Goal: Task Accomplishment & Management: Complete application form

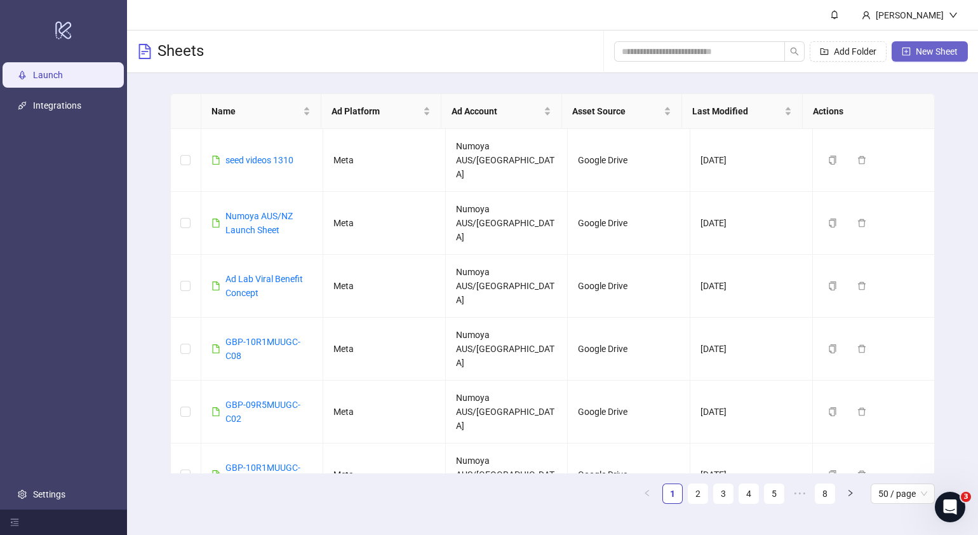
click at [912, 51] on button "New Sheet" at bounding box center [930, 51] width 76 height 20
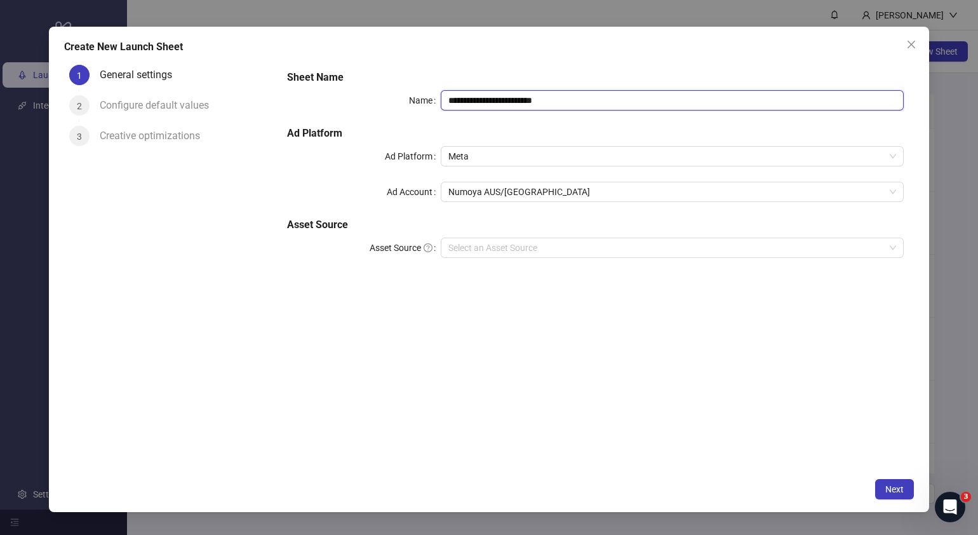
drag, startPoint x: 619, startPoint y: 96, endPoint x: 167, endPoint y: 104, distance: 452.4
click at [169, 104] on div "**********" at bounding box center [489, 266] width 850 height 412
drag, startPoint x: 613, startPoint y: 100, endPoint x: 0, endPoint y: 118, distance: 613.3
click at [67, 118] on div "**********" at bounding box center [489, 266] width 850 height 412
paste input "text"
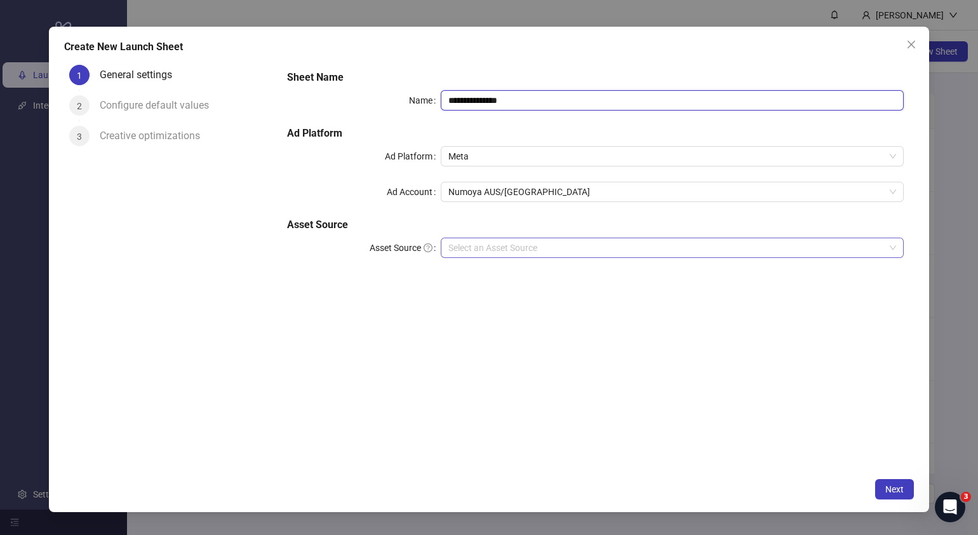
type input "**********"
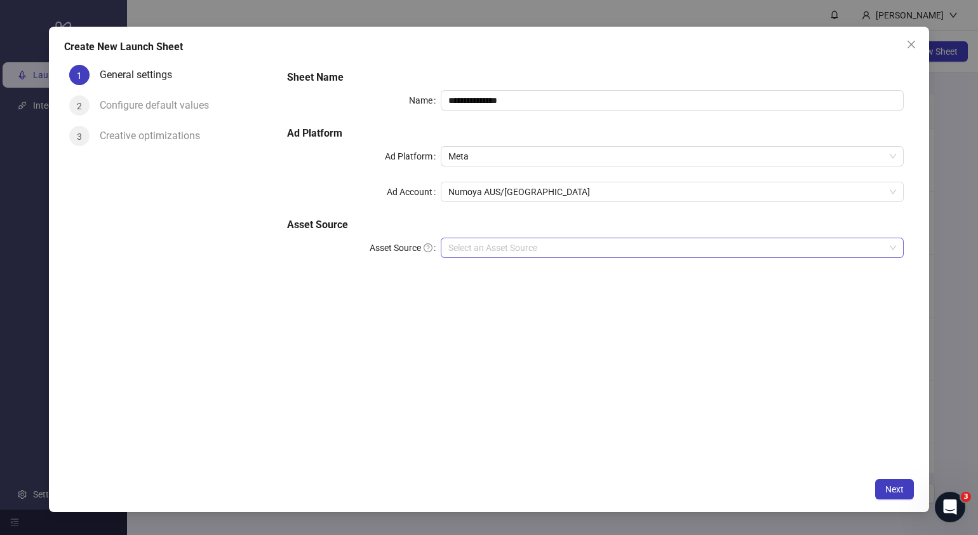
click at [511, 248] on input "Asset Source" at bounding box center [666, 247] width 436 height 19
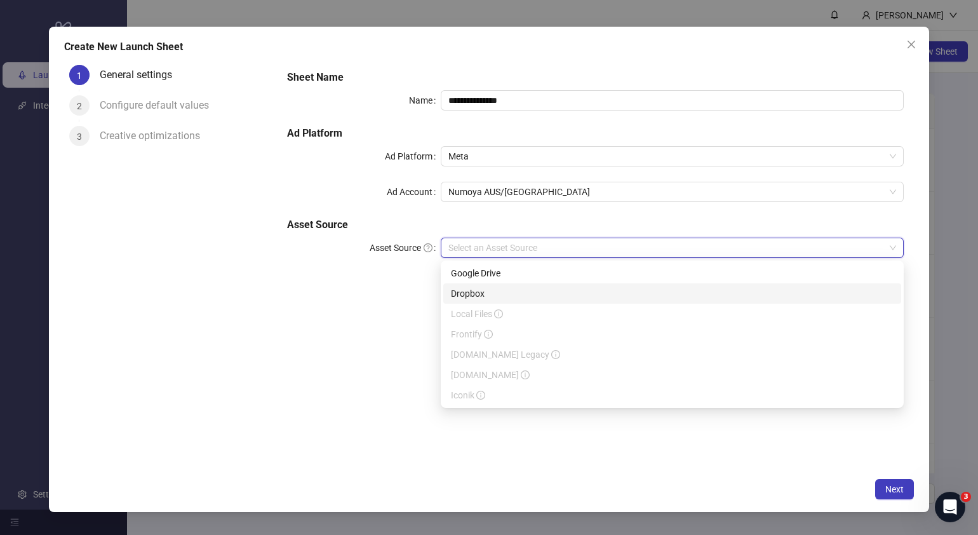
click at [515, 276] on div "Google Drive" at bounding box center [672, 273] width 443 height 14
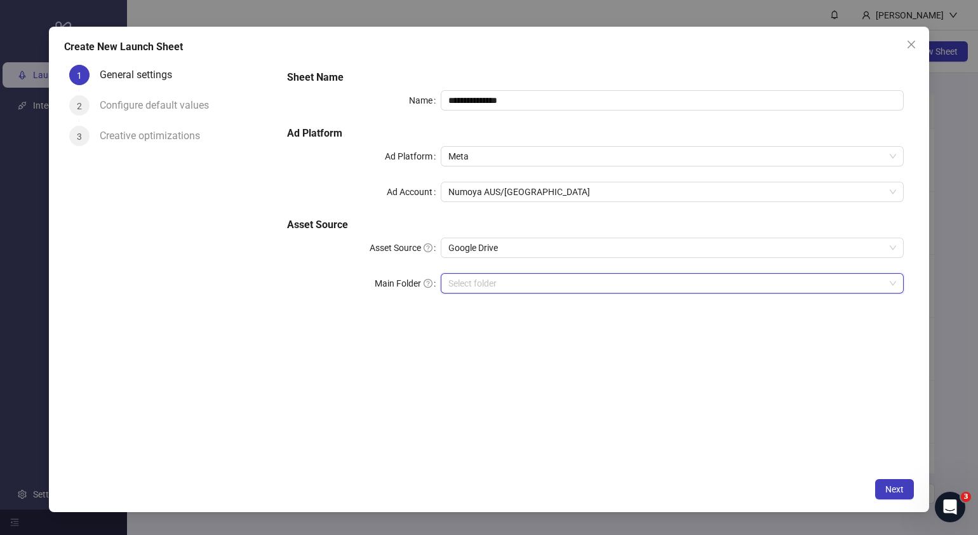
click at [511, 284] on input "Main Folder" at bounding box center [666, 283] width 436 height 19
click at [480, 286] on input "Main Folder" at bounding box center [666, 283] width 436 height 19
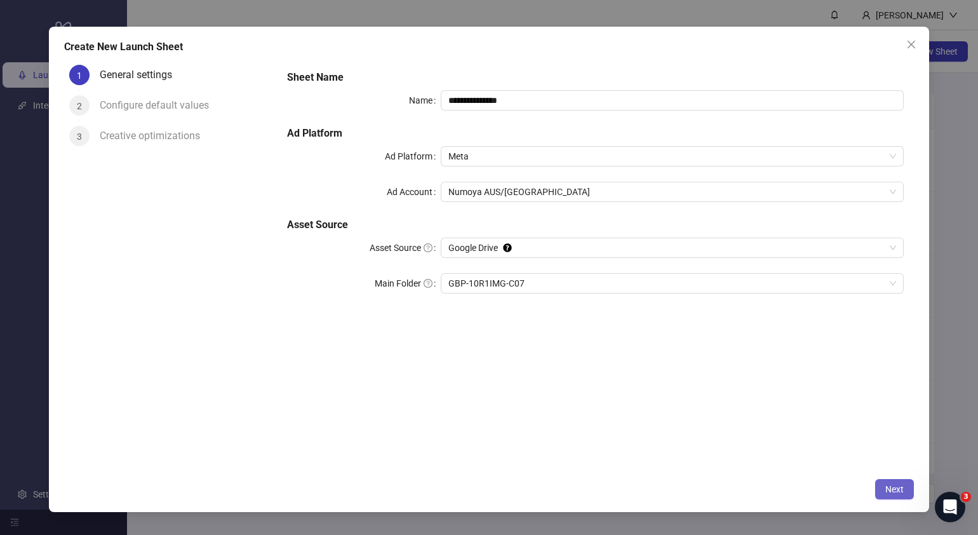
click at [894, 482] on button "Next" at bounding box center [894, 489] width 39 height 20
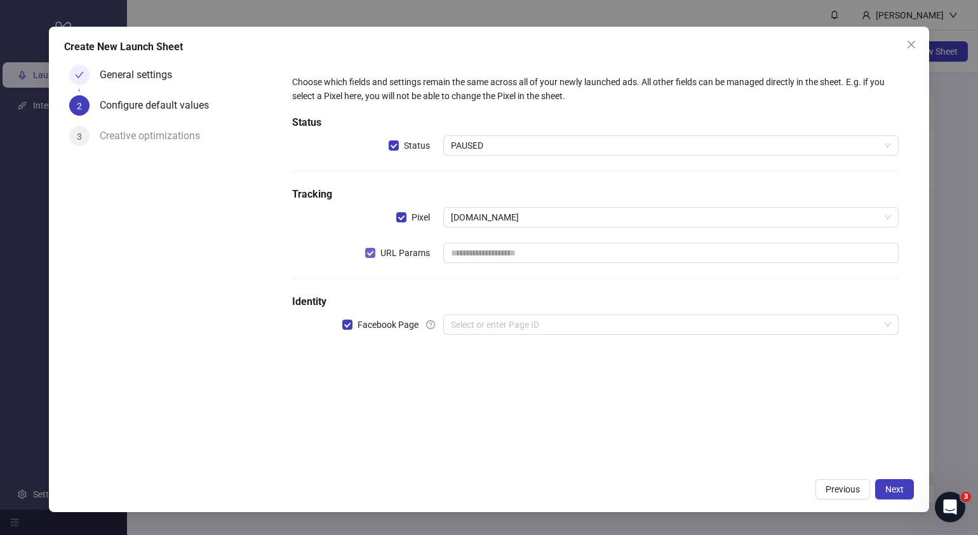
click at [379, 250] on span "URL Params" at bounding box center [405, 253] width 60 height 14
click at [510, 311] on div "Choose which fields and settings remain the same across all of your newly launc…" at bounding box center [595, 212] width 617 height 285
click at [513, 337] on div "Choose which fields and settings remain the same across all of your newly launc…" at bounding box center [595, 212] width 617 height 285
click at [518, 330] on input "search" at bounding box center [665, 324] width 429 height 19
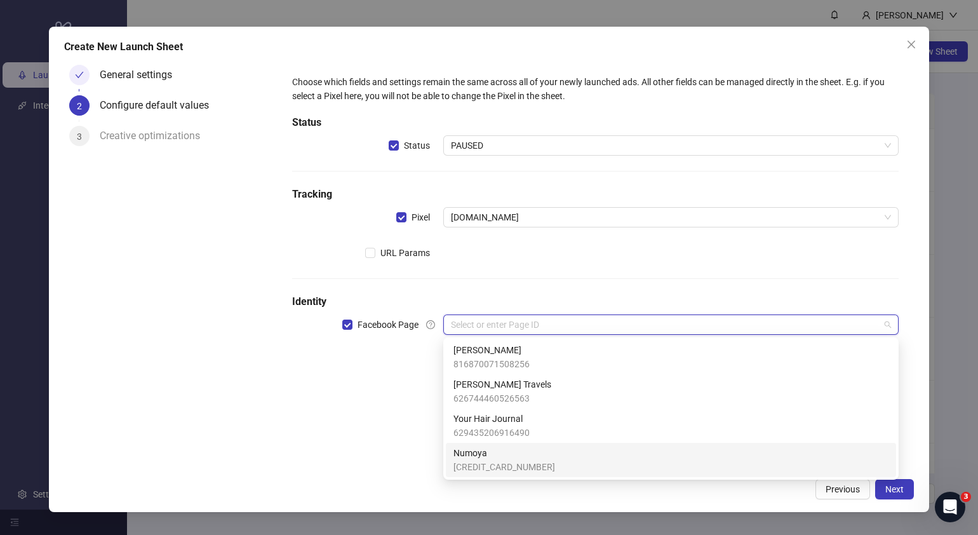
click at [487, 461] on span "[CREDIT_CARD_NUMBER]" at bounding box center [505, 467] width 102 height 14
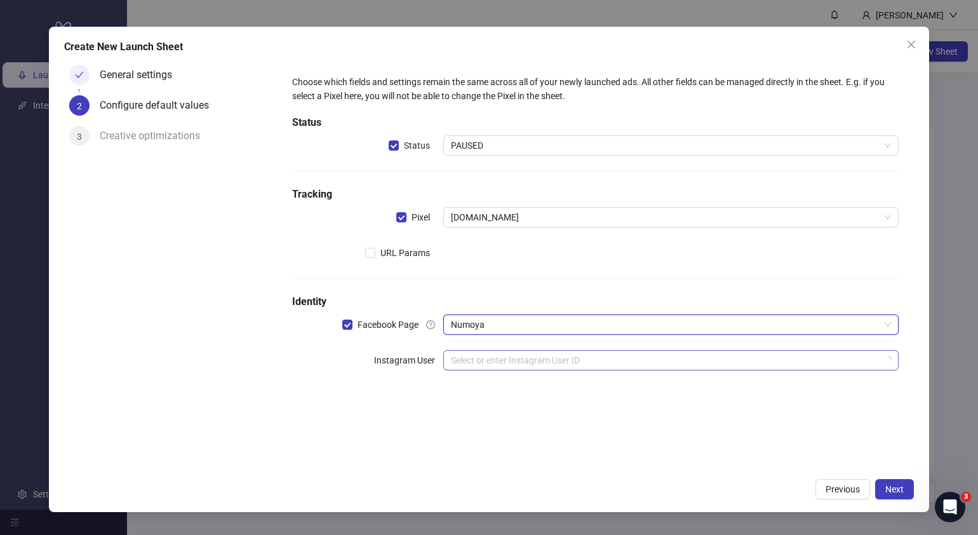
click at [494, 360] on input "search" at bounding box center [665, 360] width 429 height 19
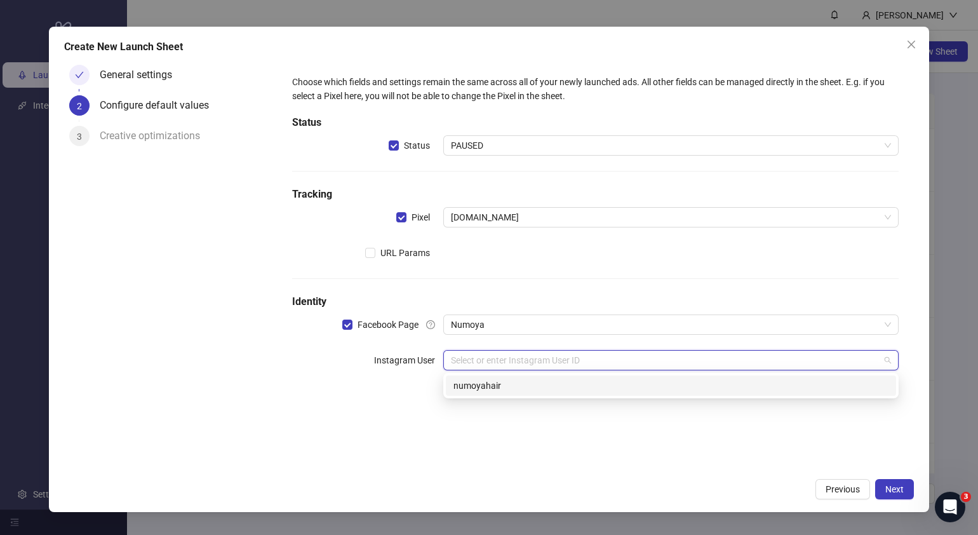
click at [499, 383] on div "numoyahair" at bounding box center [671, 386] width 435 height 14
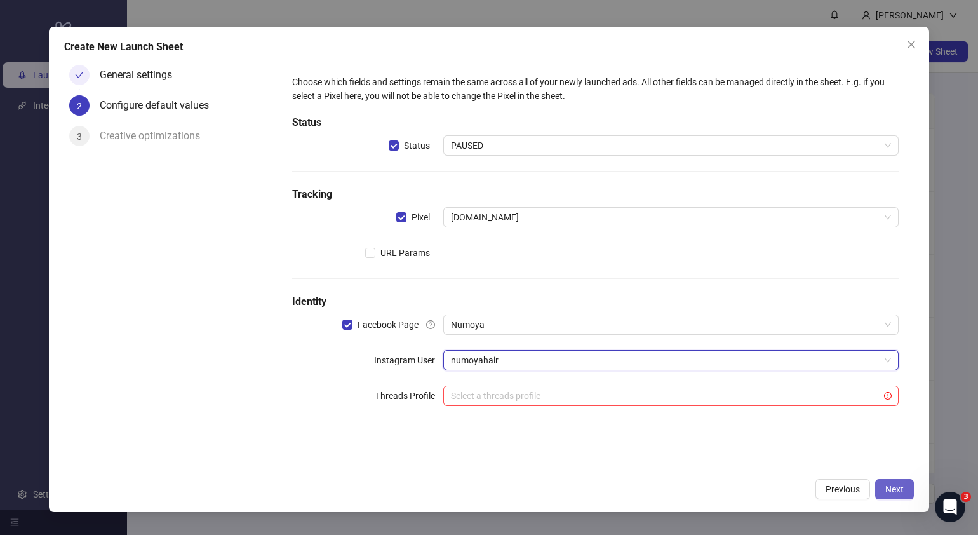
click at [880, 486] on button "Next" at bounding box center [894, 489] width 39 height 20
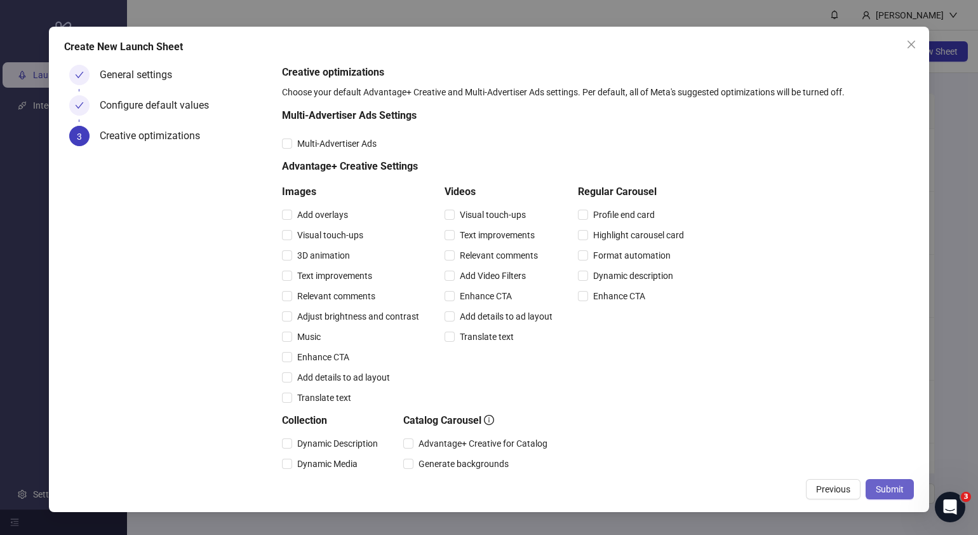
click at [889, 492] on span "Submit" at bounding box center [890, 489] width 28 height 10
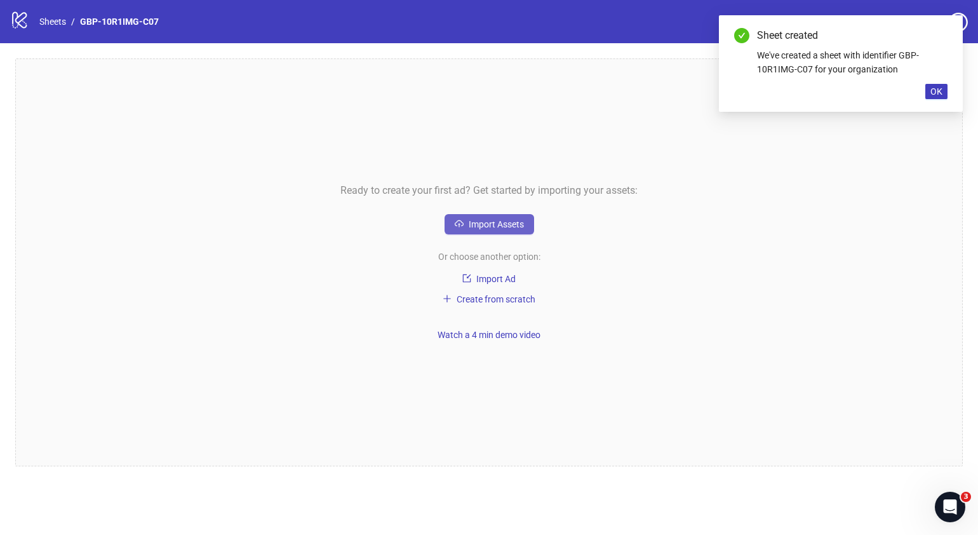
click at [487, 227] on span "Import Assets" at bounding box center [496, 224] width 55 height 10
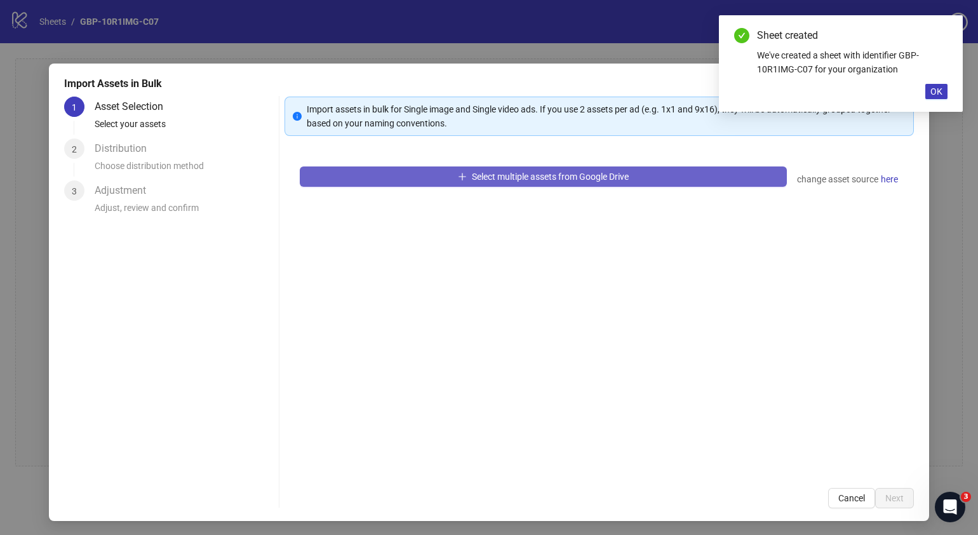
click at [533, 166] on button "Select multiple assets from Google Drive" at bounding box center [543, 176] width 487 height 20
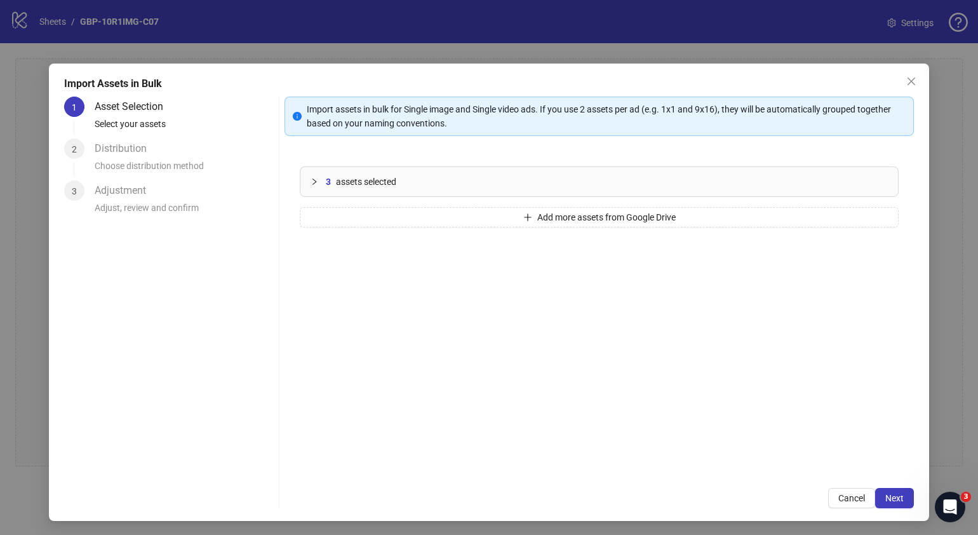
click at [877, 485] on div "Import assets in bulk for Single image and Single video ads. If you use 2 asset…" at bounding box center [600, 303] width 630 height 412
click at [886, 495] on span "Next" at bounding box center [895, 498] width 18 height 10
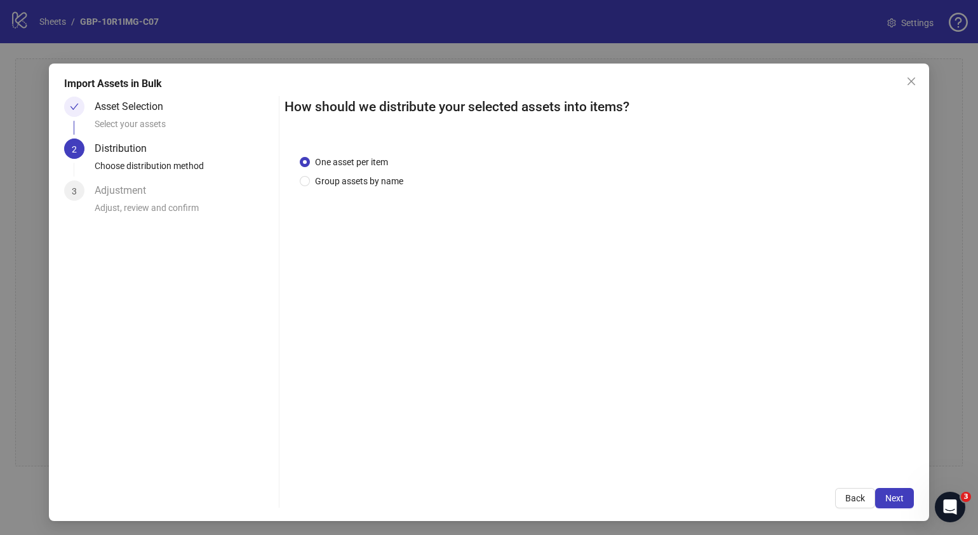
click at [886, 495] on span "Next" at bounding box center [895, 498] width 18 height 10
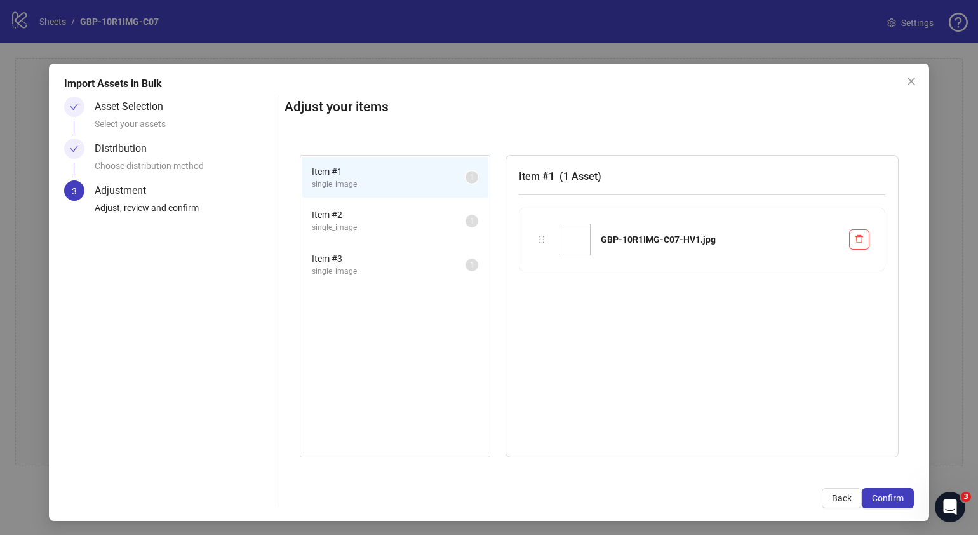
click at [880, 495] on span "Confirm" at bounding box center [888, 498] width 32 height 10
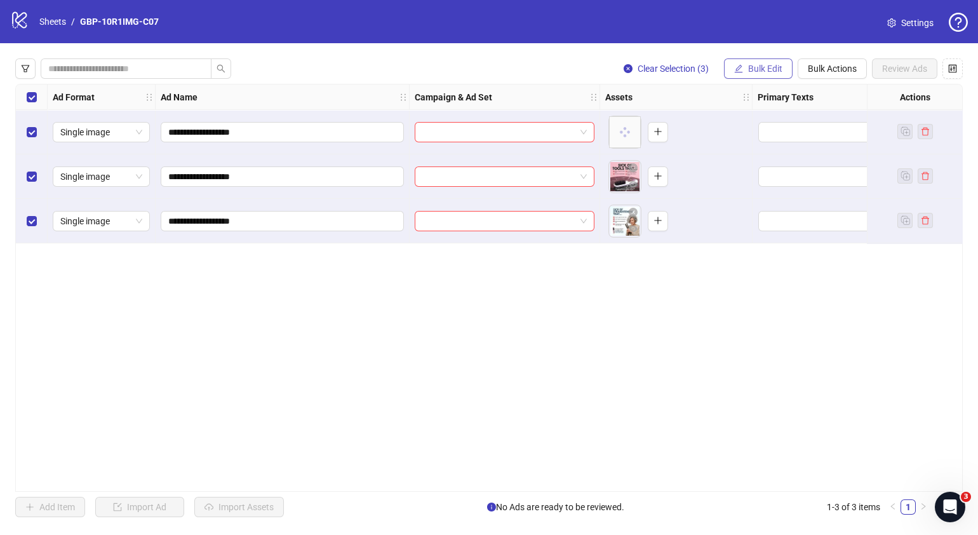
click at [742, 69] on icon "edit" at bounding box center [738, 68] width 9 height 9
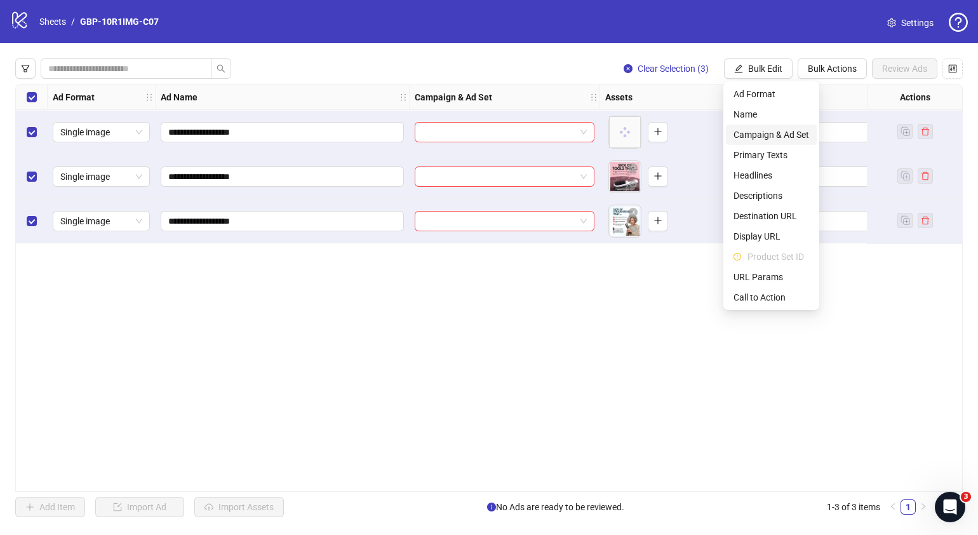
click at [752, 139] on span "Campaign & Ad Set" at bounding box center [772, 135] width 76 height 14
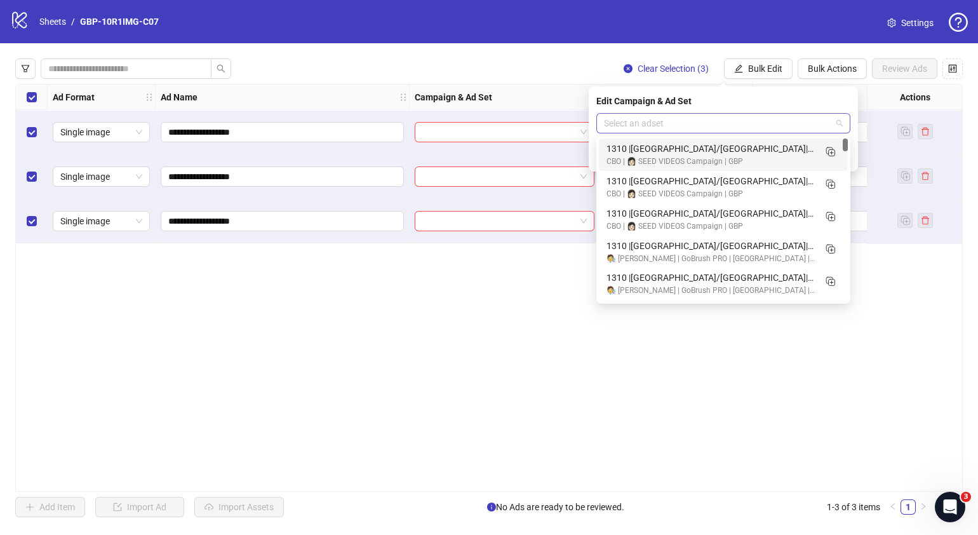
click at [841, 123] on span at bounding box center [723, 123] width 239 height 19
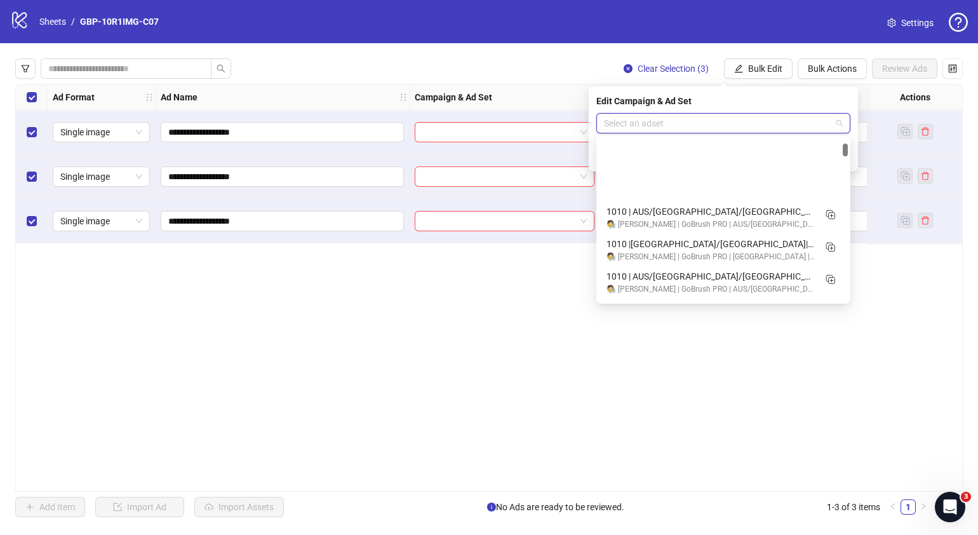
scroll to position [794, 0]
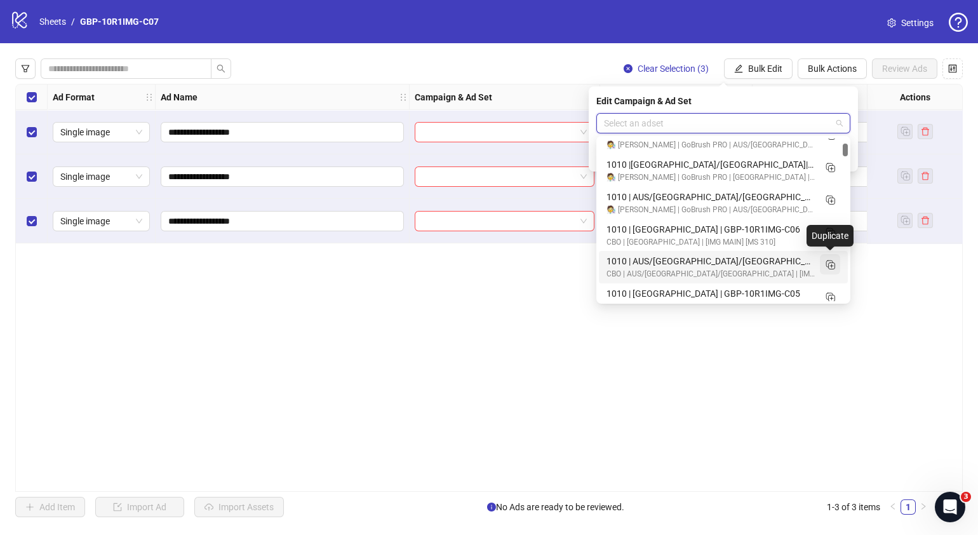
click at [832, 266] on line "Duplicate" at bounding box center [831, 266] width 3 height 0
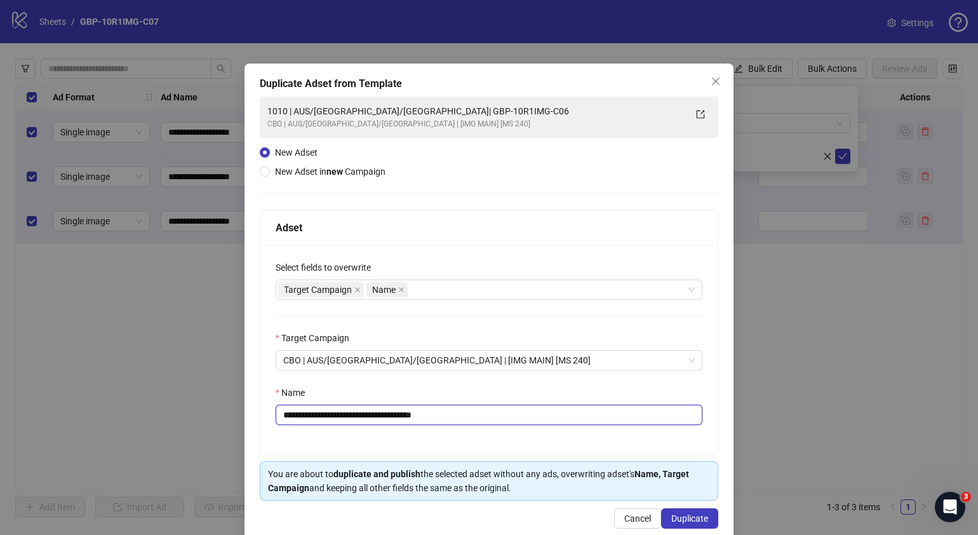
drag, startPoint x: 473, startPoint y: 417, endPoint x: 359, endPoint y: 429, distance: 114.3
click at [359, 429] on div "**********" at bounding box center [488, 350] width 457 height 210
paste input "text"
click at [295, 417] on input "**********" at bounding box center [489, 415] width 427 height 20
click at [295, 415] on input "**********" at bounding box center [489, 415] width 427 height 20
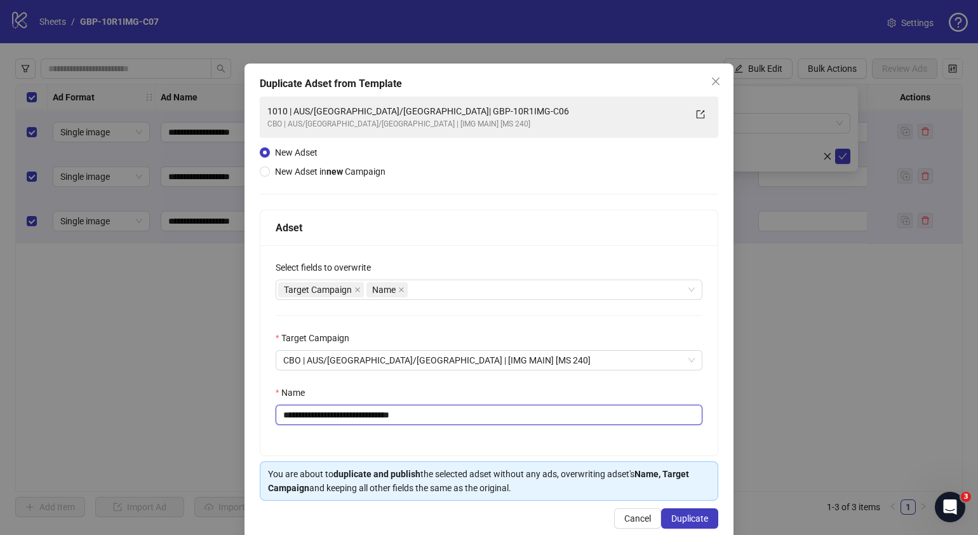
click at [292, 414] on input "**********" at bounding box center [489, 415] width 427 height 20
type input "**********"
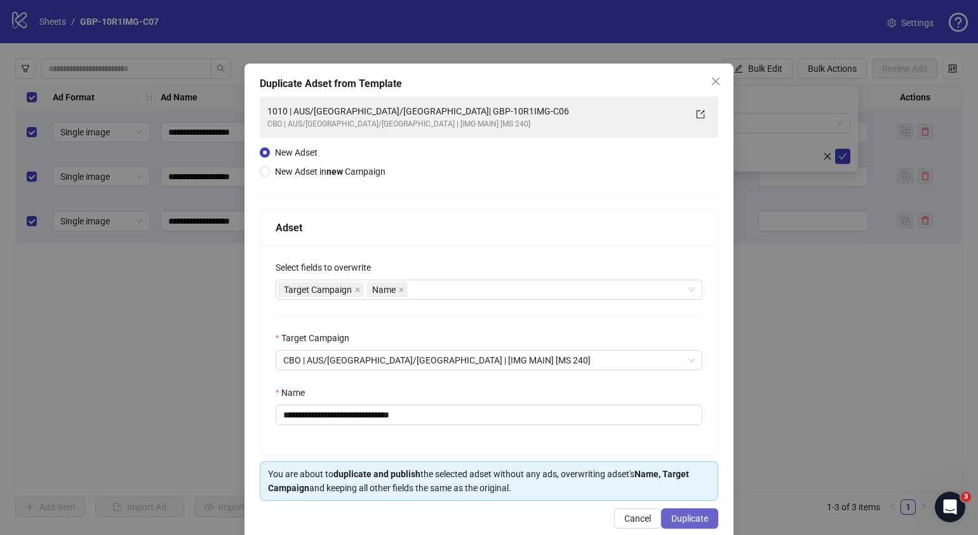
click at [689, 515] on span "Duplicate" at bounding box center [689, 518] width 37 height 10
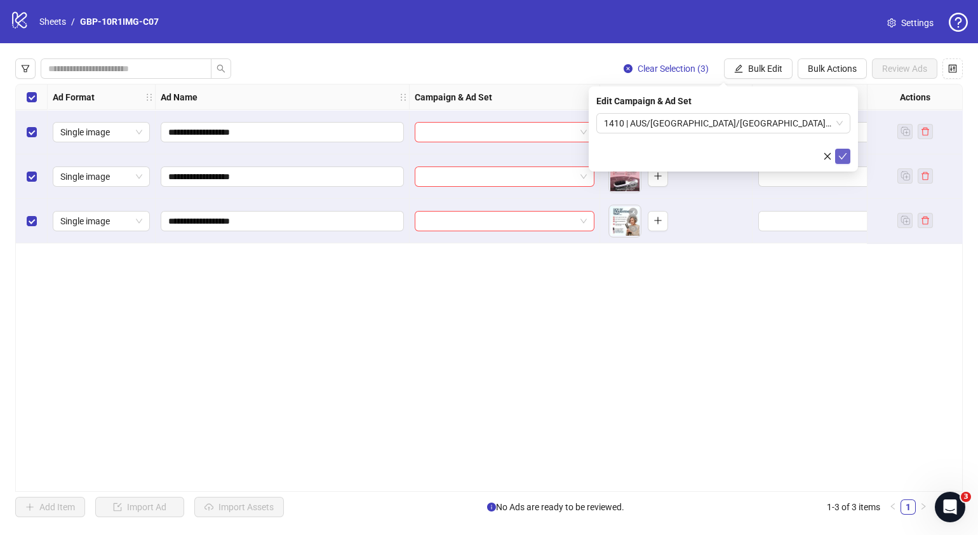
click at [847, 149] on button "submit" at bounding box center [842, 156] width 15 height 15
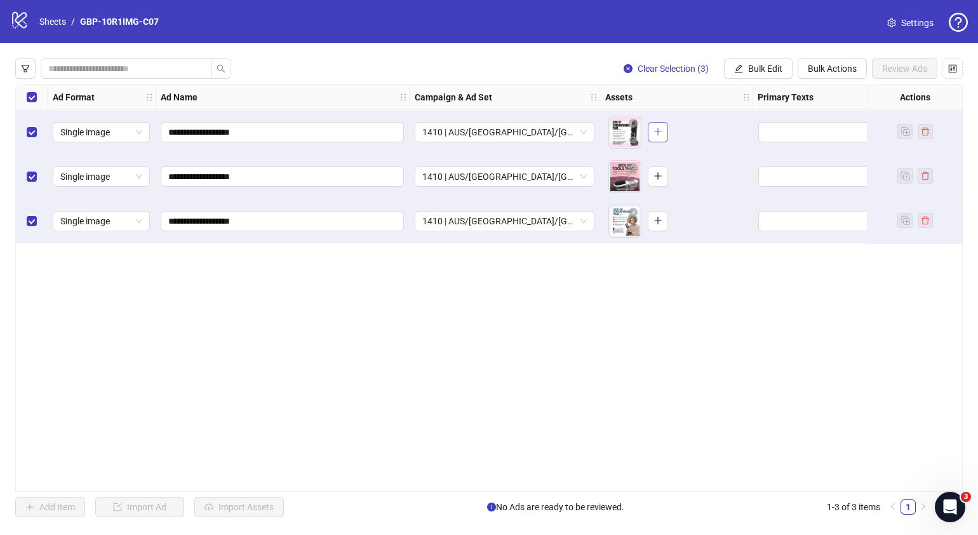
click at [659, 128] on icon "plus" at bounding box center [658, 131] width 9 height 9
click at [648, 180] on button "button" at bounding box center [658, 176] width 20 height 20
click at [659, 209] on div "To pick up a draggable item, press the space bar. While dragging, use the arrow…" at bounding box center [639, 221] width 60 height 33
click at [658, 221] on icon "plus" at bounding box center [658, 220] width 9 height 9
click at [640, 149] on div "To pick up a draggable item, press the space bar. While dragging, use the arrow…" at bounding box center [676, 131] width 142 height 39
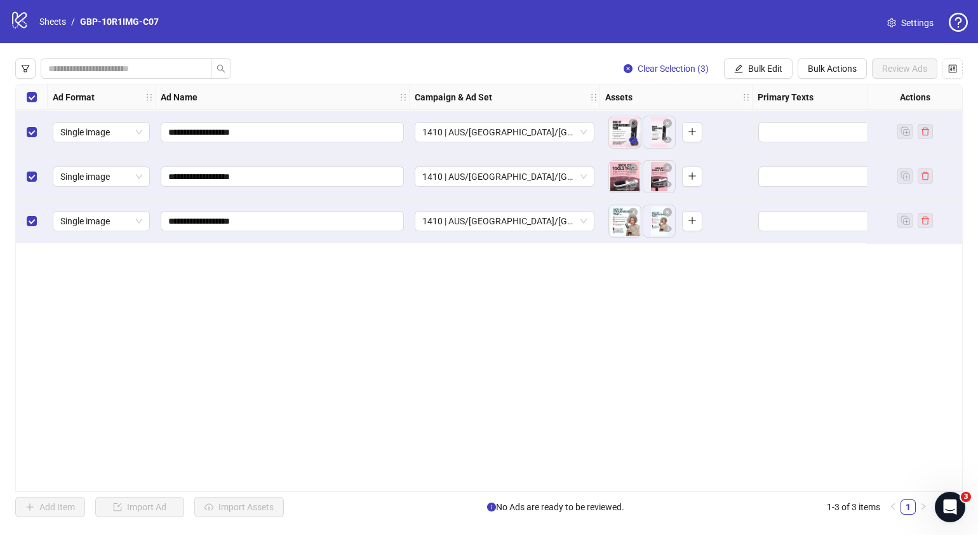
click at [637, 145] on span "button" at bounding box center [633, 140] width 9 height 10
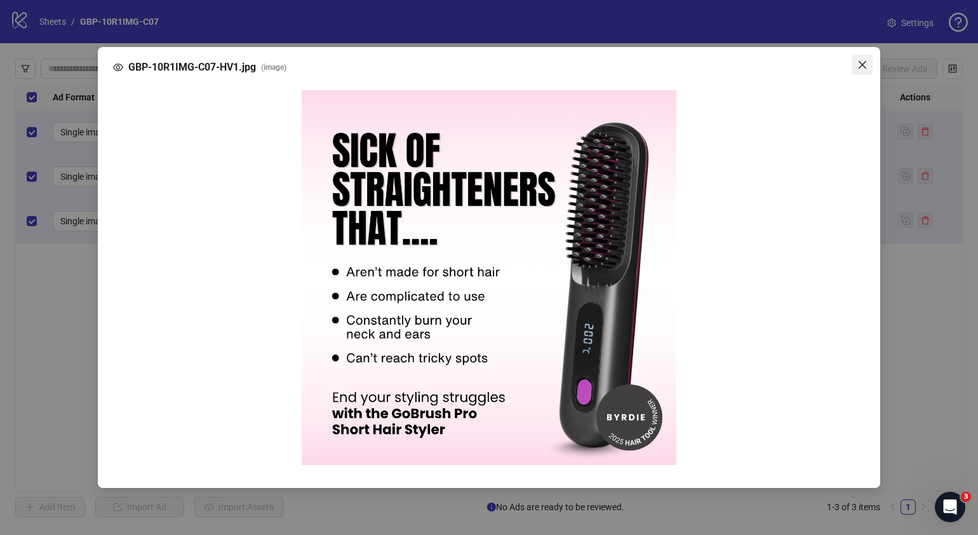
click at [864, 62] on icon "close" at bounding box center [863, 65] width 10 height 10
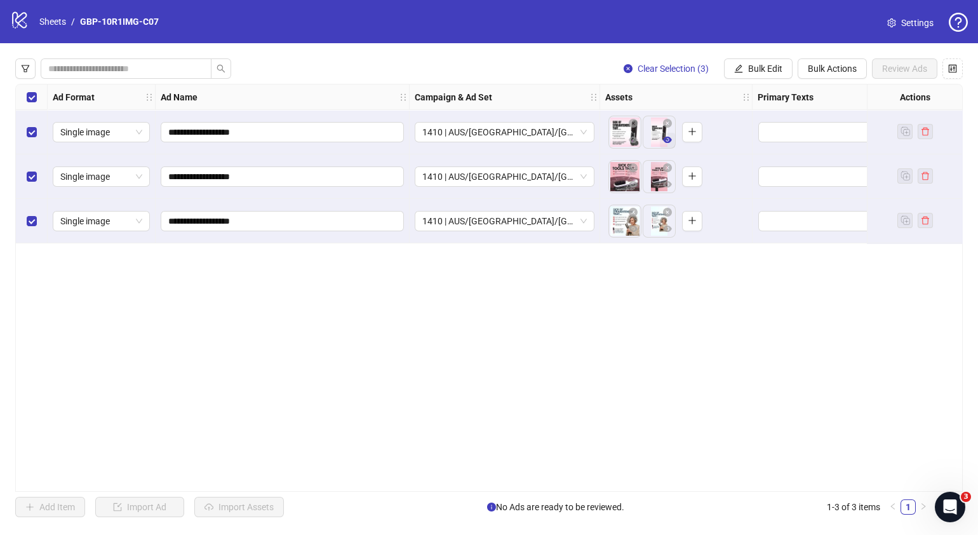
click at [669, 142] on icon "eye" at bounding box center [667, 140] width 9 height 6
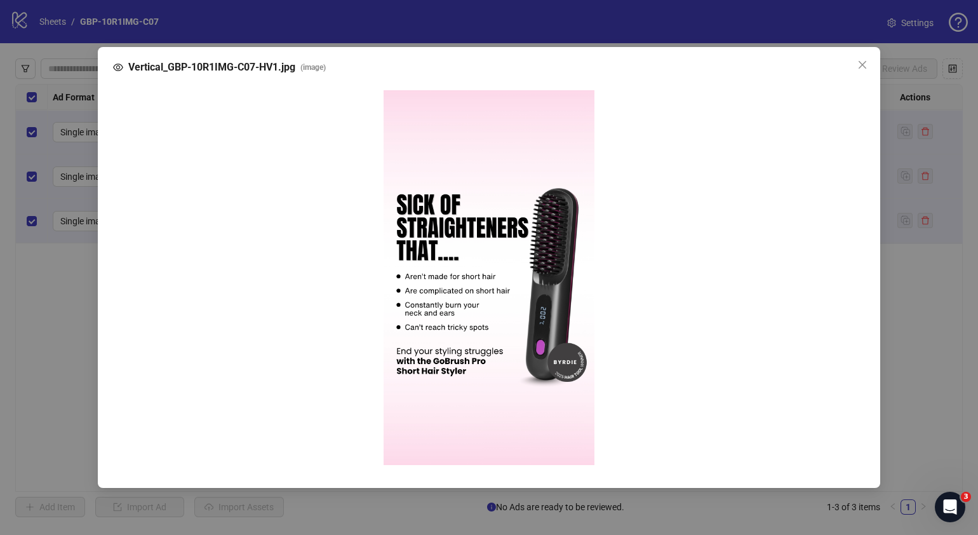
click at [864, 63] on icon "close" at bounding box center [863, 65] width 8 height 8
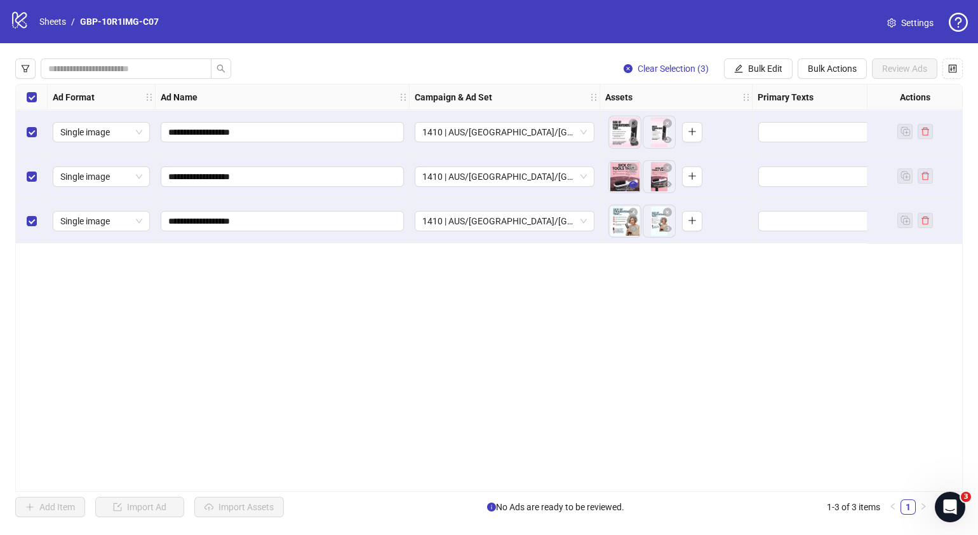
click at [633, 186] on icon "eye" at bounding box center [633, 184] width 9 height 6
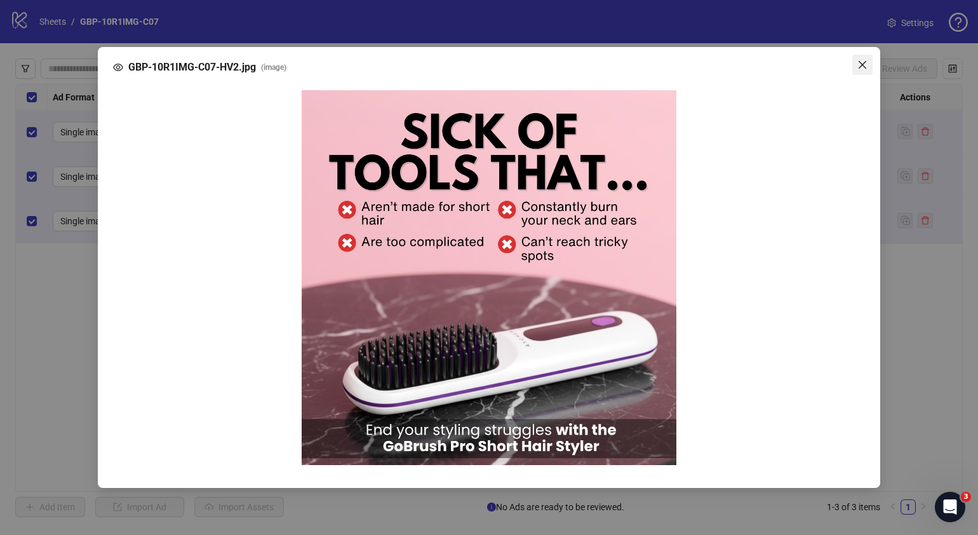
click at [861, 62] on icon "close" at bounding box center [863, 65] width 10 height 10
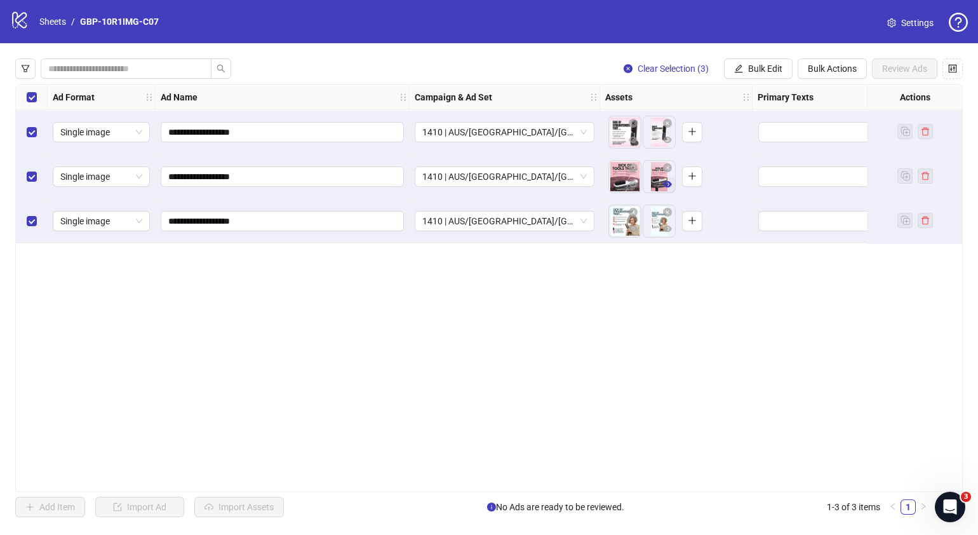
click at [668, 182] on icon "eye" at bounding box center [667, 184] width 9 height 6
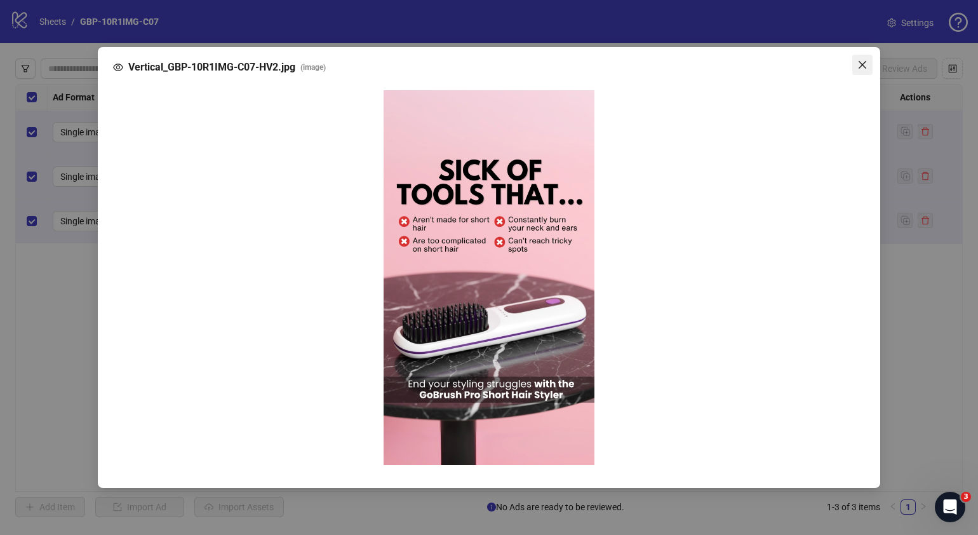
click at [866, 61] on icon "close" at bounding box center [863, 65] width 8 height 8
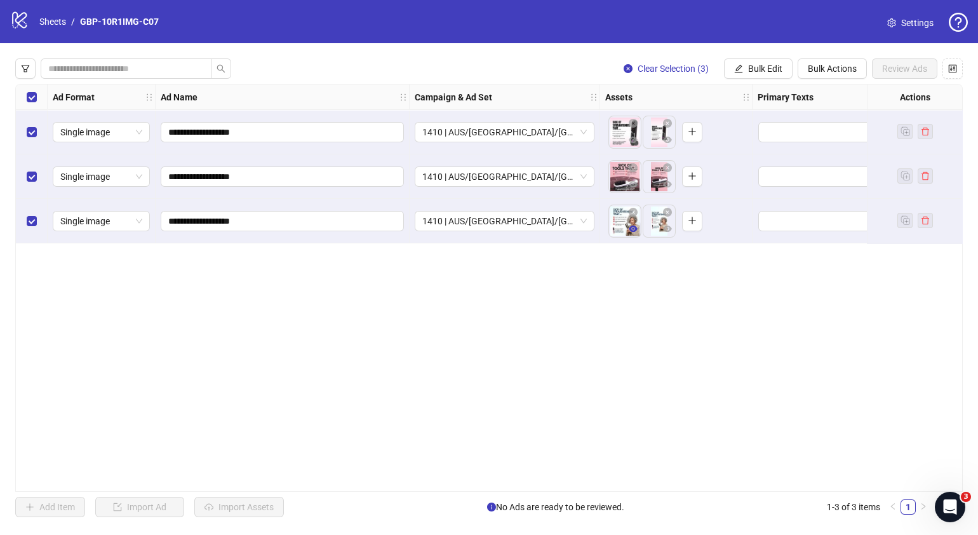
click at [637, 230] on icon "eye" at bounding box center [633, 228] width 9 height 9
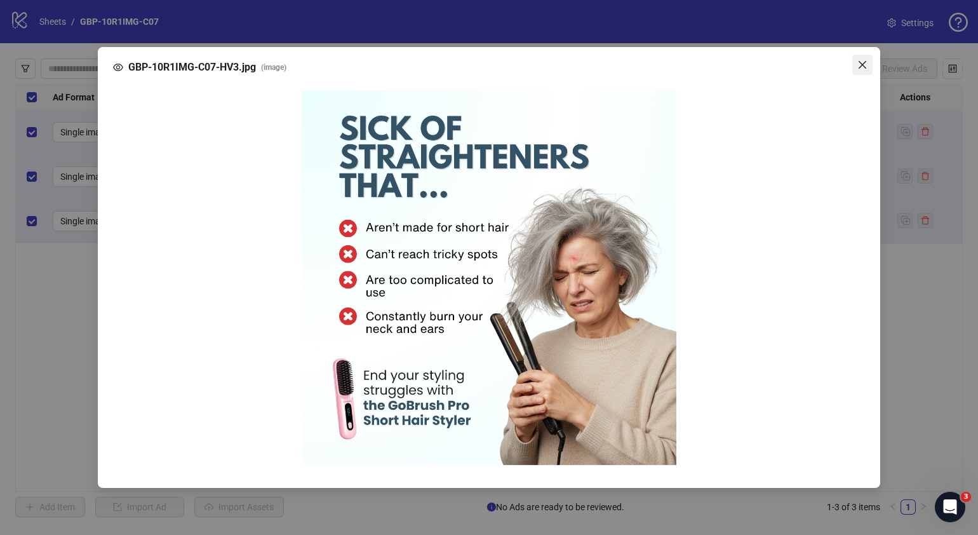
click at [867, 60] on icon "close" at bounding box center [863, 65] width 10 height 10
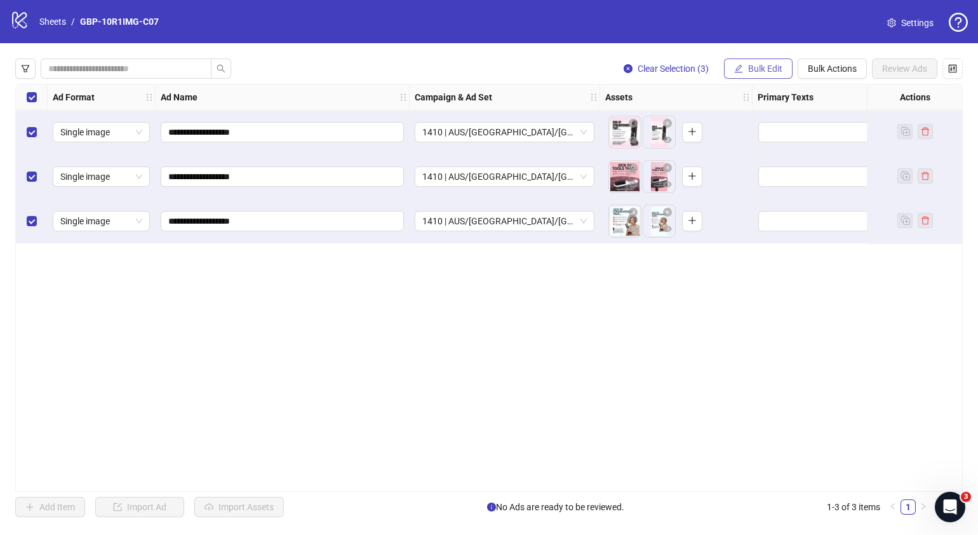
click at [774, 72] on span "Bulk Edit" at bounding box center [765, 69] width 34 height 10
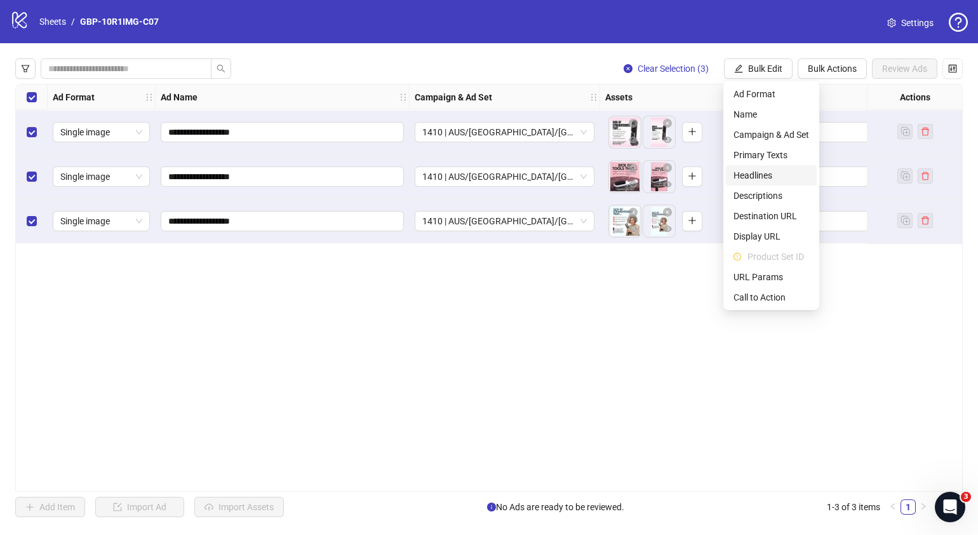
click at [769, 178] on span "Headlines" at bounding box center [772, 175] width 76 height 14
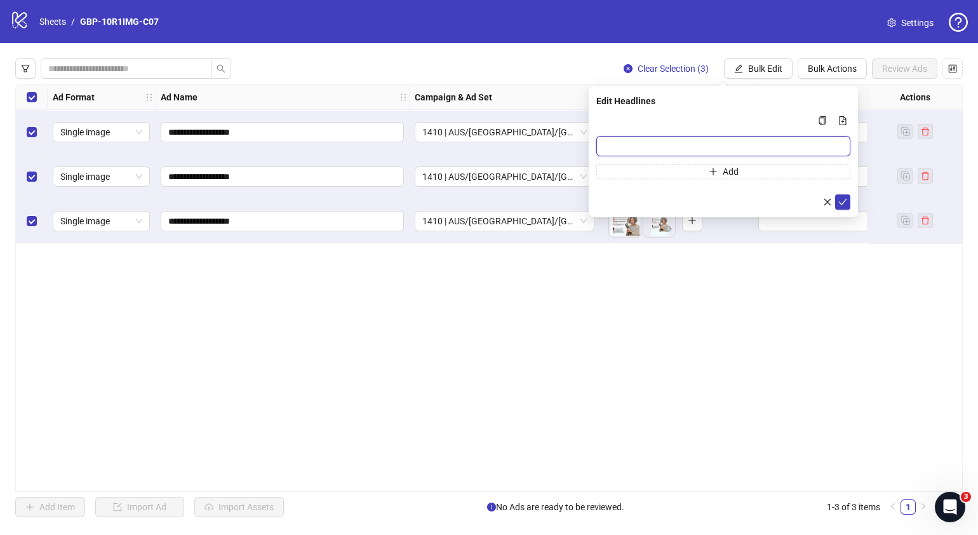
click at [700, 145] on input "Multi-input container - paste or copy values" at bounding box center [723, 146] width 254 height 20
paste input "*******"
type input "*******"
click at [797, 172] on button "Add" at bounding box center [723, 171] width 254 height 15
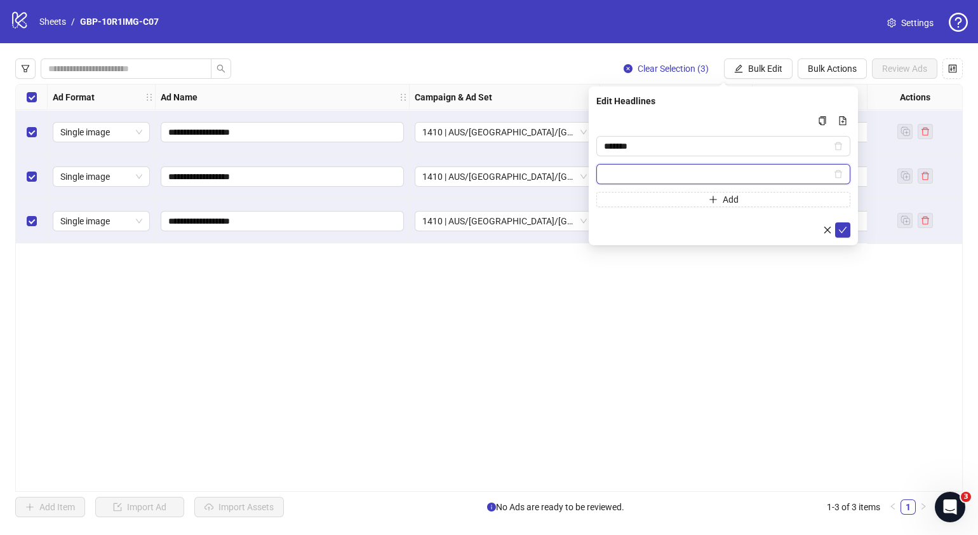
click at [708, 175] on input "Multi-input container - paste or copy values" at bounding box center [717, 174] width 227 height 14
paste input "**********"
type input "**********"
click at [840, 229] on icon "check" at bounding box center [843, 230] width 8 height 6
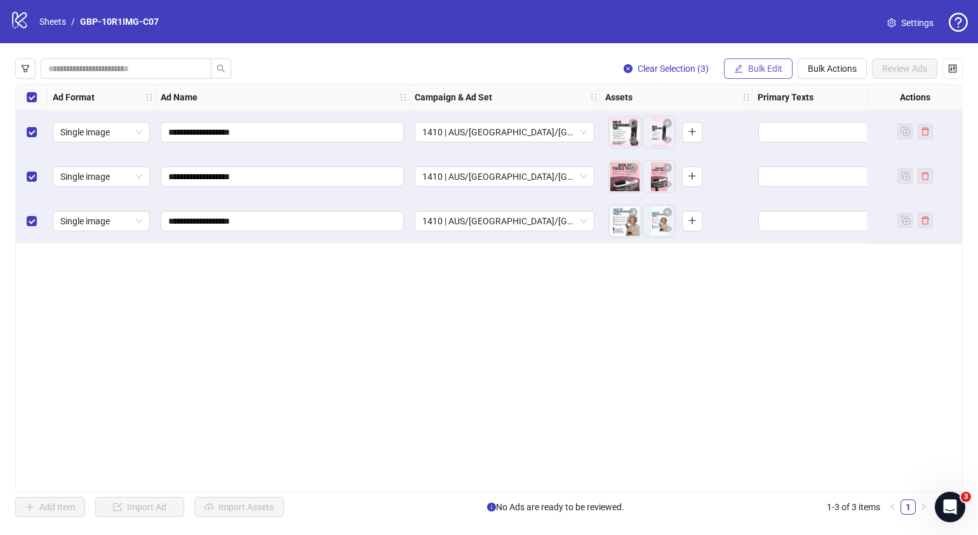
click at [769, 64] on span "Bulk Edit" at bounding box center [765, 69] width 34 height 10
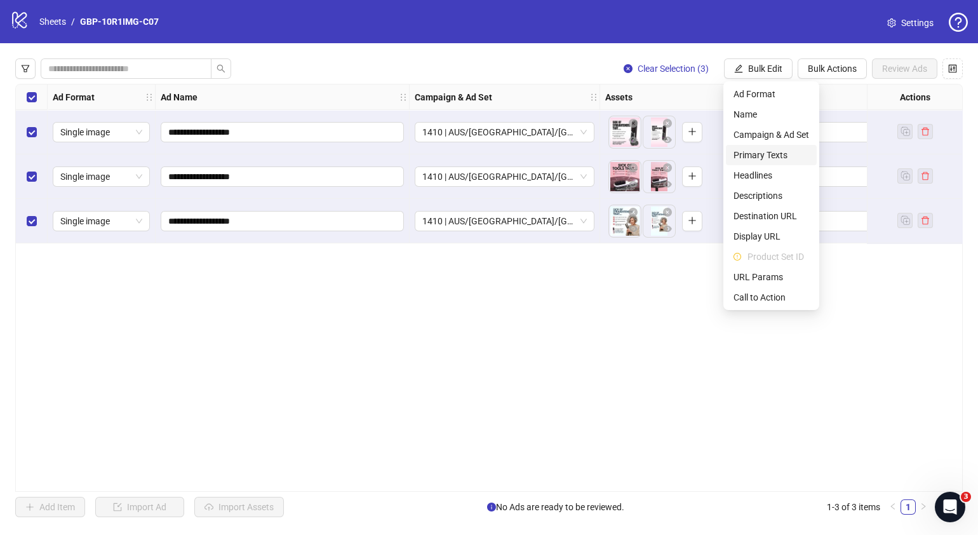
click at [771, 156] on span "Primary Texts" at bounding box center [772, 155] width 76 height 14
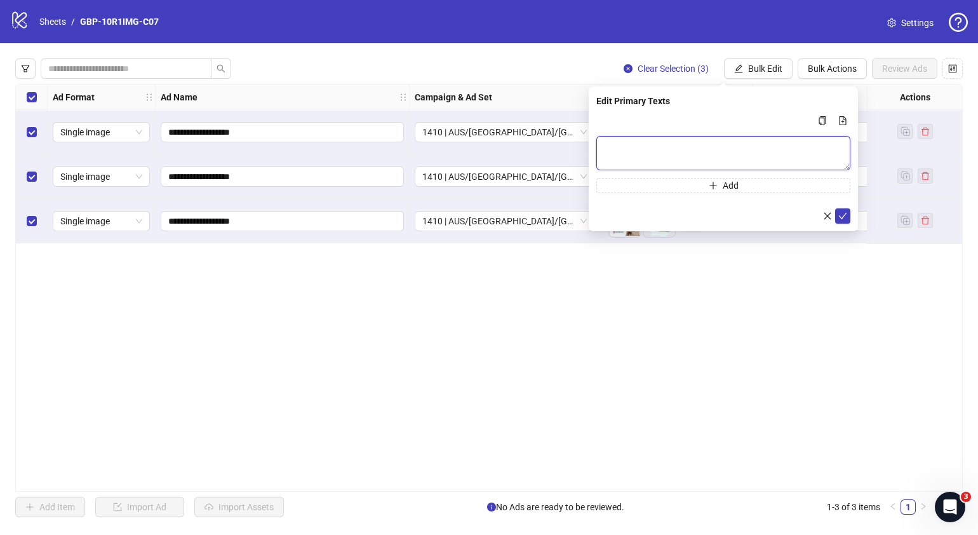
click at [643, 146] on textarea "Multi-text input container - paste or copy values" at bounding box center [723, 153] width 254 height 34
paste textarea "**********"
type textarea "**********"
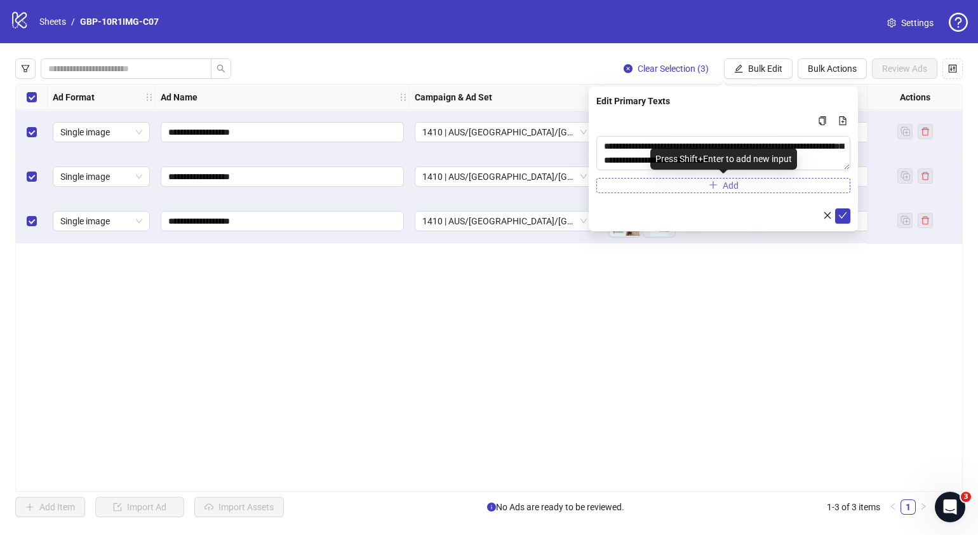
click at [705, 183] on button "Add" at bounding box center [723, 185] width 254 height 15
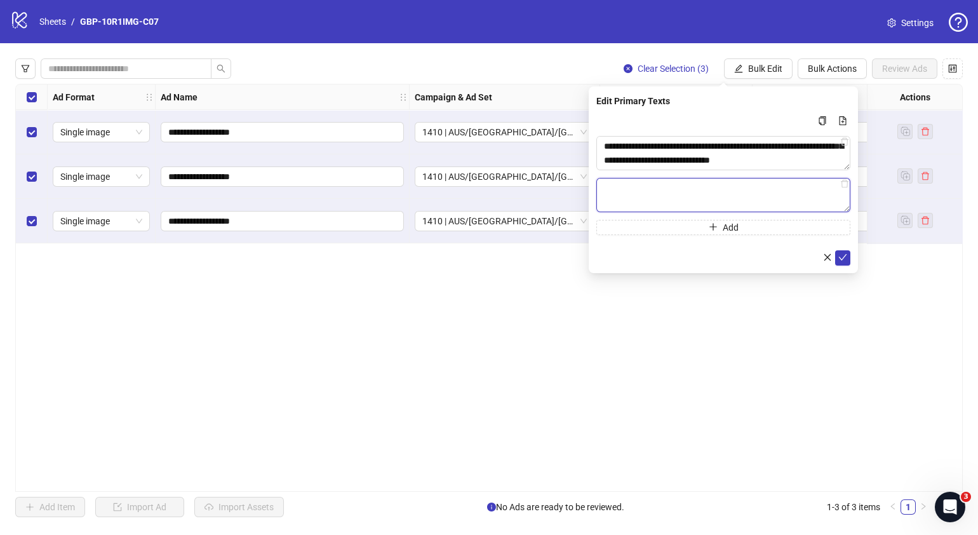
click at [682, 199] on textarea "Multi-text input container - paste or copy values" at bounding box center [723, 195] width 254 height 34
paste textarea "**********"
type textarea "**********"
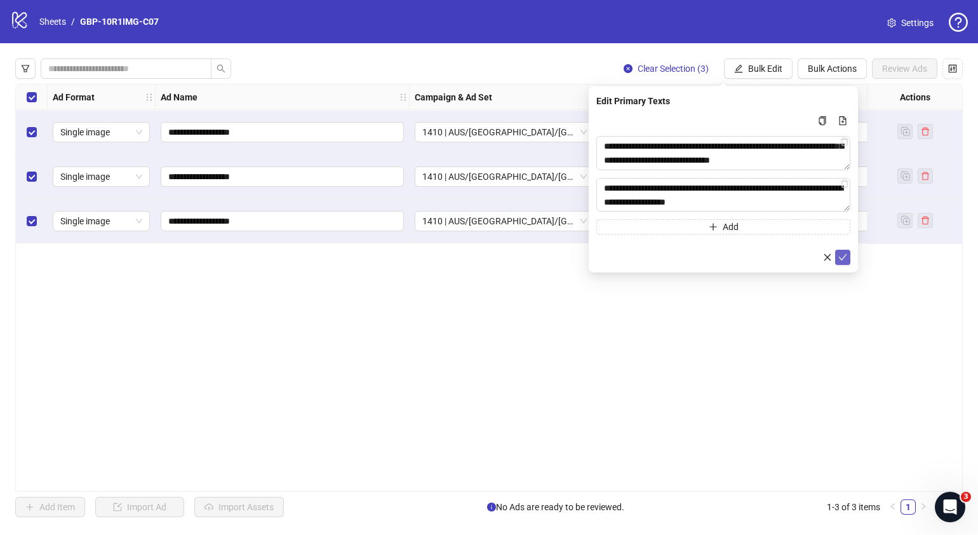
click at [839, 255] on icon "check" at bounding box center [843, 257] width 9 height 9
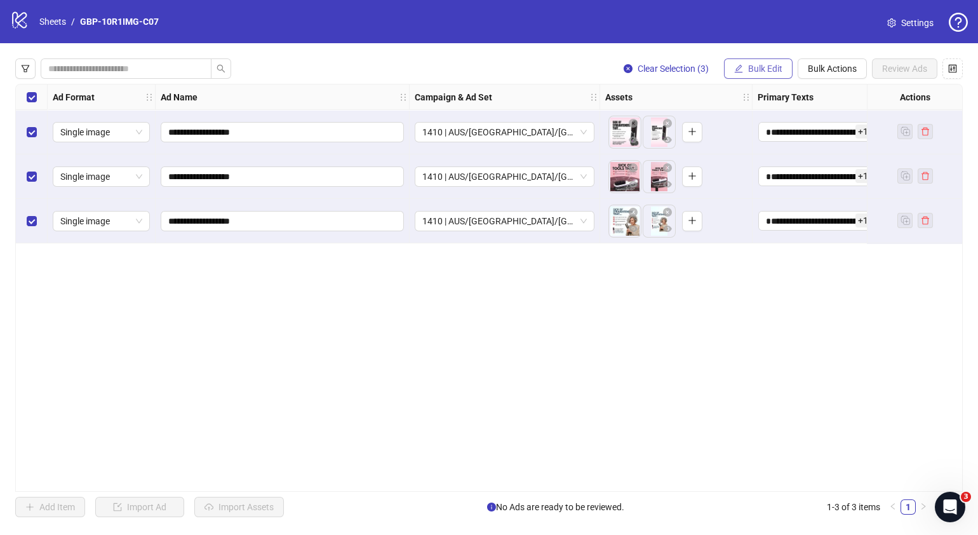
click at [784, 68] on button "Bulk Edit" at bounding box center [758, 68] width 69 height 20
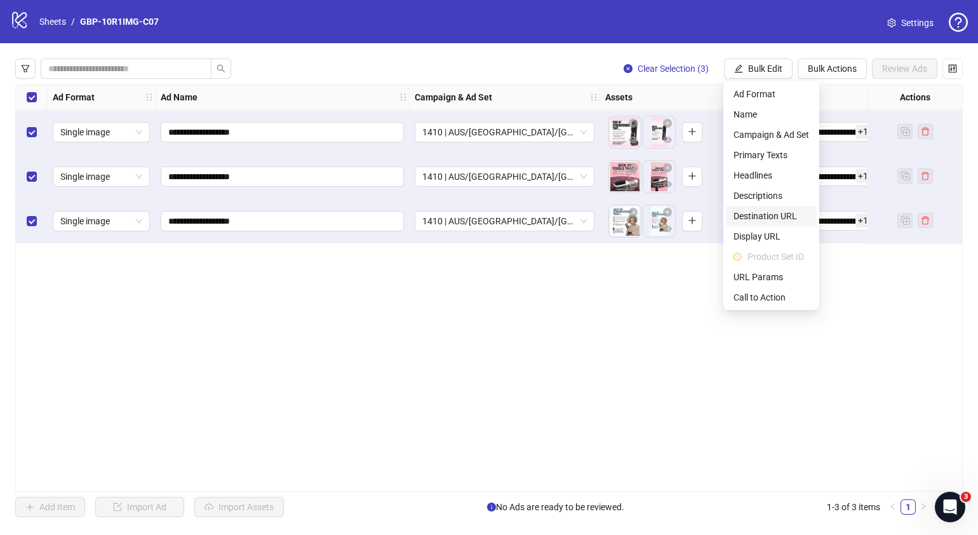
click at [778, 213] on span "Destination URL" at bounding box center [772, 216] width 76 height 14
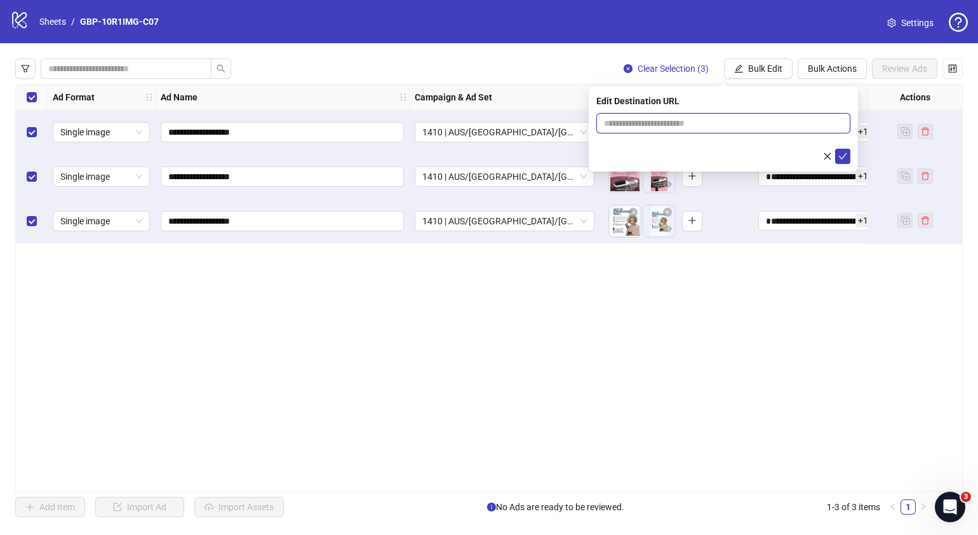
click at [721, 126] on input "text" at bounding box center [718, 123] width 229 height 14
paste input "**********"
type input "**********"
click at [839, 154] on icon "check" at bounding box center [843, 156] width 9 height 9
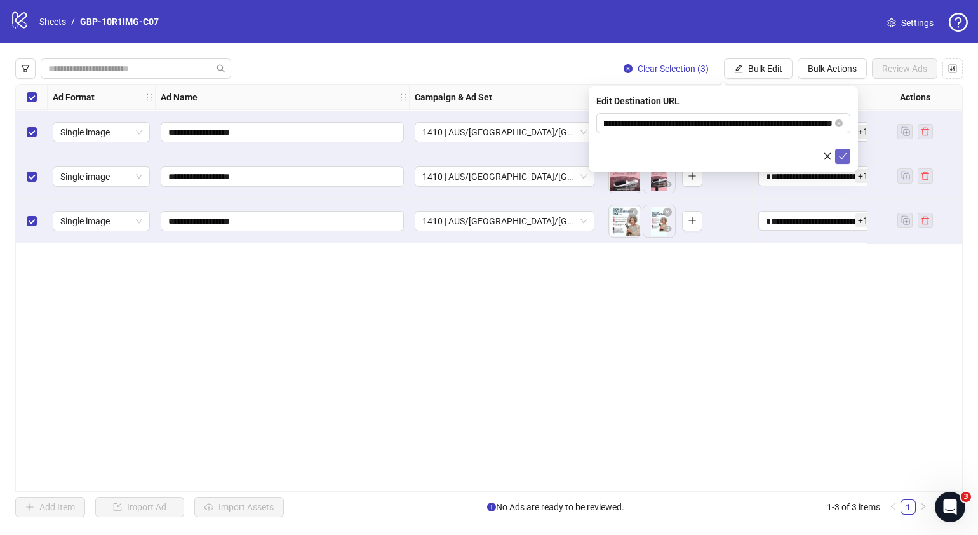
scroll to position [0, 0]
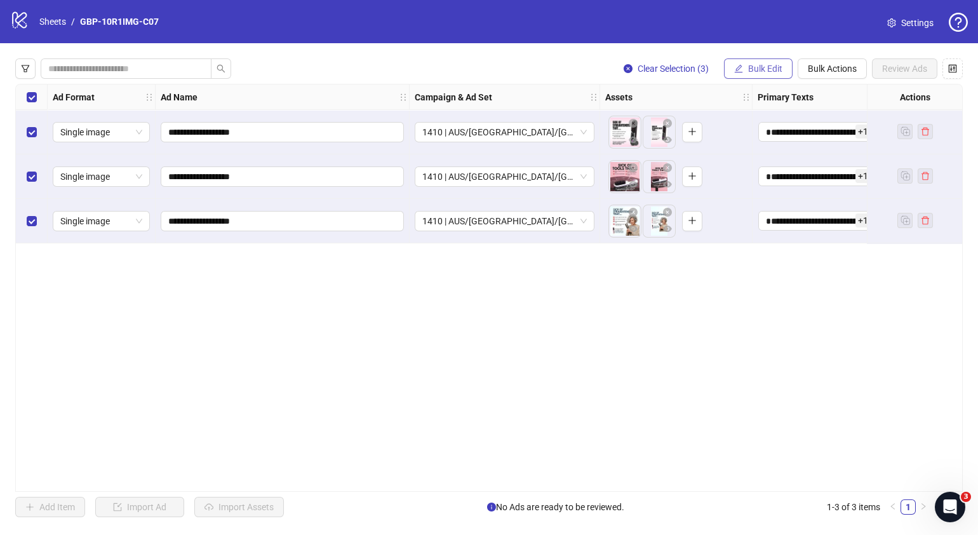
click at [774, 69] on span "Bulk Edit" at bounding box center [765, 69] width 34 height 10
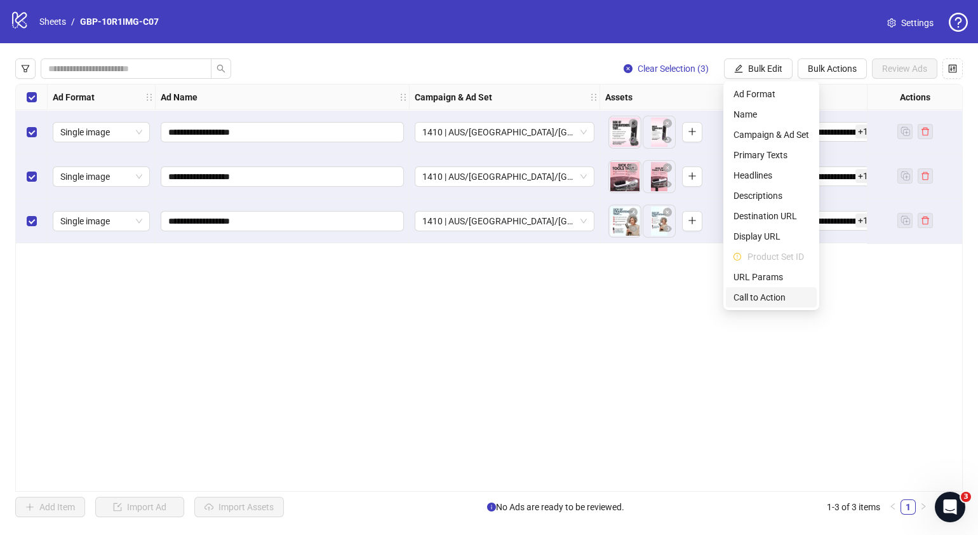
click at [764, 292] on span "Call to Action" at bounding box center [772, 297] width 76 height 14
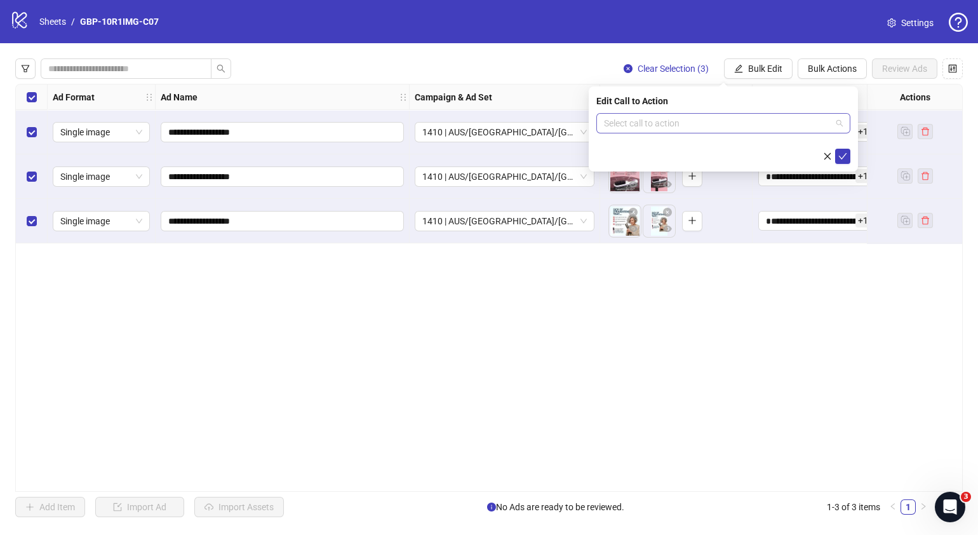
click at [748, 125] on input "search" at bounding box center [717, 123] width 227 height 19
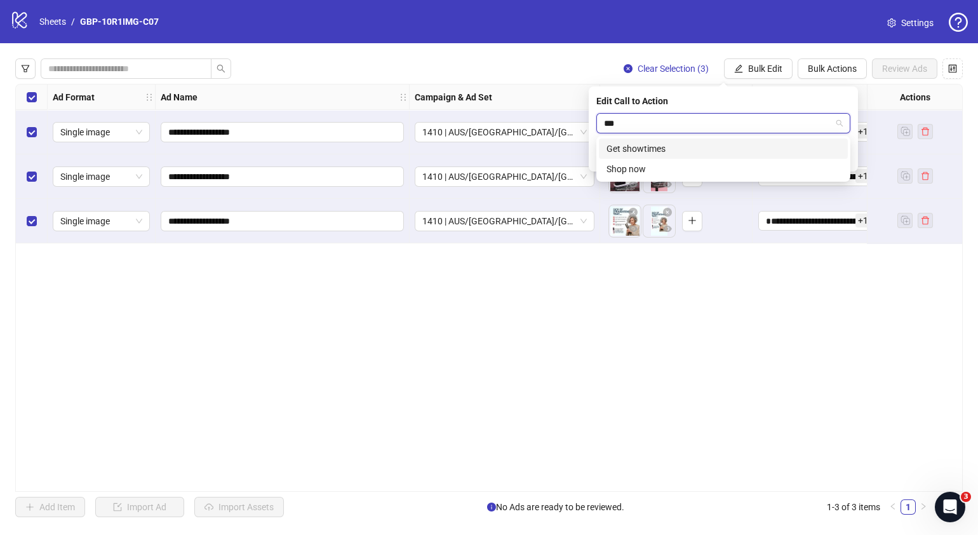
type input "****"
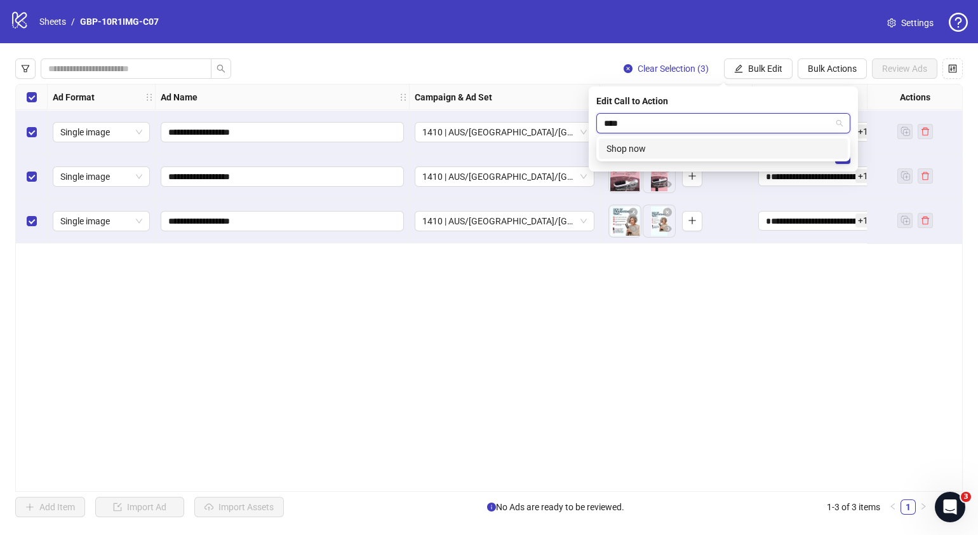
drag, startPoint x: 764, startPoint y: 152, endPoint x: 786, endPoint y: 153, distance: 21.6
click at [765, 152] on div "Shop now" at bounding box center [724, 149] width 234 height 14
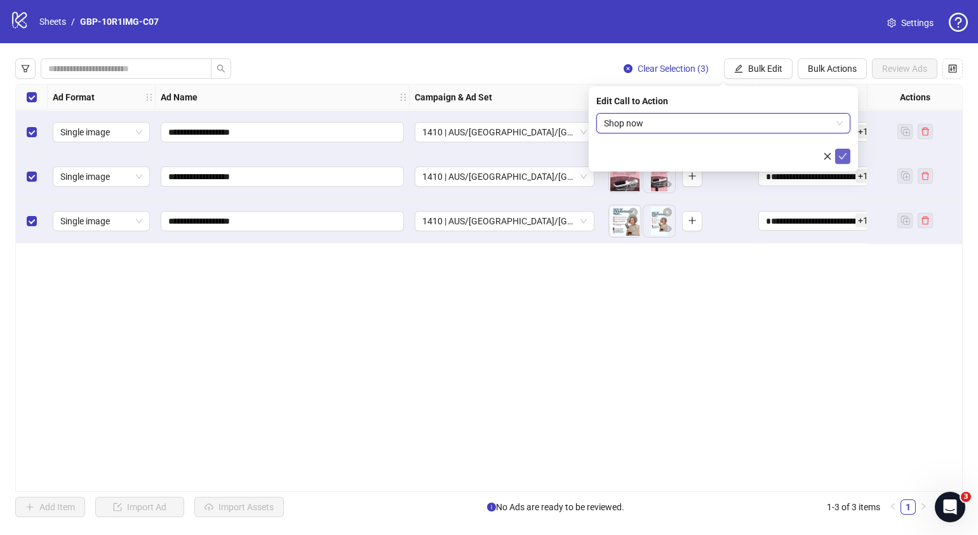
click at [844, 158] on icon "check" at bounding box center [843, 156] width 9 height 9
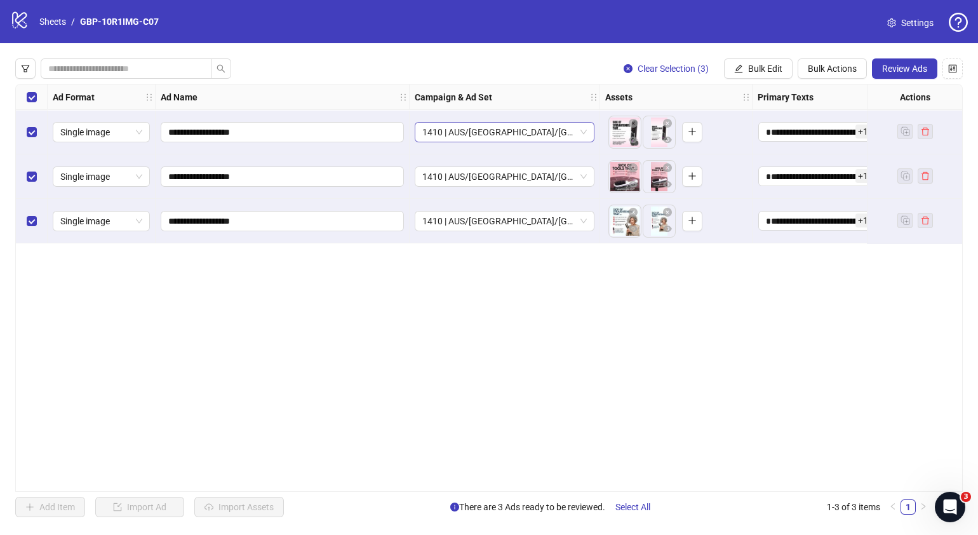
click at [581, 134] on span "1410 | AUS/[GEOGRAPHIC_DATA]/[GEOGRAPHIC_DATA]| GBP-10R1IMG-C07" at bounding box center [504, 132] width 165 height 19
drag, startPoint x: 731, startPoint y: 352, endPoint x: 667, endPoint y: 369, distance: 66.4
click at [731, 351] on div "**********" at bounding box center [489, 288] width 948 height 408
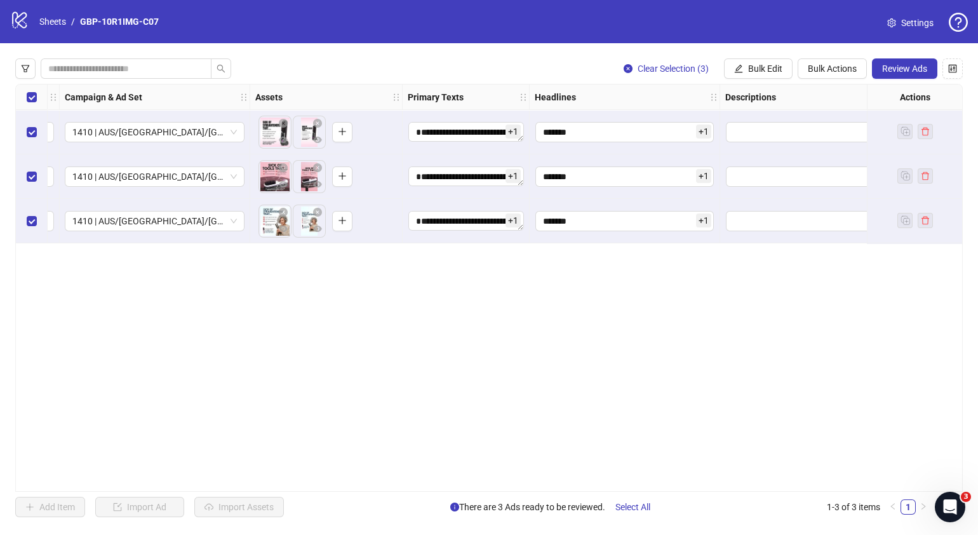
scroll to position [0, 353]
click at [894, 58] on button "Review Ads" at bounding box center [904, 68] width 65 height 20
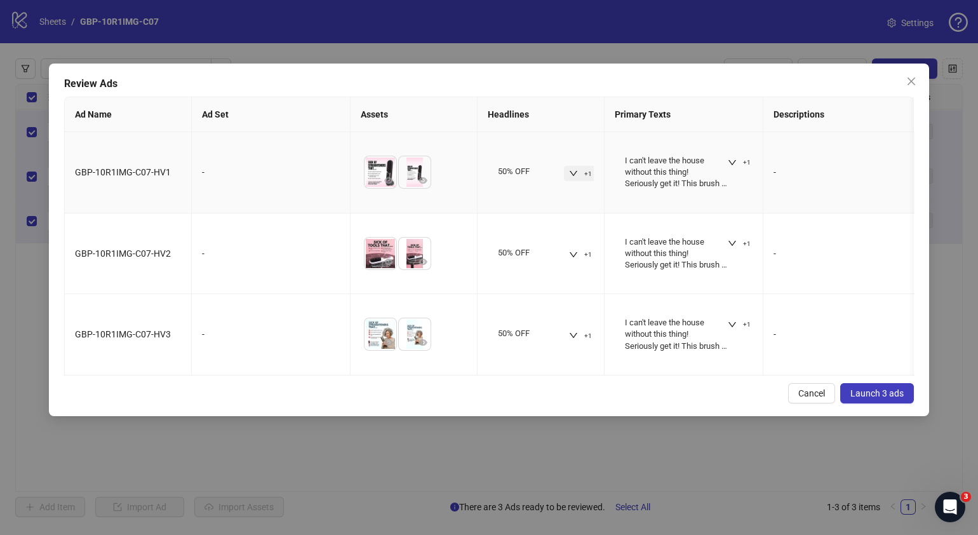
click at [569, 172] on button "+1" at bounding box center [580, 173] width 33 height 15
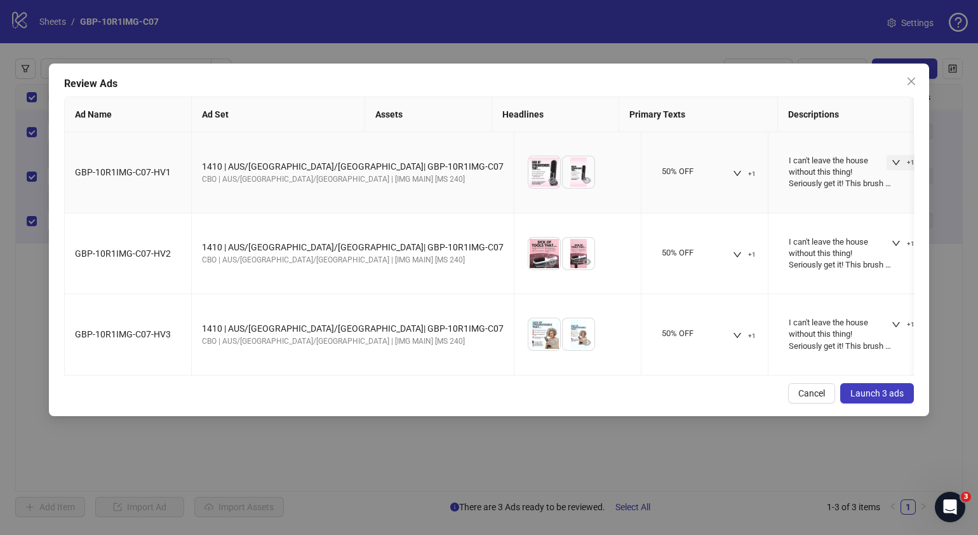
click at [892, 161] on icon "down" at bounding box center [896, 162] width 9 height 9
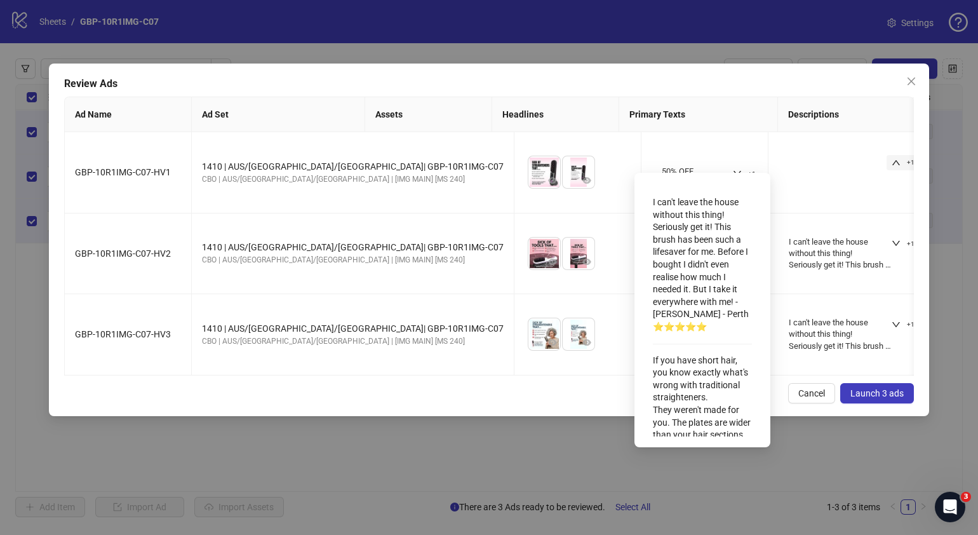
click at [525, 401] on div "Cancel Launch 3 ads" at bounding box center [489, 393] width 850 height 20
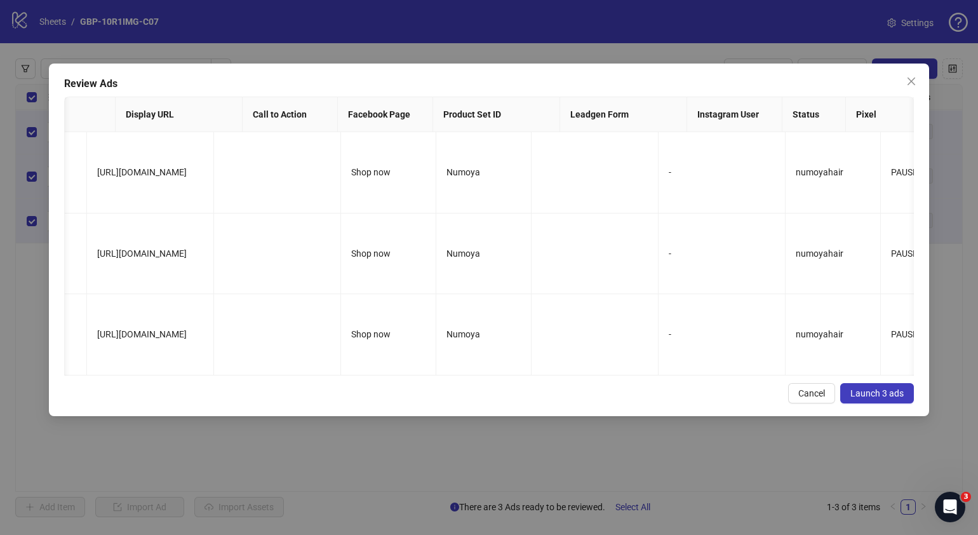
scroll to position [0, 0]
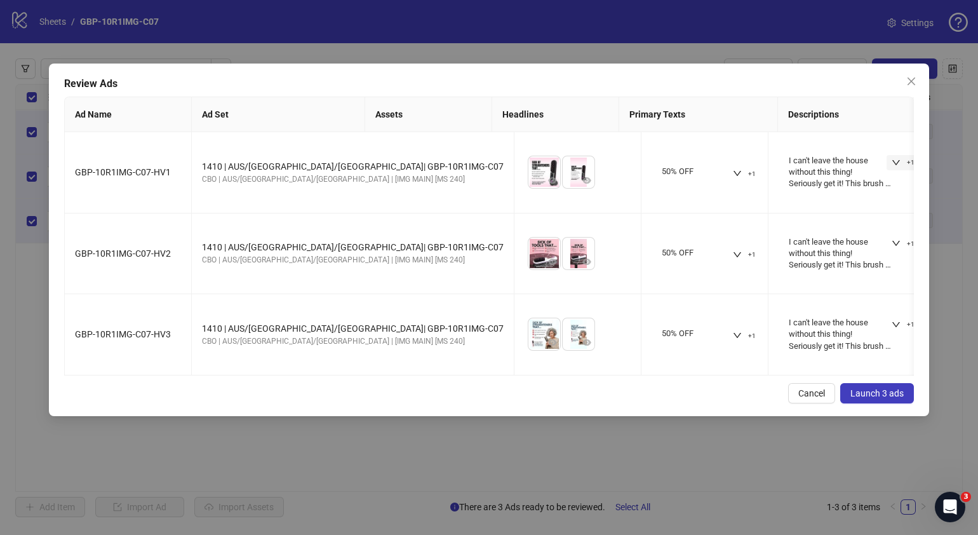
click at [873, 398] on span "Launch 3 ads" at bounding box center [877, 393] width 53 height 10
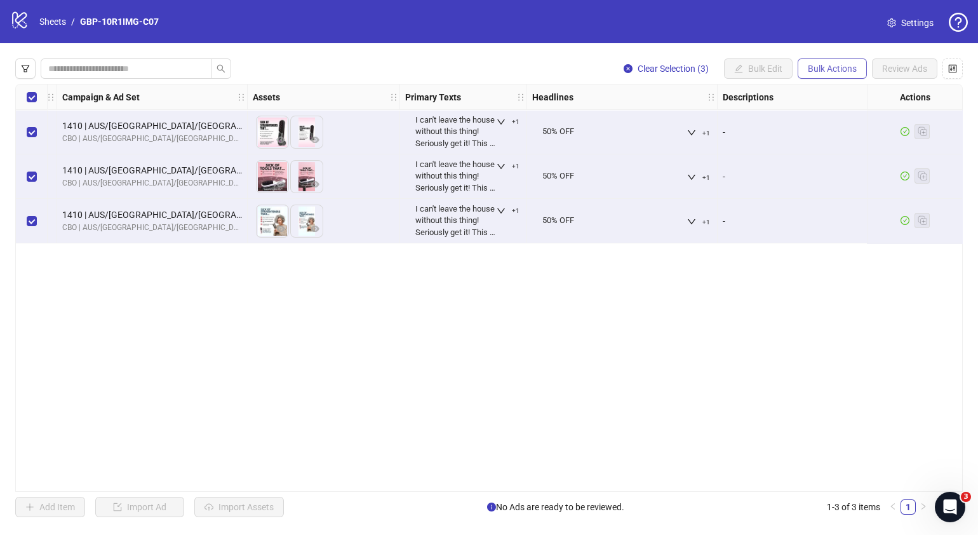
click at [835, 64] on span "Bulk Actions" at bounding box center [832, 69] width 49 height 10
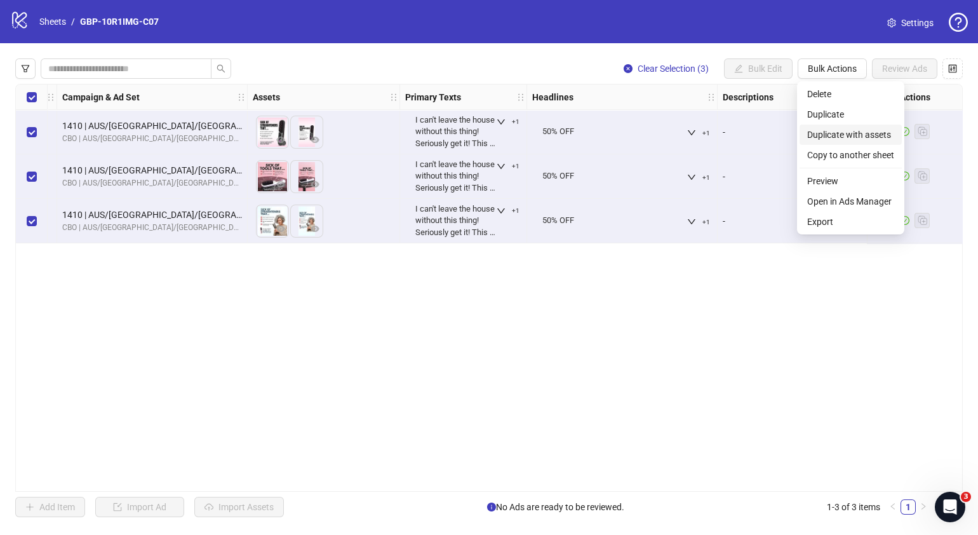
click at [850, 136] on span "Duplicate with assets" at bounding box center [850, 135] width 87 height 14
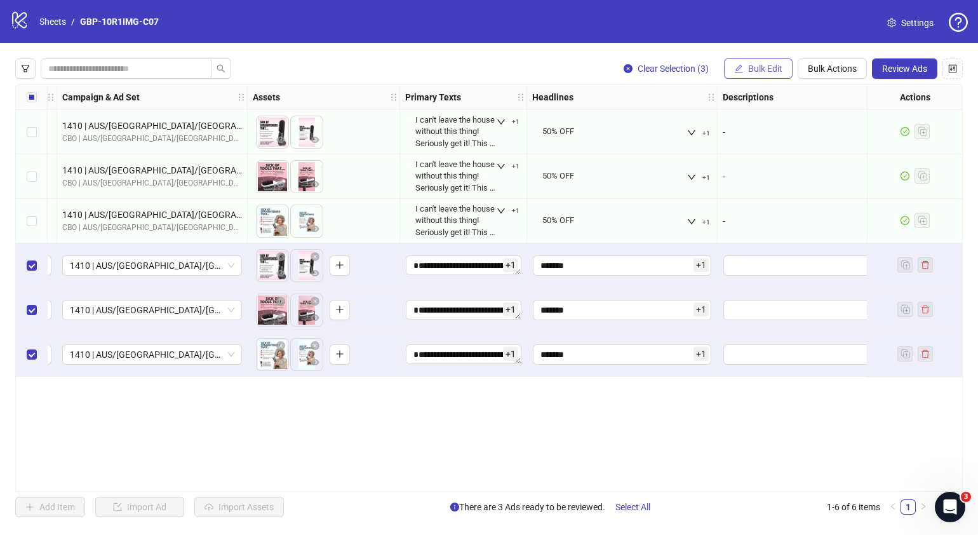
click at [743, 70] on button "Bulk Edit" at bounding box center [758, 68] width 69 height 20
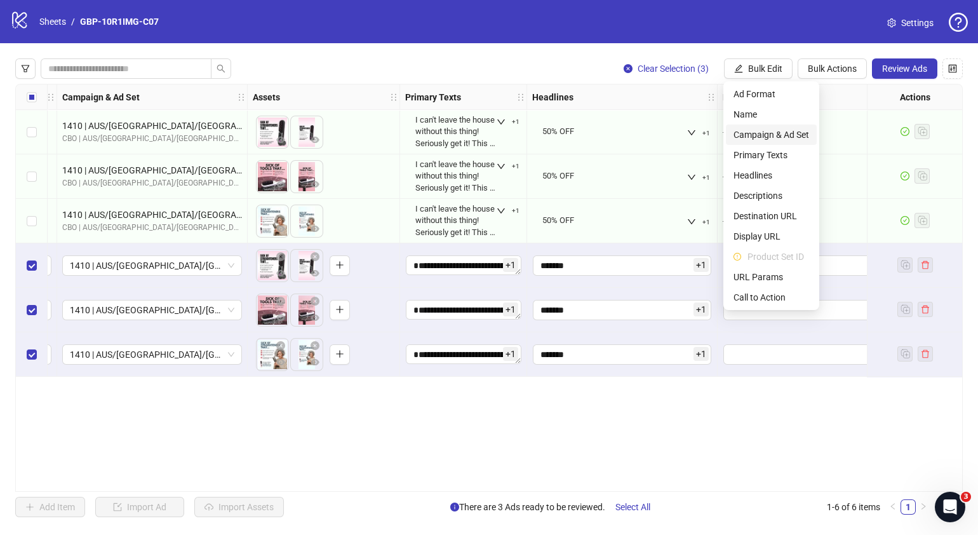
click at [783, 134] on span "Campaign & Ad Set" at bounding box center [772, 135] width 76 height 14
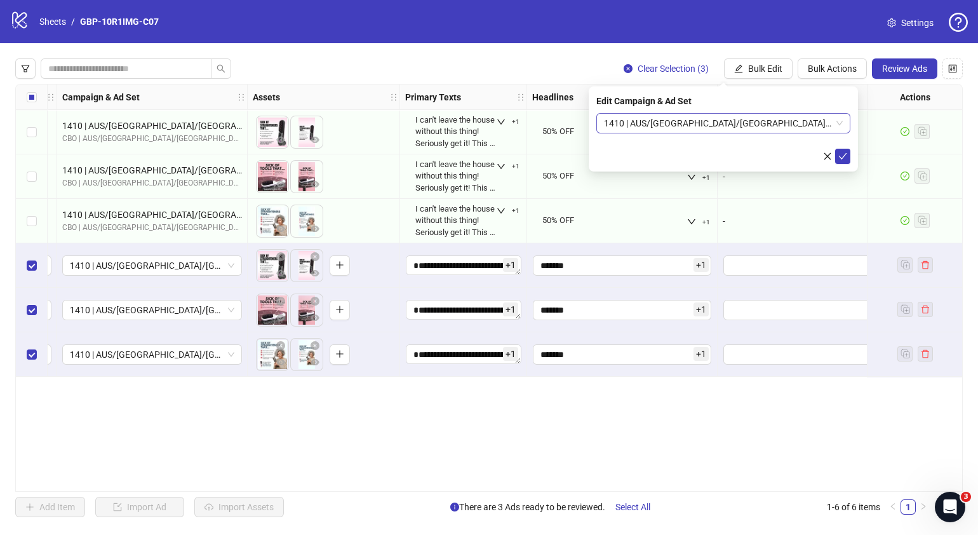
click at [844, 122] on div "1410 | AUS/[GEOGRAPHIC_DATA]/[GEOGRAPHIC_DATA]| GBP-10R1IMG-C07" at bounding box center [723, 123] width 254 height 20
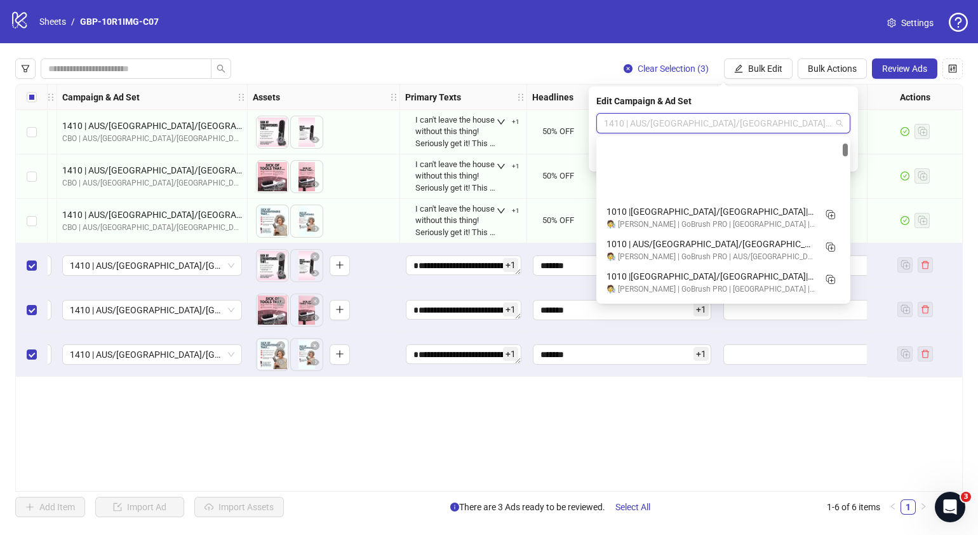
scroll to position [794, 0]
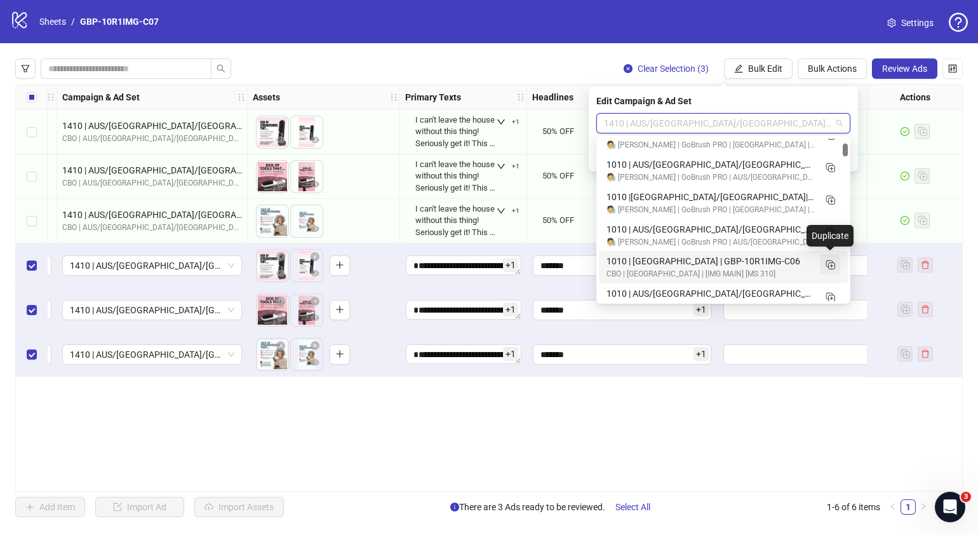
click at [829, 264] on icon "Duplicate" at bounding box center [830, 264] width 13 height 13
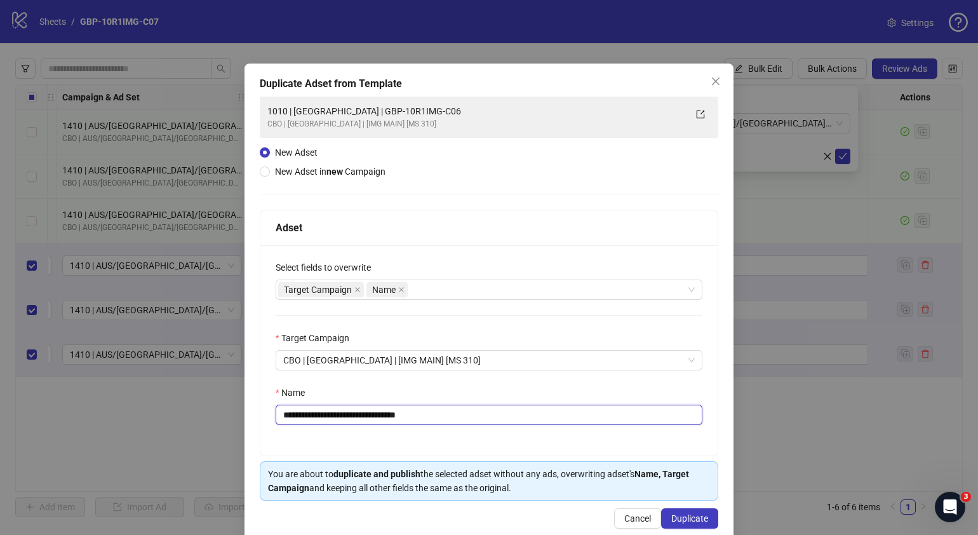
drag, startPoint x: 438, startPoint y: 416, endPoint x: 332, endPoint y: 435, distance: 107.8
click at [332, 435] on div "**********" at bounding box center [488, 350] width 457 height 210
paste input "text"
click at [288, 416] on input "**********" at bounding box center [489, 415] width 427 height 20
type input "**********"
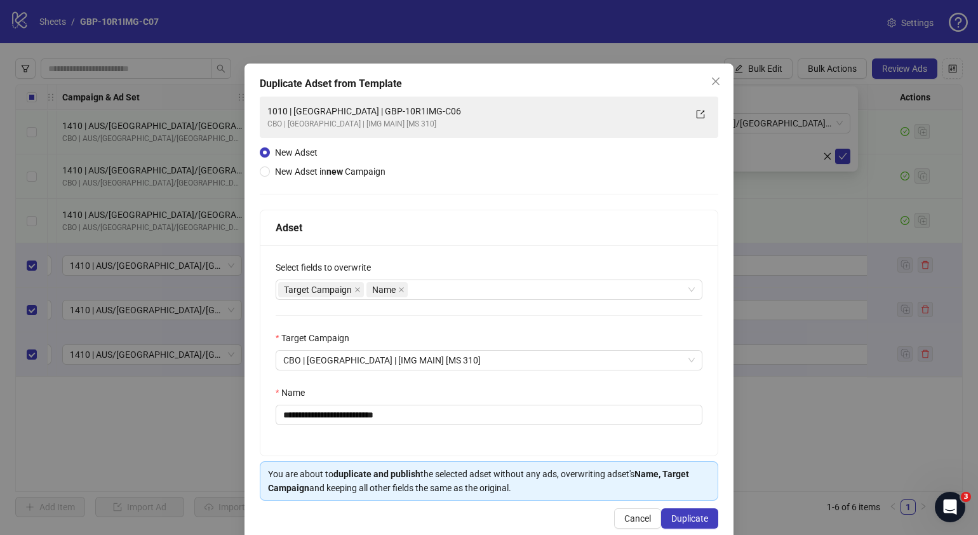
scroll to position [0, 0]
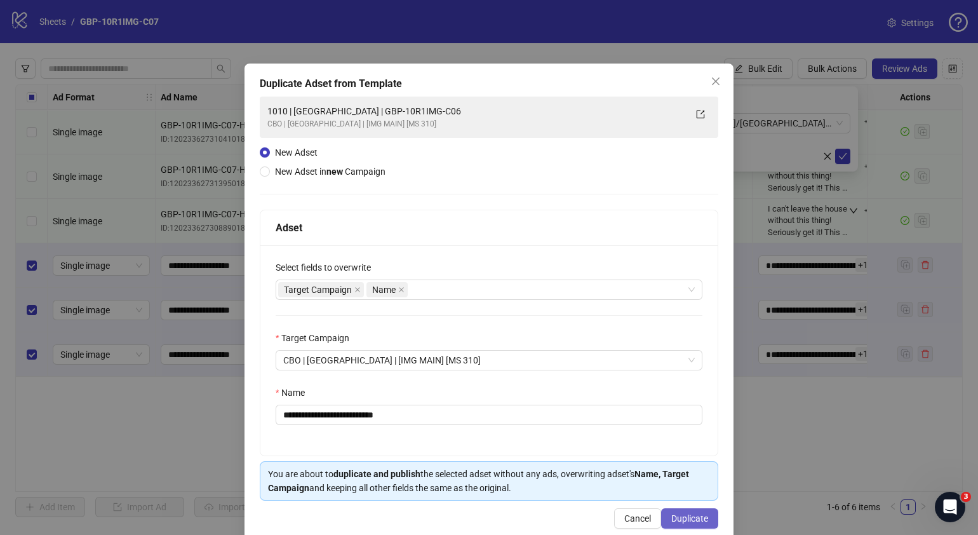
click at [692, 517] on span "Duplicate" at bounding box center [689, 518] width 37 height 10
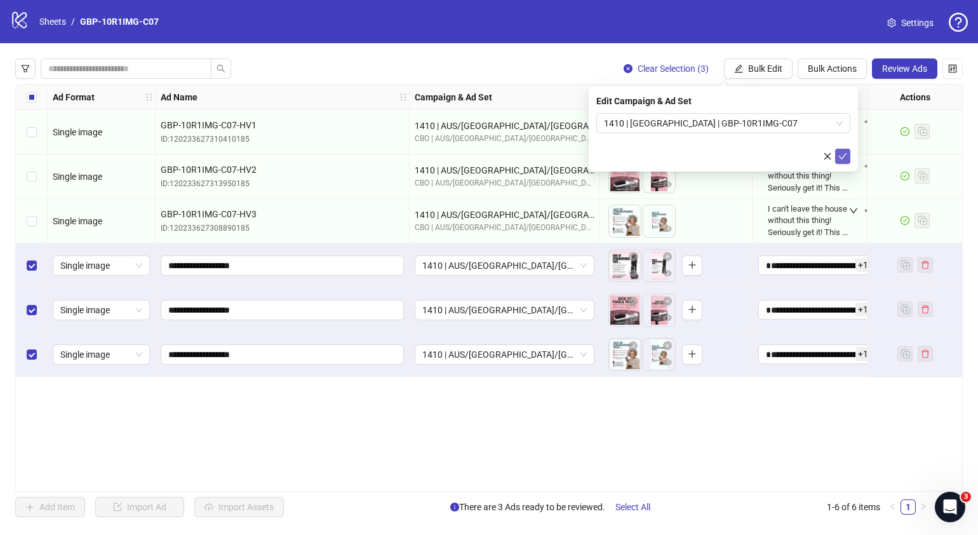
click at [842, 155] on icon "check" at bounding box center [843, 156] width 9 height 9
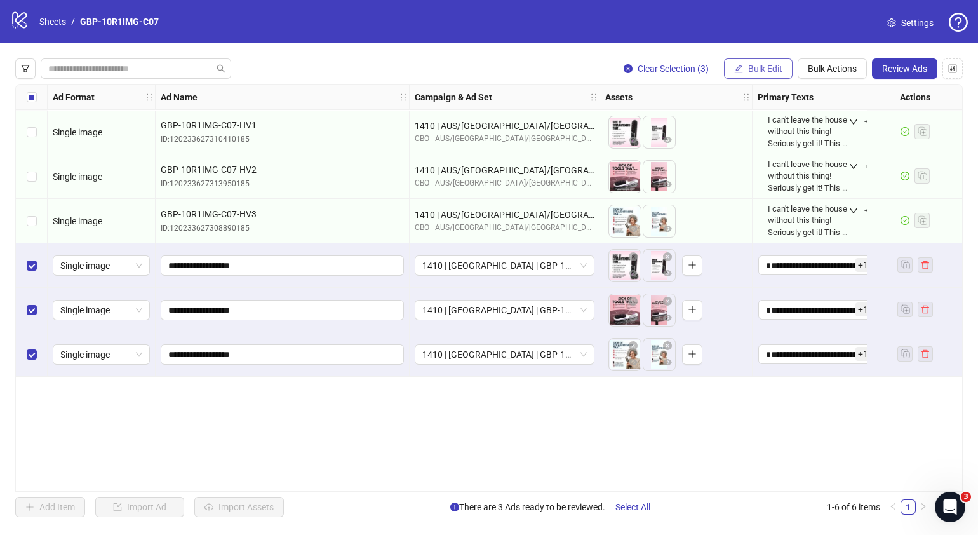
click at [780, 68] on span "Bulk Edit" at bounding box center [765, 69] width 34 height 10
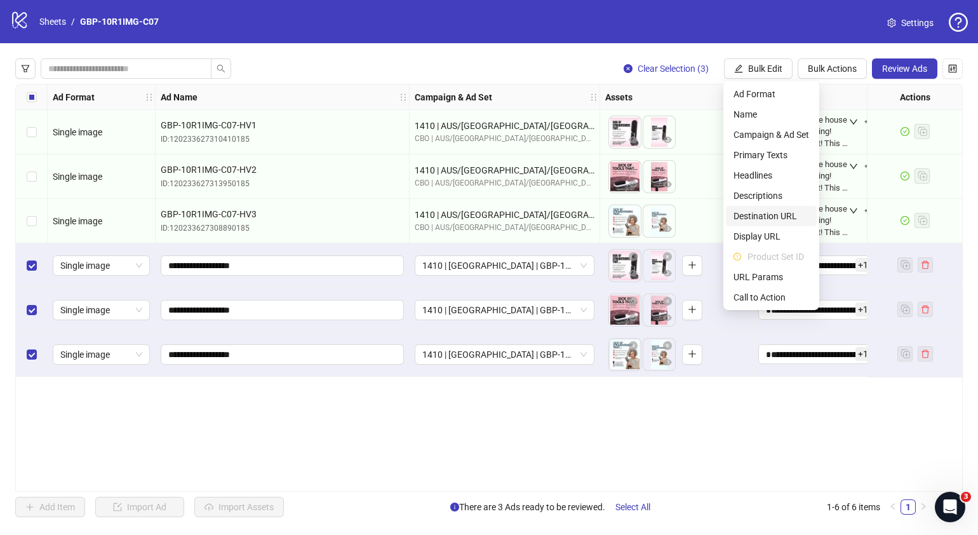
click at [775, 215] on span "Destination URL" at bounding box center [772, 216] width 76 height 14
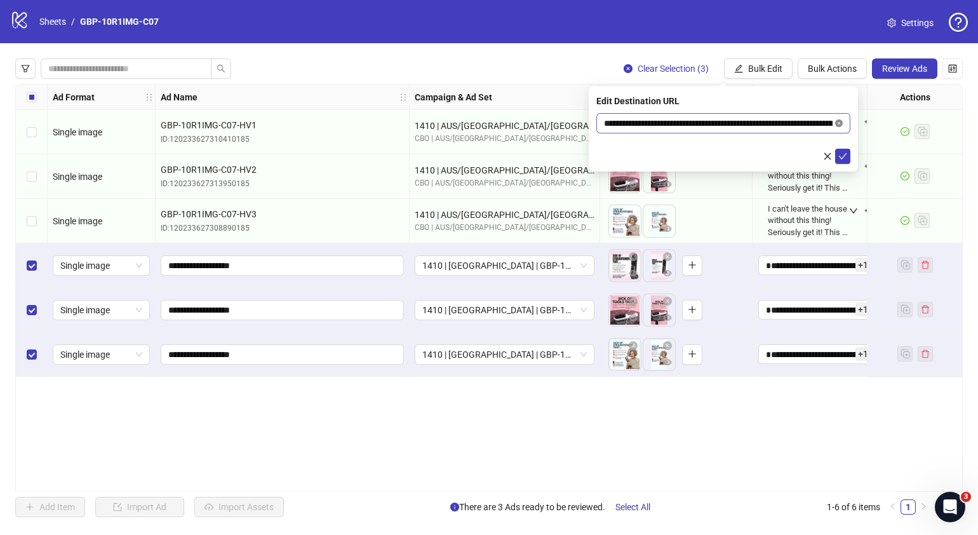
click at [839, 121] on icon "close-circle" at bounding box center [839, 123] width 8 height 8
paste input "**********"
type input "**********"
click at [842, 163] on button "submit" at bounding box center [842, 156] width 15 height 15
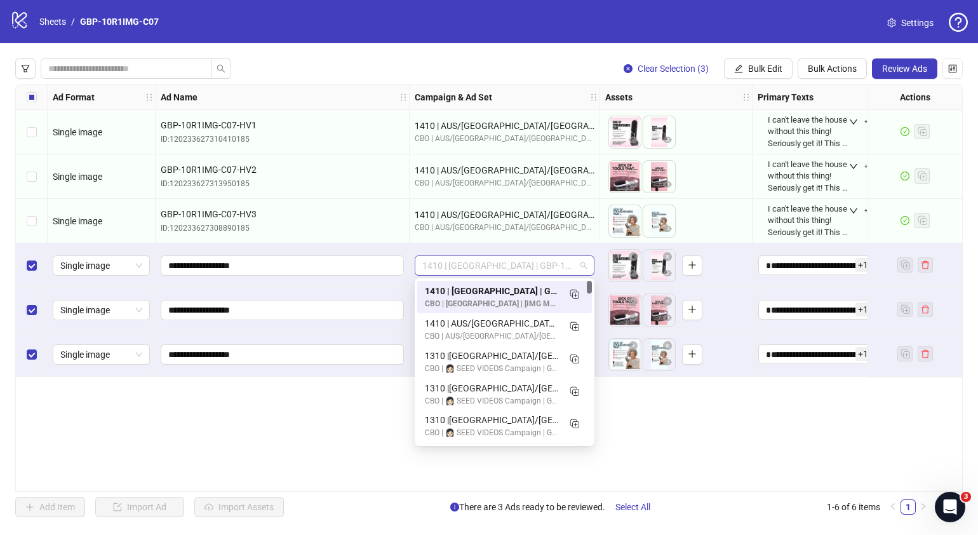
click at [583, 263] on span "1410 | USA | GBP-10R1IMG-C07" at bounding box center [504, 265] width 165 height 19
click at [725, 407] on div "Ad Format Ad Name Campaign & Ad Set Assets Primary Texts Headlines Descriptions…" at bounding box center [489, 288] width 948 height 408
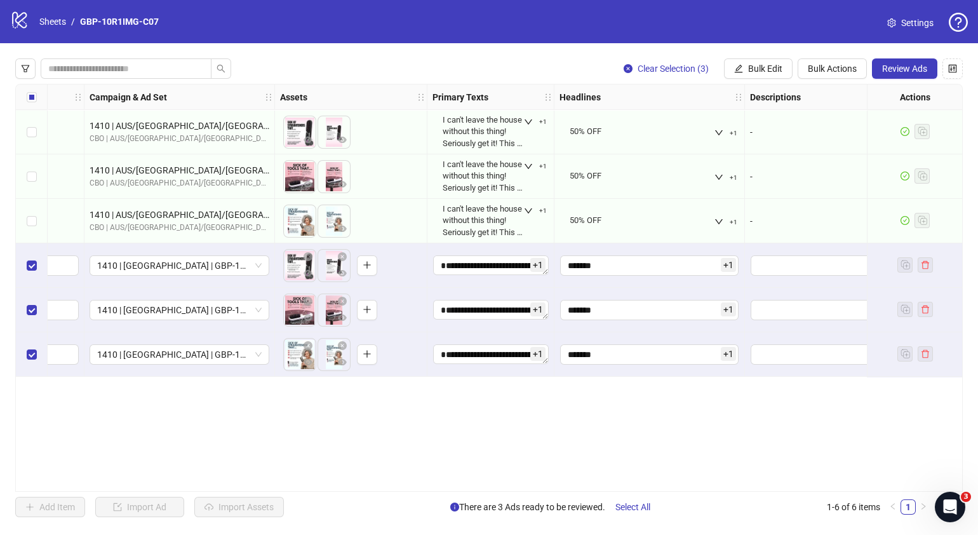
scroll to position [0, 365]
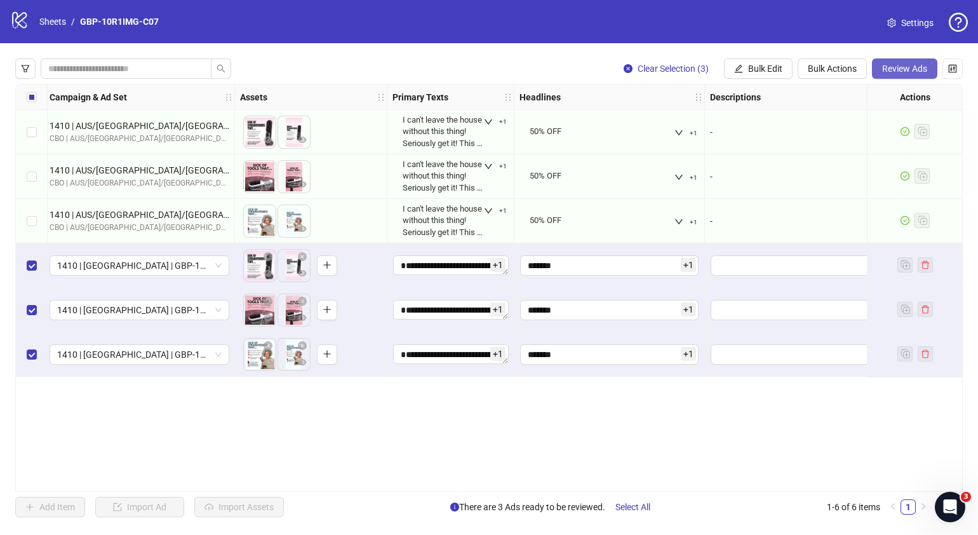
click at [883, 72] on span "Review Ads" at bounding box center [904, 69] width 45 height 10
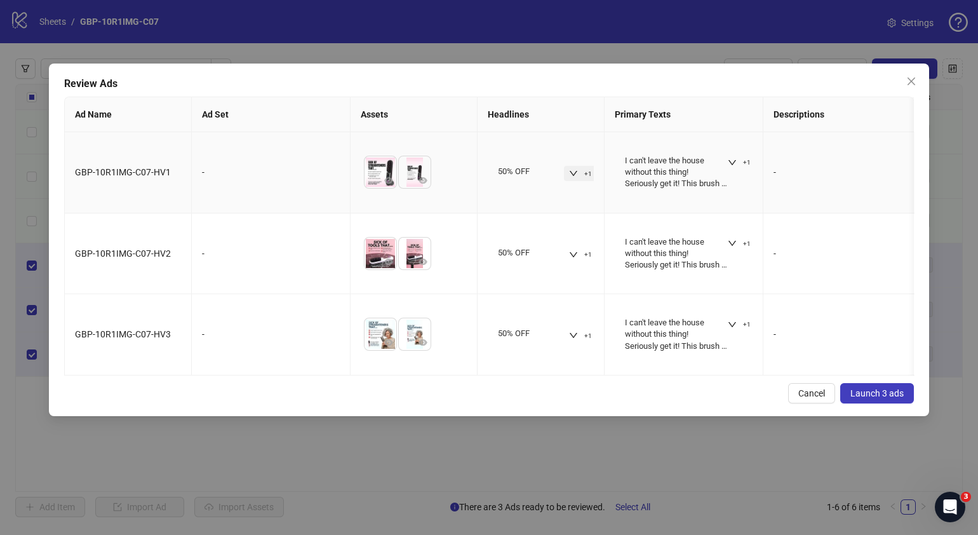
click at [572, 177] on icon "down" at bounding box center [573, 173] width 9 height 9
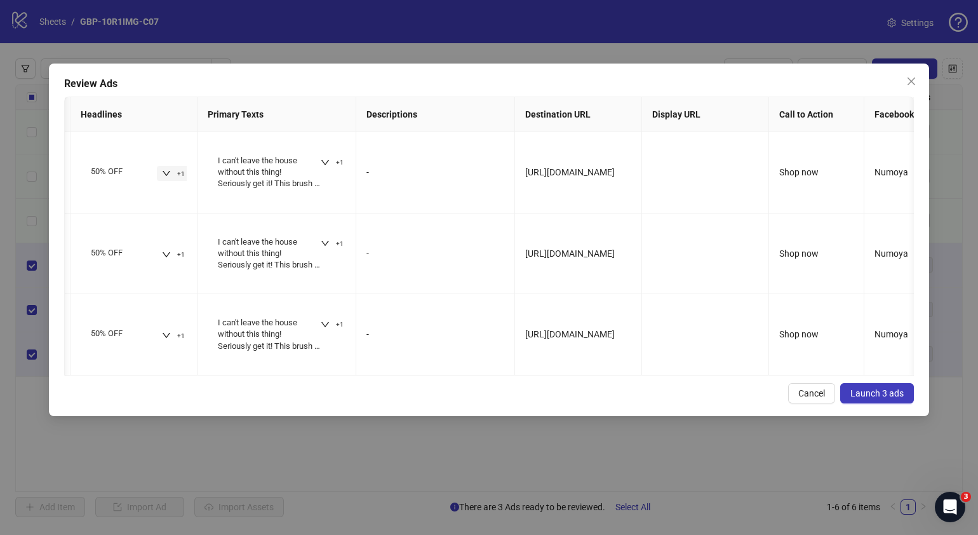
scroll to position [0, 0]
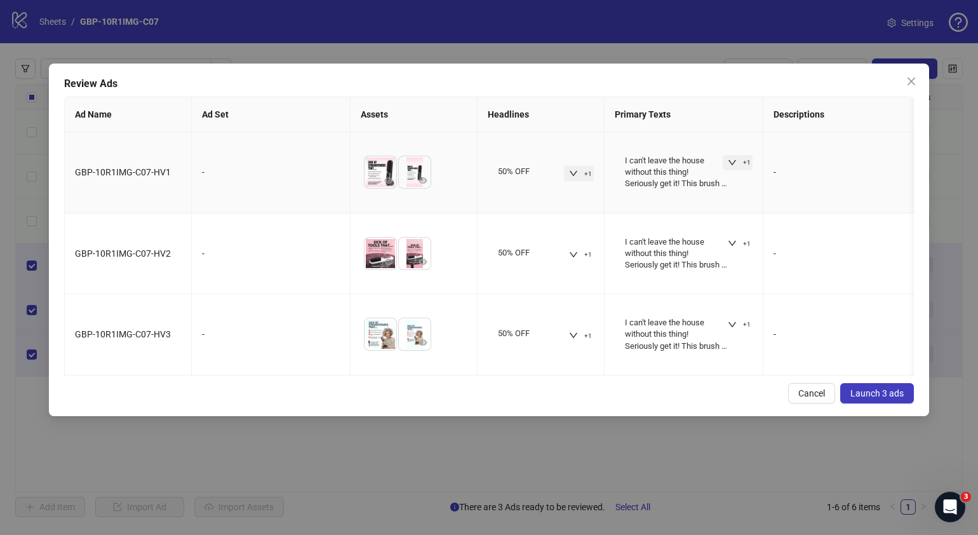
click at [731, 162] on icon "down" at bounding box center [732, 162] width 9 height 9
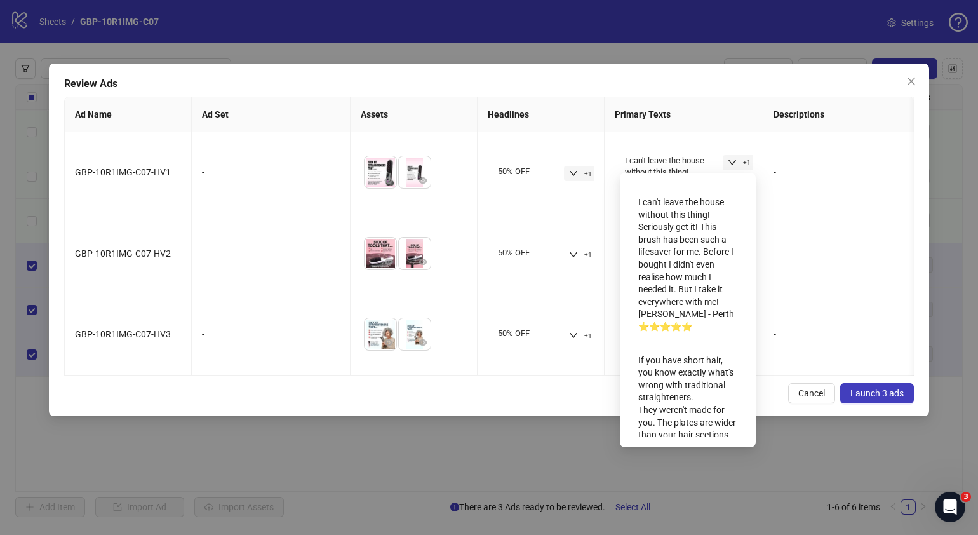
click at [558, 416] on div "Review Ads Ad Name Ad Set Assets Headlines Primary Texts Descriptions Destinati…" at bounding box center [489, 240] width 880 height 353
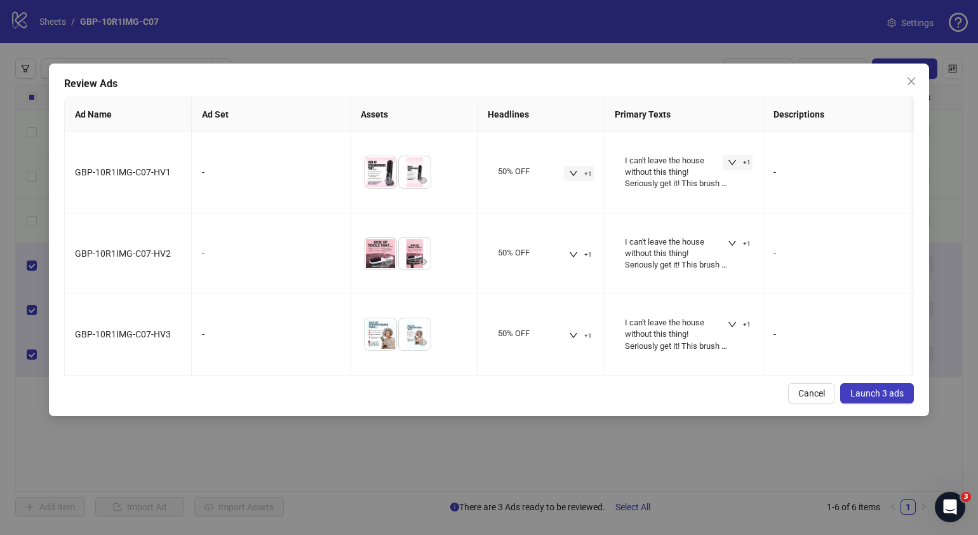
click at [898, 398] on span "Launch 3 ads" at bounding box center [877, 393] width 53 height 10
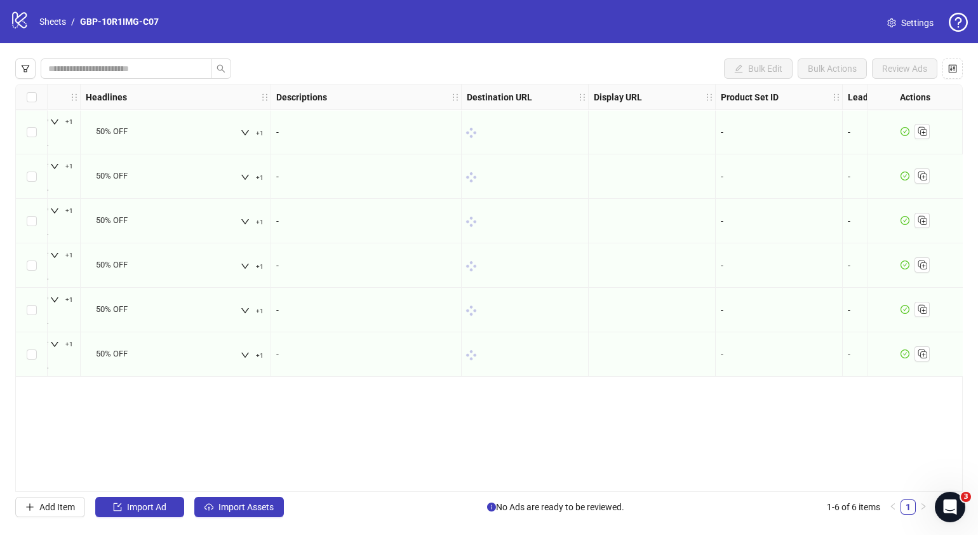
scroll to position [0, 800]
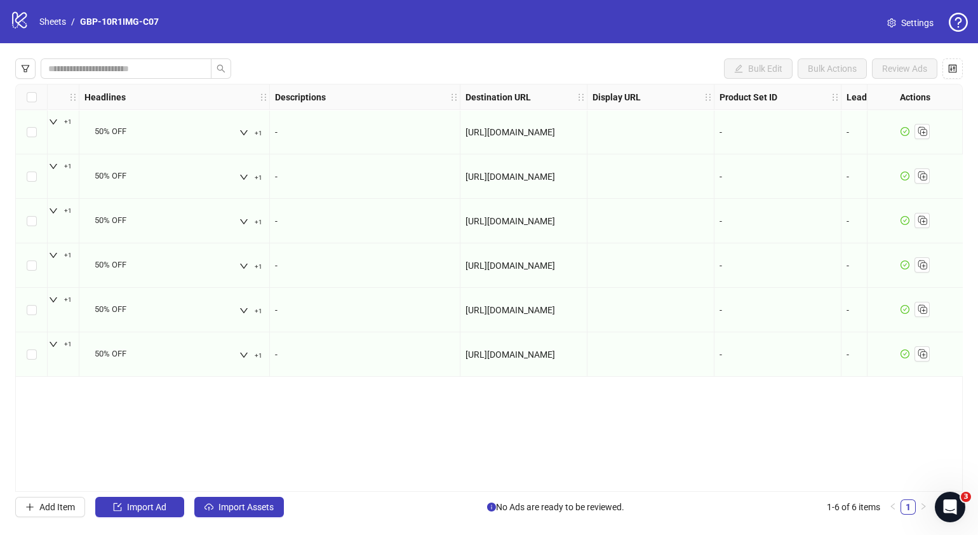
click at [57, 13] on div "logo/logo-mobile Sheets / GBP-10R1IMG-C07" at bounding box center [87, 21] width 154 height 23
click at [52, 21] on link "Sheets" at bounding box center [53, 22] width 32 height 14
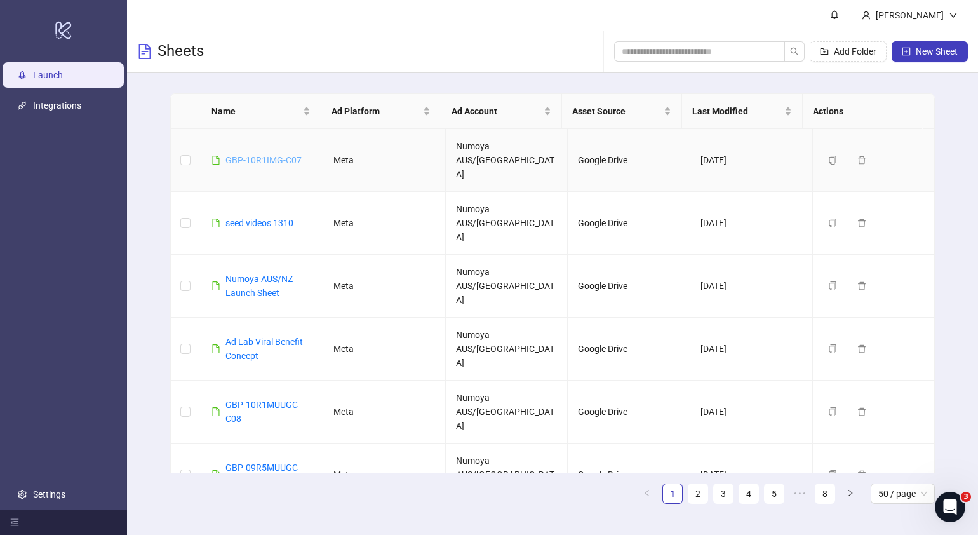
click at [285, 155] on link "GBP-10R1IMG-C07" at bounding box center [264, 160] width 76 height 10
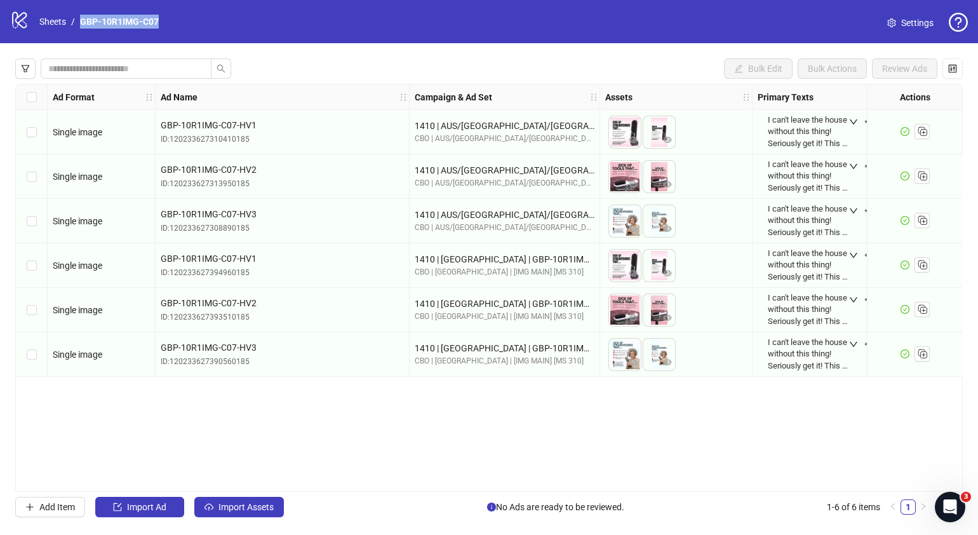
drag, startPoint x: 75, startPoint y: 17, endPoint x: 162, endPoint y: 23, distance: 87.3
click at [162, 23] on nav "Sheets / GBP-10R1IMG-C07" at bounding box center [99, 22] width 130 height 14
copy ol "GBP-10R1IMG-C07"
click at [60, 20] on link "Sheets" at bounding box center [53, 22] width 32 height 14
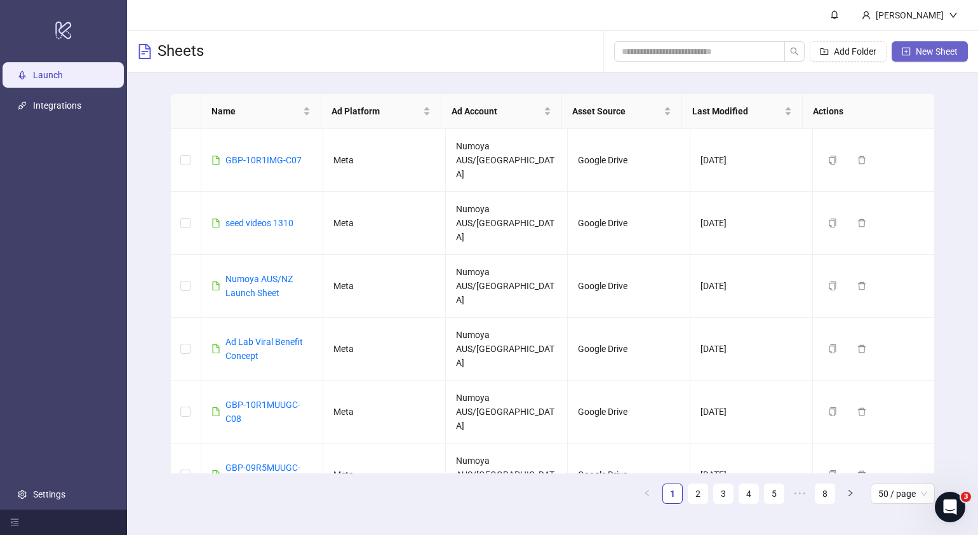
click at [927, 50] on span "New Sheet" at bounding box center [937, 51] width 42 height 10
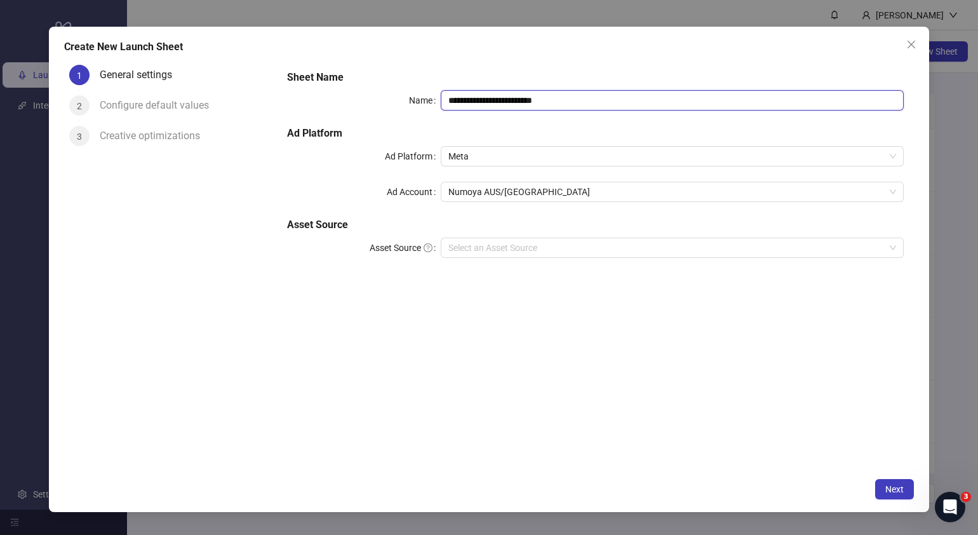
drag, startPoint x: 617, startPoint y: 91, endPoint x: 161, endPoint y: 105, distance: 456.3
click at [163, 105] on div "**********" at bounding box center [489, 266] width 850 height 412
paste input "text"
type input "**********"
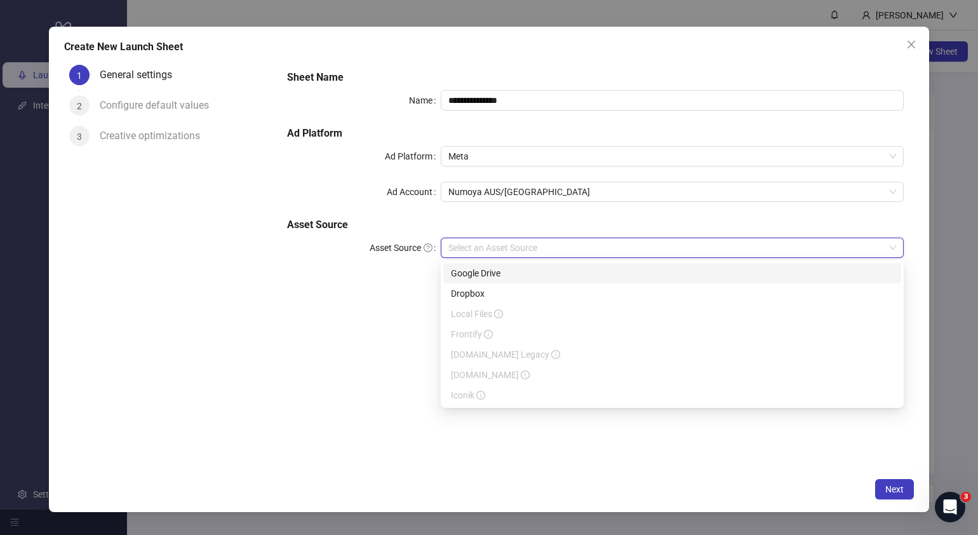
click at [555, 256] on input "Asset Source" at bounding box center [666, 247] width 436 height 19
click at [487, 274] on div "Google Drive" at bounding box center [672, 273] width 443 height 14
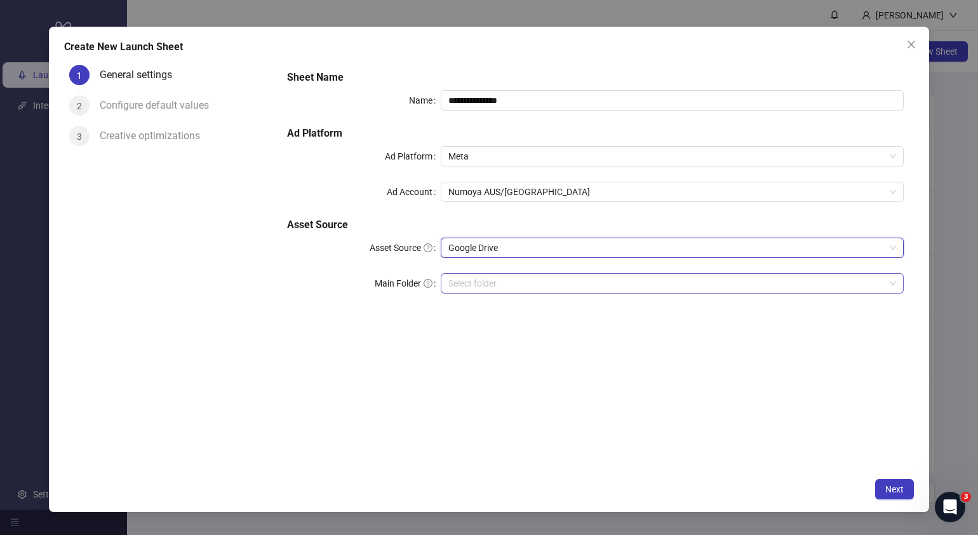
click at [494, 287] on input "Main Folder" at bounding box center [666, 283] width 436 height 19
click at [480, 285] on input "Main Folder" at bounding box center [666, 283] width 436 height 19
click at [474, 279] on input "Main Folder" at bounding box center [666, 283] width 436 height 19
click at [893, 487] on span "Next" at bounding box center [895, 489] width 18 height 10
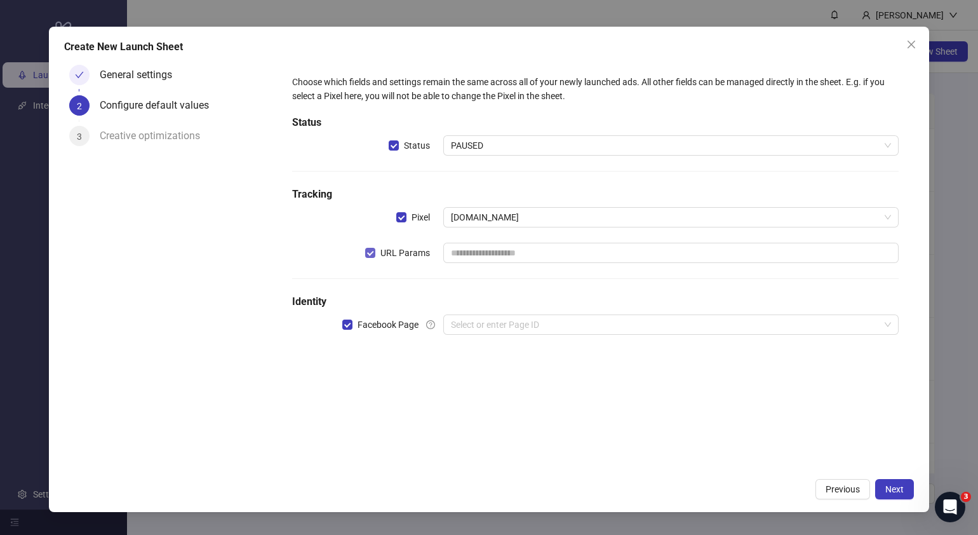
click at [372, 246] on label "URL Params" at bounding box center [400, 253] width 70 height 14
click at [500, 325] on input "search" at bounding box center [665, 324] width 429 height 19
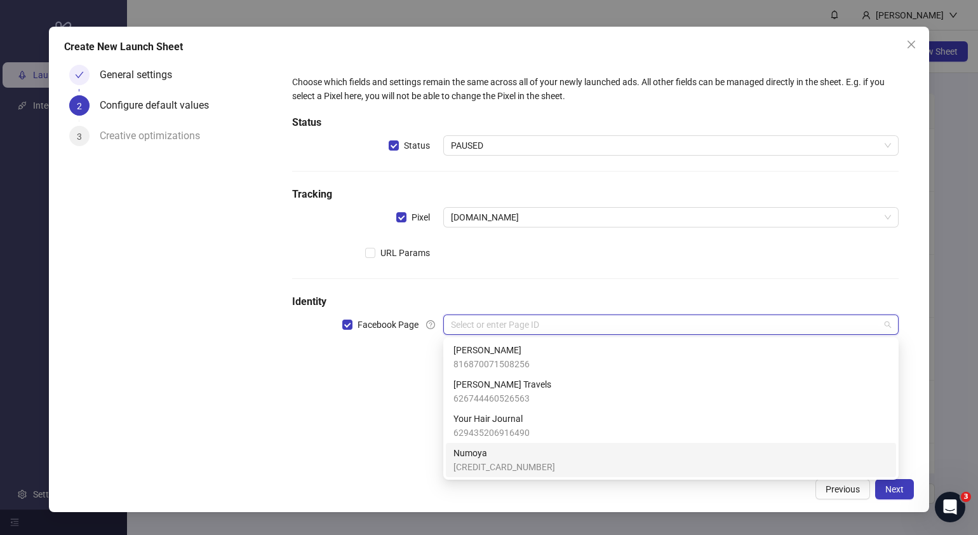
click at [497, 458] on span "Numoya" at bounding box center [505, 453] width 102 height 14
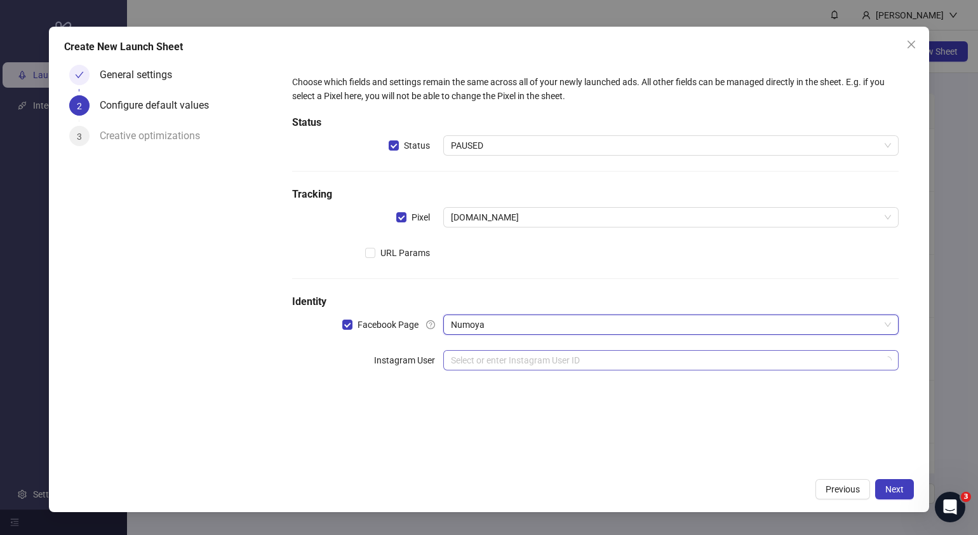
click at [508, 364] on input "search" at bounding box center [665, 360] width 429 height 19
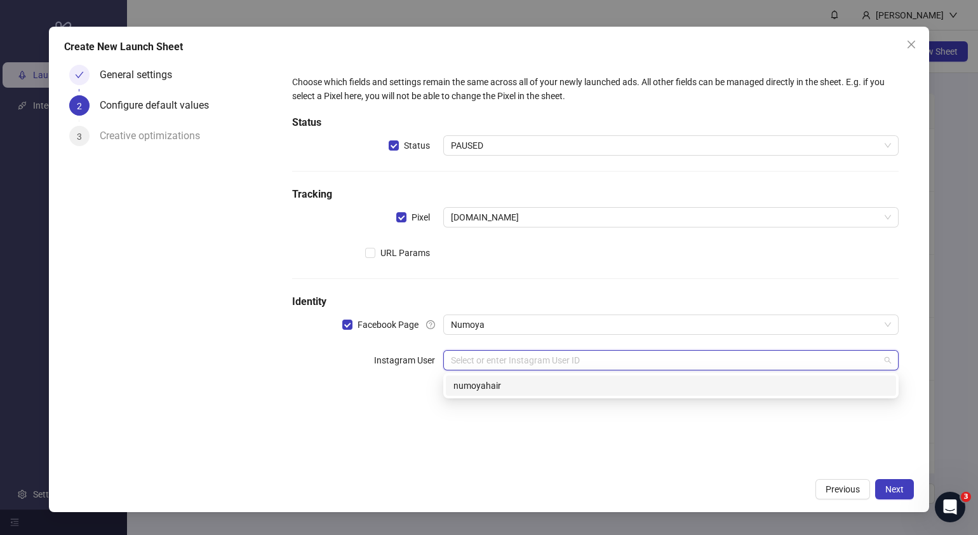
click at [509, 387] on div "numoyahair" at bounding box center [671, 386] width 435 height 14
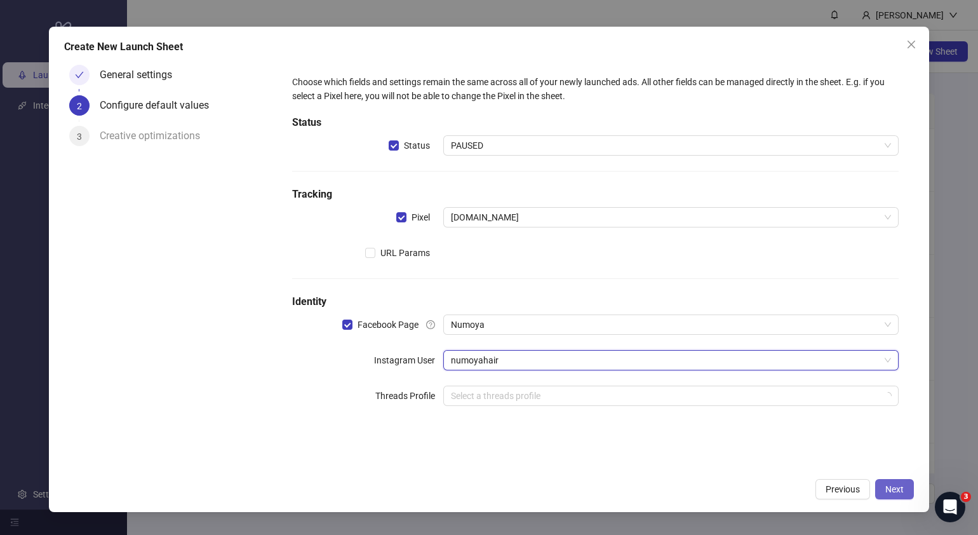
click at [889, 490] on span "Next" at bounding box center [895, 489] width 18 height 10
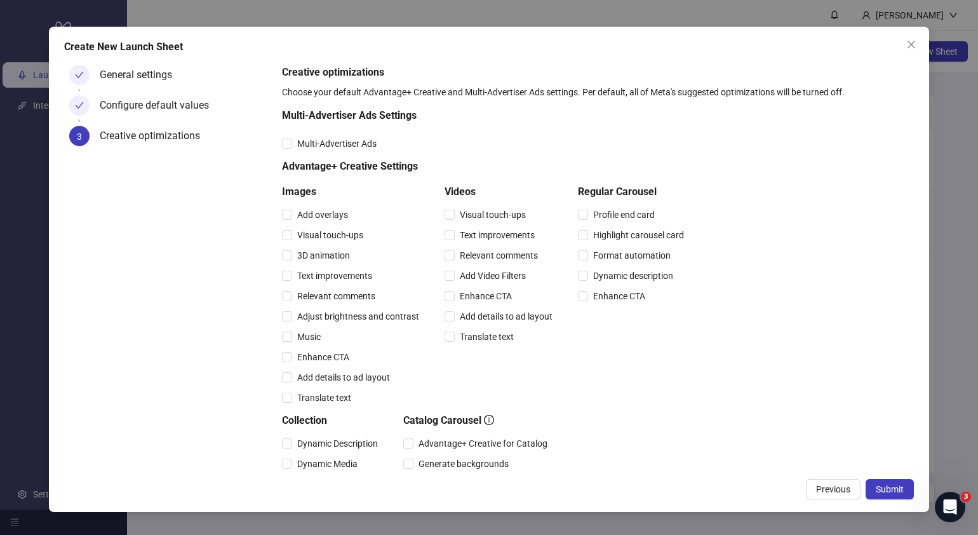
click at [889, 490] on span "Submit" at bounding box center [890, 489] width 28 height 10
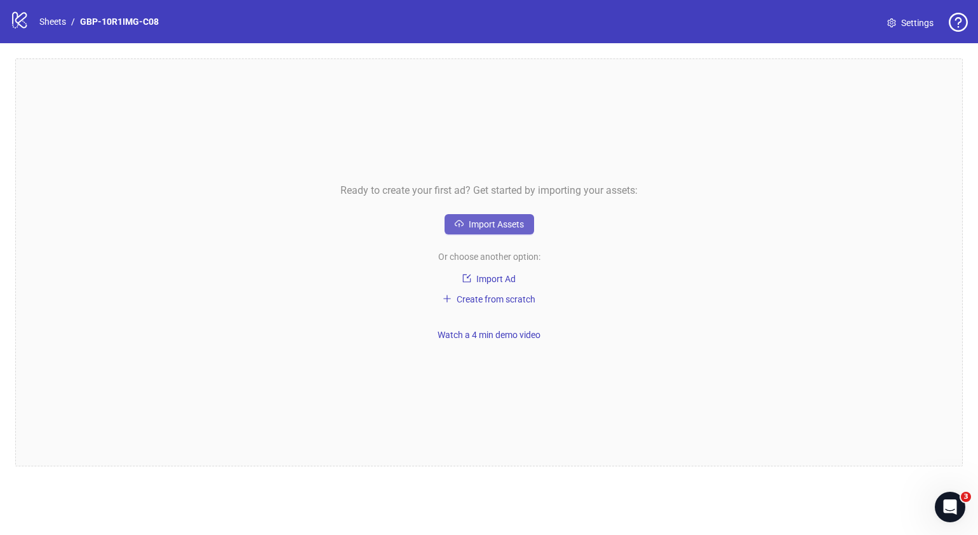
click at [506, 222] on span "Import Assets" at bounding box center [496, 224] width 55 height 10
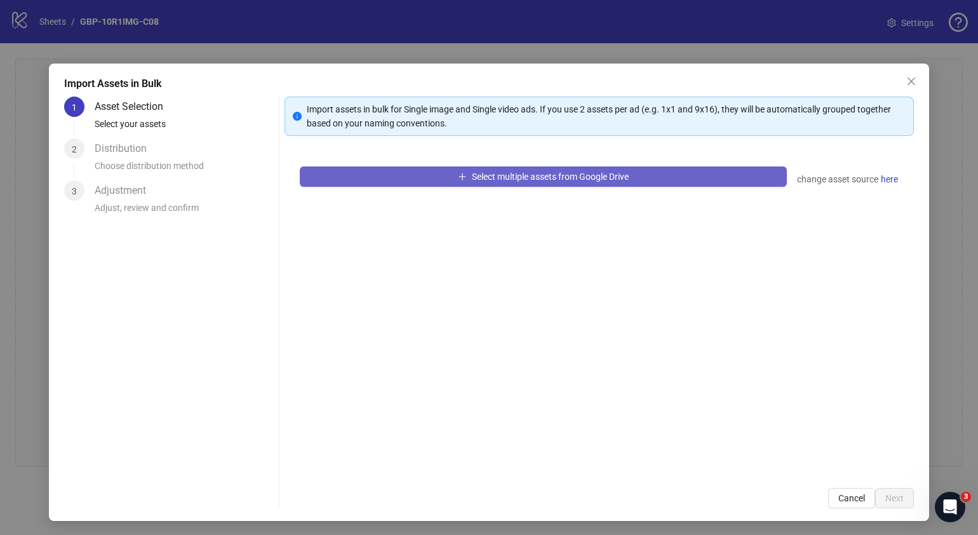
click at [555, 184] on button "Select multiple assets from Google Drive" at bounding box center [543, 176] width 487 height 20
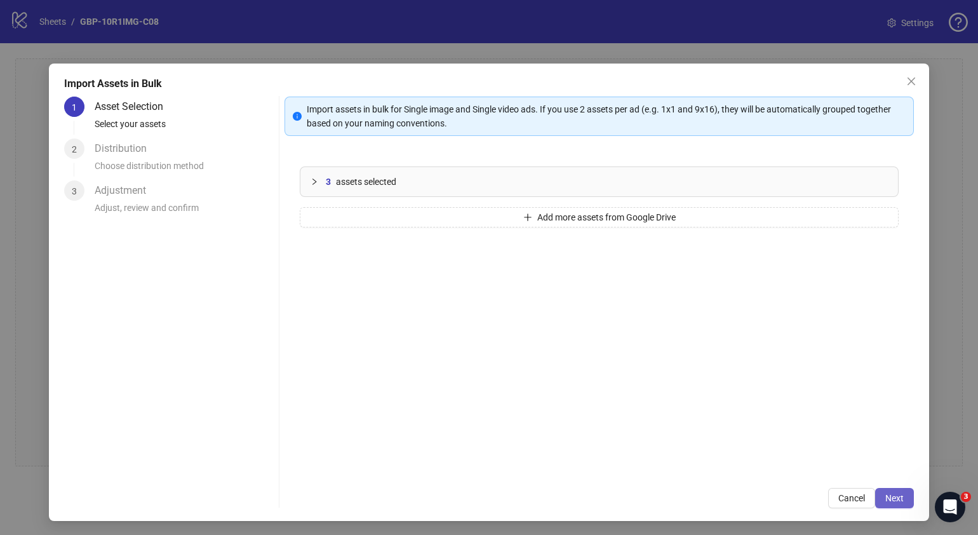
click at [883, 507] on button "Next" at bounding box center [894, 498] width 39 height 20
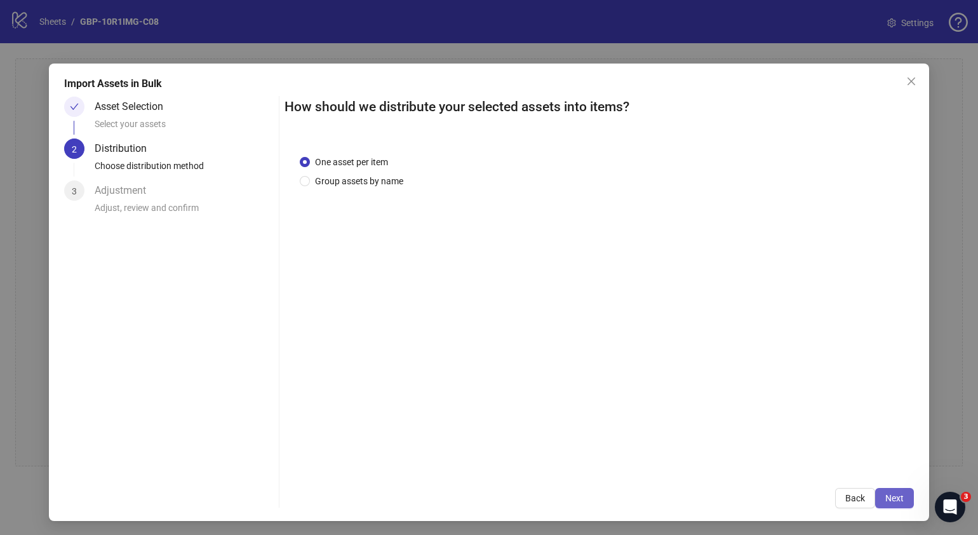
click at [884, 506] on button "Next" at bounding box center [894, 498] width 39 height 20
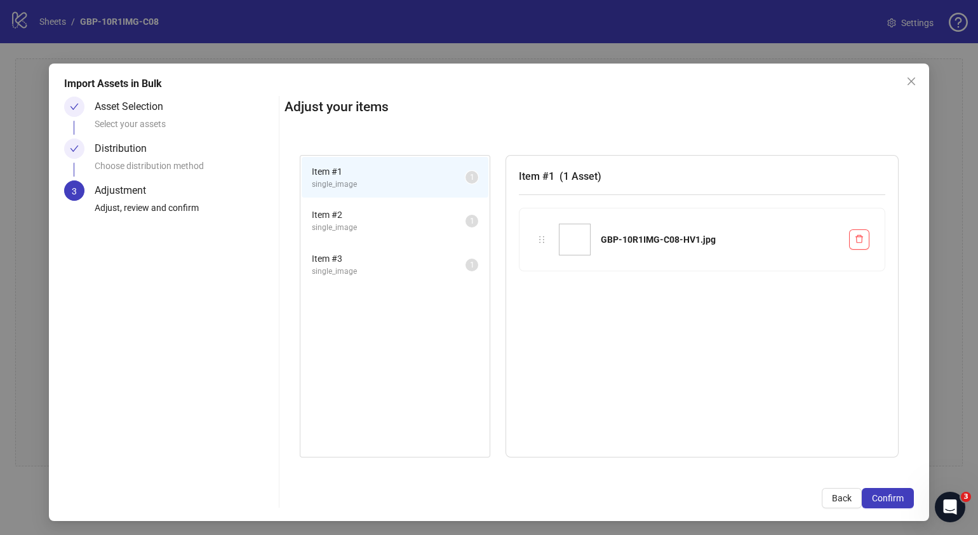
click at [884, 506] on button "Confirm" at bounding box center [888, 498] width 52 height 20
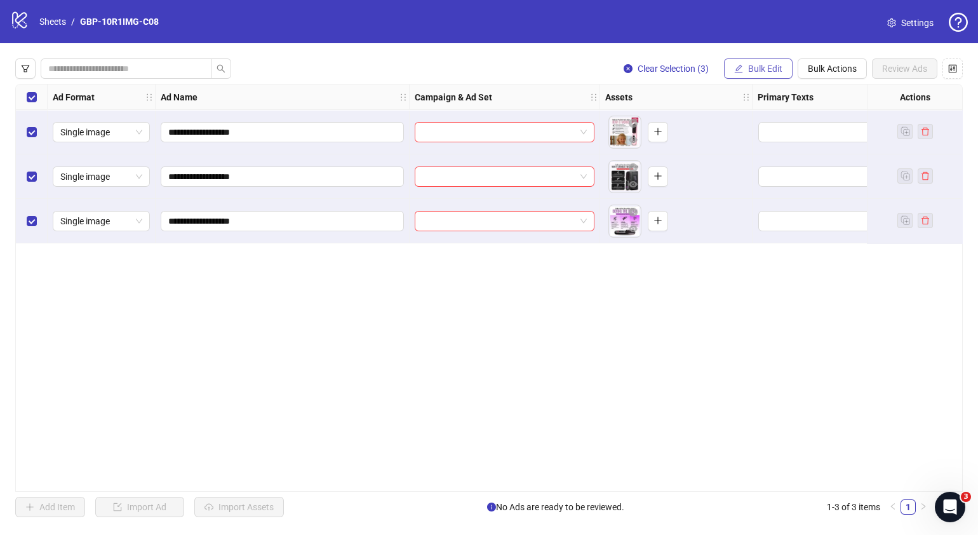
click at [771, 77] on button "Bulk Edit" at bounding box center [758, 68] width 69 height 20
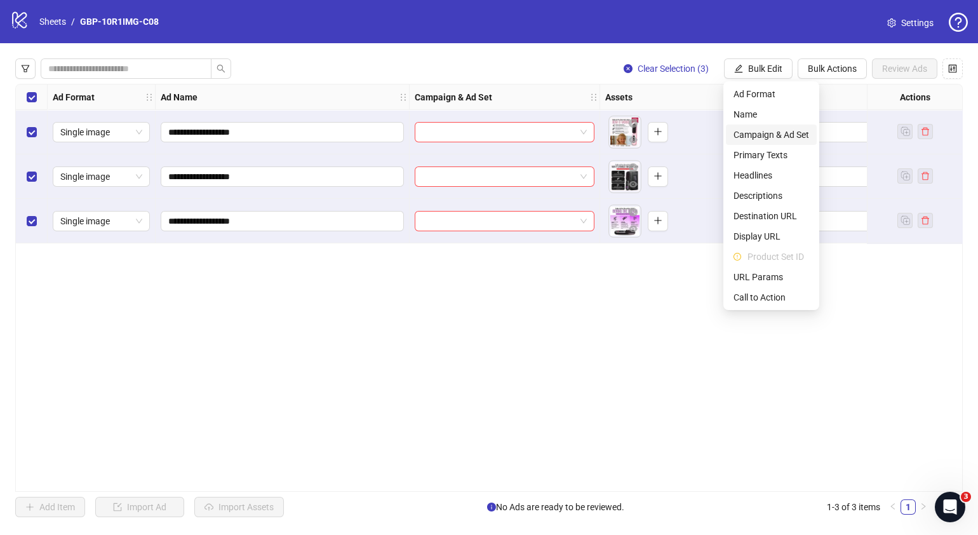
click at [765, 140] on span "Campaign & Ad Set" at bounding box center [772, 135] width 76 height 14
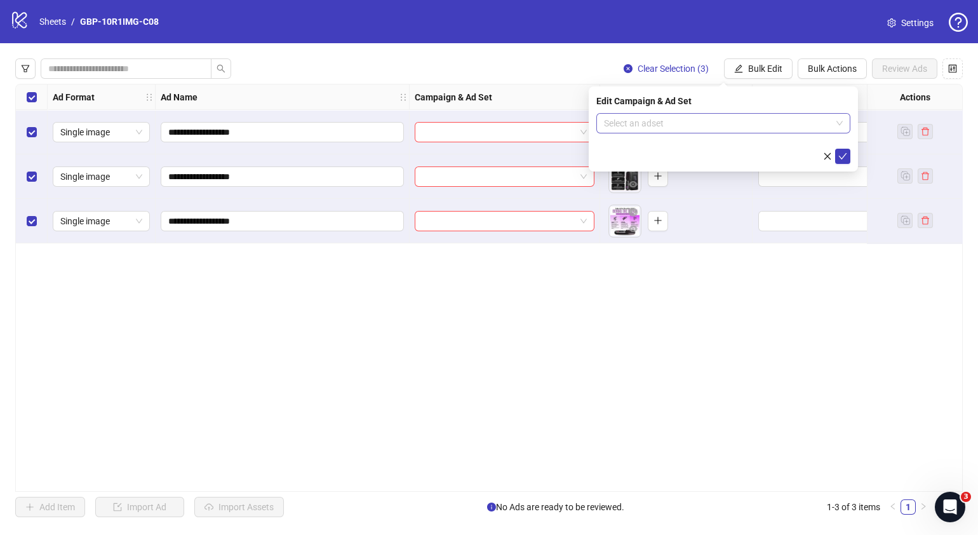
click at [840, 125] on span at bounding box center [723, 123] width 239 height 19
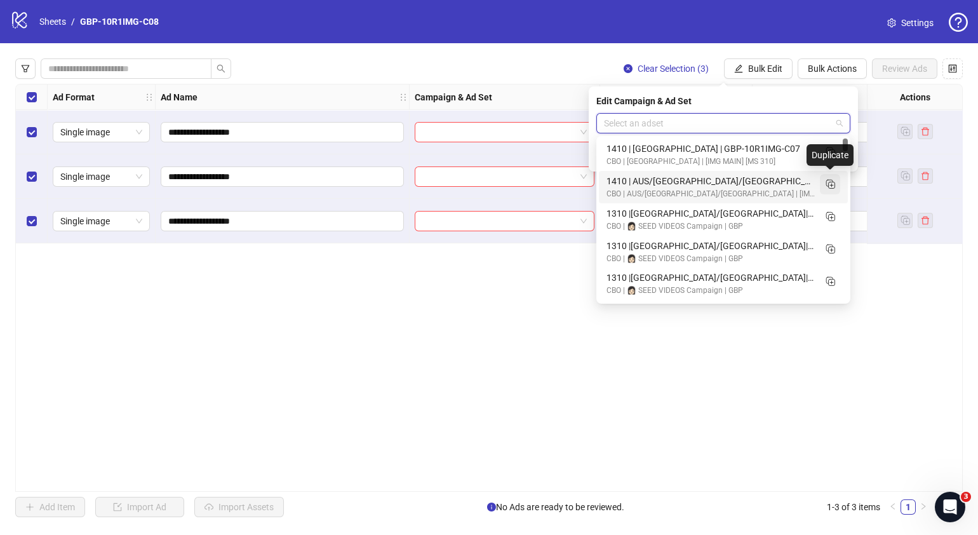
click at [830, 184] on icon "Duplicate" at bounding box center [830, 183] width 13 height 13
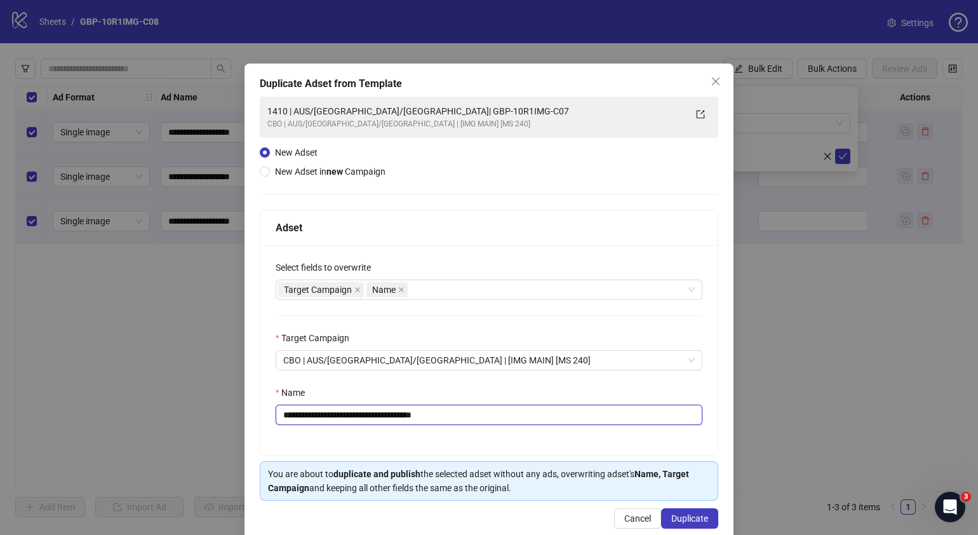
drag, startPoint x: 476, startPoint y: 412, endPoint x: 359, endPoint y: 428, distance: 118.0
click at [359, 428] on div "**********" at bounding box center [488, 350] width 457 height 210
paste input "text"
type input "**********"
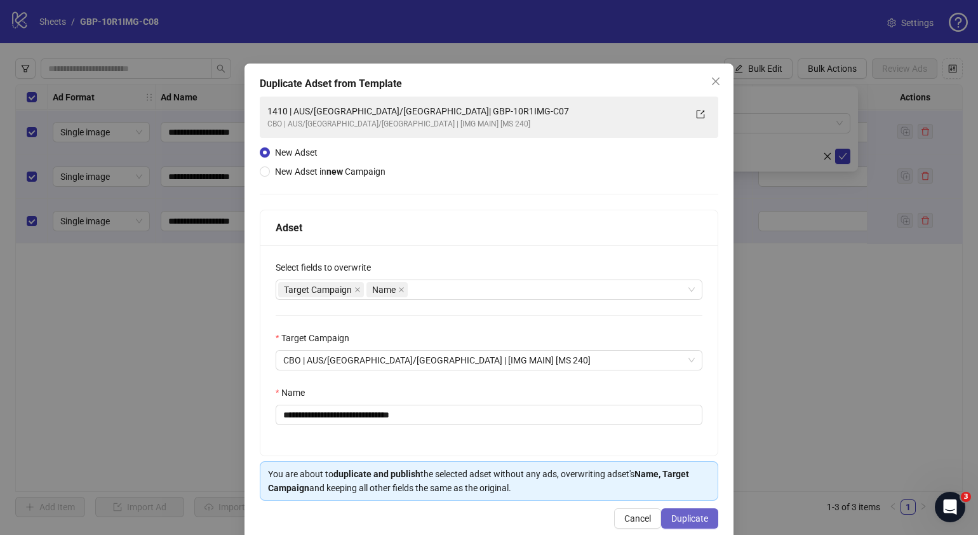
click at [684, 515] on span "Duplicate" at bounding box center [689, 518] width 37 height 10
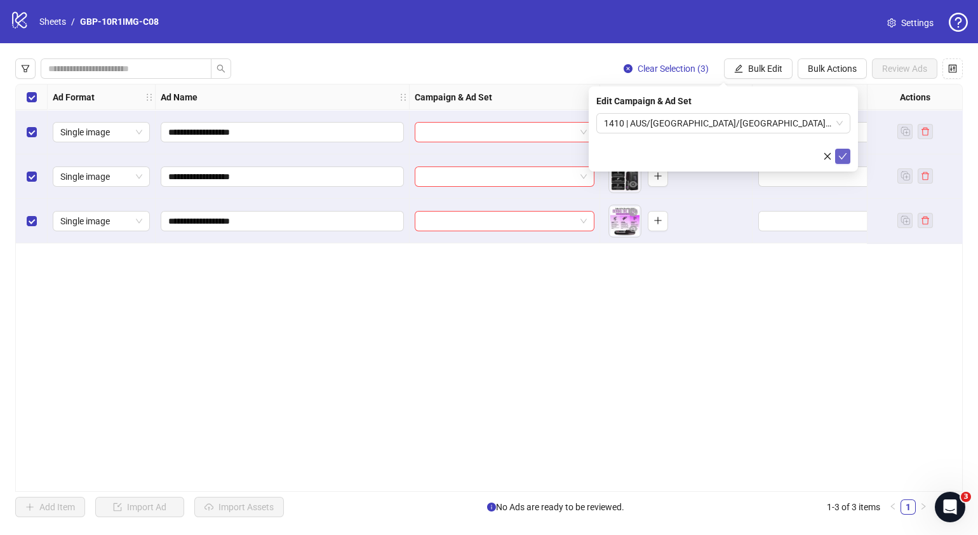
click at [844, 159] on icon "check" at bounding box center [843, 156] width 9 height 9
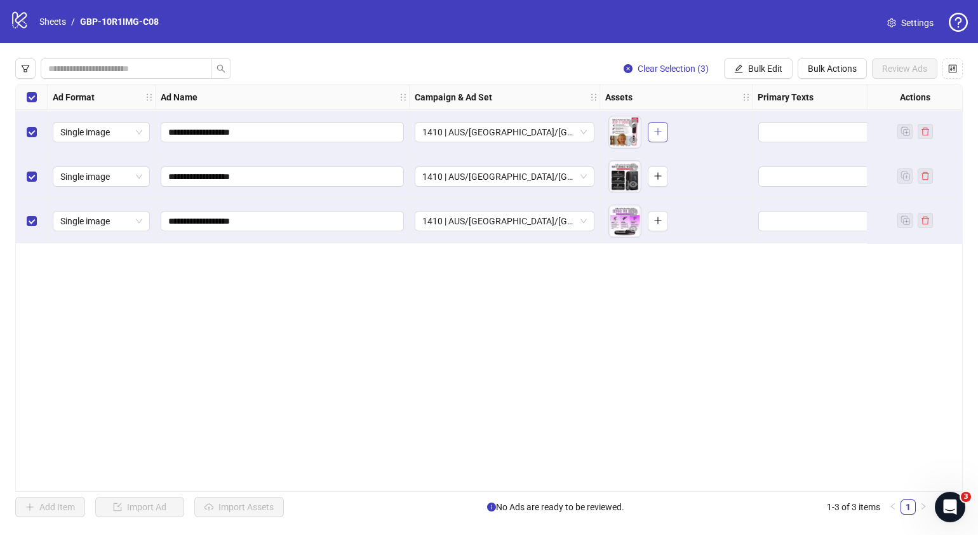
click at [661, 133] on icon "plus" at bounding box center [658, 131] width 9 height 9
click at [658, 175] on icon "plus" at bounding box center [658, 176] width 9 height 9
click at [663, 226] on button "button" at bounding box center [658, 221] width 20 height 20
click at [765, 67] on span "Bulk Edit" at bounding box center [765, 69] width 34 height 10
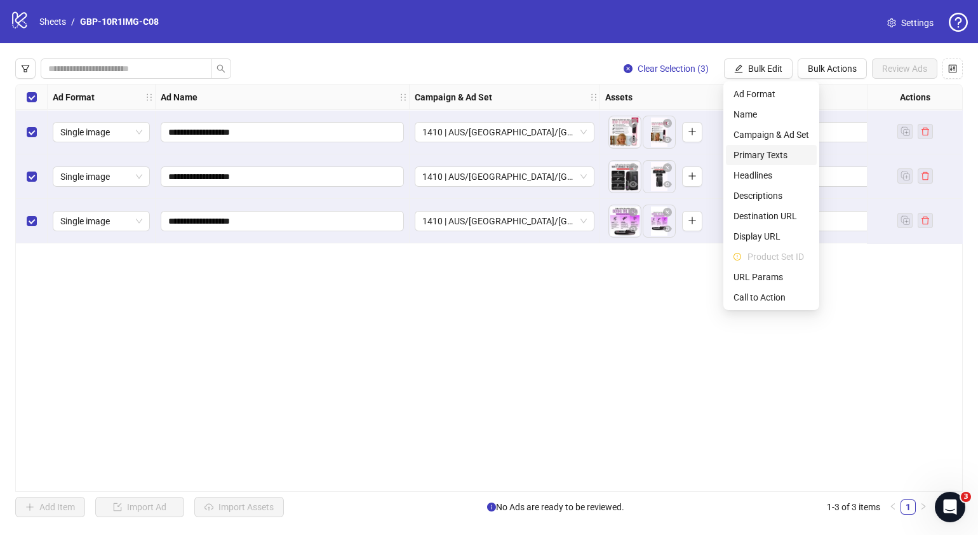
click at [769, 151] on span "Primary Texts" at bounding box center [772, 155] width 76 height 14
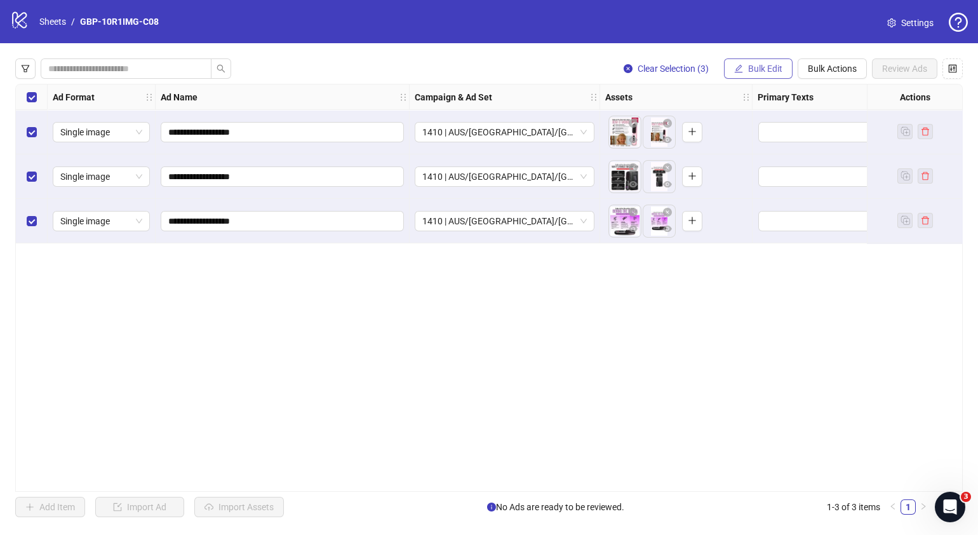
click at [753, 67] on span "Bulk Edit" at bounding box center [765, 69] width 34 height 10
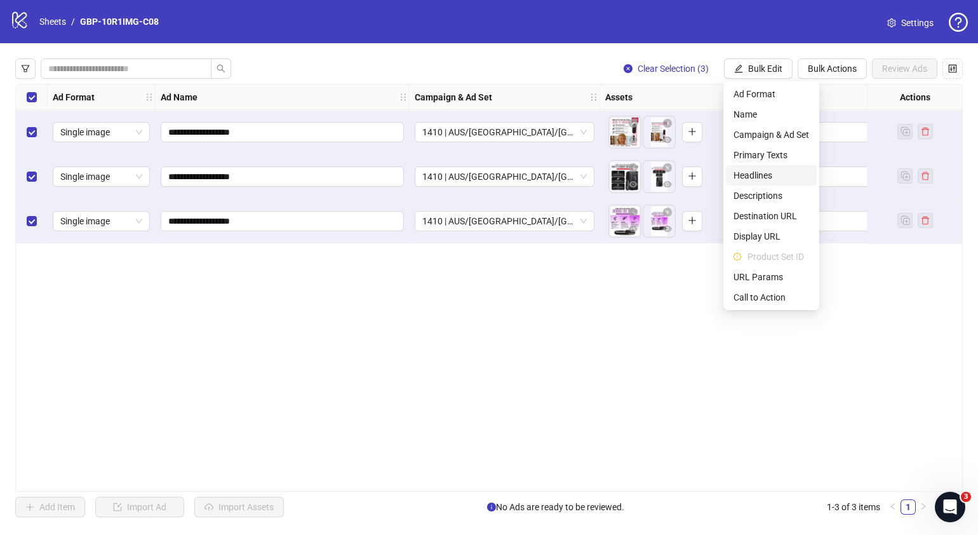
click at [756, 178] on span "Headlines" at bounding box center [772, 175] width 76 height 14
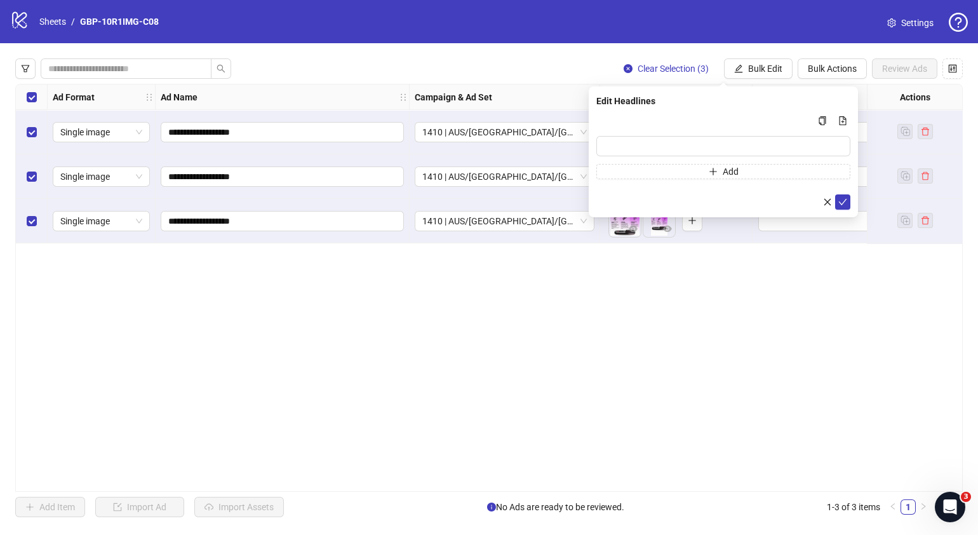
click at [700, 138] on div "Press Shift+Enter to add new input" at bounding box center [723, 145] width 147 height 22
click at [650, 151] on div "Press Shift+Enter to add new input" at bounding box center [723, 145] width 147 height 22
click at [631, 144] on input "Multi-input container - paste or copy values" at bounding box center [723, 146] width 254 height 20
paste input "*******"
type input "*******"
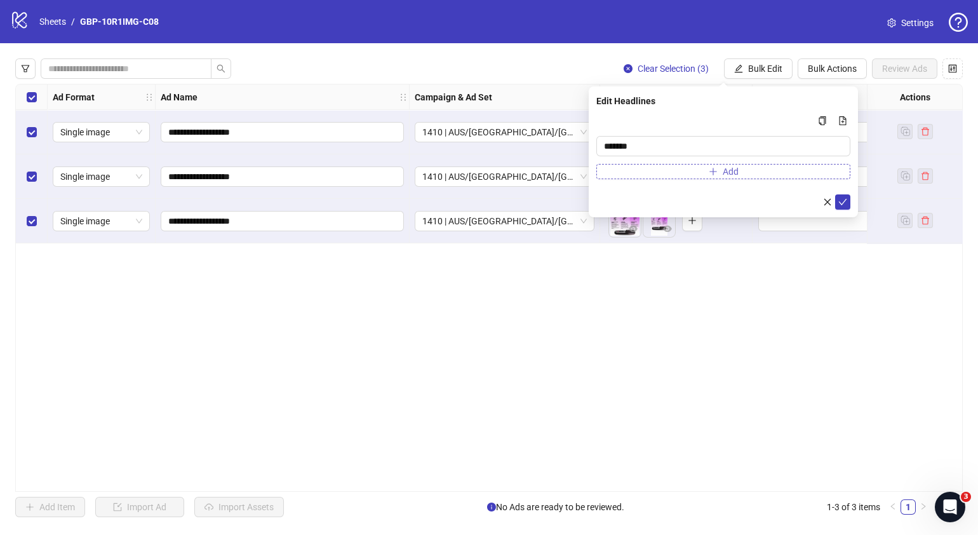
click at [668, 177] on button "Add" at bounding box center [723, 171] width 254 height 15
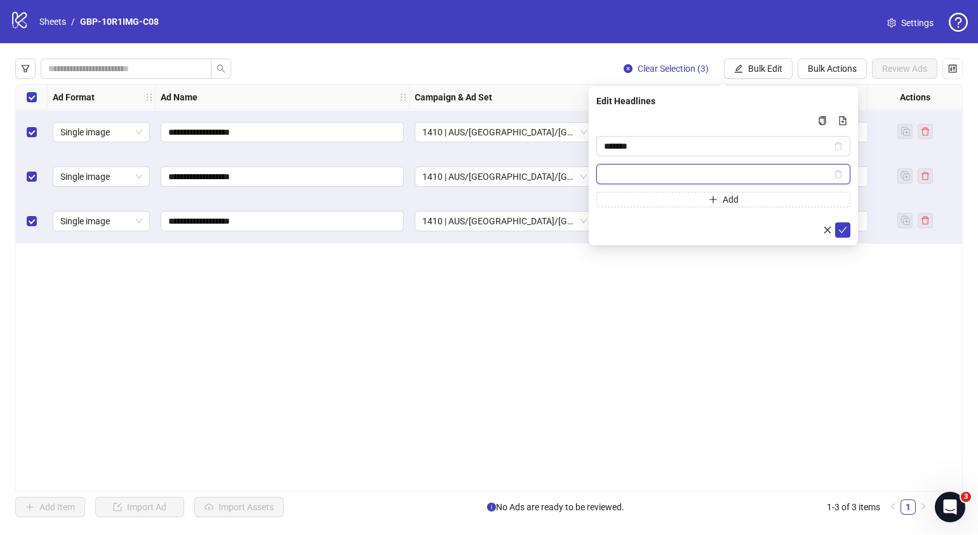
paste input "**********"
type input "**********"
click at [843, 226] on icon "check" at bounding box center [843, 230] width 9 height 9
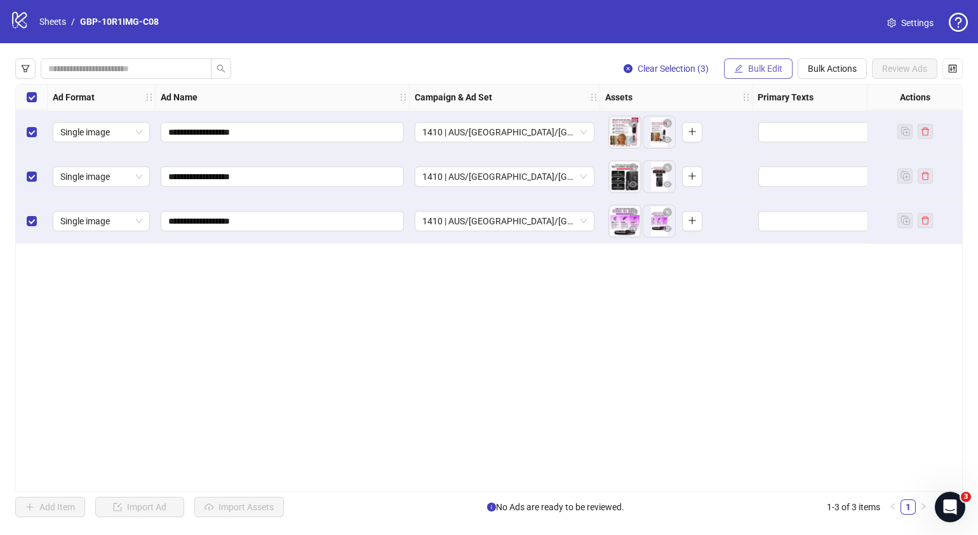
click at [766, 62] on button "Bulk Edit" at bounding box center [758, 68] width 69 height 20
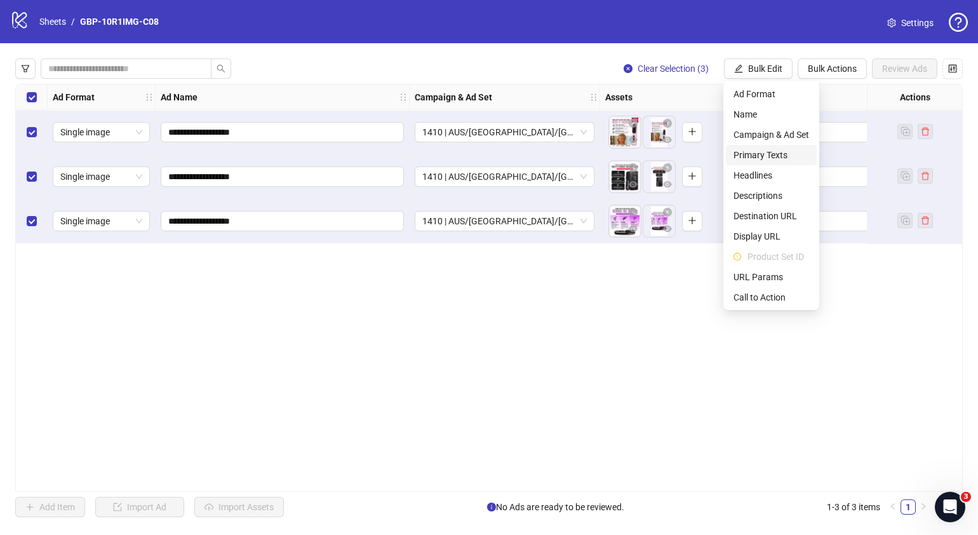
click at [767, 158] on span "Primary Texts" at bounding box center [772, 155] width 76 height 14
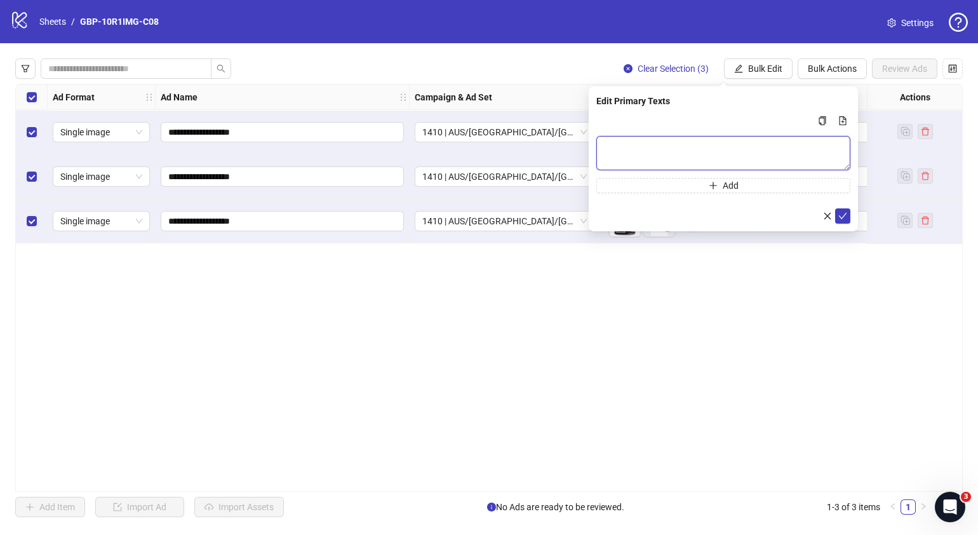
click at [687, 146] on textarea "Multi-text input container - paste or copy values" at bounding box center [723, 153] width 254 height 34
paste textarea "**********"
type textarea "**********"
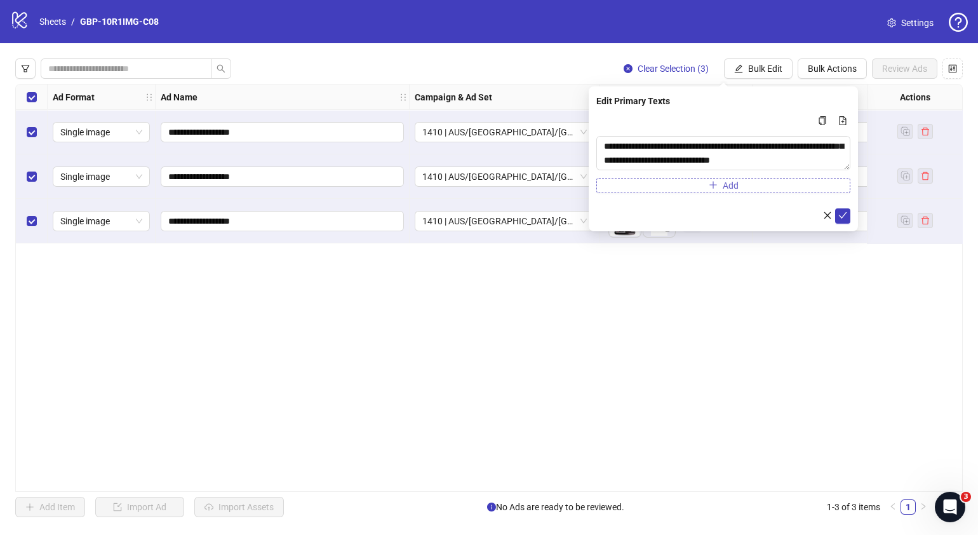
click at [685, 182] on button "Add" at bounding box center [723, 185] width 254 height 15
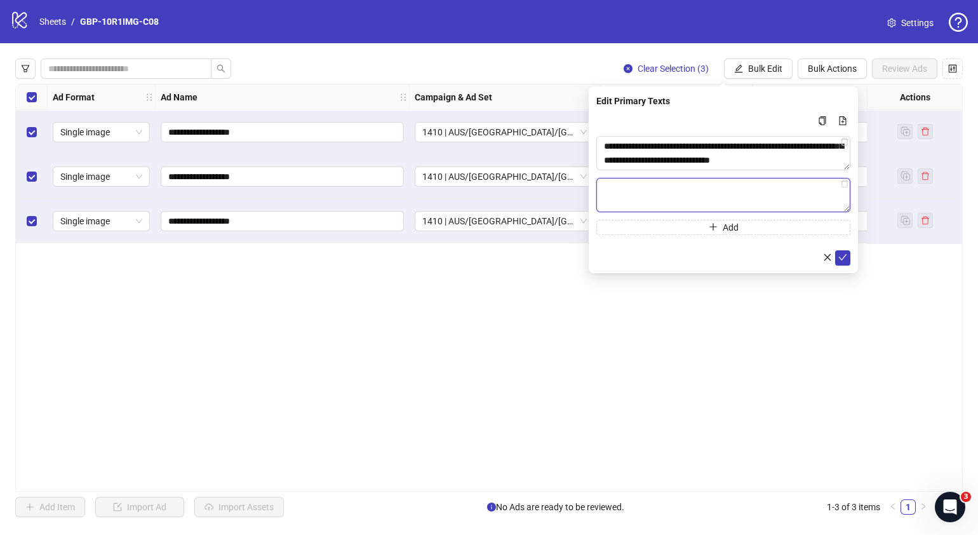
paste textarea "**********"
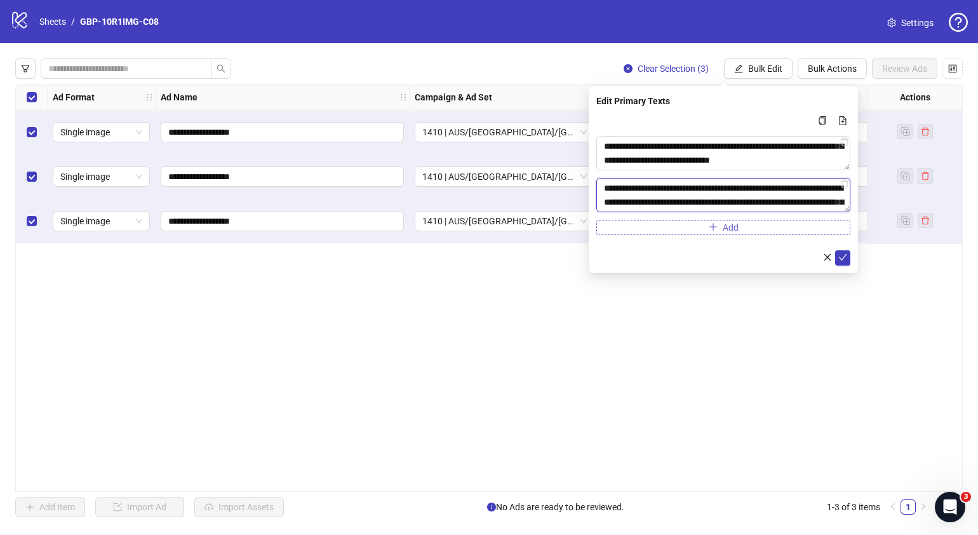
scroll to position [317, 0]
type textarea "**********"
click at [842, 260] on icon "check" at bounding box center [843, 257] width 9 height 9
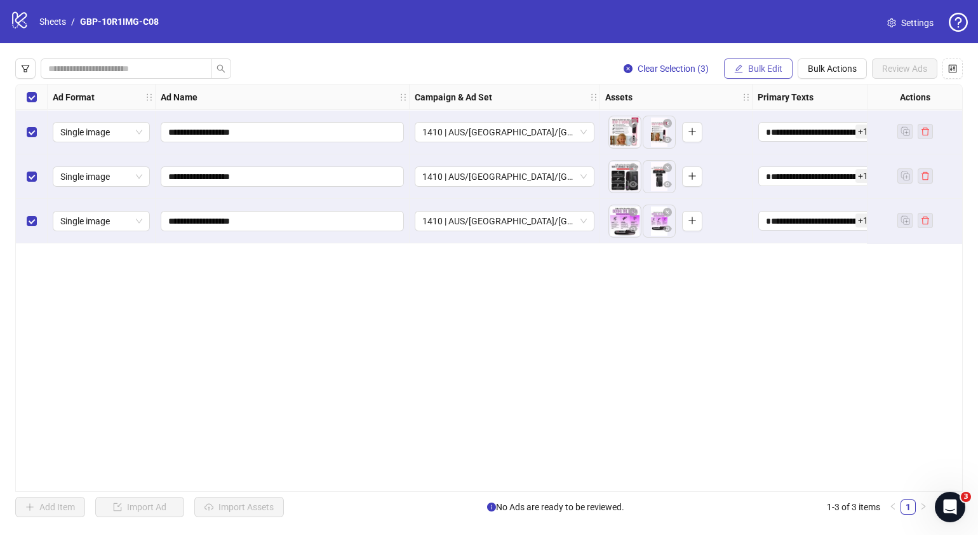
click at [775, 68] on span "Bulk Edit" at bounding box center [765, 69] width 34 height 10
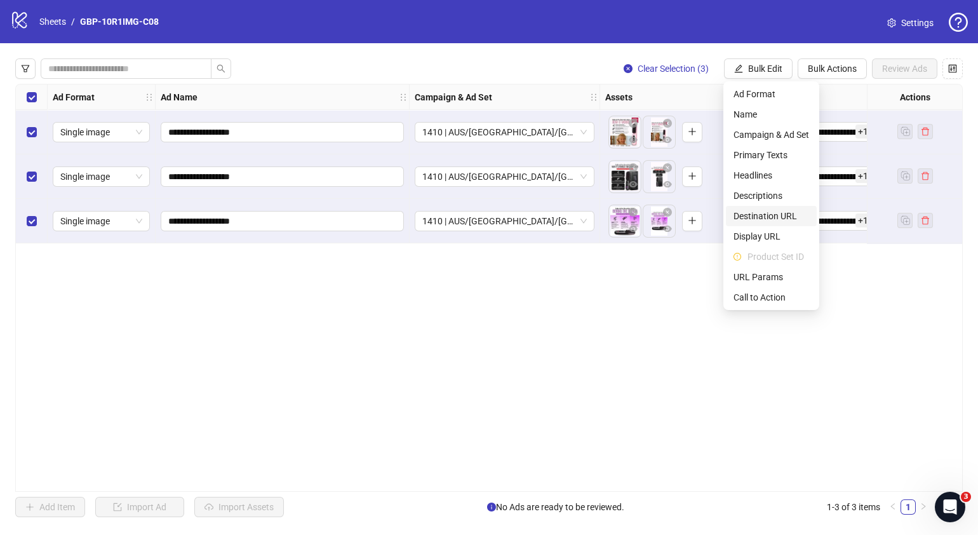
click at [778, 214] on span "Destination URL" at bounding box center [772, 216] width 76 height 14
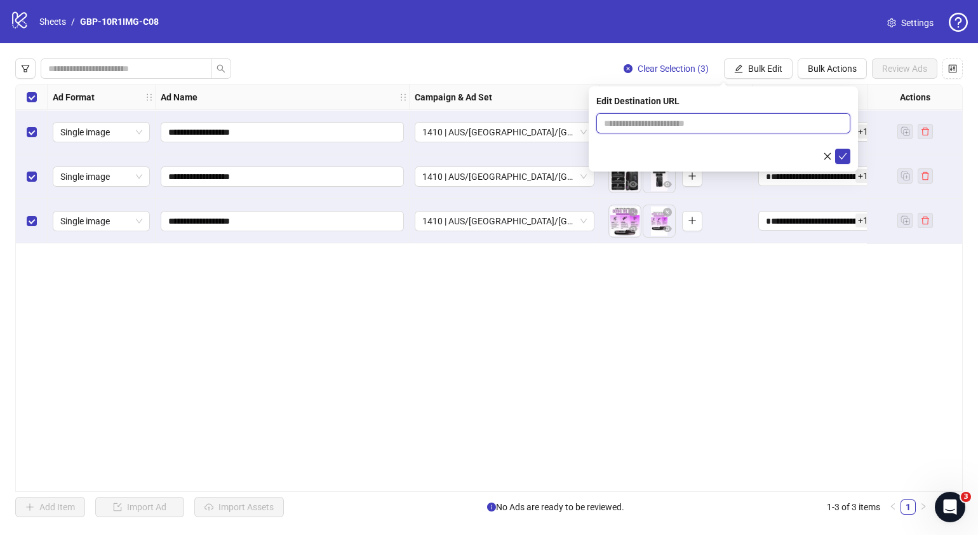
click at [770, 127] on input "text" at bounding box center [718, 123] width 229 height 14
paste input "**********"
type input "**********"
click at [840, 155] on icon "check" at bounding box center [843, 156] width 9 height 9
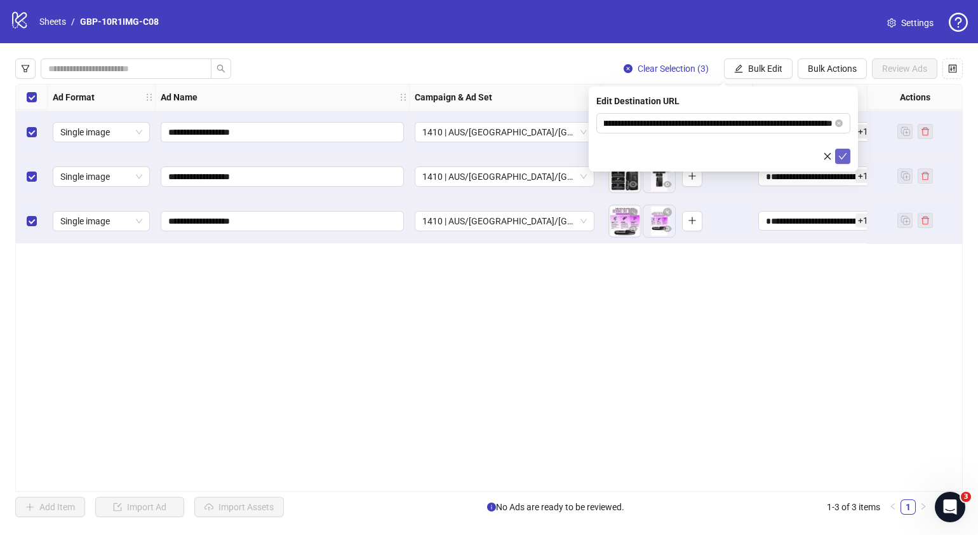
scroll to position [0, 0]
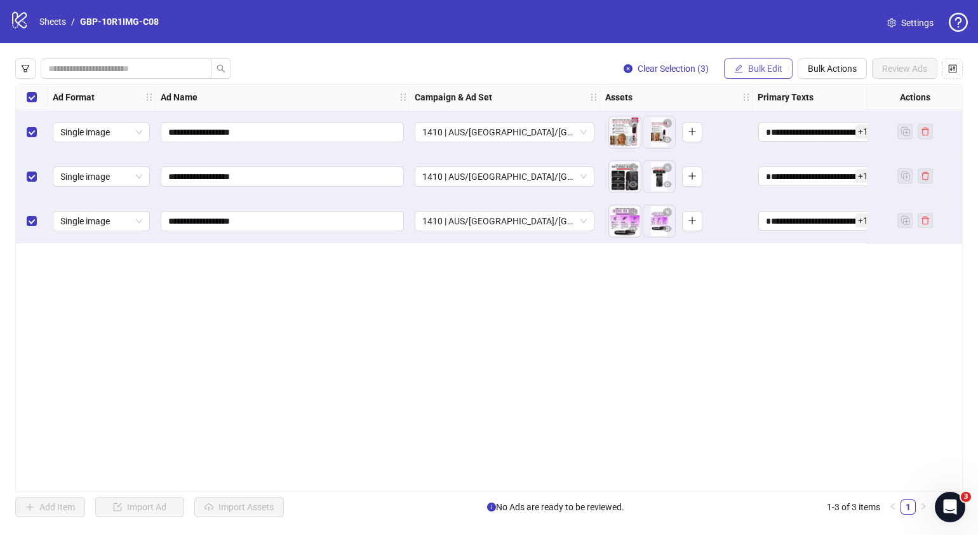
click at [760, 68] on span "Bulk Edit" at bounding box center [765, 69] width 34 height 10
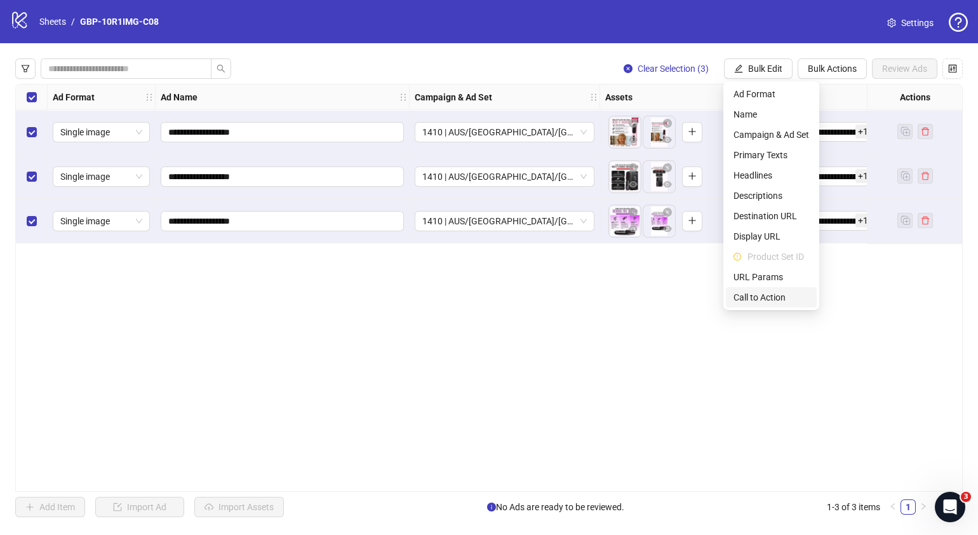
click at [753, 295] on span "Call to Action" at bounding box center [772, 297] width 76 height 14
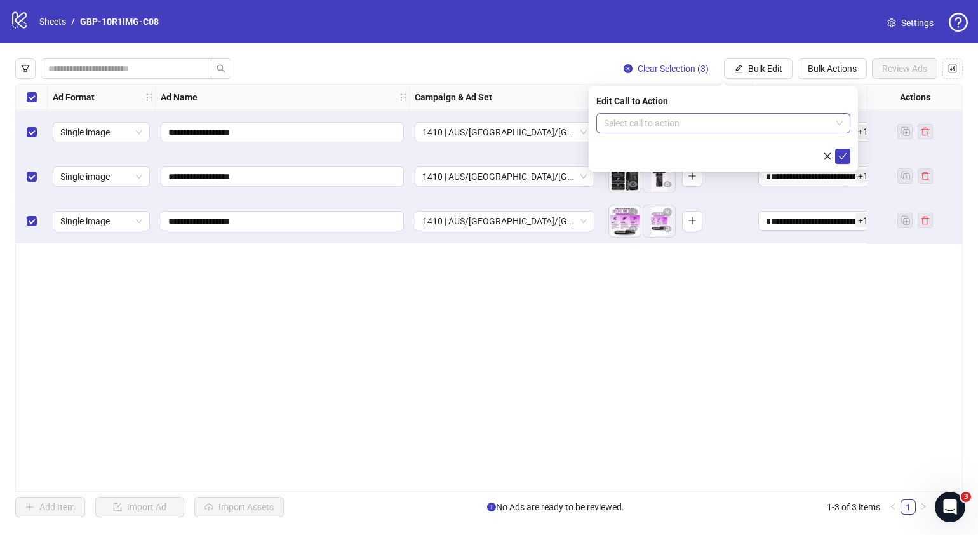
click at [701, 127] on input "search" at bounding box center [717, 123] width 227 height 19
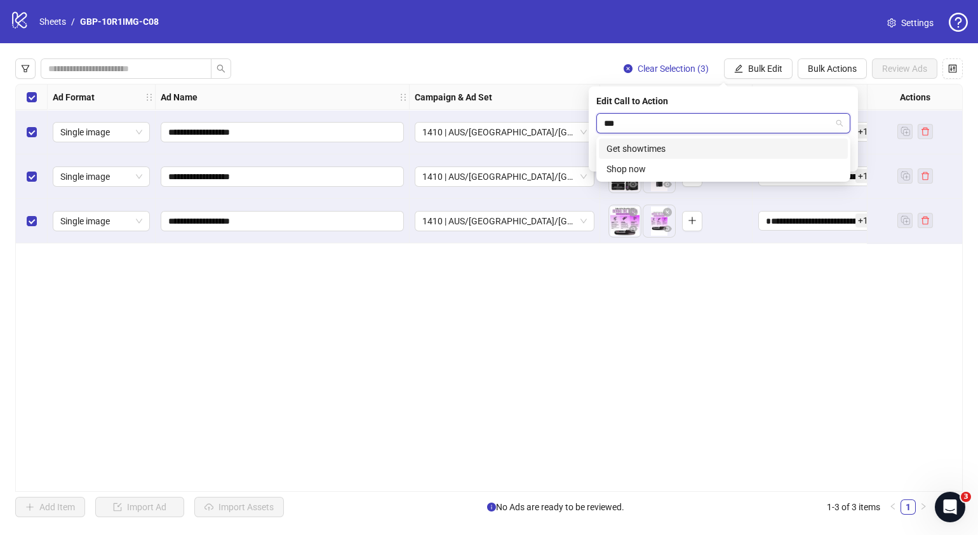
type input "****"
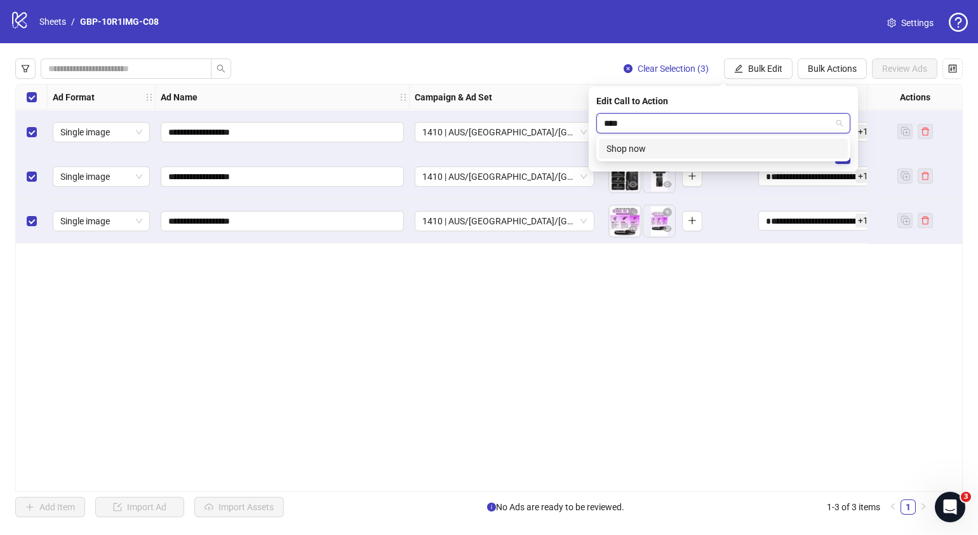
click at [696, 146] on div "Shop now" at bounding box center [724, 149] width 234 height 14
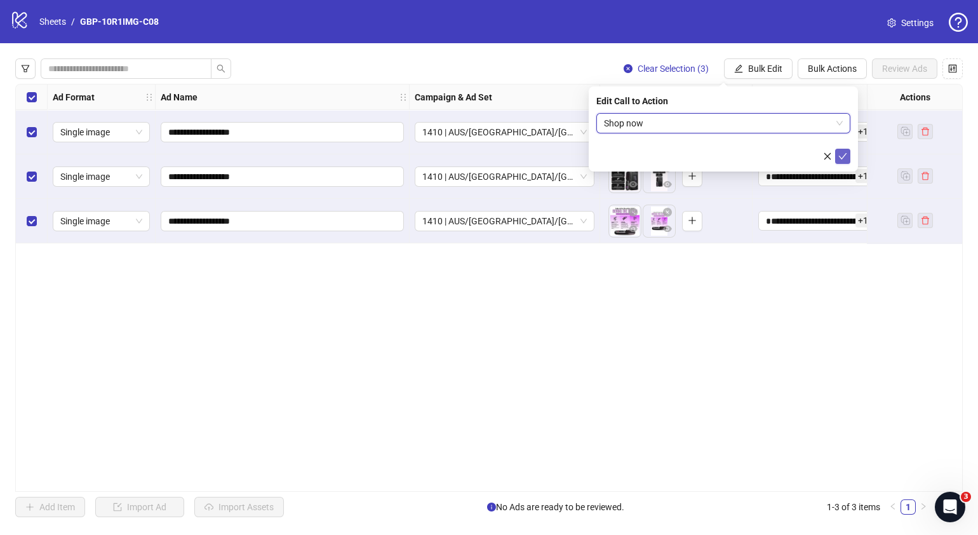
click at [844, 154] on icon "check" at bounding box center [843, 156] width 9 height 9
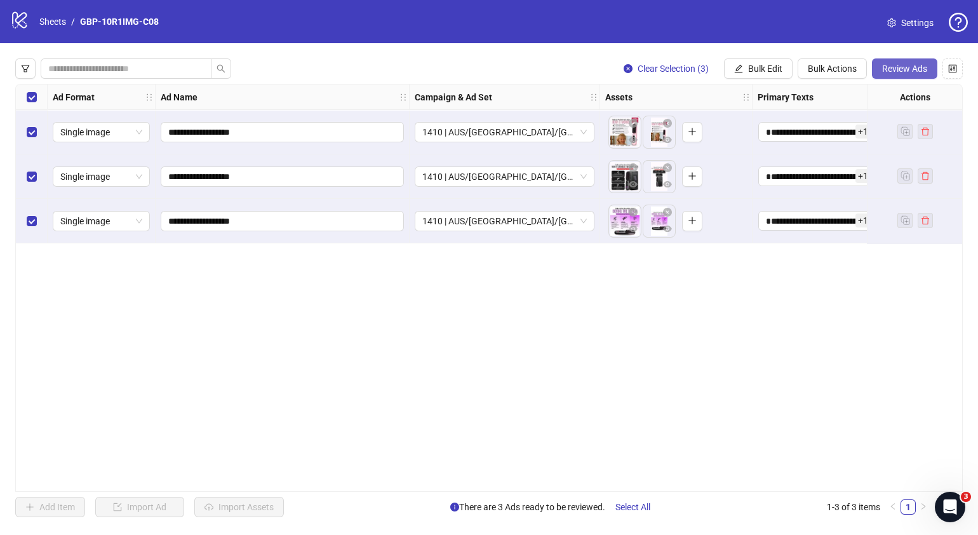
click at [895, 62] on button "Review Ads" at bounding box center [904, 68] width 65 height 20
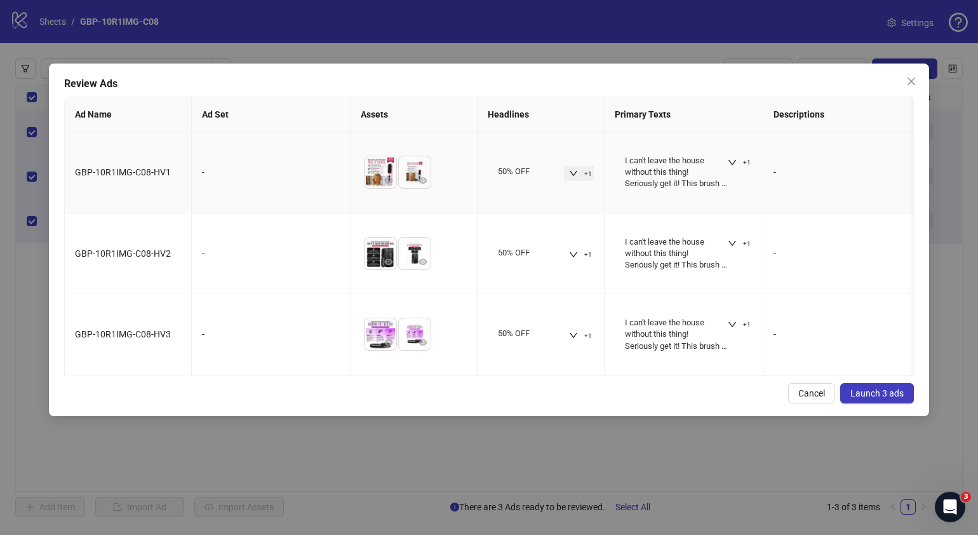
click at [579, 172] on button "+1" at bounding box center [580, 173] width 33 height 15
click at [726, 159] on button "+1" at bounding box center [739, 162] width 33 height 15
click at [381, 403] on div "Cancel Launch 3 ads" at bounding box center [489, 393] width 850 height 20
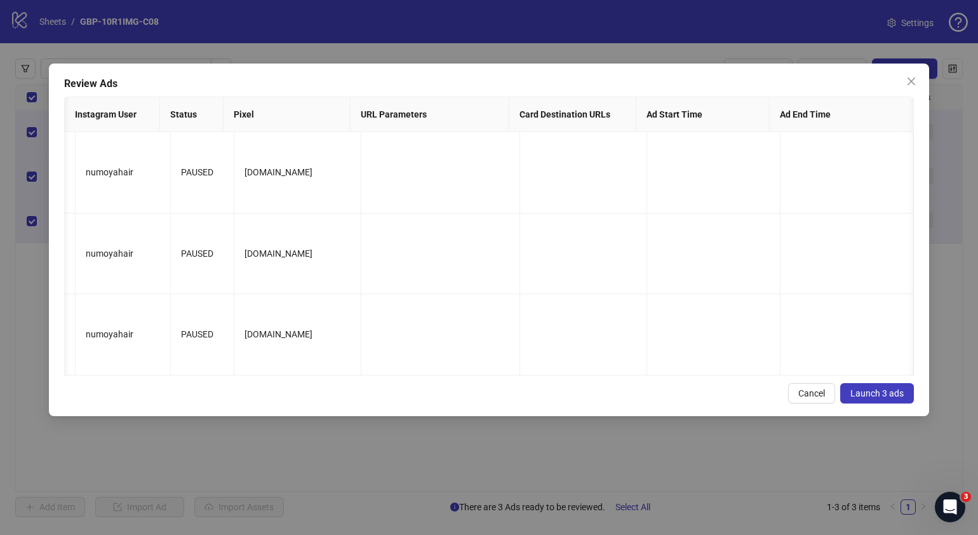
click at [890, 398] on span "Launch 3 ads" at bounding box center [877, 393] width 53 height 10
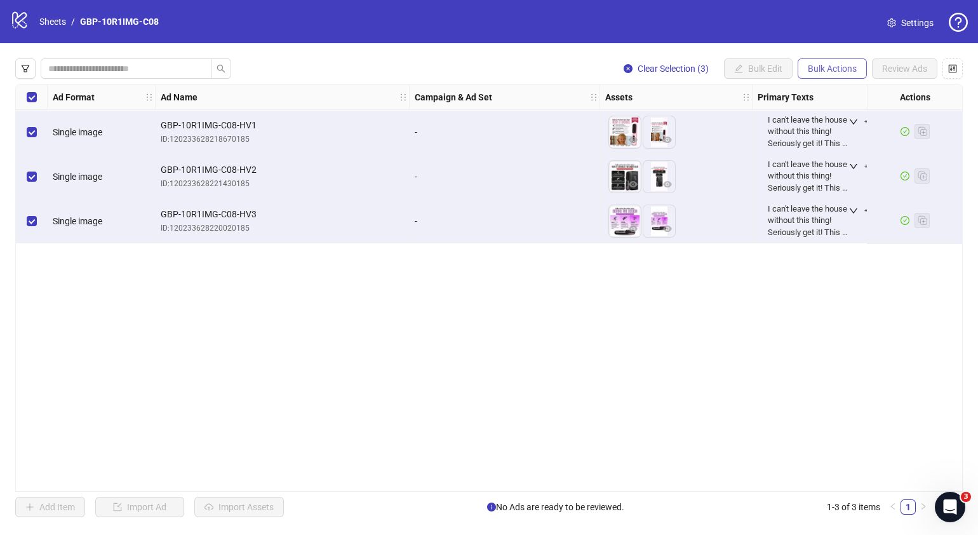
click at [849, 77] on button "Bulk Actions" at bounding box center [832, 68] width 69 height 20
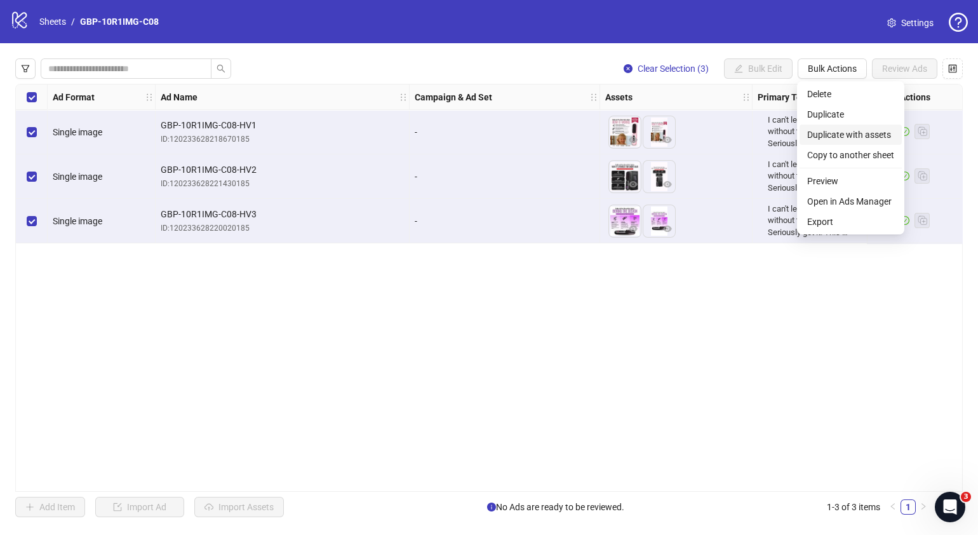
click at [843, 134] on span "Duplicate with assets" at bounding box center [850, 135] width 87 height 14
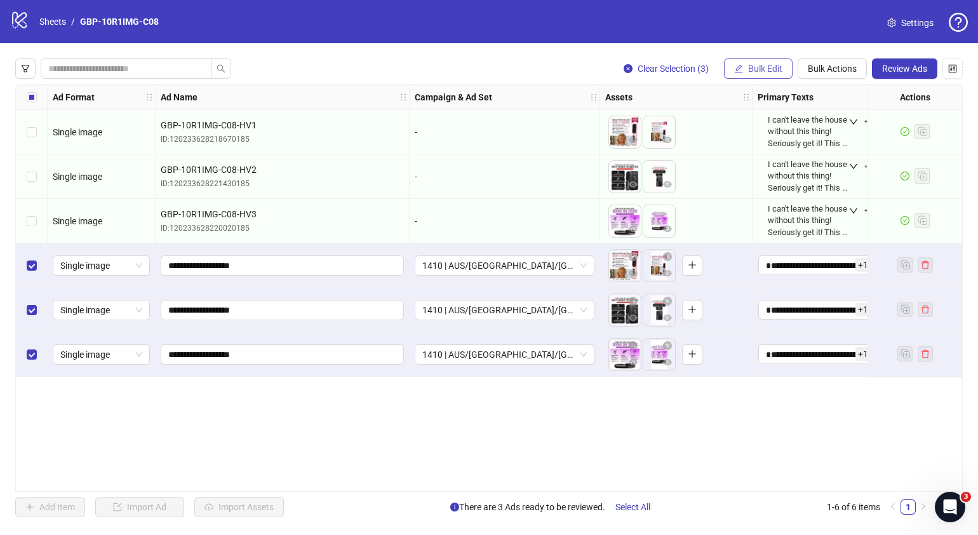
click at [781, 72] on span "Bulk Edit" at bounding box center [765, 69] width 34 height 10
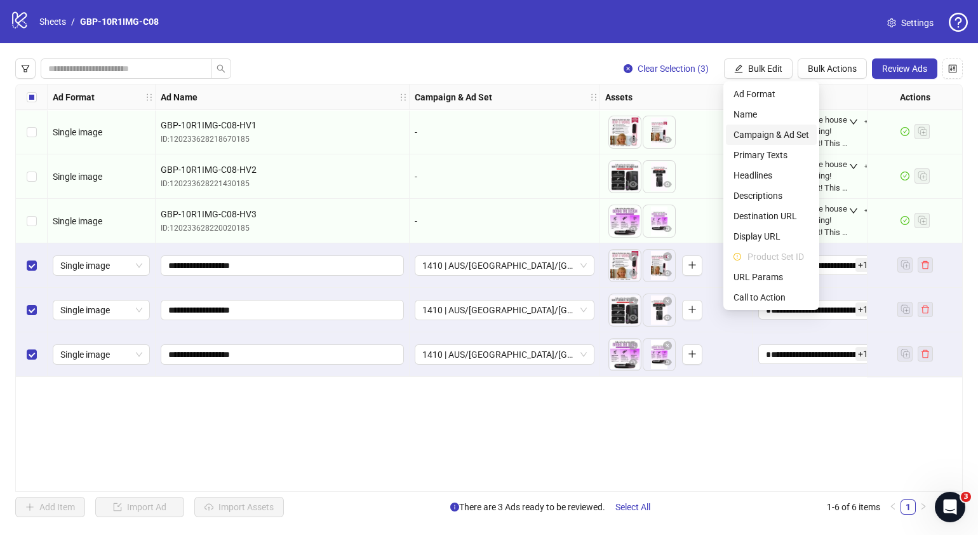
click at [790, 138] on span "Campaign & Ad Set" at bounding box center [772, 135] width 76 height 14
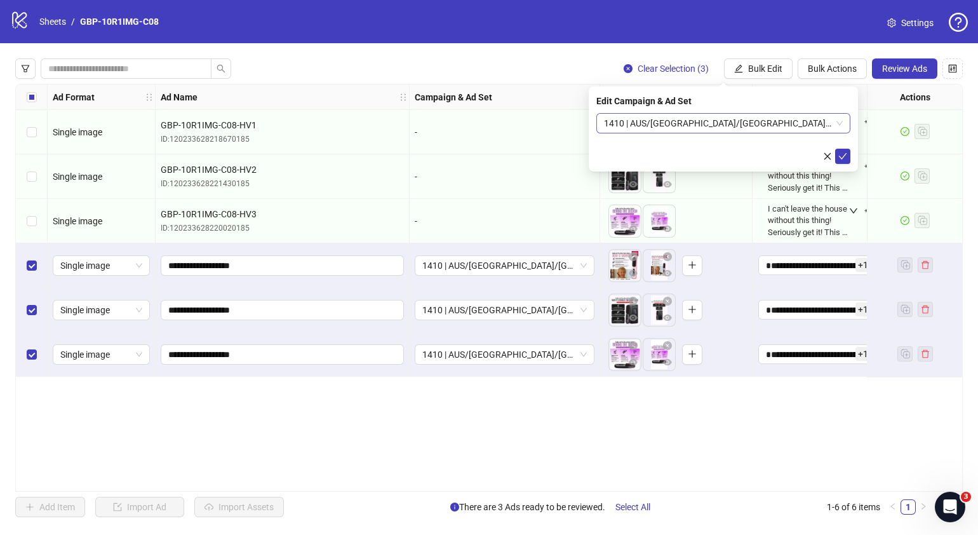
click at [838, 121] on span "1410 | AUS/[GEOGRAPHIC_DATA]/[GEOGRAPHIC_DATA]| GBP-10R1IMG-C08" at bounding box center [723, 123] width 239 height 19
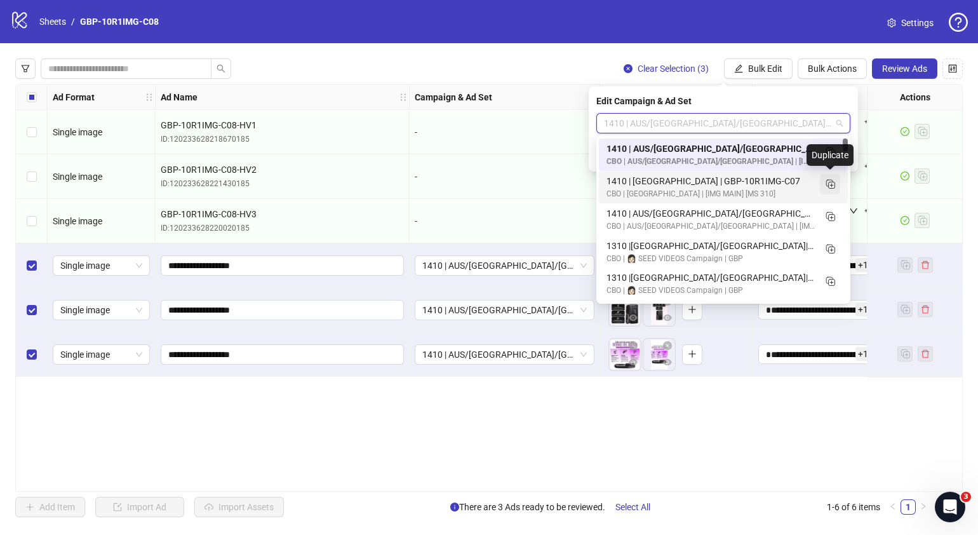
click at [832, 184] on rect "Duplicate" at bounding box center [829, 183] width 6 height 6
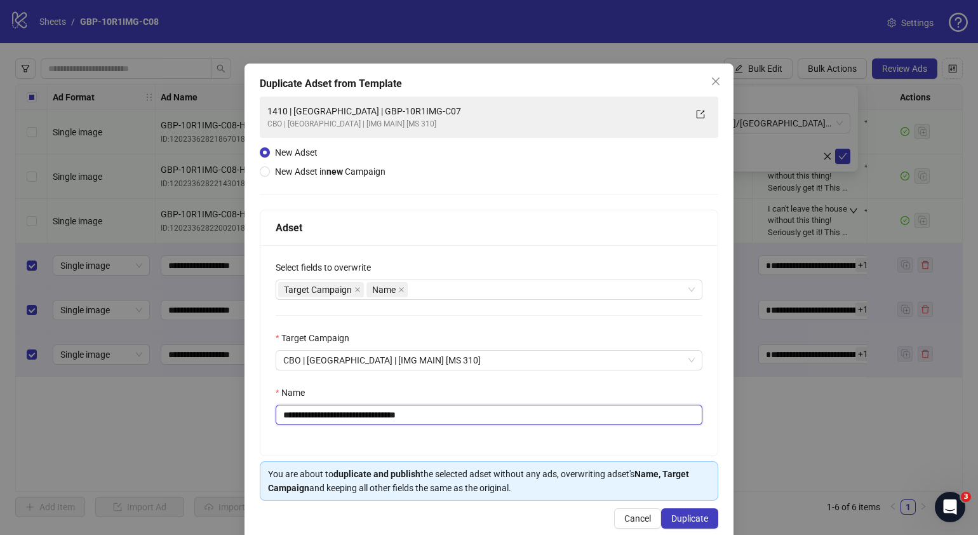
drag, startPoint x: 443, startPoint y: 412, endPoint x: 333, endPoint y: 421, distance: 110.8
click at [333, 421] on input "**********" at bounding box center [489, 415] width 427 height 20
paste input "text"
type input "**********"
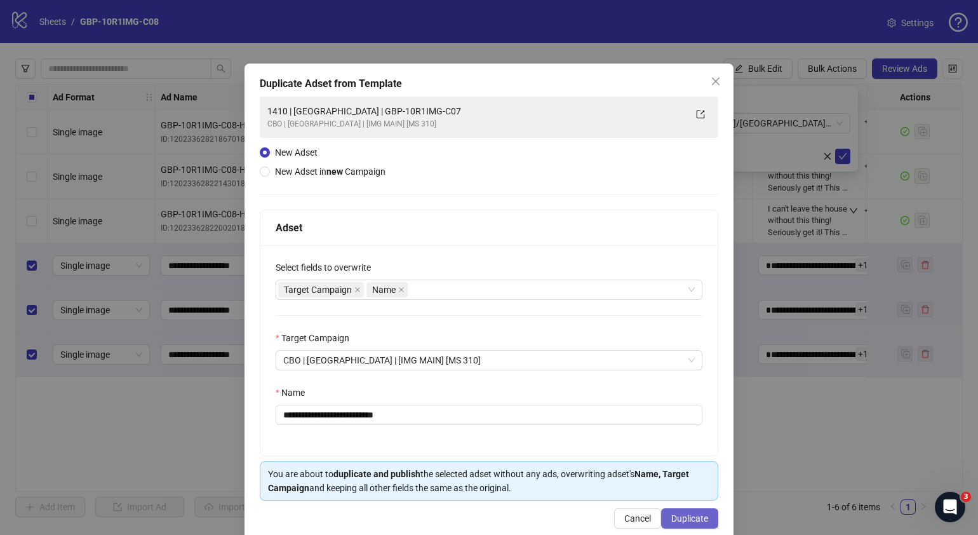
click at [686, 515] on span "Duplicate" at bounding box center [689, 518] width 37 height 10
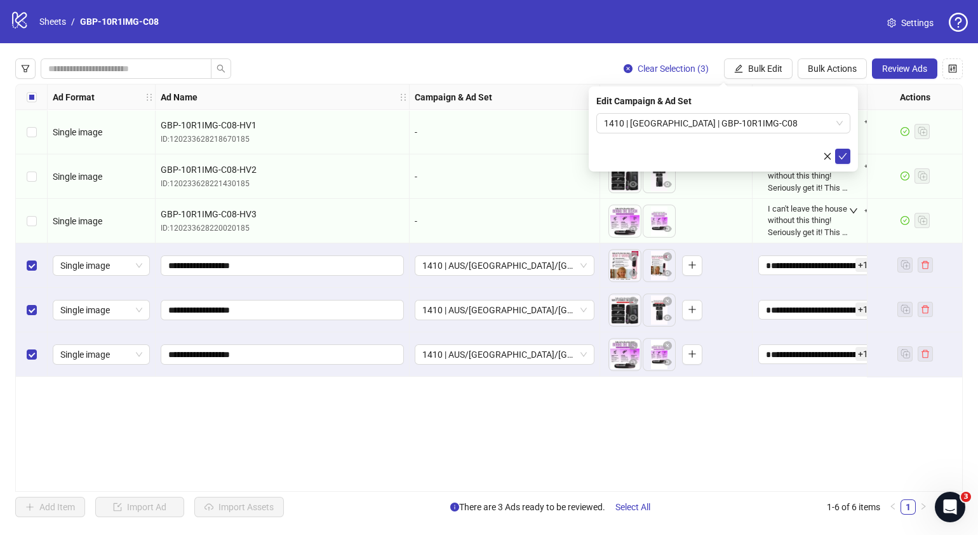
click at [762, 64] on span "Bulk Edit" at bounding box center [765, 69] width 34 height 10
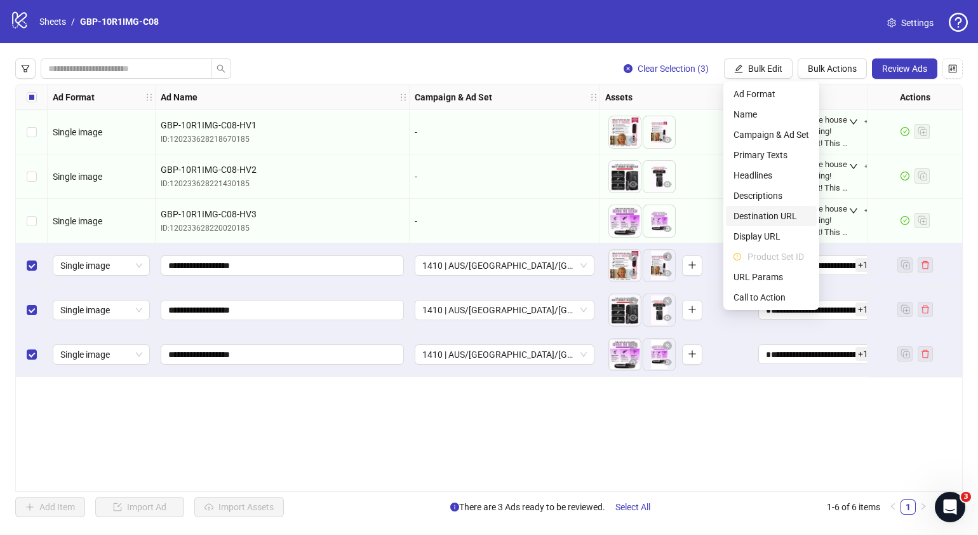
click at [777, 220] on span "Destination URL" at bounding box center [772, 216] width 76 height 14
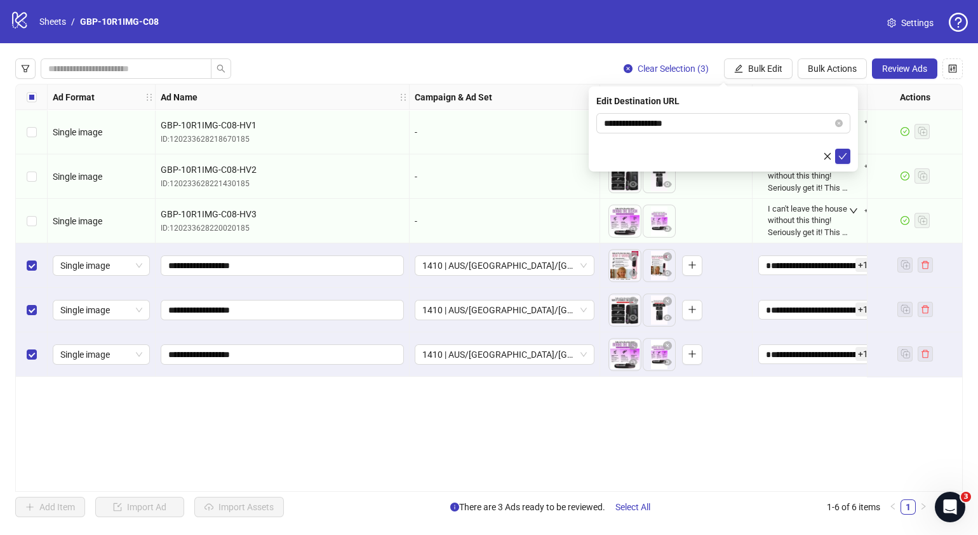
scroll to position [0, 828]
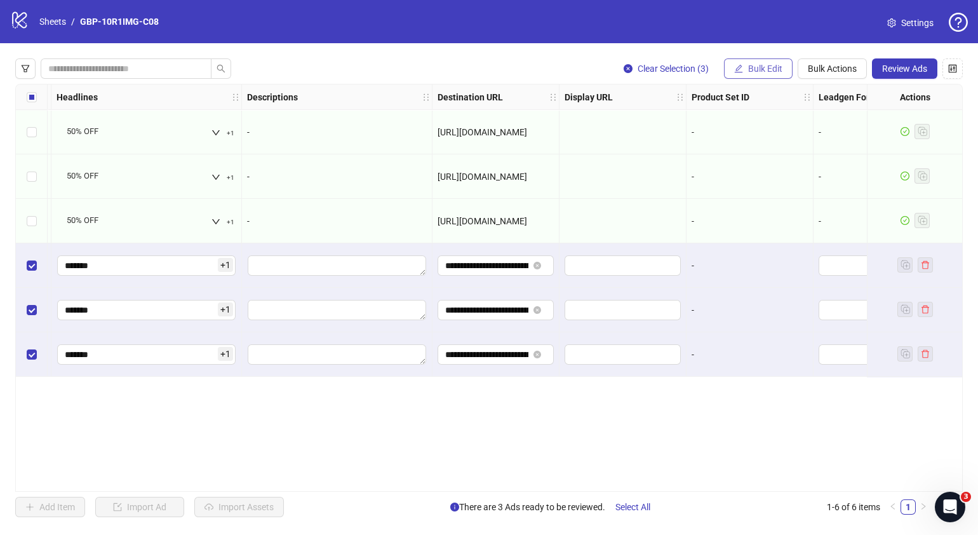
click at [754, 70] on span "Bulk Edit" at bounding box center [765, 69] width 34 height 10
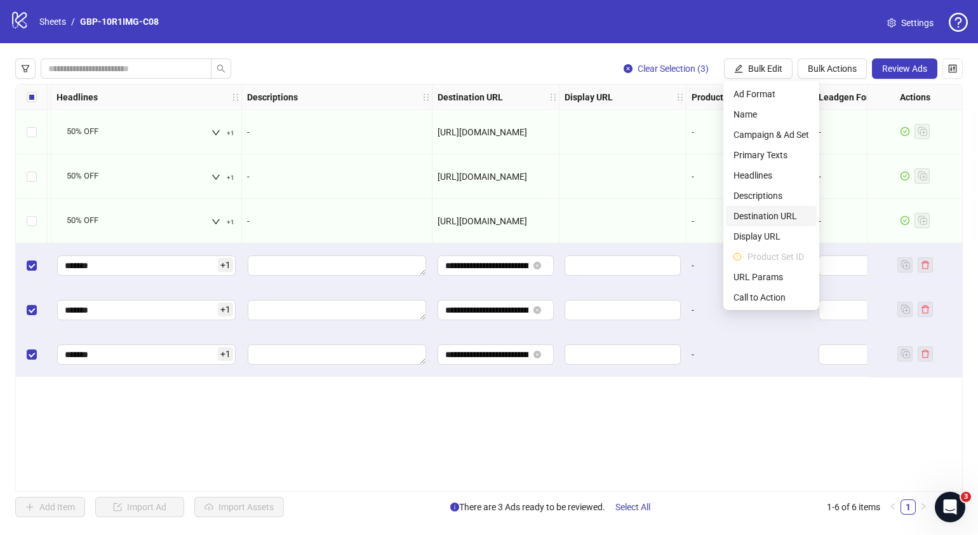
click at [771, 215] on span "Destination URL" at bounding box center [772, 216] width 76 height 14
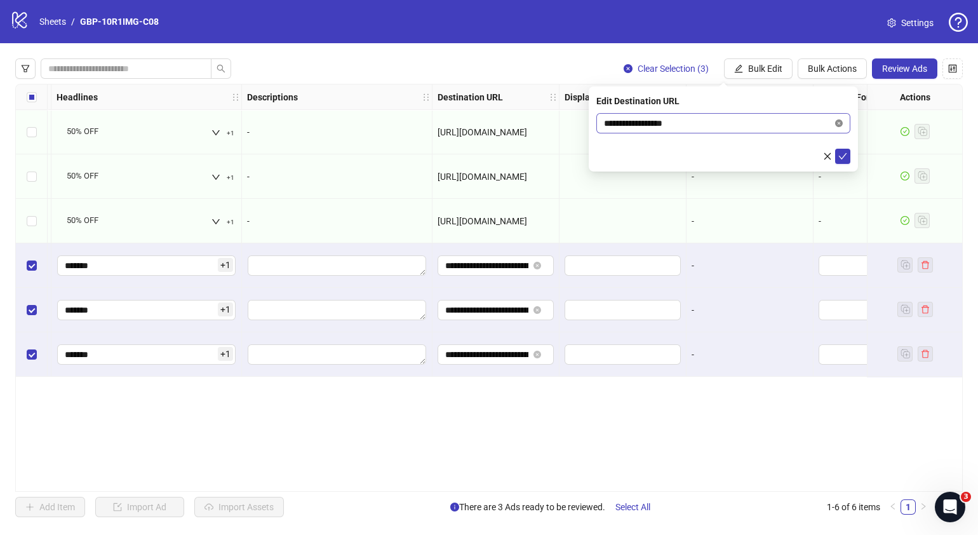
click at [837, 123] on icon "close-circle" at bounding box center [839, 123] width 8 height 8
paste input "**********"
type input "**********"
click at [839, 156] on icon "check" at bounding box center [843, 156] width 9 height 9
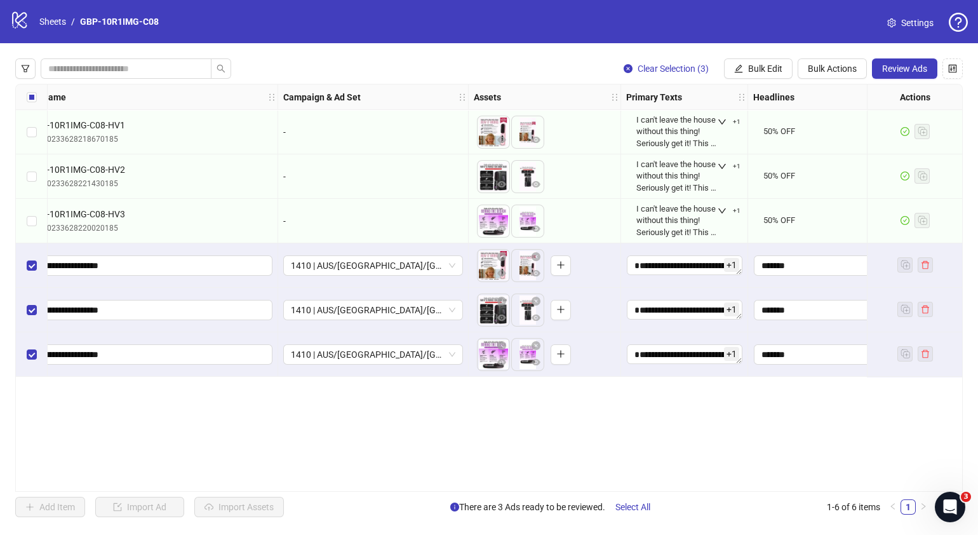
scroll to position [0, 0]
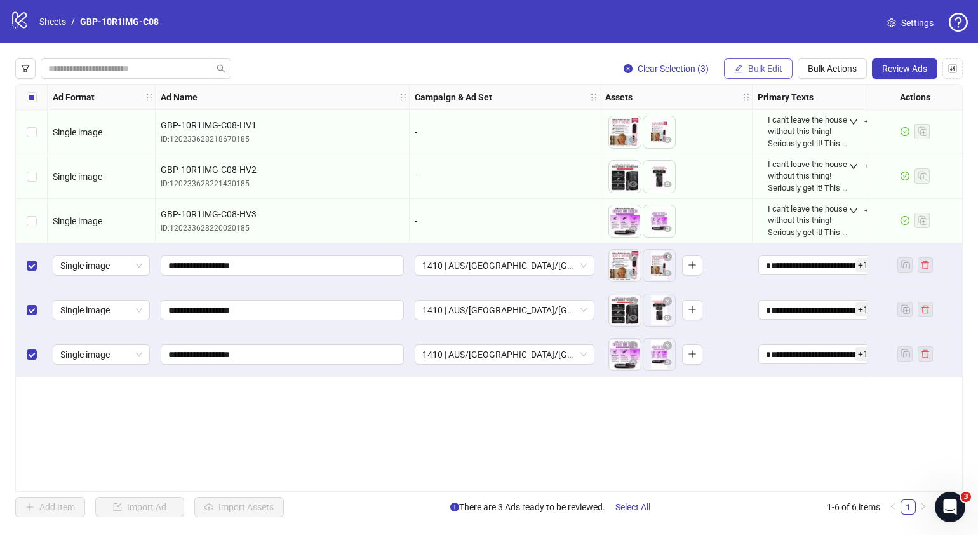
click at [775, 62] on button "Bulk Edit" at bounding box center [758, 68] width 69 height 20
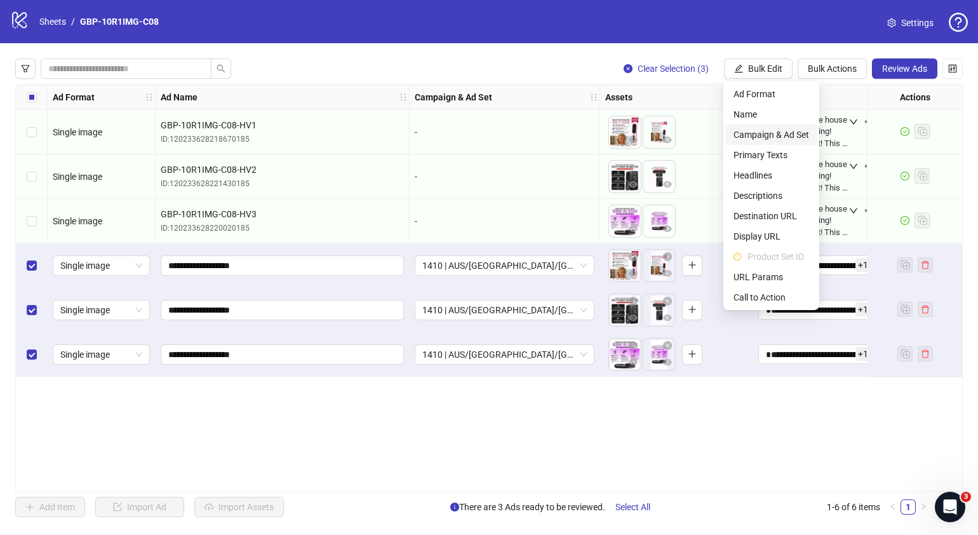
click at [781, 135] on span "Campaign & Ad Set" at bounding box center [772, 135] width 76 height 14
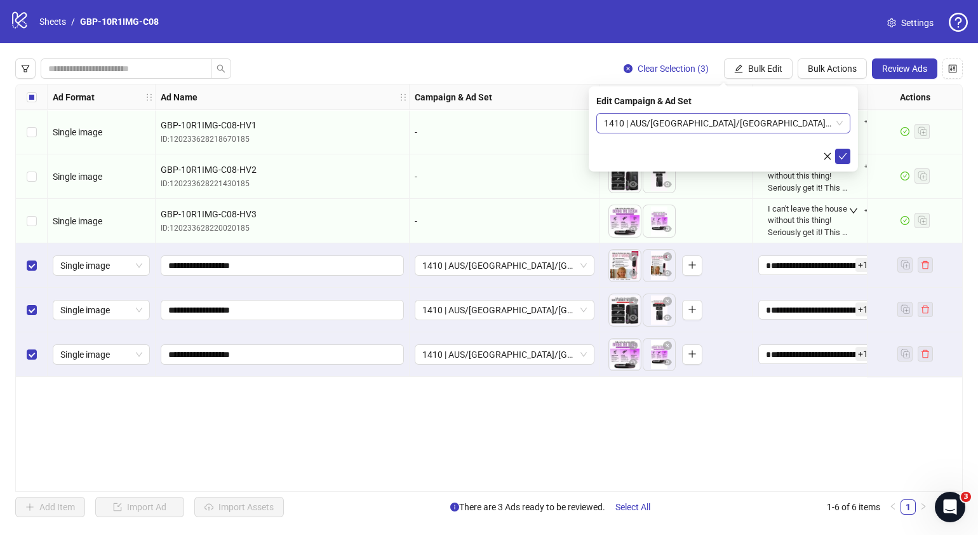
click at [845, 121] on div "1410 | AUS/[GEOGRAPHIC_DATA]/[GEOGRAPHIC_DATA]| GBP-10R1IMG-C08" at bounding box center [723, 123] width 254 height 20
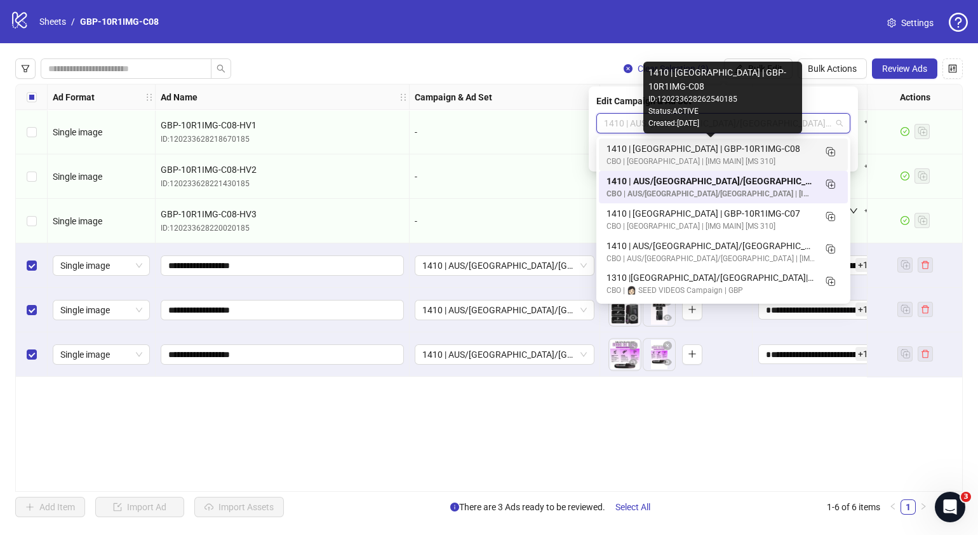
click at [717, 154] on div "1410 | [GEOGRAPHIC_DATA] | GBP-10R1IMG-C08" at bounding box center [711, 149] width 208 height 14
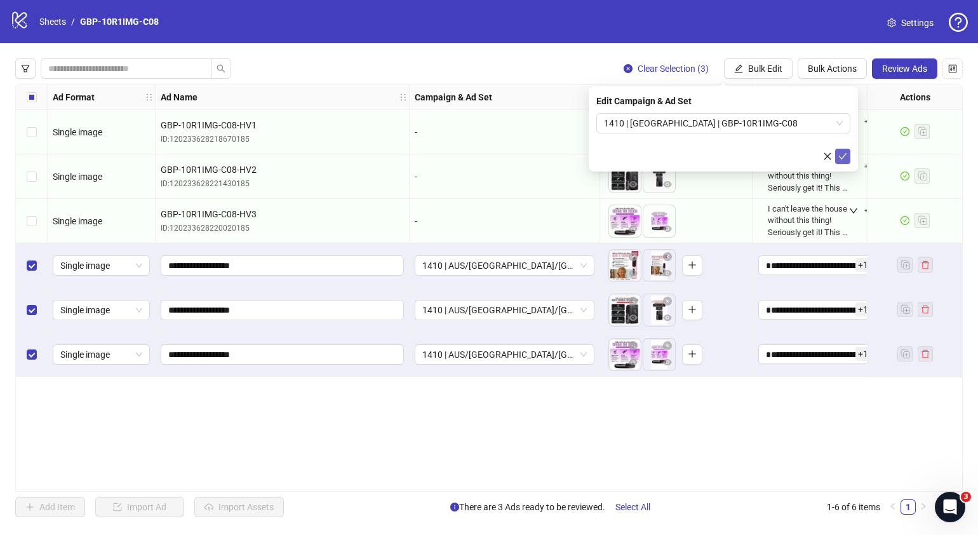
click at [844, 156] on icon "check" at bounding box center [843, 156] width 8 height 6
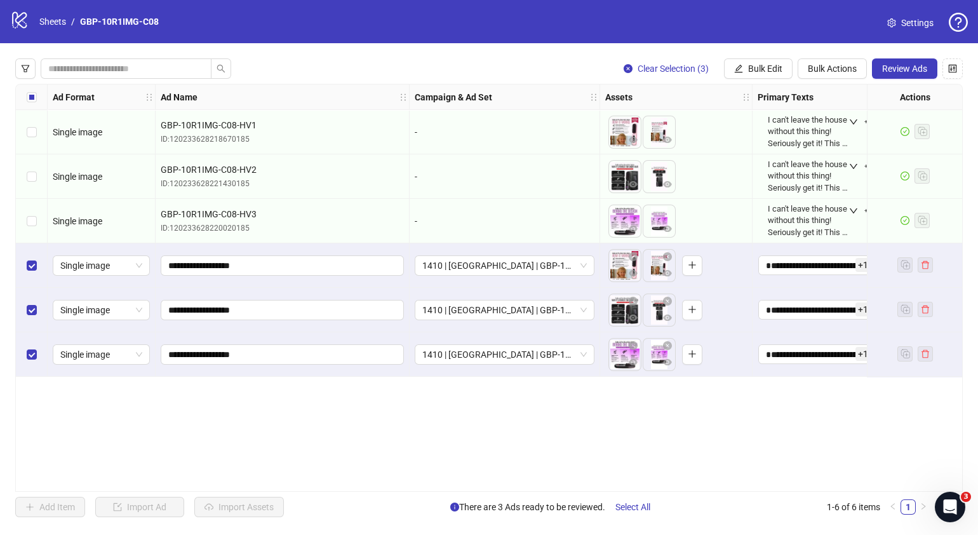
click at [566, 416] on div "Ad Format Ad Name Campaign & Ad Set Assets Primary Texts Headlines Descriptions…" at bounding box center [489, 288] width 948 height 408
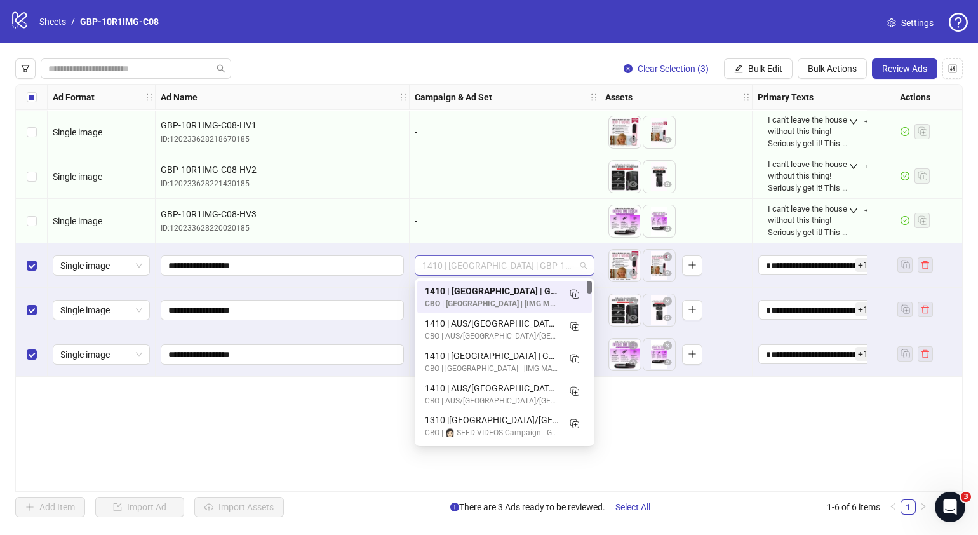
click at [583, 264] on span "1410 | [GEOGRAPHIC_DATA] | GBP-10R1IMG-C08" at bounding box center [504, 265] width 165 height 19
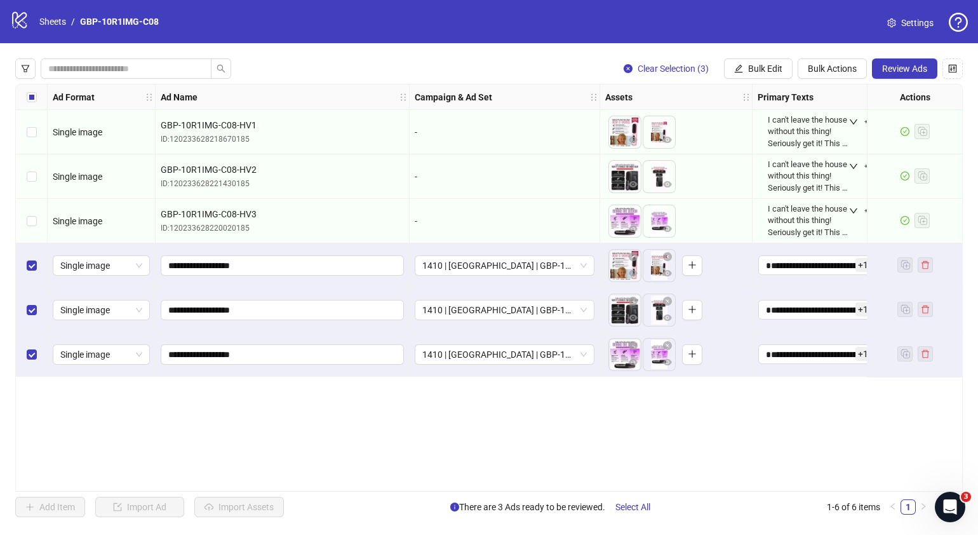
click at [699, 422] on div "Ad Format Ad Name Campaign & Ad Set Assets Primary Texts Headlines Descriptions…" at bounding box center [489, 288] width 948 height 408
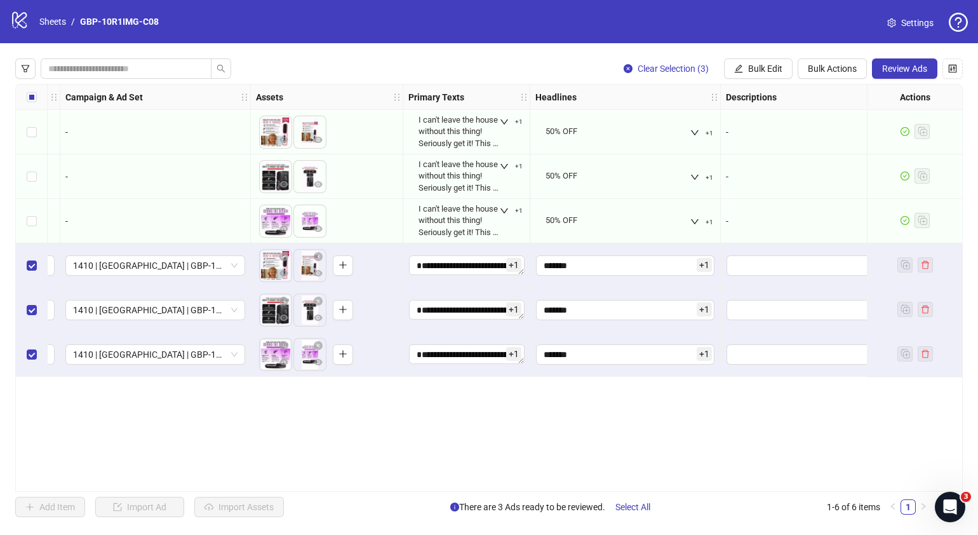
scroll to position [0, 351]
click at [903, 73] on span "Review Ads" at bounding box center [904, 69] width 45 height 10
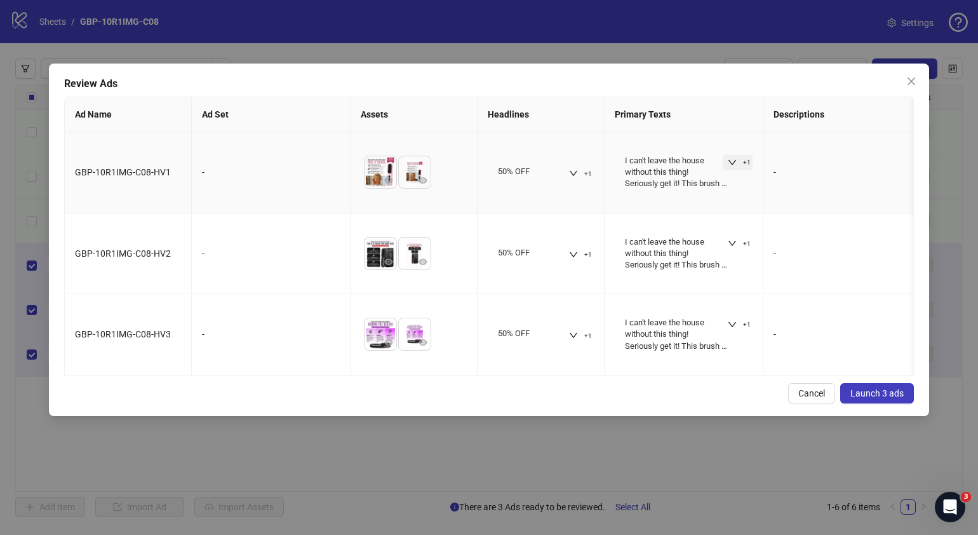
click at [735, 155] on button "+1" at bounding box center [739, 162] width 33 height 15
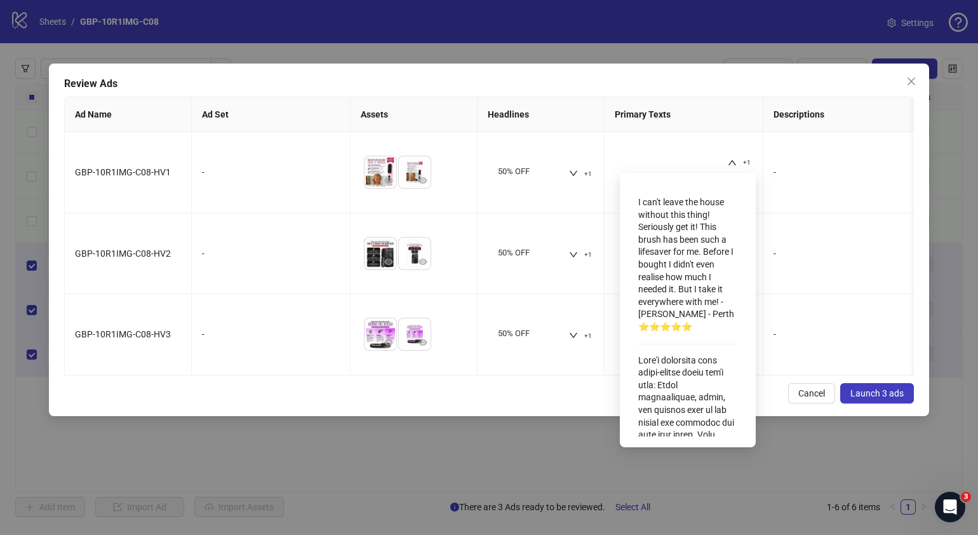
click at [538, 414] on div "Review Ads Ad Name Ad Set Assets Headlines Primary Texts Descriptions Destinati…" at bounding box center [489, 240] width 880 height 353
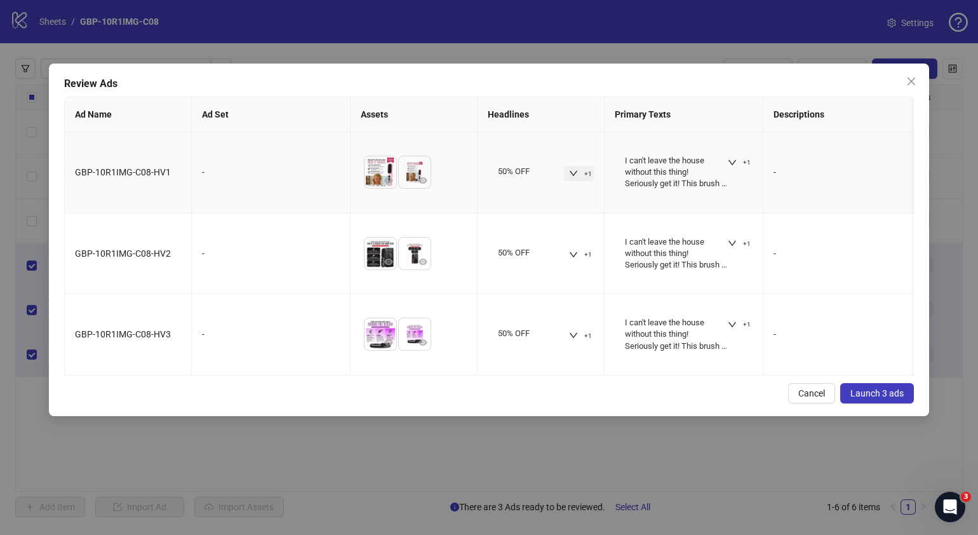
click at [570, 168] on span "button" at bounding box center [573, 173] width 9 height 10
click at [480, 403] on div "Cancel Launch 3 ads" at bounding box center [489, 393] width 850 height 20
click at [570, 169] on icon "down" at bounding box center [573, 173] width 9 height 9
click at [522, 394] on div "Review Ads Ad Name Ad Set Assets Headlines Primary Texts Descriptions Destinati…" at bounding box center [489, 240] width 880 height 353
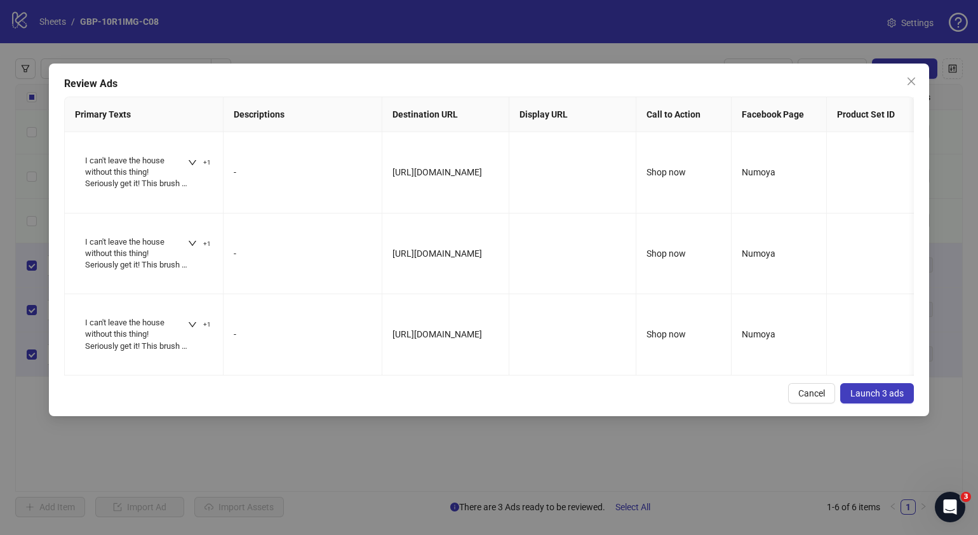
scroll to position [0, 0]
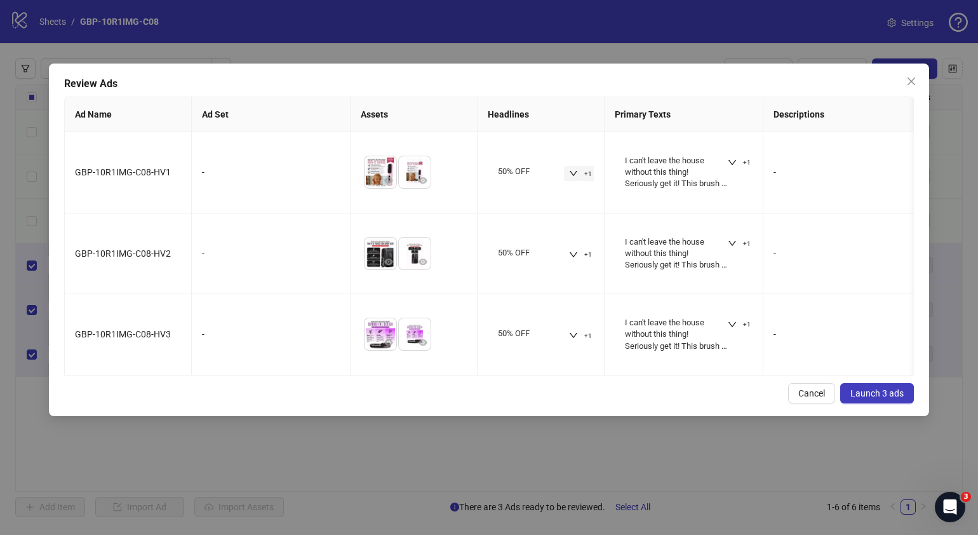
click at [863, 398] on span "Launch 3 ads" at bounding box center [877, 393] width 53 height 10
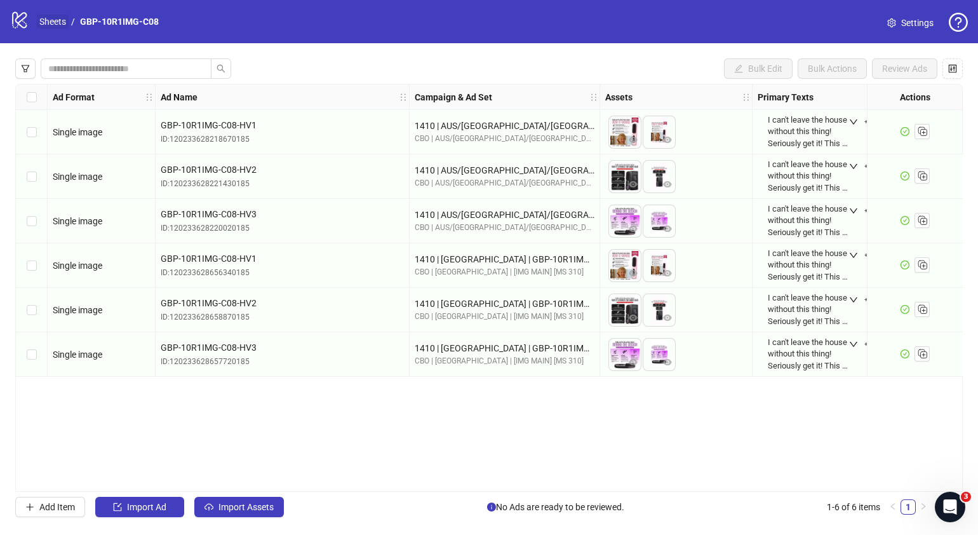
click at [54, 22] on link "Sheets" at bounding box center [53, 22] width 32 height 14
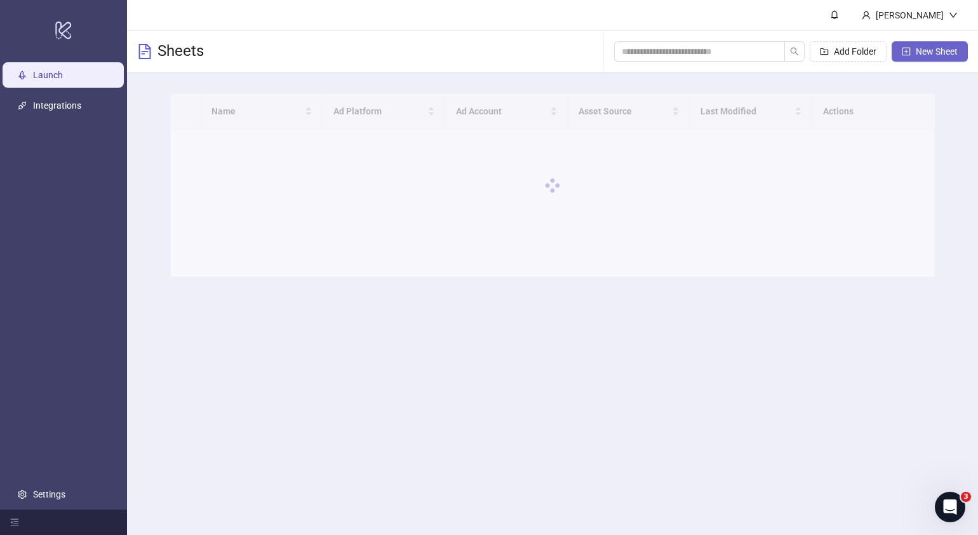
click at [937, 49] on span "New Sheet" at bounding box center [937, 51] width 42 height 10
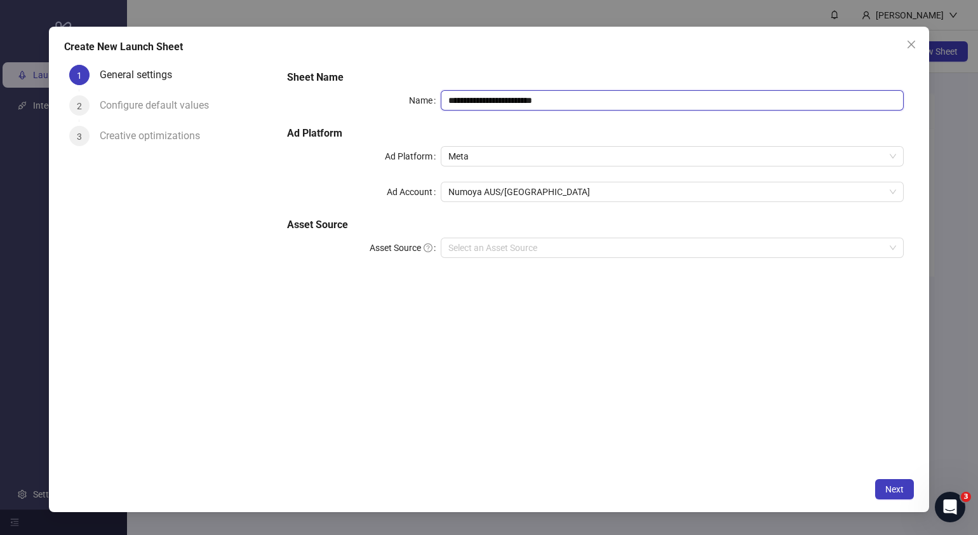
drag, startPoint x: 611, startPoint y: 100, endPoint x: 120, endPoint y: 127, distance: 491.8
click at [131, 126] on div "**********" at bounding box center [489, 266] width 850 height 412
paste input "text"
type input "**********"
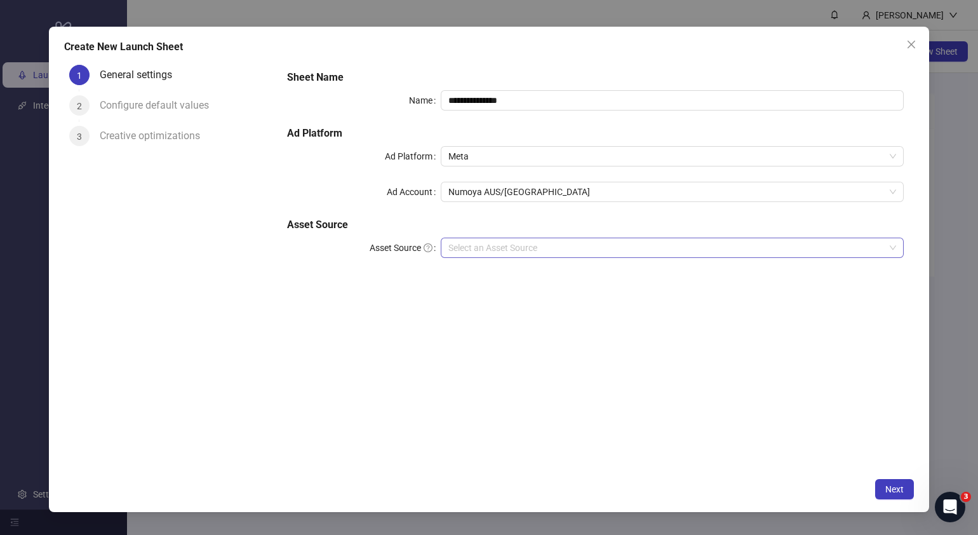
click at [588, 246] on input "Asset Source" at bounding box center [666, 247] width 436 height 19
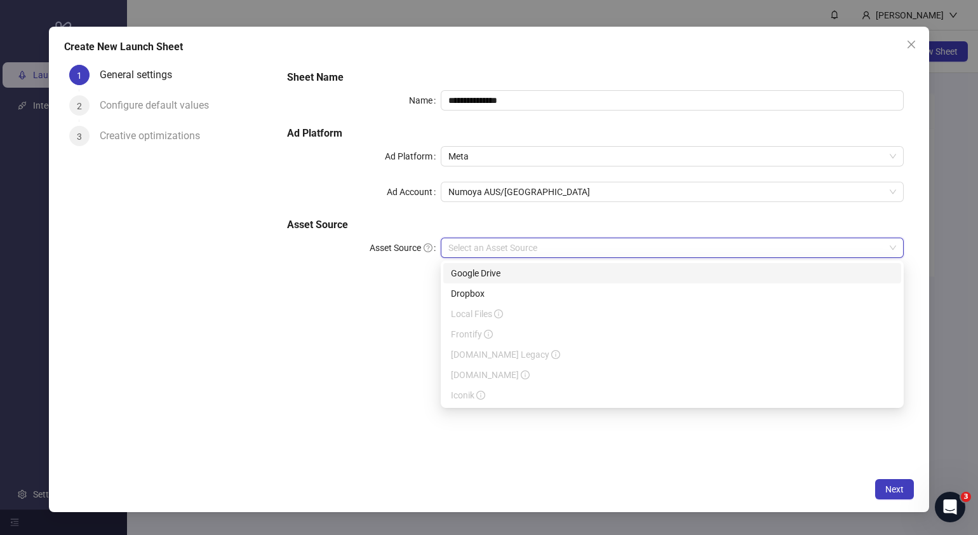
click at [534, 280] on div "Google Drive" at bounding box center [672, 273] width 458 height 20
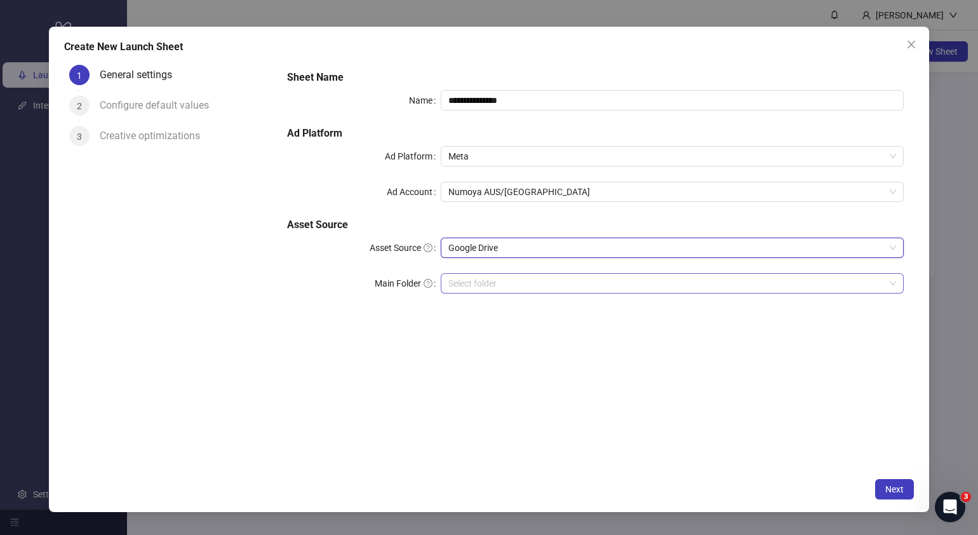
click at [528, 290] on input "Main Folder" at bounding box center [666, 283] width 436 height 19
click at [476, 292] on input "Main Folder" at bounding box center [666, 283] width 436 height 19
click at [473, 286] on input "Main Folder" at bounding box center [666, 283] width 436 height 19
click at [287, 366] on div "**********" at bounding box center [596, 266] width 638 height 412
click at [476, 281] on input "Main Folder" at bounding box center [666, 283] width 436 height 19
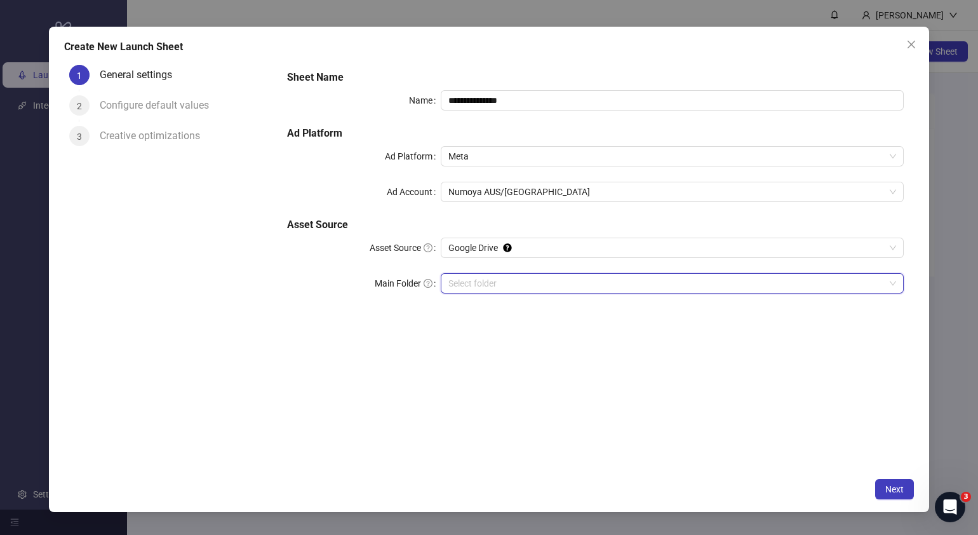
click at [476, 281] on input "Main Folder" at bounding box center [666, 283] width 436 height 19
click at [449, 290] on input "Main Folder" at bounding box center [666, 283] width 436 height 19
click at [248, 307] on div "1 General settings 2 Configure default values 3 Creative optimizations" at bounding box center [170, 266] width 213 height 412
click at [505, 280] on input "Main Folder" at bounding box center [666, 283] width 436 height 19
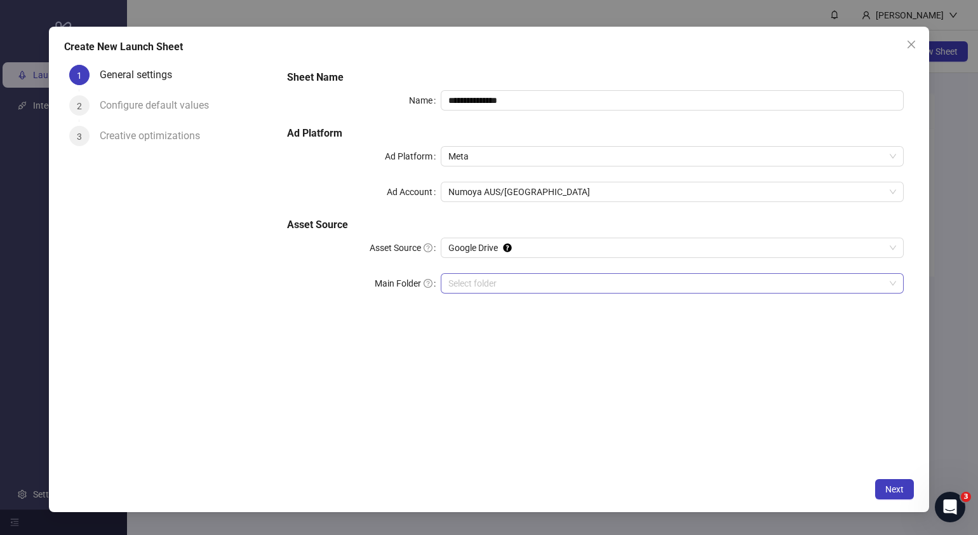
click at [466, 278] on input "Main Folder" at bounding box center [666, 283] width 436 height 19
click at [907, 487] on button "Next" at bounding box center [894, 489] width 39 height 20
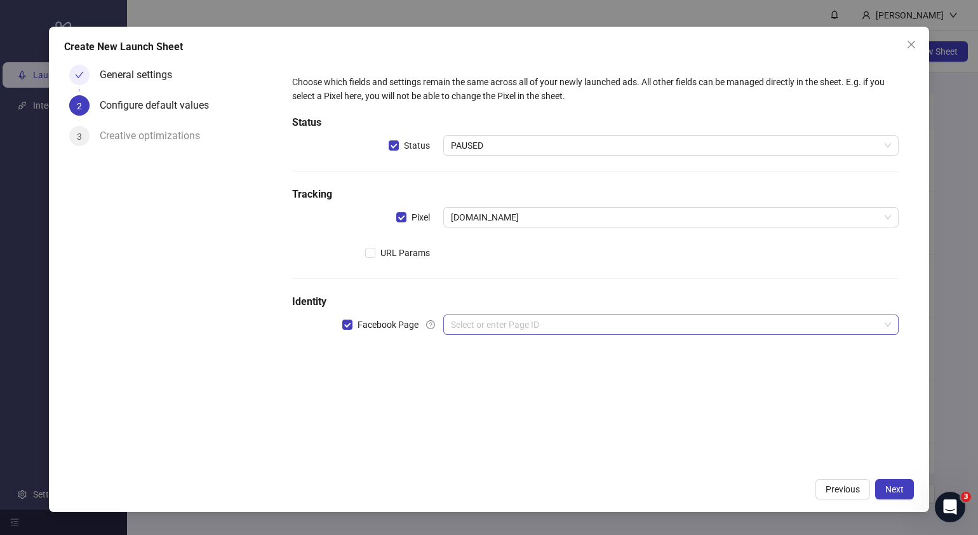
click at [497, 323] on input "search" at bounding box center [665, 324] width 429 height 19
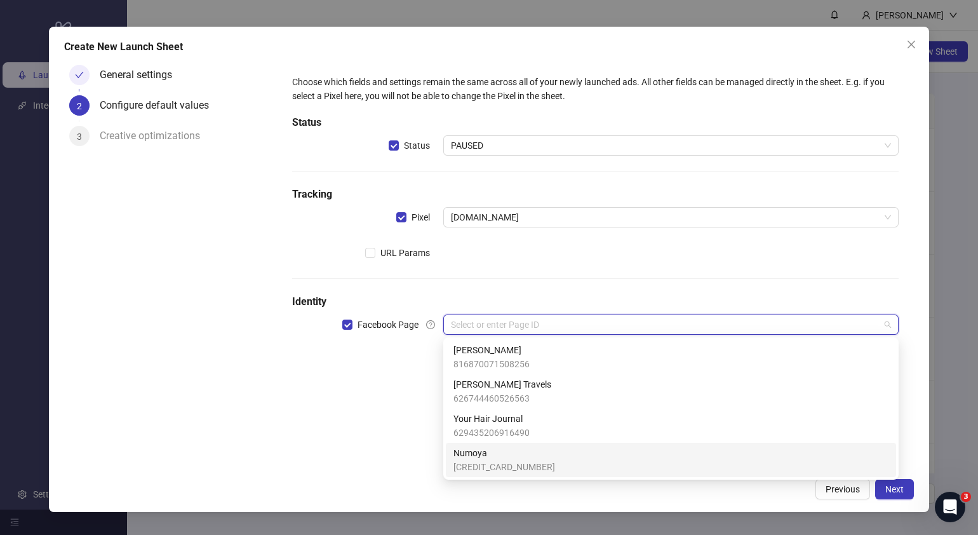
click at [474, 452] on span "Numoya" at bounding box center [505, 453] width 102 height 14
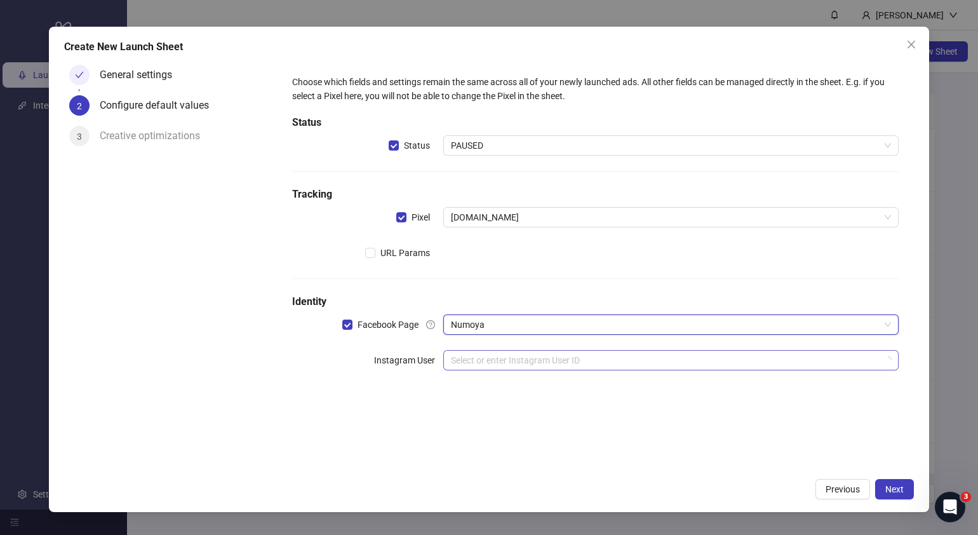
click at [533, 361] on input "search" at bounding box center [665, 360] width 429 height 19
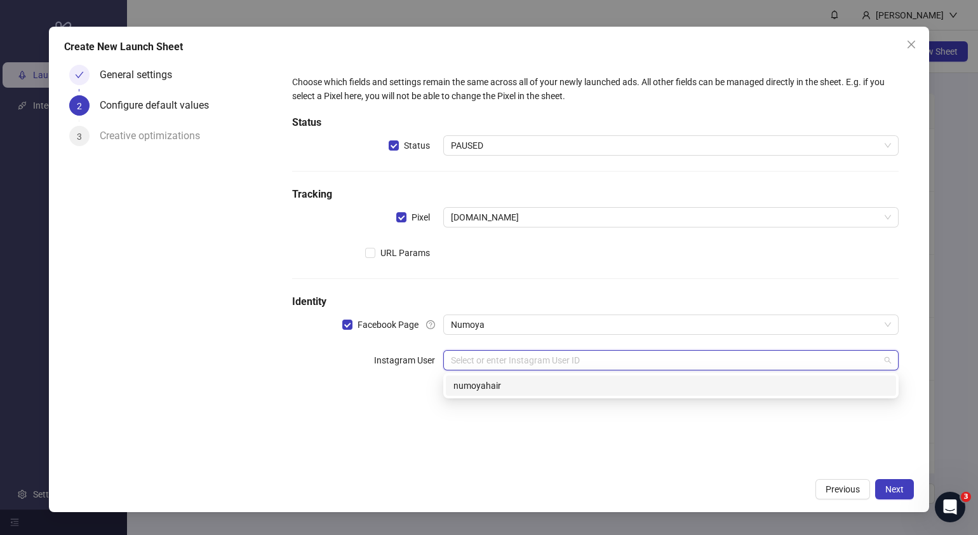
click at [521, 391] on div "numoyahair" at bounding box center [671, 386] width 435 height 14
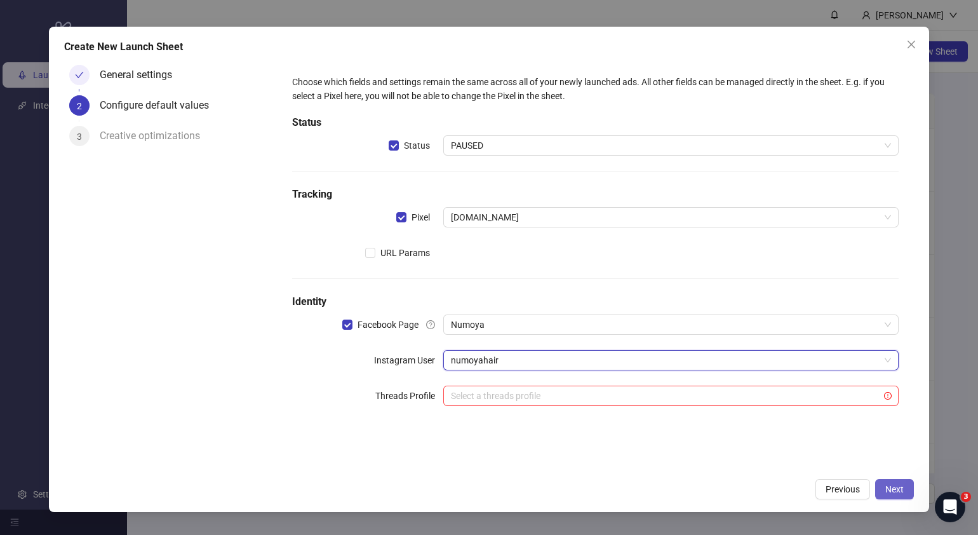
click at [896, 488] on span "Next" at bounding box center [895, 489] width 18 height 10
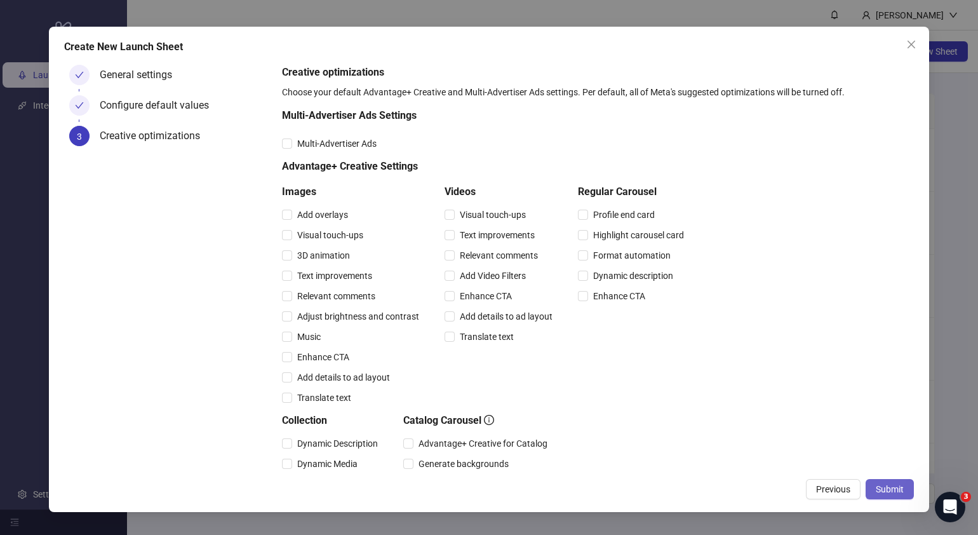
click at [897, 488] on span "Submit" at bounding box center [890, 489] width 28 height 10
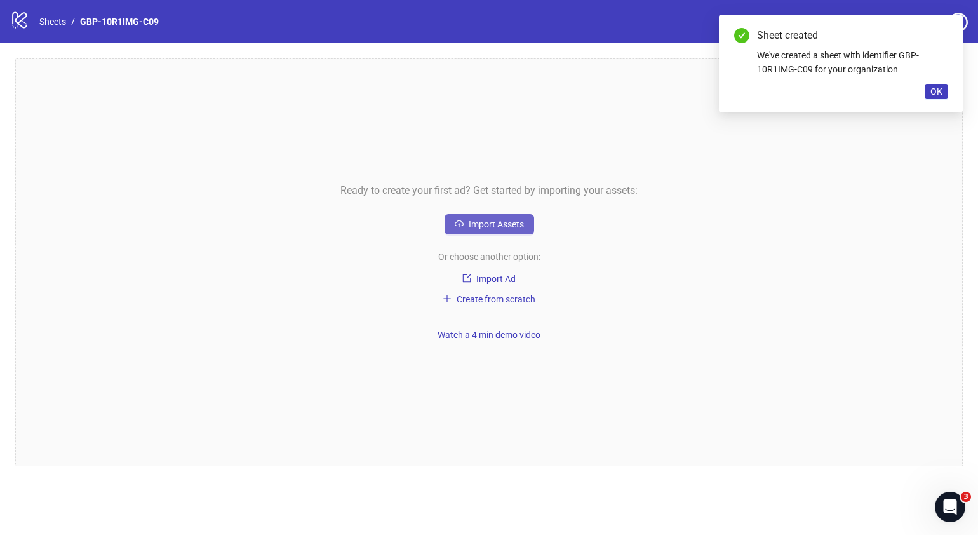
click at [526, 219] on button "Import Assets" at bounding box center [490, 224] width 90 height 20
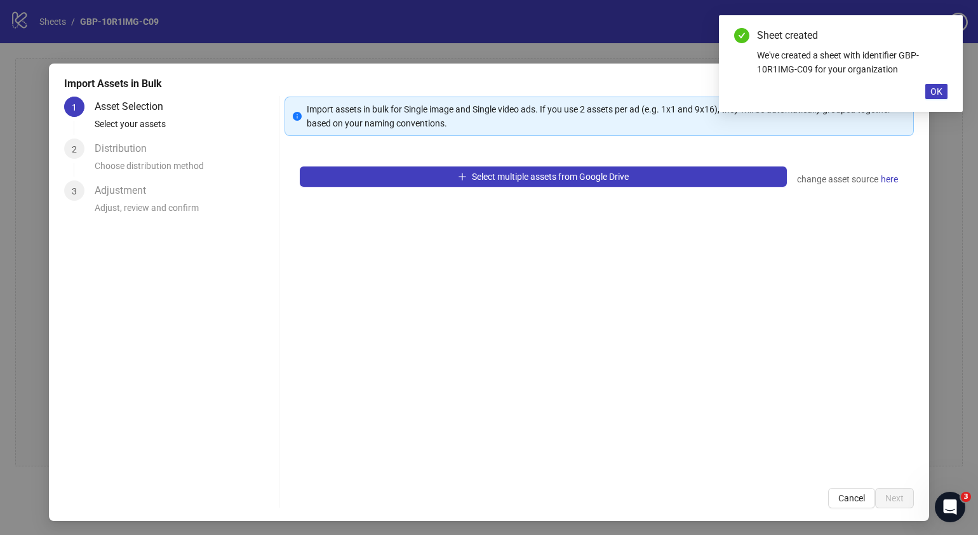
click at [603, 165] on div "Select multiple assets from Google Drive change asset source here" at bounding box center [600, 311] width 630 height 321
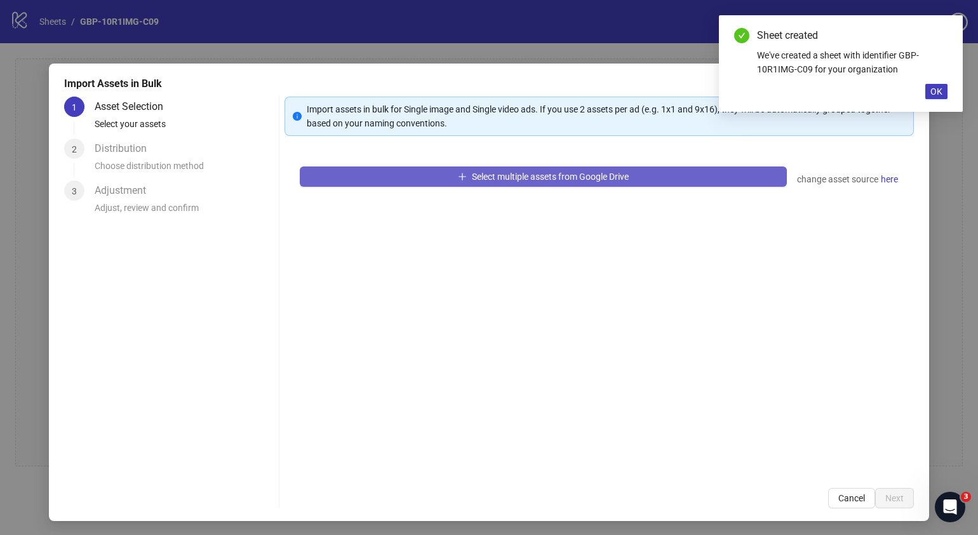
click at [610, 175] on span "Select multiple assets from Google Drive" at bounding box center [550, 177] width 157 height 10
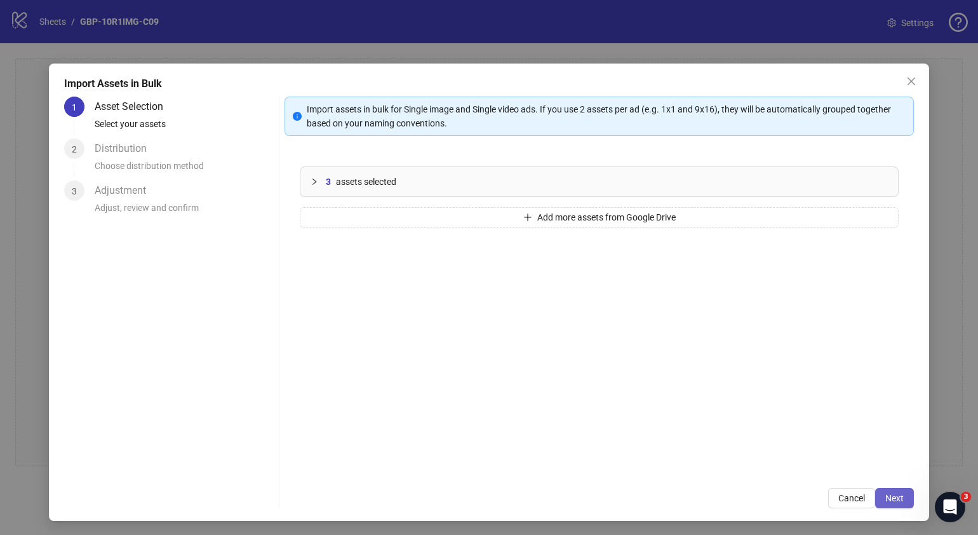
click at [885, 491] on button "Next" at bounding box center [894, 498] width 39 height 20
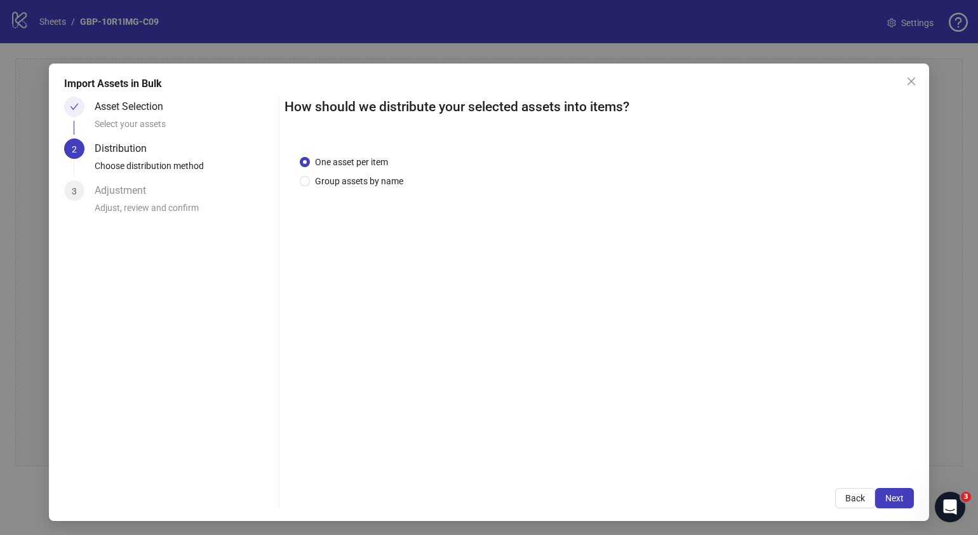
click at [885, 491] on button "Next" at bounding box center [894, 498] width 39 height 20
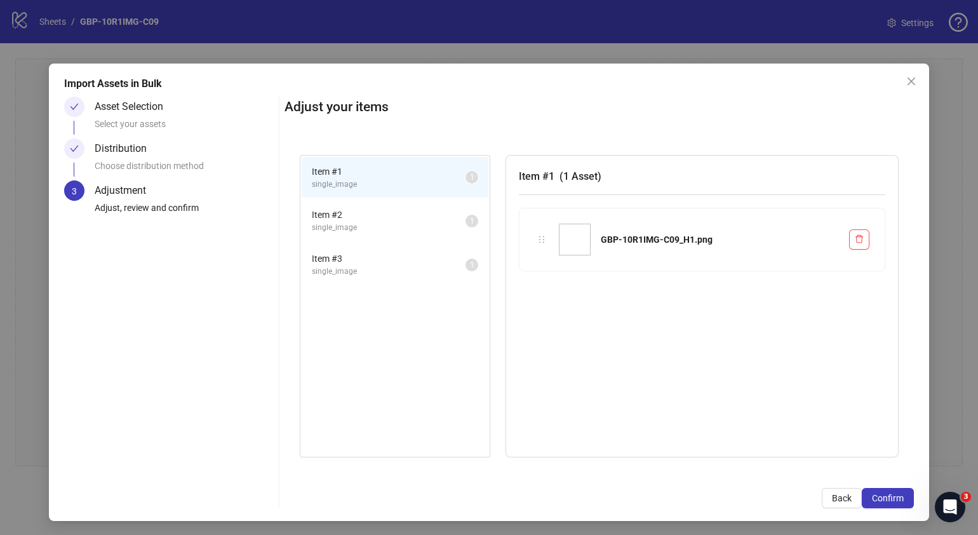
click at [885, 491] on button "Confirm" at bounding box center [888, 498] width 52 height 20
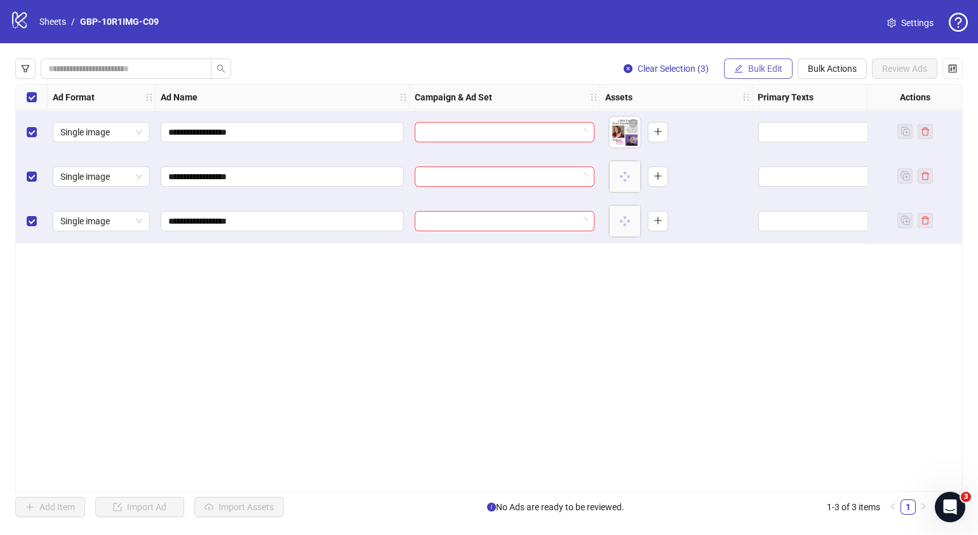
click at [776, 71] on span "Bulk Edit" at bounding box center [765, 69] width 34 height 10
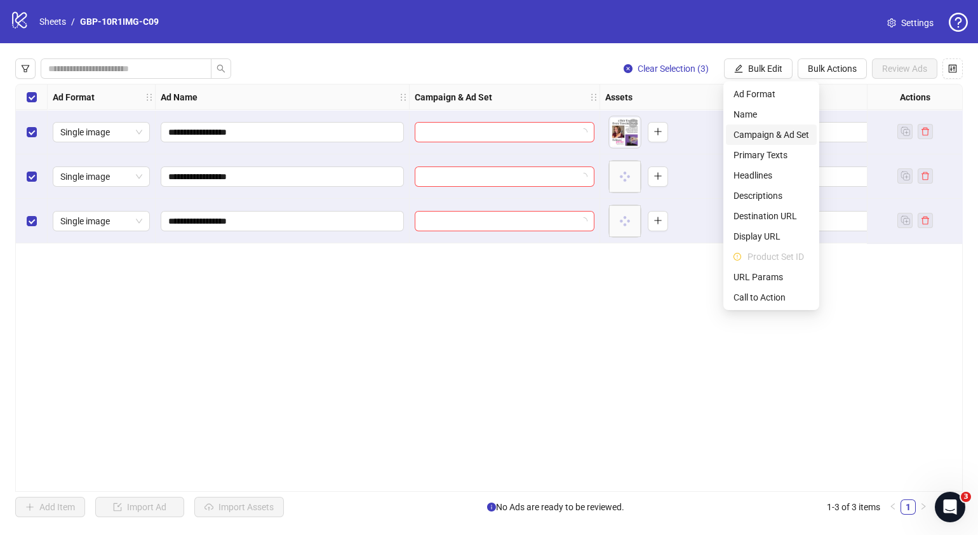
click at [790, 130] on span "Campaign & Ad Set" at bounding box center [772, 135] width 76 height 14
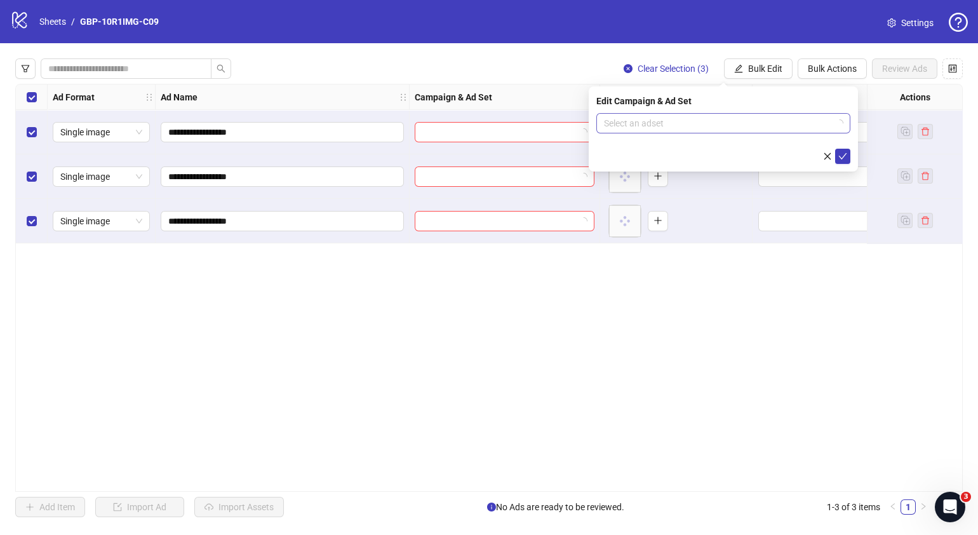
click at [841, 125] on icon "loading" at bounding box center [840, 123] width 8 height 8
click at [841, 122] on icon "loading" at bounding box center [840, 123] width 8 height 8
click at [837, 384] on div "**********" at bounding box center [489, 288] width 948 height 408
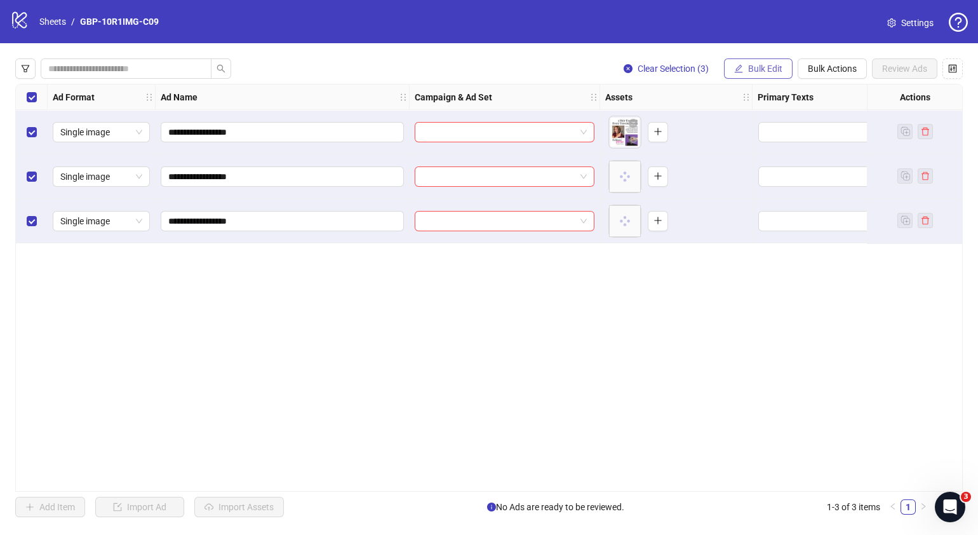
click at [764, 67] on span "Bulk Edit" at bounding box center [765, 69] width 34 height 10
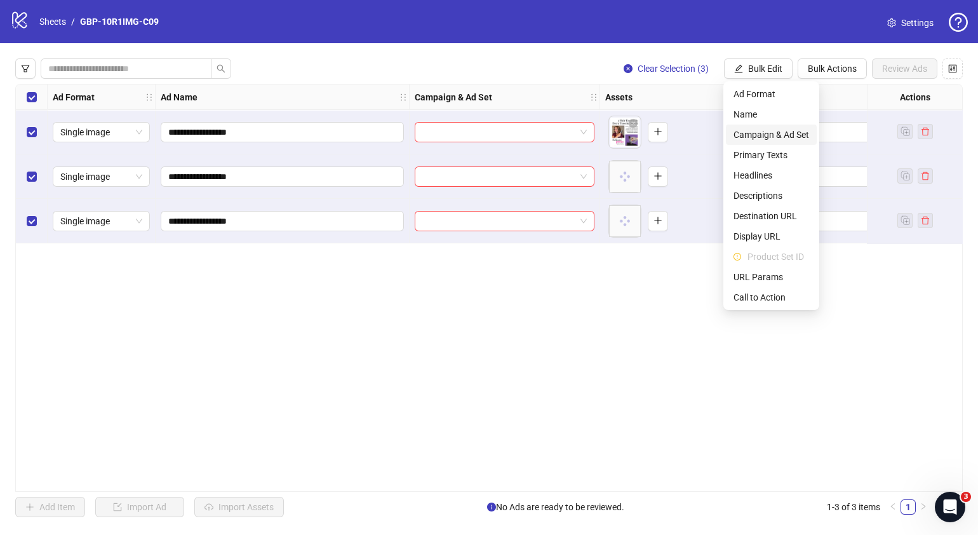
click at [788, 130] on span "Campaign & Ad Set" at bounding box center [772, 135] width 76 height 14
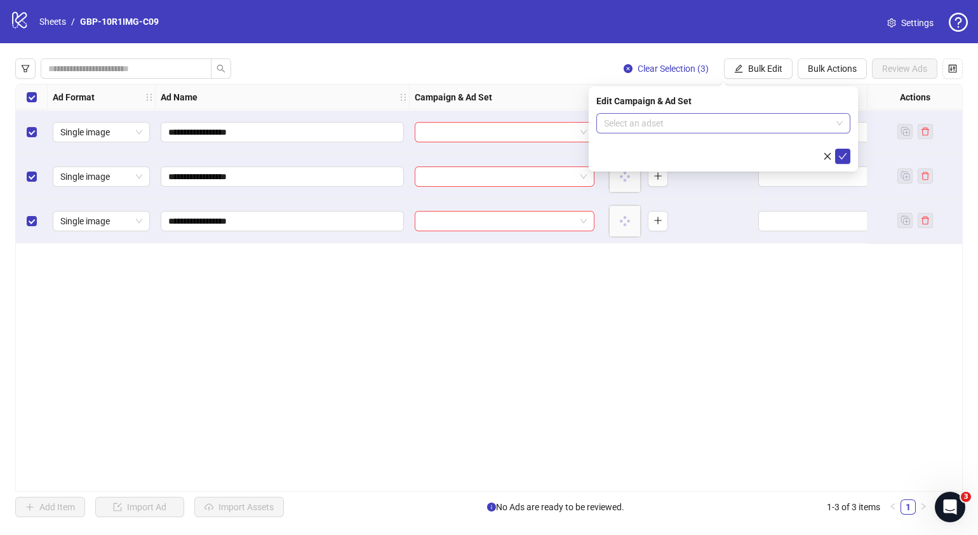
click at [837, 122] on span at bounding box center [723, 123] width 239 height 19
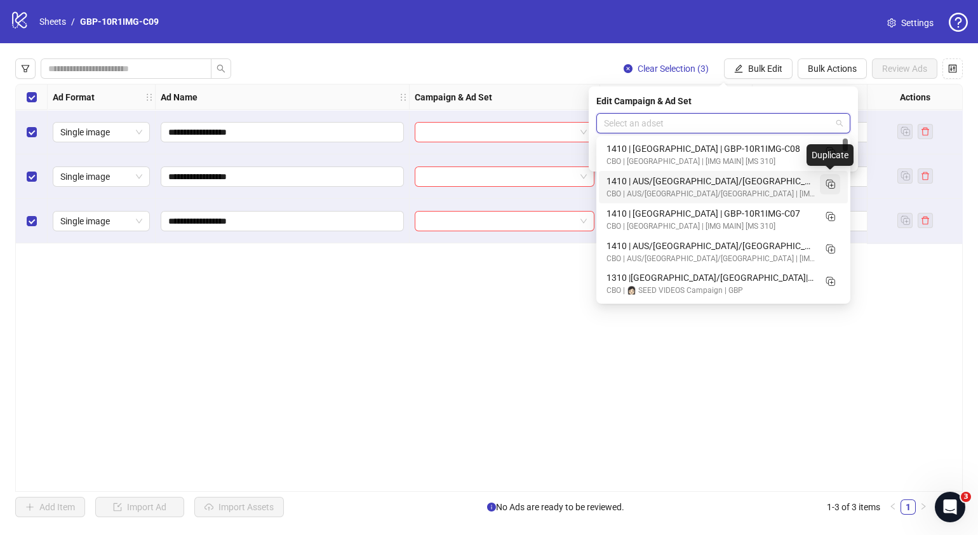
click at [832, 184] on rect "Duplicate" at bounding box center [829, 183] width 6 height 6
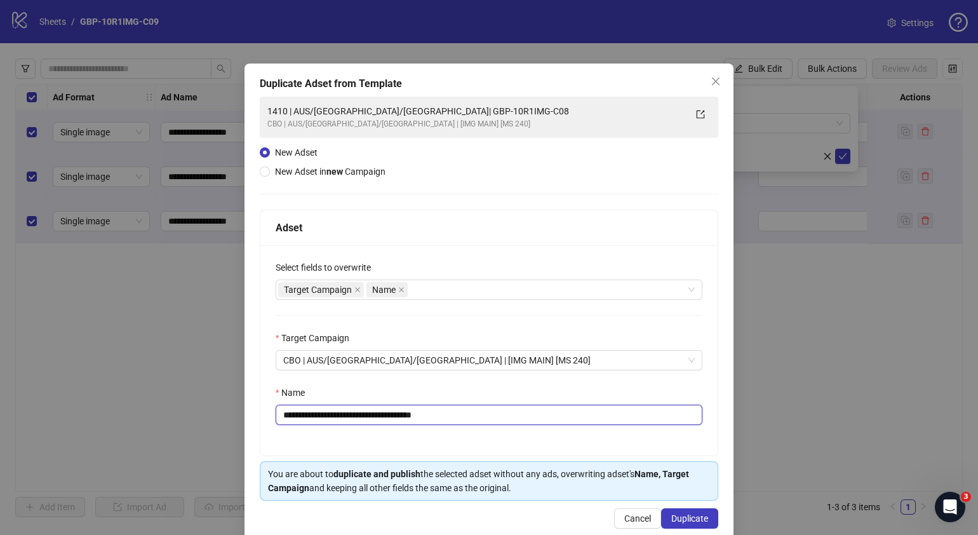
drag, startPoint x: 485, startPoint y: 419, endPoint x: 359, endPoint y: 435, distance: 127.5
click at [359, 435] on div "**********" at bounding box center [488, 350] width 457 height 210
paste input "text"
type input "**********"
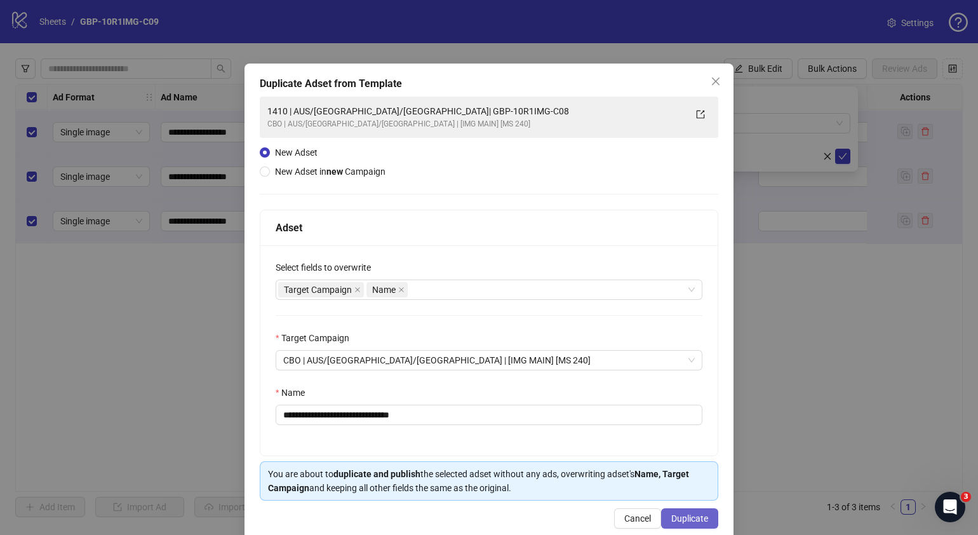
click at [680, 520] on span "Duplicate" at bounding box center [689, 518] width 37 height 10
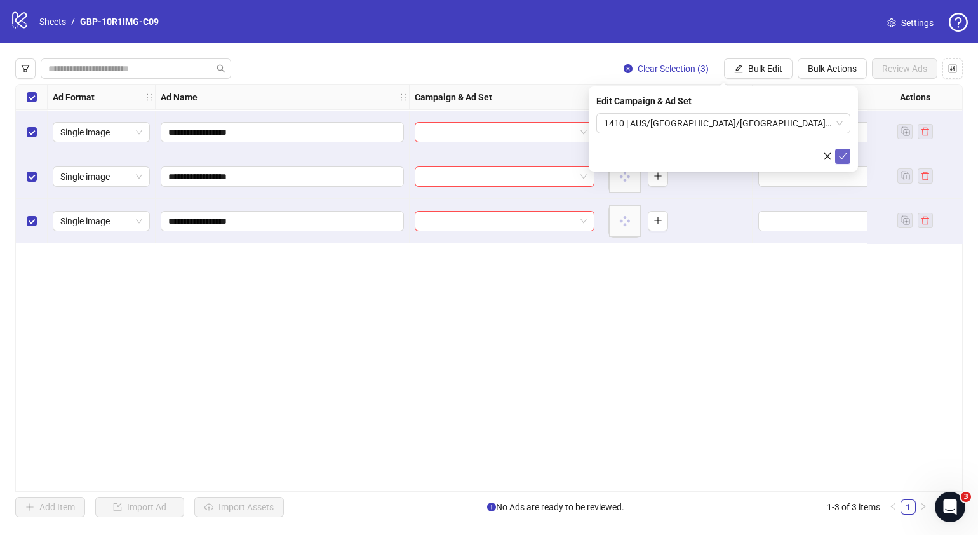
click at [846, 153] on icon "check" at bounding box center [843, 156] width 9 height 9
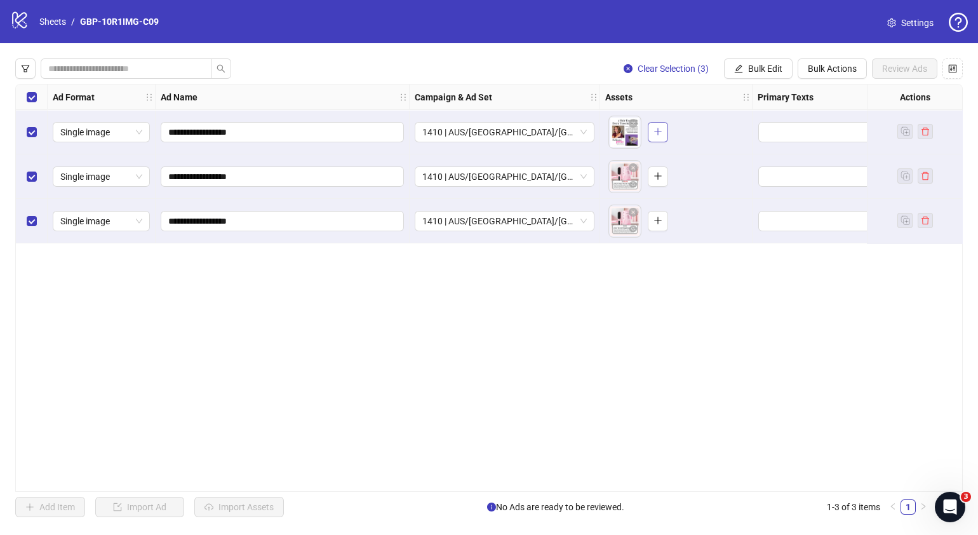
click at [660, 134] on icon "plus" at bounding box center [658, 131] width 9 height 9
click at [663, 180] on button "button" at bounding box center [658, 176] width 20 height 20
click at [656, 218] on icon "plus" at bounding box center [658, 220] width 9 height 9
click at [616, 134] on body "**********" at bounding box center [489, 267] width 978 height 535
click at [634, 142] on icon "eye" at bounding box center [633, 140] width 9 height 6
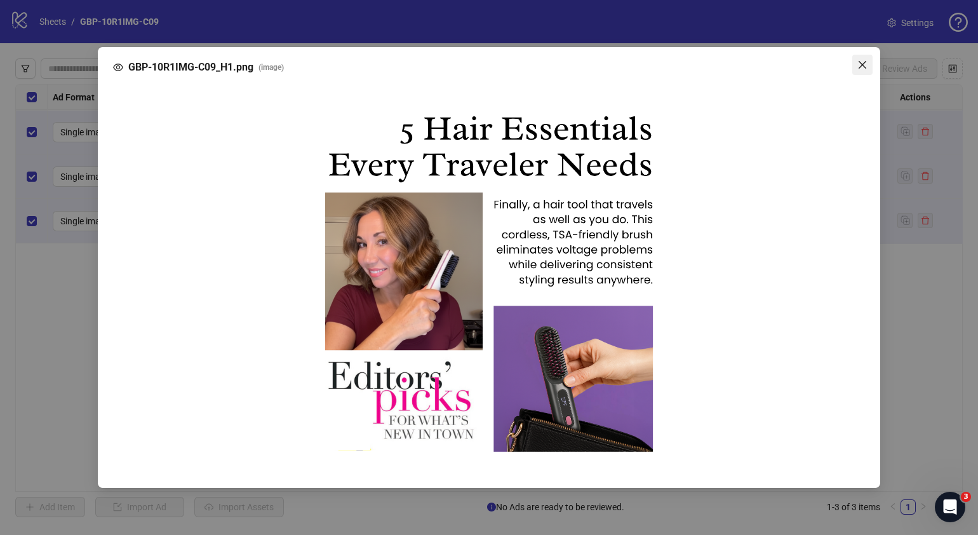
click at [864, 67] on icon "close" at bounding box center [863, 65] width 8 height 8
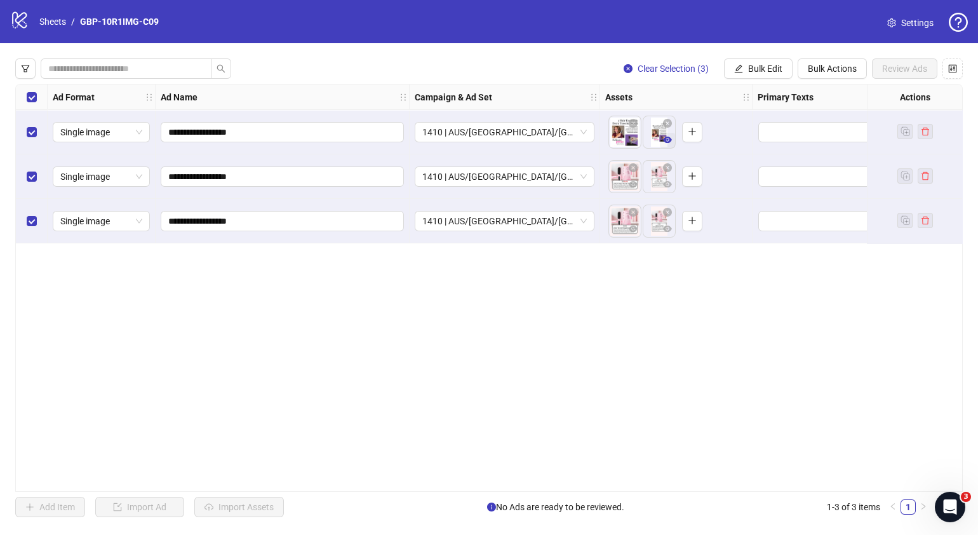
click at [667, 142] on icon "eye" at bounding box center [667, 140] width 9 height 6
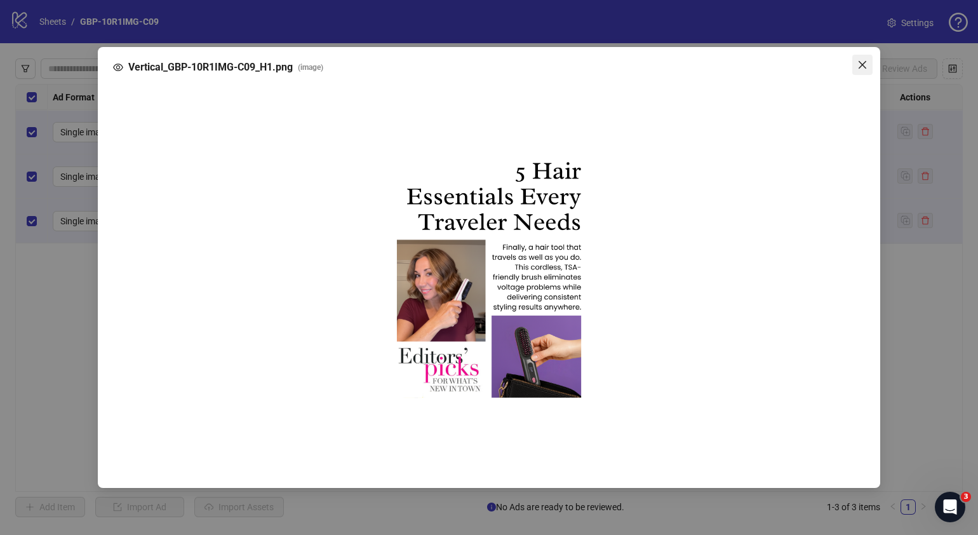
click at [860, 65] on icon "close" at bounding box center [863, 65] width 10 height 10
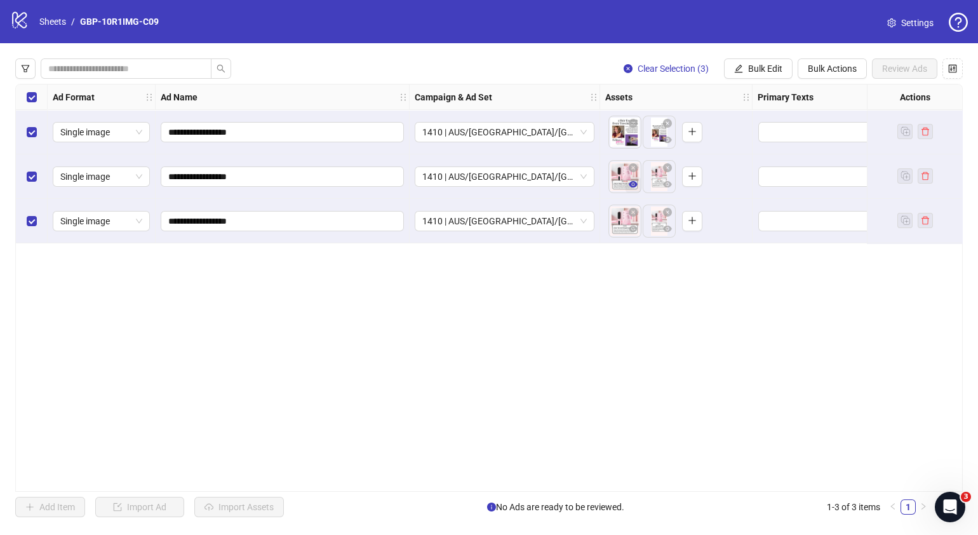
click at [638, 191] on button "button" at bounding box center [633, 184] width 15 height 15
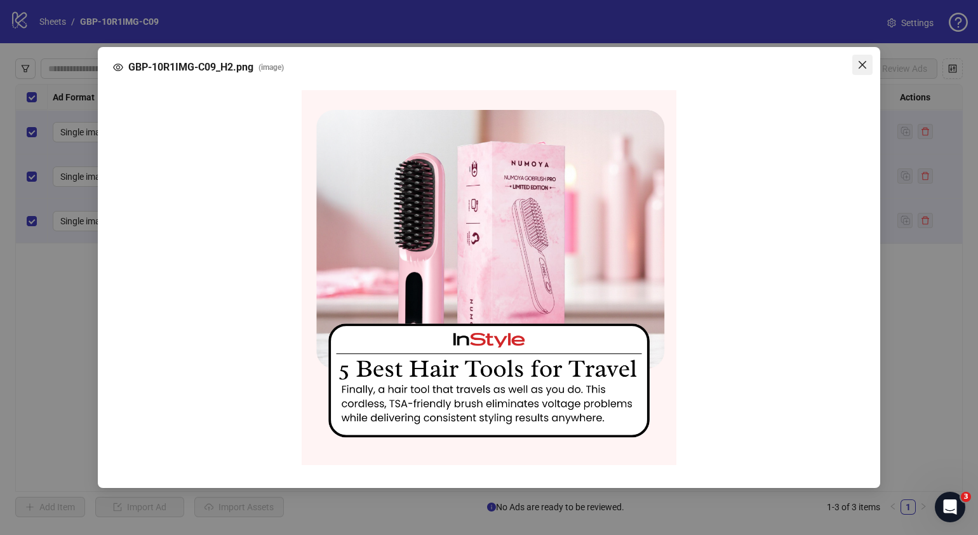
click at [861, 62] on icon "close" at bounding box center [863, 65] width 10 height 10
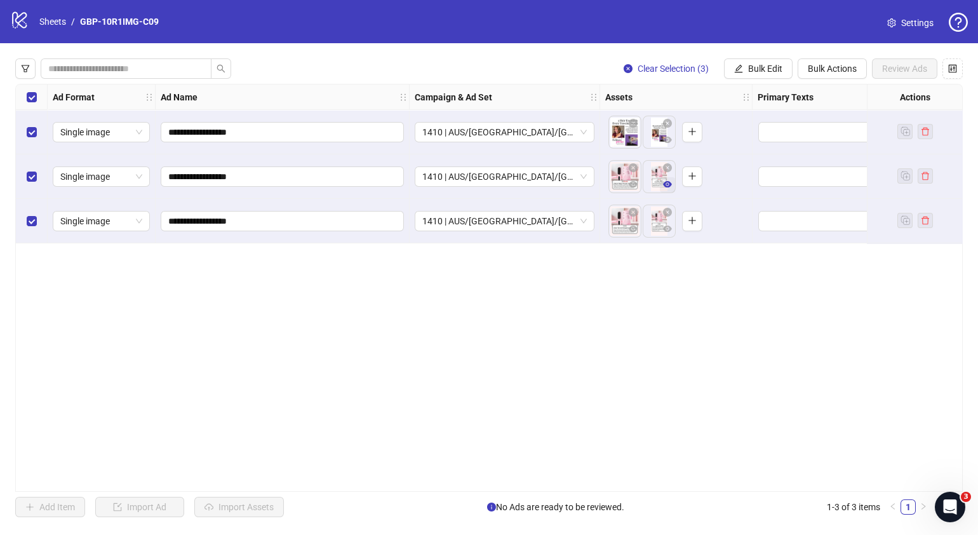
click at [666, 184] on icon "eye" at bounding box center [667, 184] width 9 height 9
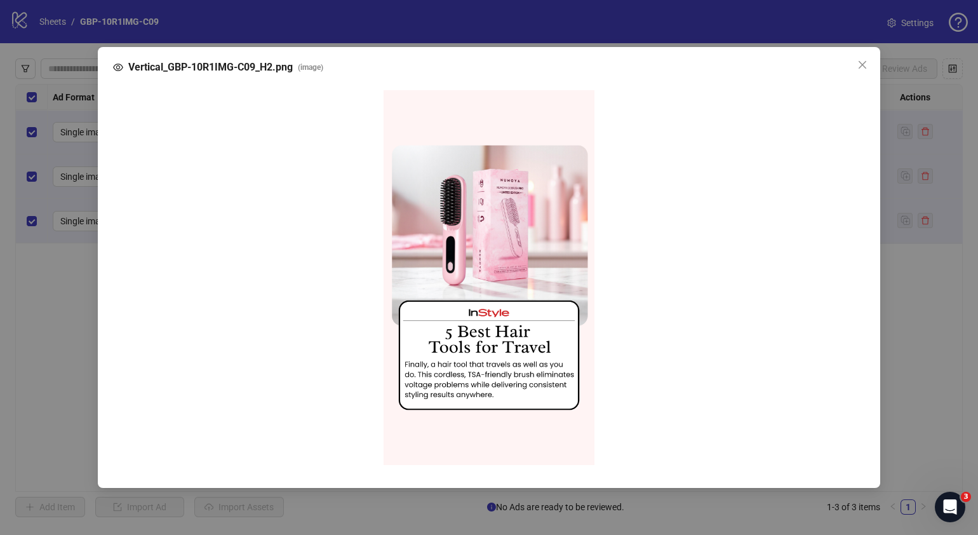
click at [861, 65] on icon "close" at bounding box center [863, 65] width 8 height 8
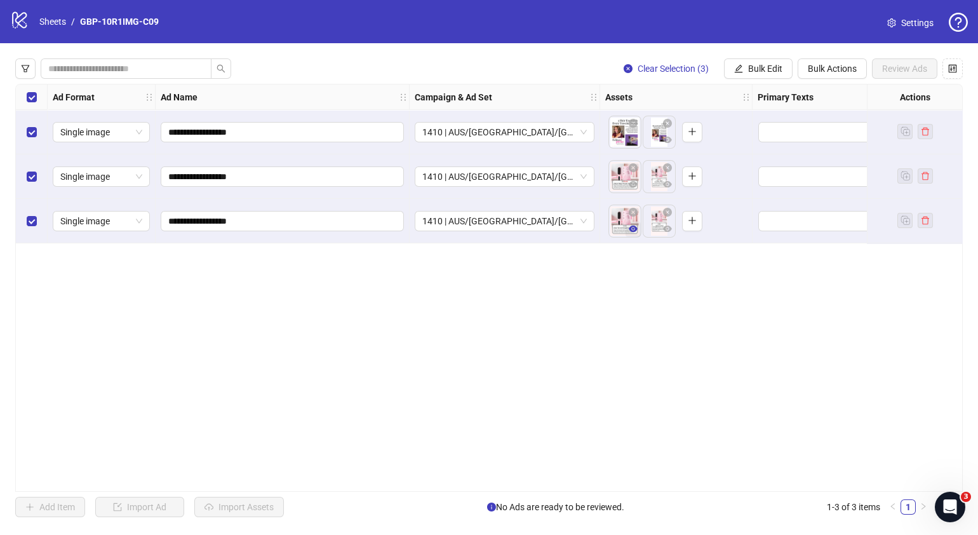
click at [631, 228] on icon "eye" at bounding box center [633, 229] width 9 height 6
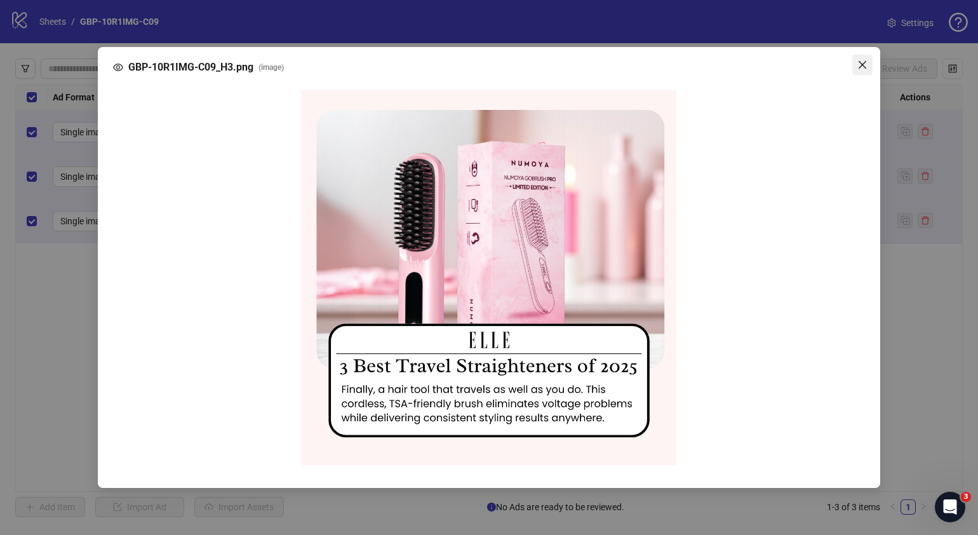
click at [861, 69] on icon "close" at bounding box center [863, 65] width 10 height 10
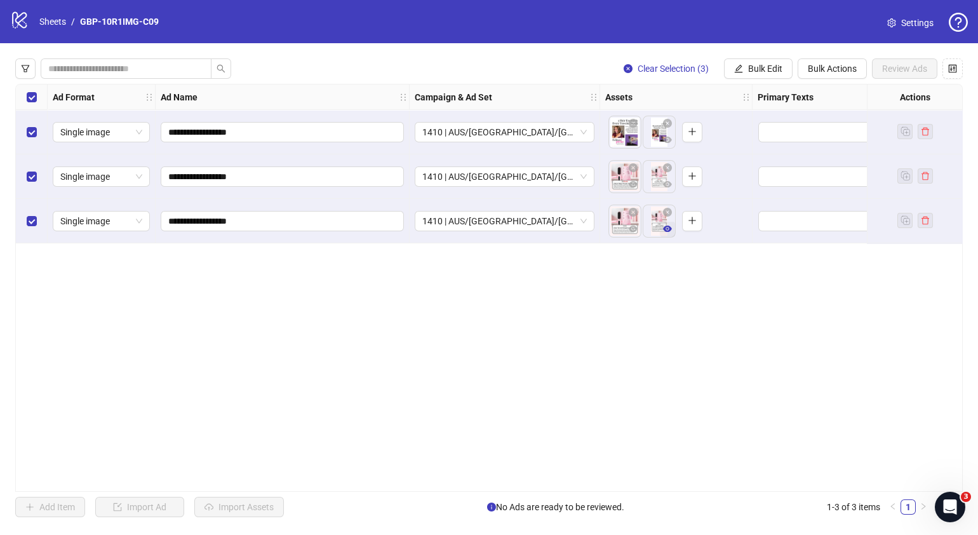
click at [670, 226] on icon "eye" at bounding box center [667, 228] width 9 height 9
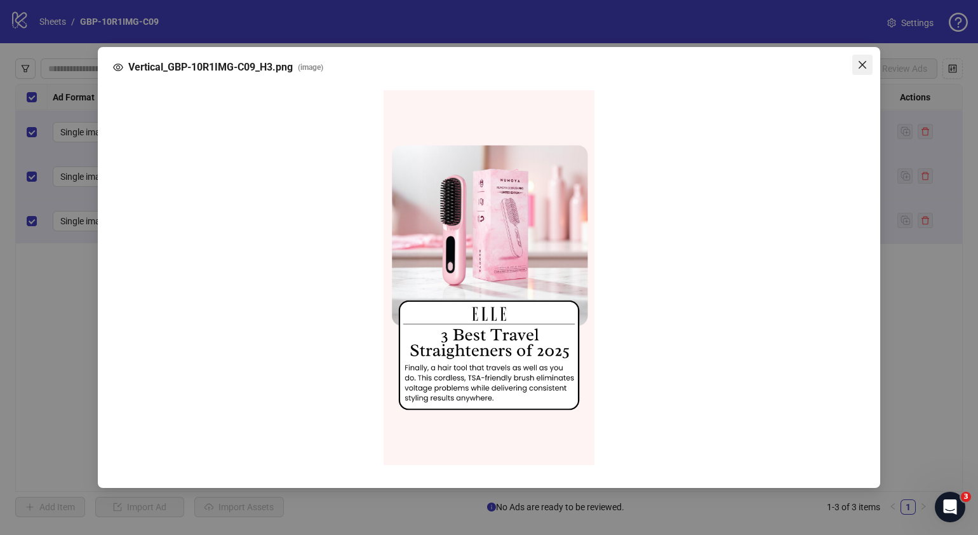
click at [861, 65] on icon "close" at bounding box center [863, 65] width 10 height 10
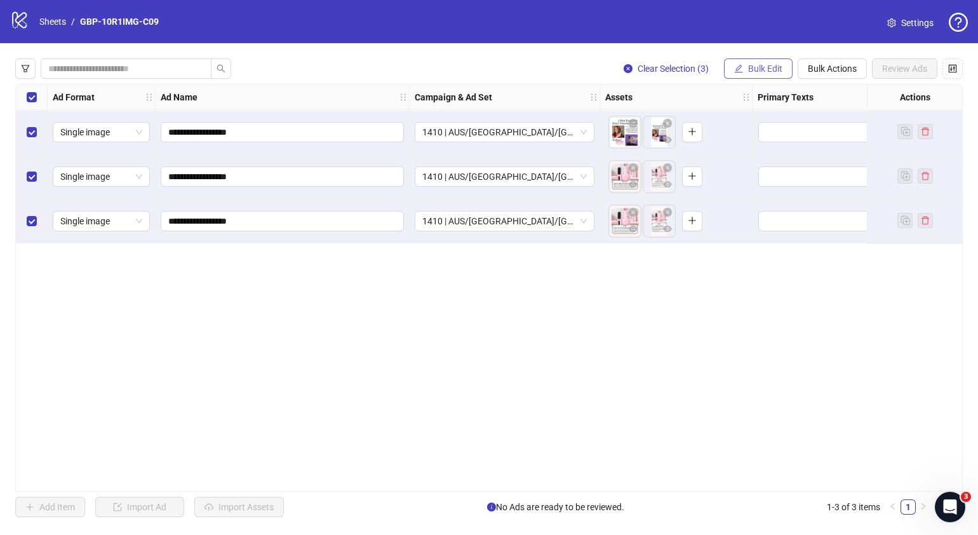
click at [764, 68] on span "Bulk Edit" at bounding box center [765, 69] width 34 height 10
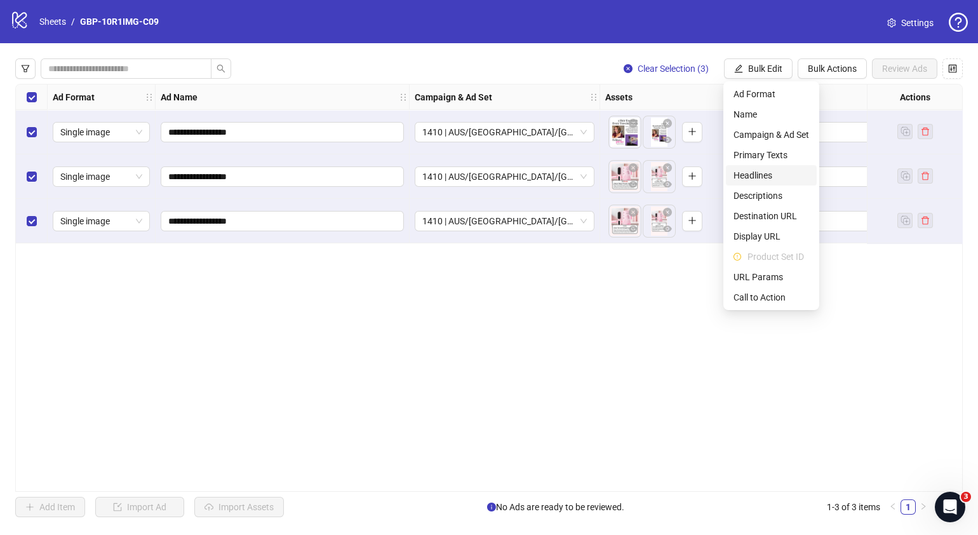
click at [757, 172] on span "Headlines" at bounding box center [772, 175] width 76 height 14
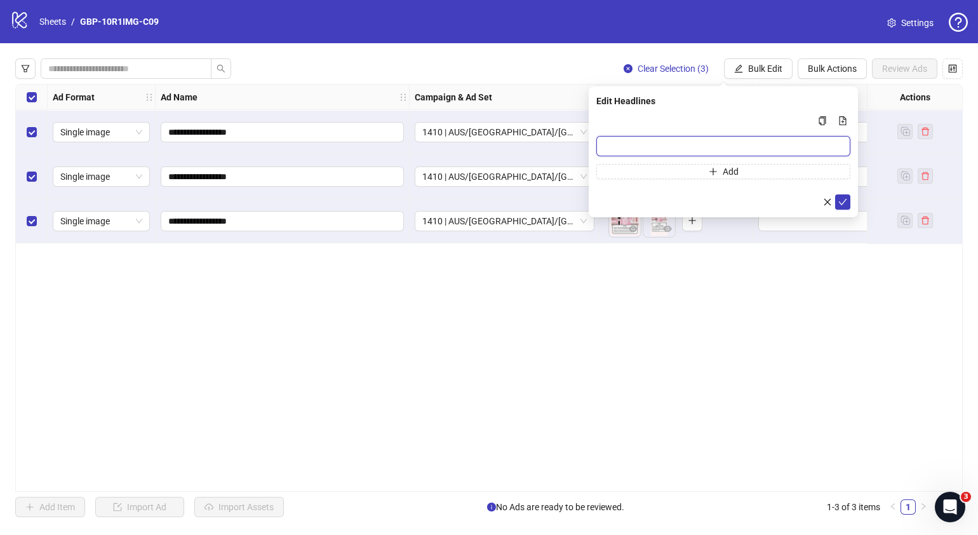
click at [759, 146] on input "Multi-input container - paste or copy values" at bounding box center [723, 146] width 254 height 20
paste input "*******"
type input "*******"
click at [729, 166] on span "Add" at bounding box center [731, 171] width 16 height 10
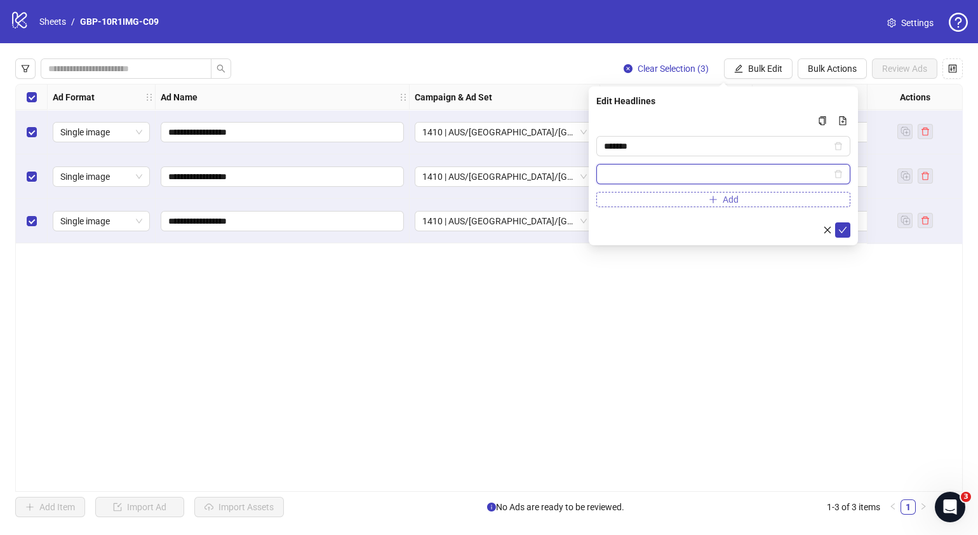
paste input "**********"
type input "**********"
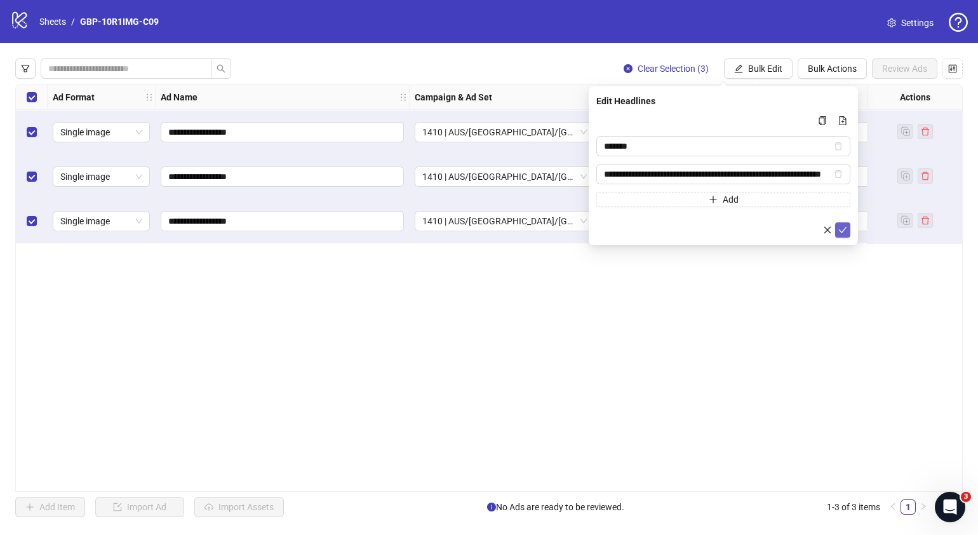
click at [848, 229] on button "submit" at bounding box center [842, 229] width 15 height 15
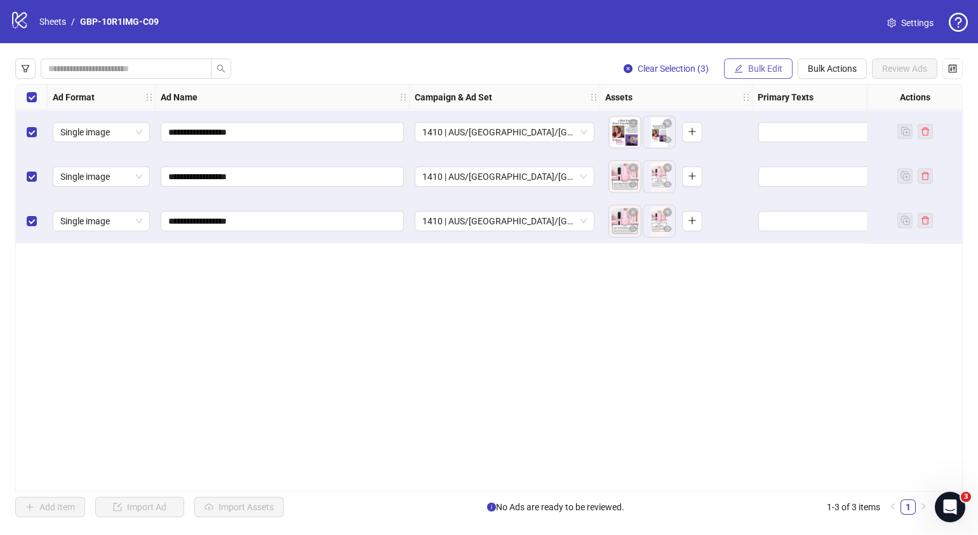
click at [768, 67] on span "Bulk Edit" at bounding box center [765, 69] width 34 height 10
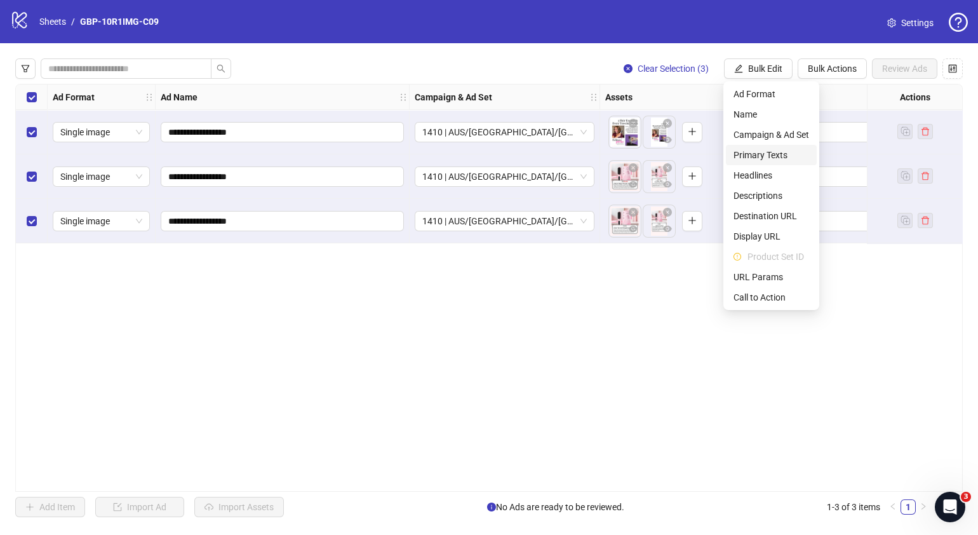
click at [769, 158] on span "Primary Texts" at bounding box center [772, 155] width 76 height 14
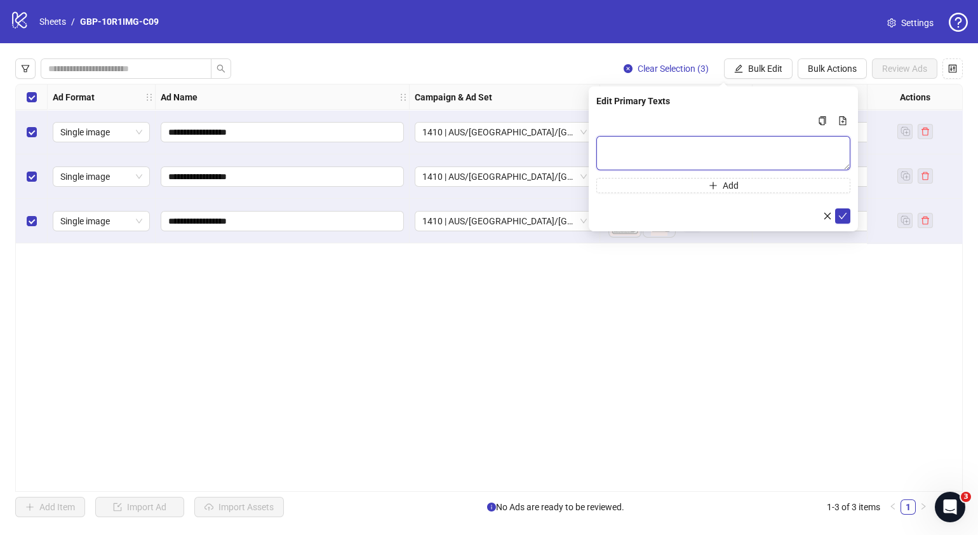
click at [651, 149] on textarea "Multi-text input container - paste or copy values" at bounding box center [723, 153] width 254 height 34
paste textarea "**********"
type textarea "**********"
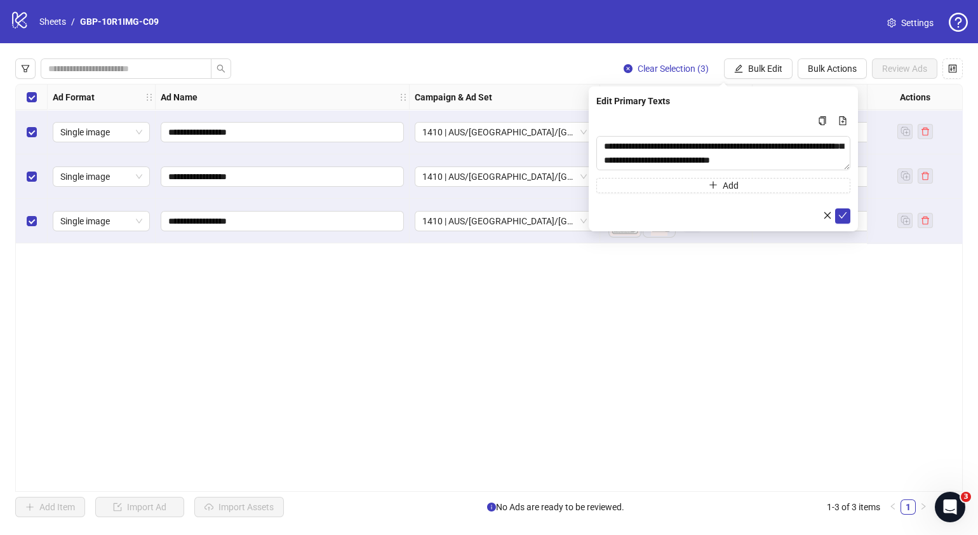
click at [697, 194] on form "**********" at bounding box center [723, 168] width 254 height 111
click at [701, 187] on button "Add" at bounding box center [723, 185] width 254 height 15
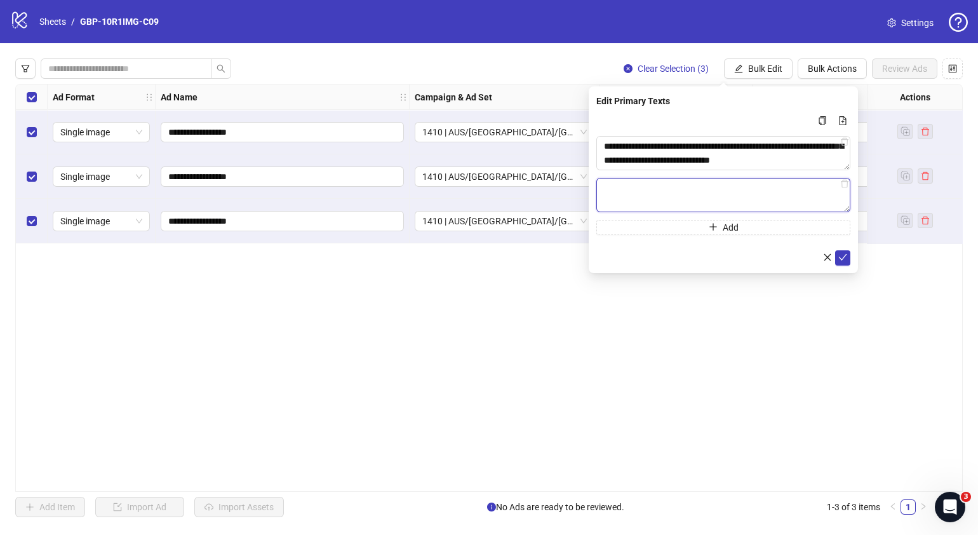
paste textarea "**********"
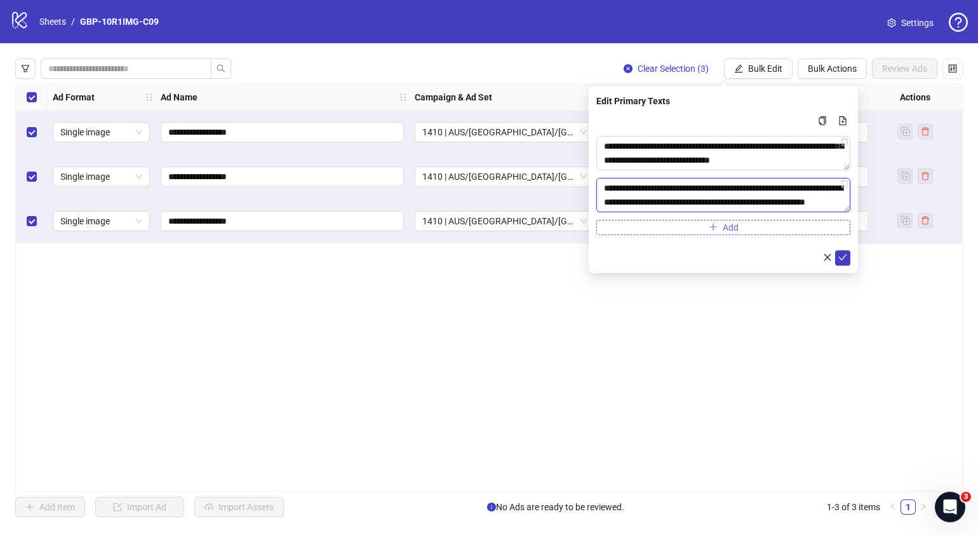
scroll to position [233, 0]
type textarea "**********"
click at [845, 256] on icon "check" at bounding box center [843, 257] width 8 height 6
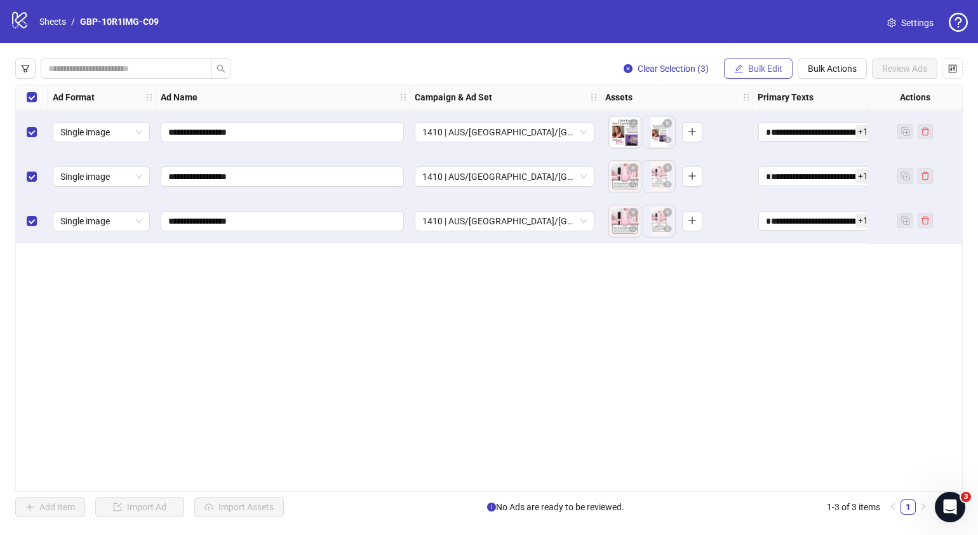
click at [774, 66] on span "Bulk Edit" at bounding box center [765, 69] width 34 height 10
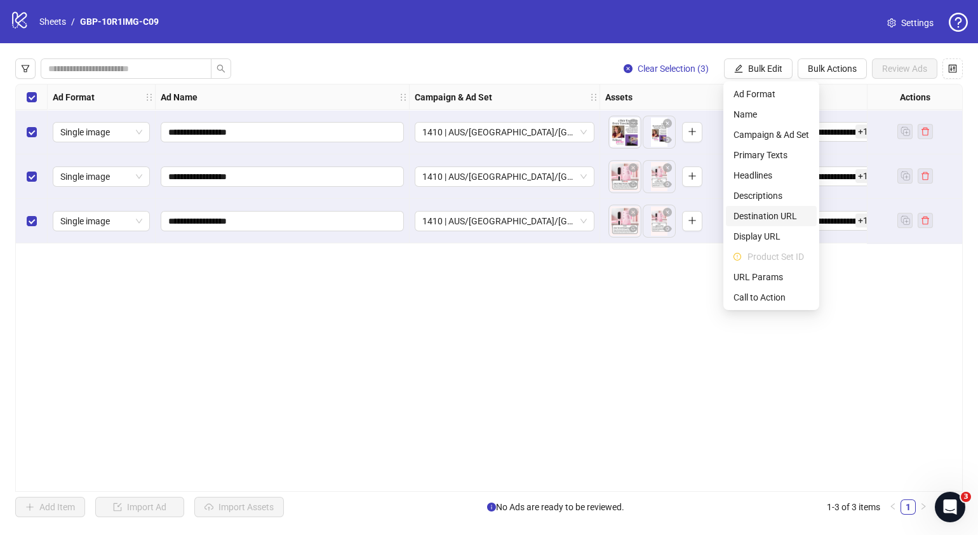
click at [775, 214] on span "Destination URL" at bounding box center [772, 216] width 76 height 14
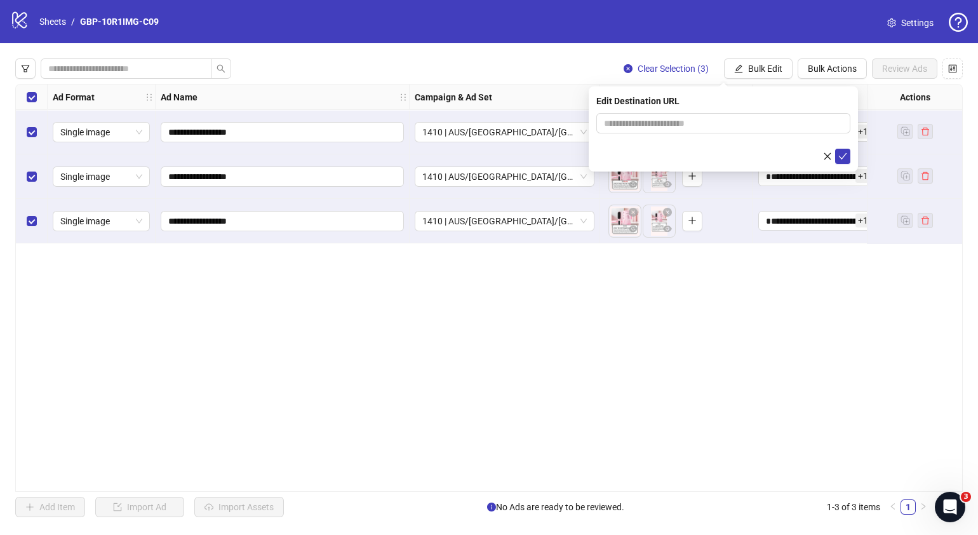
click at [770, 135] on form at bounding box center [723, 138] width 254 height 51
click at [775, 118] on input "text" at bounding box center [718, 123] width 229 height 14
paste input "**********"
type input "**********"
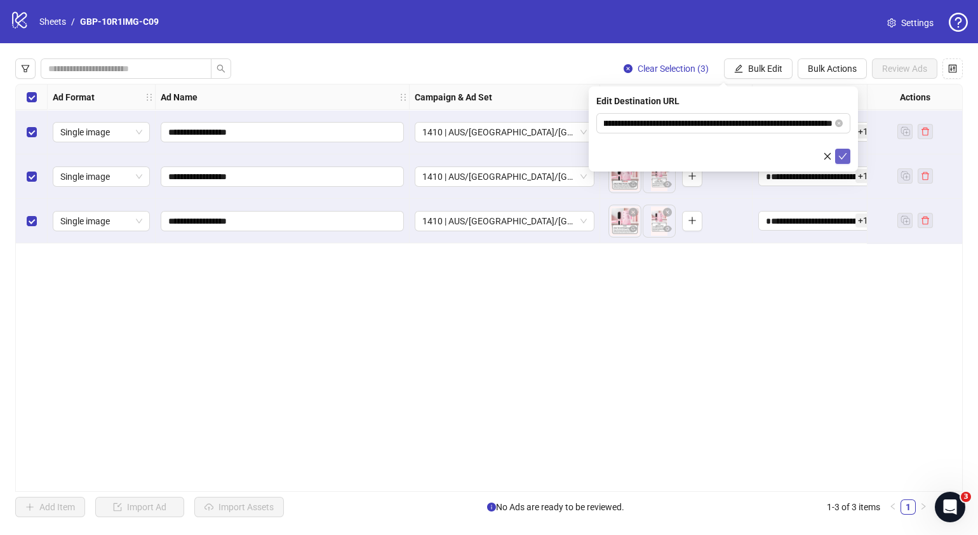
click at [842, 159] on icon "check" at bounding box center [843, 156] width 9 height 9
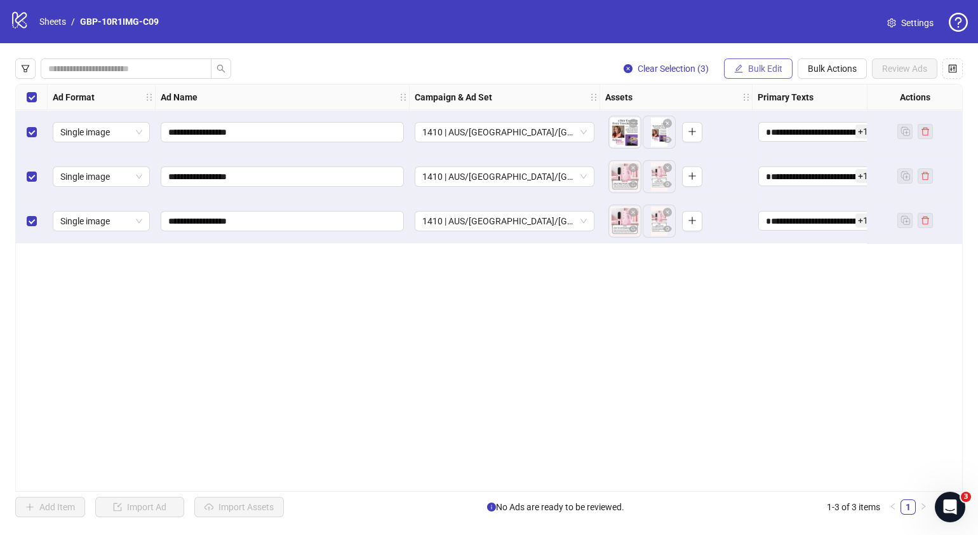
click at [776, 67] on span "Bulk Edit" at bounding box center [765, 69] width 34 height 10
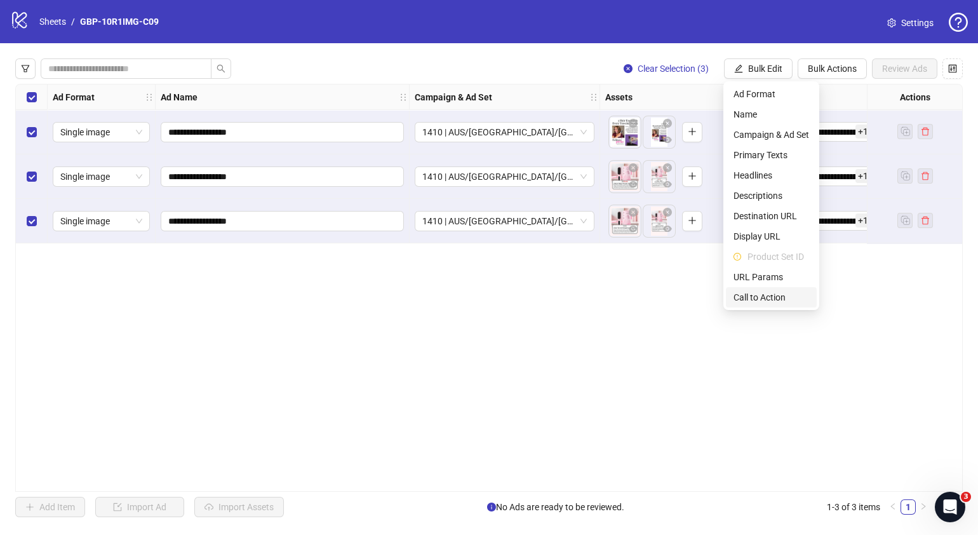
click at [771, 295] on span "Call to Action" at bounding box center [772, 297] width 76 height 14
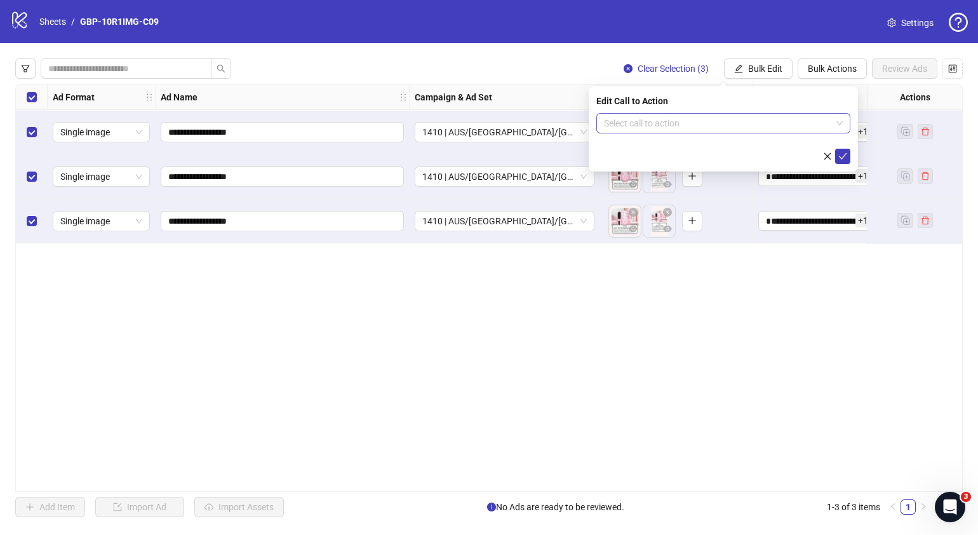
click at [727, 124] on input "search" at bounding box center [717, 123] width 227 height 19
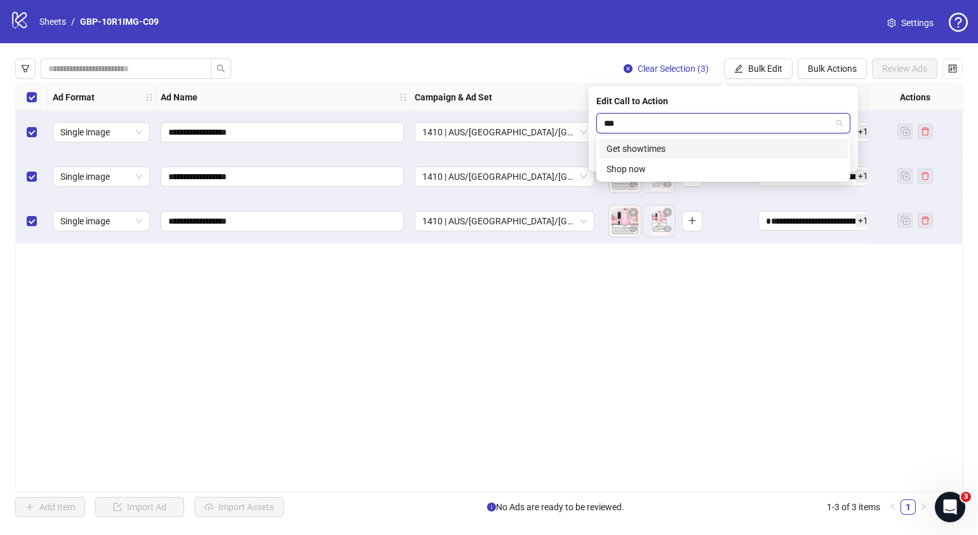
type input "****"
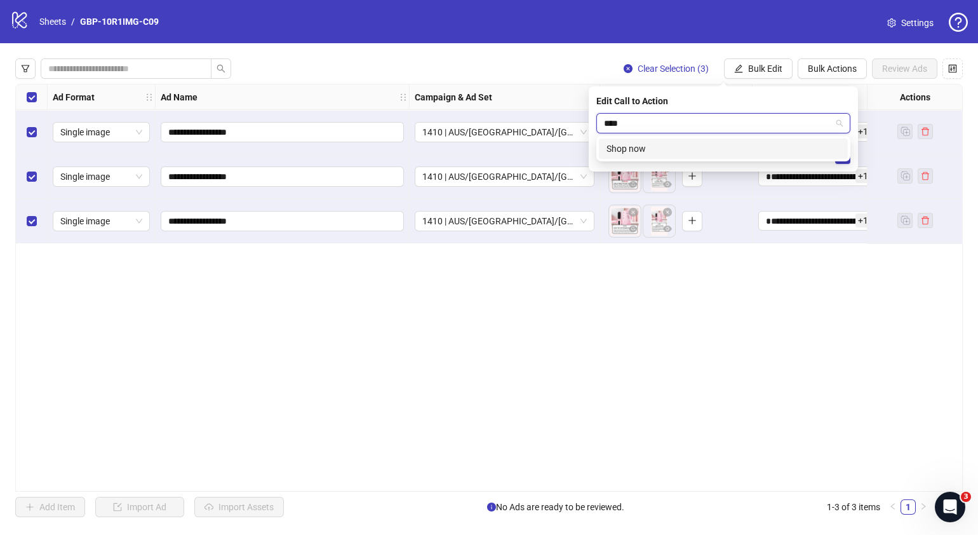
click at [707, 151] on div "Shop now" at bounding box center [724, 149] width 234 height 14
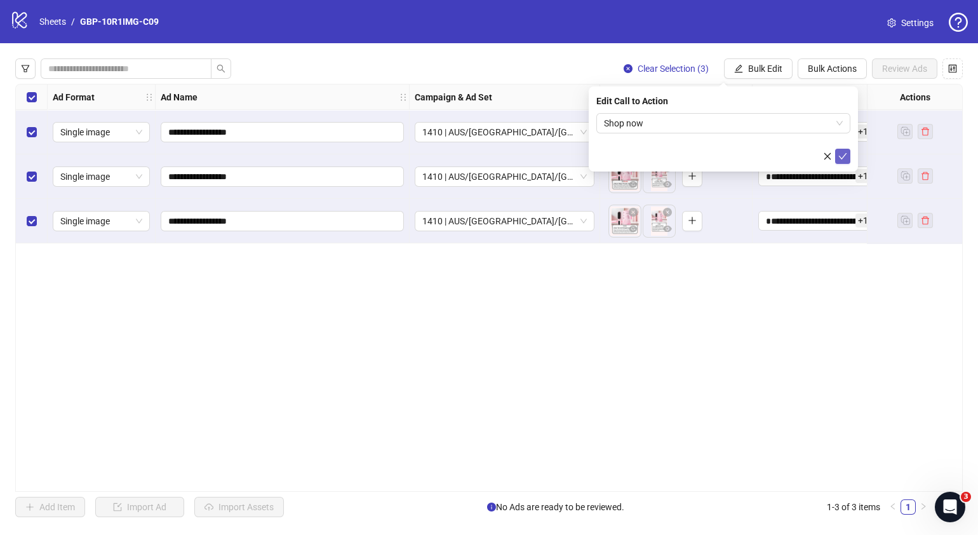
click at [844, 154] on icon "check" at bounding box center [843, 156] width 9 height 9
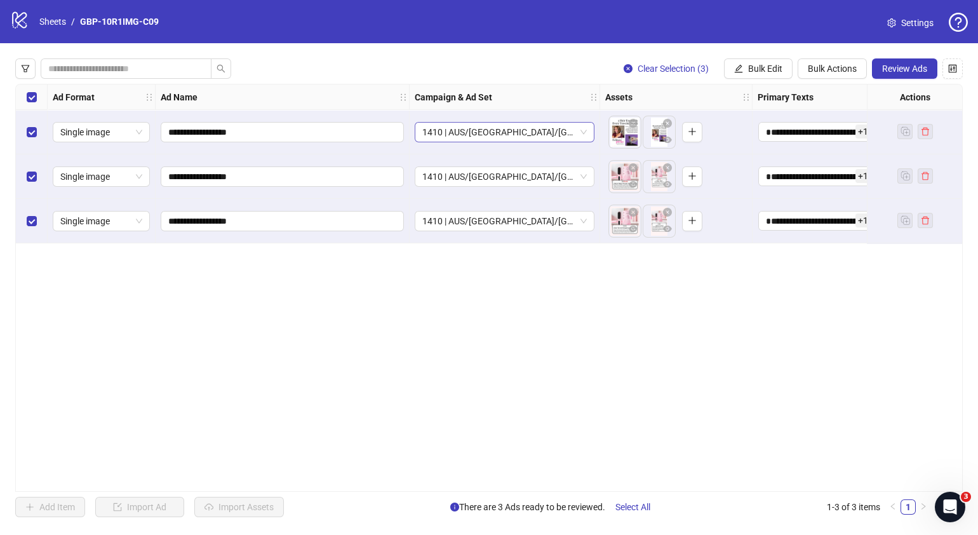
click at [585, 131] on span "1410 | AUS/[GEOGRAPHIC_DATA]/[GEOGRAPHIC_DATA]| GBP-10R1IMG-C09" at bounding box center [504, 132] width 165 height 19
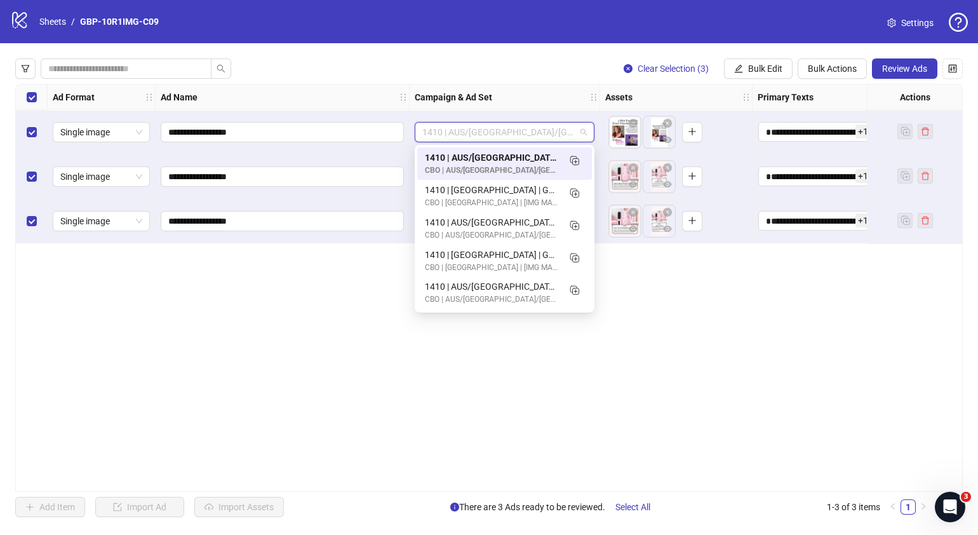
click at [703, 334] on div "**********" at bounding box center [489, 288] width 948 height 408
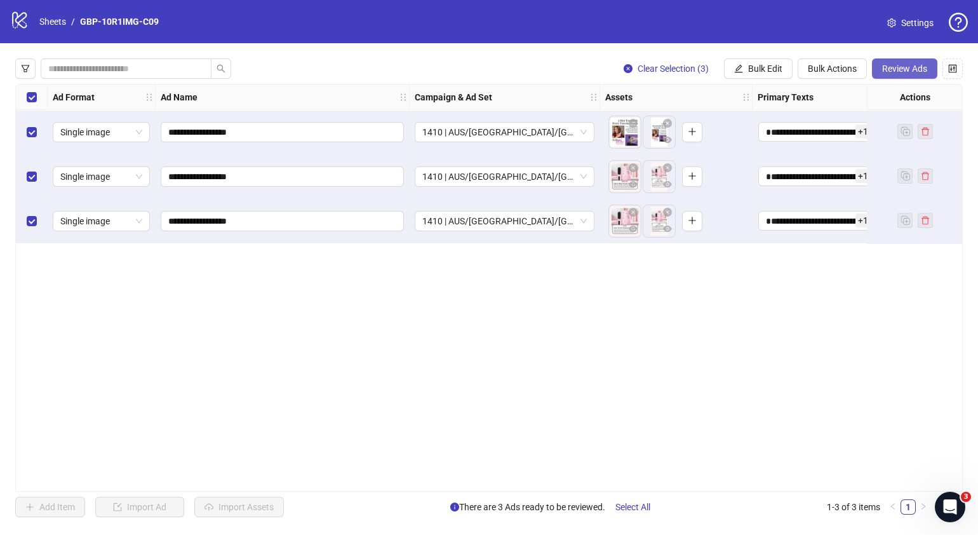
click at [874, 70] on button "Review Ads" at bounding box center [904, 68] width 65 height 20
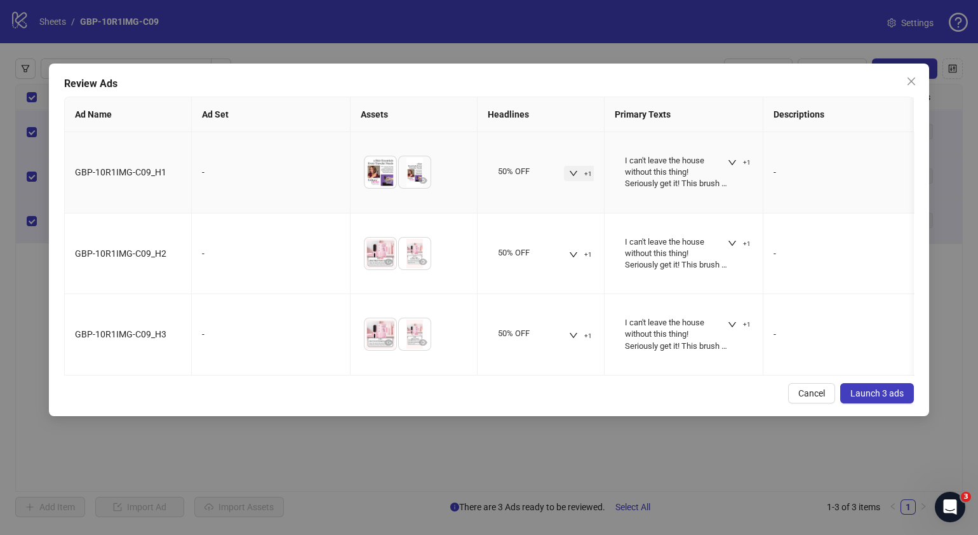
click at [570, 166] on button "+1" at bounding box center [580, 173] width 33 height 15
click at [734, 156] on button "+1" at bounding box center [739, 162] width 33 height 15
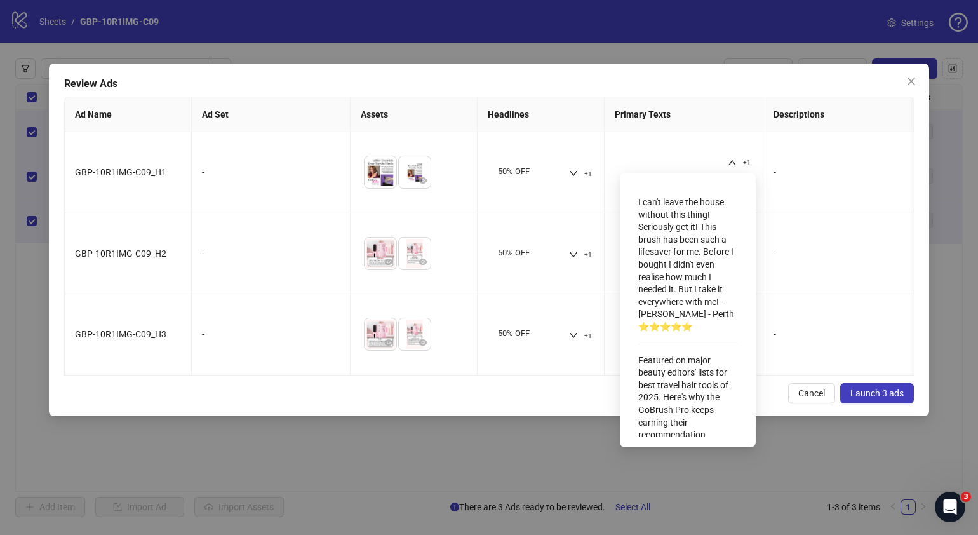
click at [470, 392] on div "Review Ads Ad Name Ad Set Assets Headlines Primary Texts Descriptions Destinati…" at bounding box center [489, 240] width 880 height 353
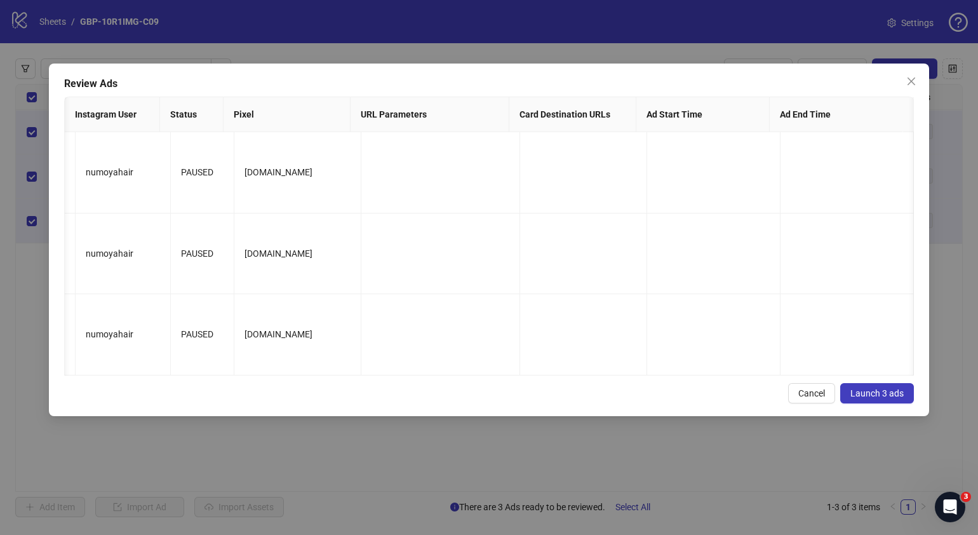
click at [874, 391] on div "Review Ads Ad Name Ad Set Assets Headlines Primary Texts Descriptions Destinati…" at bounding box center [489, 240] width 880 height 353
click at [875, 398] on span "Launch 3 ads" at bounding box center [877, 393] width 53 height 10
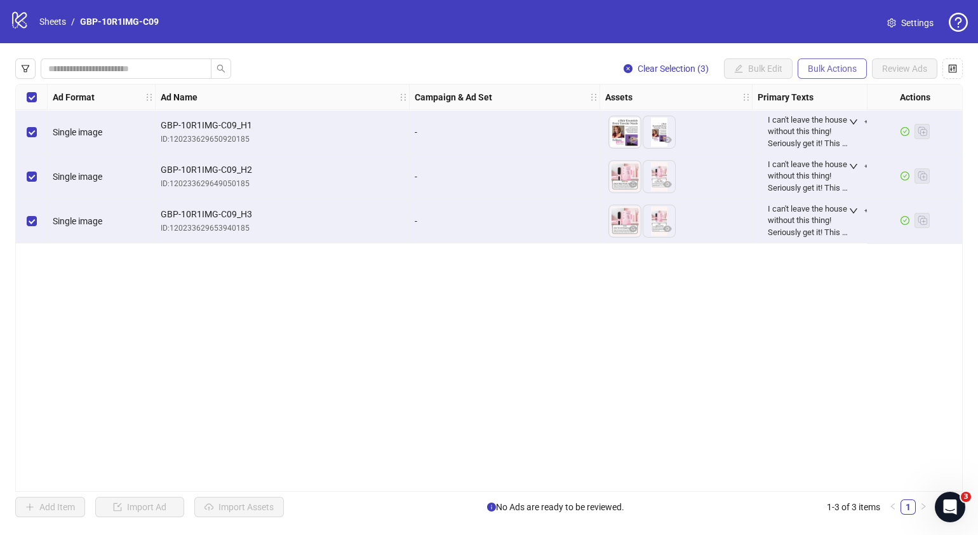
click at [816, 70] on span "Bulk Actions" at bounding box center [832, 69] width 49 height 10
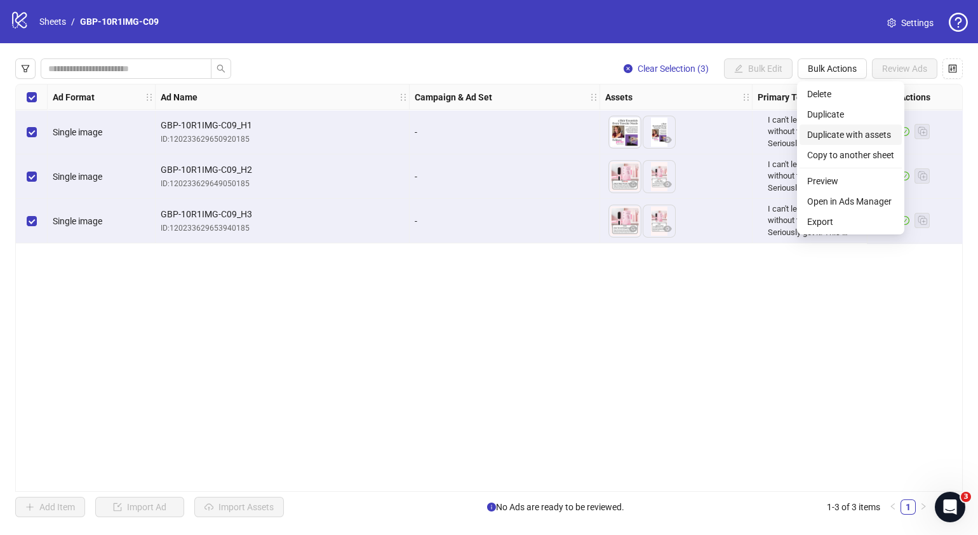
click at [842, 133] on span "Duplicate with assets" at bounding box center [850, 135] width 87 height 14
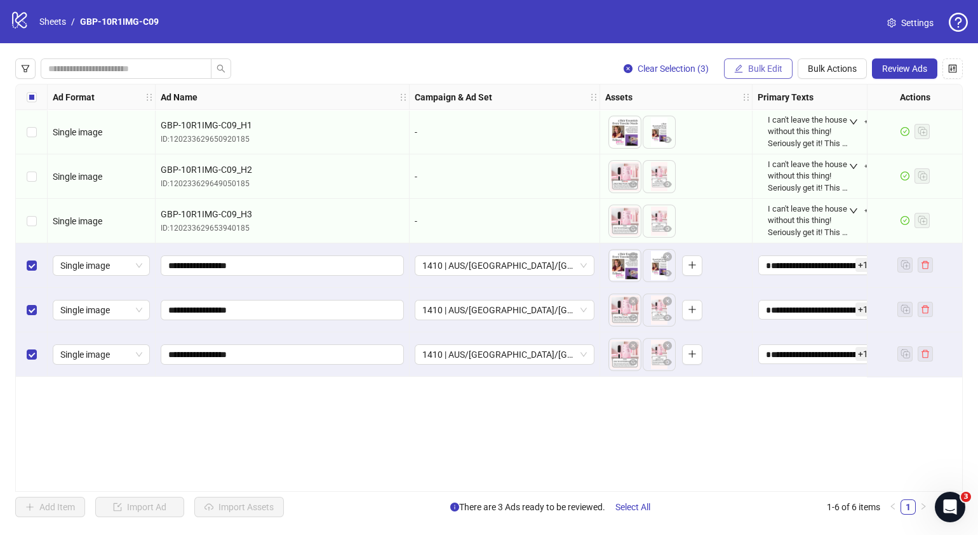
click at [786, 60] on button "Bulk Edit" at bounding box center [758, 68] width 69 height 20
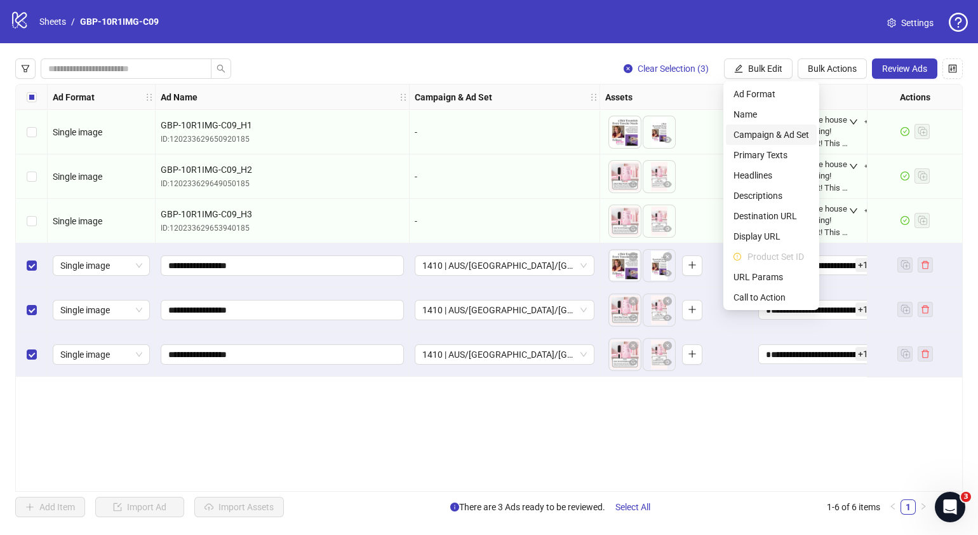
click at [775, 130] on span "Campaign & Ad Set" at bounding box center [772, 135] width 76 height 14
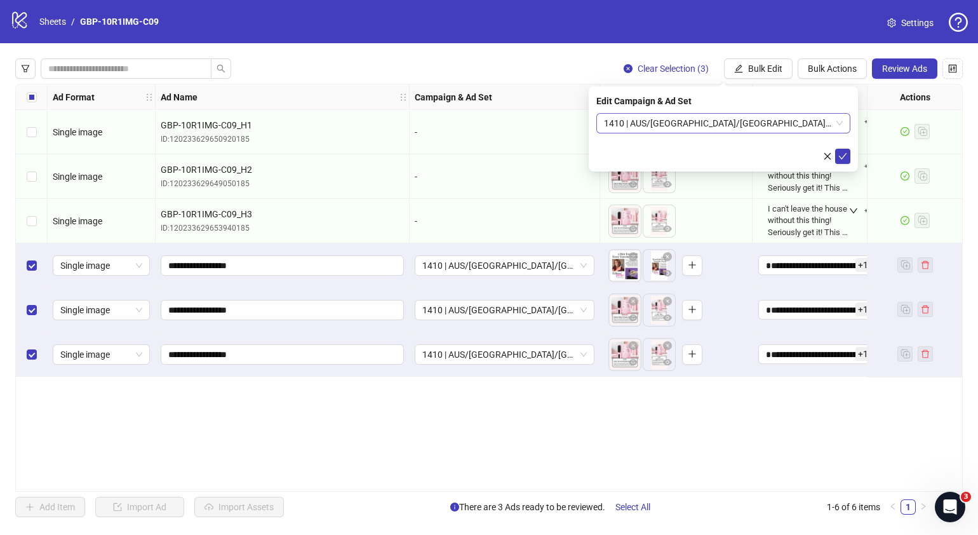
click at [840, 124] on span "1410 | AUS/[GEOGRAPHIC_DATA]/[GEOGRAPHIC_DATA]| GBP-10R1IMG-C09" at bounding box center [723, 123] width 239 height 19
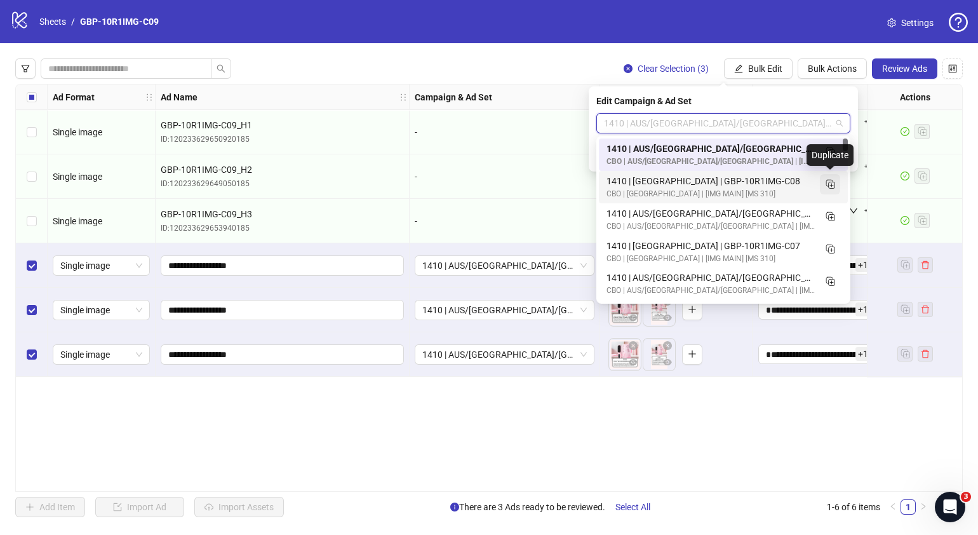
click at [828, 182] on icon "Duplicate" at bounding box center [830, 183] width 13 height 13
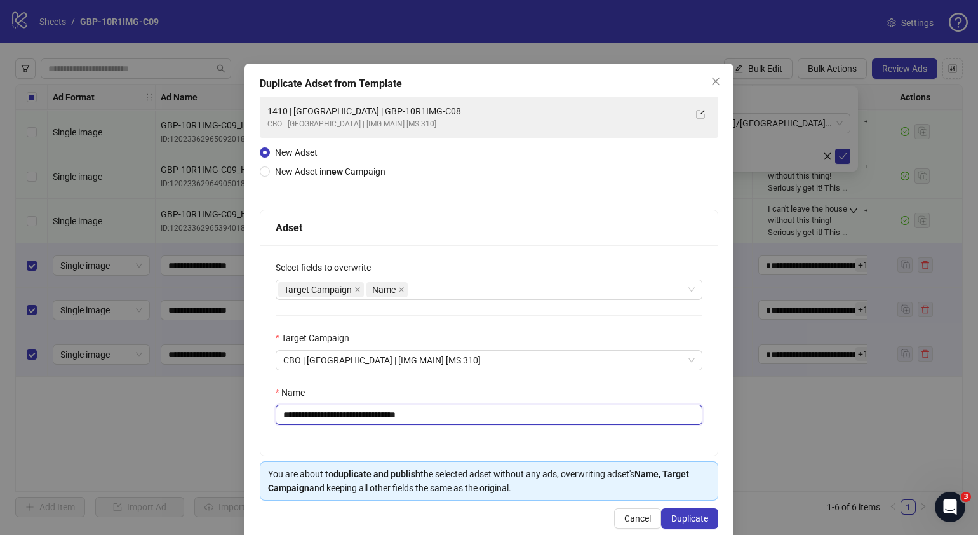
drag, startPoint x: 432, startPoint y: 410, endPoint x: 330, endPoint y: 421, distance: 102.1
click at [330, 425] on div "**********" at bounding box center [488, 350] width 457 height 210
paste input "text"
type input "**********"
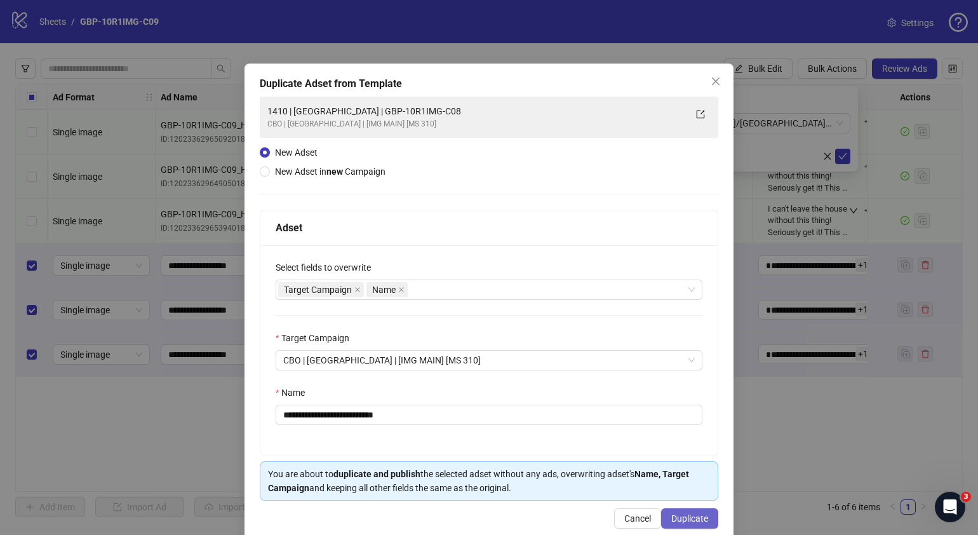
click at [687, 518] on span "Duplicate" at bounding box center [689, 518] width 37 height 10
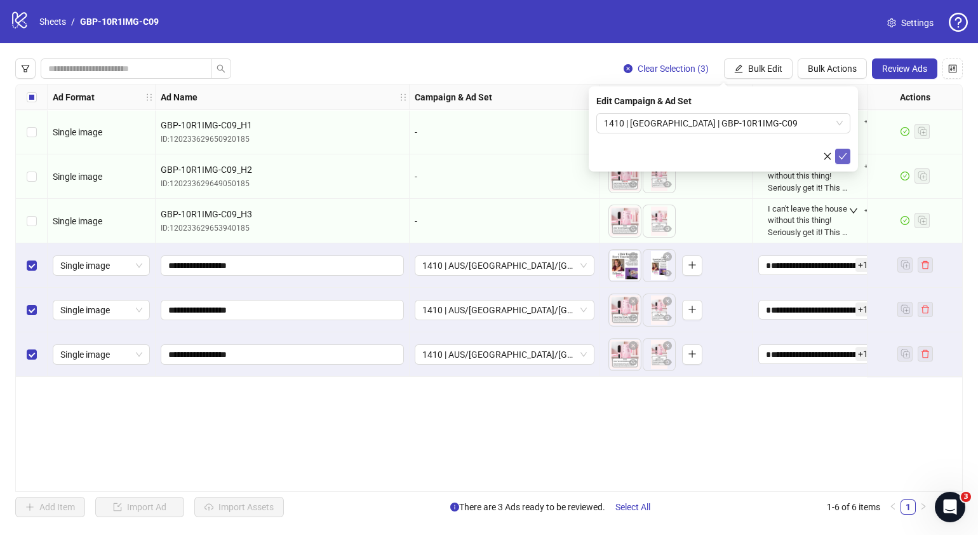
click at [841, 159] on icon "check" at bounding box center [843, 156] width 9 height 9
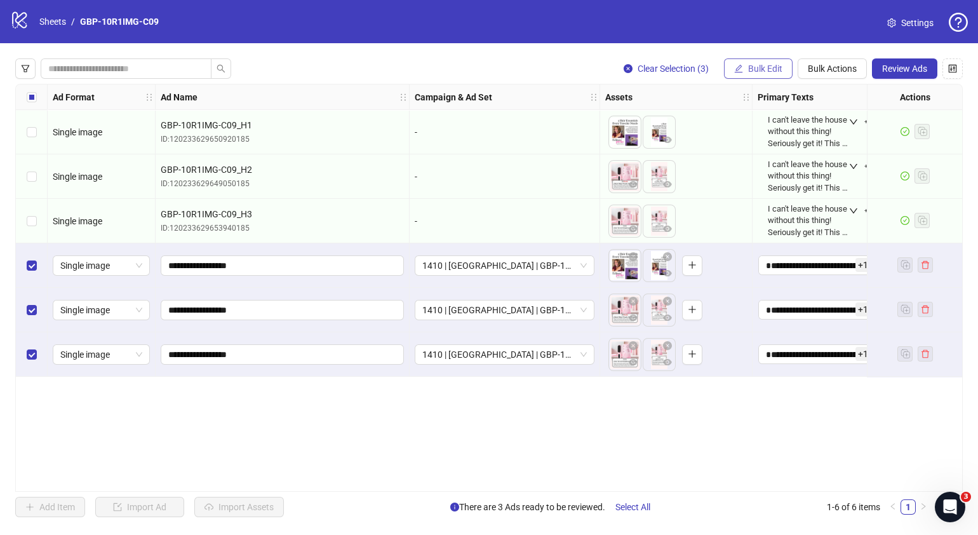
click at [770, 68] on span "Bulk Edit" at bounding box center [765, 69] width 34 height 10
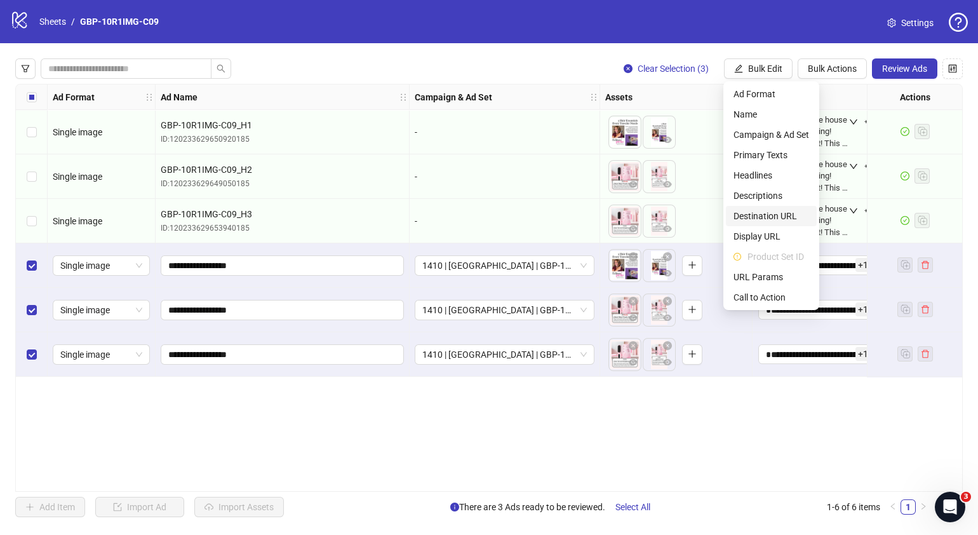
click at [790, 218] on span "Destination URL" at bounding box center [772, 216] width 76 height 14
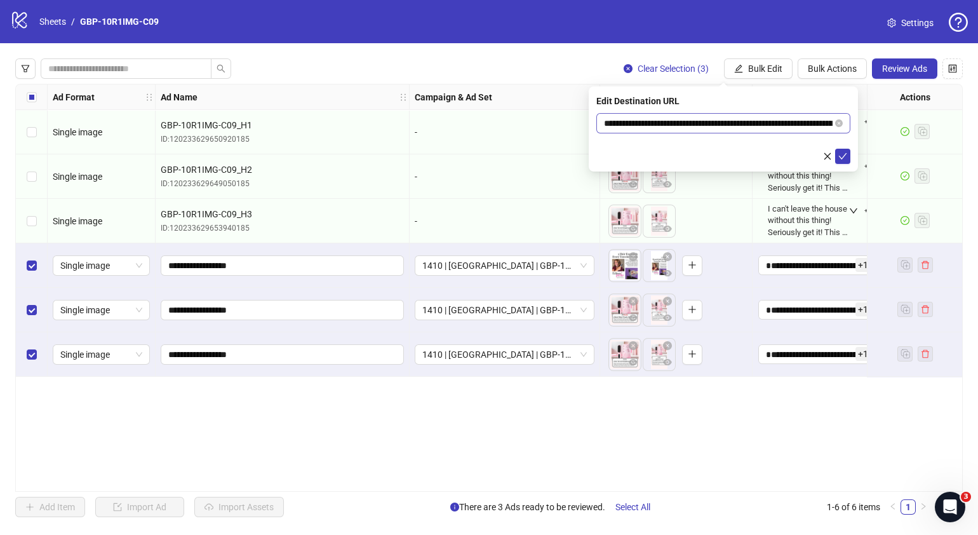
click at [843, 121] on span "**********" at bounding box center [723, 123] width 254 height 20
click at [839, 123] on icon "close-circle" at bounding box center [839, 123] width 8 height 8
paste input "**********"
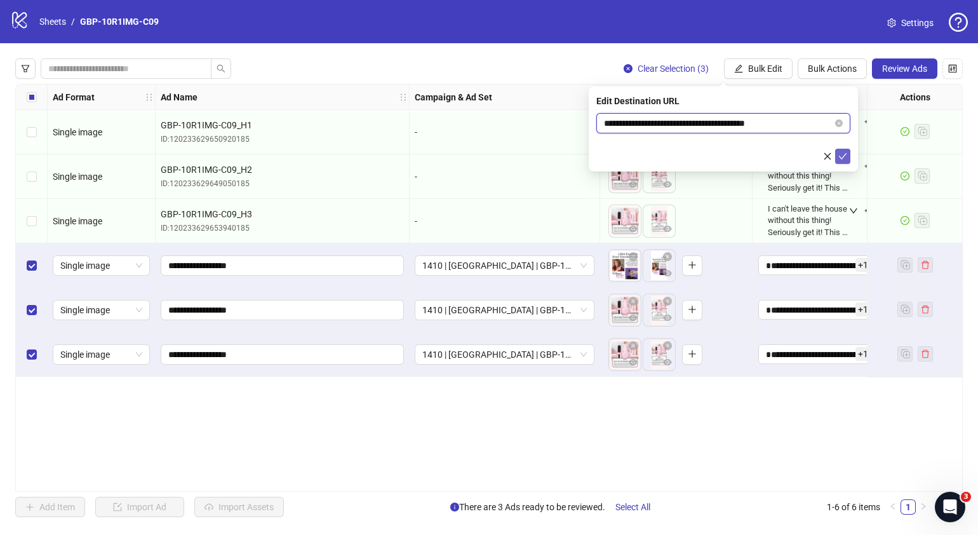
type input "**********"
click at [846, 150] on button "submit" at bounding box center [842, 156] width 15 height 15
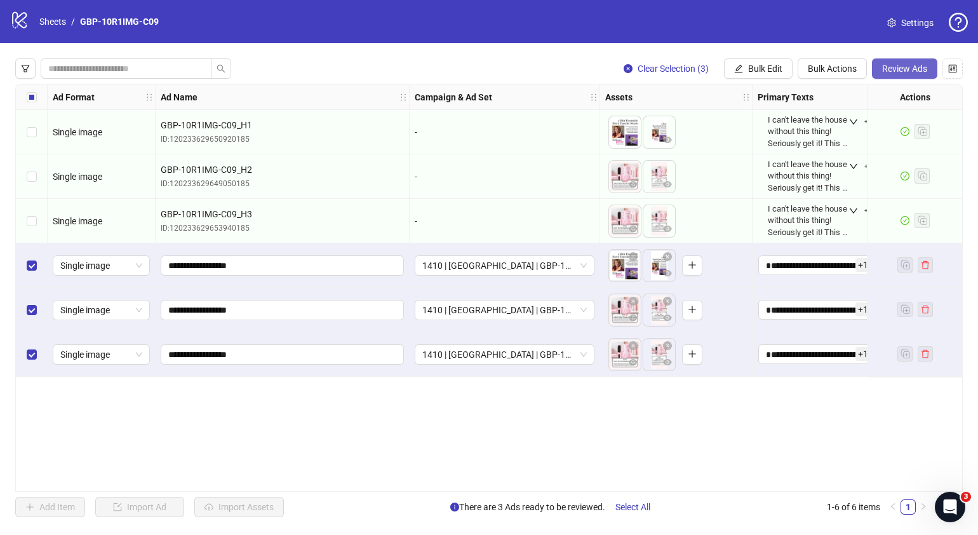
click at [890, 69] on span "Review Ads" at bounding box center [904, 69] width 45 height 10
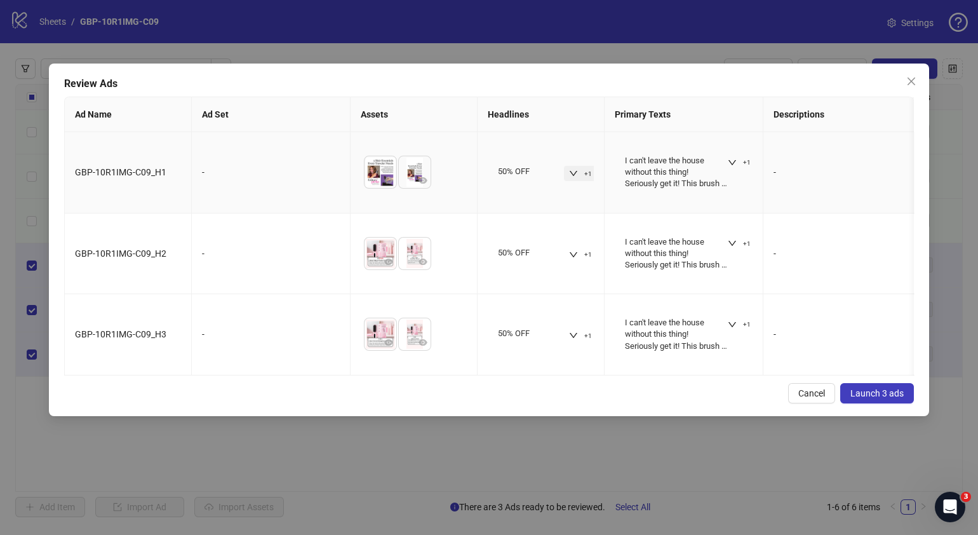
click at [577, 172] on icon "down" at bounding box center [573, 173] width 9 height 9
click at [734, 164] on icon "down" at bounding box center [732, 162] width 9 height 9
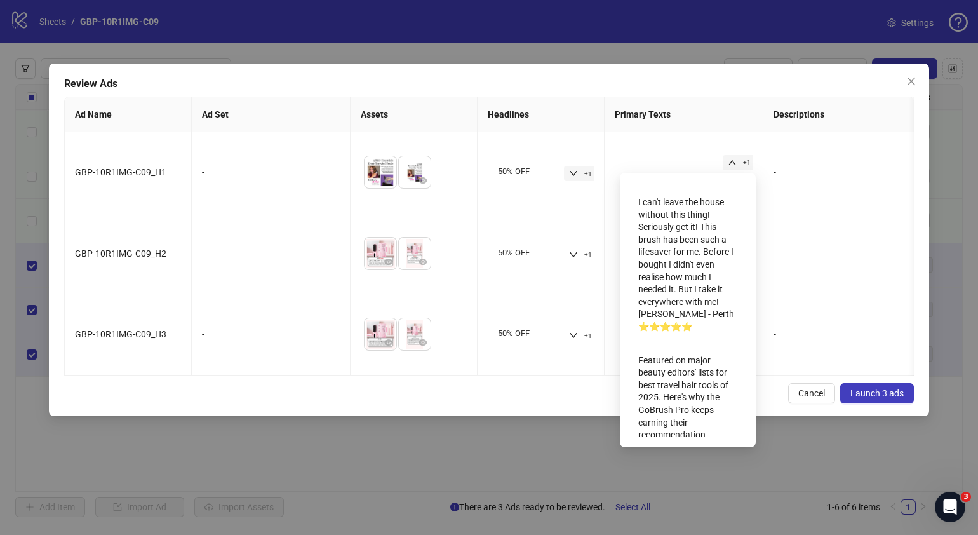
click at [339, 389] on div "Review Ads Ad Name Ad Set Assets Headlines Primary Texts Descriptions Destinati…" at bounding box center [489, 240] width 880 height 353
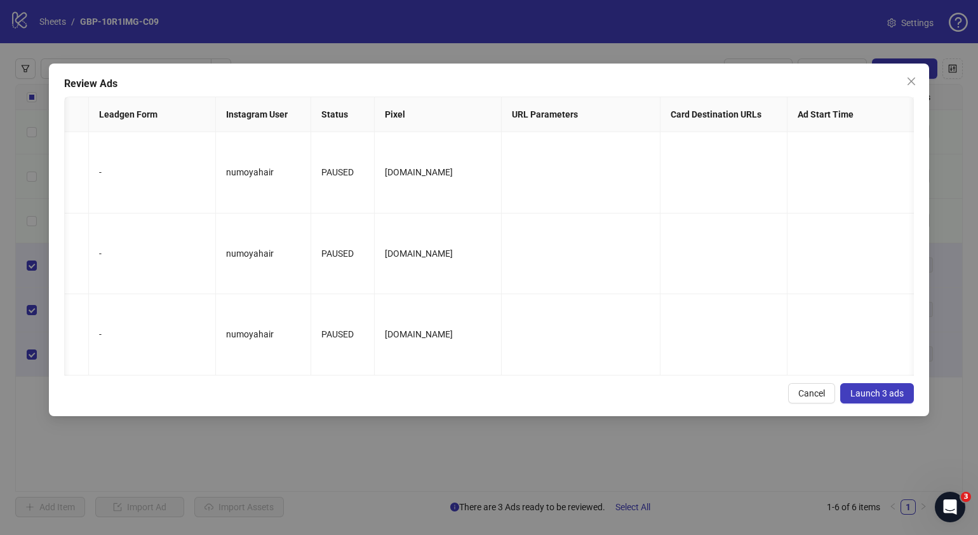
scroll to position [0, 1347]
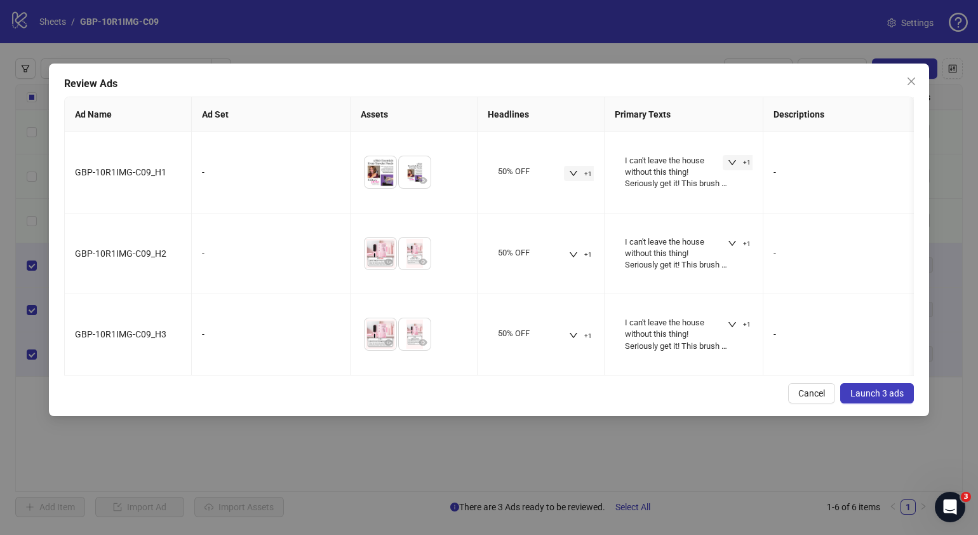
click at [893, 398] on span "Launch 3 ads" at bounding box center [877, 393] width 53 height 10
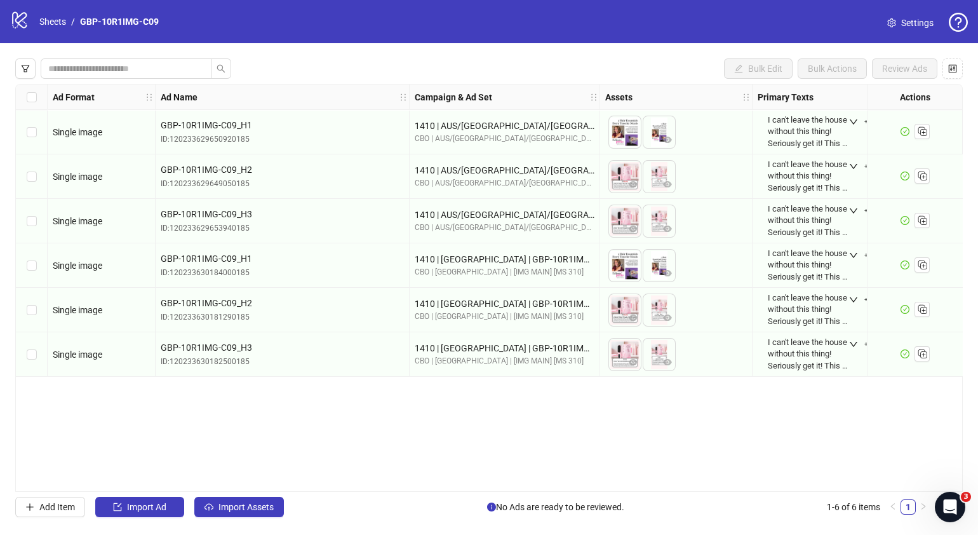
drag, startPoint x: 966, startPoint y: 473, endPoint x: 989, endPoint y: 576, distance: 105.6
click at [62, 13] on div "logo/logo-mobile Sheets / GBP-10R1IMG-C09" at bounding box center [87, 21] width 154 height 23
click at [54, 21] on link "Sheets" at bounding box center [53, 22] width 32 height 14
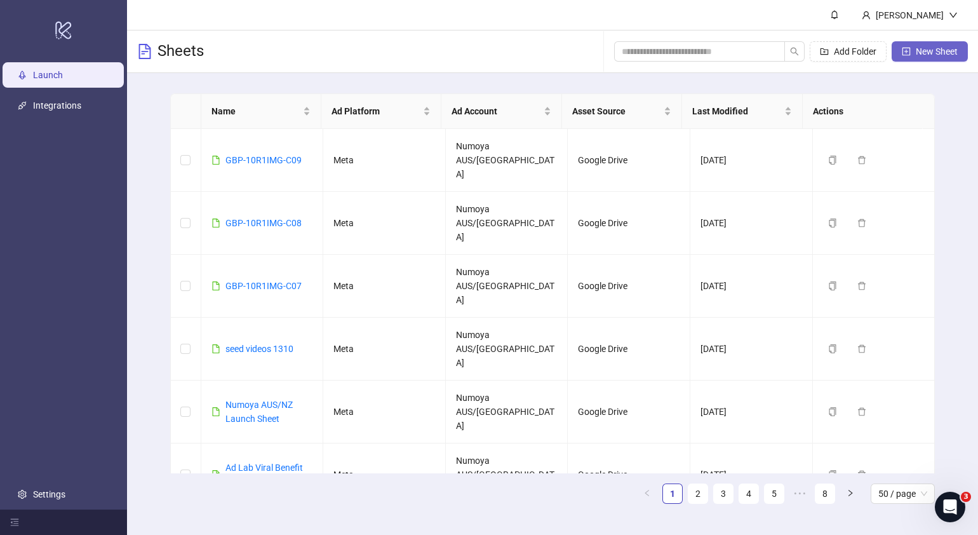
click at [947, 45] on button "New Sheet" at bounding box center [930, 51] width 76 height 20
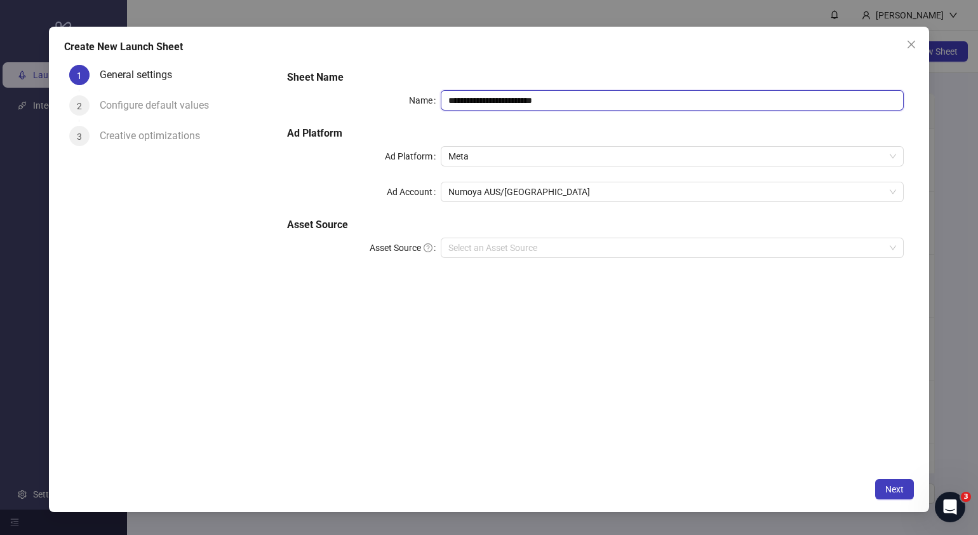
drag, startPoint x: 590, startPoint y: 105, endPoint x: 137, endPoint y: 138, distance: 454.8
click at [137, 138] on div "**********" at bounding box center [489, 266] width 850 height 412
paste input "text"
type input "**********"
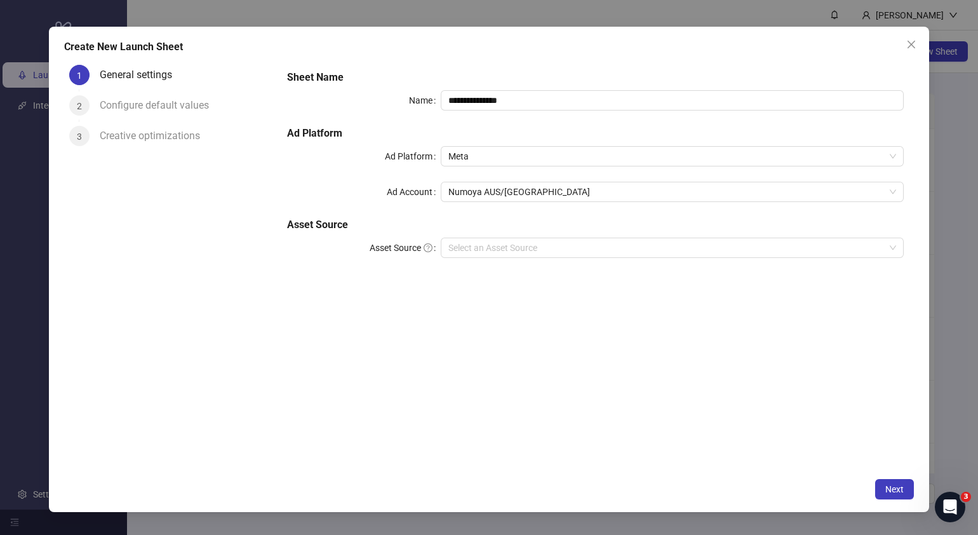
click at [540, 233] on div "**********" at bounding box center [596, 171] width 628 height 213
click at [543, 245] on input "Asset Source" at bounding box center [666, 247] width 436 height 19
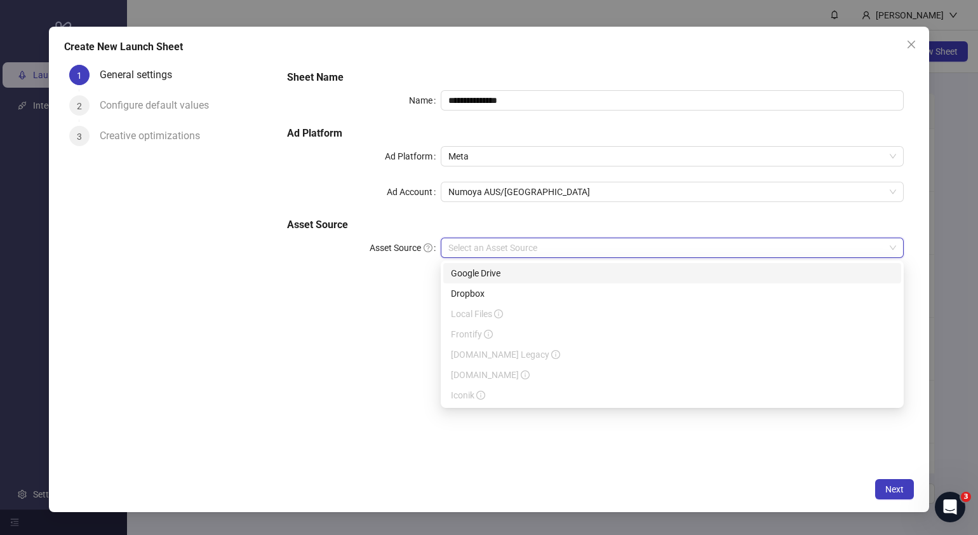
click at [516, 273] on div "Google Drive" at bounding box center [672, 273] width 443 height 14
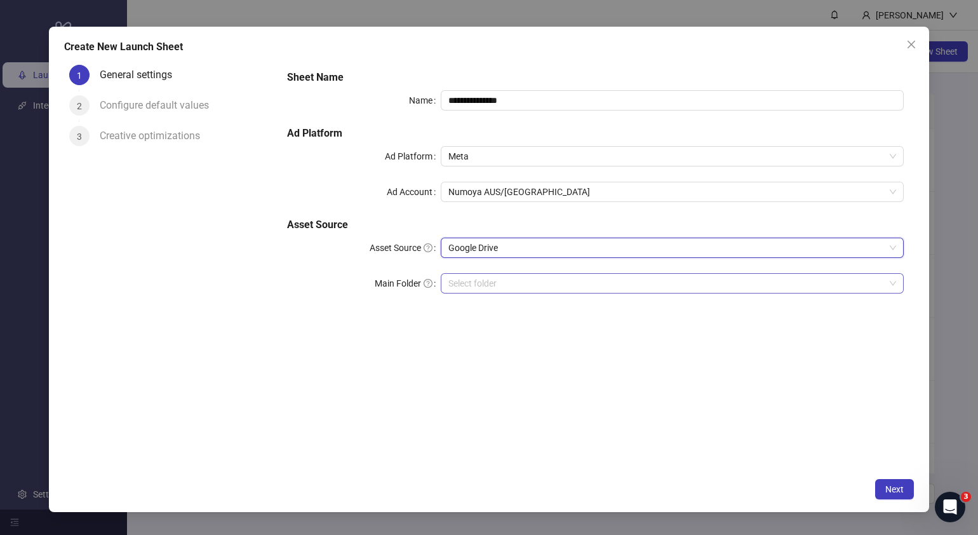
click at [510, 291] on input "Main Folder" at bounding box center [666, 283] width 436 height 19
click at [893, 487] on span "Next" at bounding box center [895, 489] width 18 height 10
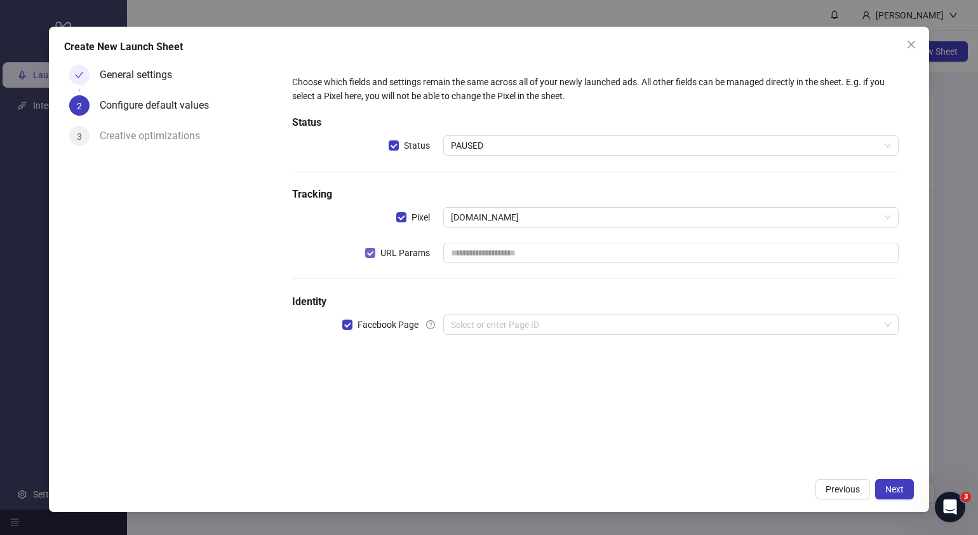
click at [378, 254] on span "URL Params" at bounding box center [405, 253] width 60 height 14
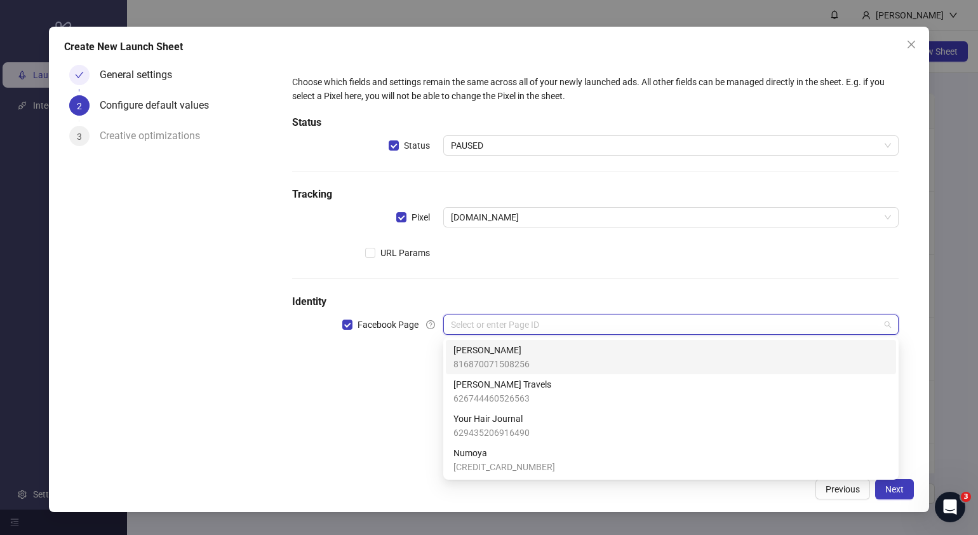
click at [508, 316] on input "search" at bounding box center [665, 324] width 429 height 19
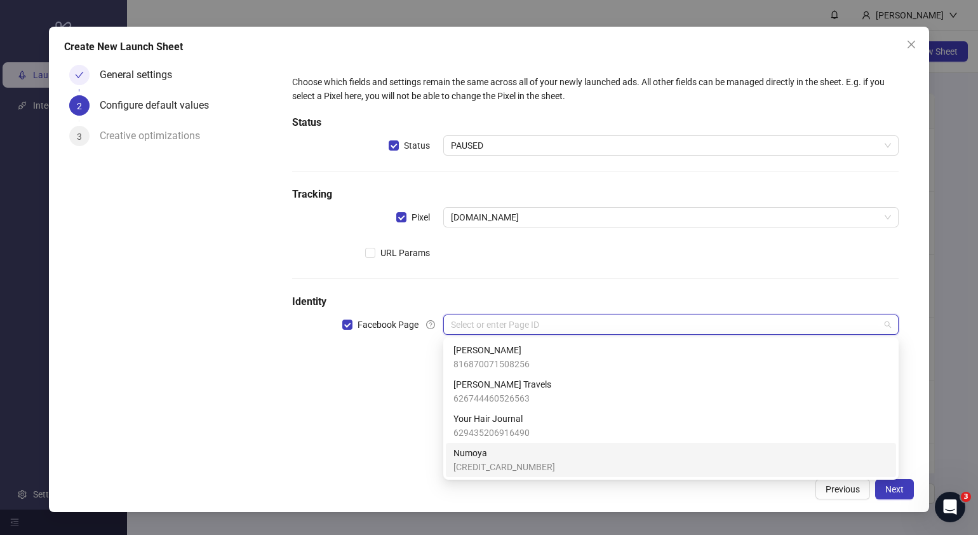
click at [505, 460] on span "[CREDIT_CARD_NUMBER]" at bounding box center [505, 467] width 102 height 14
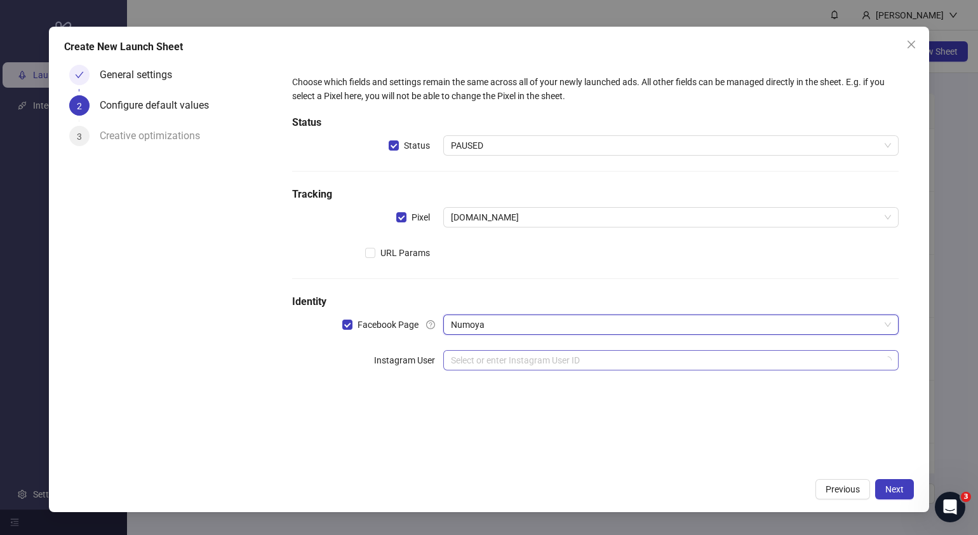
click at [537, 365] on input "search" at bounding box center [665, 360] width 429 height 19
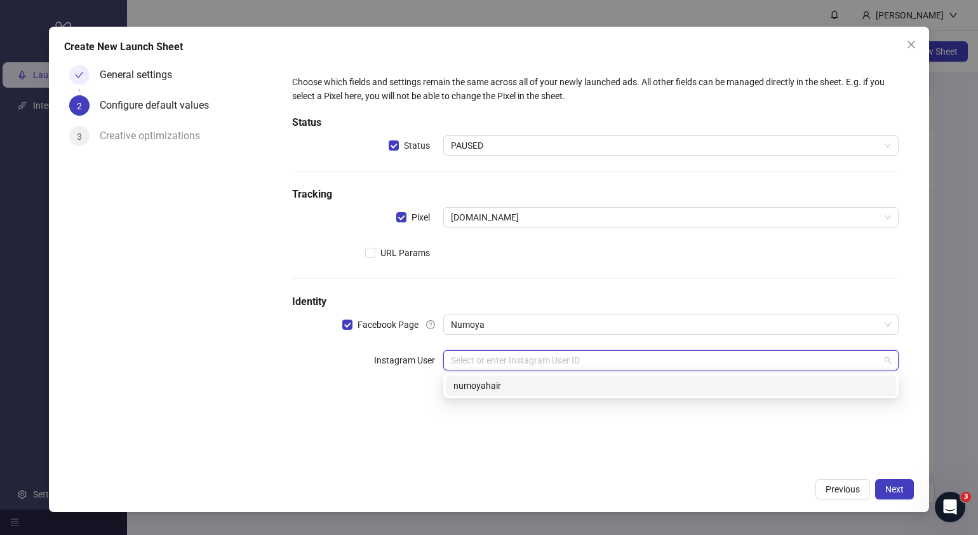
click at [510, 396] on div "17841467573516007 numoyahair" at bounding box center [670, 385] width 455 height 25
click at [515, 385] on div "numoyahair" at bounding box center [671, 386] width 435 height 14
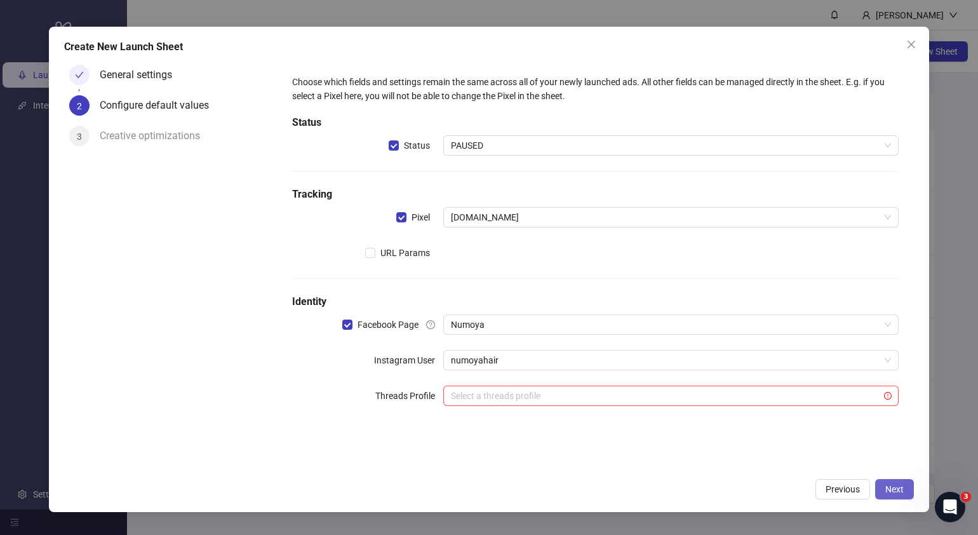
click at [905, 483] on button "Next" at bounding box center [894, 489] width 39 height 20
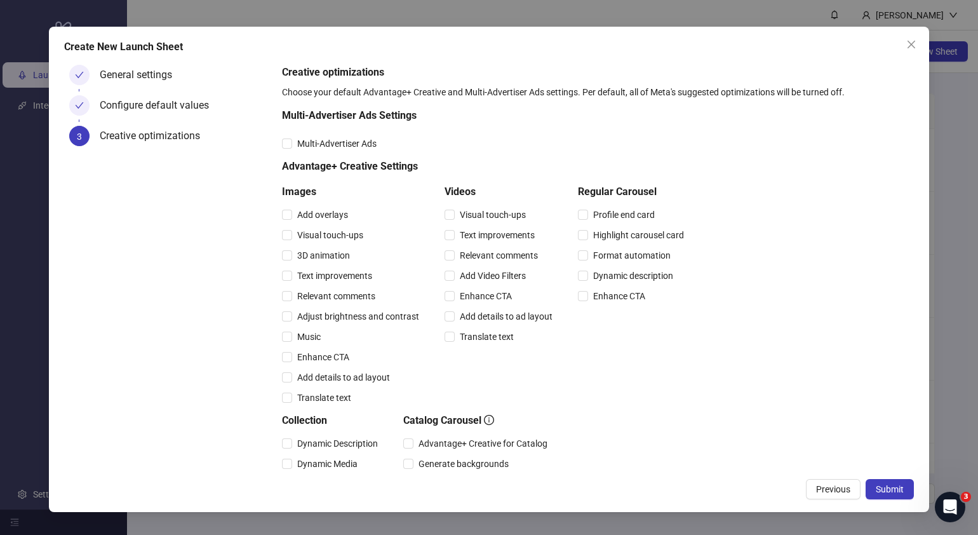
click at [905, 483] on button "Submit" at bounding box center [890, 489] width 48 height 20
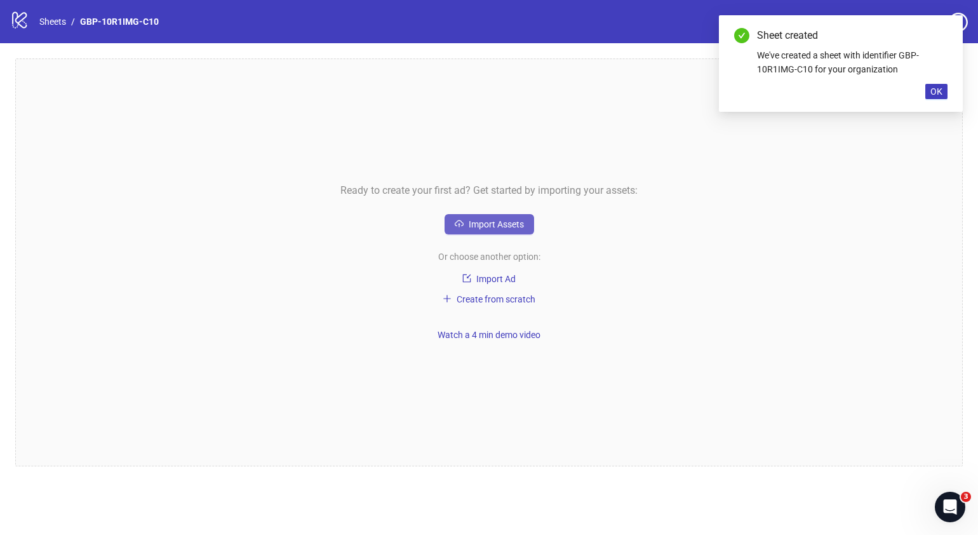
click at [501, 232] on button "Import Assets" at bounding box center [490, 224] width 90 height 20
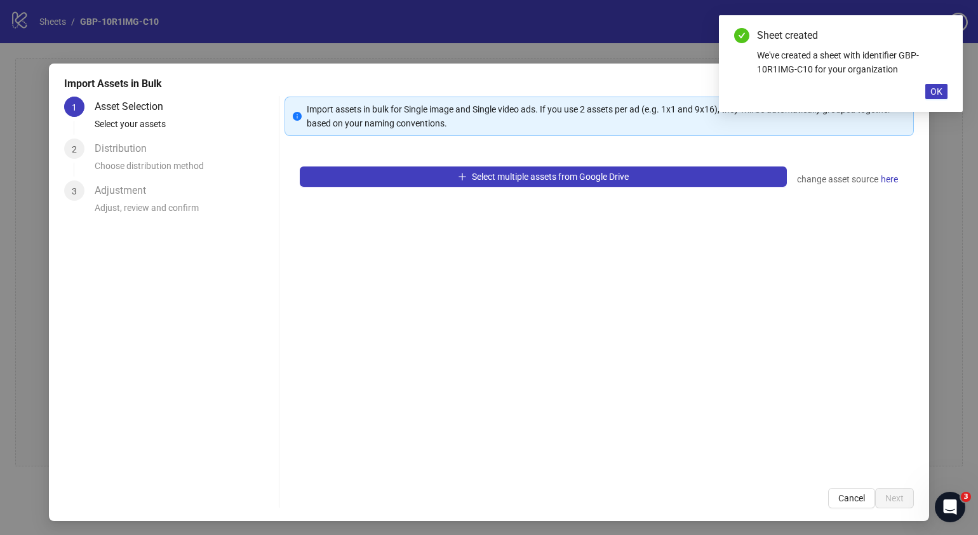
click at [575, 161] on div "Select multiple assets from Google Drive change asset source here" at bounding box center [600, 311] width 630 height 321
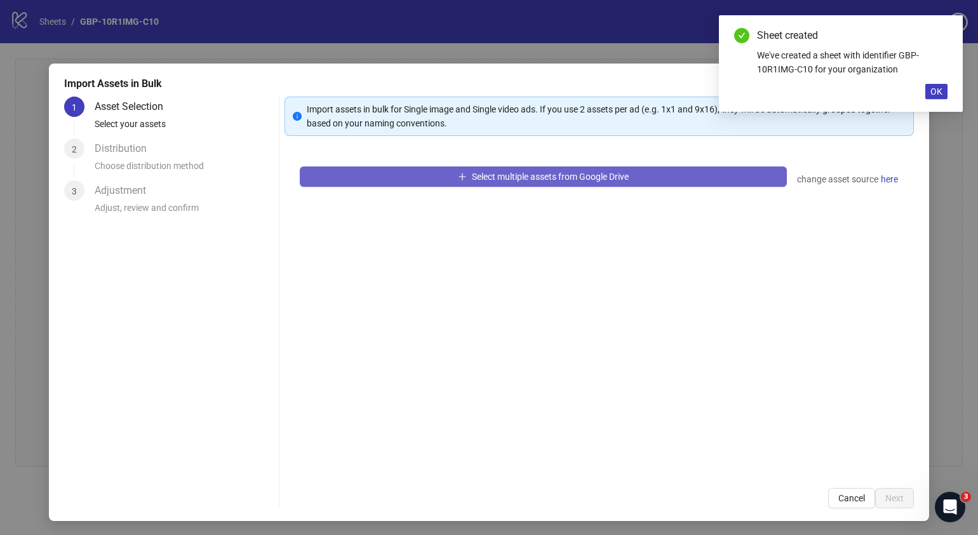
click at [574, 175] on span "Select multiple assets from Google Drive" at bounding box center [550, 177] width 157 height 10
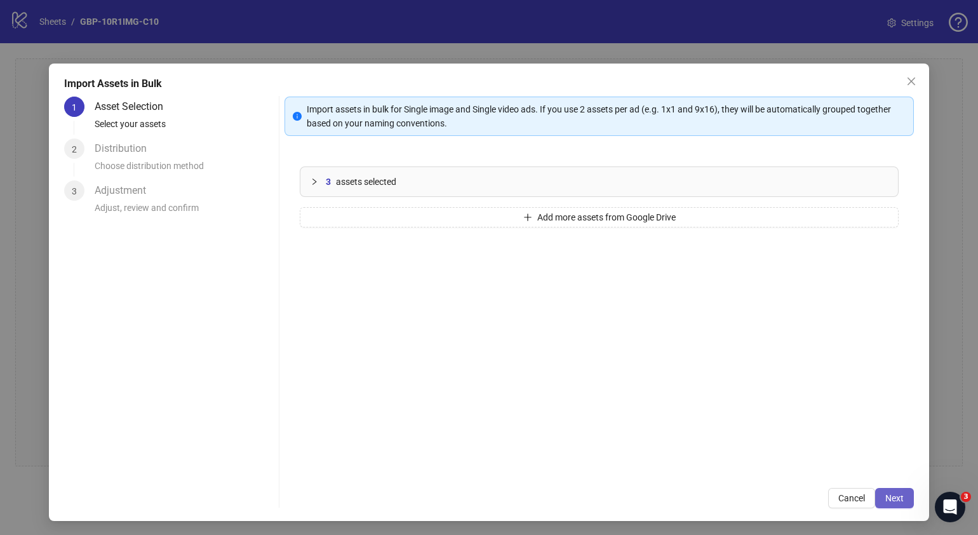
click at [886, 504] on button "Next" at bounding box center [894, 498] width 39 height 20
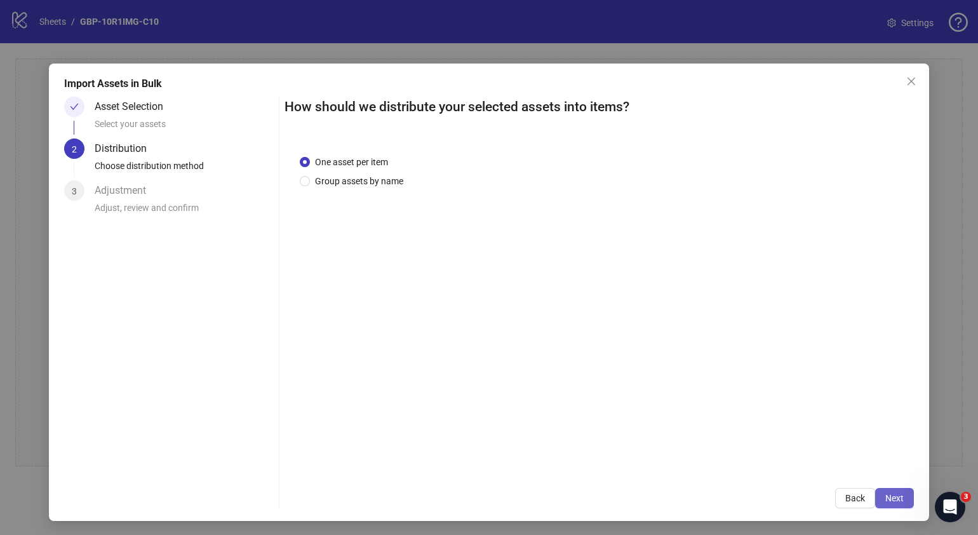
click at [887, 502] on span "Next" at bounding box center [895, 498] width 18 height 10
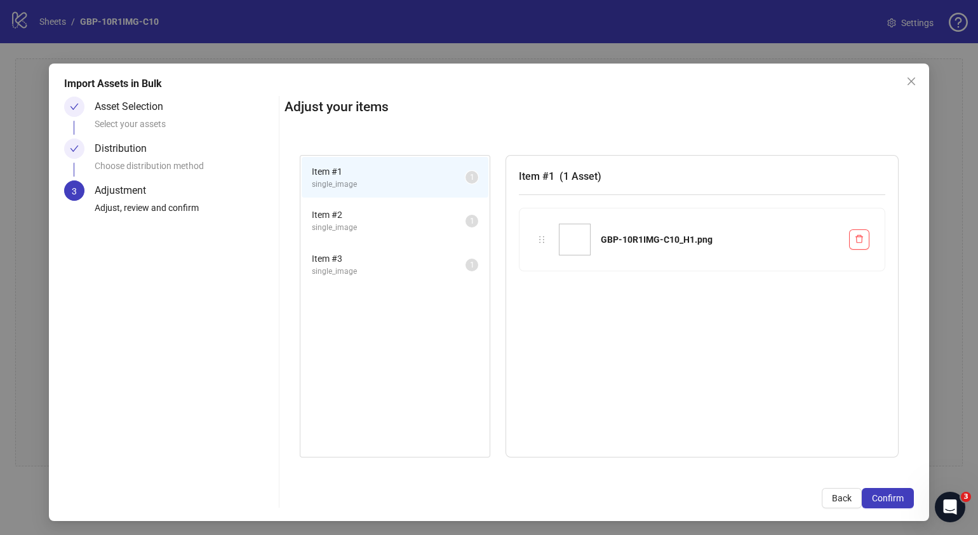
click at [888, 502] on span "Confirm" at bounding box center [888, 498] width 32 height 10
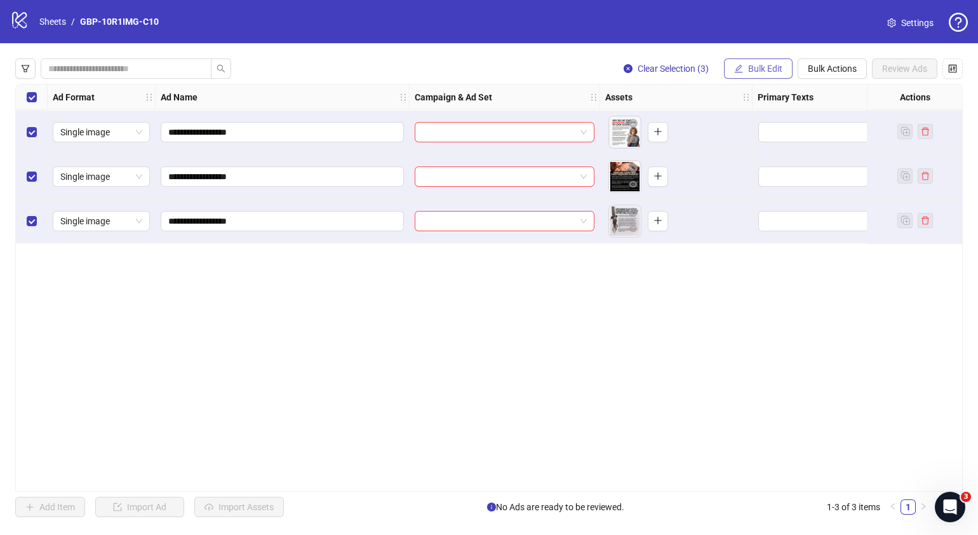
click at [746, 73] on button "Bulk Edit" at bounding box center [758, 68] width 69 height 20
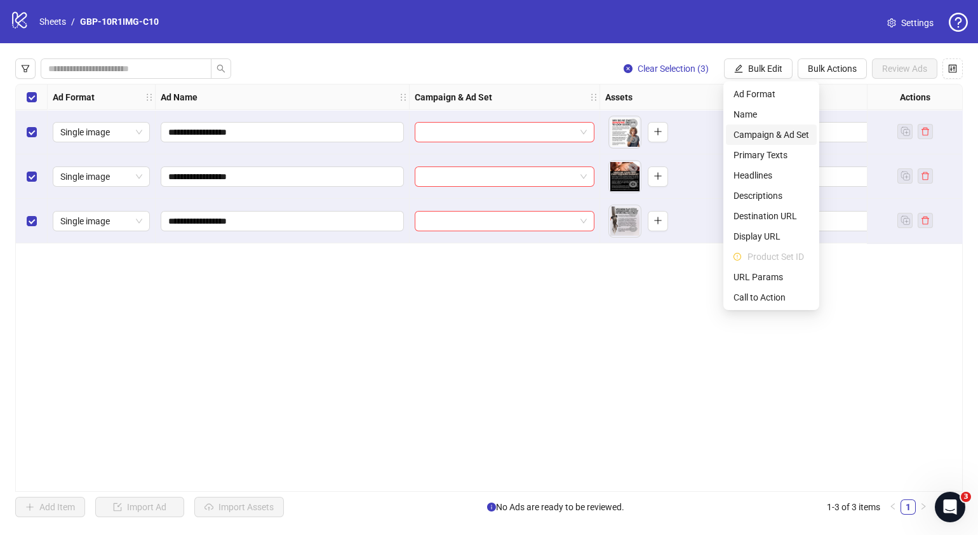
click at [761, 133] on span "Campaign & Ad Set" at bounding box center [772, 135] width 76 height 14
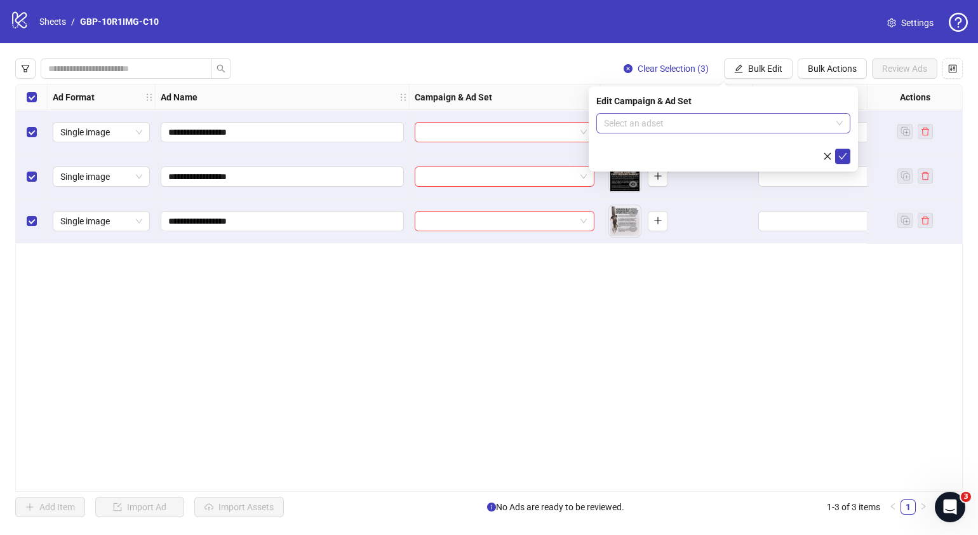
click at [840, 119] on span at bounding box center [723, 123] width 239 height 19
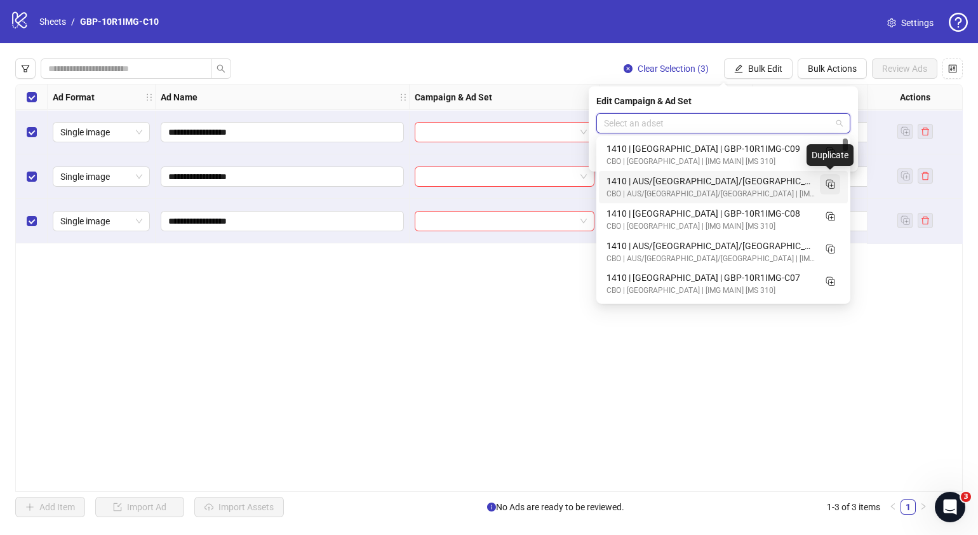
click at [835, 184] on rect "Duplicate" at bounding box center [832, 185] width 6 height 6
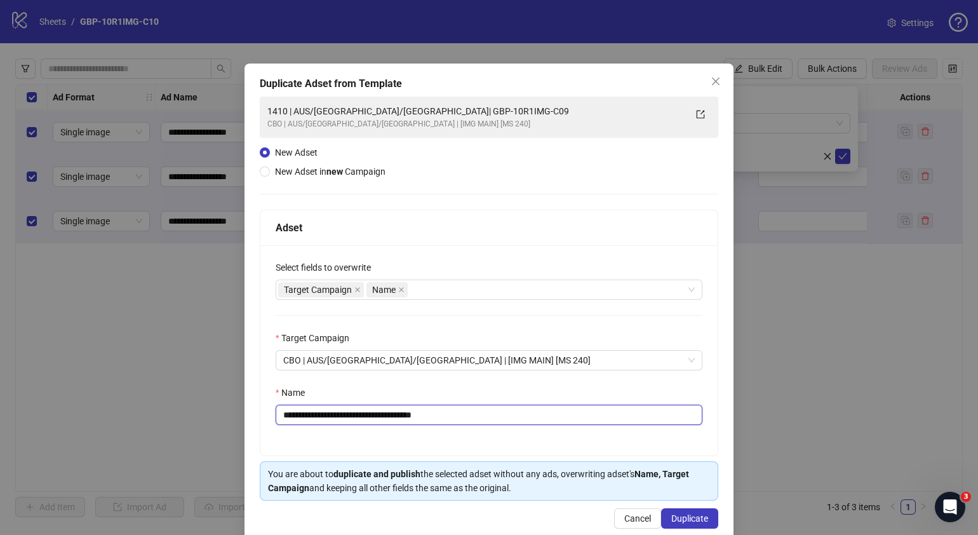
drag, startPoint x: 483, startPoint y: 419, endPoint x: 360, endPoint y: 434, distance: 124.1
click at [360, 434] on div "**********" at bounding box center [488, 350] width 457 height 210
paste input "text"
type input "**********"
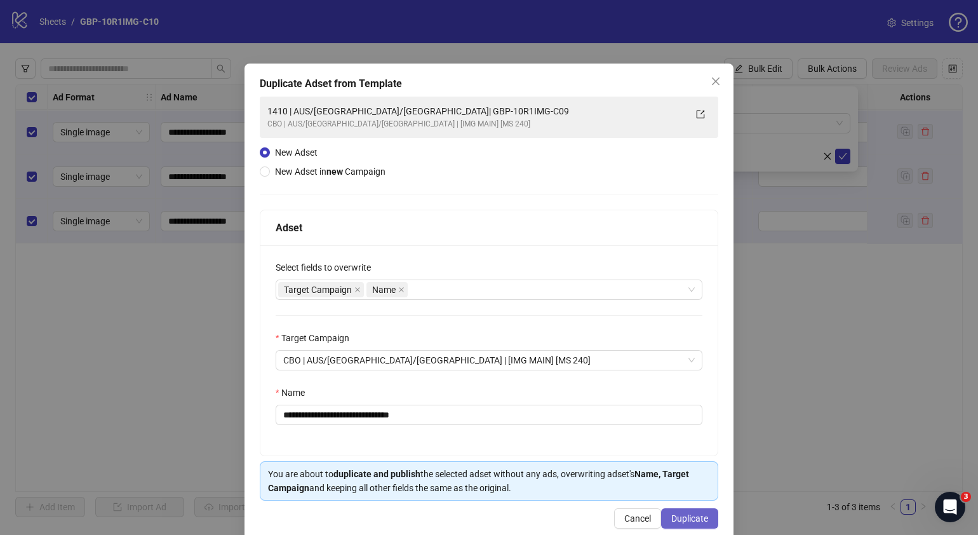
click at [673, 513] on span "Duplicate" at bounding box center [689, 518] width 37 height 10
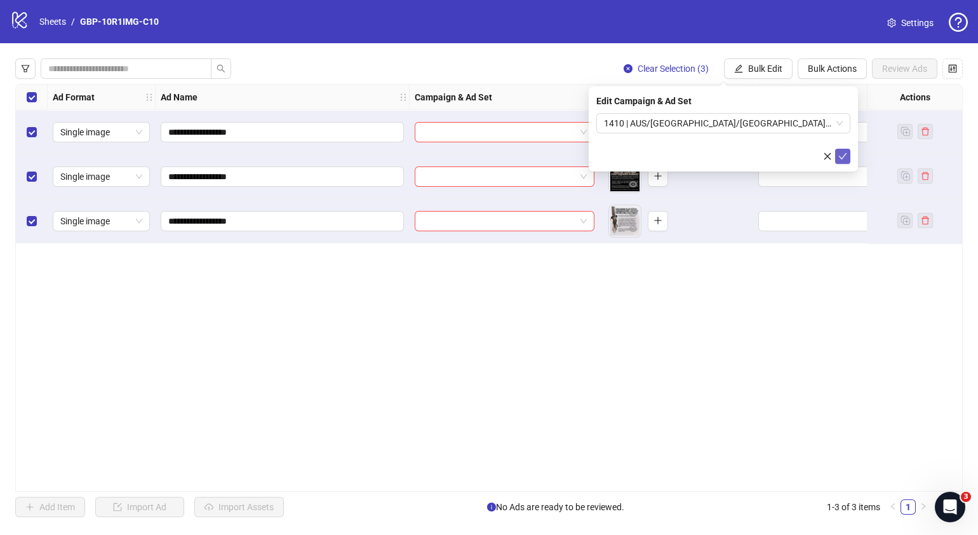
click at [846, 153] on icon "check" at bounding box center [843, 156] width 9 height 9
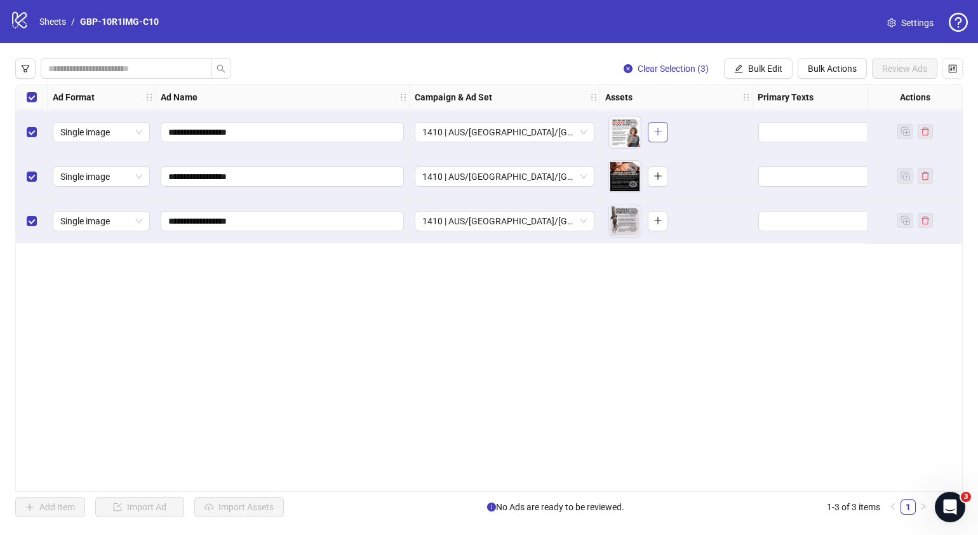
click at [648, 135] on button "button" at bounding box center [658, 132] width 20 height 20
click at [663, 179] on button "button" at bounding box center [658, 176] width 20 height 20
click at [659, 222] on icon "plus" at bounding box center [658, 220] width 9 height 9
click at [778, 65] on span "Bulk Edit" at bounding box center [765, 69] width 34 height 10
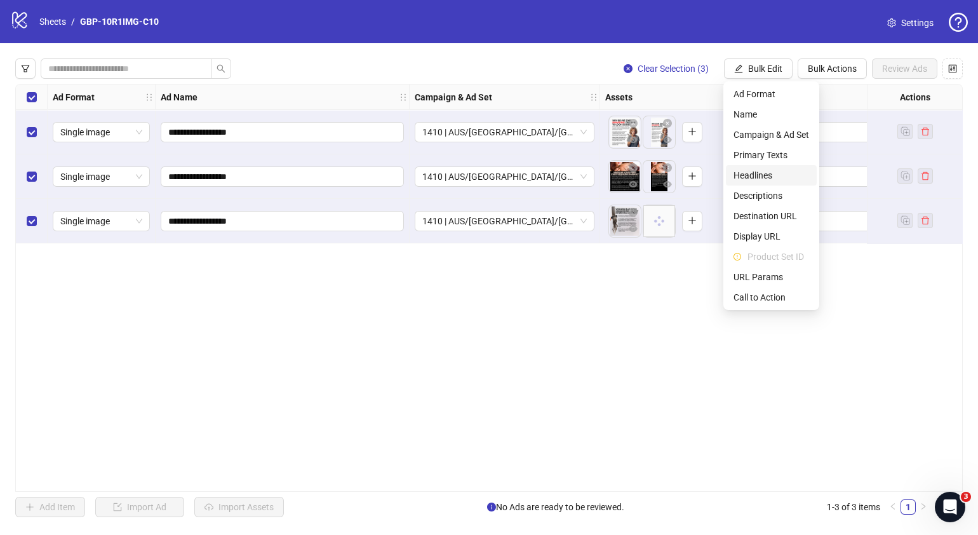
click at [755, 173] on span "Headlines" at bounding box center [772, 175] width 76 height 14
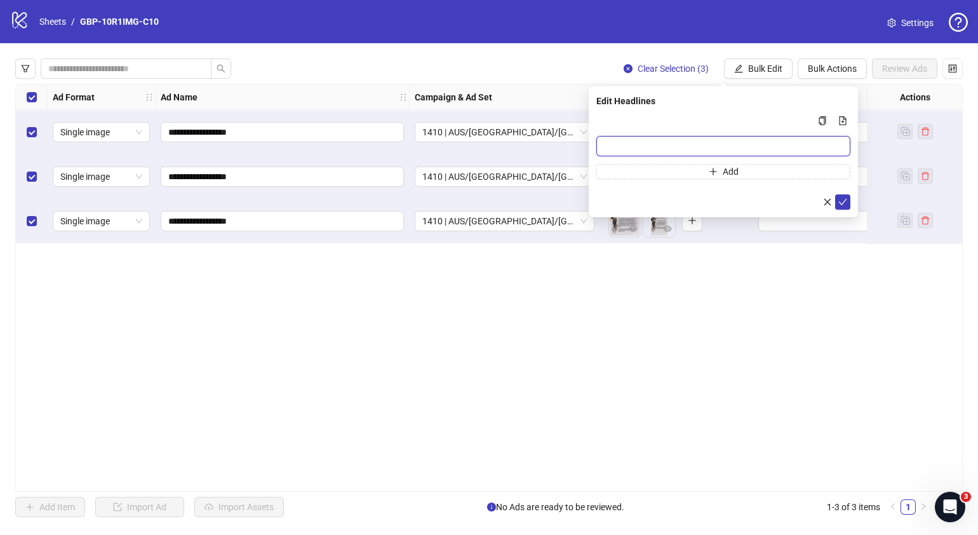
click at [745, 150] on input "Multi-input container - paste or copy values" at bounding box center [723, 146] width 254 height 20
paste input "*******"
type input "*******"
click at [692, 187] on form "******* Add" at bounding box center [723, 161] width 254 height 97
click at [699, 170] on button "Add" at bounding box center [723, 171] width 254 height 15
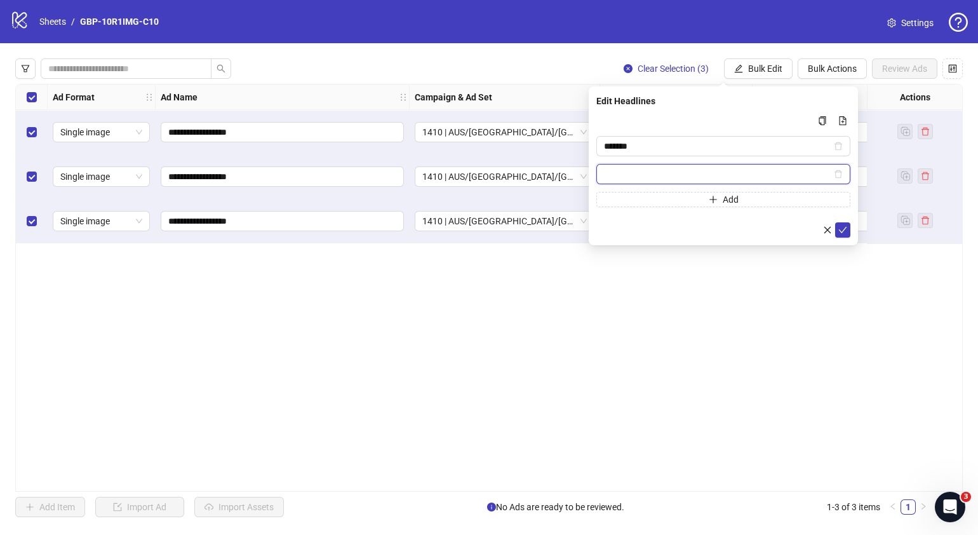
click at [731, 172] on input "Multi-input container - paste or copy values" at bounding box center [717, 174] width 227 height 14
paste input "**********"
type input "**********"
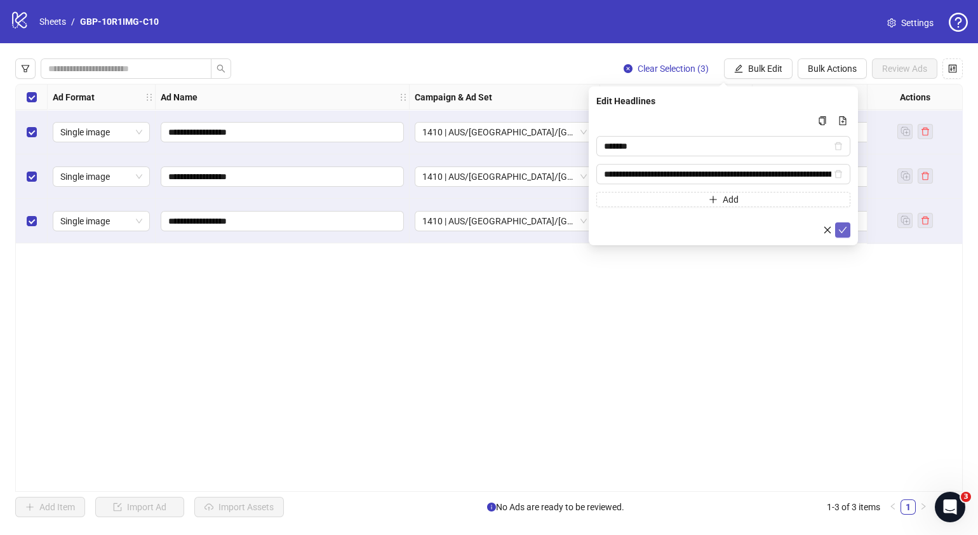
click at [844, 229] on icon "check" at bounding box center [843, 230] width 8 height 6
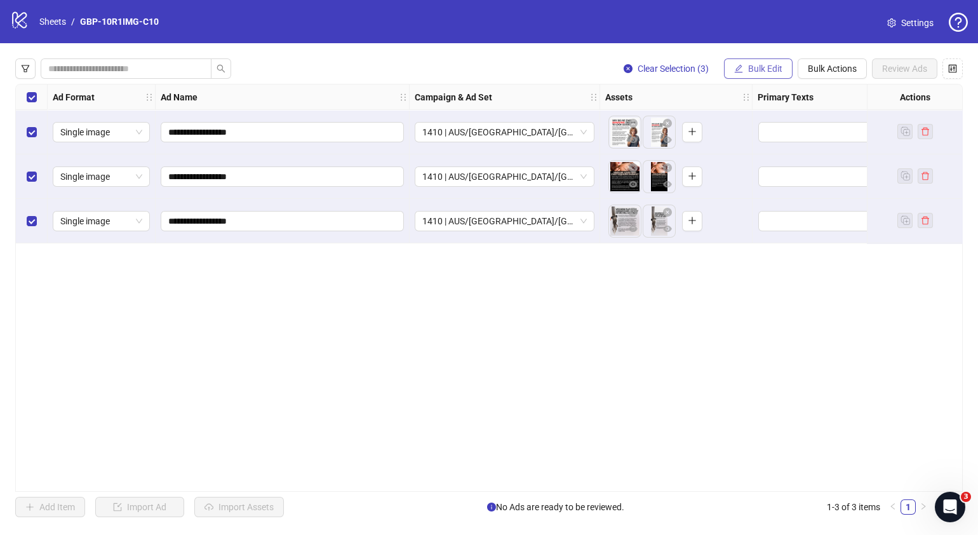
click at [781, 73] on span "Bulk Edit" at bounding box center [765, 69] width 34 height 10
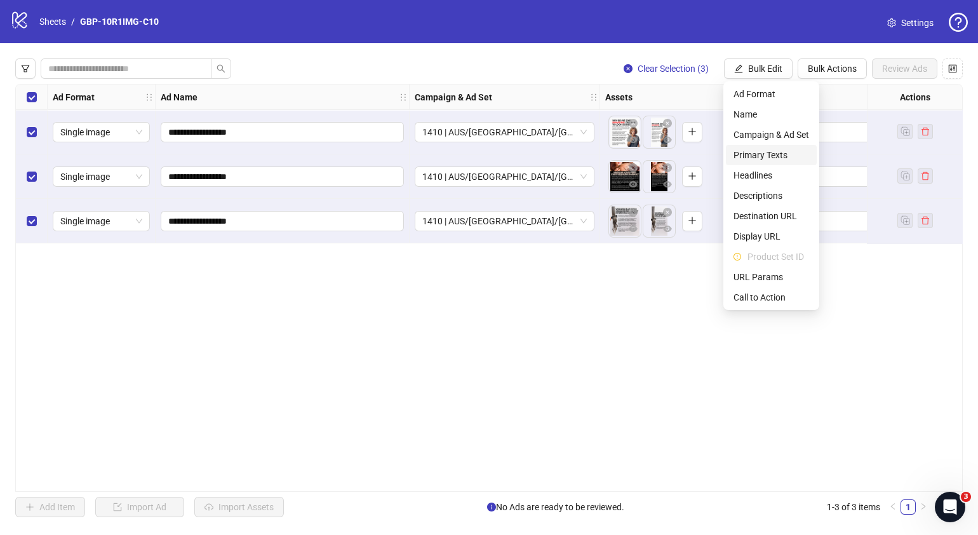
click at [772, 153] on span "Primary Texts" at bounding box center [772, 155] width 76 height 14
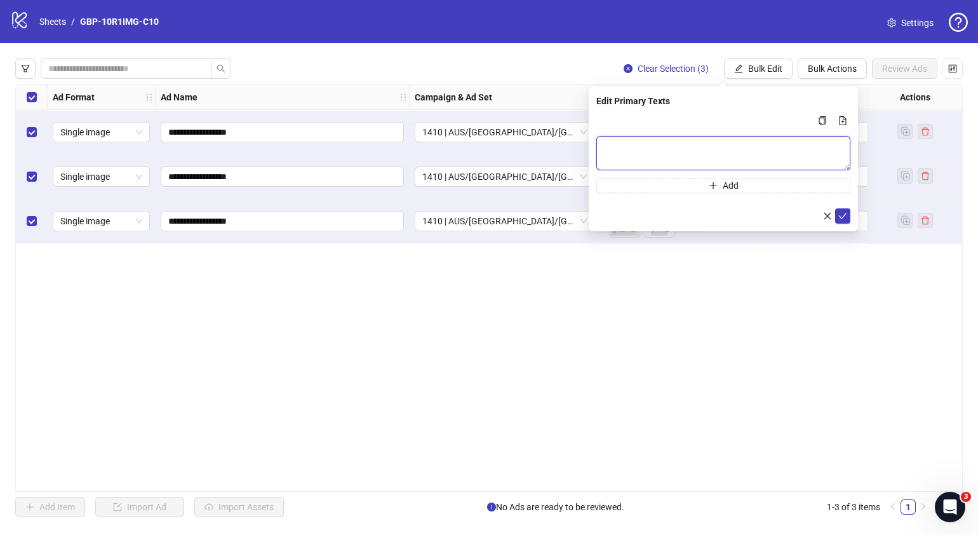
click at [776, 144] on textarea "Multi-text input container - paste or copy values" at bounding box center [723, 153] width 254 height 34
paste textarea "**********"
type textarea "**********"
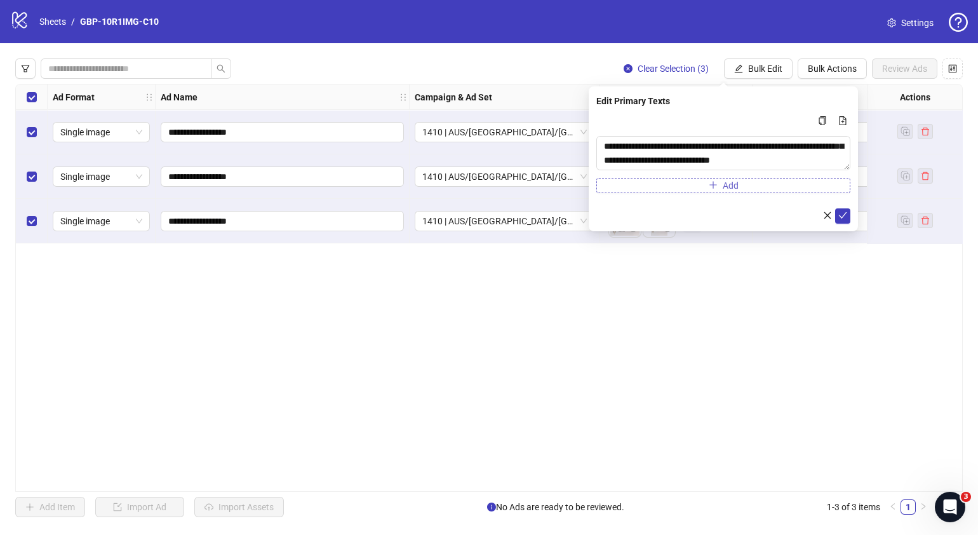
click at [761, 189] on button "Add" at bounding box center [723, 185] width 254 height 15
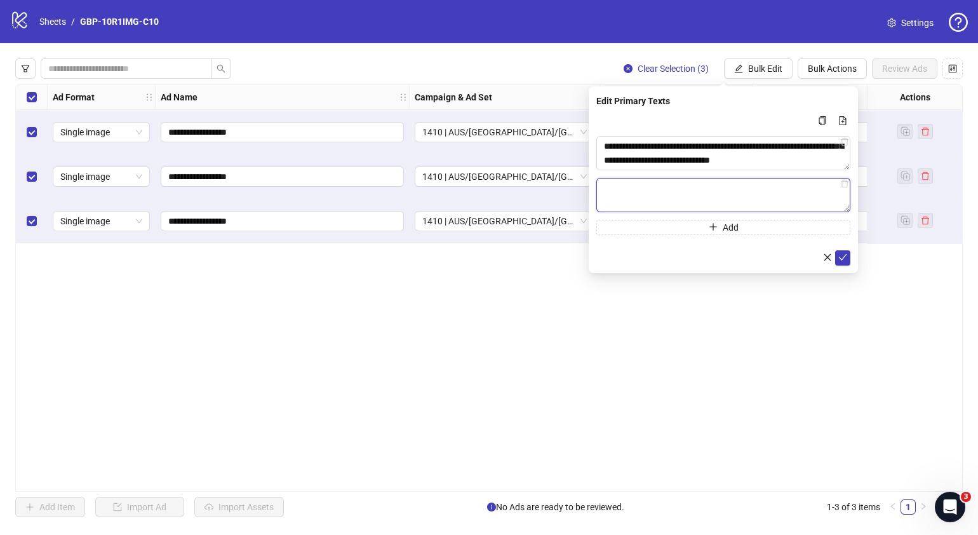
paste textarea "**********"
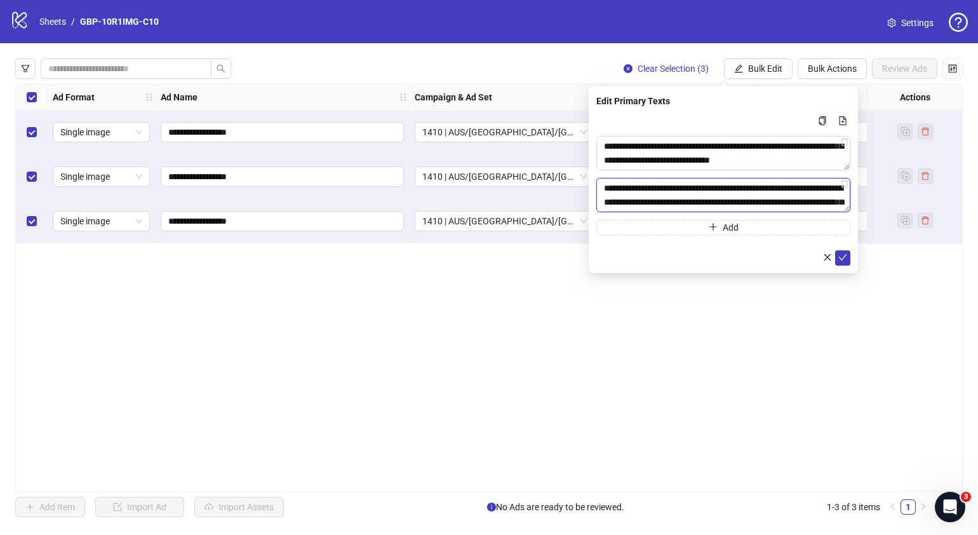
scroll to position [219, 0]
type textarea "**********"
click at [844, 253] on icon "check" at bounding box center [843, 257] width 9 height 9
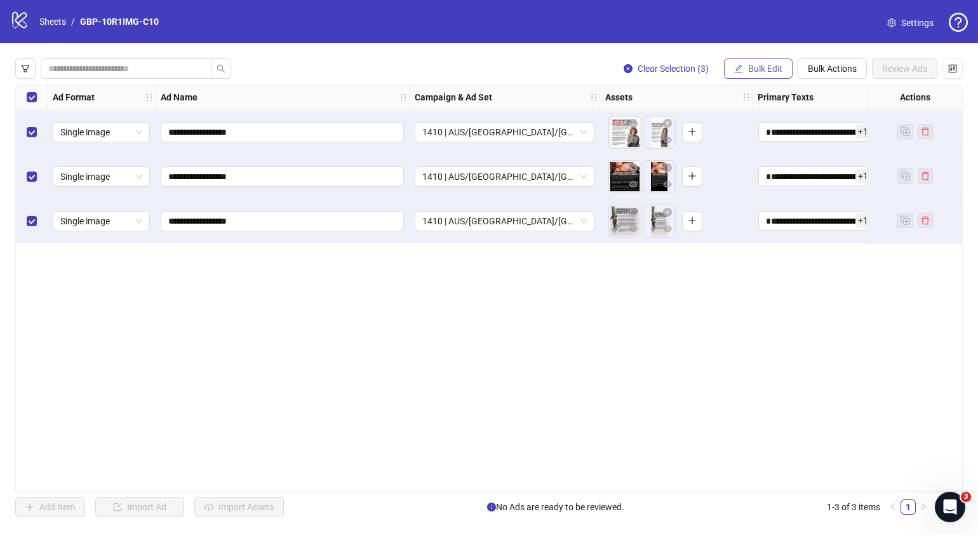
click at [743, 70] on button "Bulk Edit" at bounding box center [758, 68] width 69 height 20
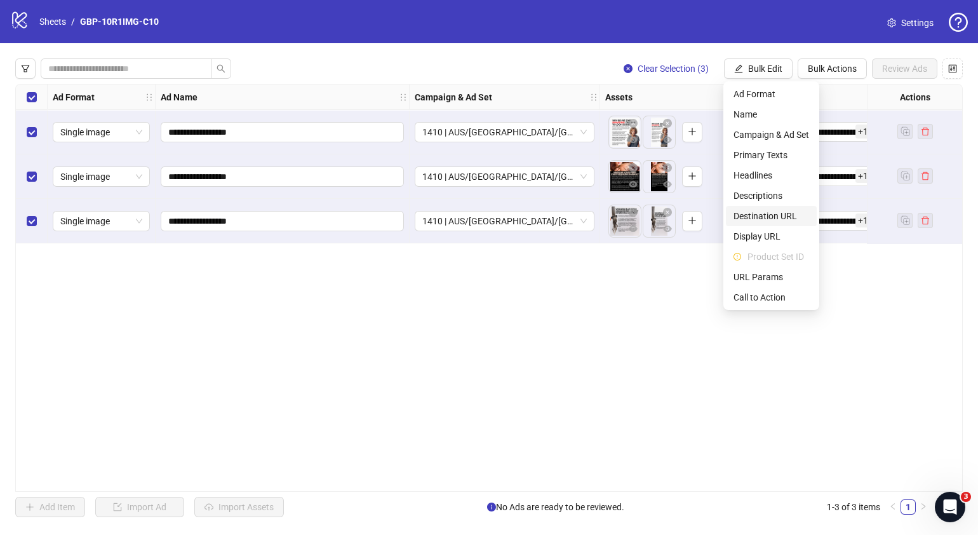
click at [760, 213] on span "Destination URL" at bounding box center [772, 216] width 76 height 14
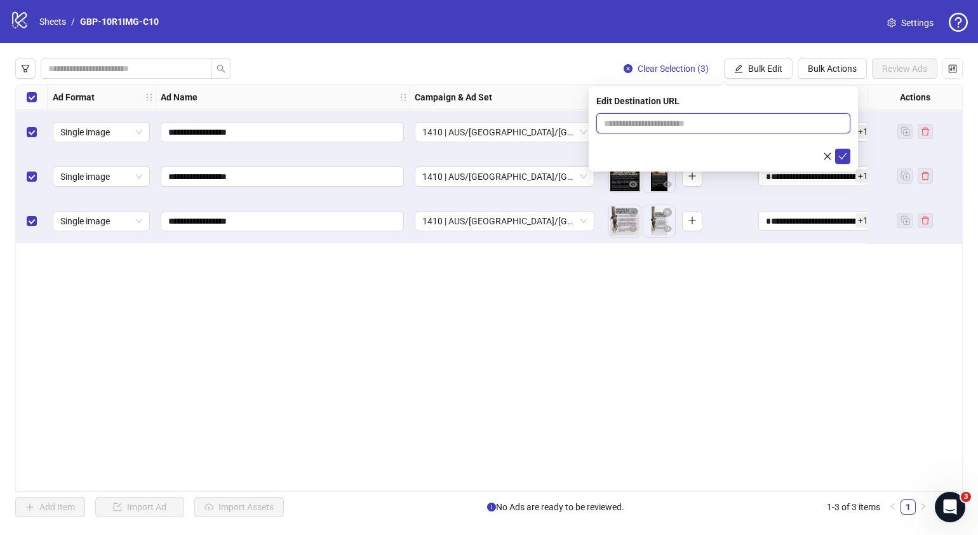
click at [762, 118] on input "text" at bounding box center [718, 123] width 229 height 14
paste input "**********"
type input "**********"
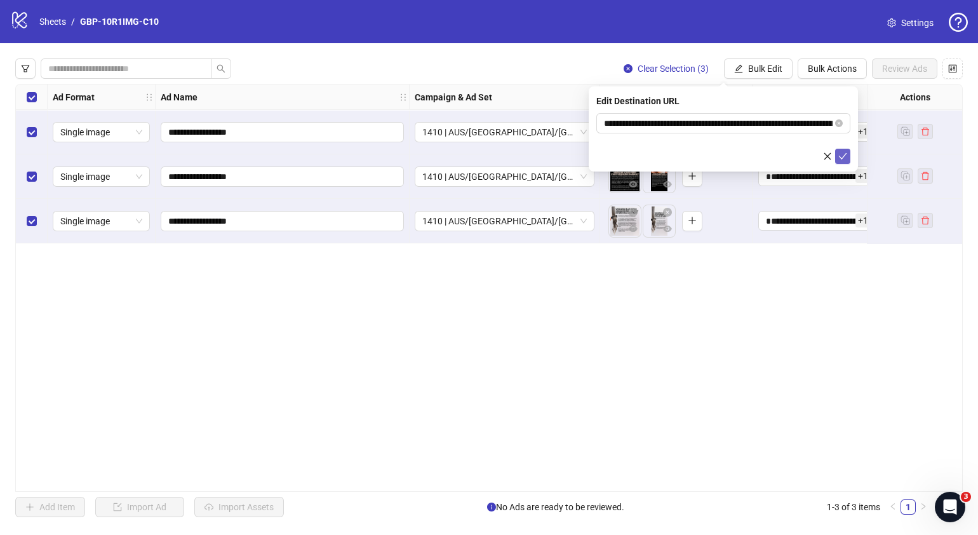
click at [844, 159] on icon "check" at bounding box center [843, 156] width 9 height 9
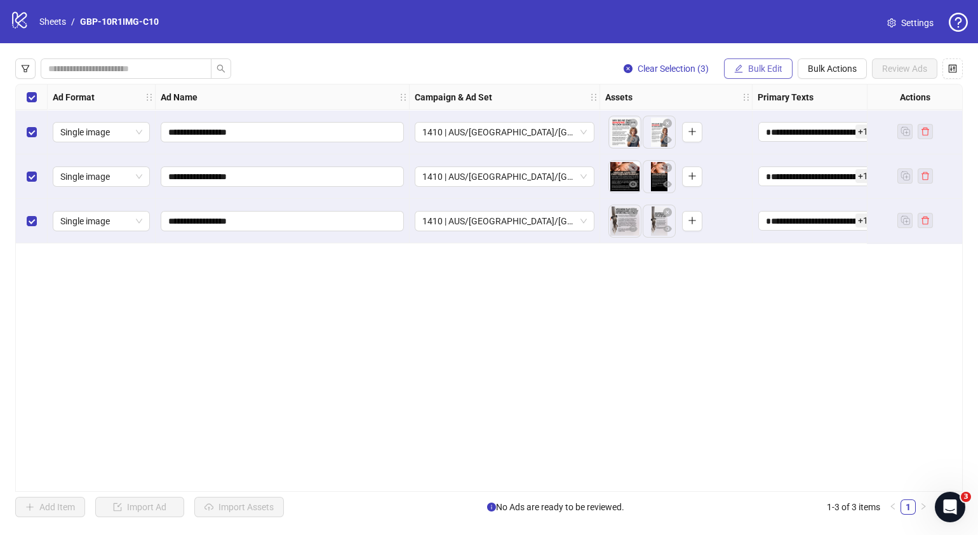
click at [771, 69] on span "Bulk Edit" at bounding box center [765, 69] width 34 height 10
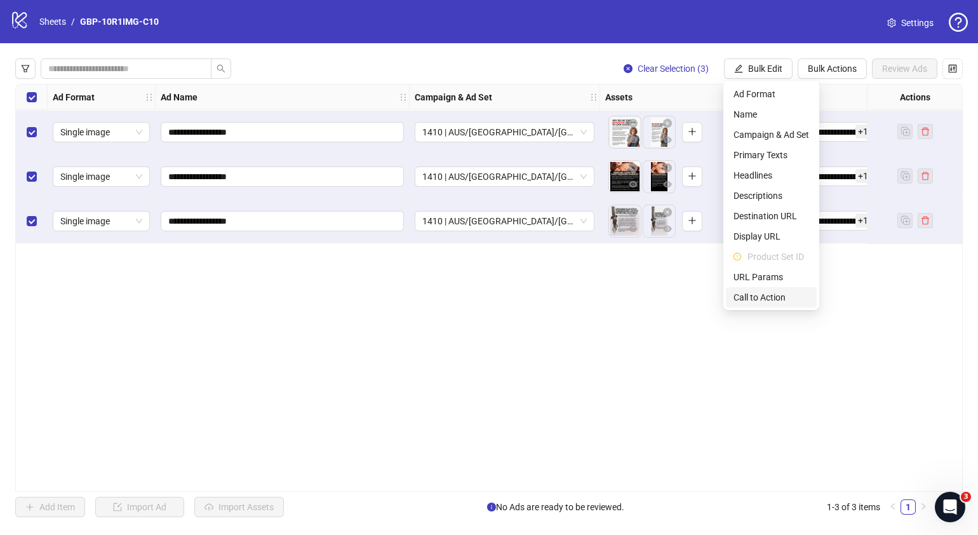
click at [772, 295] on span "Call to Action" at bounding box center [772, 297] width 76 height 14
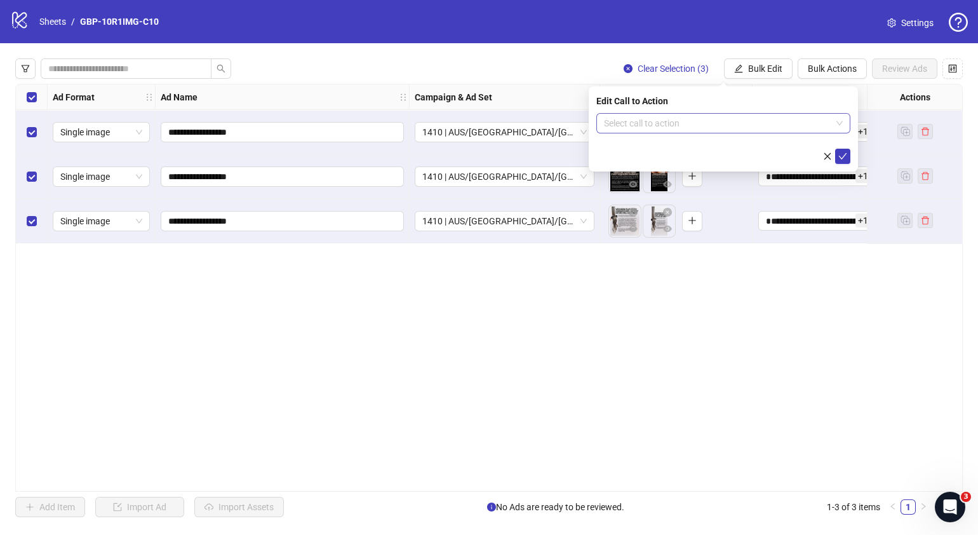
click at [743, 119] on input "search" at bounding box center [717, 123] width 227 height 19
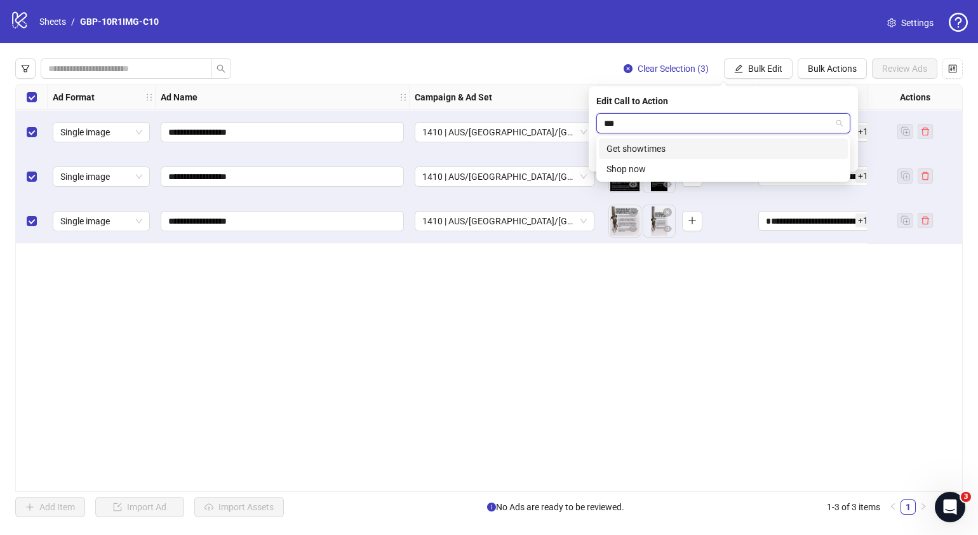
type input "****"
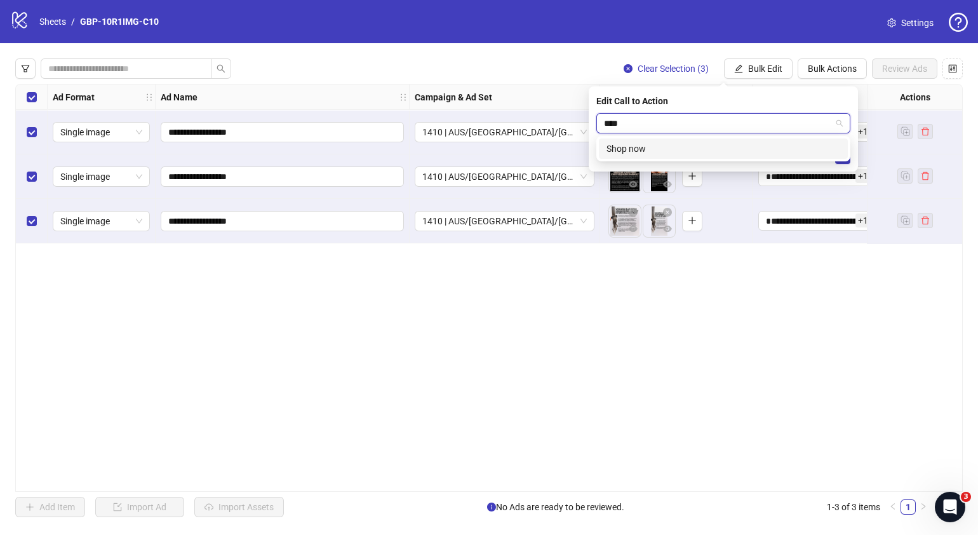
click at [722, 149] on div "Shop now" at bounding box center [724, 149] width 234 height 14
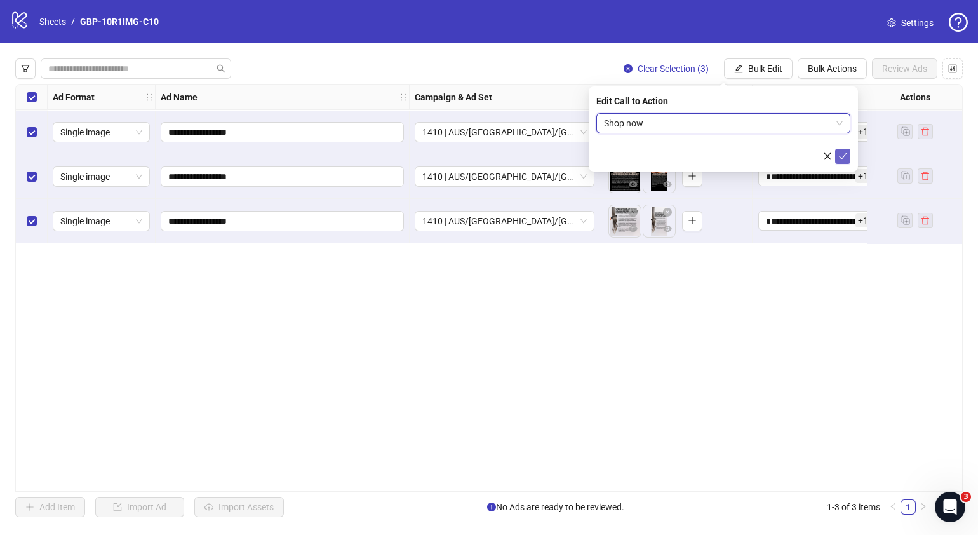
click at [839, 159] on icon "check" at bounding box center [843, 156] width 9 height 9
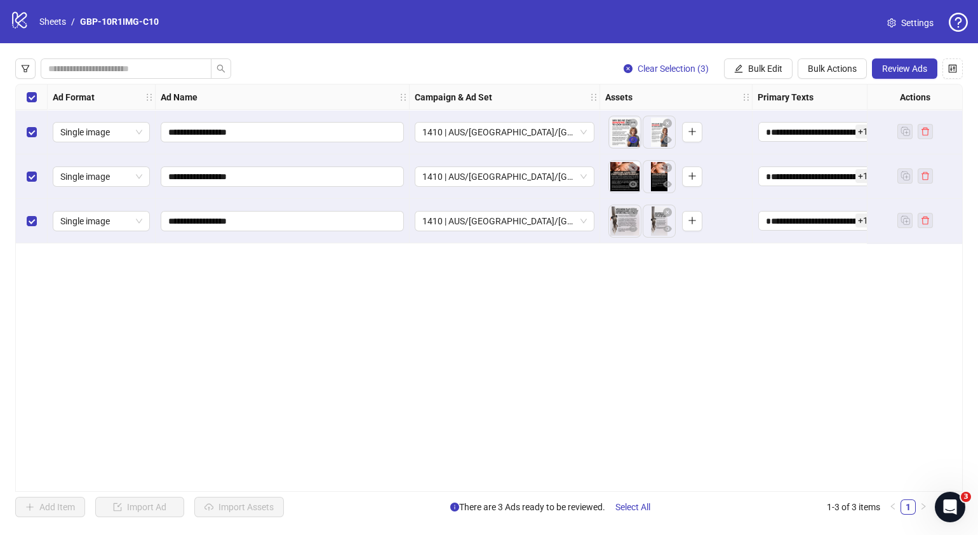
click at [638, 140] on button "button" at bounding box center [633, 140] width 15 height 15
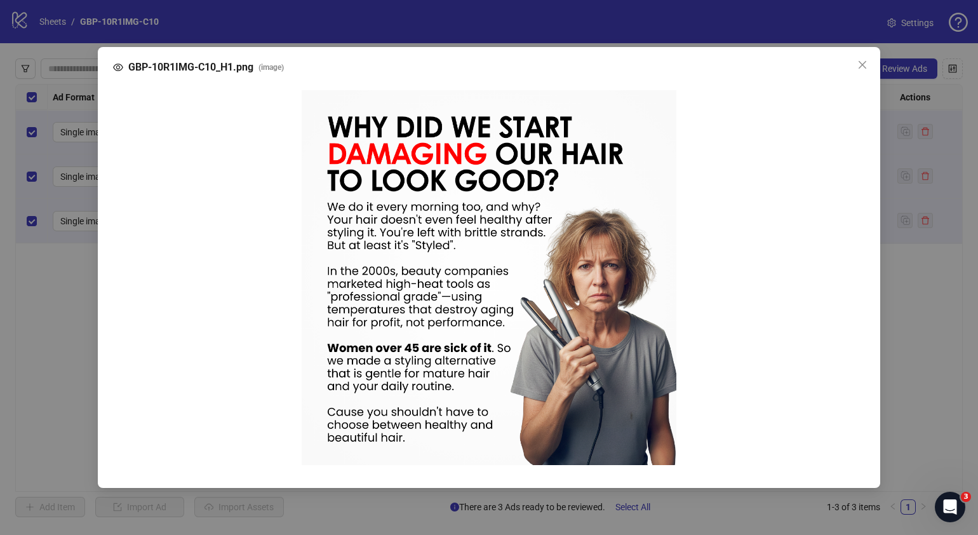
click at [864, 75] on button "Close" at bounding box center [862, 65] width 20 height 20
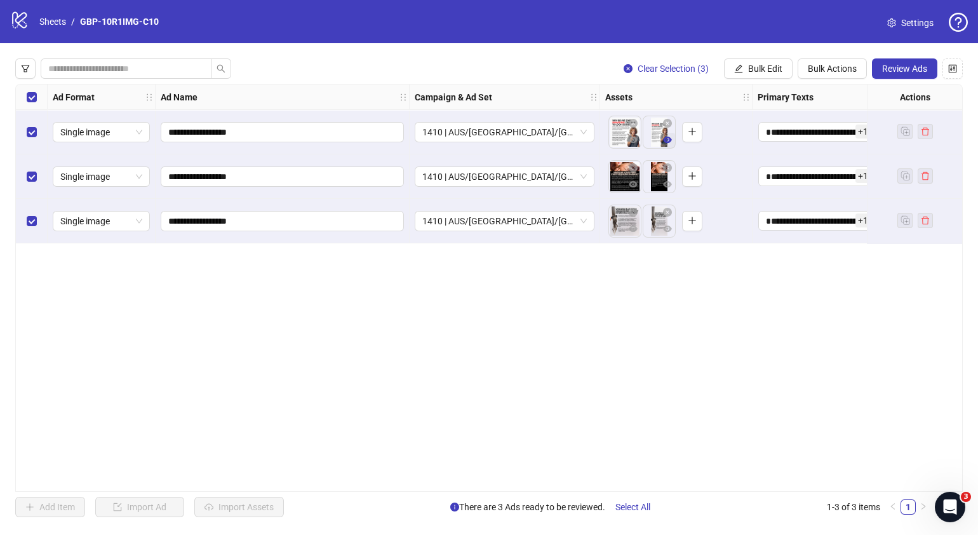
click at [664, 142] on icon "eye" at bounding box center [667, 139] width 9 height 9
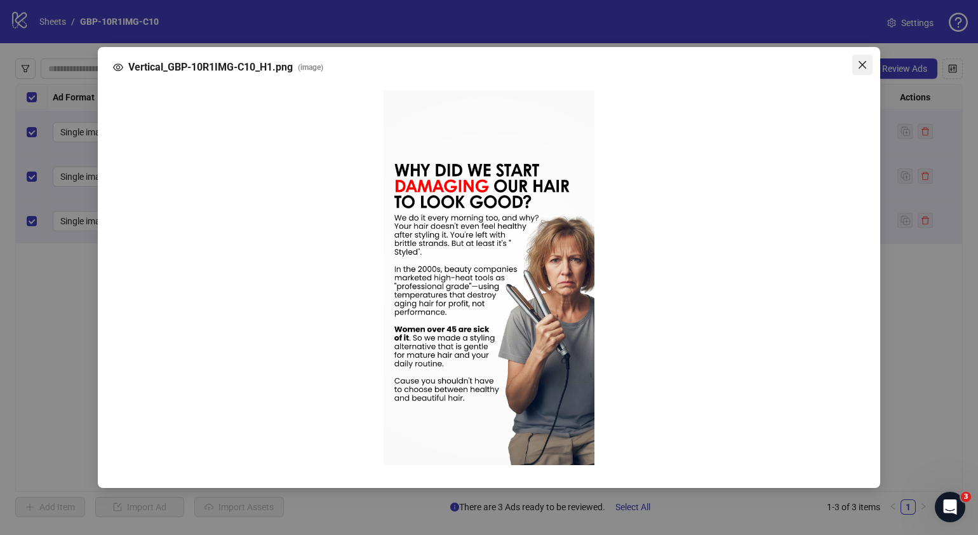
click at [861, 61] on icon "close" at bounding box center [863, 65] width 10 height 10
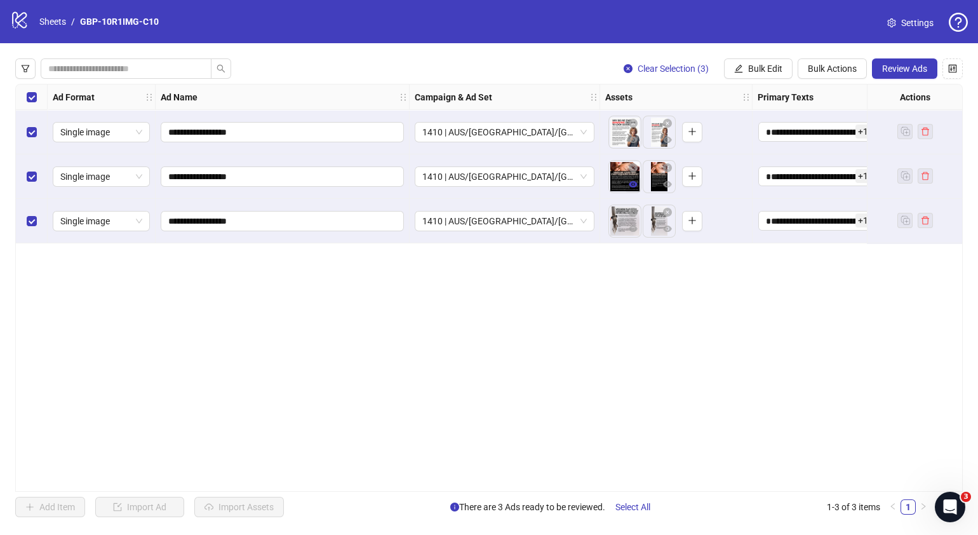
click at [640, 187] on button "button" at bounding box center [633, 184] width 15 height 15
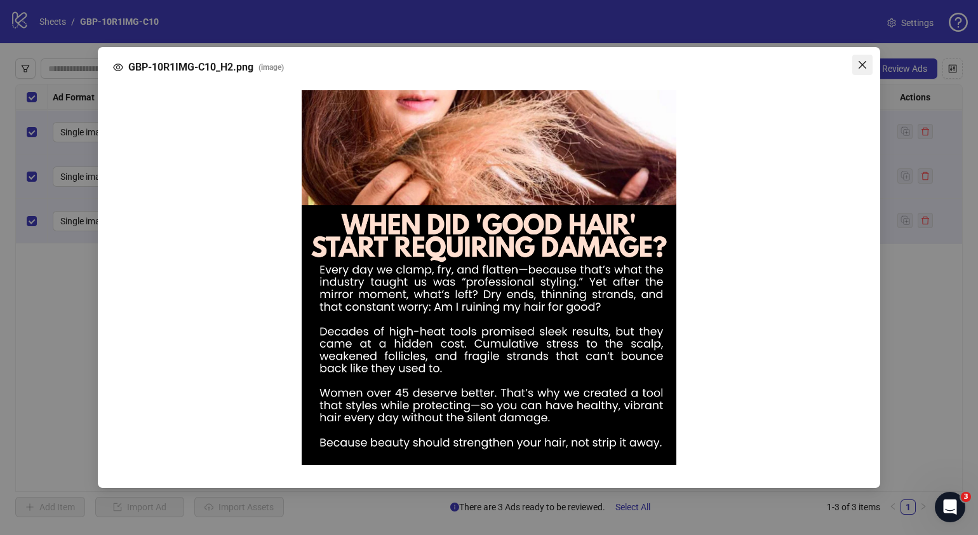
click at [859, 62] on icon "close" at bounding box center [863, 65] width 8 height 8
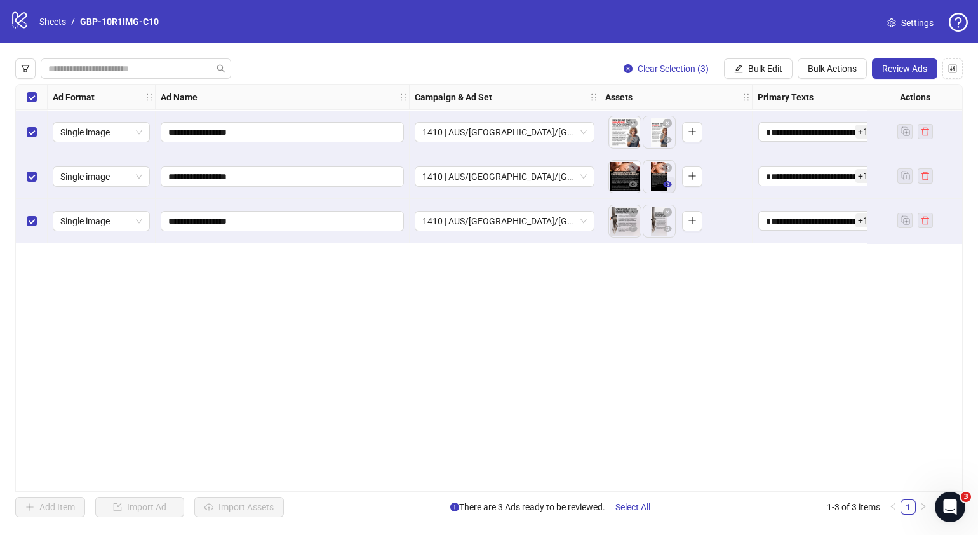
click at [667, 184] on icon "eye" at bounding box center [667, 184] width 9 height 6
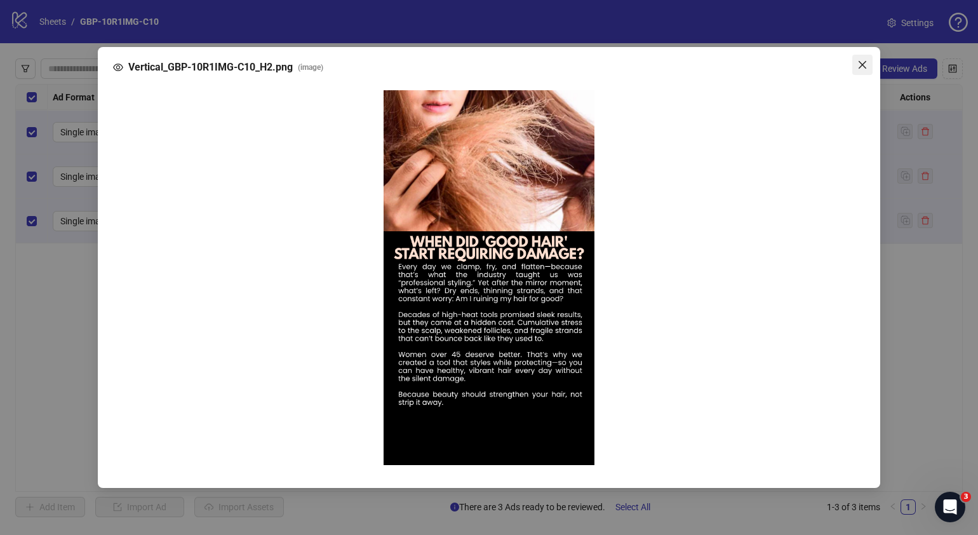
click at [864, 65] on icon "close" at bounding box center [863, 65] width 10 height 10
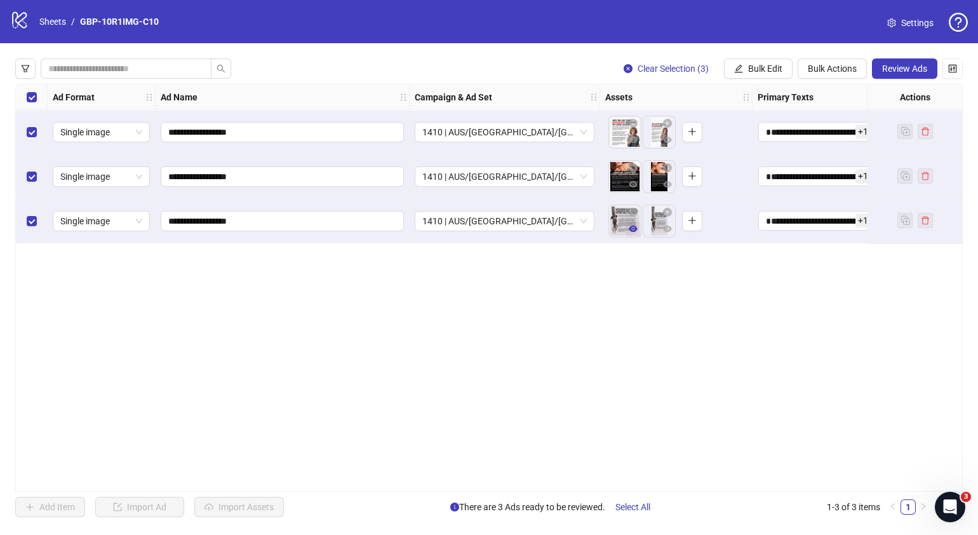
click at [636, 229] on icon "eye" at bounding box center [633, 229] width 9 height 6
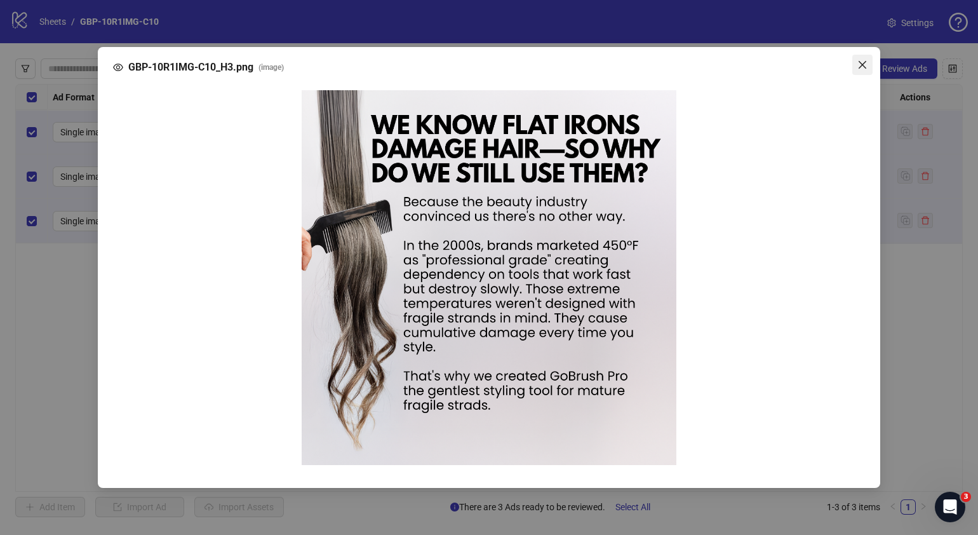
click at [863, 67] on icon "close" at bounding box center [863, 65] width 10 height 10
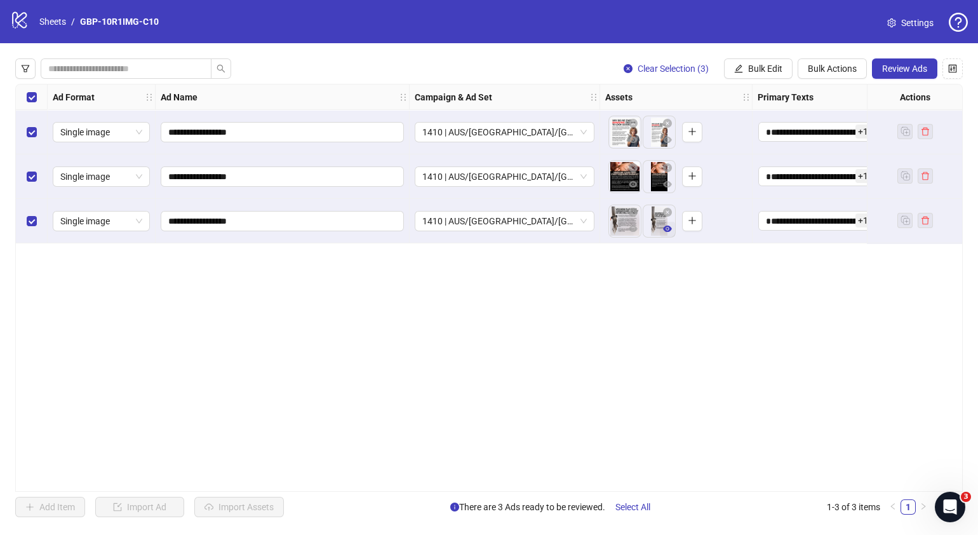
click at [669, 227] on icon "eye" at bounding box center [667, 229] width 9 height 6
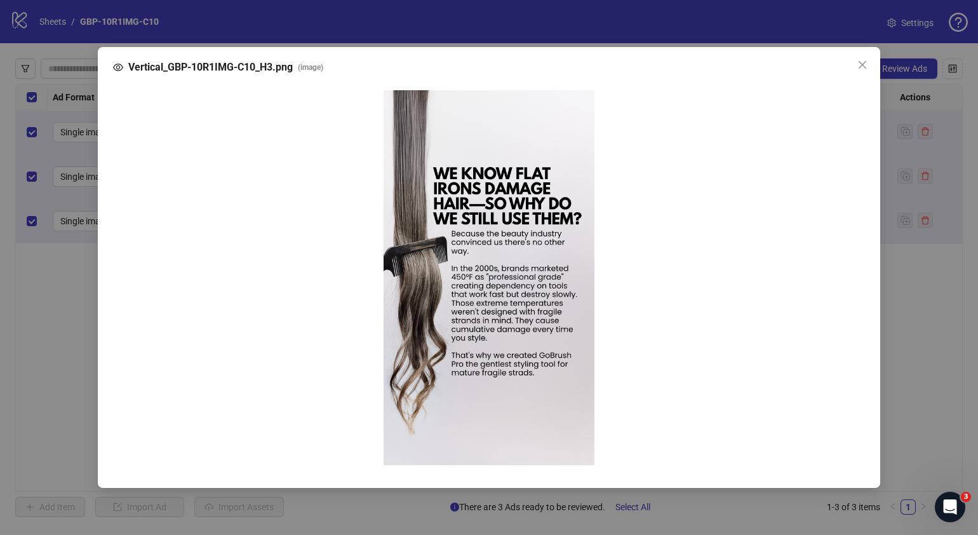
drag, startPoint x: 872, startPoint y: 69, endPoint x: 854, endPoint y: 91, distance: 28.1
click at [872, 69] on span "Close" at bounding box center [862, 65] width 20 height 10
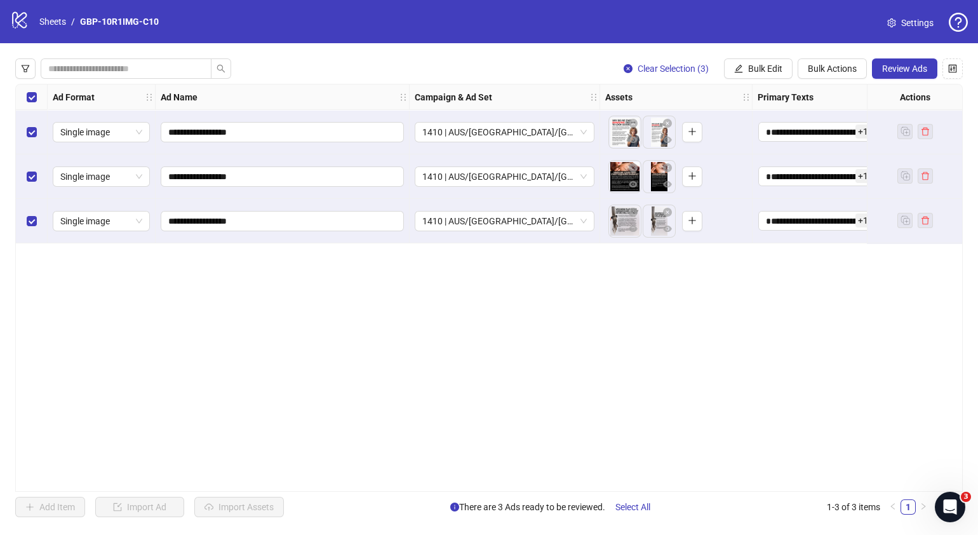
click at [666, 384] on div "**********" at bounding box center [489, 288] width 948 height 408
drag, startPoint x: 415, startPoint y: 485, endPoint x: 502, endPoint y: 486, distance: 87.0
click at [502, 486] on div "**********" at bounding box center [489, 288] width 948 height 408
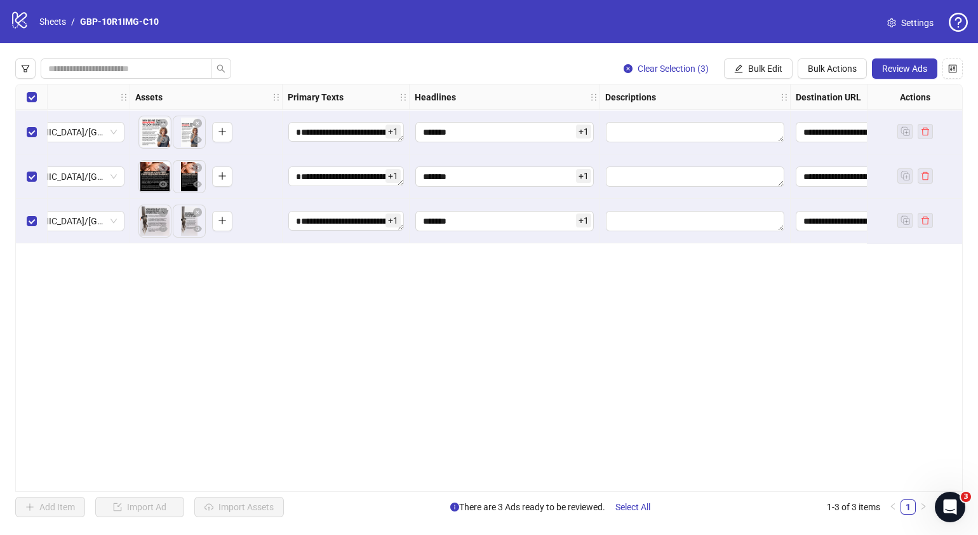
scroll to position [0, 487]
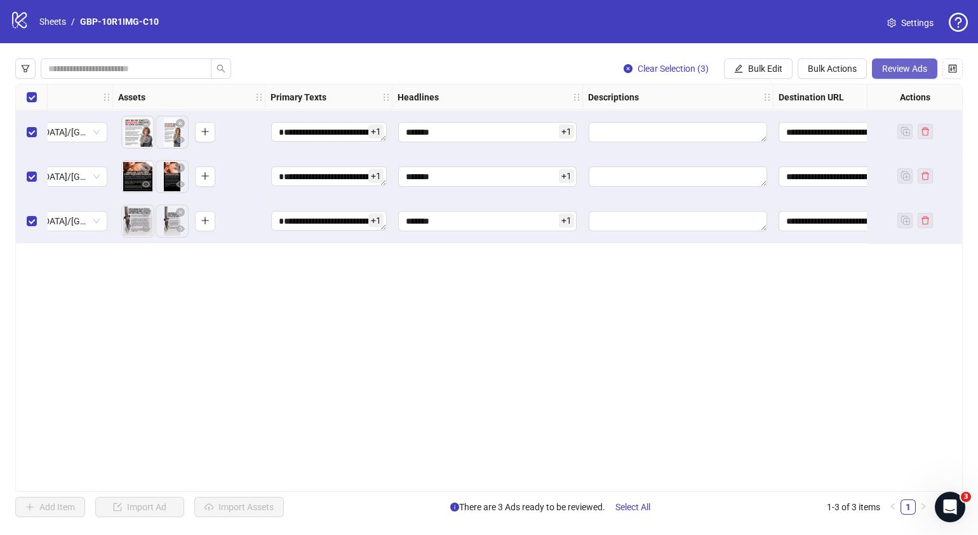
click at [879, 69] on button "Review Ads" at bounding box center [904, 68] width 65 height 20
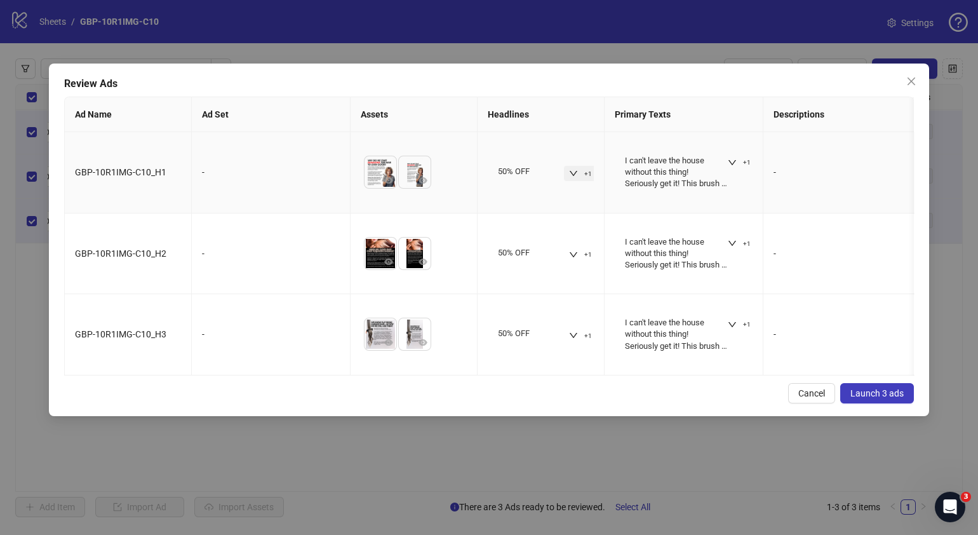
click at [581, 175] on button "+1" at bounding box center [580, 173] width 33 height 15
click at [736, 160] on icon "down" at bounding box center [733, 162] width 8 height 5
click at [518, 403] on div "Cancel Launch 3 ads" at bounding box center [489, 393] width 850 height 20
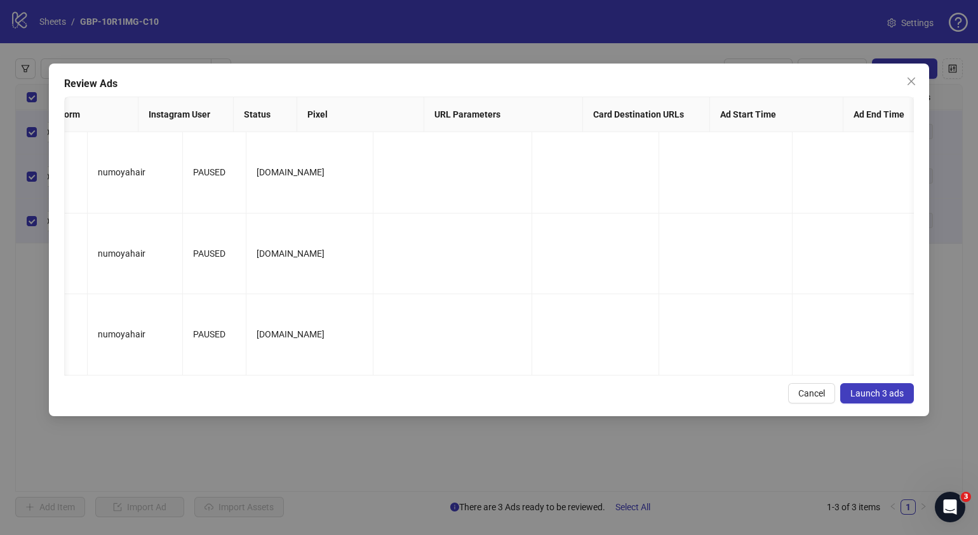
scroll to position [0, 0]
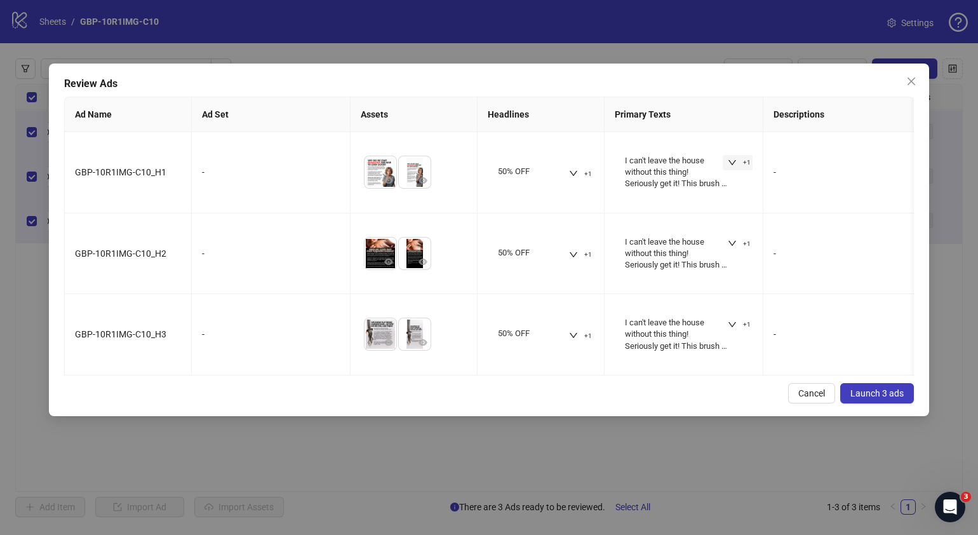
click at [872, 398] on span "Launch 3 ads" at bounding box center [877, 393] width 53 height 10
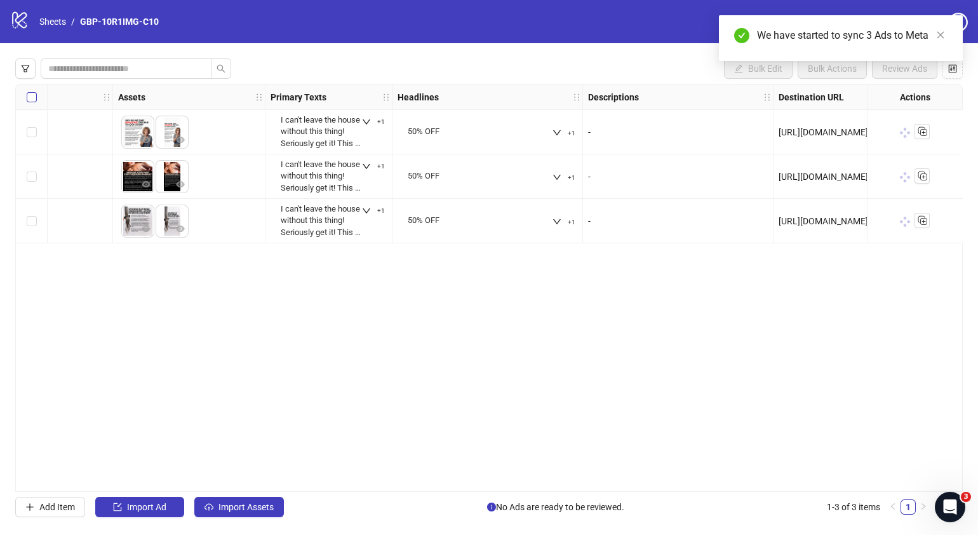
click at [31, 103] on label "Select all rows" at bounding box center [32, 97] width 10 height 14
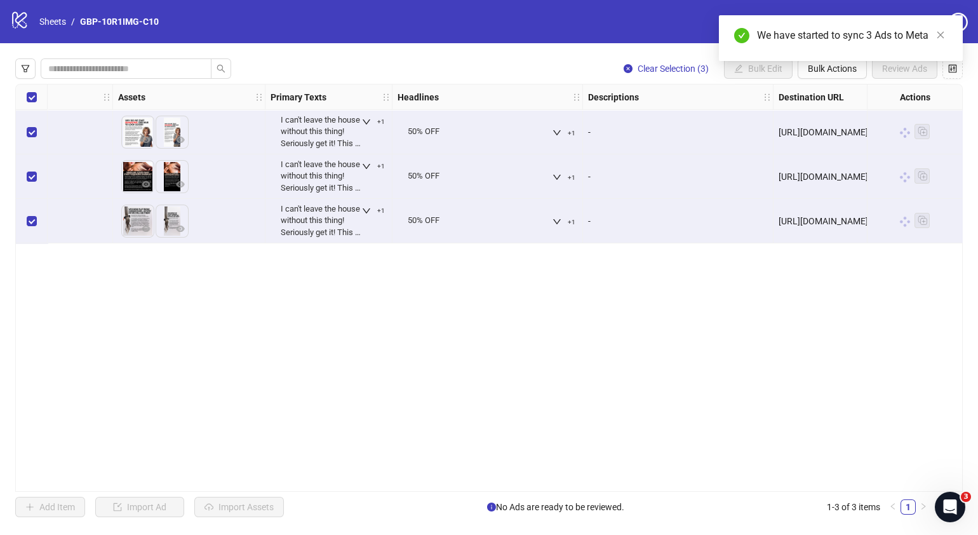
click at [808, 61] on div "We have started to sync 3 Ads to Meta" at bounding box center [841, 38] width 244 height 46
click at [827, 70] on body "logo/logo-mobile Sheets / GBP-10R1IMG-C10 Settings Clear Selection (3) Bulk Edi…" at bounding box center [489, 267] width 978 height 535
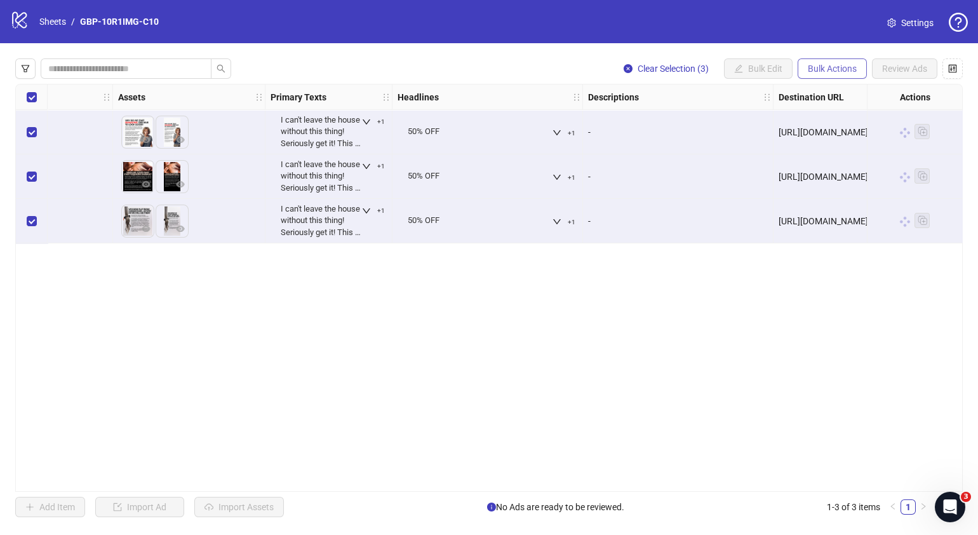
click at [828, 73] on span "Bulk Actions" at bounding box center [832, 69] width 49 height 10
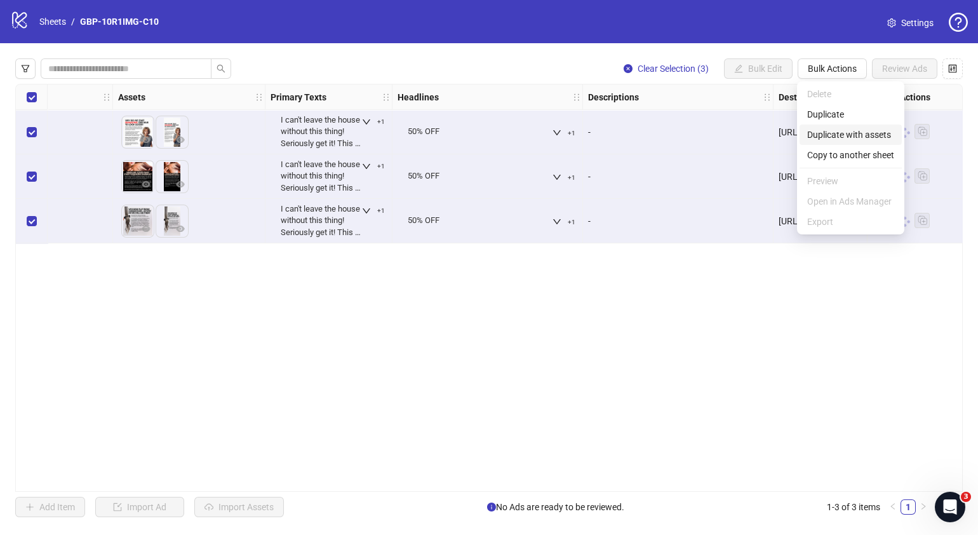
click at [832, 142] on li "Duplicate with assets" at bounding box center [851, 135] width 102 height 20
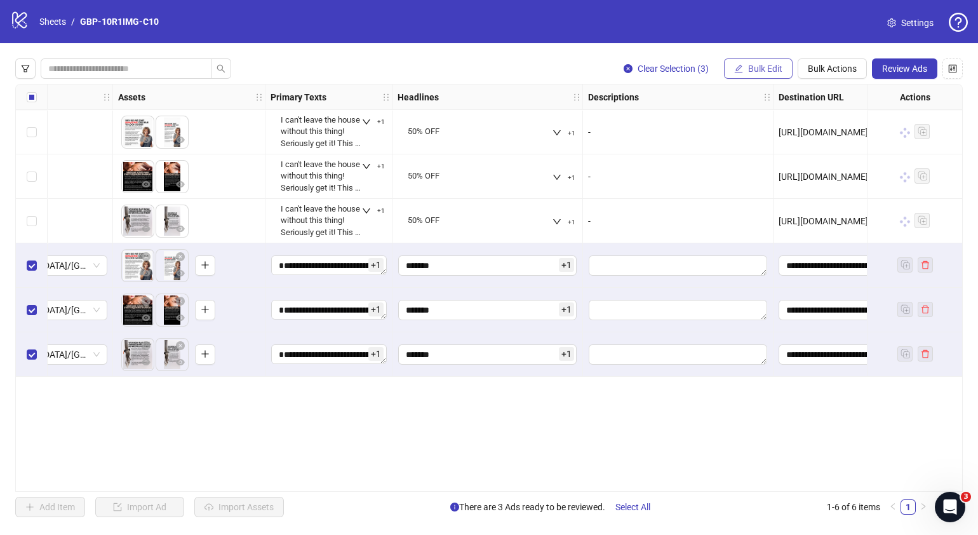
click at [762, 65] on span "Bulk Edit" at bounding box center [765, 69] width 34 height 10
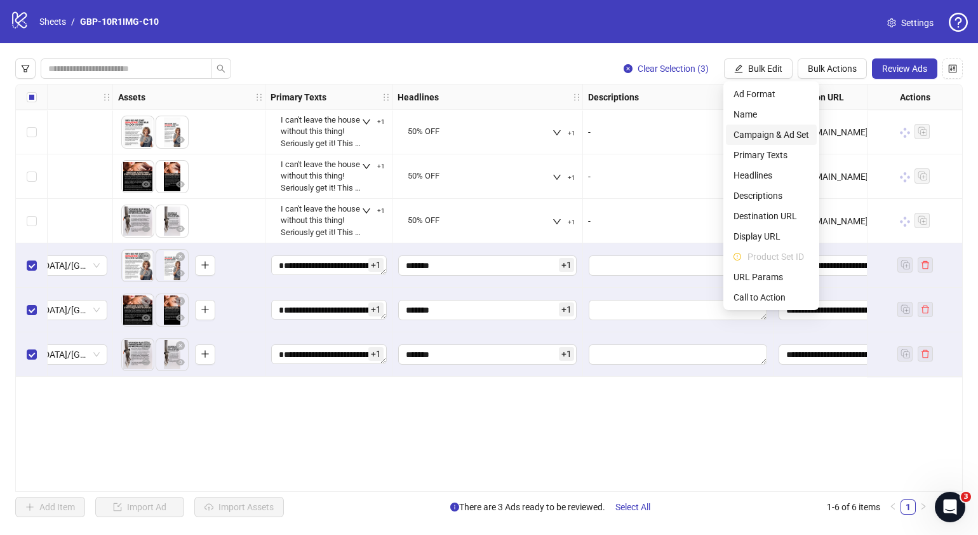
click at [774, 137] on span "Campaign & Ad Set" at bounding box center [772, 135] width 76 height 14
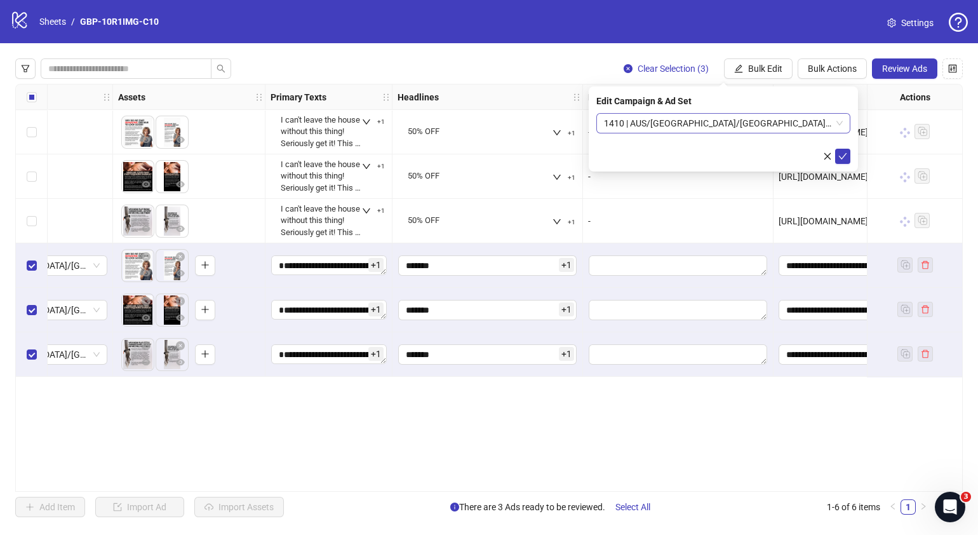
click at [848, 125] on div "1410 | AUS/[GEOGRAPHIC_DATA]/[GEOGRAPHIC_DATA]| GBP-10R1IMG-C10" at bounding box center [723, 123] width 254 height 20
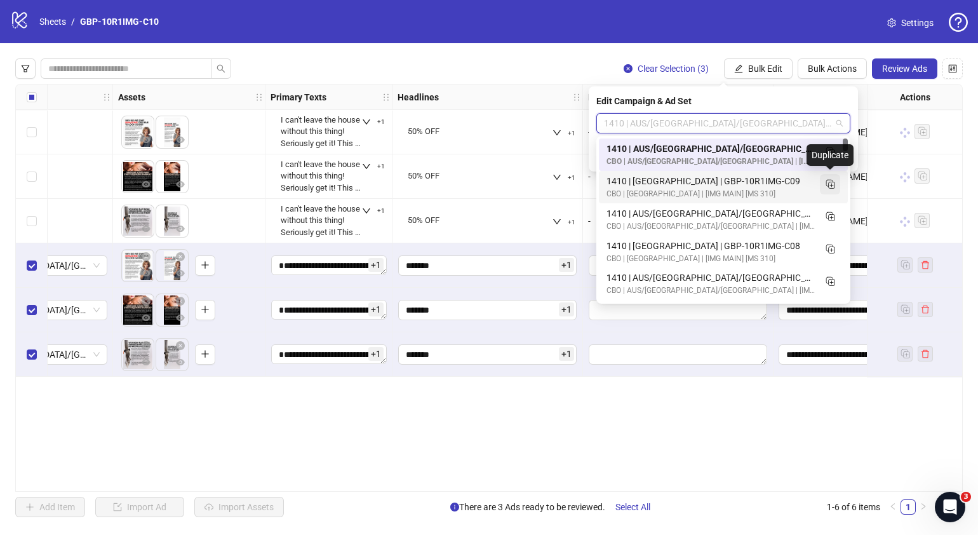
click at [830, 187] on icon "Duplicate" at bounding box center [830, 183] width 13 height 13
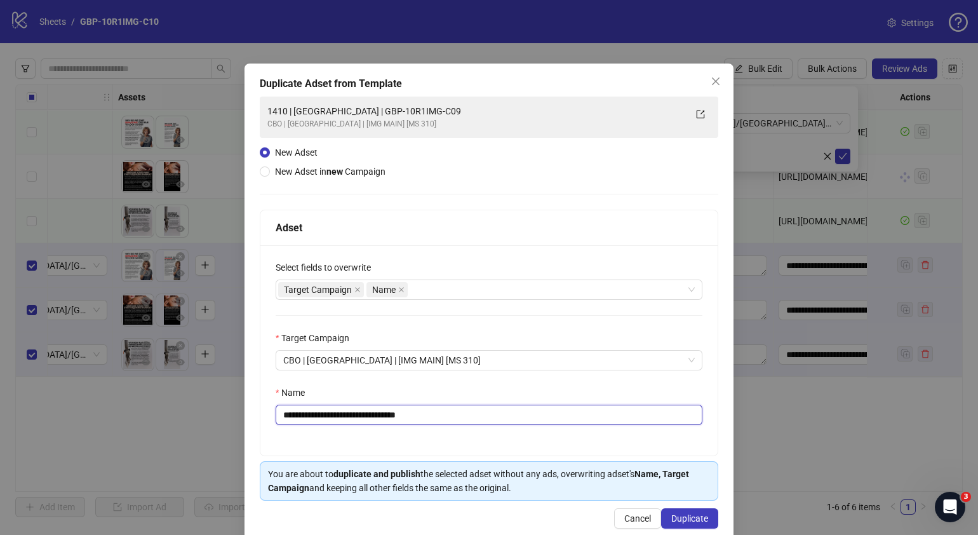
drag, startPoint x: 454, startPoint y: 422, endPoint x: 332, endPoint y: 439, distance: 122.5
click at [332, 439] on div "**********" at bounding box center [488, 350] width 457 height 210
paste input "text"
type input "**********"
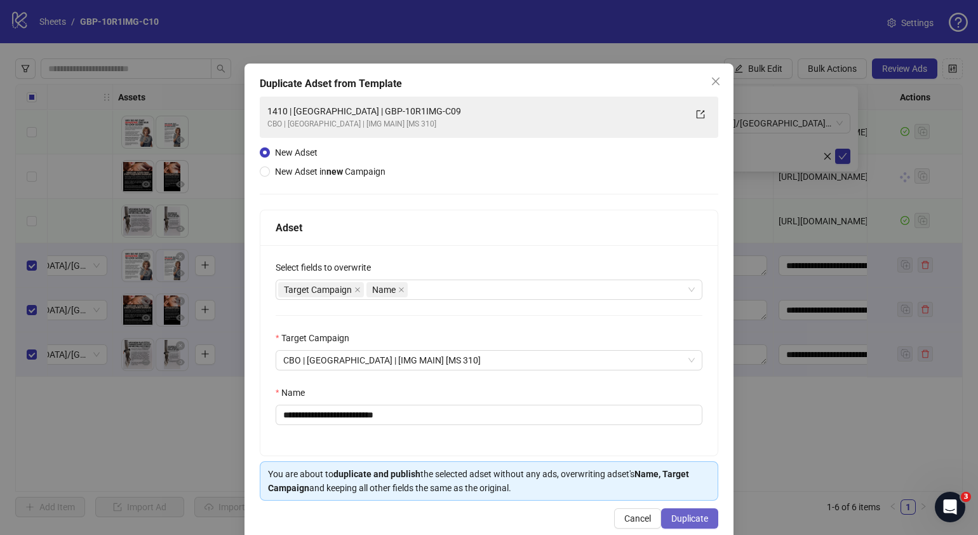
click at [676, 516] on span "Duplicate" at bounding box center [689, 518] width 37 height 10
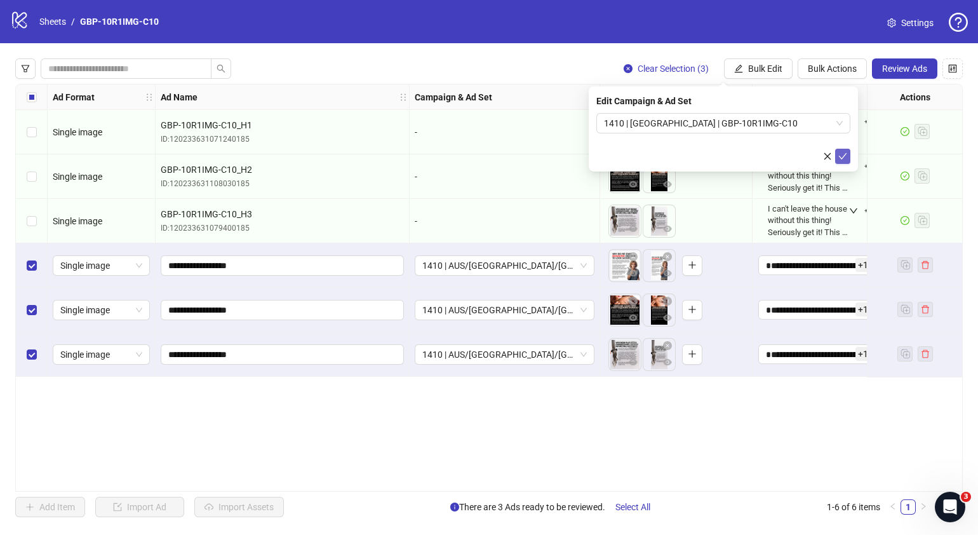
click at [845, 159] on icon "check" at bounding box center [843, 156] width 9 height 9
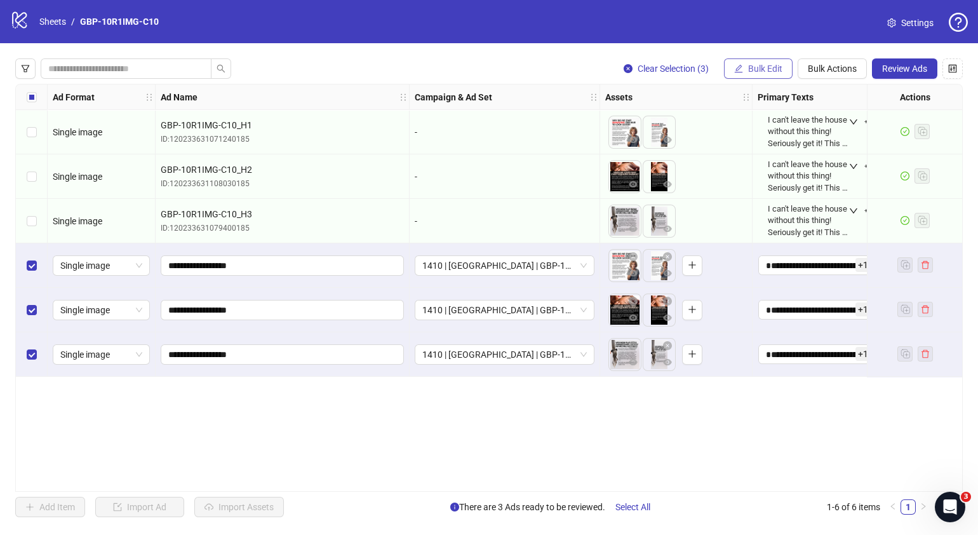
click at [772, 66] on span "Bulk Edit" at bounding box center [765, 69] width 34 height 10
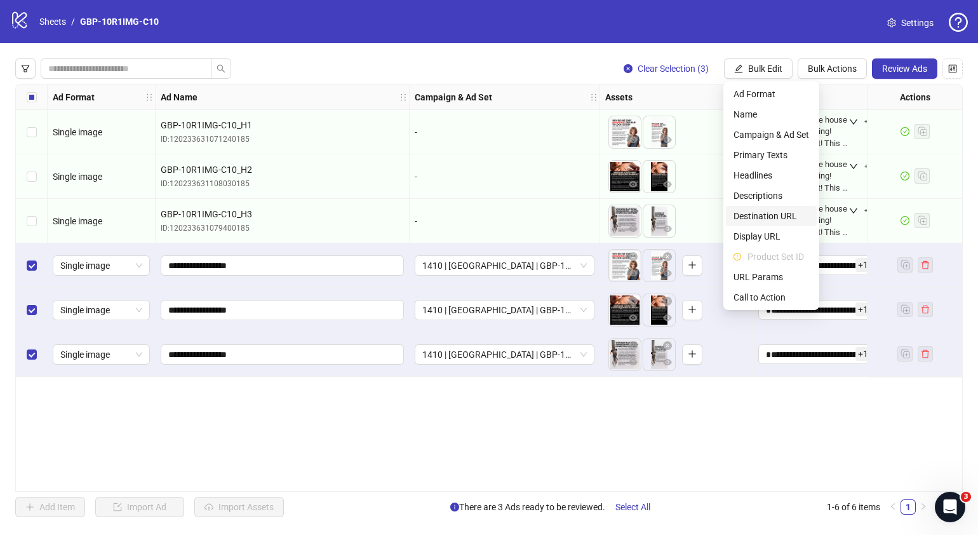
click at [778, 212] on span "Destination URL" at bounding box center [772, 216] width 76 height 14
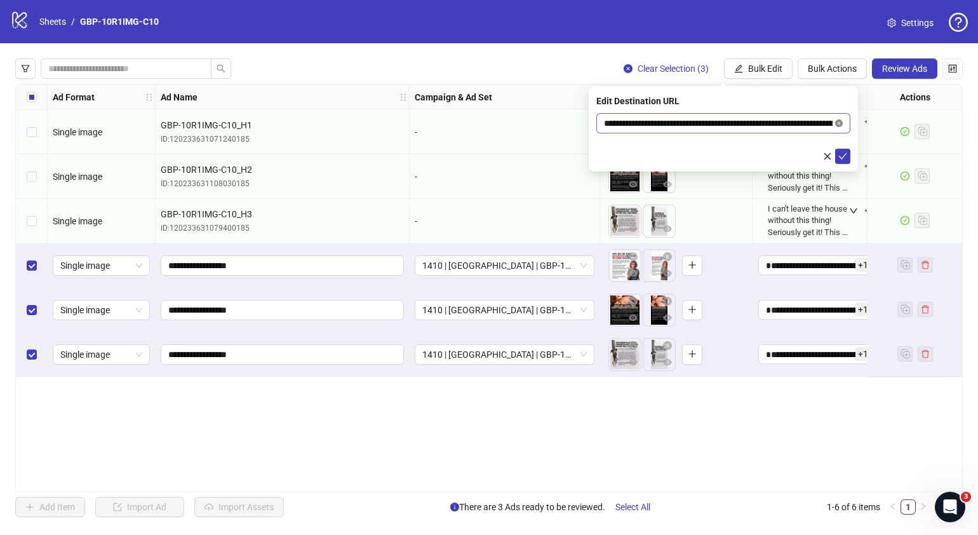
click at [839, 123] on icon "close-circle" at bounding box center [839, 123] width 8 height 8
paste input "**********"
type input "**********"
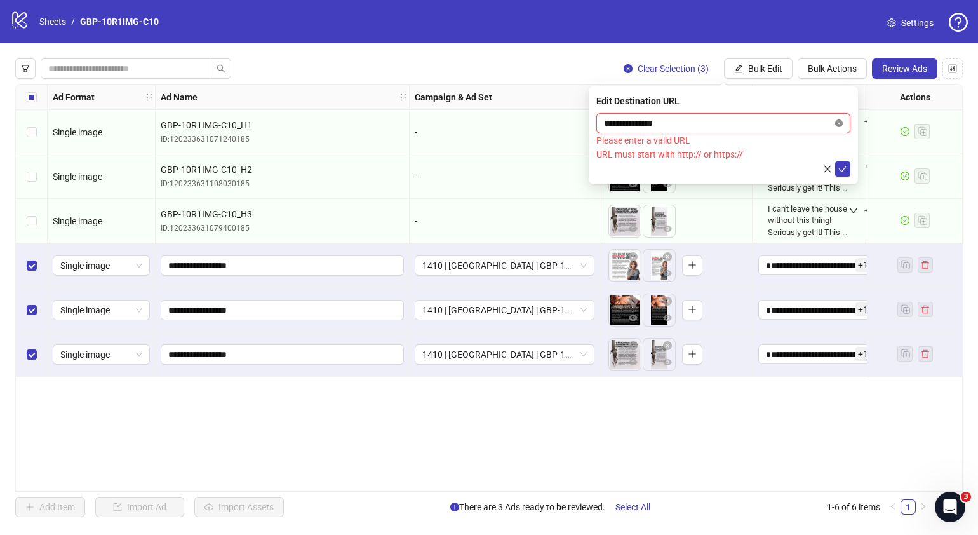
click at [839, 122] on icon "close-circle" at bounding box center [839, 123] width 8 height 8
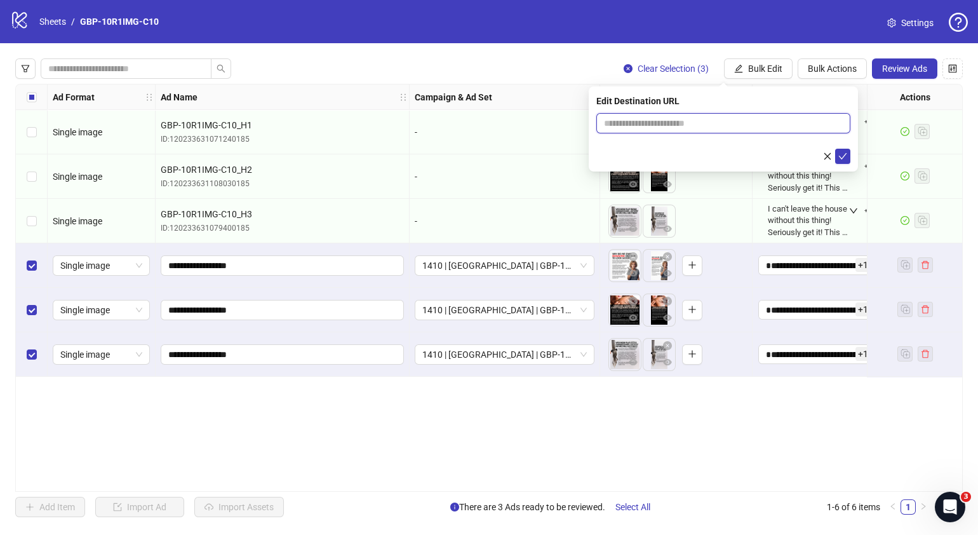
click at [683, 128] on input "text" at bounding box center [718, 123] width 229 height 14
paste input "**********"
type input "**********"
click at [839, 161] on span "submit" at bounding box center [843, 156] width 9 height 10
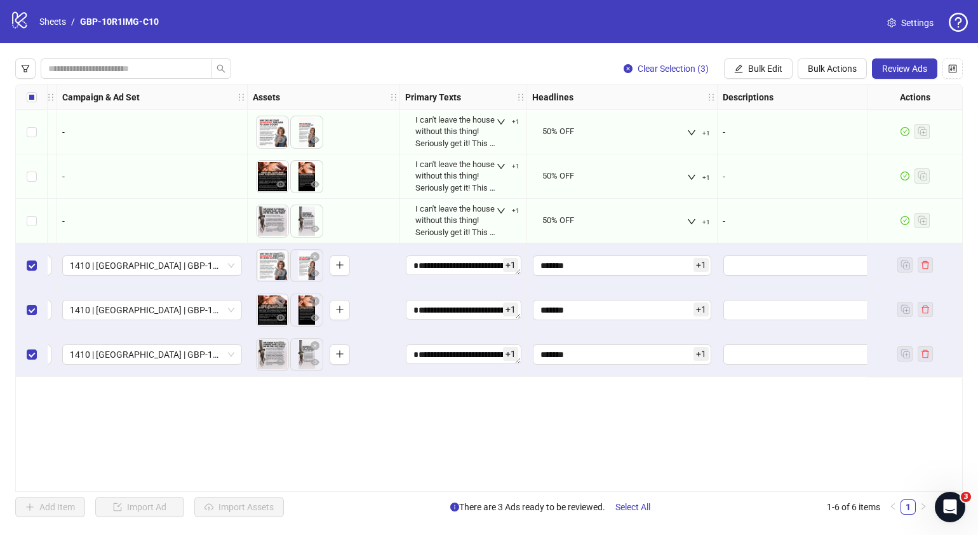
scroll to position [0, 401]
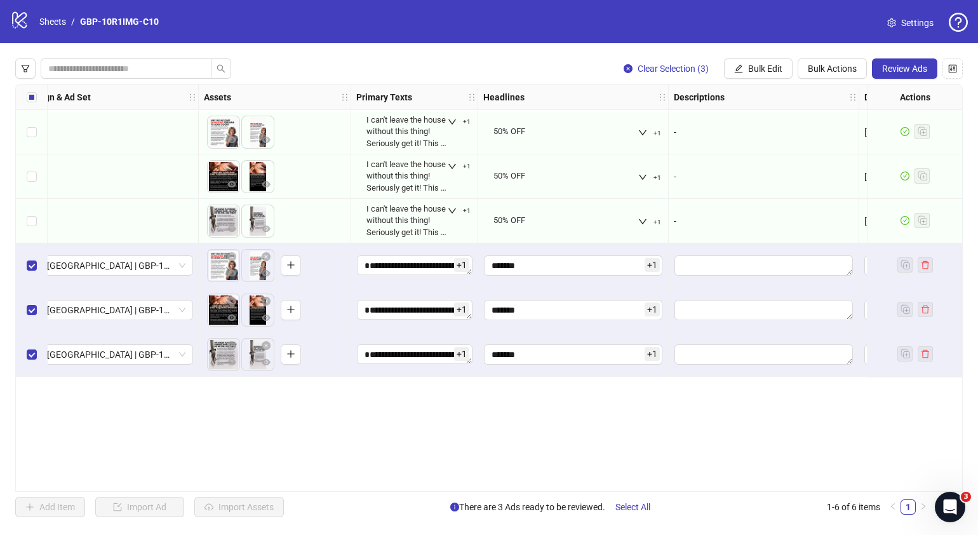
drag, startPoint x: 309, startPoint y: 485, endPoint x: 177, endPoint y: 480, distance: 132.9
click at [176, 480] on div "Ad Format Ad Name Campaign & Ad Set Assets Primary Texts Headlines Descriptions…" at bounding box center [489, 288] width 948 height 408
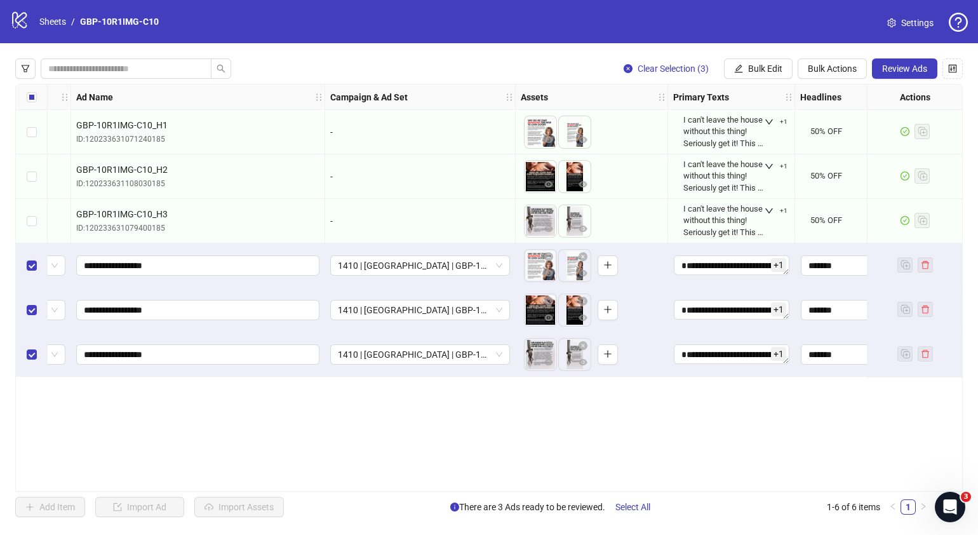
scroll to position [0, 85]
click at [898, 67] on span "Review Ads" at bounding box center [904, 69] width 45 height 10
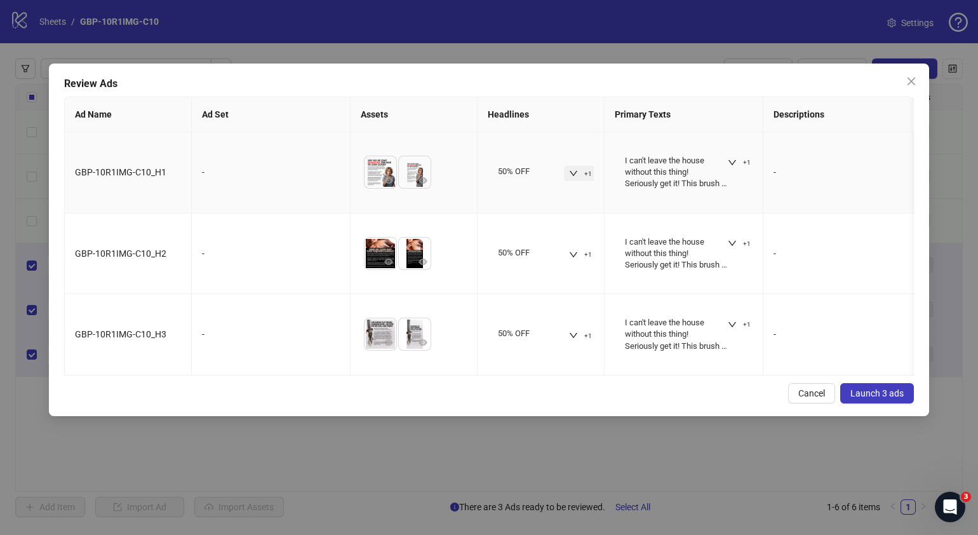
click at [579, 172] on button "+1" at bounding box center [580, 173] width 33 height 15
click at [733, 158] on icon "down" at bounding box center [732, 162] width 9 height 9
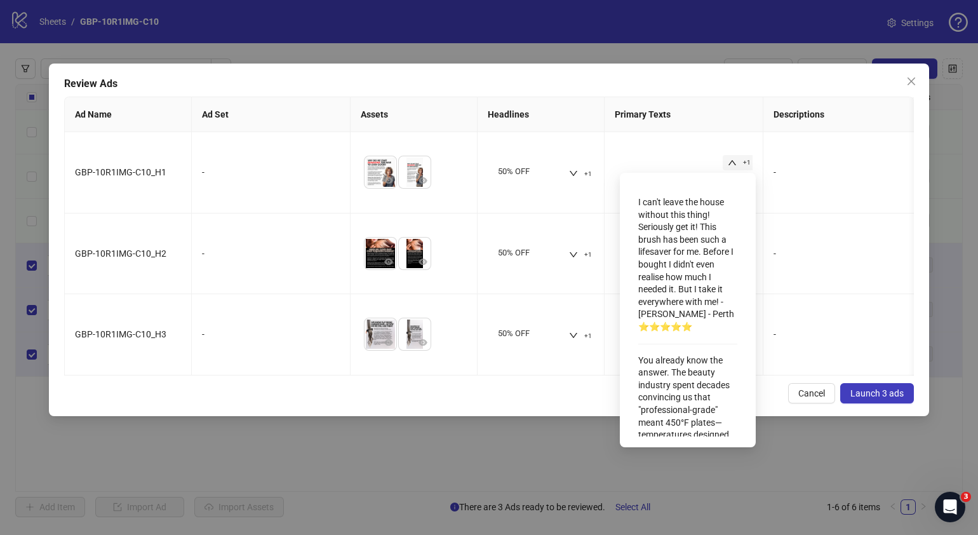
click at [499, 416] on div "Review Ads Ad Name Ad Set Assets Headlines Primary Texts Descriptions Destinati…" at bounding box center [489, 240] width 880 height 353
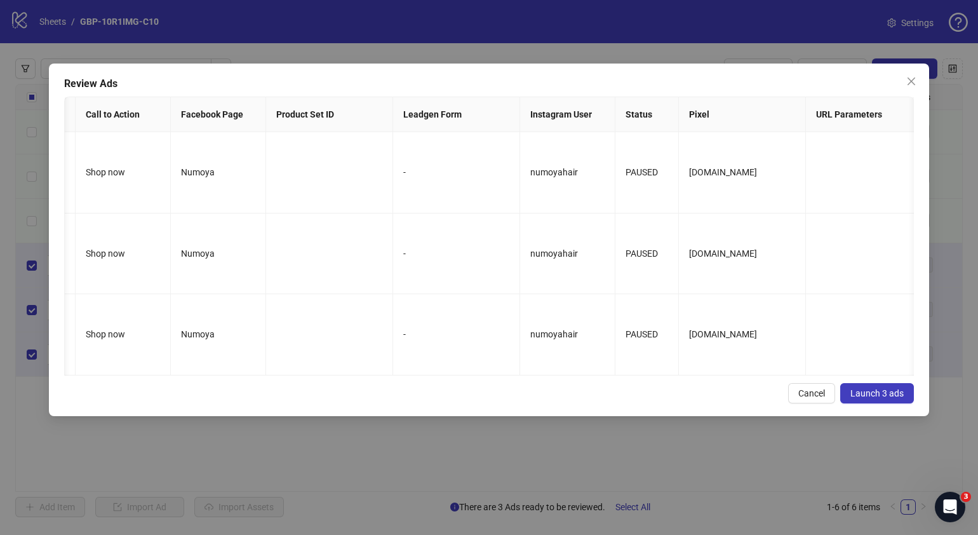
scroll to position [0, 1114]
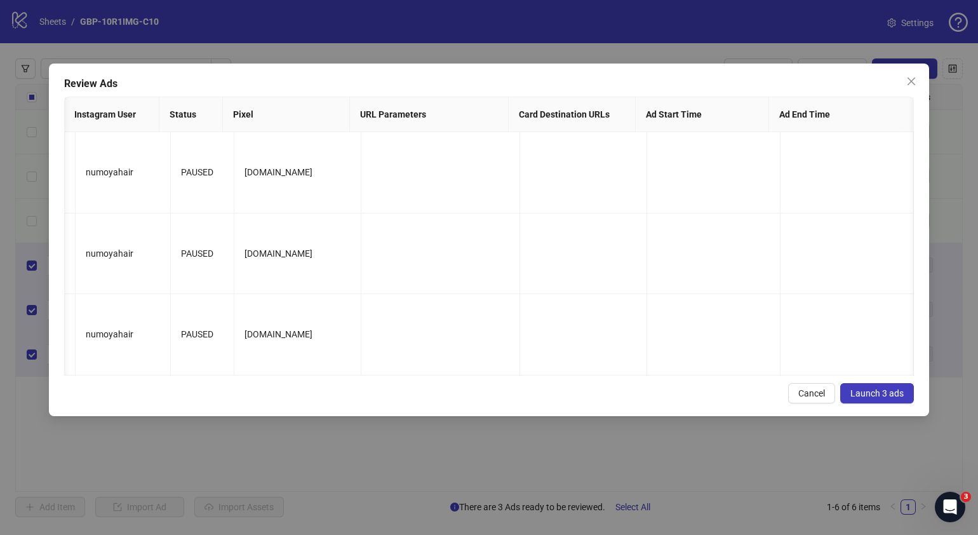
click at [885, 398] on span "Launch 3 ads" at bounding box center [877, 393] width 53 height 10
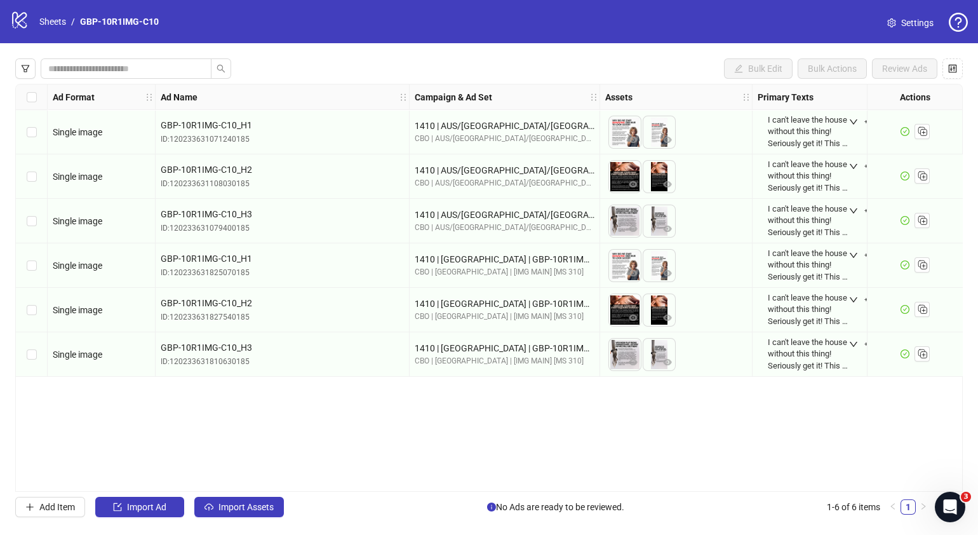
click at [58, 13] on div "logo/logo-mobile Sheets / GBP-10R1IMG-C10" at bounding box center [87, 21] width 154 height 23
click at [57, 18] on link "Sheets" at bounding box center [53, 22] width 32 height 14
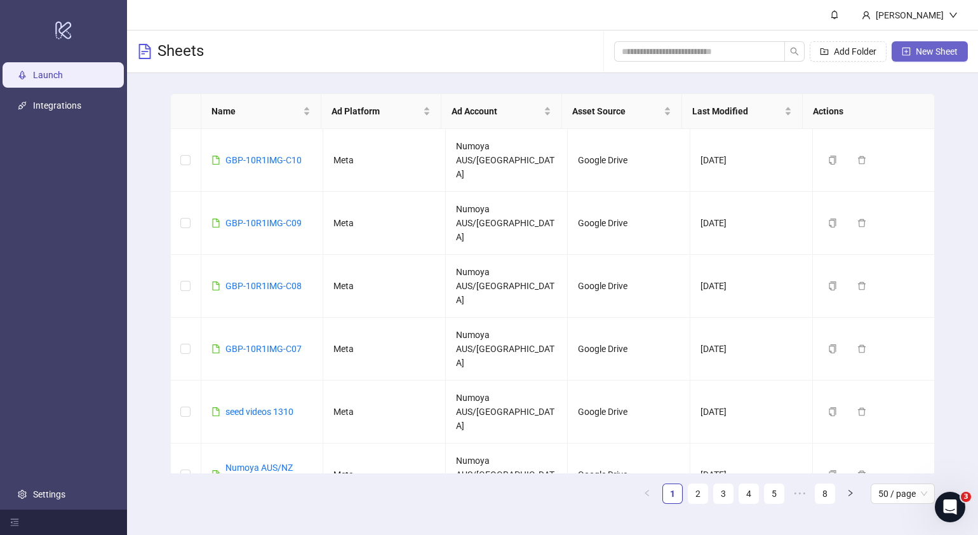
click at [921, 46] on span "New Sheet" at bounding box center [937, 51] width 42 height 10
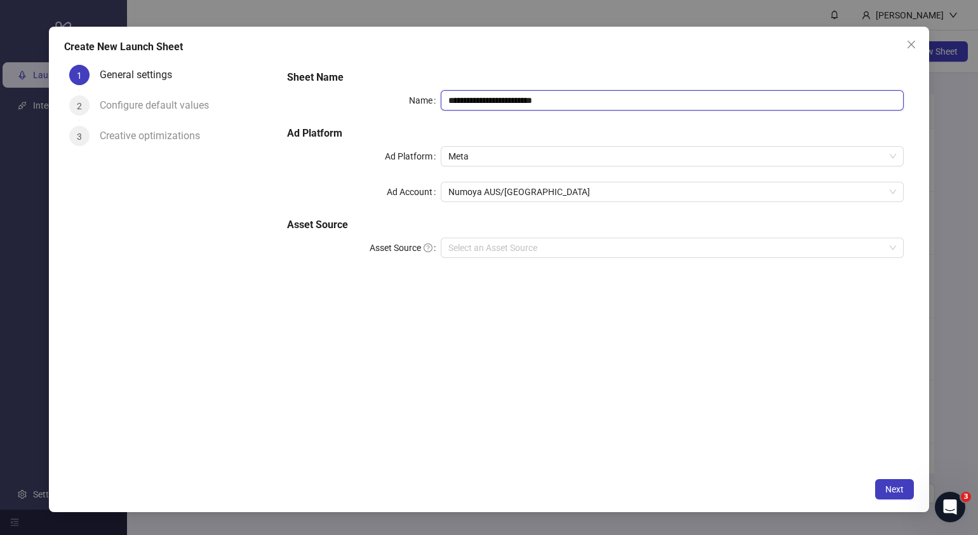
drag, startPoint x: 600, startPoint y: 101, endPoint x: 149, endPoint y: 135, distance: 452.9
click at [150, 134] on div "**********" at bounding box center [489, 266] width 850 height 412
paste input "text"
type input "**********"
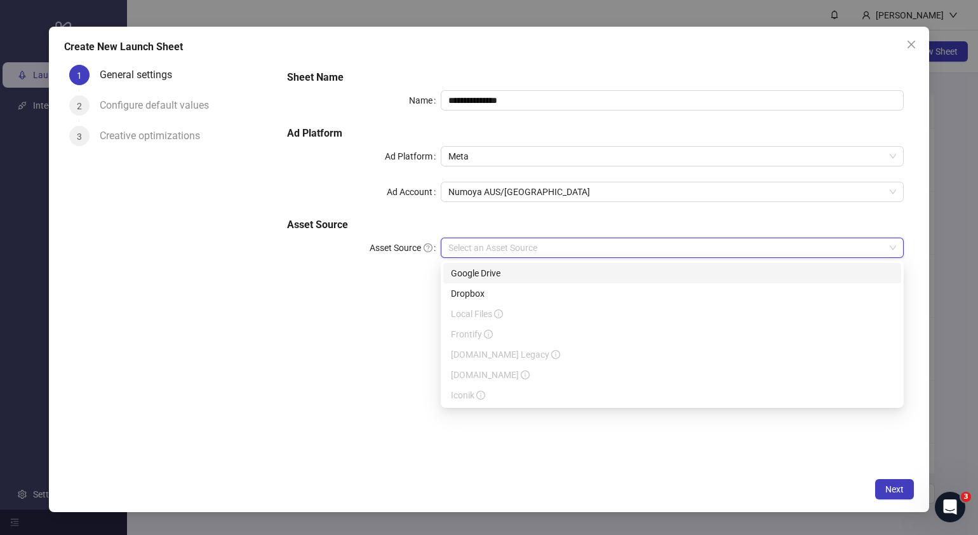
click at [549, 238] on input "Asset Source" at bounding box center [666, 247] width 436 height 19
click at [499, 274] on div "Google Drive" at bounding box center [672, 273] width 443 height 14
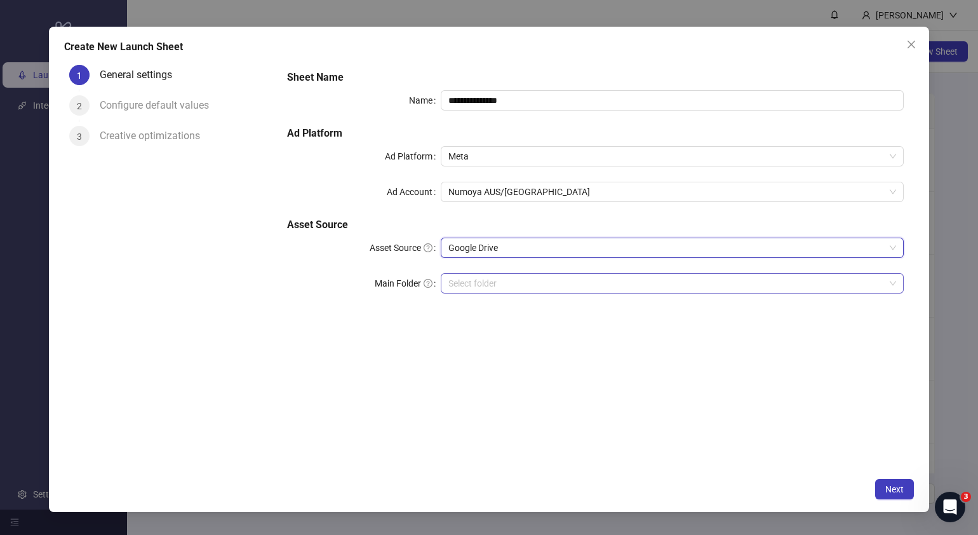
click at [501, 283] on input "Main Folder" at bounding box center [666, 283] width 436 height 19
click at [900, 490] on span "Next" at bounding box center [895, 489] width 18 height 10
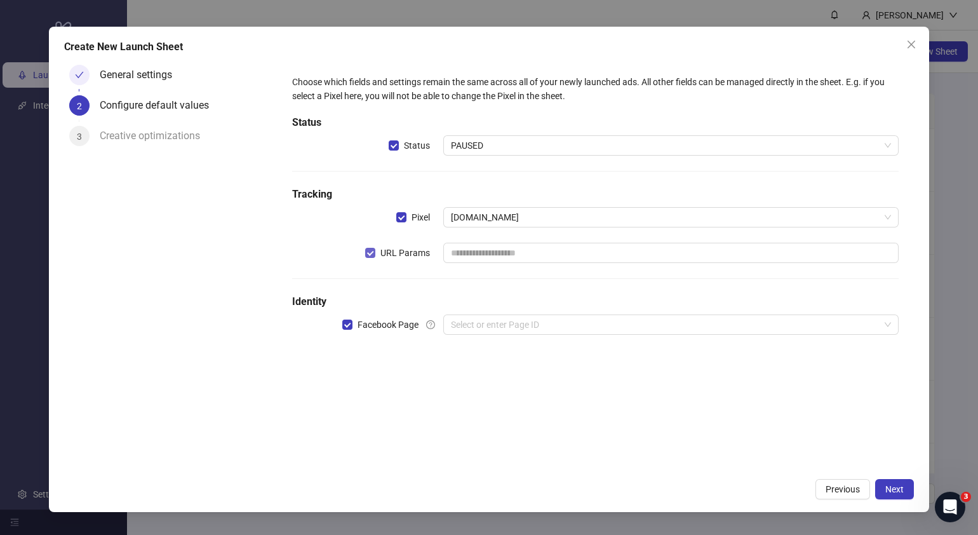
click at [377, 252] on span "URL Params" at bounding box center [405, 253] width 60 height 14
click at [477, 334] on div "Select or enter Page ID" at bounding box center [670, 324] width 455 height 20
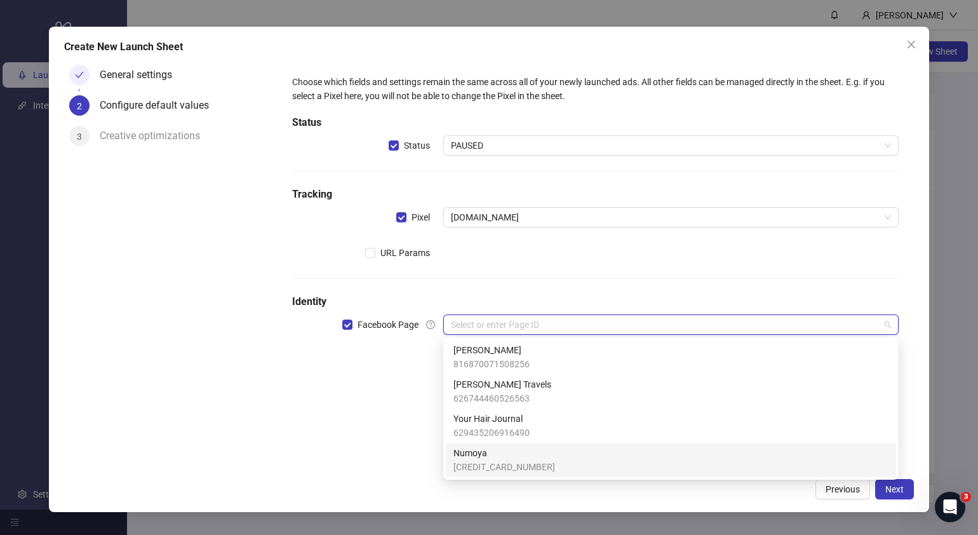
click at [485, 452] on span "Numoya" at bounding box center [505, 453] width 102 height 14
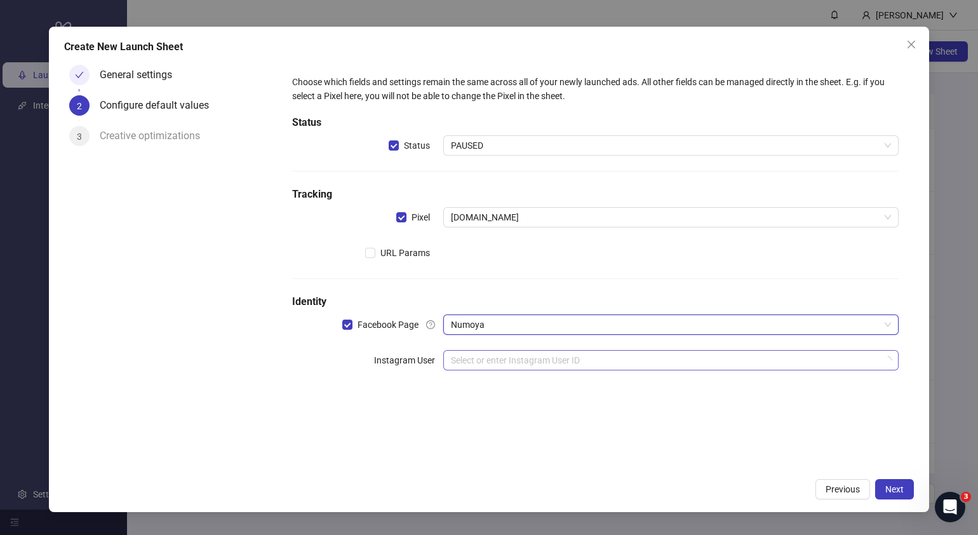
click at [480, 363] on input "search" at bounding box center [665, 360] width 429 height 19
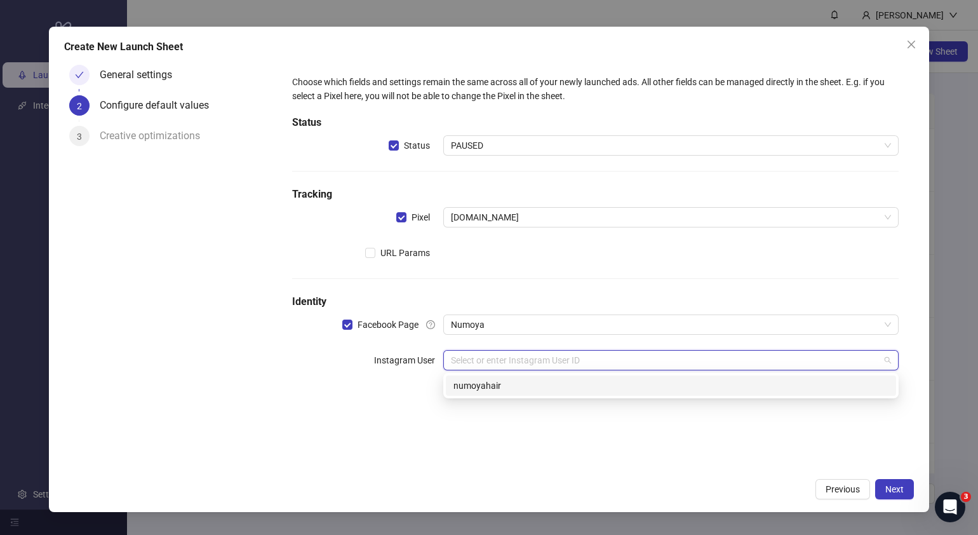
click at [494, 381] on div "numoyahair" at bounding box center [671, 386] width 435 height 14
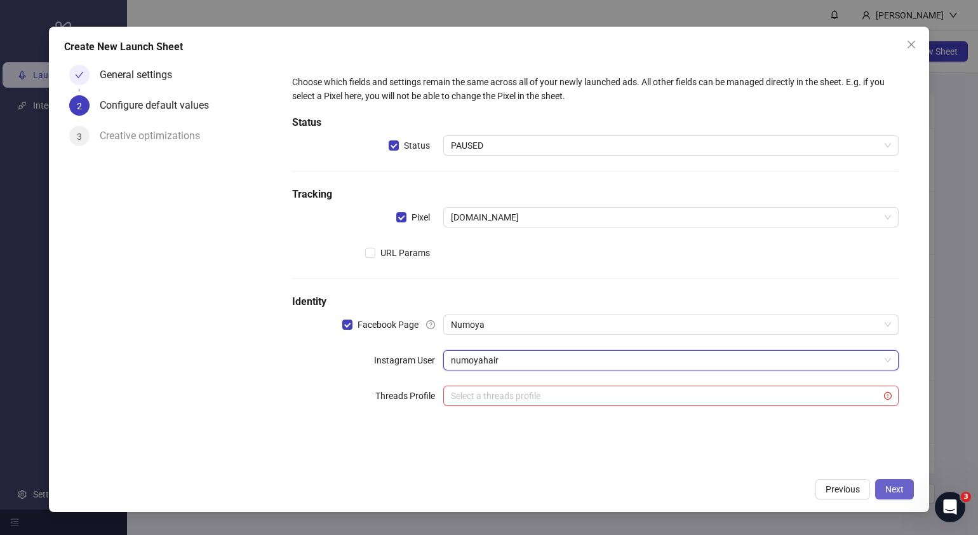
click at [900, 486] on span "Next" at bounding box center [895, 489] width 18 height 10
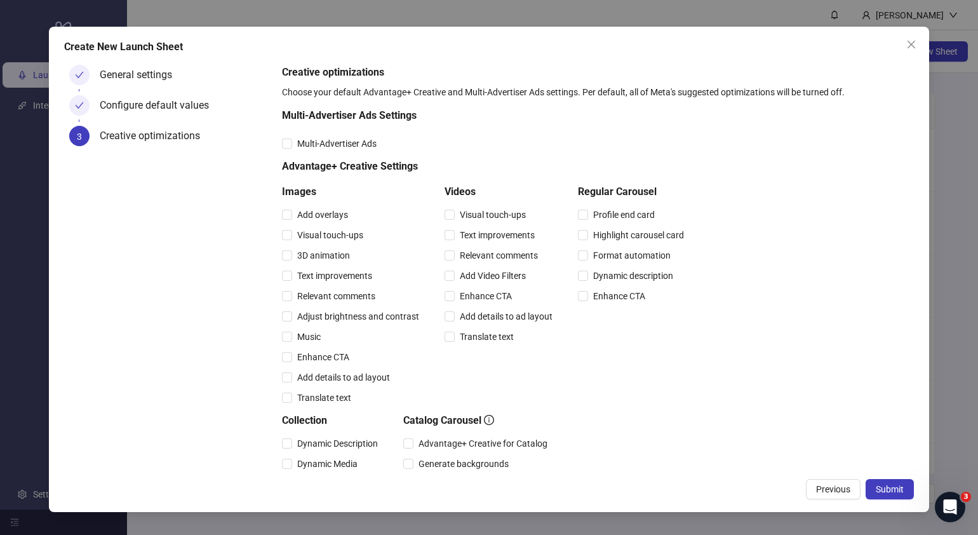
click at [901, 486] on span "Submit" at bounding box center [890, 489] width 28 height 10
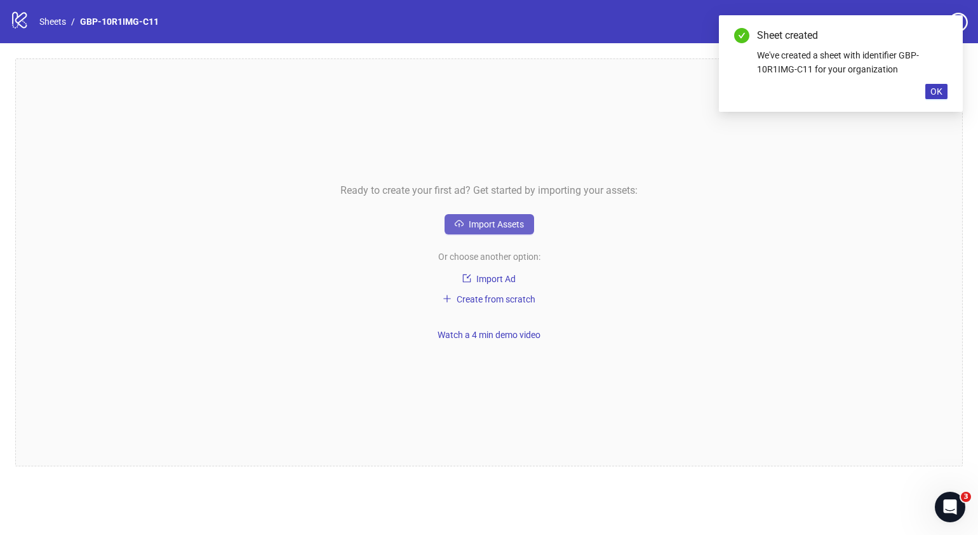
click at [494, 226] on span "Import Assets" at bounding box center [496, 224] width 55 height 10
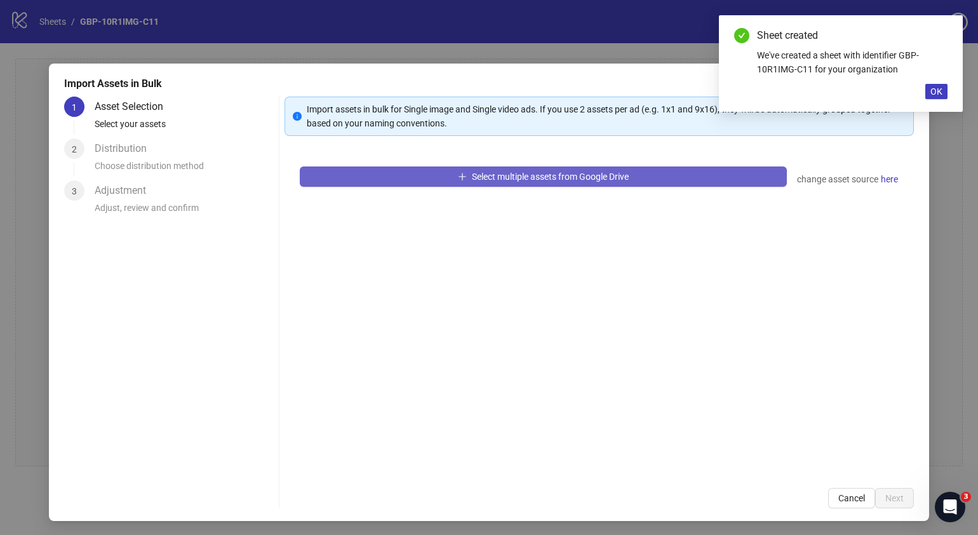
click at [585, 173] on span "Select multiple assets from Google Drive" at bounding box center [550, 177] width 157 height 10
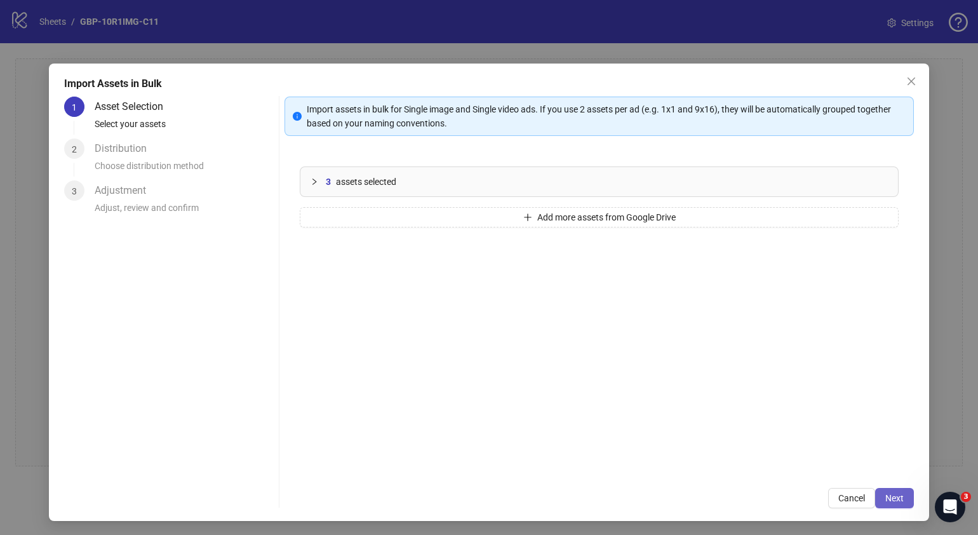
click at [888, 489] on button "Next" at bounding box center [894, 498] width 39 height 20
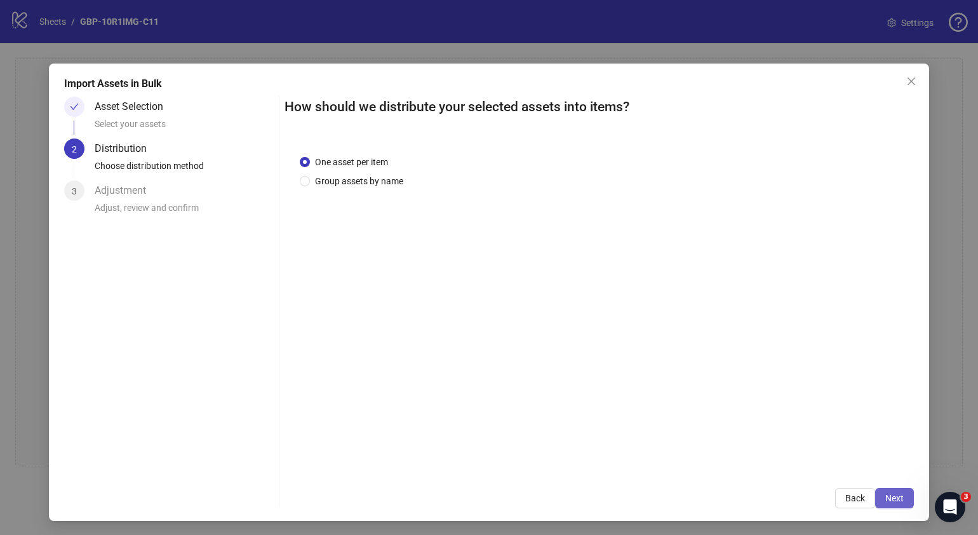
click at [893, 501] on button "Next" at bounding box center [894, 498] width 39 height 20
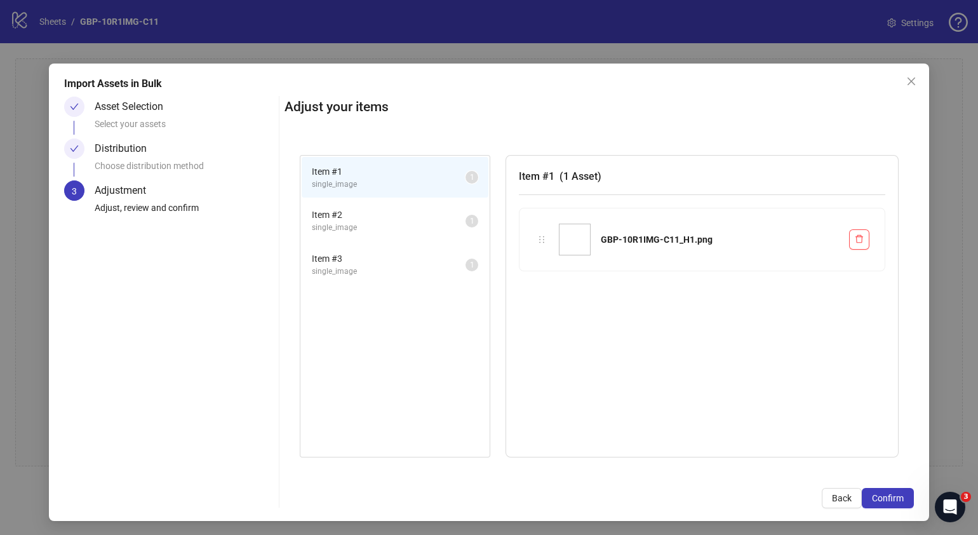
click at [892, 500] on span "Confirm" at bounding box center [888, 498] width 32 height 10
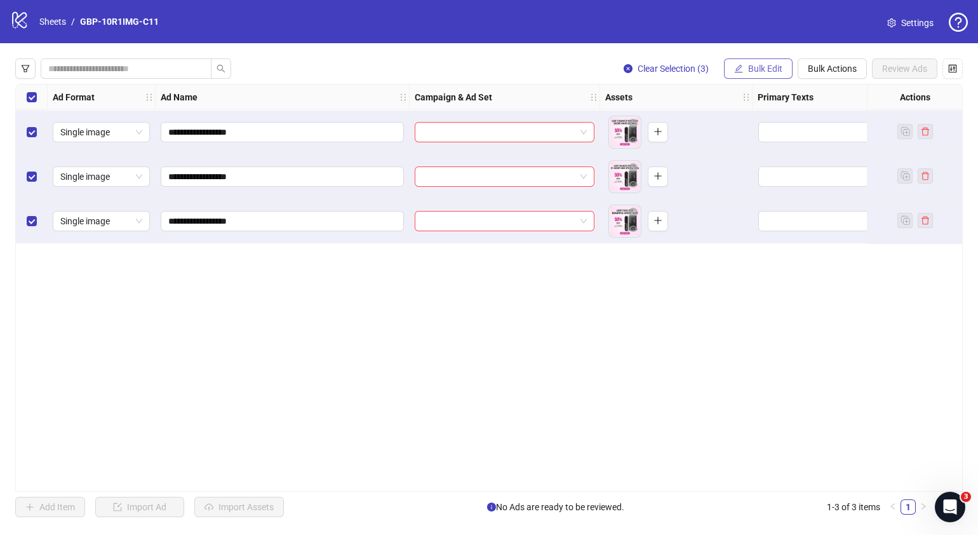
click at [753, 71] on span "Bulk Edit" at bounding box center [765, 69] width 34 height 10
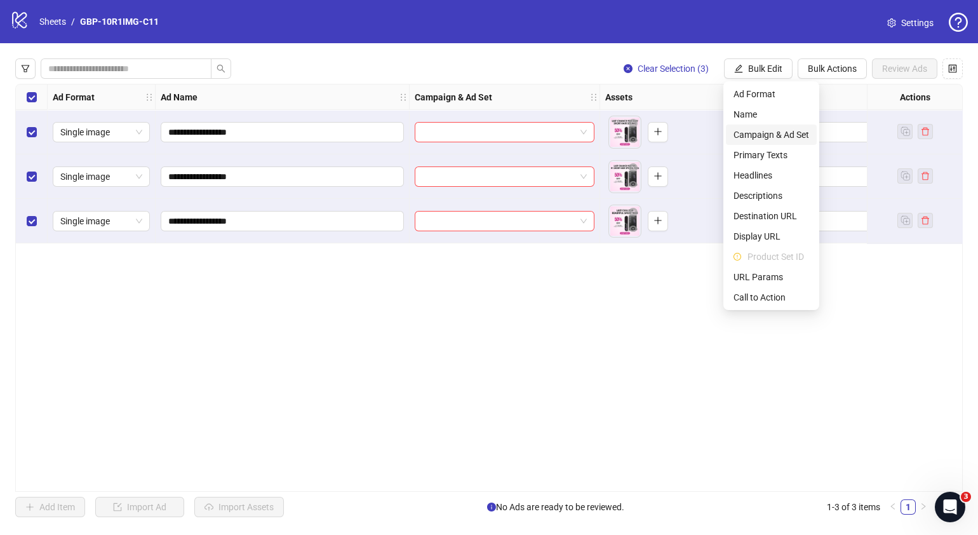
click at [781, 130] on span "Campaign & Ad Set" at bounding box center [772, 135] width 76 height 14
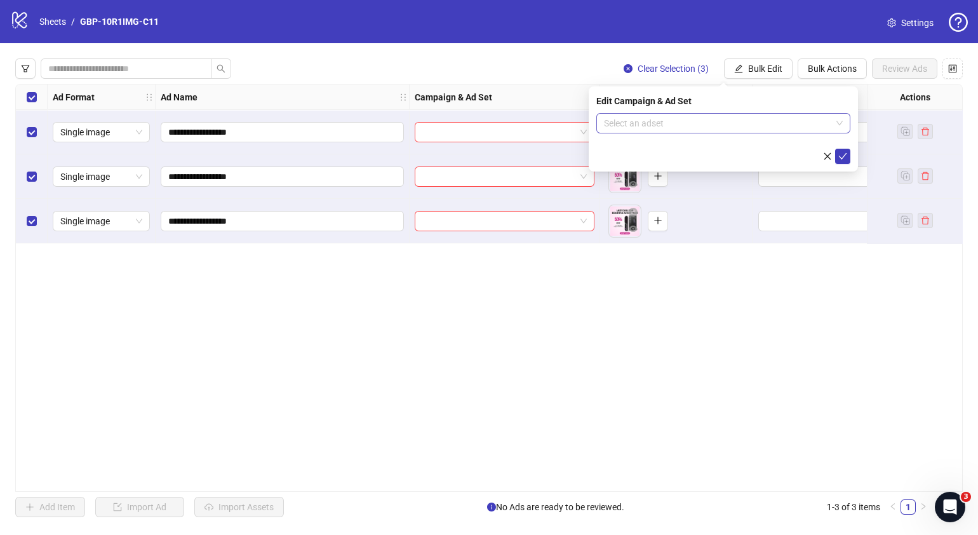
click at [843, 121] on div "Select an adset" at bounding box center [723, 123] width 254 height 20
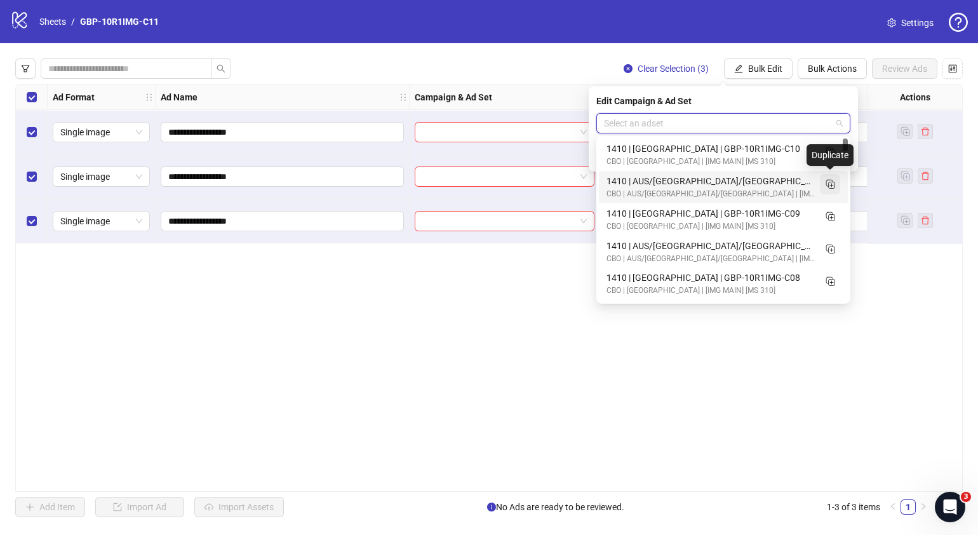
click at [832, 187] on icon "Duplicate" at bounding box center [830, 183] width 13 height 13
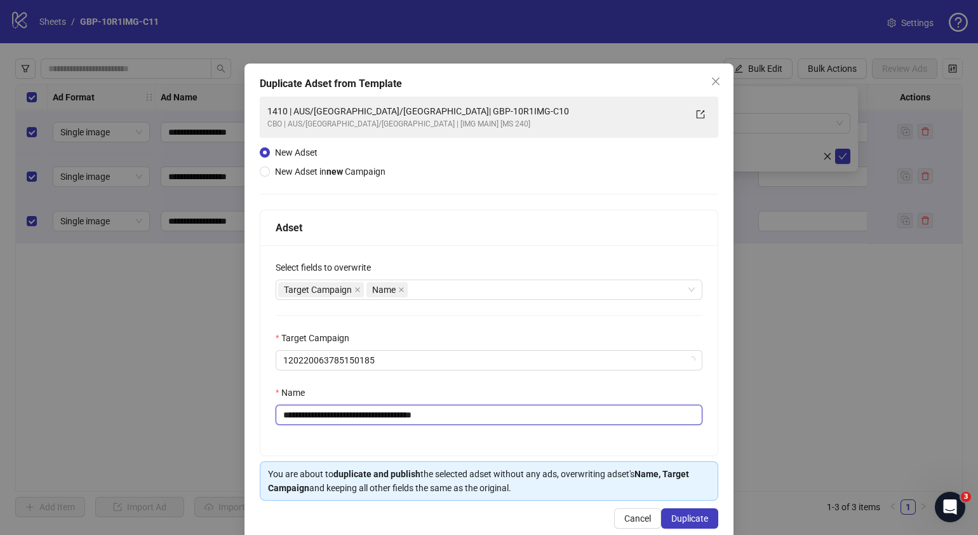
drag, startPoint x: 469, startPoint y: 423, endPoint x: 476, endPoint y: 415, distance: 10.4
click at [473, 417] on input "**********" at bounding box center [489, 415] width 427 height 20
drag, startPoint x: 476, startPoint y: 415, endPoint x: 360, endPoint y: 426, distance: 116.1
click at [360, 426] on div "**********" at bounding box center [488, 350] width 457 height 210
paste input "text"
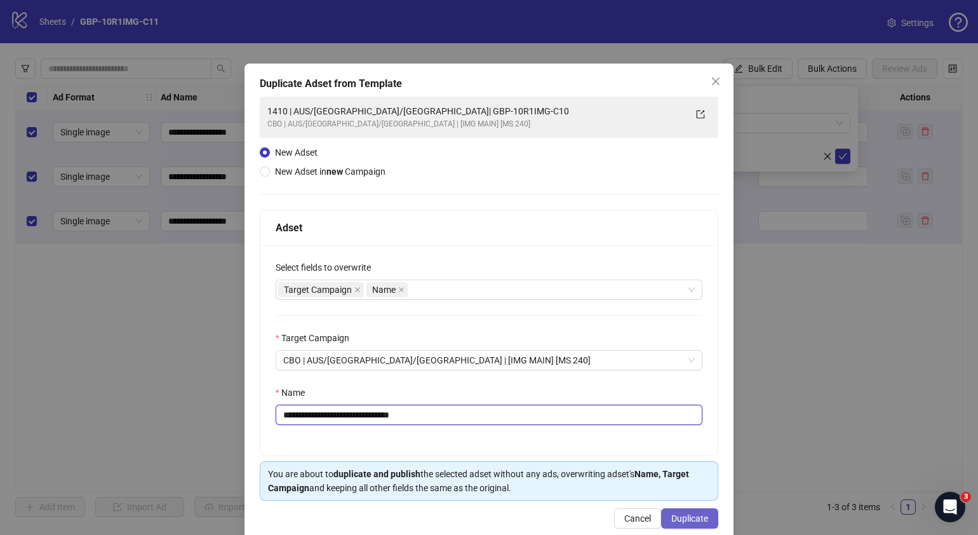
type input "**********"
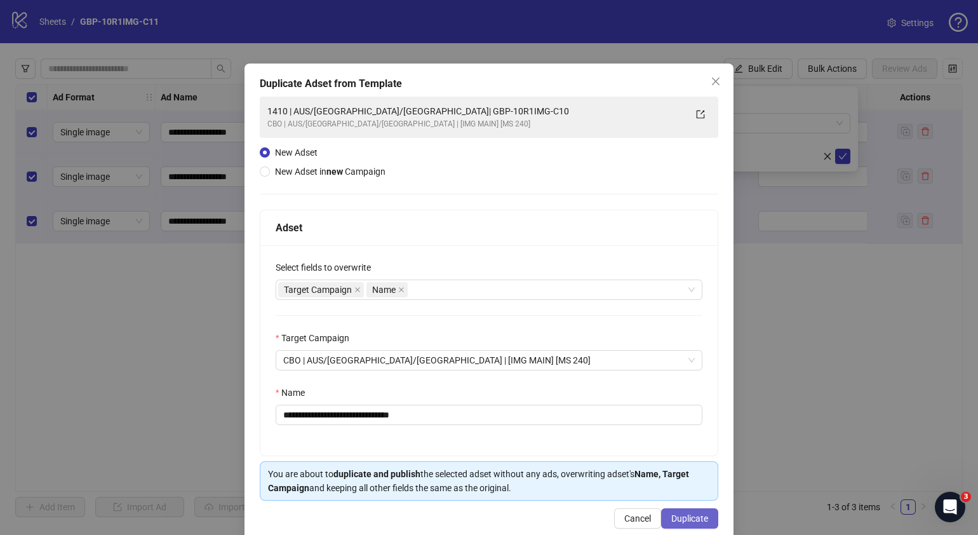
click at [675, 518] on span "Duplicate" at bounding box center [689, 518] width 37 height 10
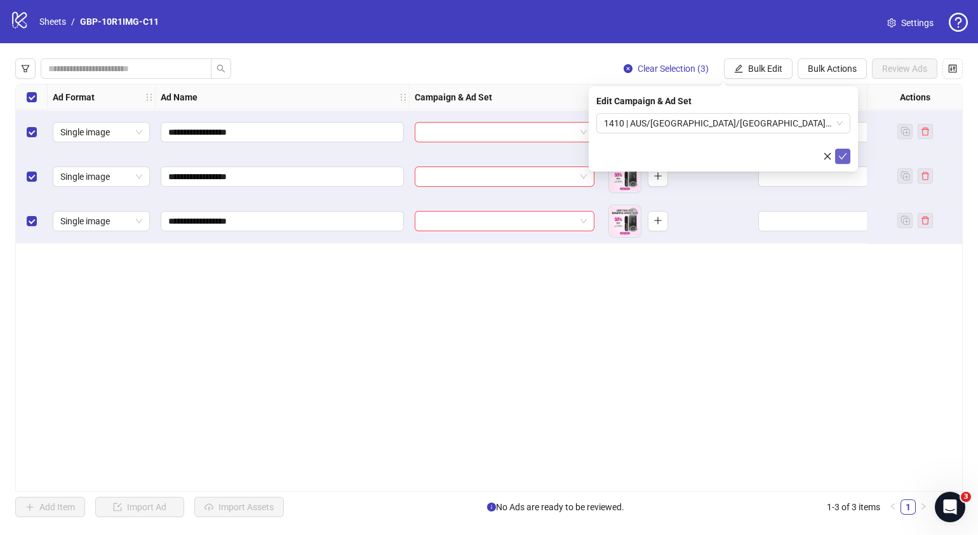
click at [846, 154] on icon "check" at bounding box center [843, 156] width 9 height 9
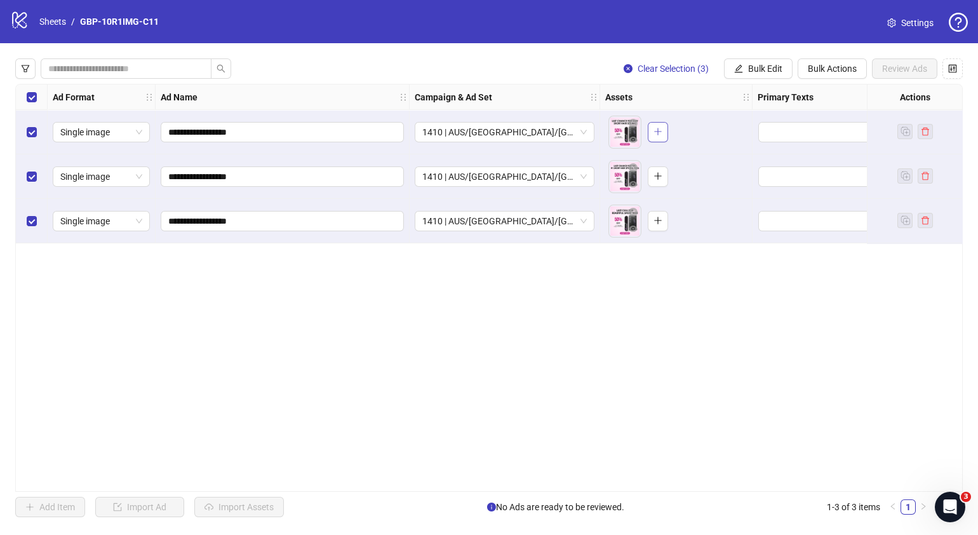
click at [663, 126] on button "button" at bounding box center [658, 132] width 20 height 20
click at [664, 183] on button "button" at bounding box center [658, 176] width 20 height 20
click at [664, 219] on button "button" at bounding box center [658, 221] width 20 height 20
click at [759, 70] on span "Bulk Edit" at bounding box center [765, 69] width 34 height 10
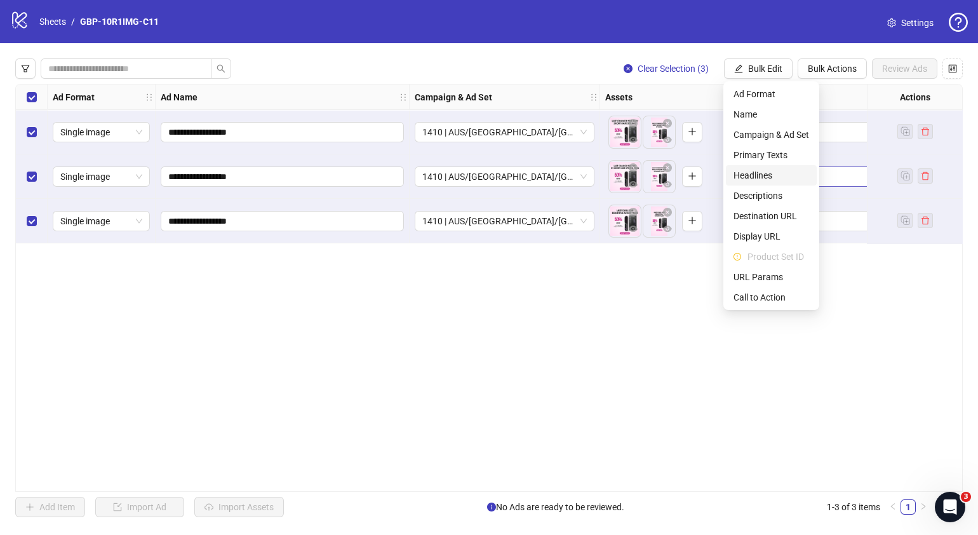
click at [763, 168] on span "Headlines" at bounding box center [772, 175] width 76 height 14
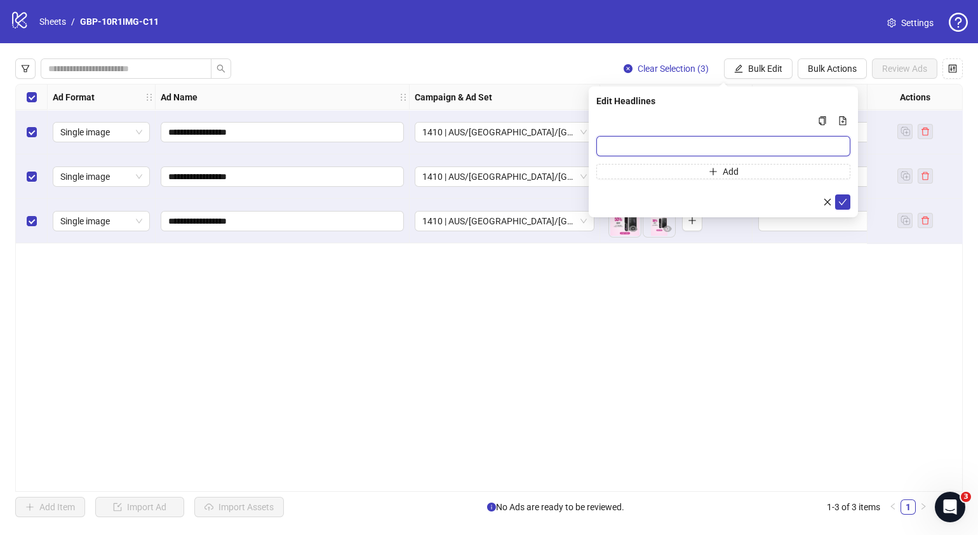
click at [713, 152] on input "Multi-input container - paste or copy values" at bounding box center [723, 146] width 254 height 20
paste input "*******"
type input "*******"
click at [725, 173] on span "Add" at bounding box center [731, 171] width 16 height 10
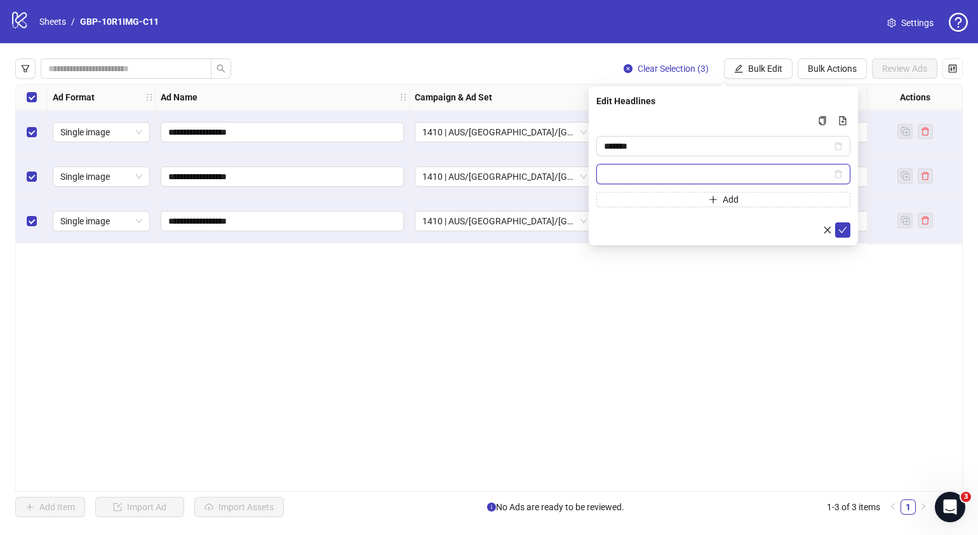
paste input "**********"
type input "**********"
click at [845, 233] on span "submit" at bounding box center [843, 230] width 9 height 10
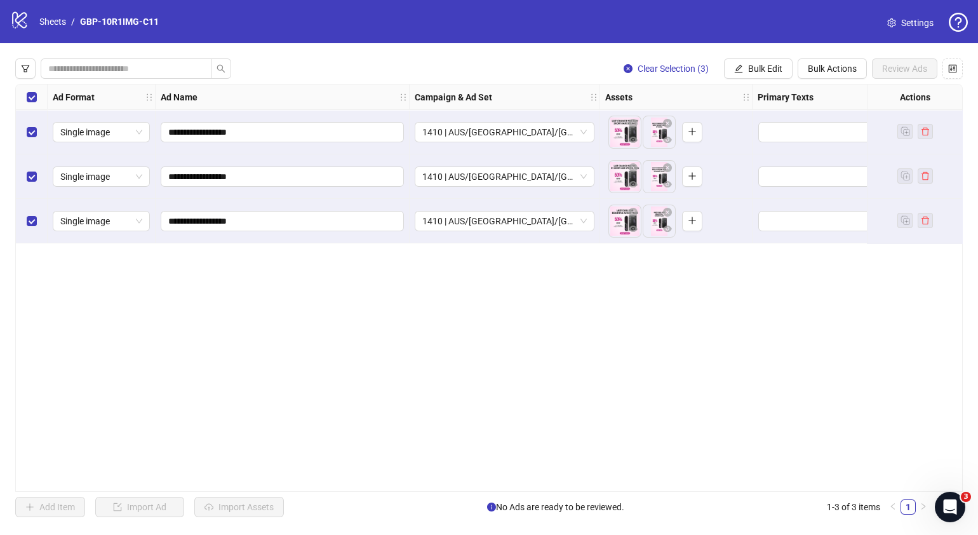
click at [771, 54] on div "**********" at bounding box center [489, 287] width 978 height 489
click at [772, 68] on span "Bulk Edit" at bounding box center [765, 69] width 34 height 10
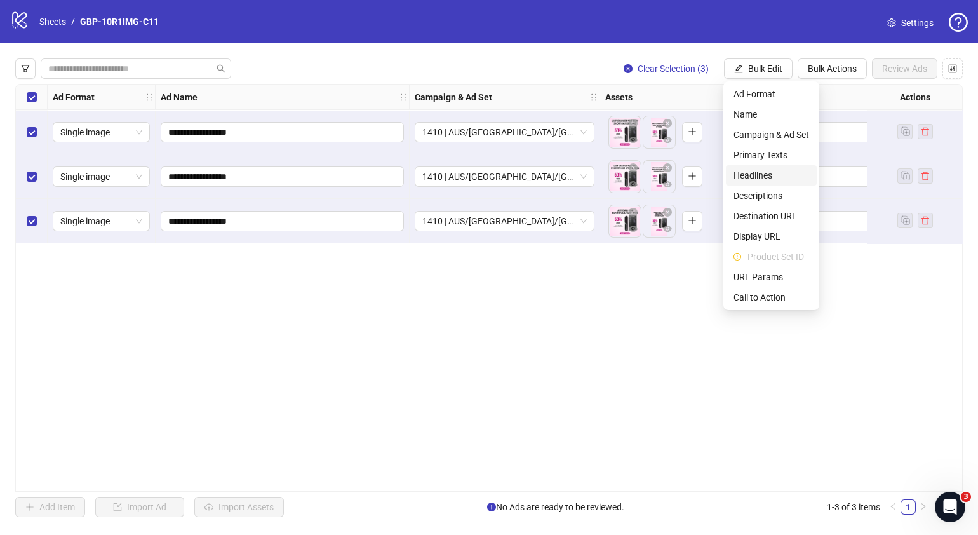
click at [772, 174] on span "Headlines" at bounding box center [772, 175] width 76 height 14
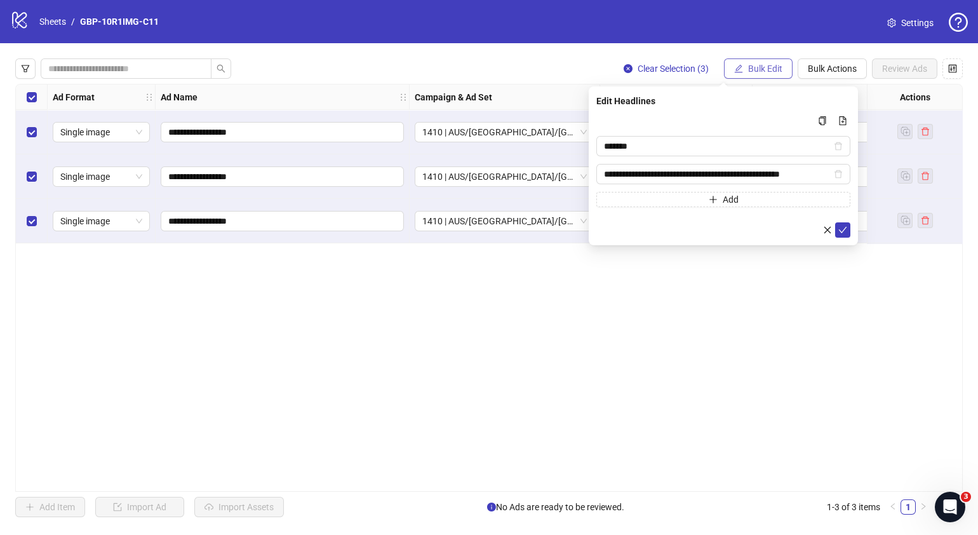
click at [765, 70] on span "Bulk Edit" at bounding box center [765, 69] width 34 height 10
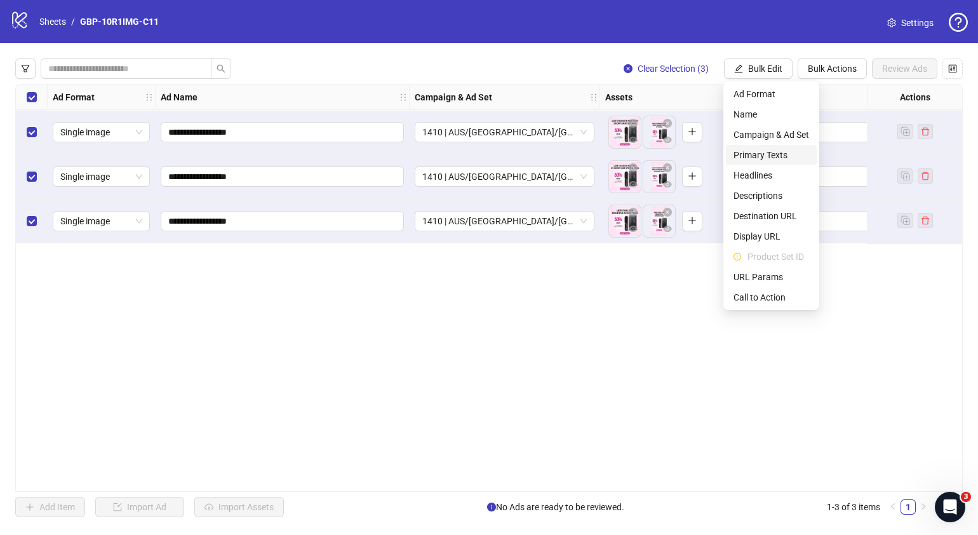
click at [769, 156] on span "Primary Texts" at bounding box center [772, 155] width 76 height 14
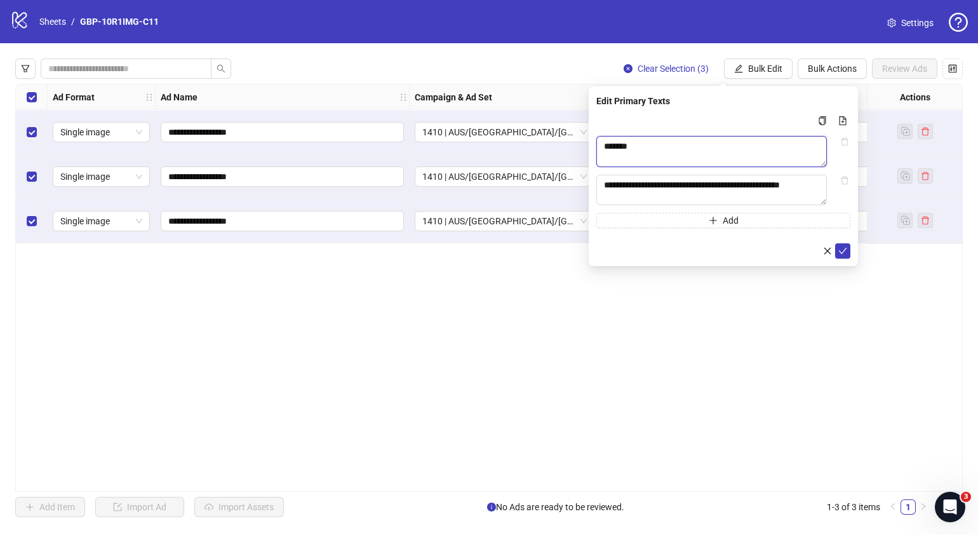
click at [680, 146] on textarea "*******" at bounding box center [711, 151] width 231 height 31
drag, startPoint x: 731, startPoint y: 144, endPoint x: 187, endPoint y: 210, distance: 547.1
click at [192, 210] on body "**********" at bounding box center [489, 267] width 978 height 535
paste textarea "**********"
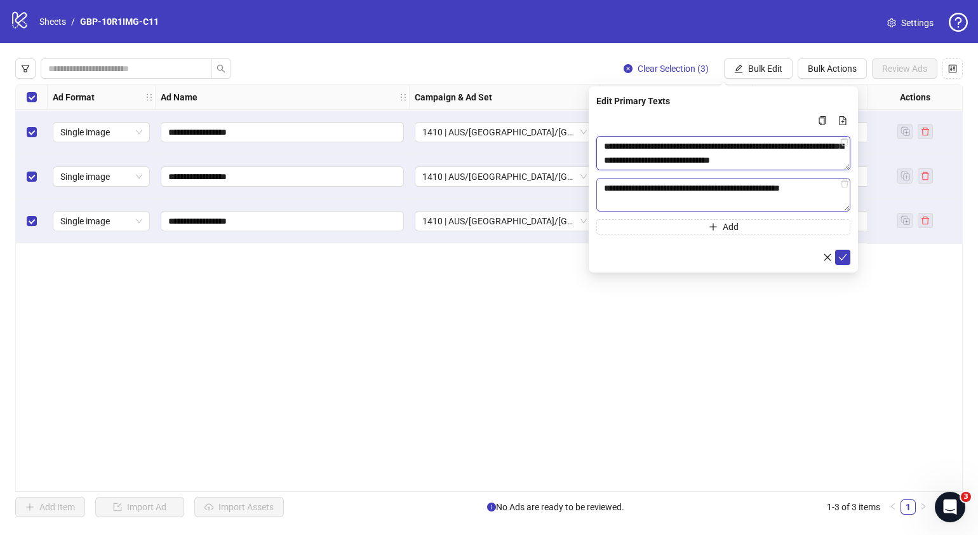
type textarea "**********"
click at [833, 192] on textarea "**********" at bounding box center [723, 195] width 254 height 34
click at [839, 197] on textarea "**********" at bounding box center [723, 195] width 254 height 34
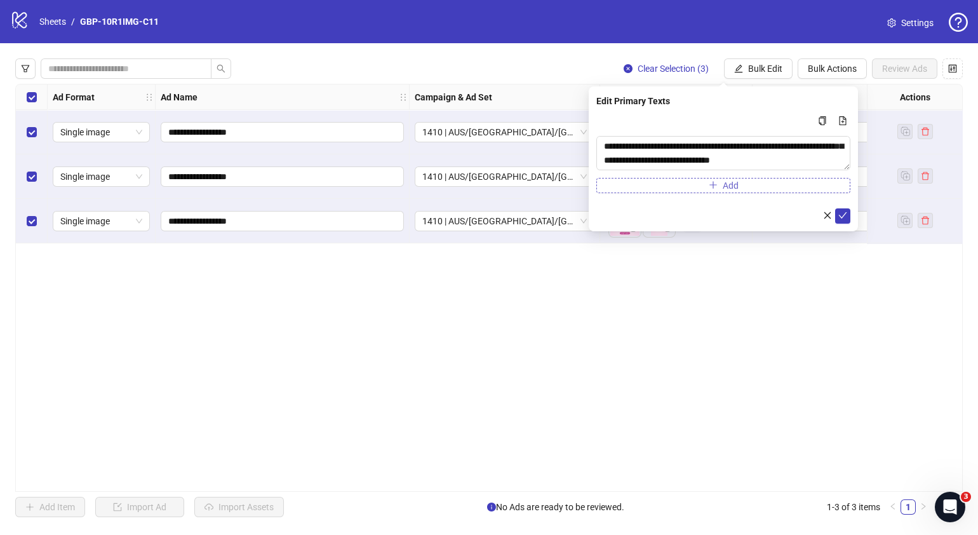
click at [773, 188] on button "Add" at bounding box center [723, 185] width 254 height 15
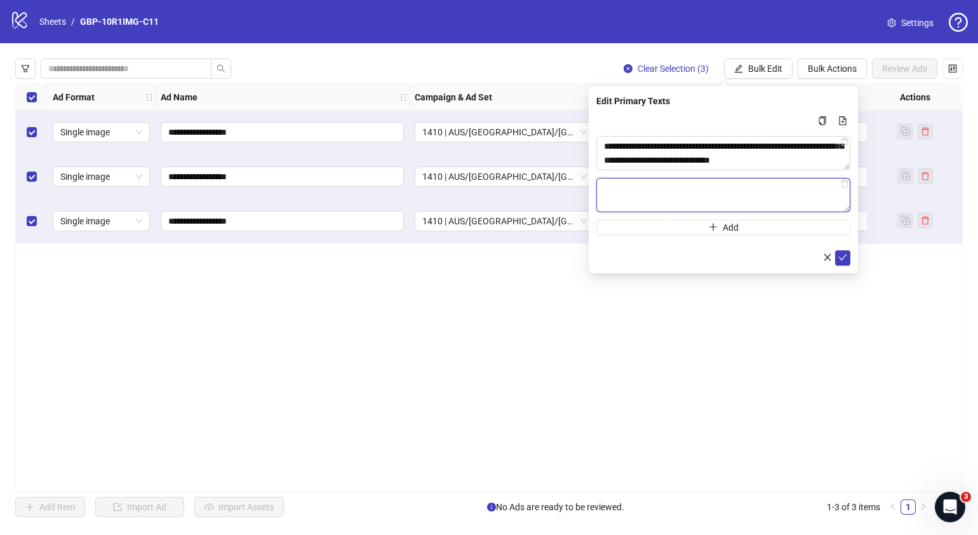
click at [692, 189] on textarea "Multi-text input container - paste or copy values" at bounding box center [723, 195] width 254 height 34
paste textarea "**********"
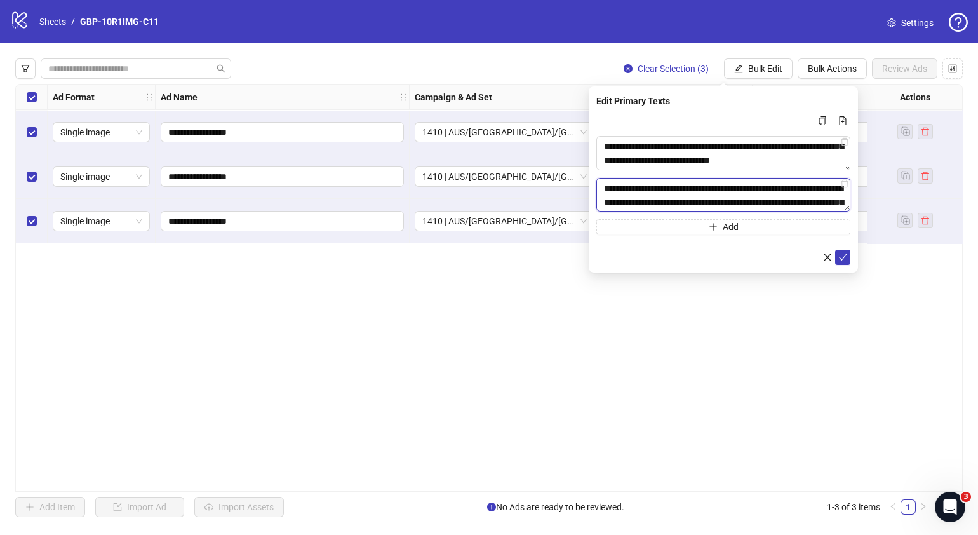
scroll to position [219, 0]
type textarea "**********"
click at [847, 255] on button "submit" at bounding box center [842, 257] width 15 height 15
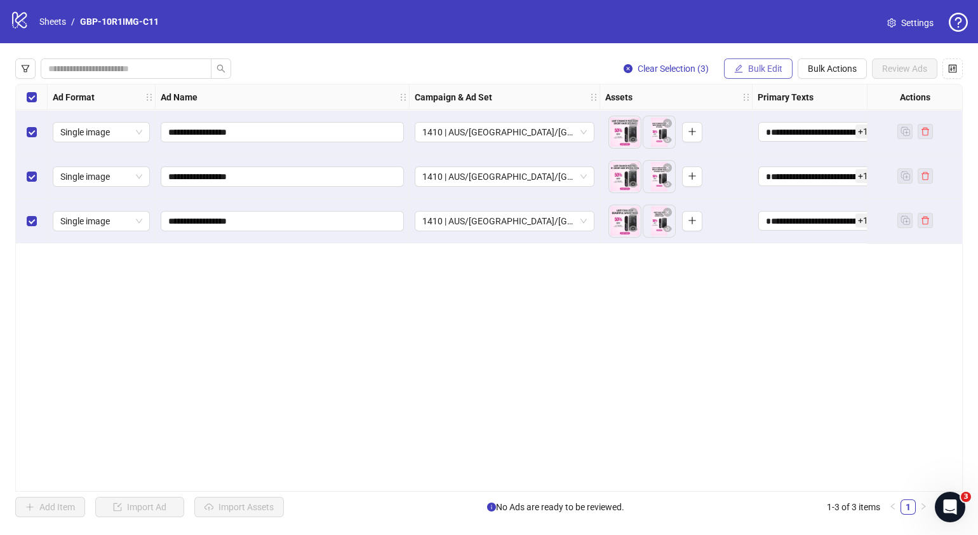
click at [769, 65] on span "Bulk Edit" at bounding box center [765, 69] width 34 height 10
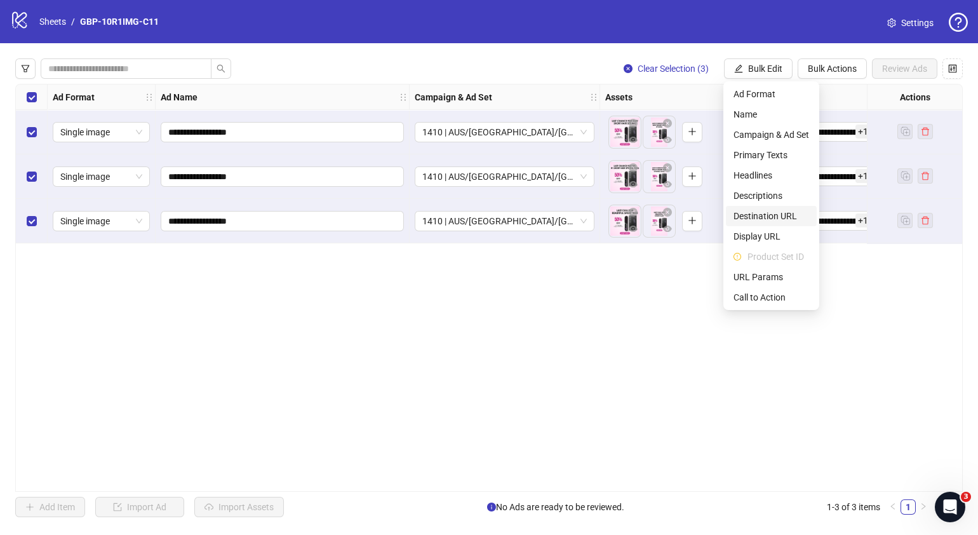
click at [778, 218] on span "Destination URL" at bounding box center [772, 216] width 76 height 14
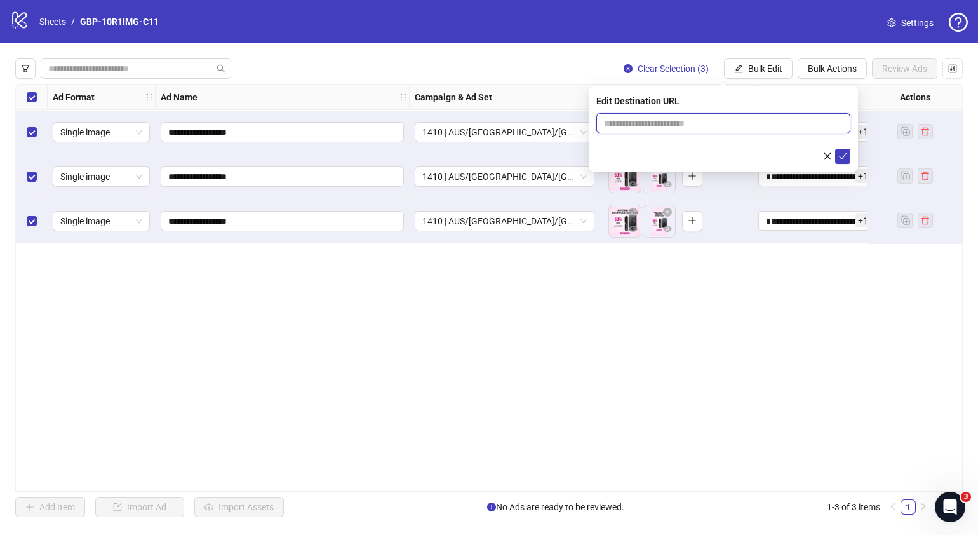
click at [731, 126] on input "text" at bounding box center [718, 123] width 229 height 14
paste input "**********"
type input "**********"
click at [846, 156] on icon "check" at bounding box center [843, 156] width 9 height 9
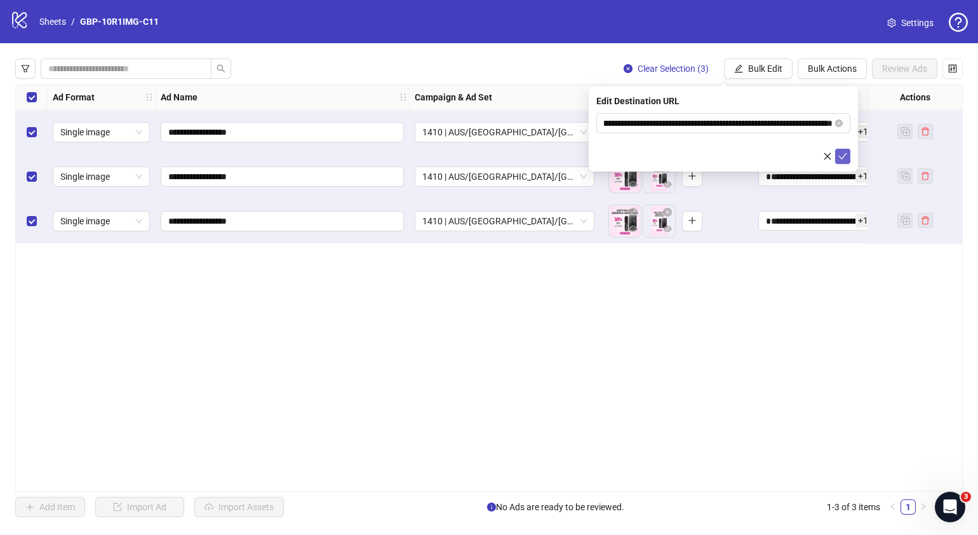
scroll to position [0, 0]
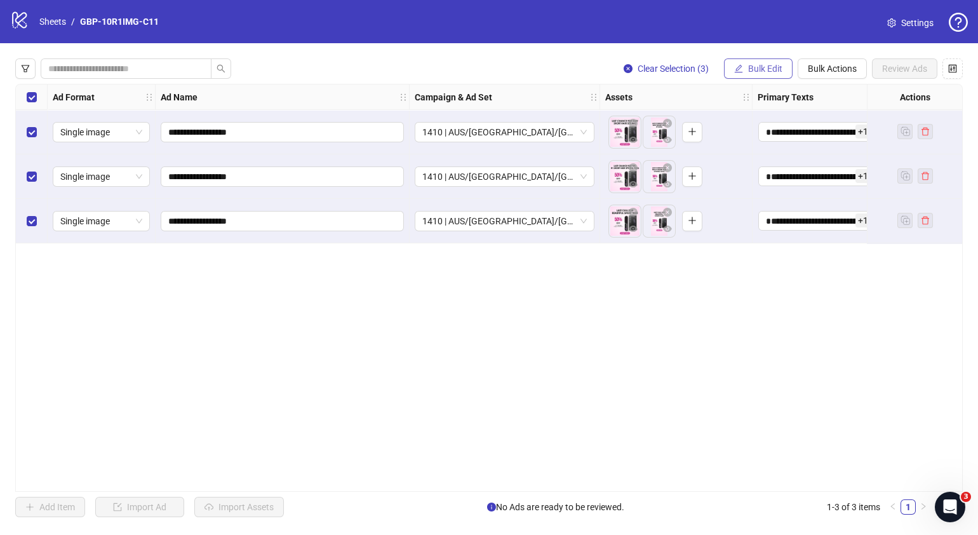
click at [749, 65] on span "Bulk Edit" at bounding box center [765, 69] width 34 height 10
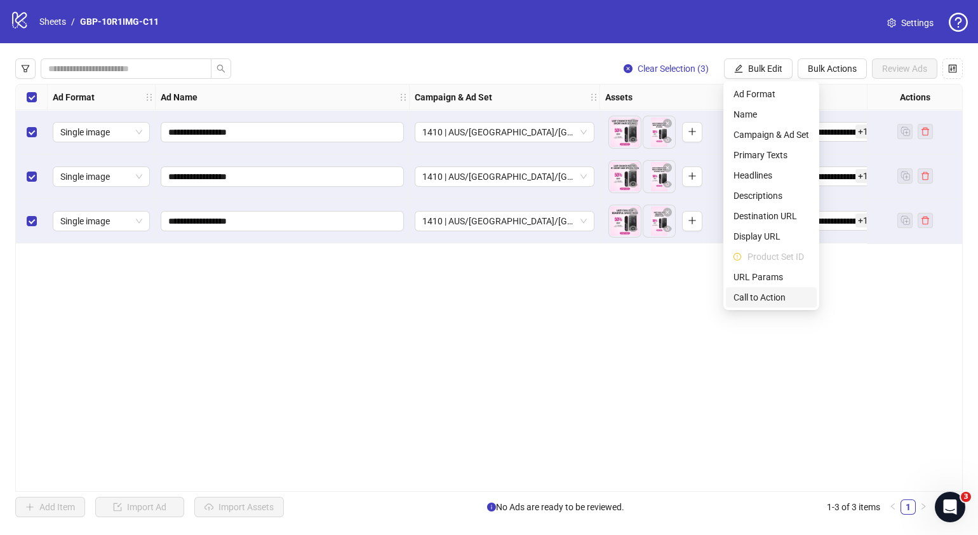
click at [770, 290] on span "Call to Action" at bounding box center [772, 297] width 76 height 14
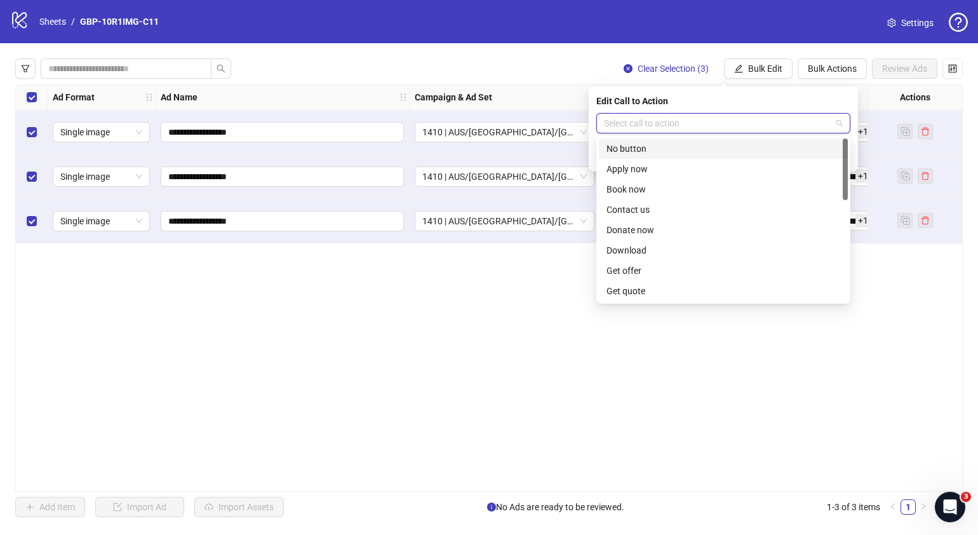
click at [739, 127] on input "search" at bounding box center [717, 123] width 227 height 19
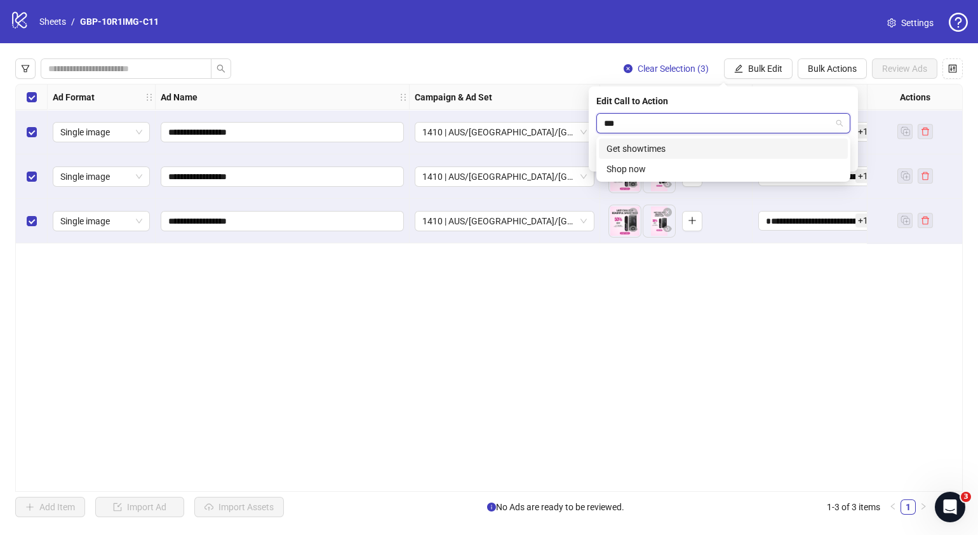
type input "****"
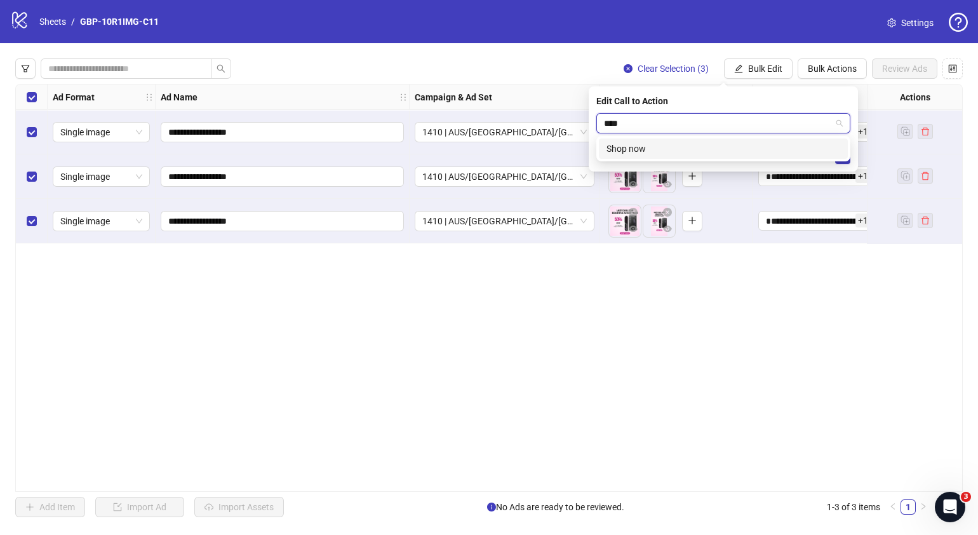
click at [746, 149] on div "Shop now" at bounding box center [724, 149] width 234 height 14
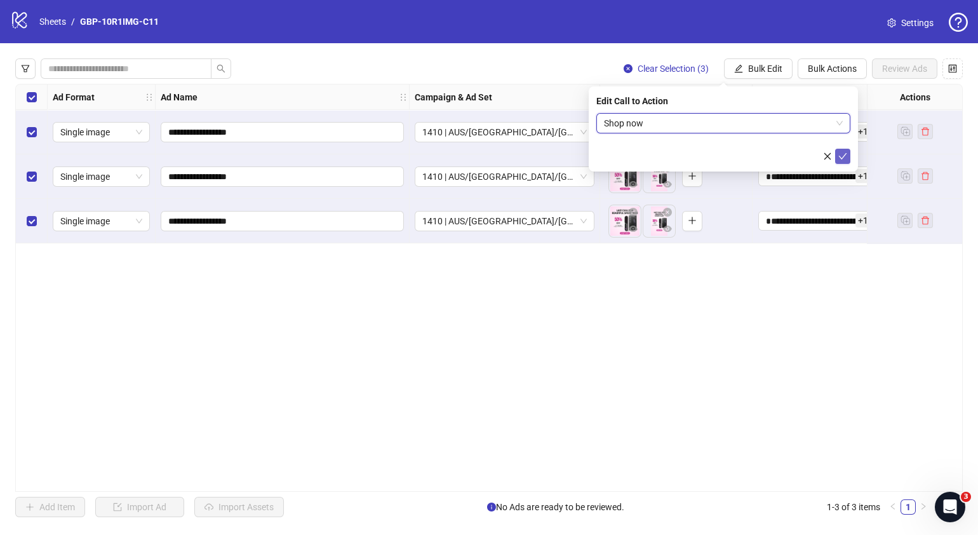
click at [842, 156] on icon "check" at bounding box center [843, 156] width 9 height 9
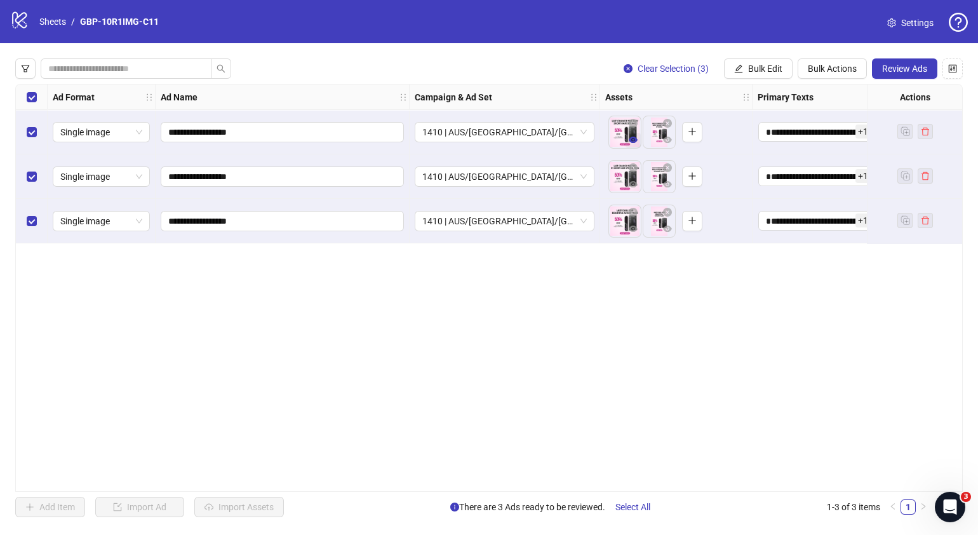
click at [635, 144] on icon "eye" at bounding box center [633, 139] width 9 height 9
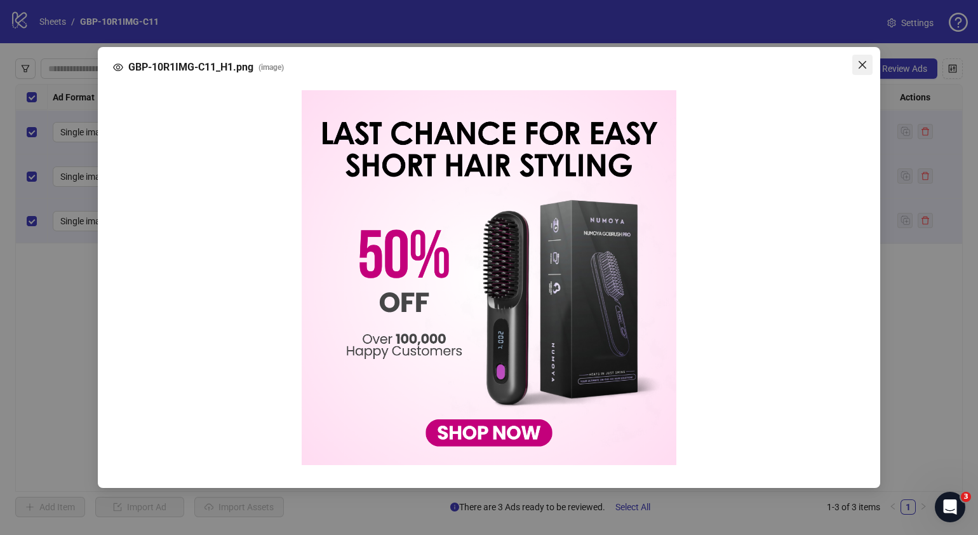
click at [861, 69] on icon "close" at bounding box center [863, 65] width 8 height 8
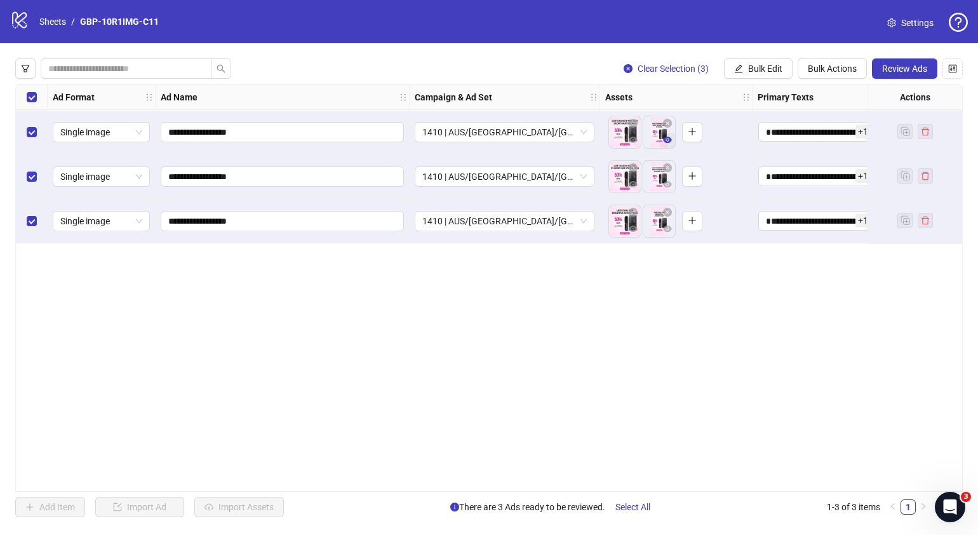
click at [666, 142] on icon "eye" at bounding box center [667, 140] width 9 height 6
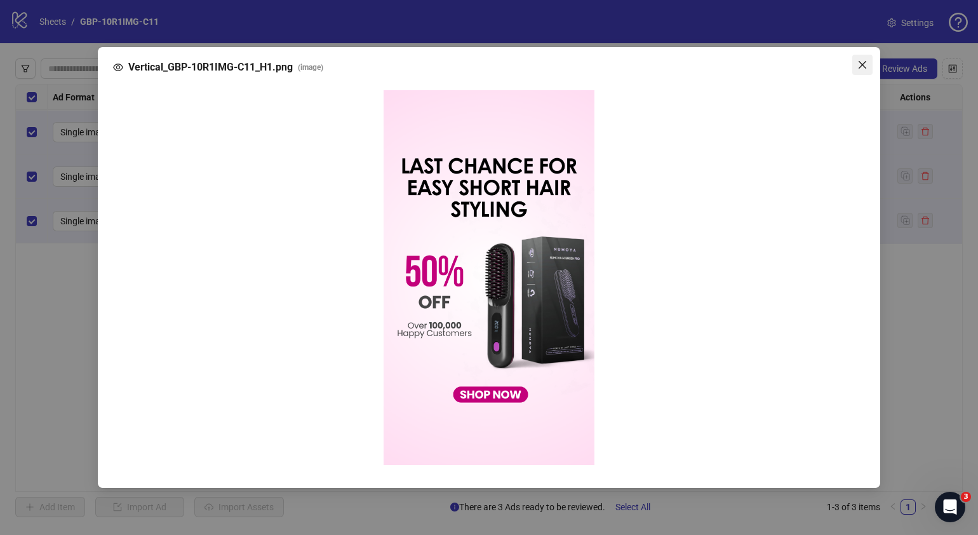
click at [864, 57] on button "Close" at bounding box center [862, 65] width 20 height 20
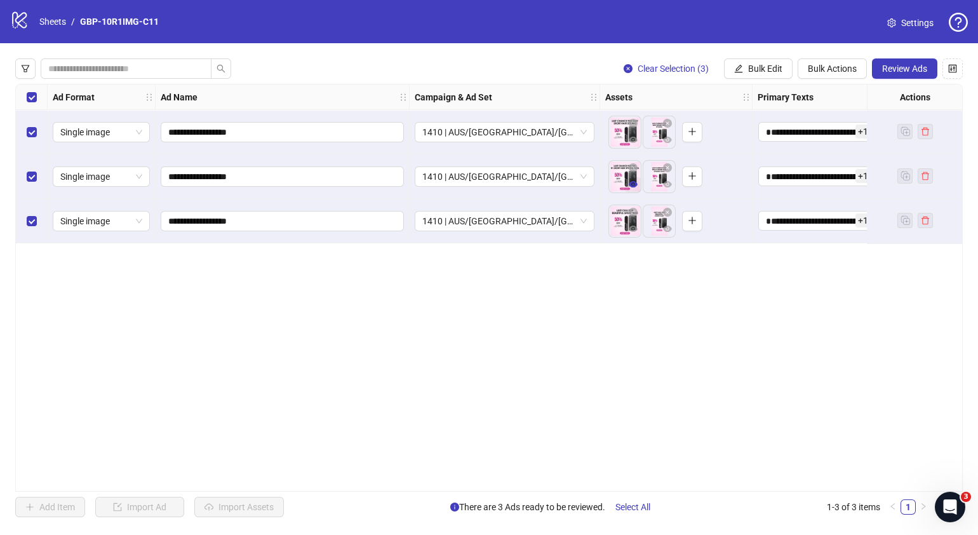
click at [635, 185] on icon "eye" at bounding box center [633, 184] width 9 height 6
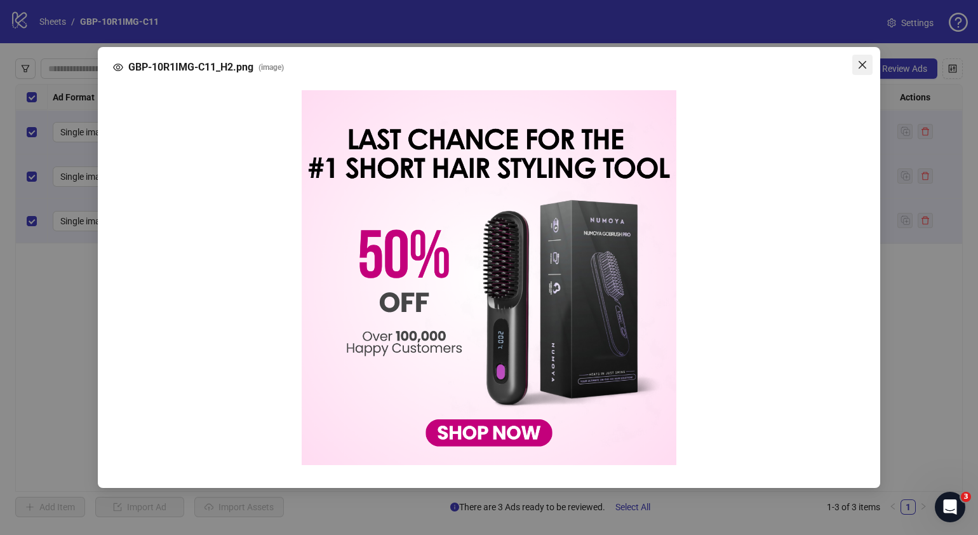
click at [861, 67] on icon "close" at bounding box center [863, 65] width 8 height 8
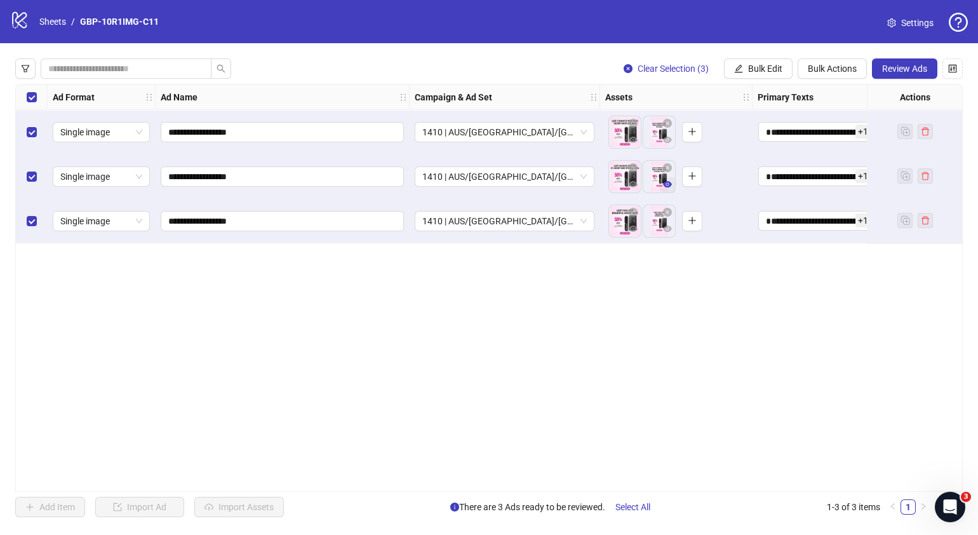
click at [668, 187] on icon "eye" at bounding box center [667, 184] width 9 height 6
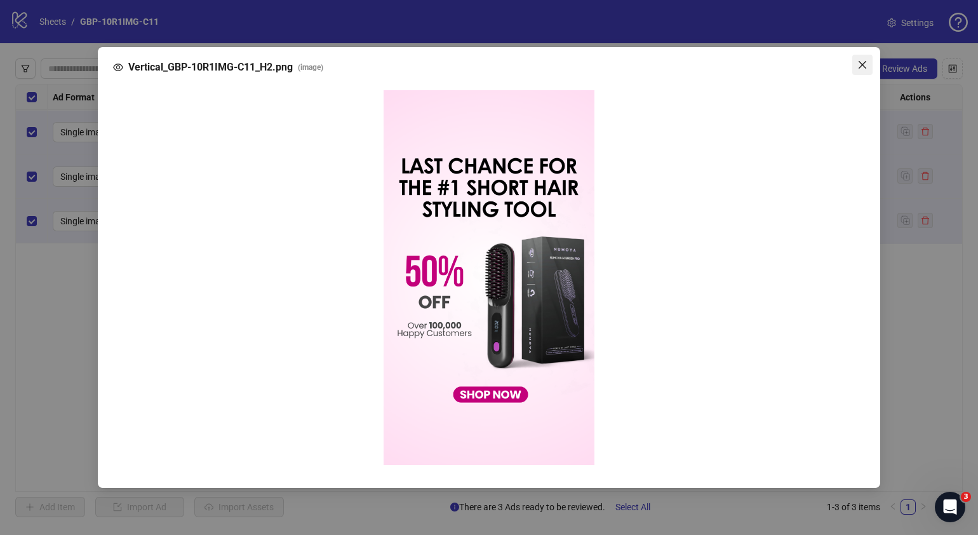
click at [861, 65] on icon "close" at bounding box center [863, 65] width 10 height 10
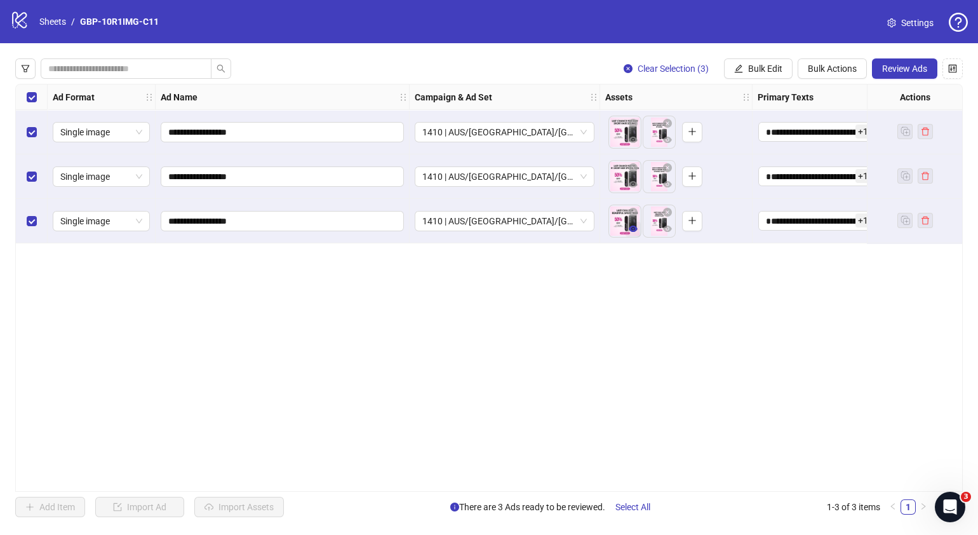
click at [633, 230] on icon "eye" at bounding box center [633, 228] width 9 height 9
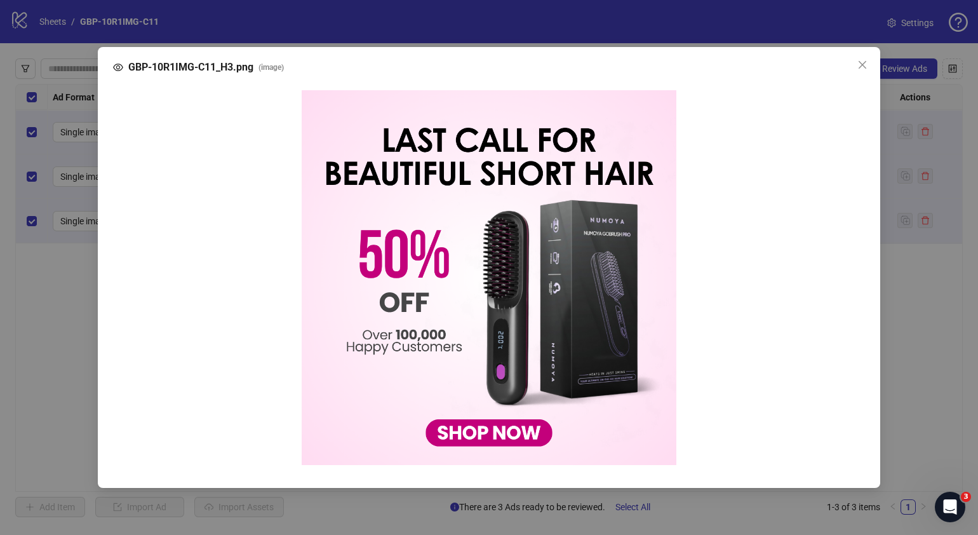
click at [867, 67] on icon "close" at bounding box center [863, 65] width 10 height 10
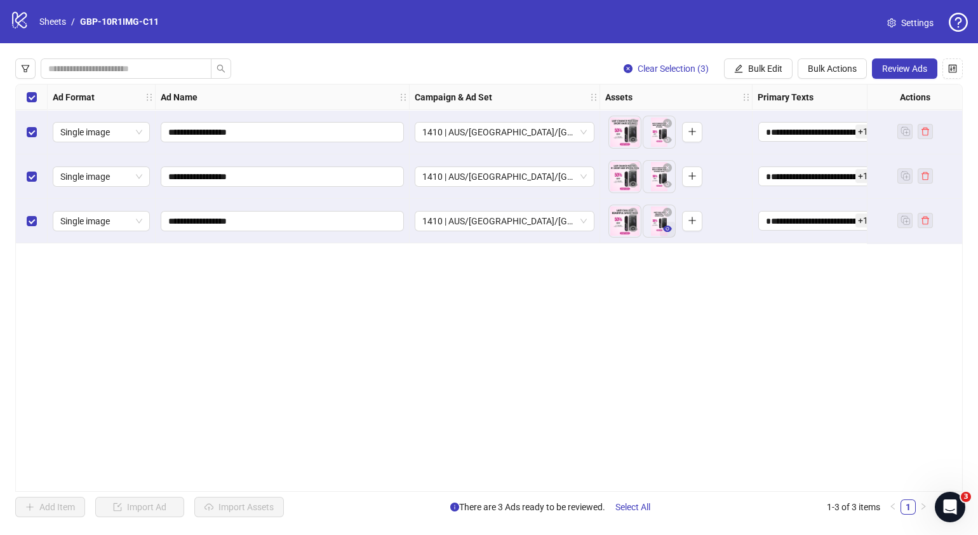
click at [662, 228] on button "button" at bounding box center [667, 229] width 15 height 15
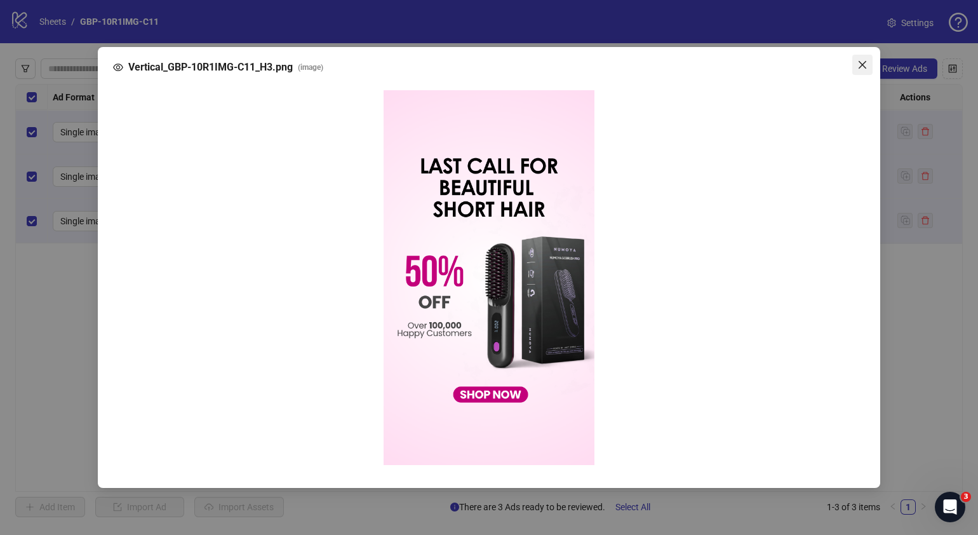
click at [858, 64] on icon "close" at bounding box center [863, 65] width 10 height 10
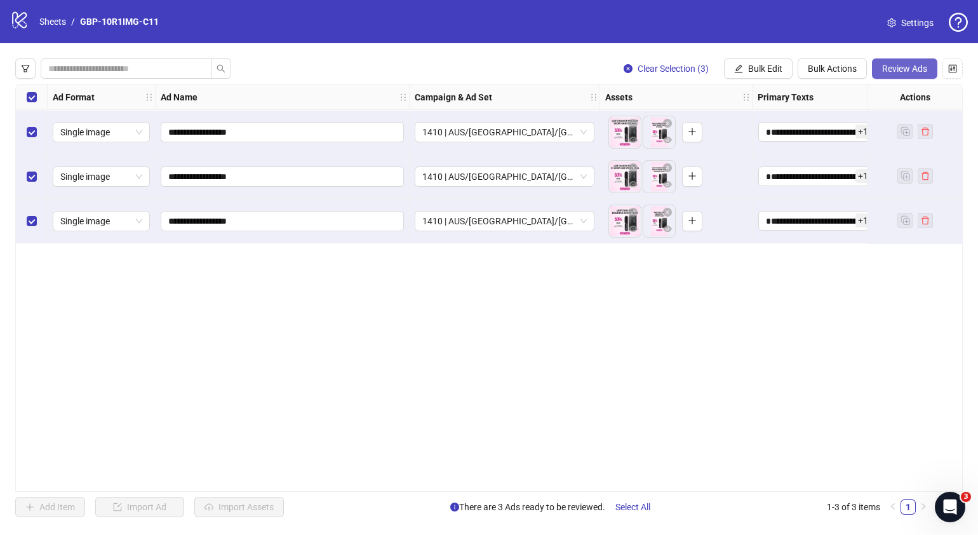
click at [907, 68] on span "Review Ads" at bounding box center [904, 69] width 45 height 10
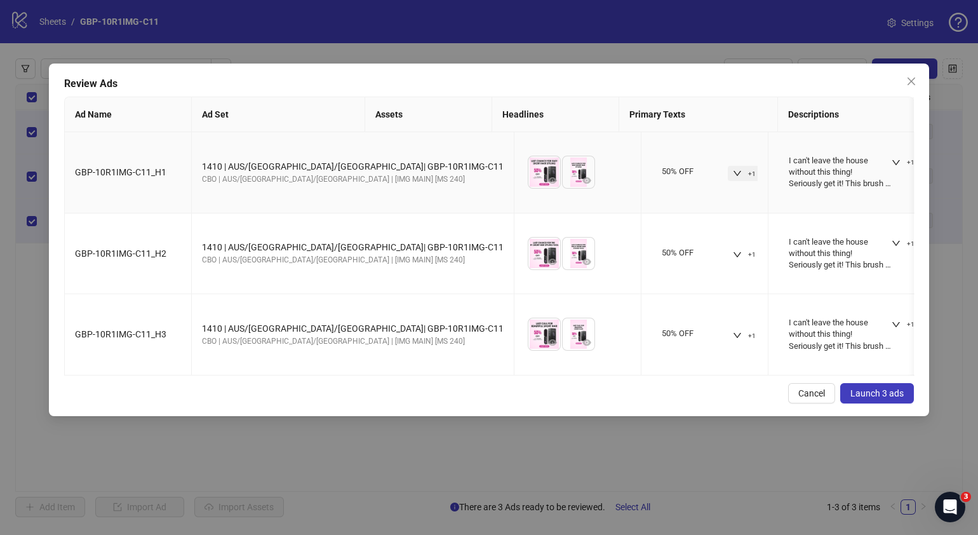
click at [733, 173] on icon "down" at bounding box center [737, 173] width 9 height 9
click at [892, 159] on icon "down" at bounding box center [896, 162] width 9 height 9
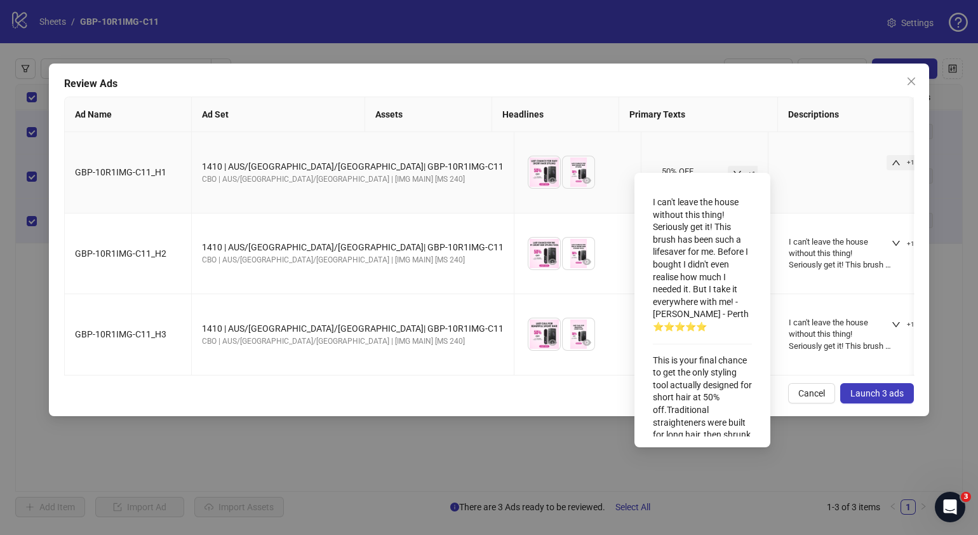
scroll to position [152, 0]
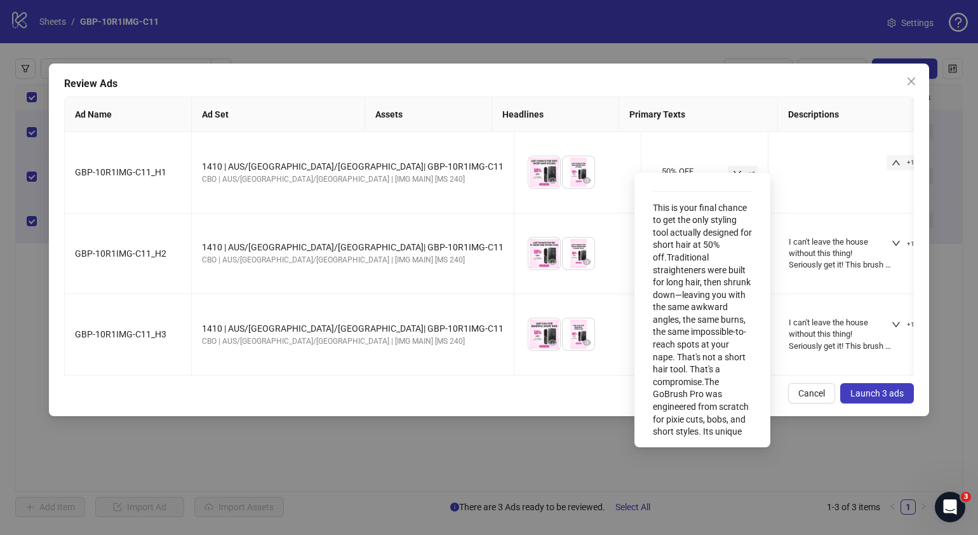
click at [419, 403] on div "Cancel Launch 3 ads" at bounding box center [489, 393] width 850 height 20
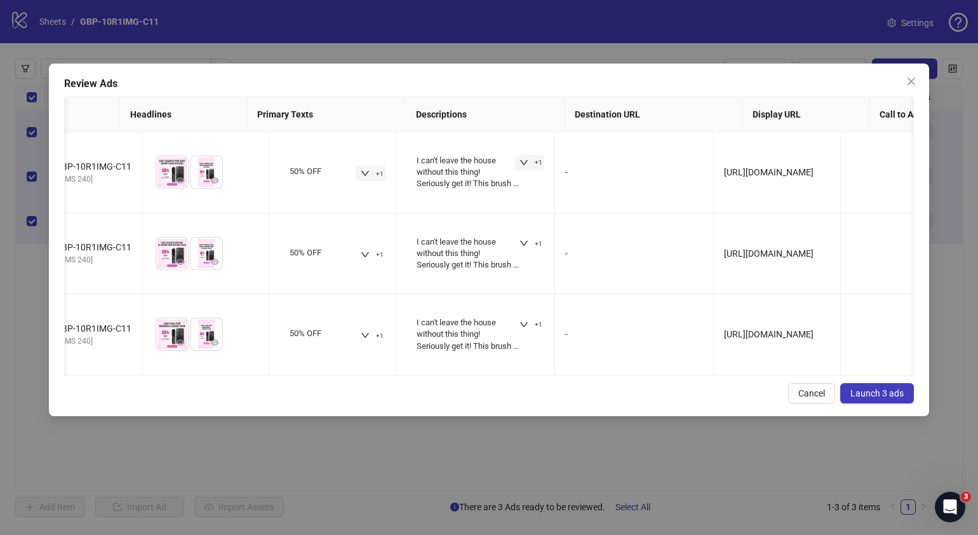
scroll to position [0, 0]
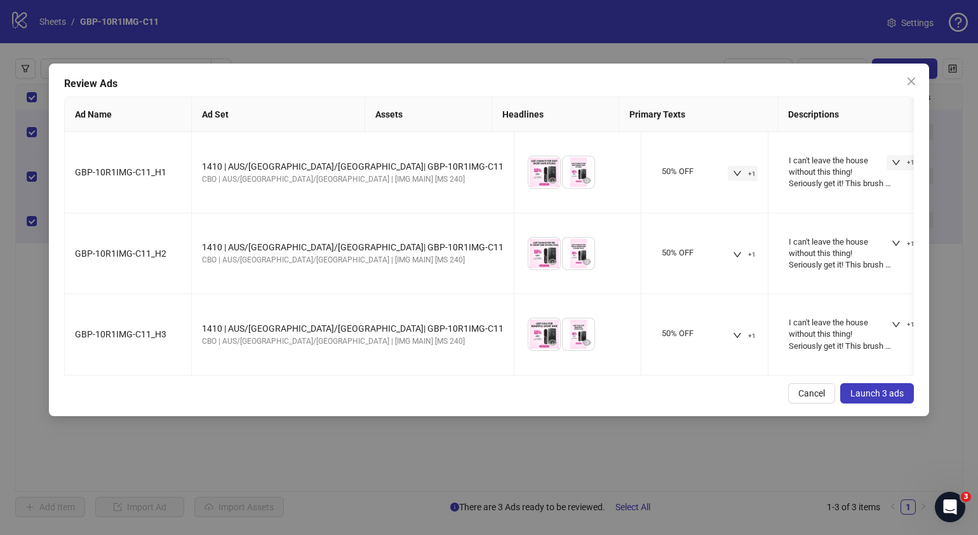
click at [901, 398] on span "Launch 3 ads" at bounding box center [877, 393] width 53 height 10
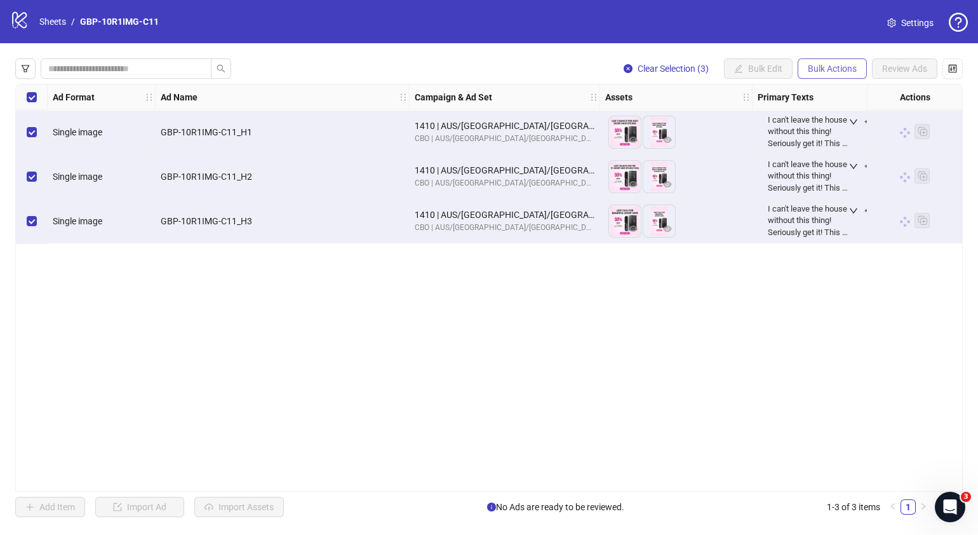
click at [829, 70] on span "Bulk Actions" at bounding box center [832, 69] width 49 height 10
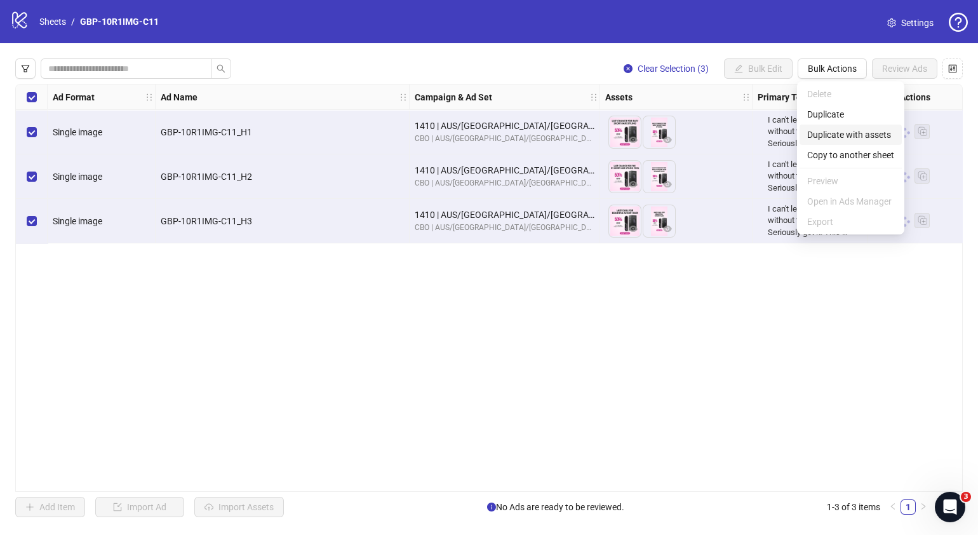
click at [848, 138] on span "Duplicate with assets" at bounding box center [850, 135] width 87 height 14
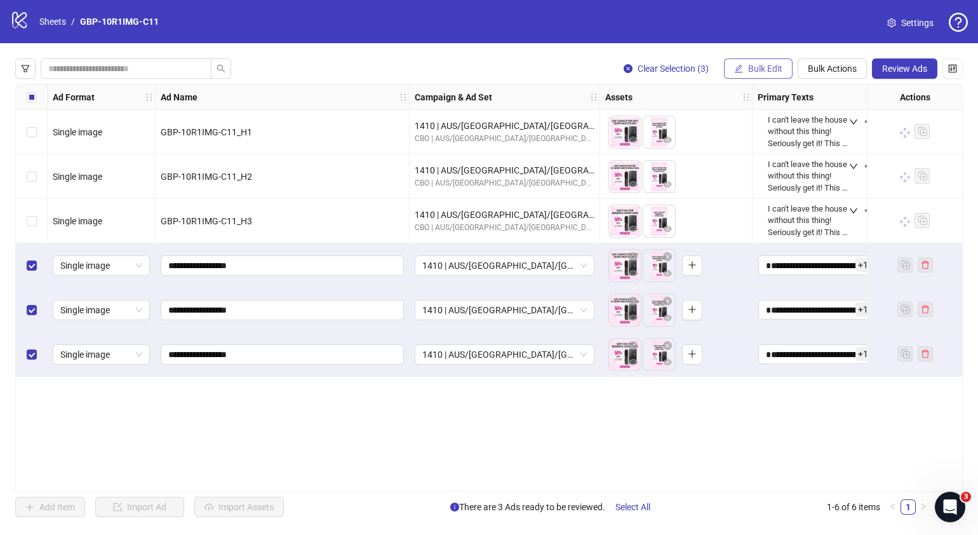
click at [778, 71] on span "Bulk Edit" at bounding box center [765, 69] width 34 height 10
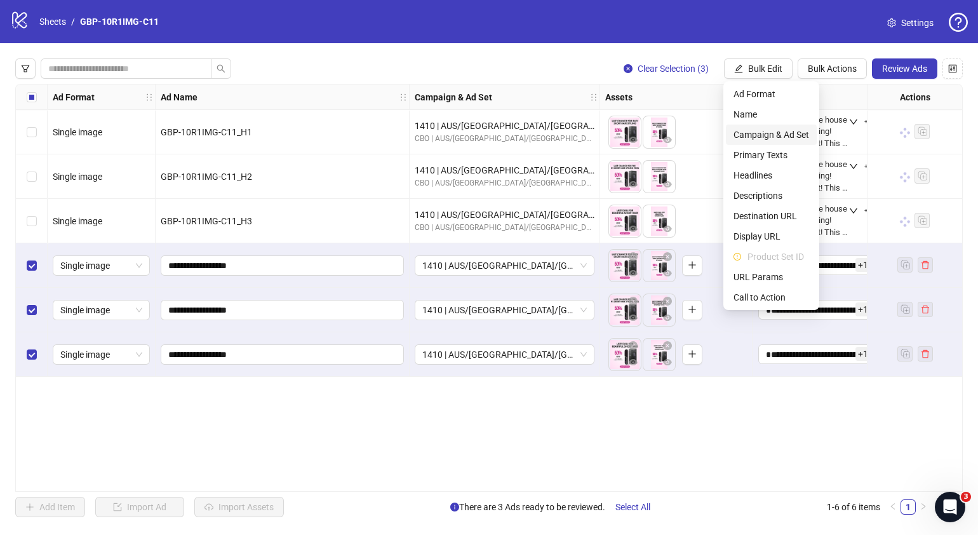
click at [779, 131] on span "Campaign & Ad Set" at bounding box center [772, 135] width 76 height 14
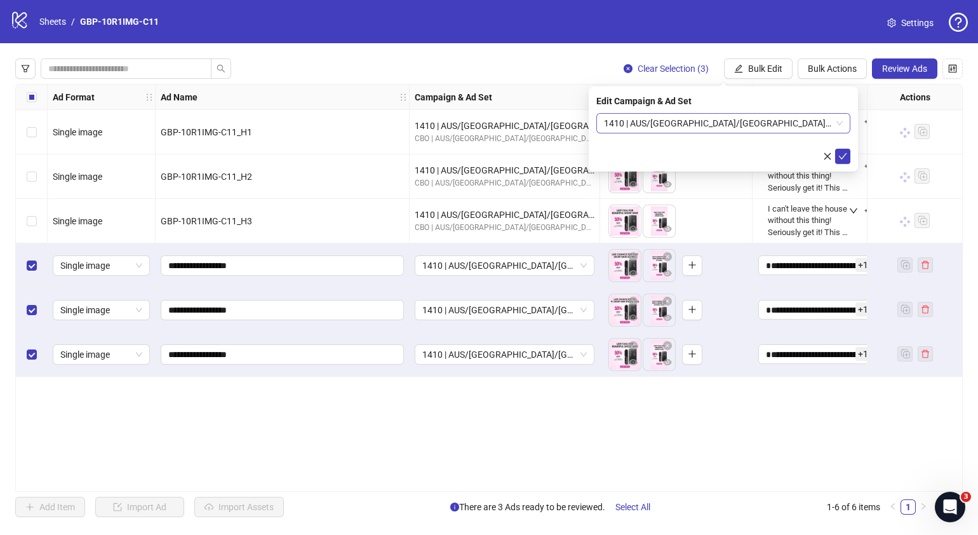
click at [839, 121] on span "1410 | AUS/[GEOGRAPHIC_DATA]/[GEOGRAPHIC_DATA]| GBP-10R1IMG-C11" at bounding box center [723, 123] width 239 height 19
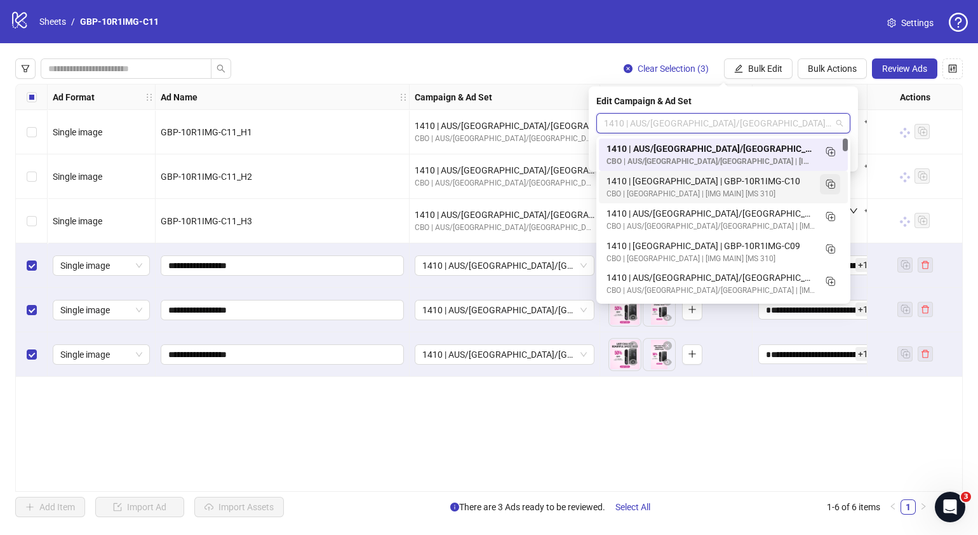
click at [829, 185] on icon "Duplicate" at bounding box center [830, 183] width 13 height 13
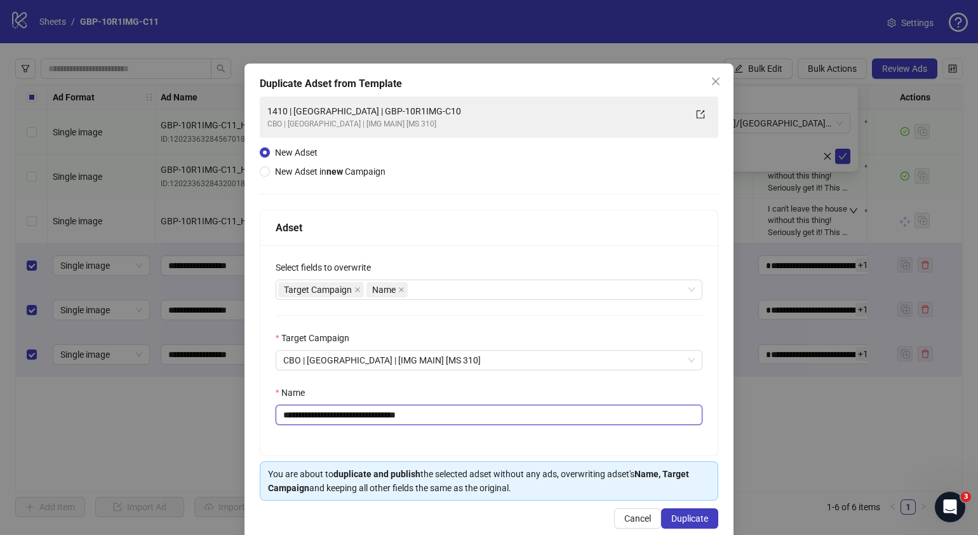
drag, startPoint x: 457, startPoint y: 412, endPoint x: 333, endPoint y: 424, distance: 125.0
click at [333, 424] on input "**********" at bounding box center [489, 415] width 427 height 20
paste input "text"
type input "**********"
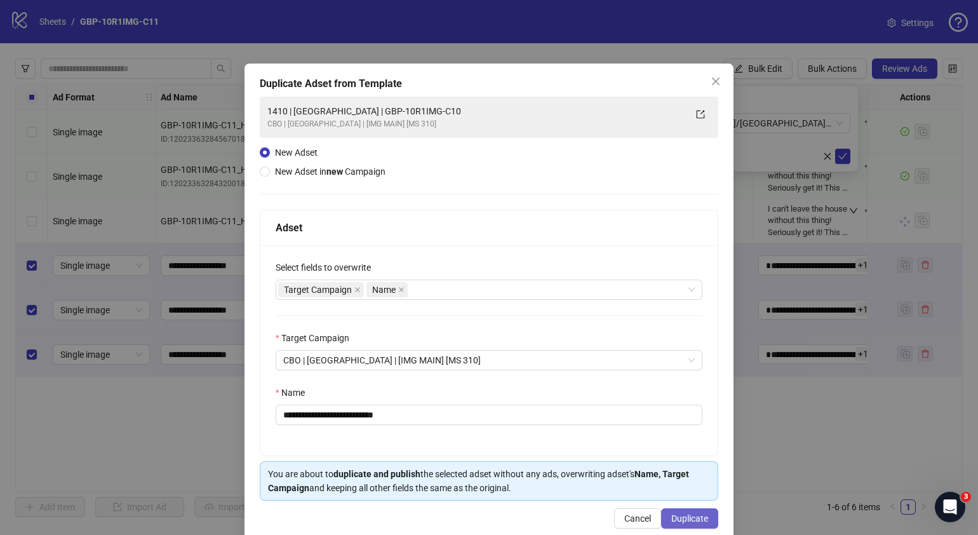
click at [699, 513] on span "Duplicate" at bounding box center [689, 518] width 37 height 10
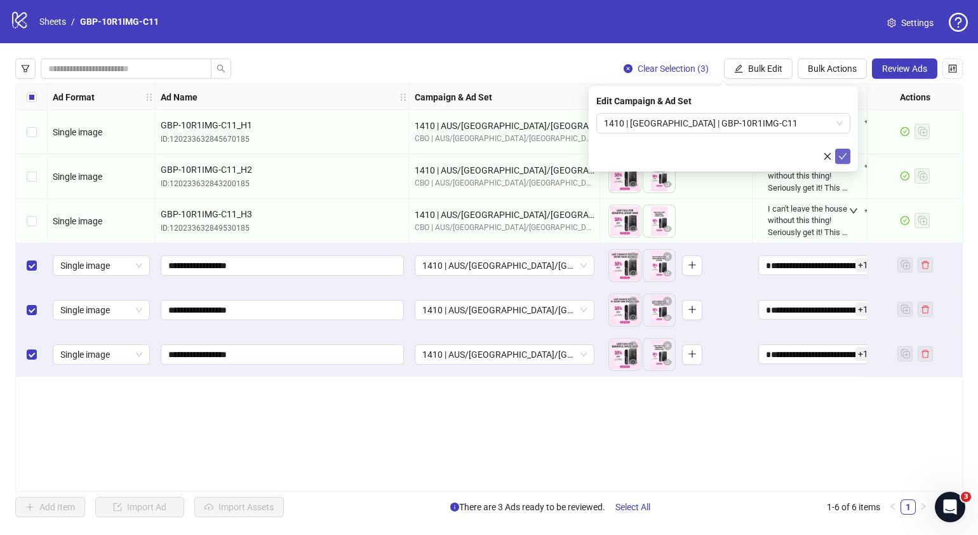
click at [846, 156] on icon "check" at bounding box center [843, 156] width 9 height 9
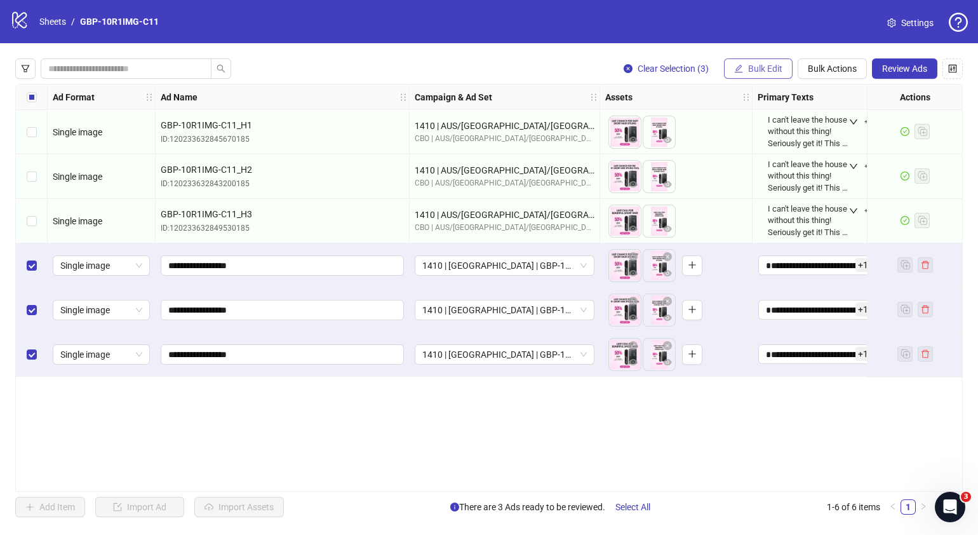
click at [767, 60] on button "Bulk Edit" at bounding box center [758, 68] width 69 height 20
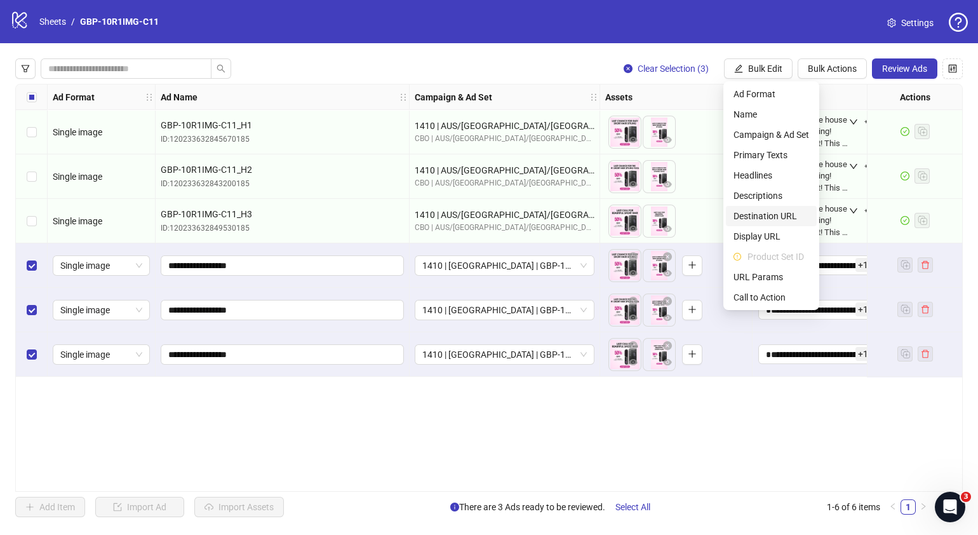
click at [754, 213] on span "Destination URL" at bounding box center [772, 216] width 76 height 14
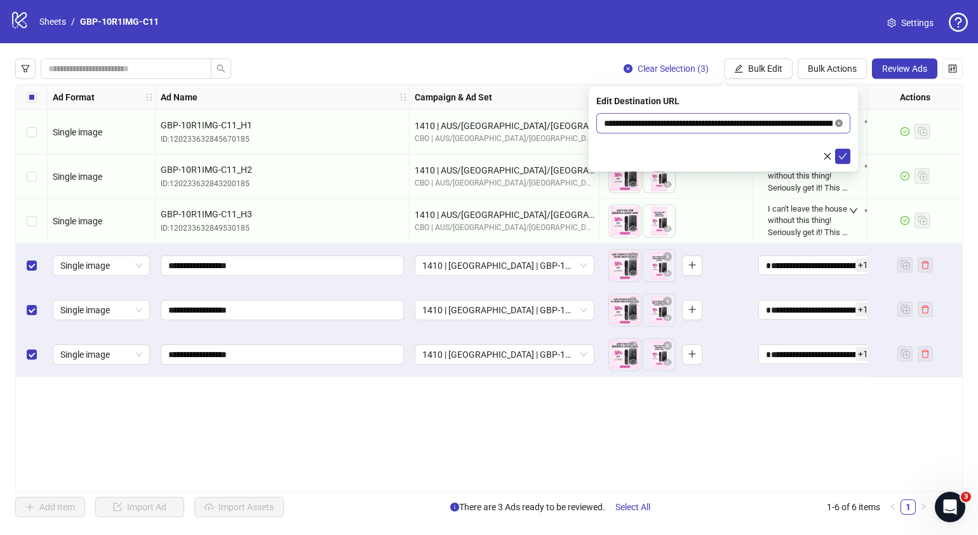
click at [840, 125] on icon "close-circle" at bounding box center [839, 123] width 8 height 8
paste input "**********"
type input "**********"
click at [844, 158] on icon "check" at bounding box center [843, 156] width 9 height 9
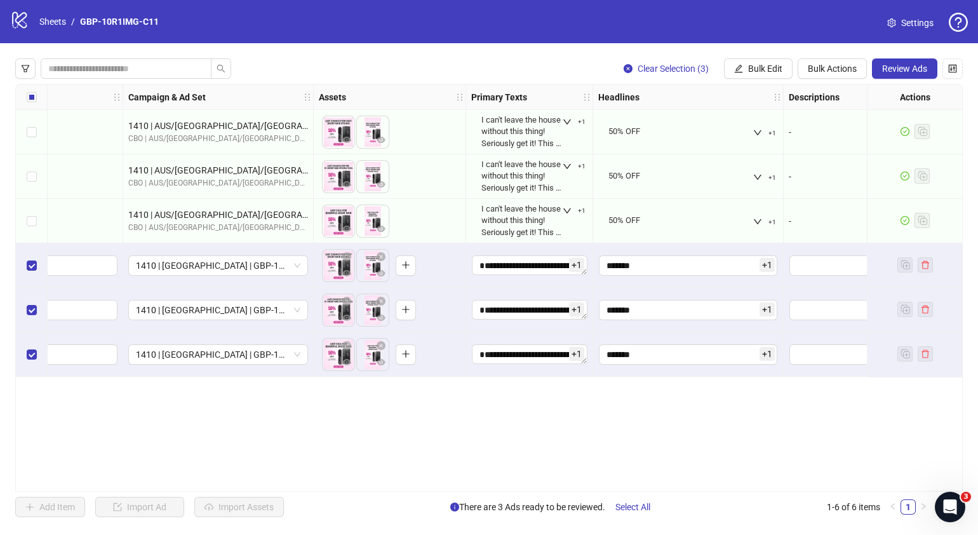
scroll to position [0, 308]
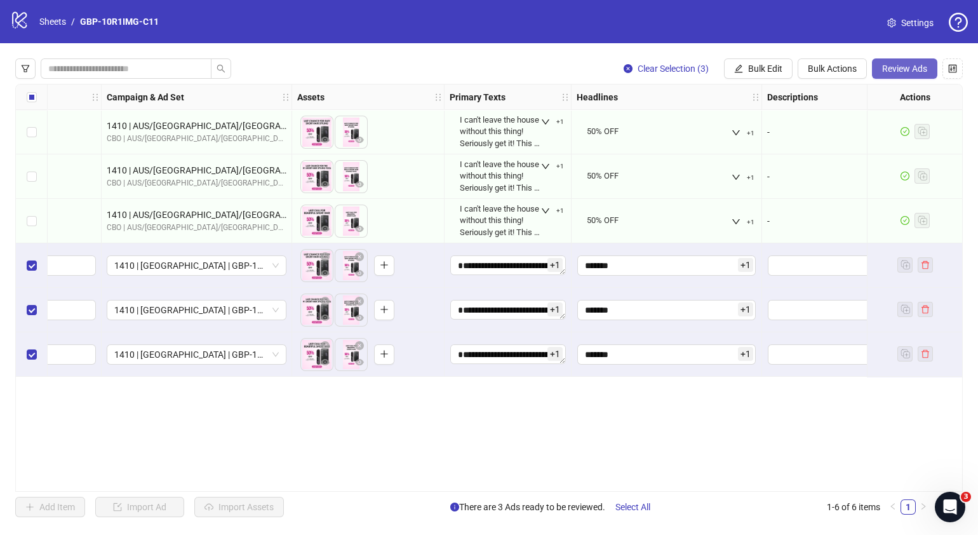
click at [923, 70] on span "Review Ads" at bounding box center [904, 69] width 45 height 10
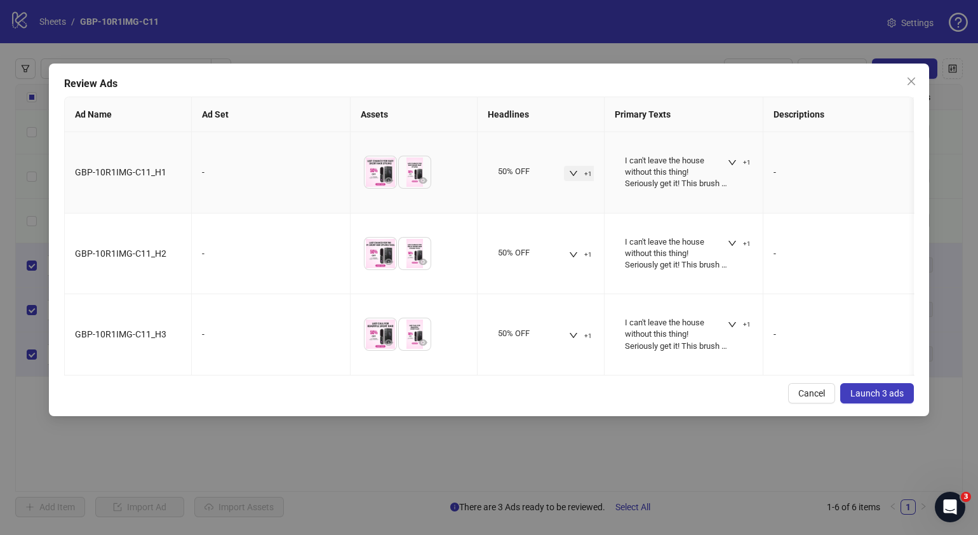
click at [574, 172] on icon "down" at bounding box center [573, 173] width 9 height 9
click at [723, 163] on button "+1" at bounding box center [739, 162] width 33 height 15
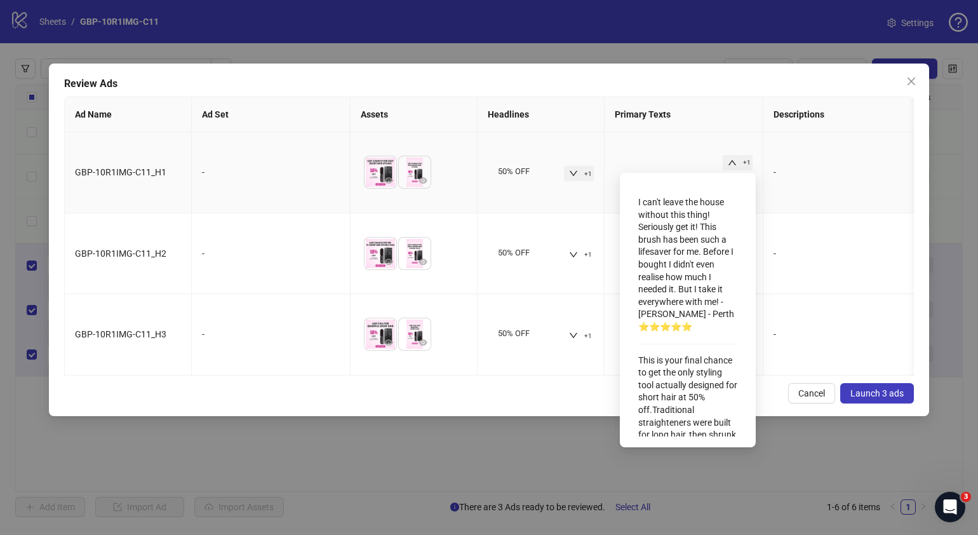
click at [729, 161] on icon "up" at bounding box center [732, 162] width 9 height 9
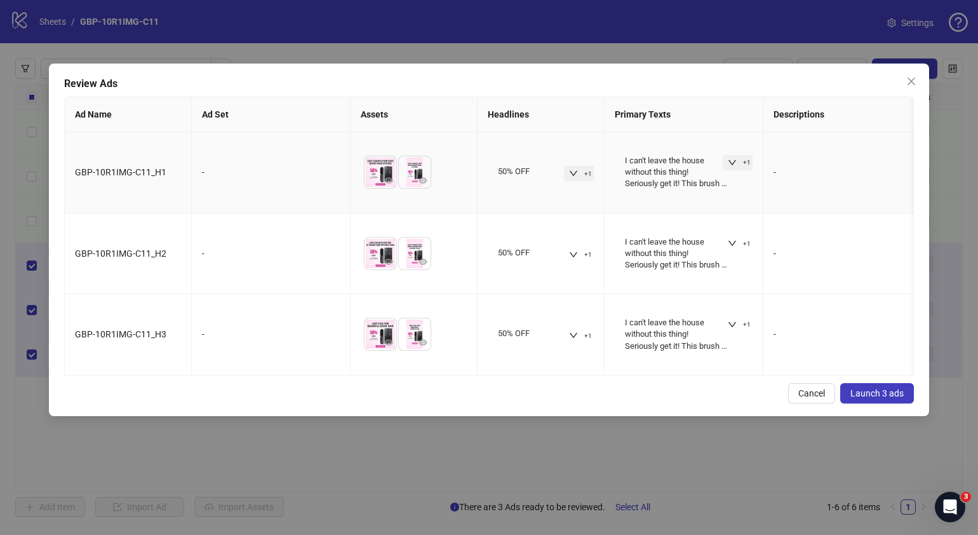
click at [729, 161] on icon "down" at bounding box center [732, 162] width 9 height 9
drag, startPoint x: 492, startPoint y: 403, endPoint x: 408, endPoint y: 392, distance: 84.0
click at [490, 403] on div "Cancel Launch 3 ads" at bounding box center [489, 393] width 850 height 20
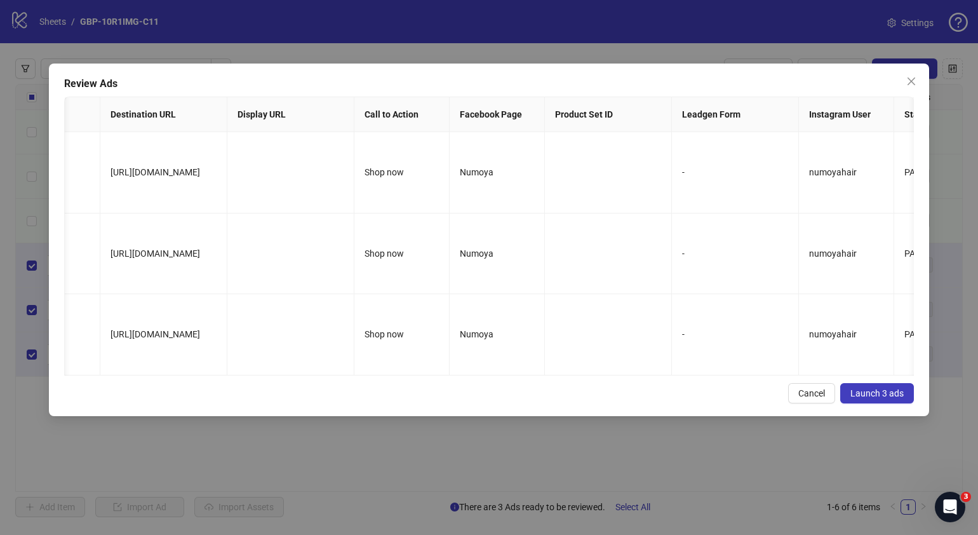
scroll to position [0, 1557]
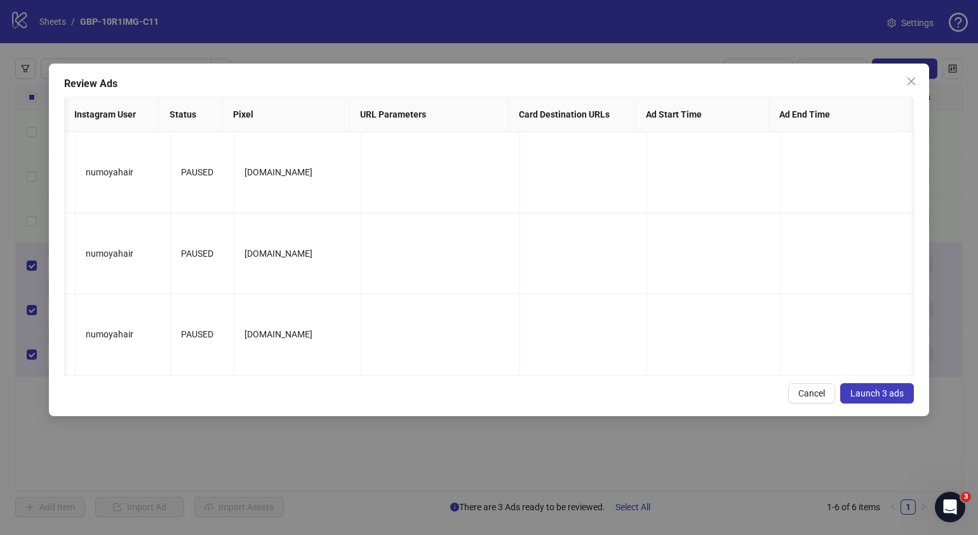
click at [888, 398] on button "Launch 3 ads" at bounding box center [877, 393] width 74 height 20
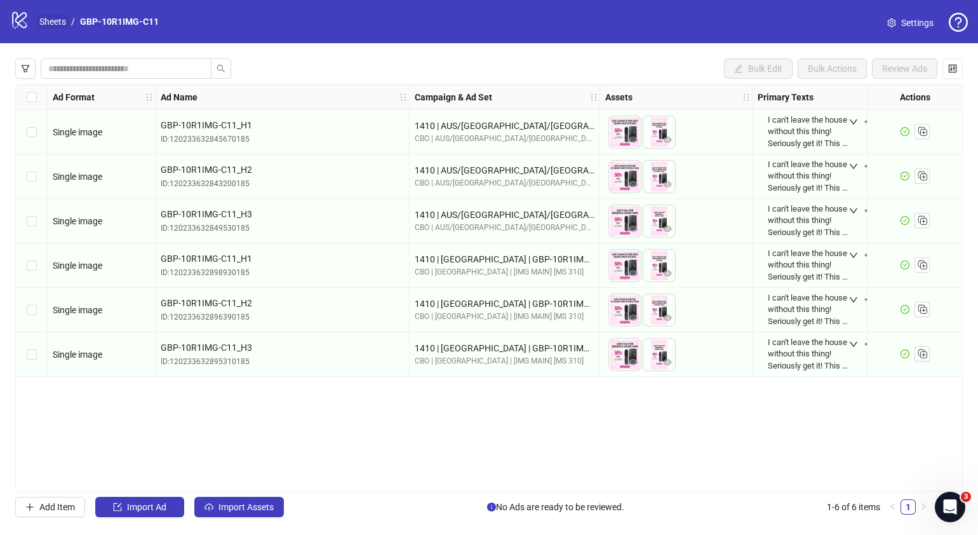
click at [56, 15] on link "Sheets" at bounding box center [53, 22] width 32 height 14
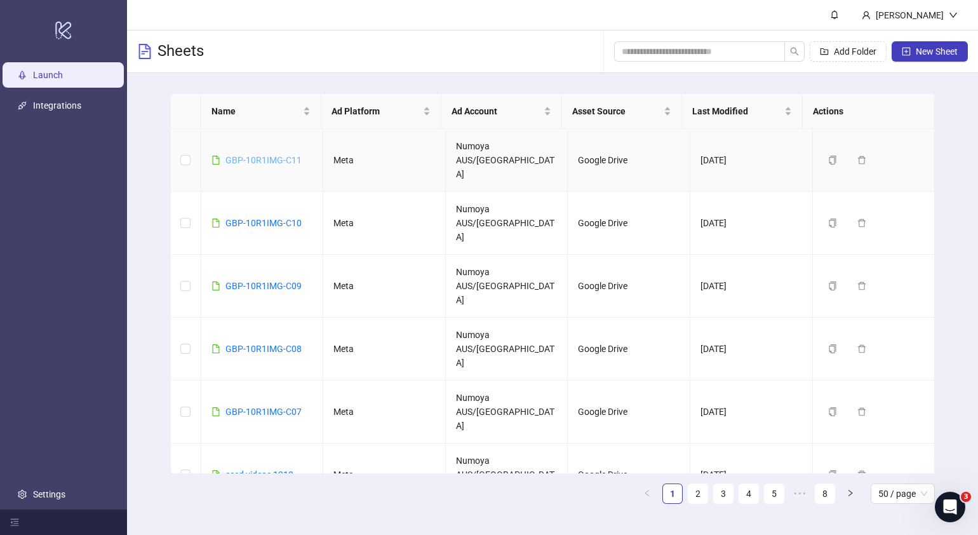
click at [273, 155] on link "GBP-10R1IMG-C11" at bounding box center [264, 160] width 76 height 10
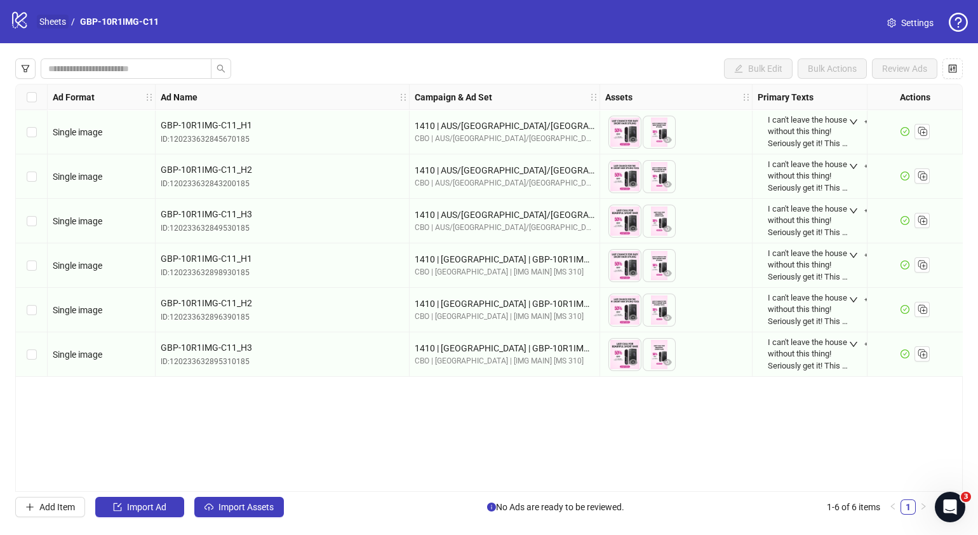
click at [57, 22] on link "Sheets" at bounding box center [53, 22] width 32 height 14
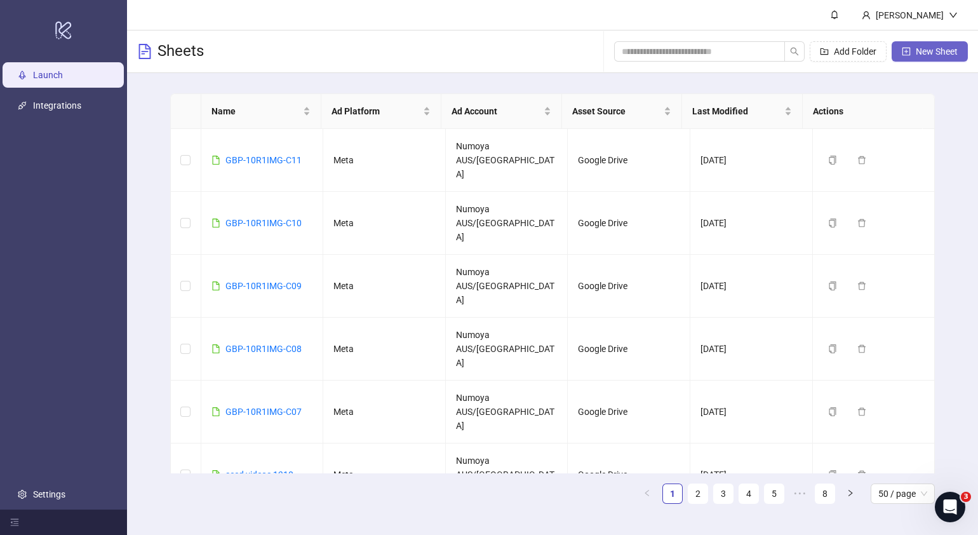
click at [912, 52] on button "New Sheet" at bounding box center [930, 51] width 76 height 20
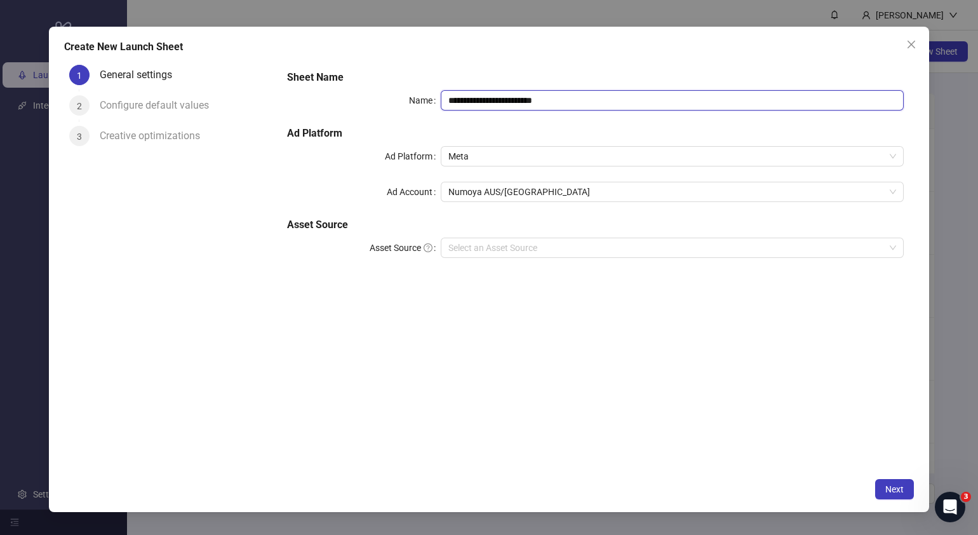
drag, startPoint x: 633, startPoint y: 99, endPoint x: 114, endPoint y: 107, distance: 519.7
click at [118, 104] on div "**********" at bounding box center [489, 266] width 850 height 412
paste input "text"
type input "**********"
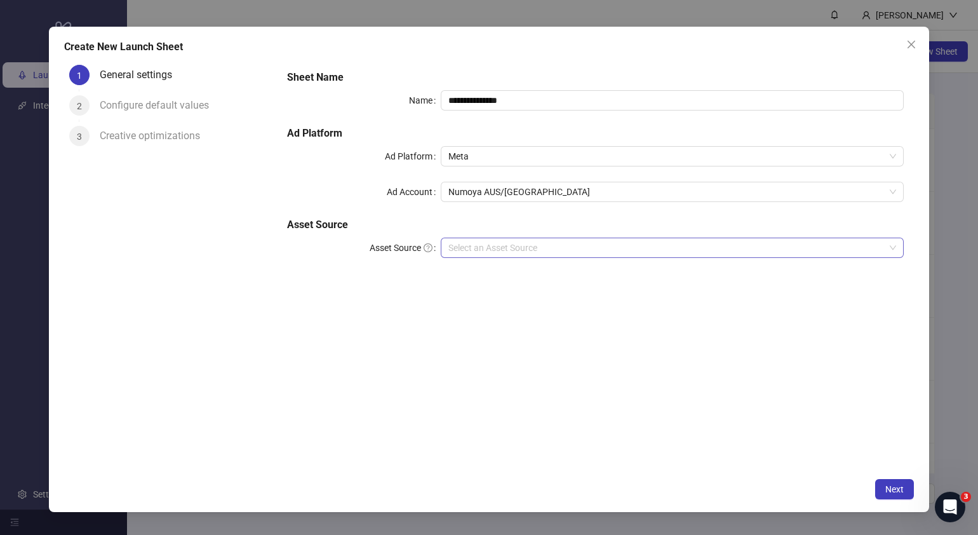
click at [536, 251] on input "Asset Source" at bounding box center [666, 247] width 436 height 19
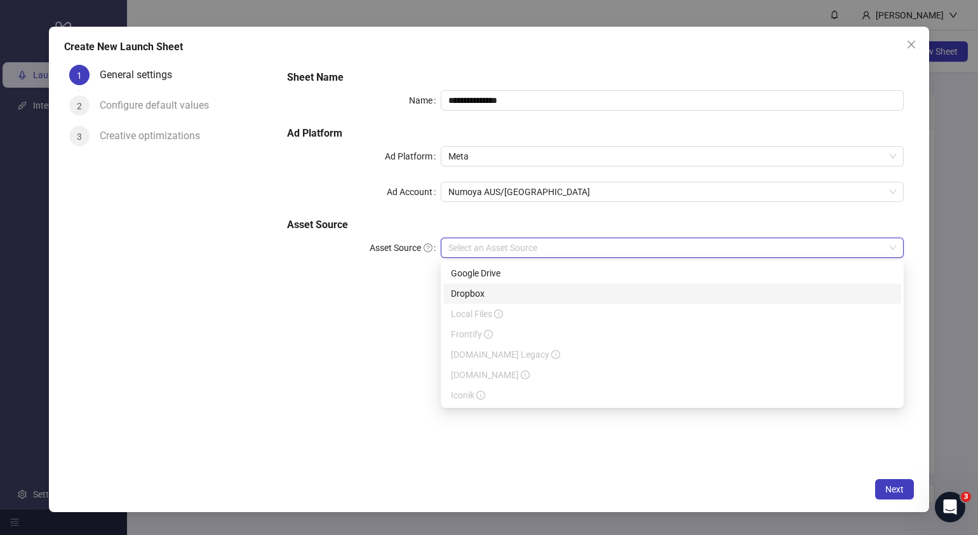
click at [509, 276] on div "Google Drive" at bounding box center [672, 273] width 443 height 14
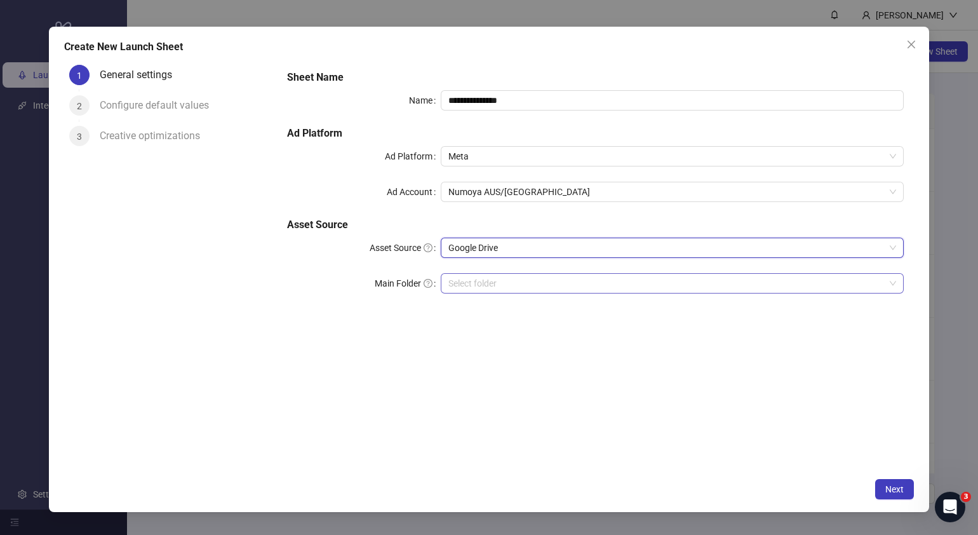
click at [512, 286] on input "Main Folder" at bounding box center [666, 283] width 436 height 19
click at [476, 286] on input "Main Folder" at bounding box center [666, 283] width 436 height 19
click at [470, 284] on input "Main Folder" at bounding box center [666, 283] width 436 height 19
click at [890, 485] on span "Next" at bounding box center [895, 489] width 18 height 10
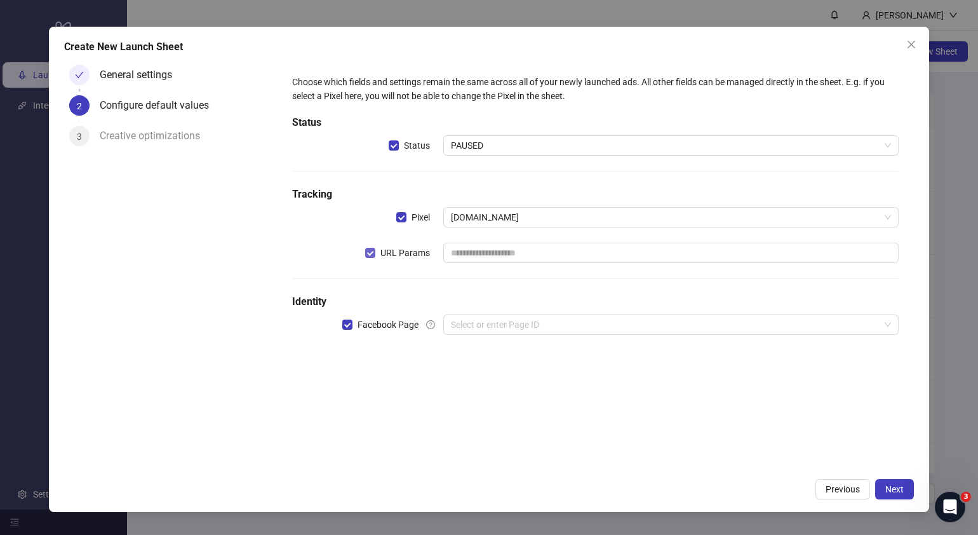
click at [379, 251] on span "URL Params" at bounding box center [405, 253] width 60 height 14
click at [503, 318] on input "search" at bounding box center [665, 324] width 429 height 19
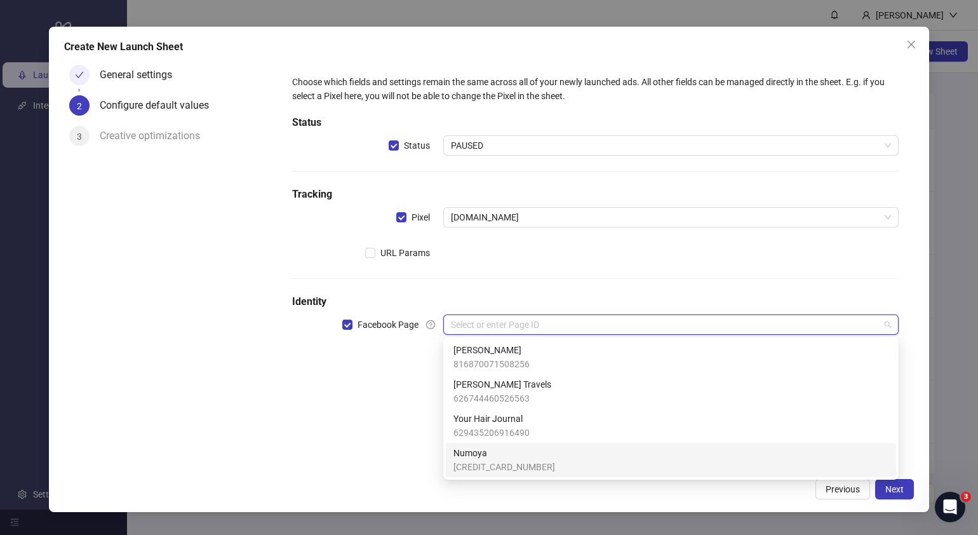
click at [498, 462] on span "364275963430762" at bounding box center [505, 467] width 102 height 14
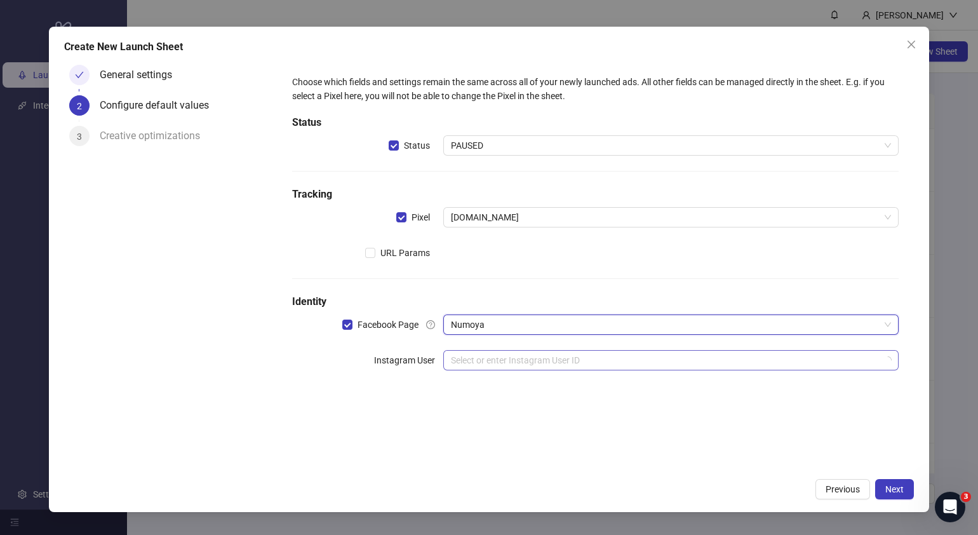
click at [516, 361] on input "search" at bounding box center [665, 360] width 429 height 19
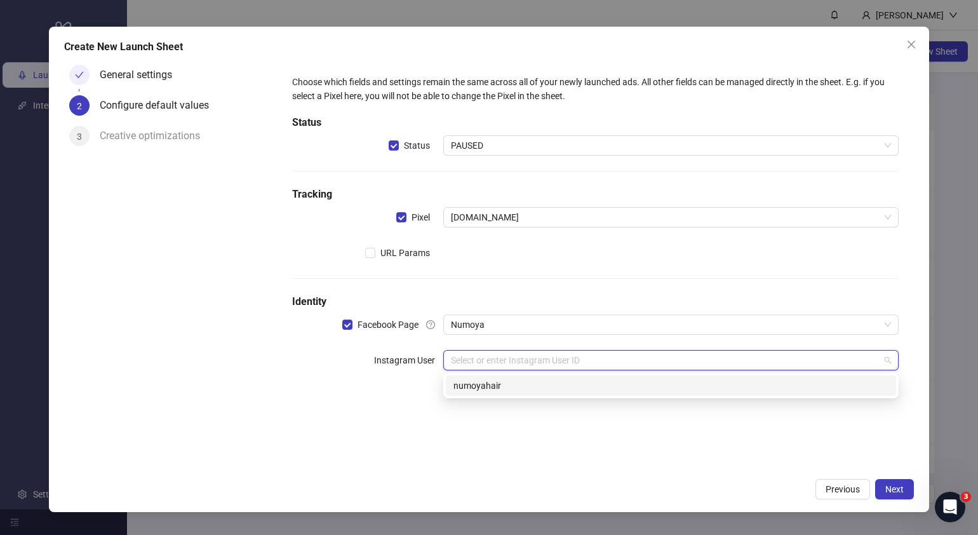
click at [506, 389] on div "numoyahair" at bounding box center [671, 386] width 435 height 14
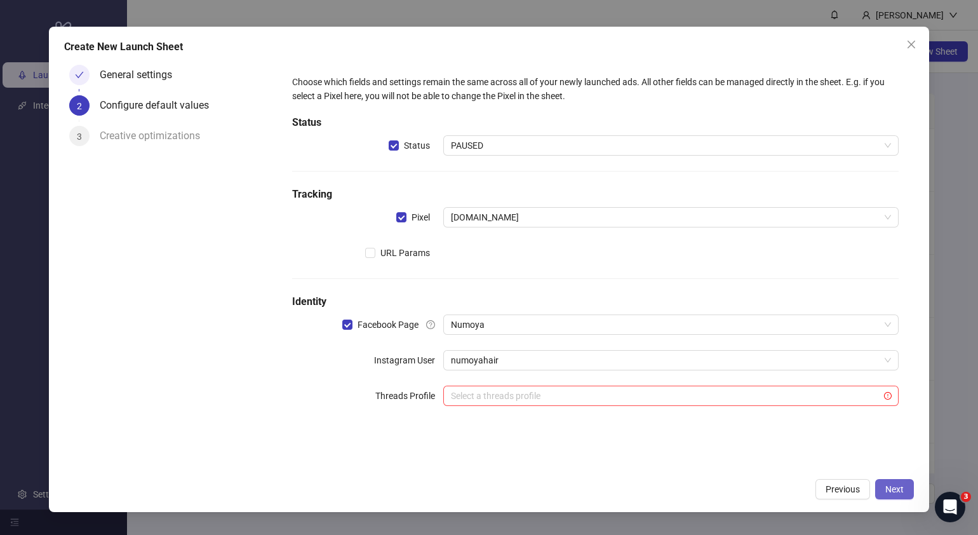
click at [898, 488] on span "Next" at bounding box center [895, 489] width 18 height 10
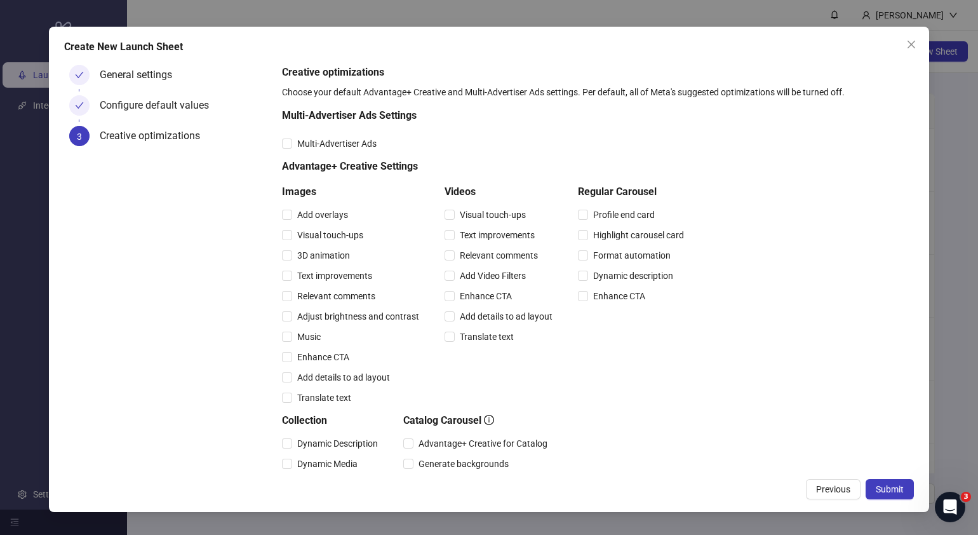
click at [898, 488] on span "Submit" at bounding box center [890, 489] width 28 height 10
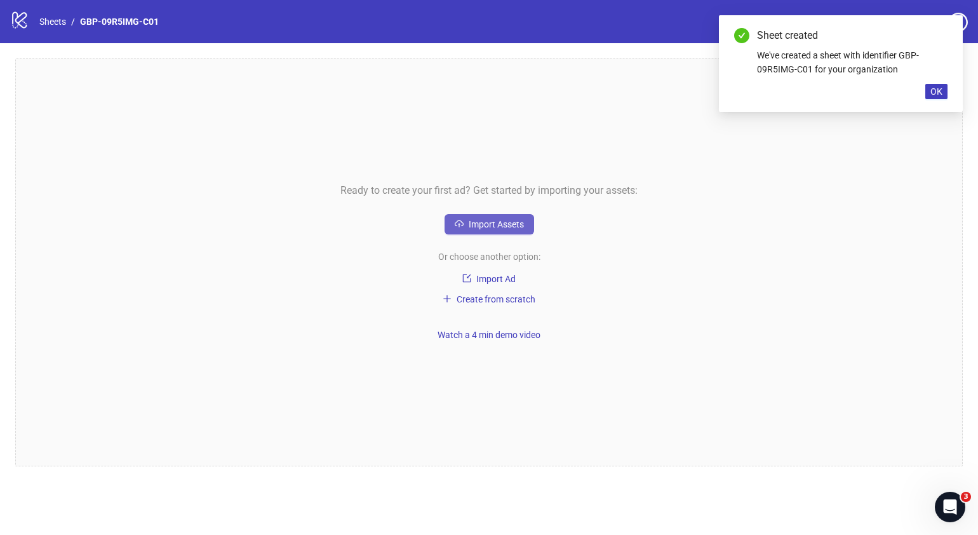
click at [528, 215] on button "Import Assets" at bounding box center [490, 224] width 90 height 20
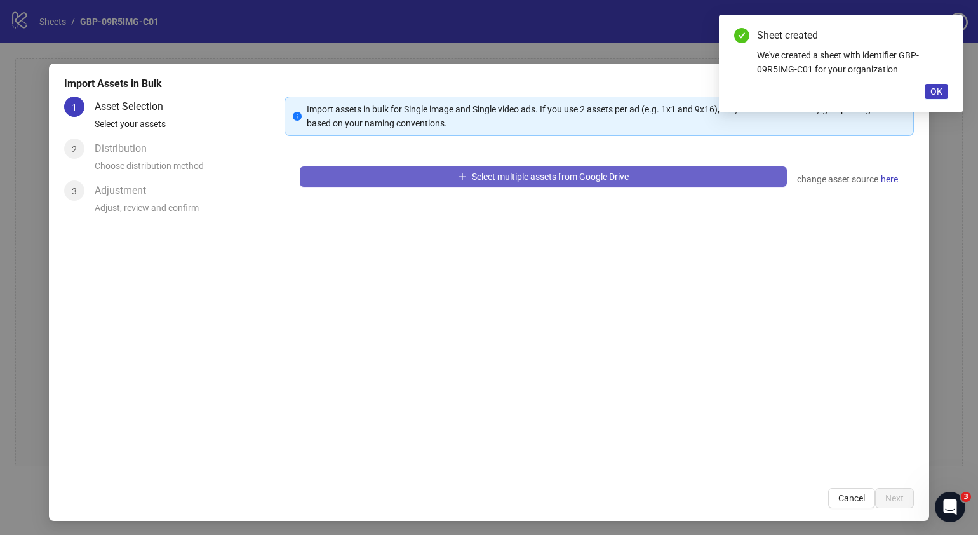
click at [626, 171] on button "Select multiple assets from Google Drive" at bounding box center [543, 176] width 487 height 20
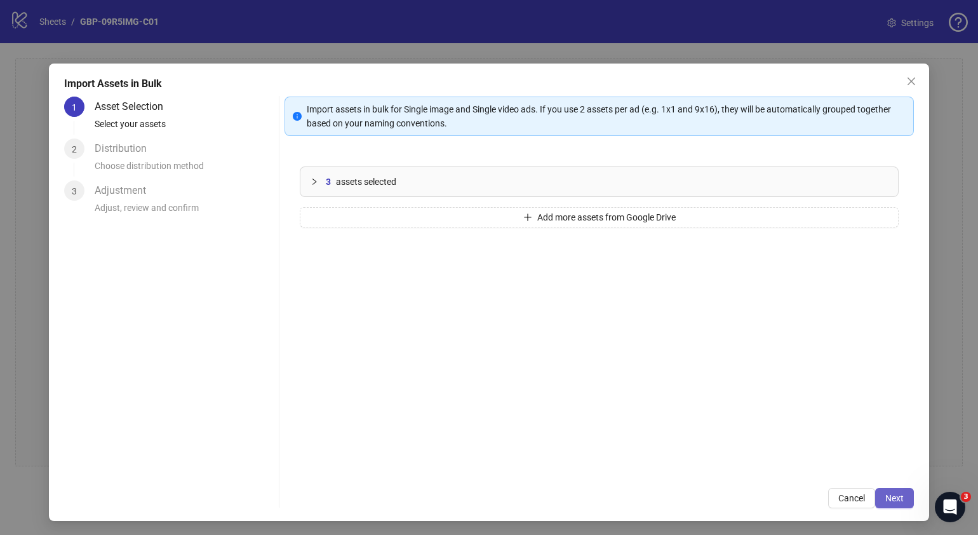
click at [891, 505] on button "Next" at bounding box center [894, 498] width 39 height 20
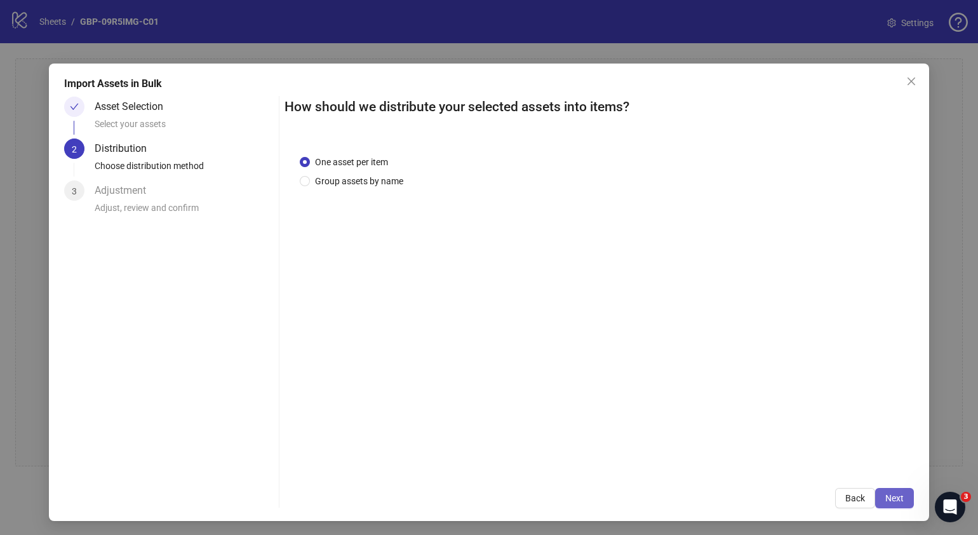
click at [894, 504] on button "Next" at bounding box center [894, 498] width 39 height 20
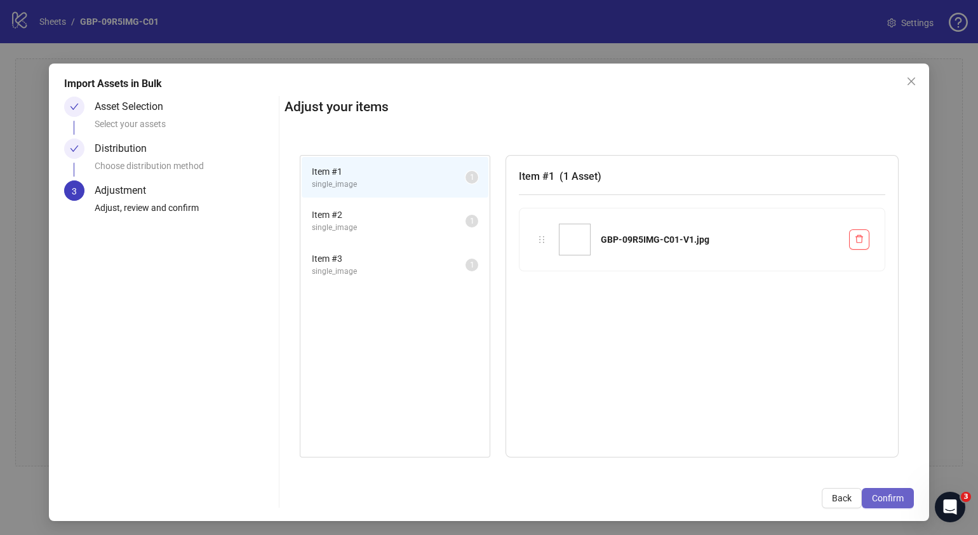
click at [885, 497] on span "Confirm" at bounding box center [888, 498] width 32 height 10
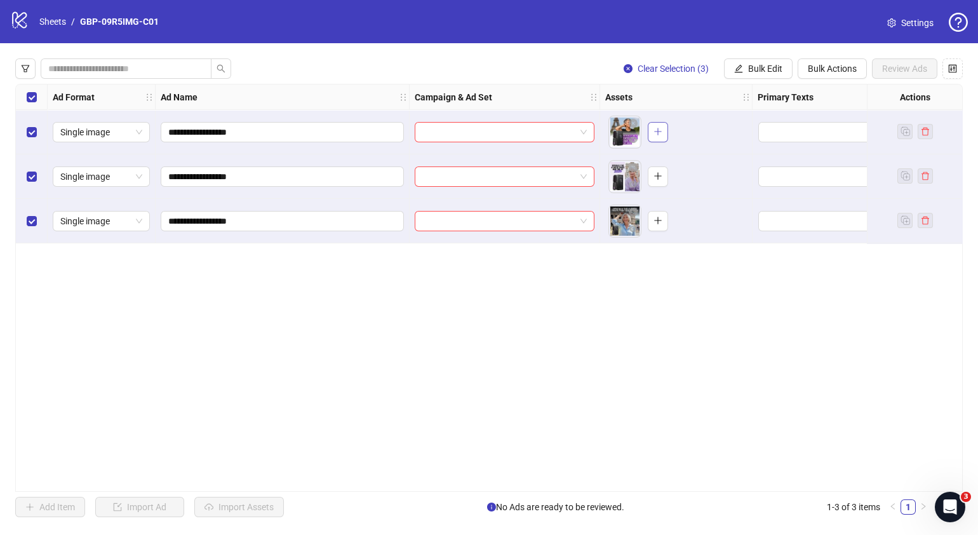
click at [661, 130] on icon "plus" at bounding box center [658, 131] width 9 height 9
click at [664, 173] on button "button" at bounding box center [658, 176] width 20 height 20
click at [656, 223] on icon "plus" at bounding box center [658, 220] width 9 height 9
click at [764, 65] on span "Bulk Edit" at bounding box center [765, 69] width 34 height 10
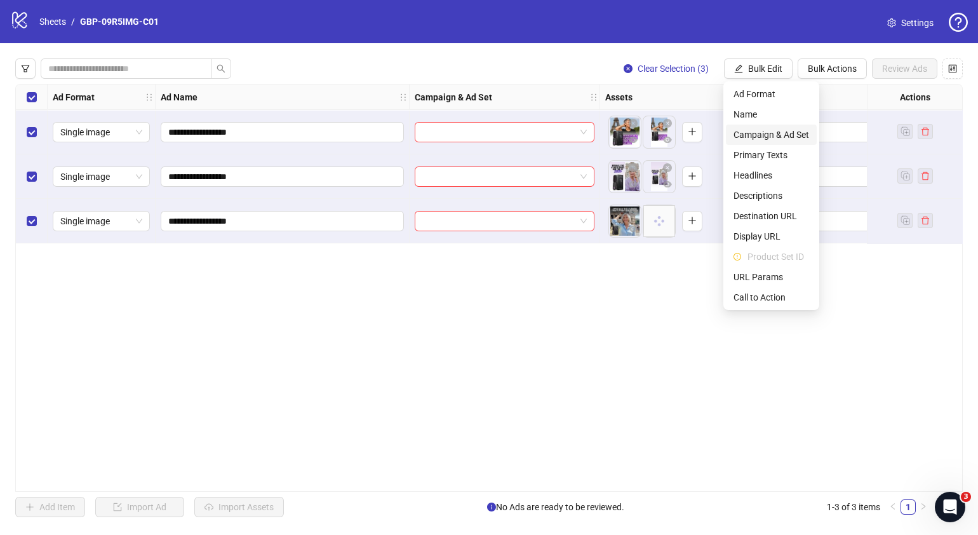
click at [769, 135] on span "Campaign & Ad Set" at bounding box center [772, 135] width 76 height 14
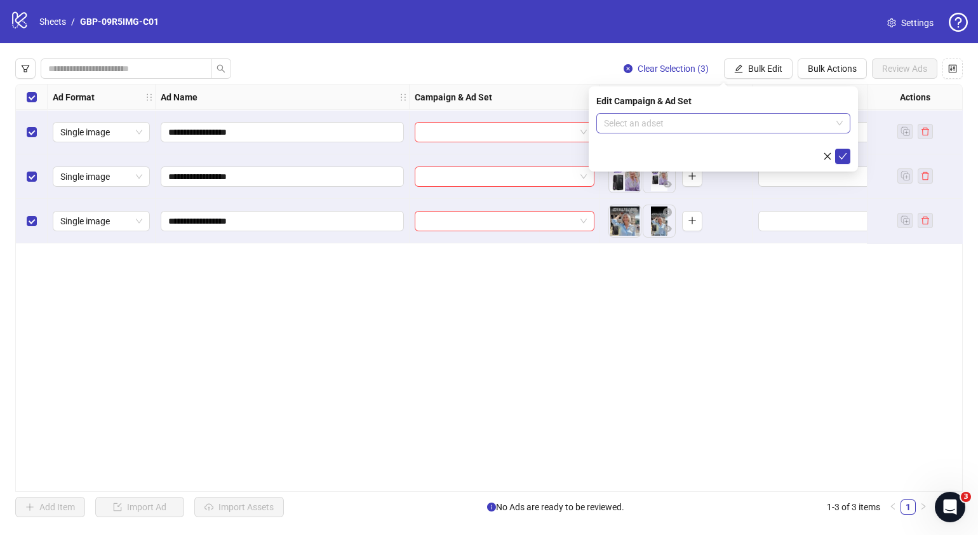
click at [839, 125] on span at bounding box center [723, 123] width 239 height 19
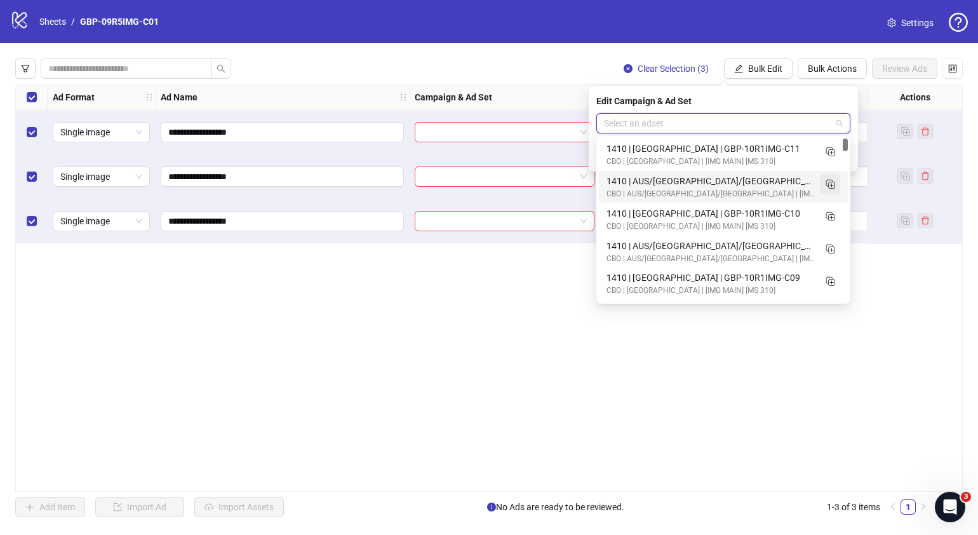
click at [832, 187] on icon "Duplicate" at bounding box center [830, 183] width 13 height 13
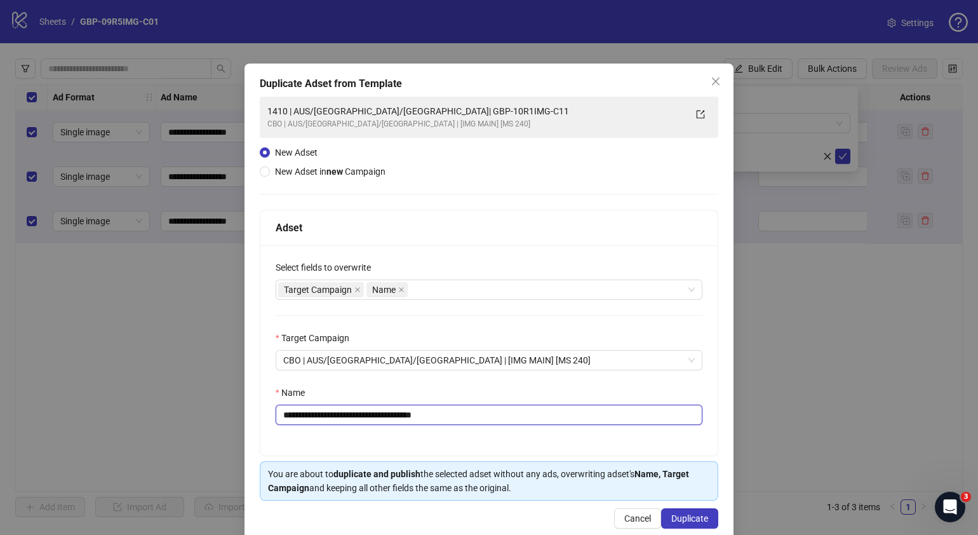
drag, startPoint x: 491, startPoint y: 410, endPoint x: 360, endPoint y: 429, distance: 132.2
click at [360, 429] on div "**********" at bounding box center [488, 350] width 457 height 210
paste input "text"
type input "**********"
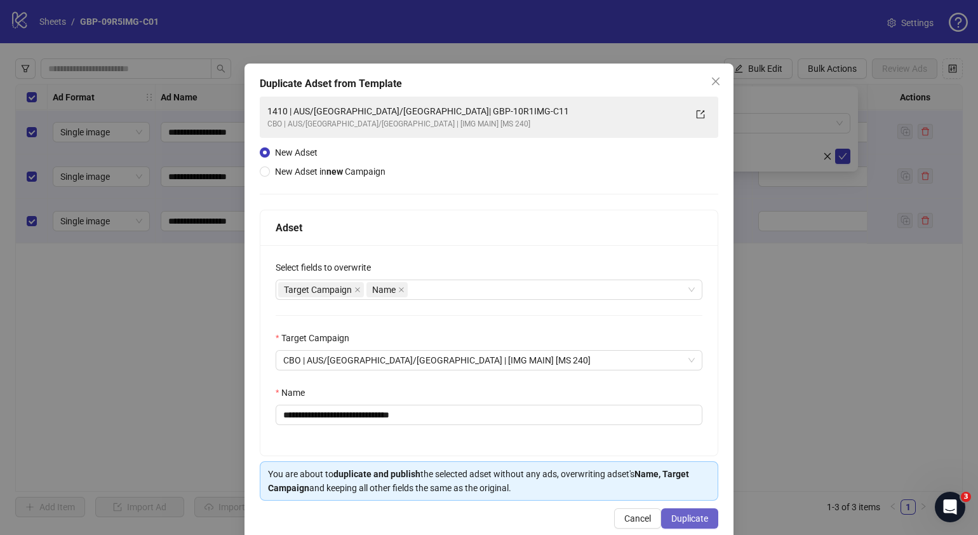
click at [680, 518] on span "Duplicate" at bounding box center [689, 518] width 37 height 10
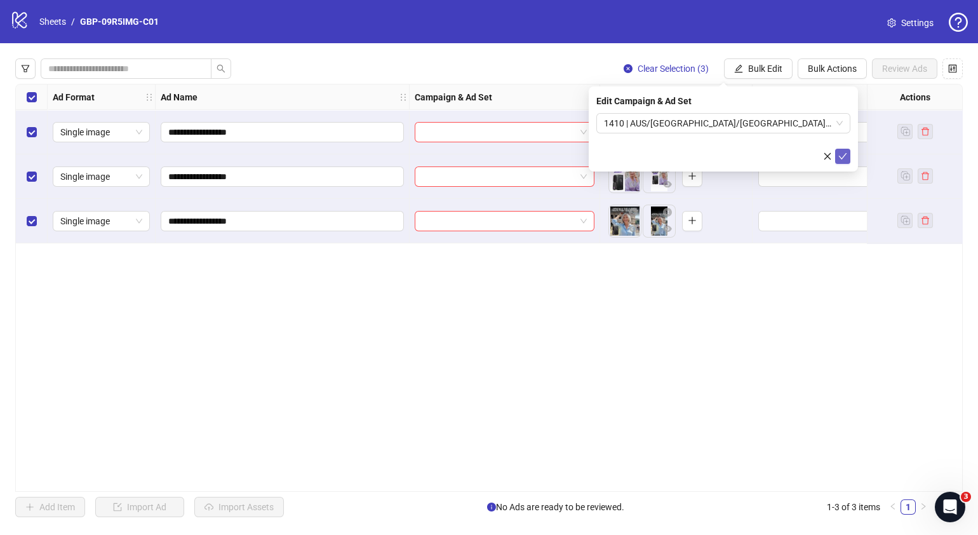
click at [844, 150] on button "submit" at bounding box center [842, 156] width 15 height 15
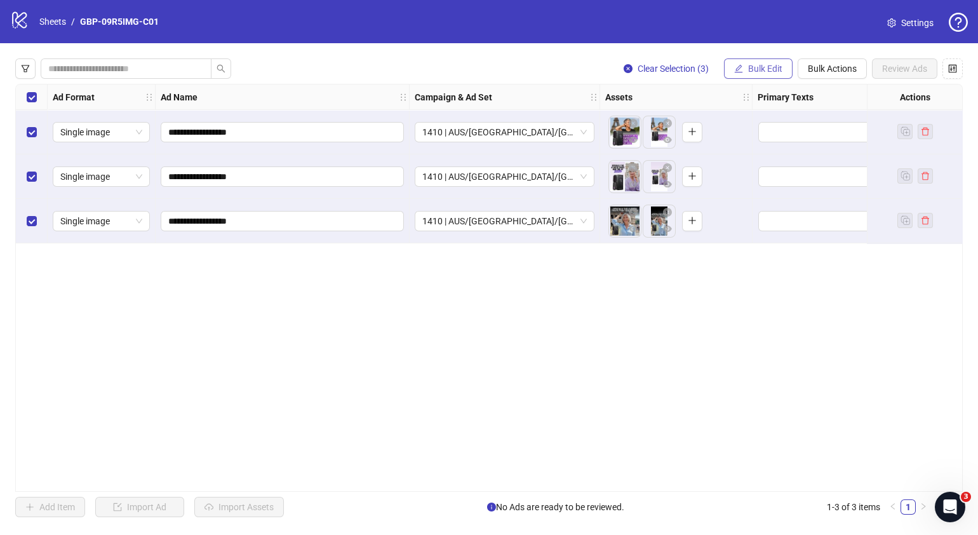
click at [750, 69] on span "Bulk Edit" at bounding box center [765, 69] width 34 height 10
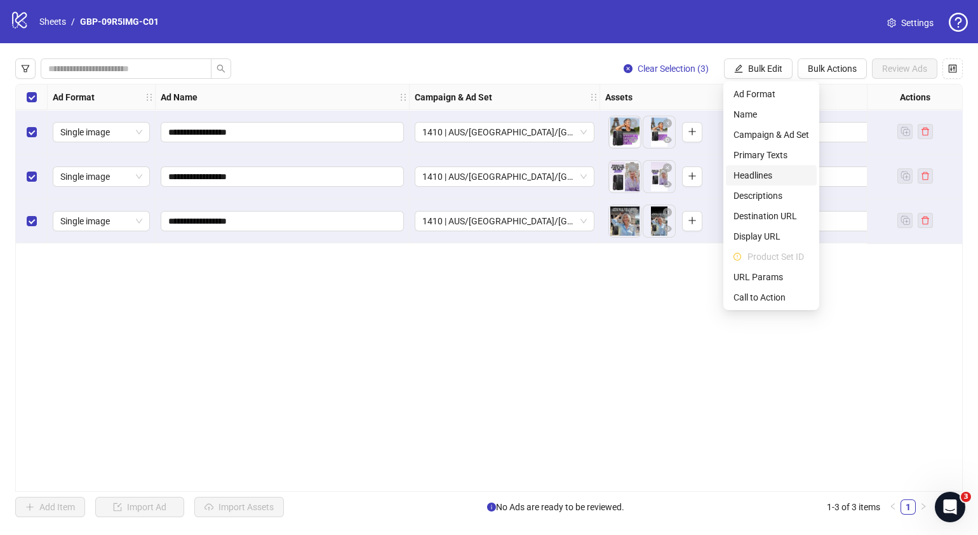
click at [746, 174] on span "Headlines" at bounding box center [772, 175] width 76 height 14
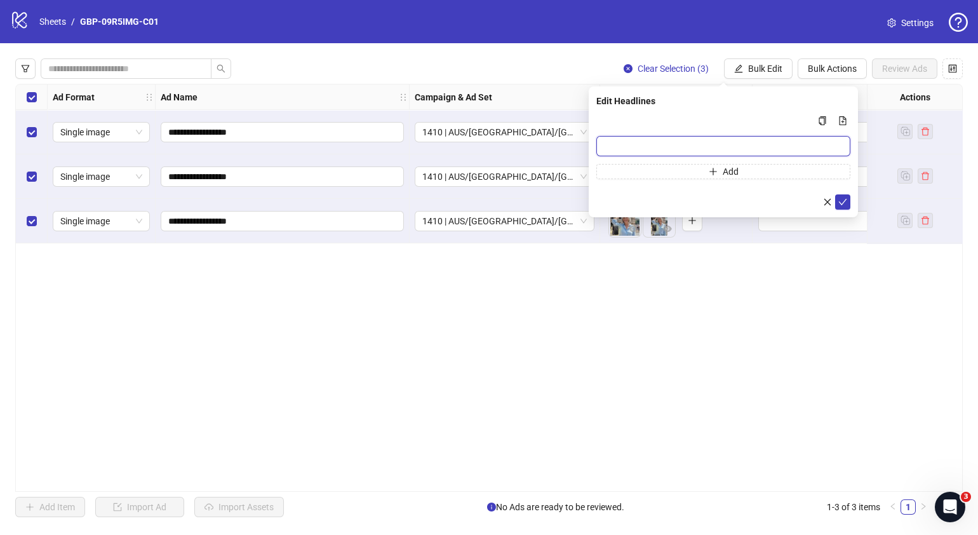
click at [708, 150] on input "Multi-input container - paste or copy values" at bounding box center [723, 146] width 254 height 20
paste input "*******"
type input "*******"
click at [702, 168] on button "Add" at bounding box center [723, 171] width 254 height 15
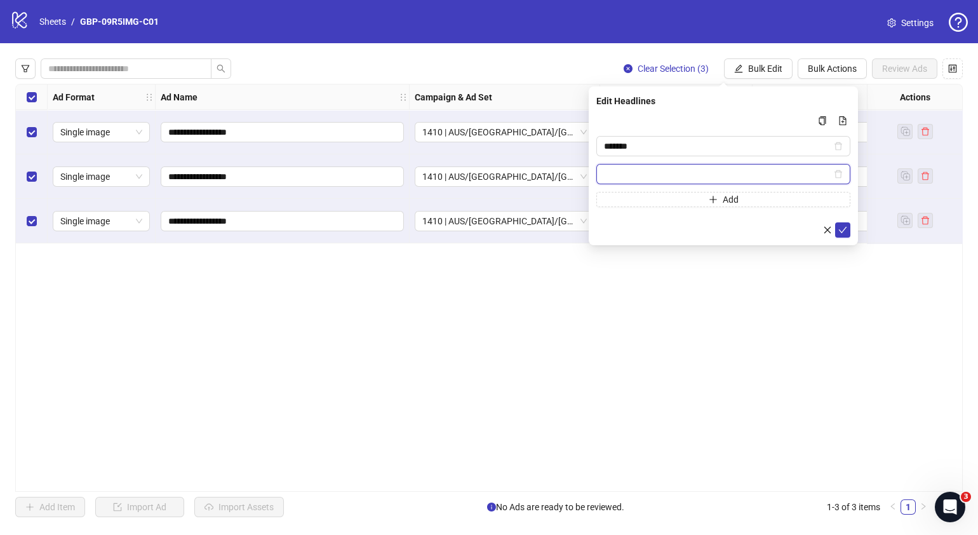
paste input "**********"
type input "**********"
click at [843, 229] on icon "check" at bounding box center [843, 230] width 9 height 9
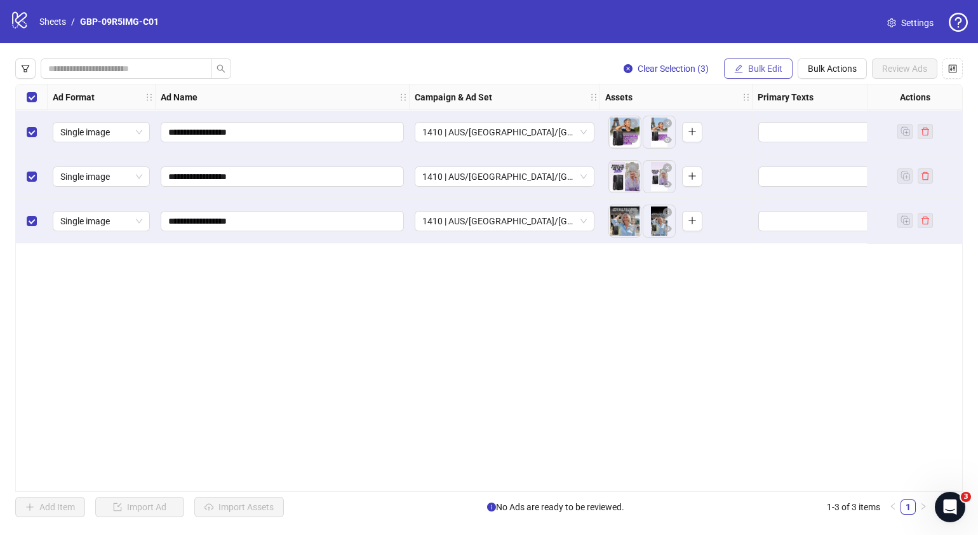
click at [776, 65] on span "Bulk Edit" at bounding box center [765, 69] width 34 height 10
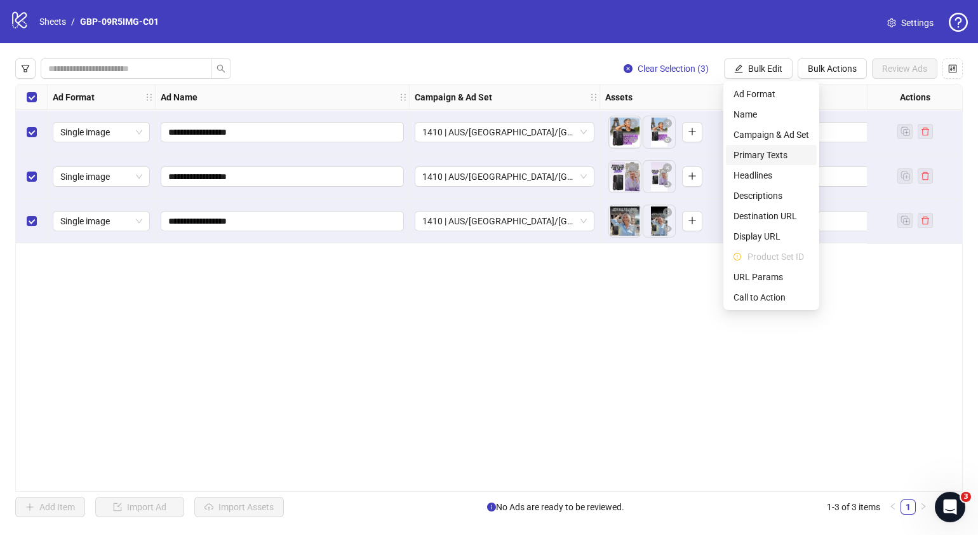
click at [775, 152] on span "Primary Texts" at bounding box center [772, 155] width 76 height 14
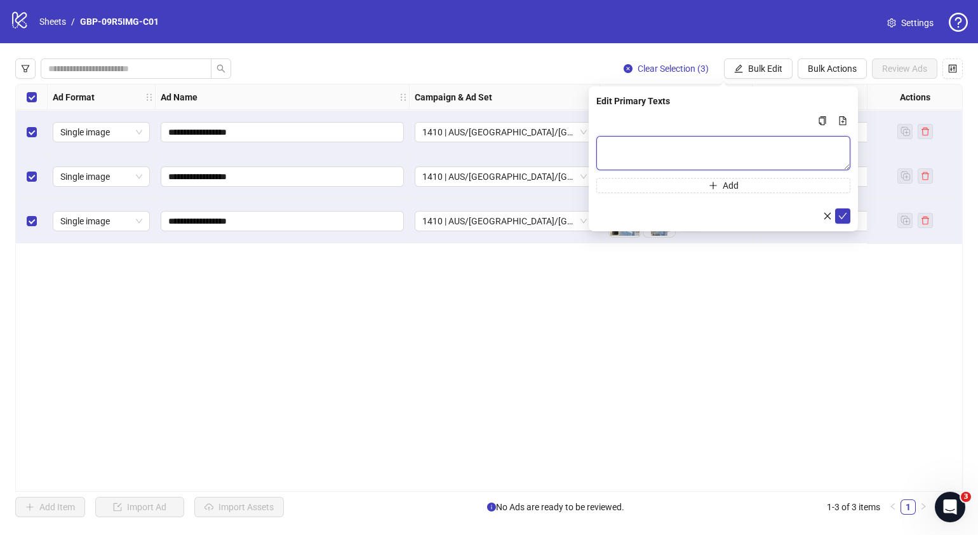
click at [658, 148] on textarea "Multi-text input container - paste or copy values" at bounding box center [723, 153] width 254 height 34
paste textarea "**********"
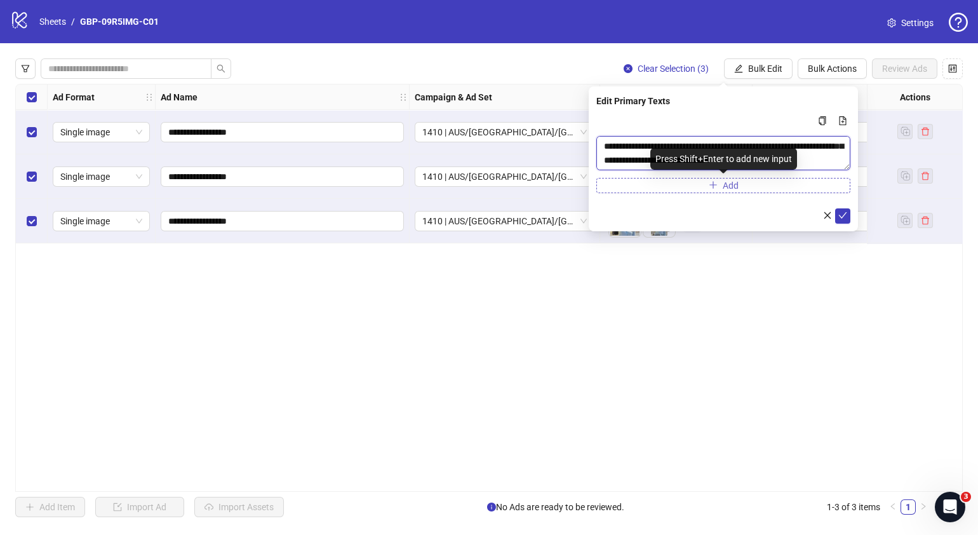
type textarea "**********"
click at [672, 186] on button "Add" at bounding box center [723, 185] width 254 height 15
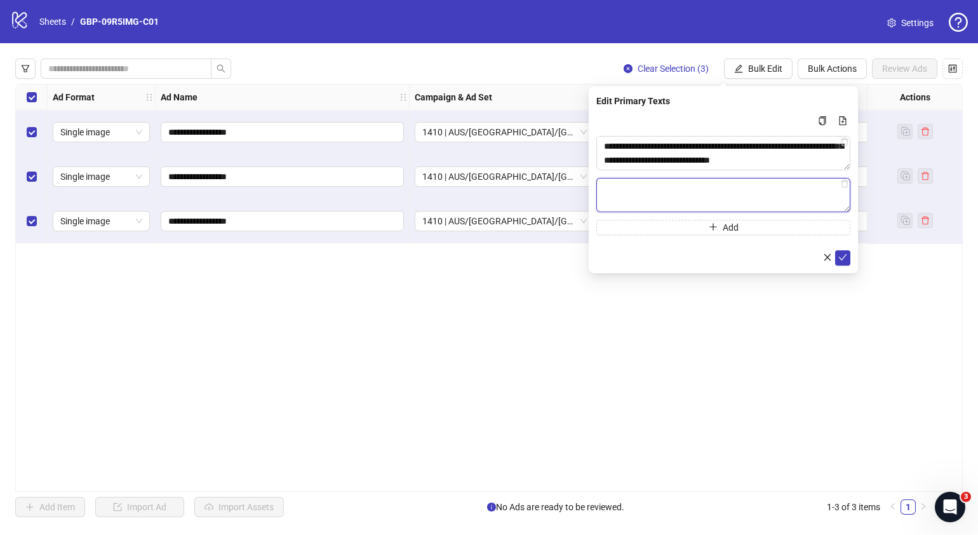
paste textarea "**********"
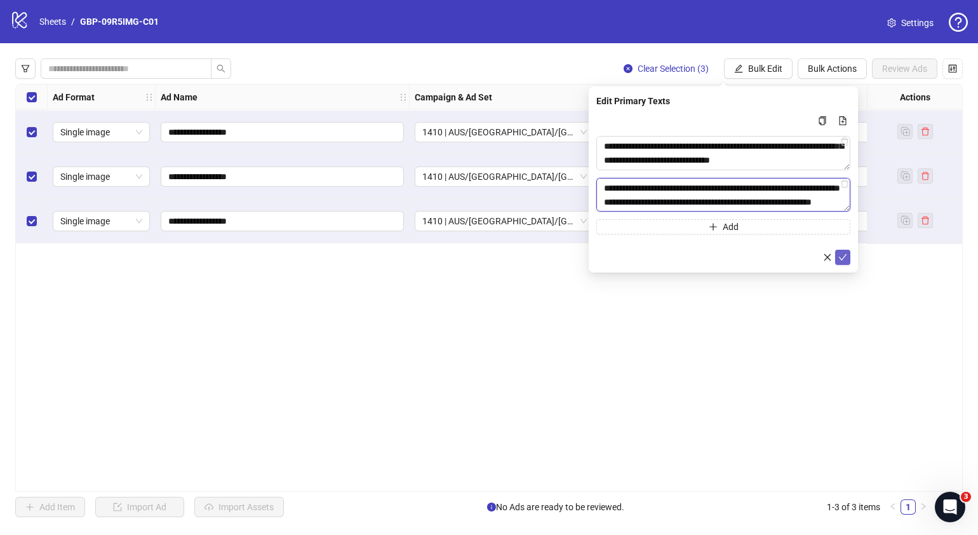
type textarea "**********"
click at [842, 255] on icon "check" at bounding box center [843, 257] width 9 height 9
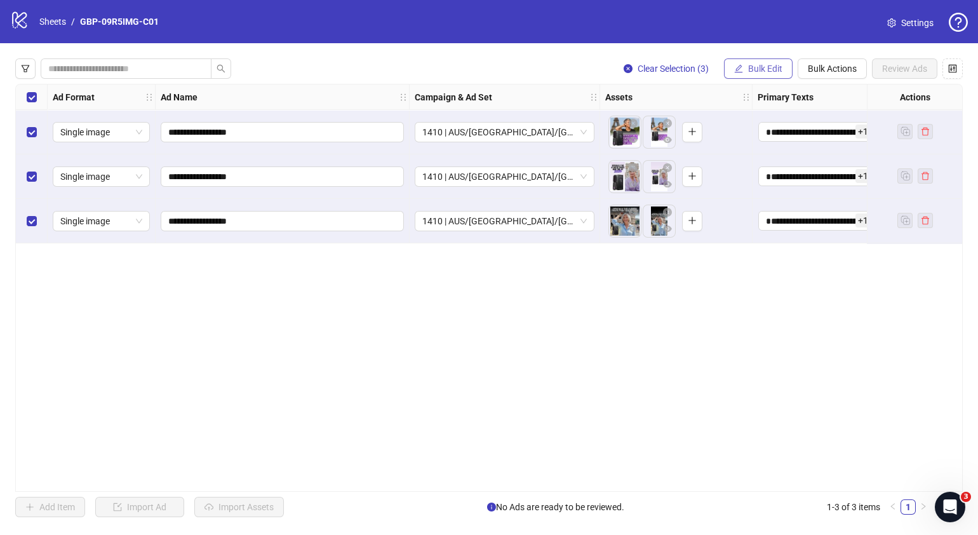
click at [785, 65] on button "Bulk Edit" at bounding box center [758, 68] width 69 height 20
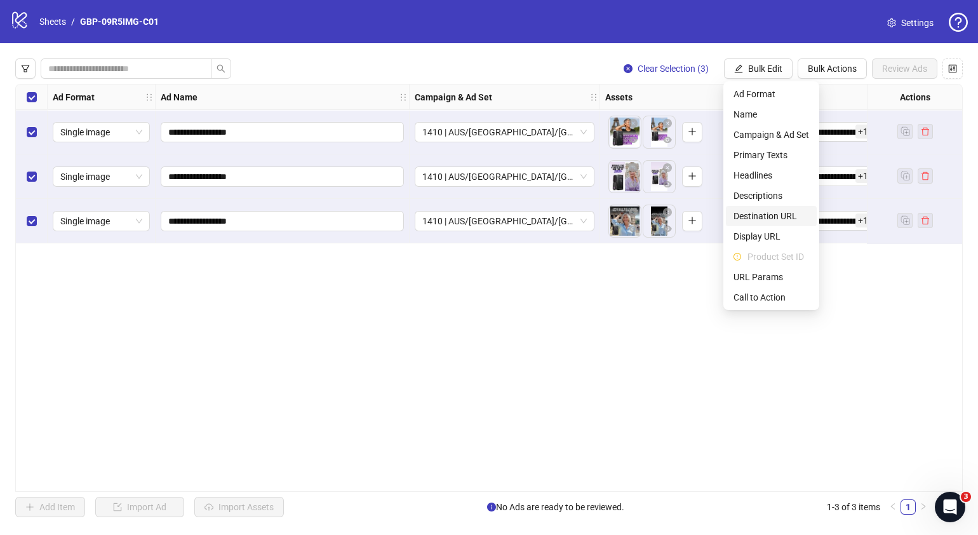
click at [784, 216] on span "Destination URL" at bounding box center [772, 216] width 76 height 14
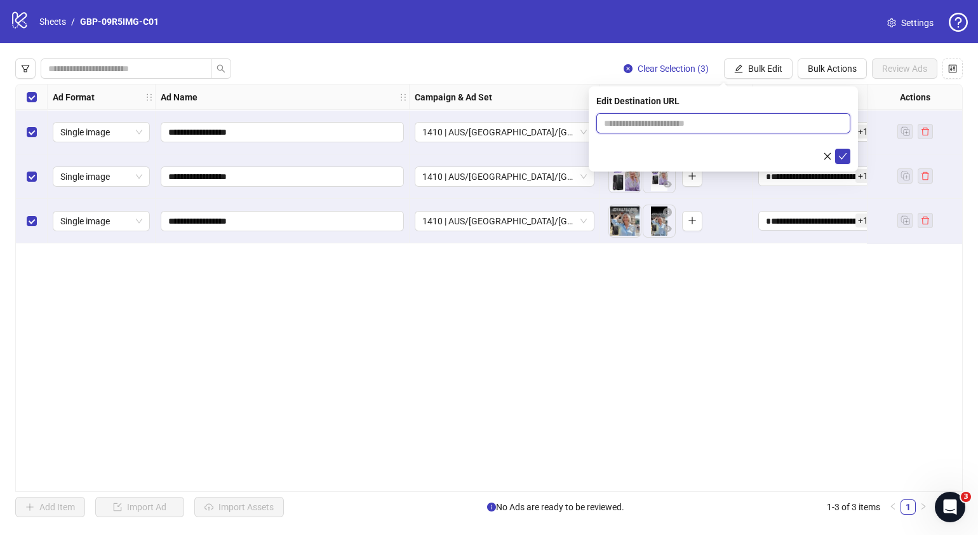
click at [788, 125] on input "text" at bounding box center [718, 123] width 229 height 14
paste input "**********"
type input "**********"
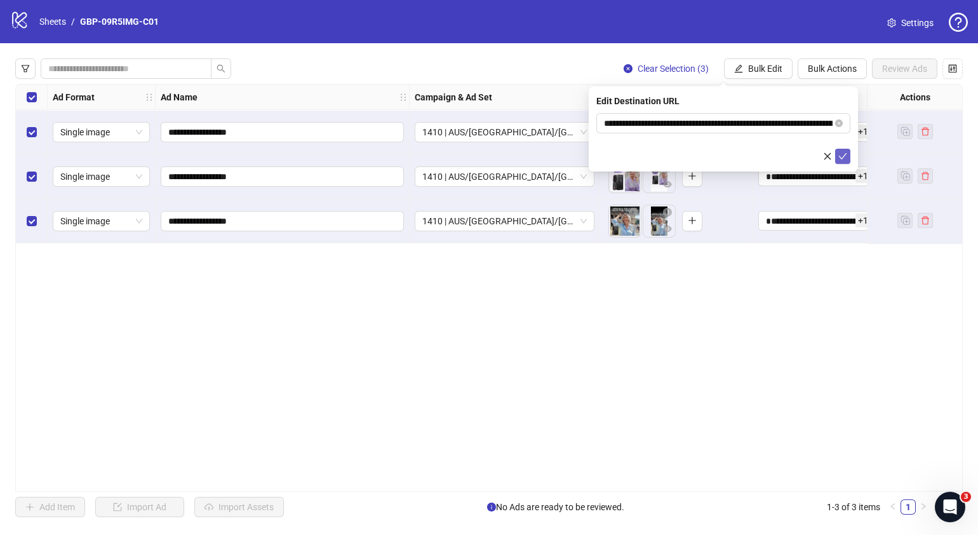
click at [845, 159] on icon "check" at bounding box center [843, 156] width 9 height 9
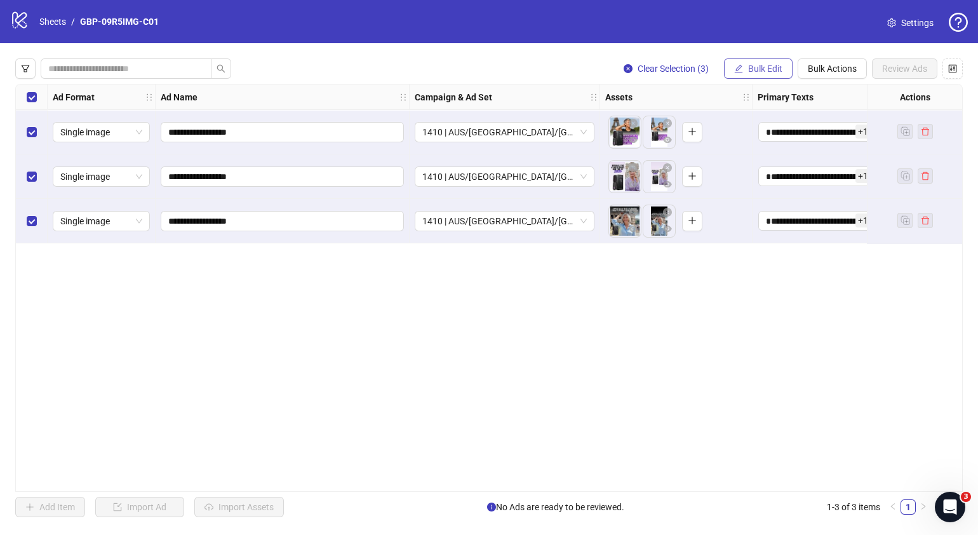
click at [770, 75] on button "Bulk Edit" at bounding box center [758, 68] width 69 height 20
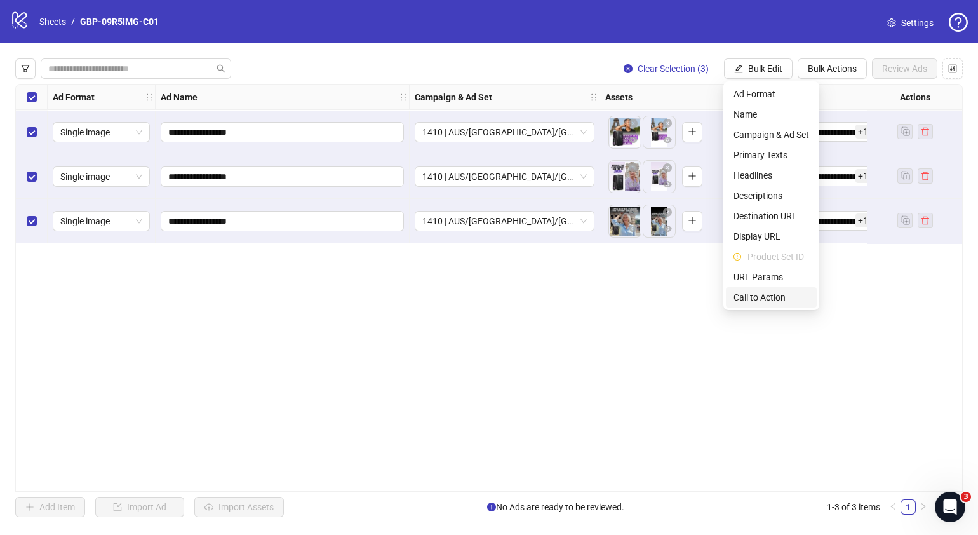
click at [762, 295] on span "Call to Action" at bounding box center [772, 297] width 76 height 14
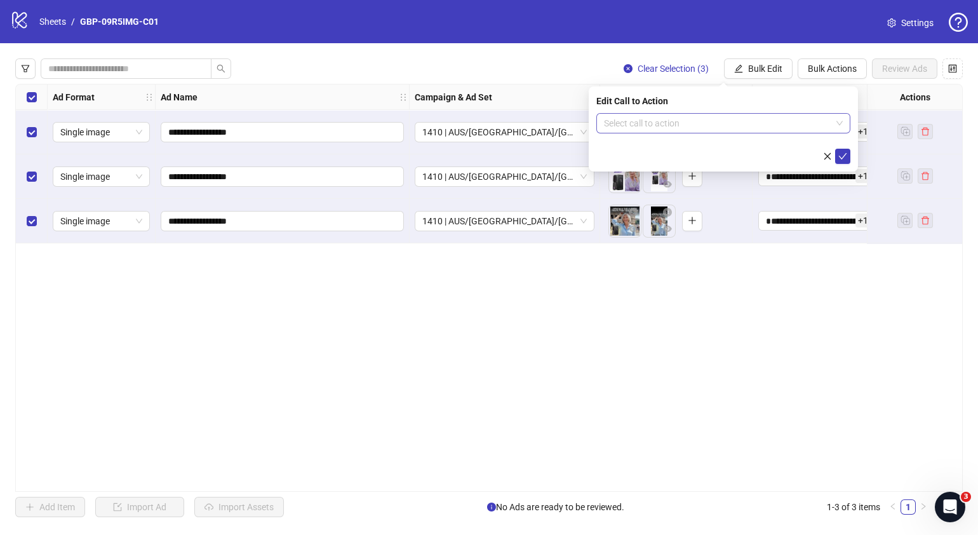
click at [747, 131] on input "search" at bounding box center [717, 123] width 227 height 19
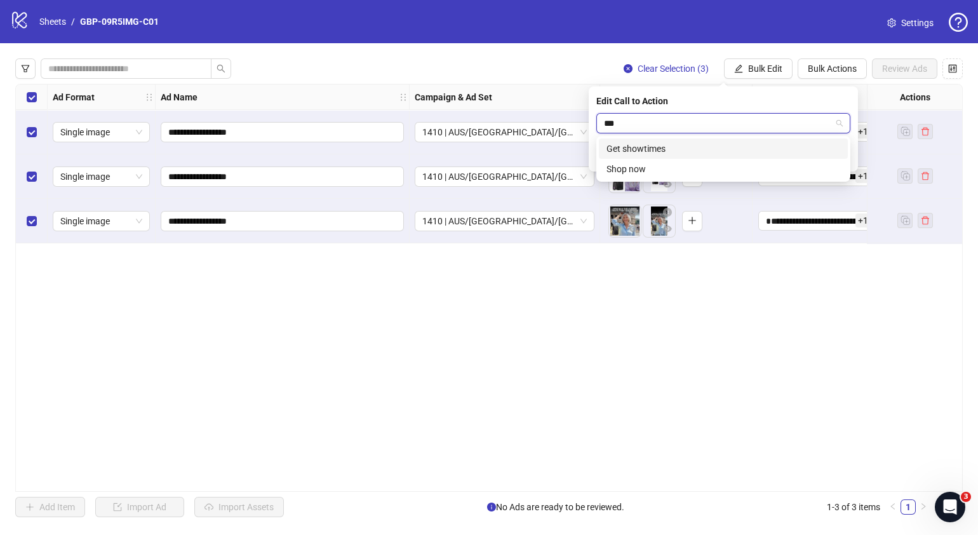
type input "****"
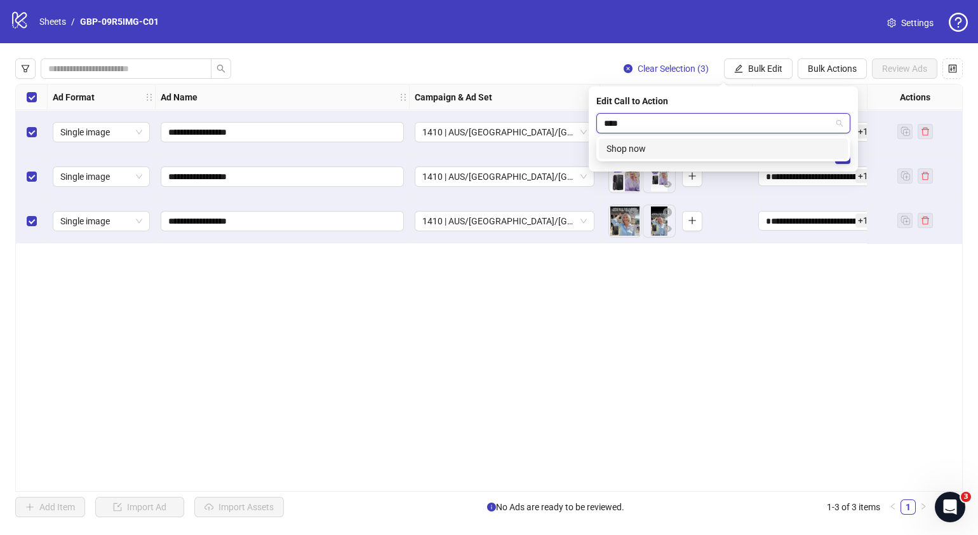
click at [748, 139] on div "Shop now" at bounding box center [723, 148] width 249 height 20
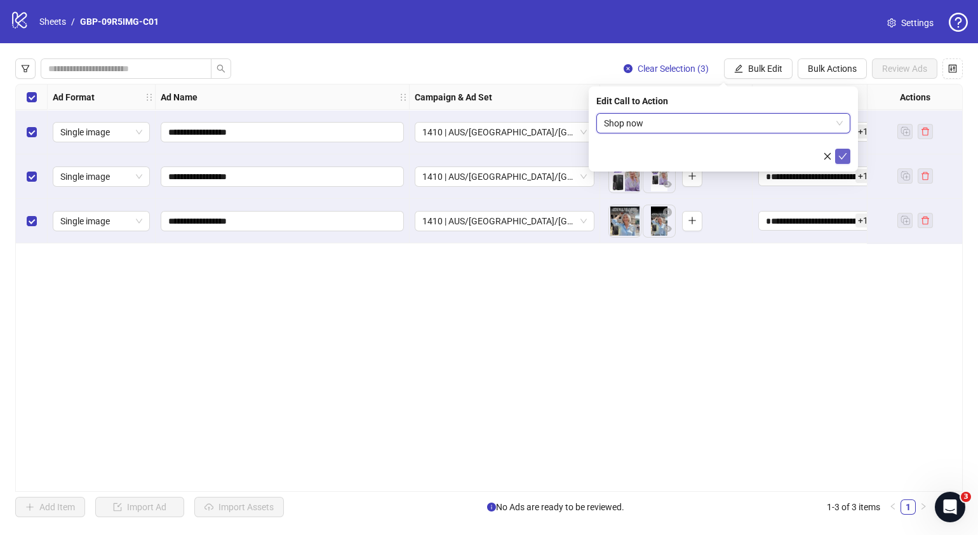
click at [844, 156] on icon "check" at bounding box center [843, 156] width 8 height 6
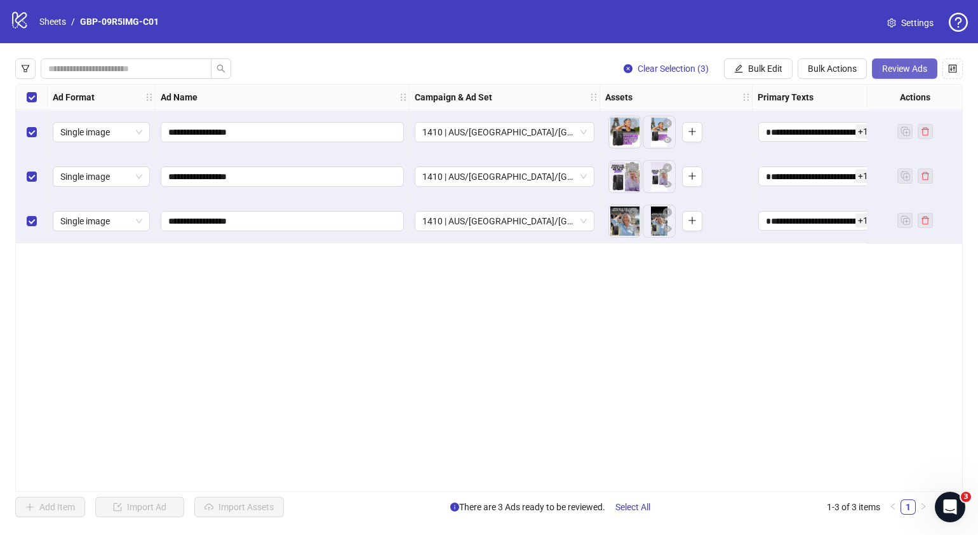
click at [901, 71] on span "Review Ads" at bounding box center [904, 69] width 45 height 10
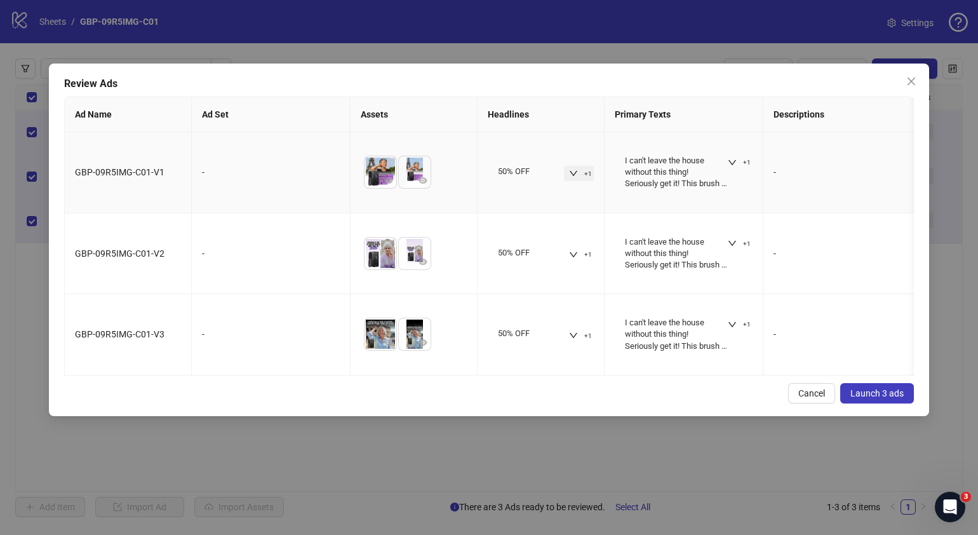
click at [574, 170] on icon "down" at bounding box center [573, 173] width 9 height 9
click at [744, 163] on span "+1" at bounding box center [747, 163] width 8 height 8
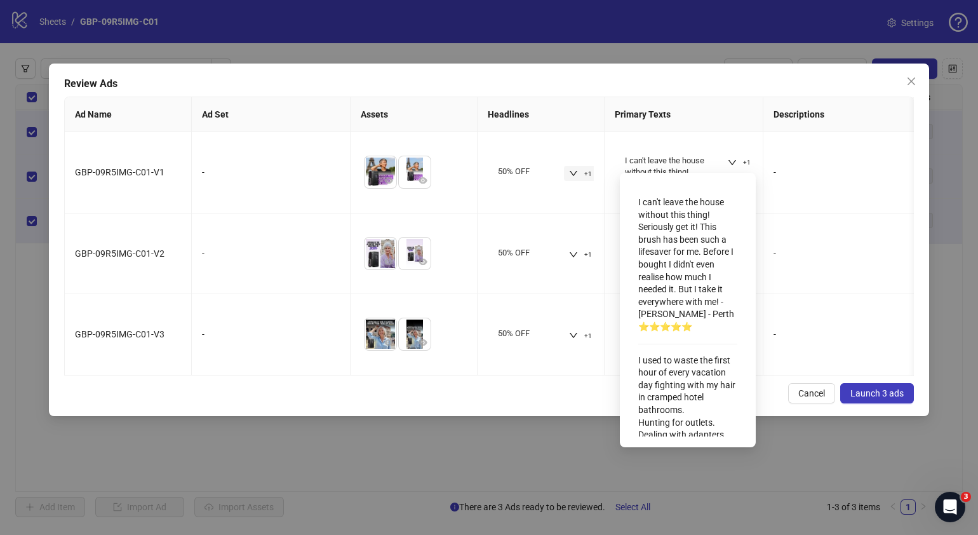
click at [546, 403] on div "Cancel Launch 3 ads" at bounding box center [489, 393] width 850 height 20
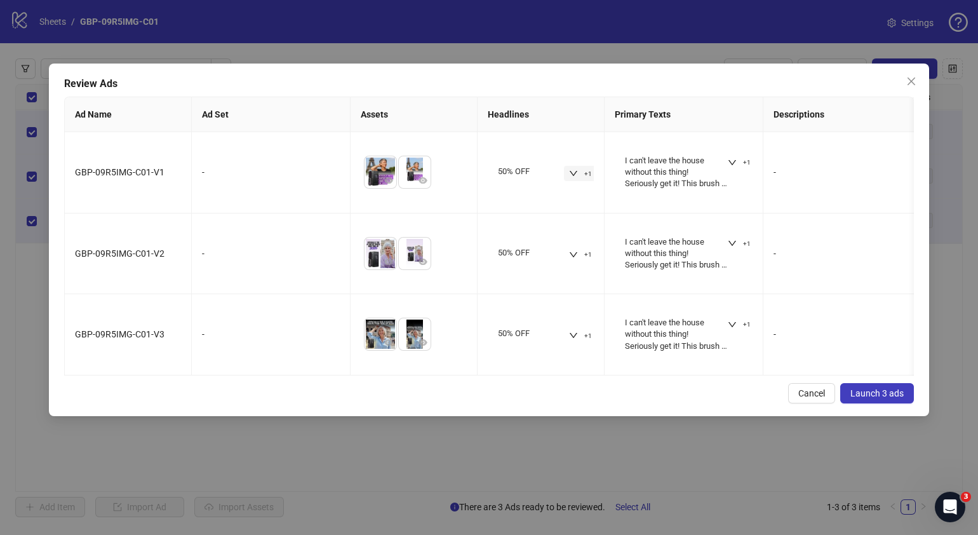
click at [884, 398] on span "Launch 3 ads" at bounding box center [877, 393] width 53 height 10
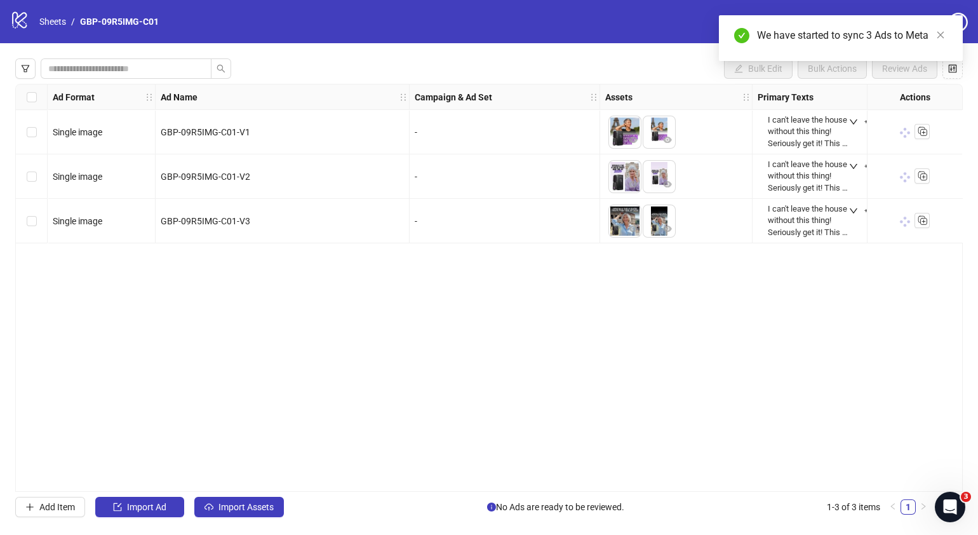
drag, startPoint x: 423, startPoint y: 486, endPoint x: 580, endPoint y: 476, distance: 157.2
click at [578, 477] on div "Ad Format Ad Name Campaign & Ad Set Assets Primary Texts Headlines Descriptions…" at bounding box center [489, 288] width 948 height 408
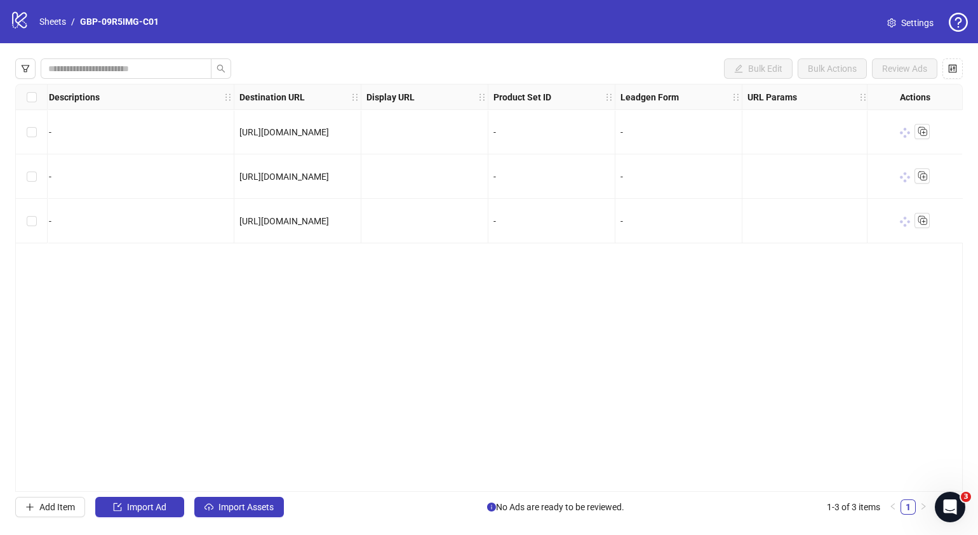
drag, startPoint x: 788, startPoint y: 484, endPoint x: 887, endPoint y: 465, distance: 100.3
click at [887, 465] on div "Ad Format Ad Name Campaign & Ad Set Assets Primary Texts Headlines Descriptions…" at bounding box center [489, 288] width 948 height 408
drag, startPoint x: 790, startPoint y: 485, endPoint x: 852, endPoint y: 478, distance: 62.6
click at [852, 478] on div "Ad Format Ad Name Campaign & Ad Set Assets Primary Texts Headlines Descriptions…" at bounding box center [489, 288] width 948 height 408
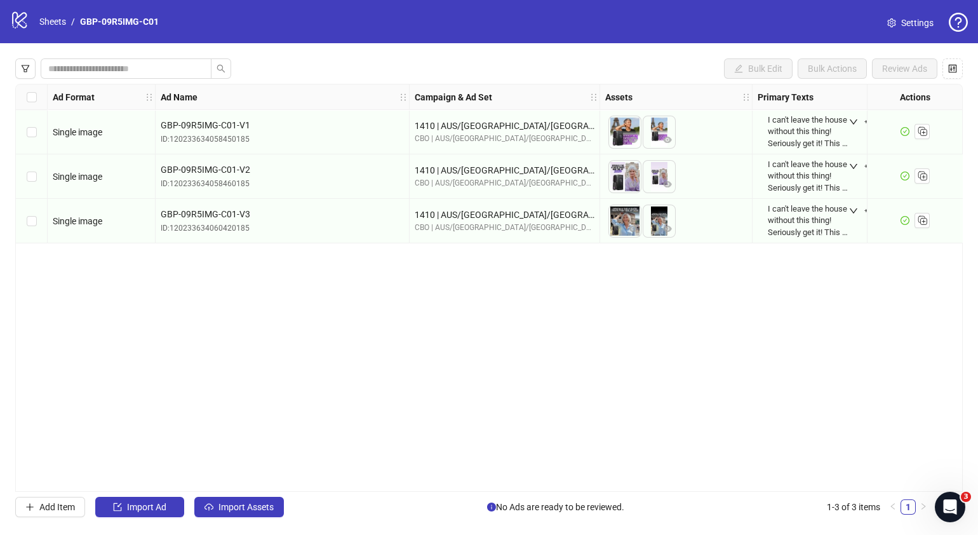
click at [506, 389] on div "Ad Format Ad Name Campaign & Ad Set Assets Primary Texts Headlines Descriptions…" at bounding box center [489, 288] width 948 height 408
click at [25, 102] on div "Select all rows" at bounding box center [32, 96] width 32 height 25
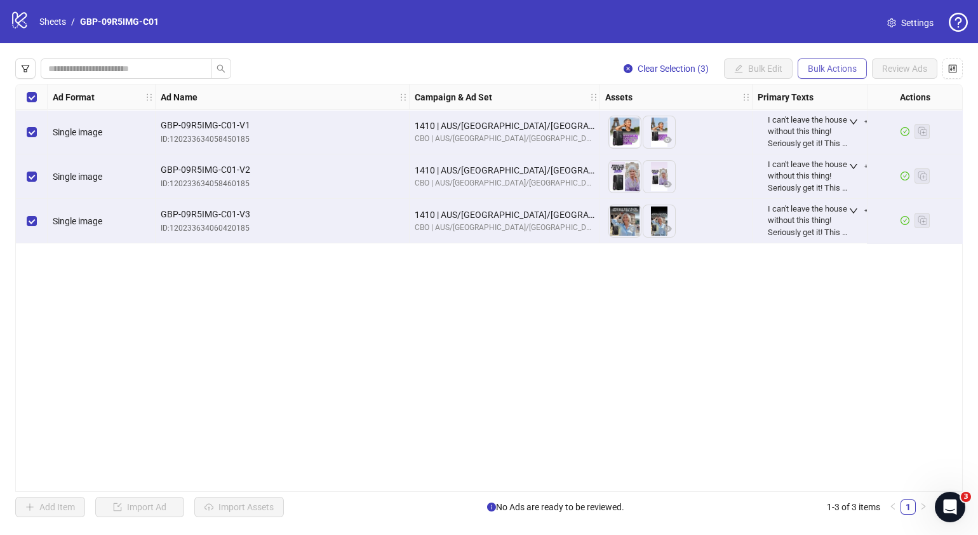
click at [839, 76] on button "Bulk Actions" at bounding box center [832, 68] width 69 height 20
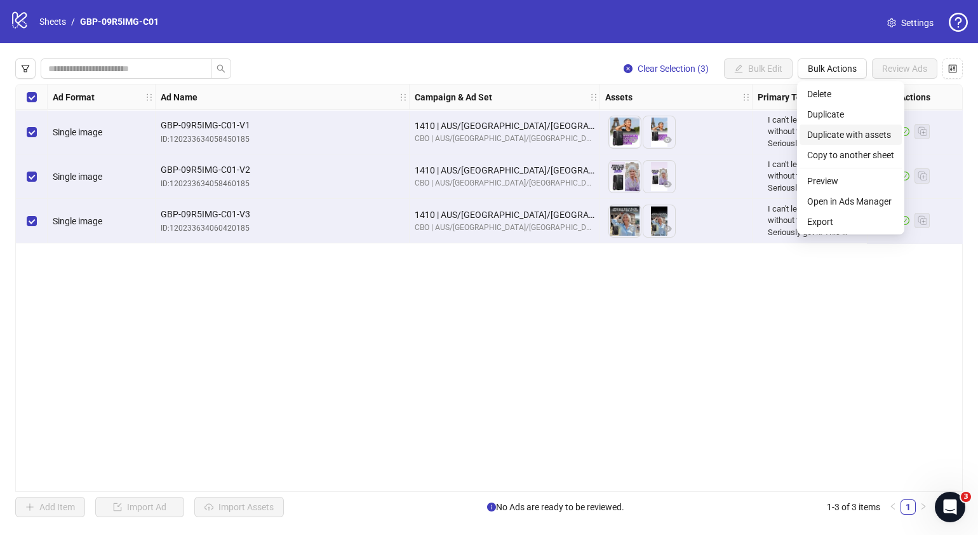
click at [848, 134] on span "Duplicate with assets" at bounding box center [850, 135] width 87 height 14
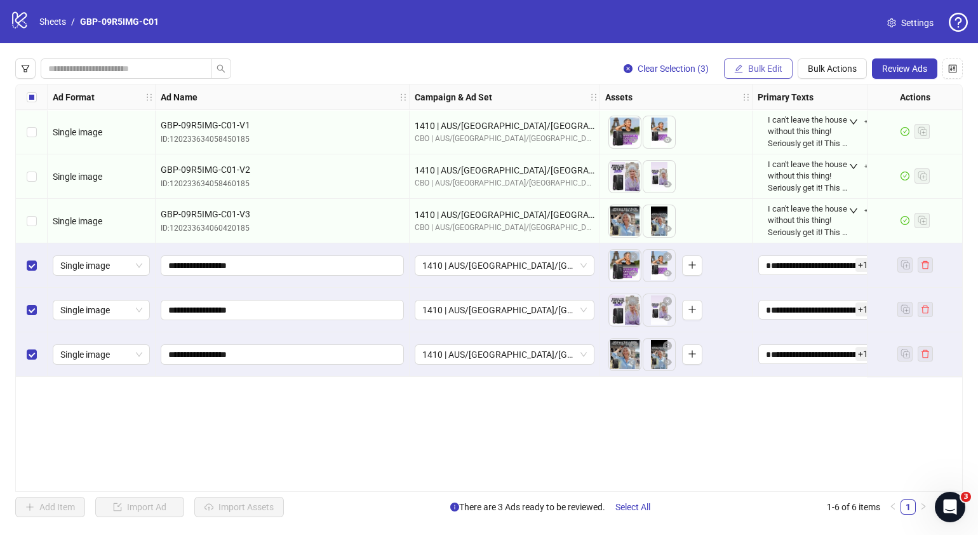
drag, startPoint x: 461, startPoint y: 241, endPoint x: 763, endPoint y: 72, distance: 346.4
click at [763, 72] on span "Bulk Edit" at bounding box center [765, 69] width 34 height 10
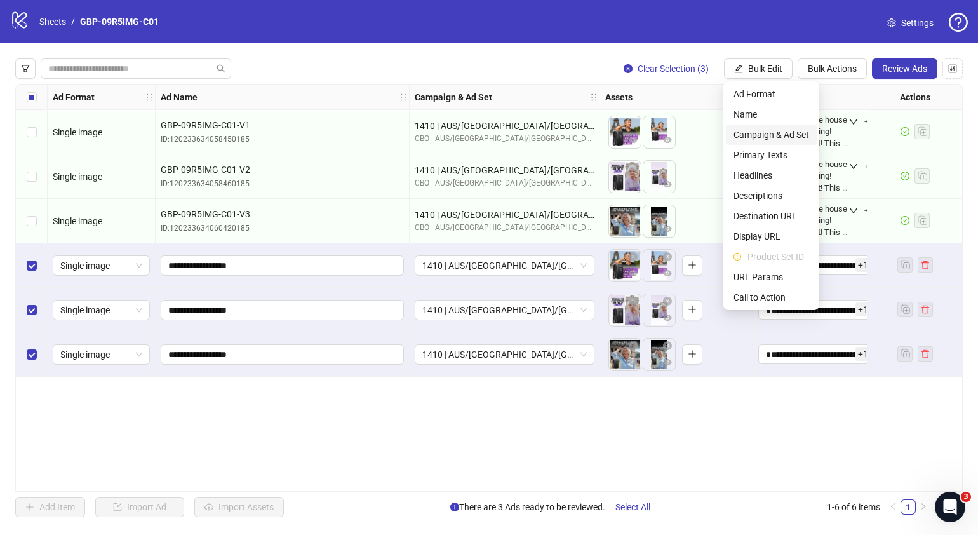
click at [774, 135] on span "Campaign & Ad Set" at bounding box center [772, 135] width 76 height 14
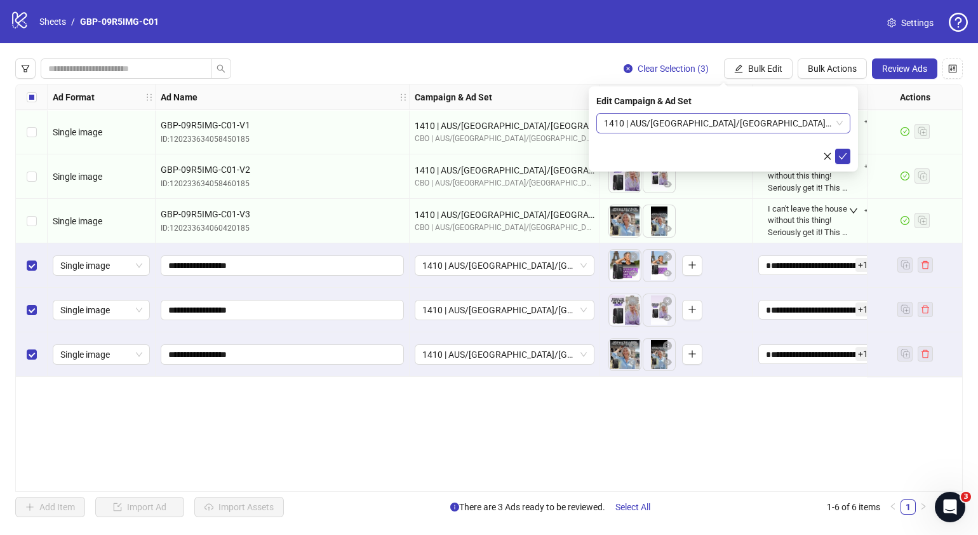
click at [841, 126] on span "1410 | AUS/[GEOGRAPHIC_DATA]/[GEOGRAPHIC_DATA]| GBP-09R5IMG-C01" at bounding box center [723, 123] width 239 height 19
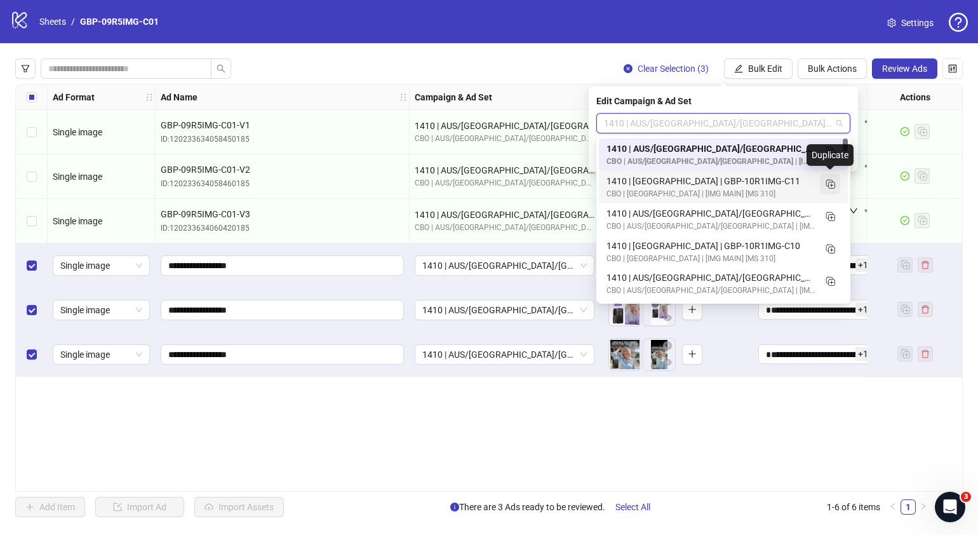
click at [829, 184] on icon "Duplicate" at bounding box center [830, 183] width 13 height 13
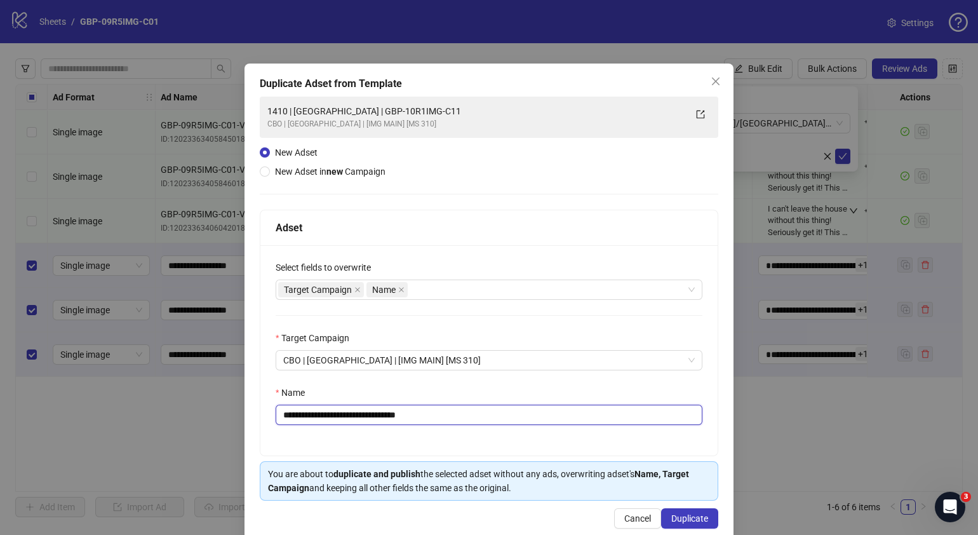
drag, startPoint x: 456, startPoint y: 413, endPoint x: 0, endPoint y: 422, distance: 456.2
click at [0, 422] on html "logo/logo-mobile Sheets / GBP-09R5IMG-C01 Settings Clear Selection (3) Bulk Edi…" at bounding box center [489, 267] width 978 height 535
paste input "text"
click at [445, 410] on input "**********" at bounding box center [489, 415] width 427 height 20
drag, startPoint x: 447, startPoint y: 419, endPoint x: 330, endPoint y: 422, distance: 116.9
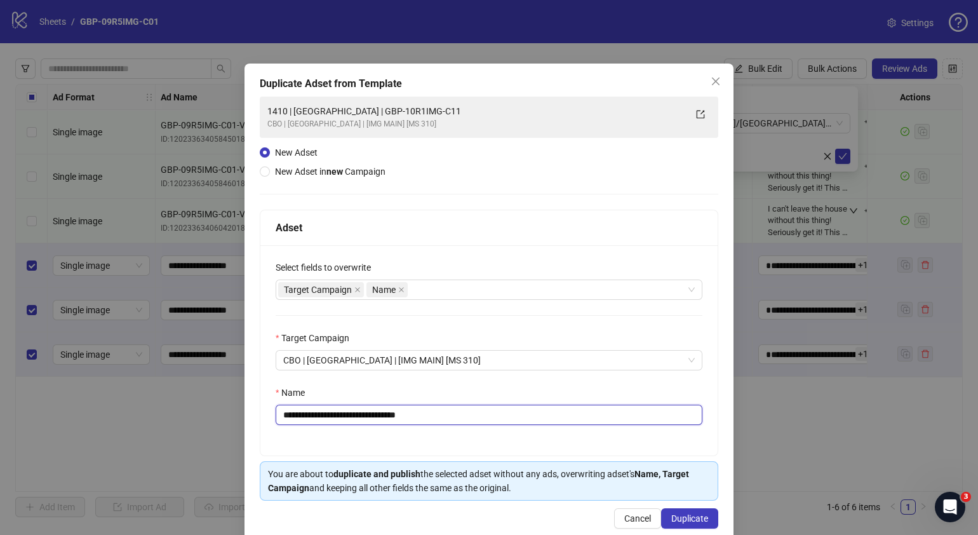
click at [330, 422] on input "**********" at bounding box center [489, 415] width 427 height 20
paste input "text"
type input "**********"
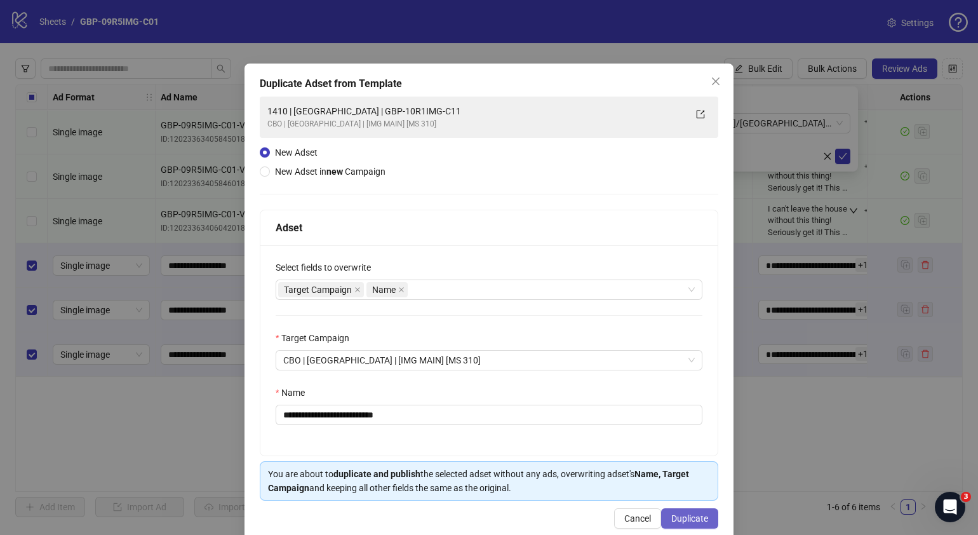
click at [689, 516] on span "Duplicate" at bounding box center [689, 518] width 37 height 10
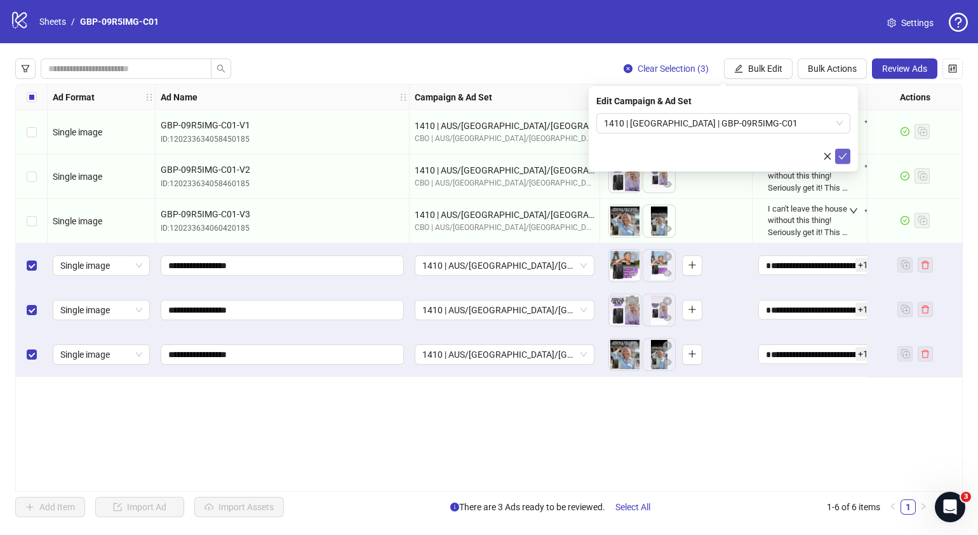
click at [839, 156] on icon "check" at bounding box center [843, 156] width 8 height 6
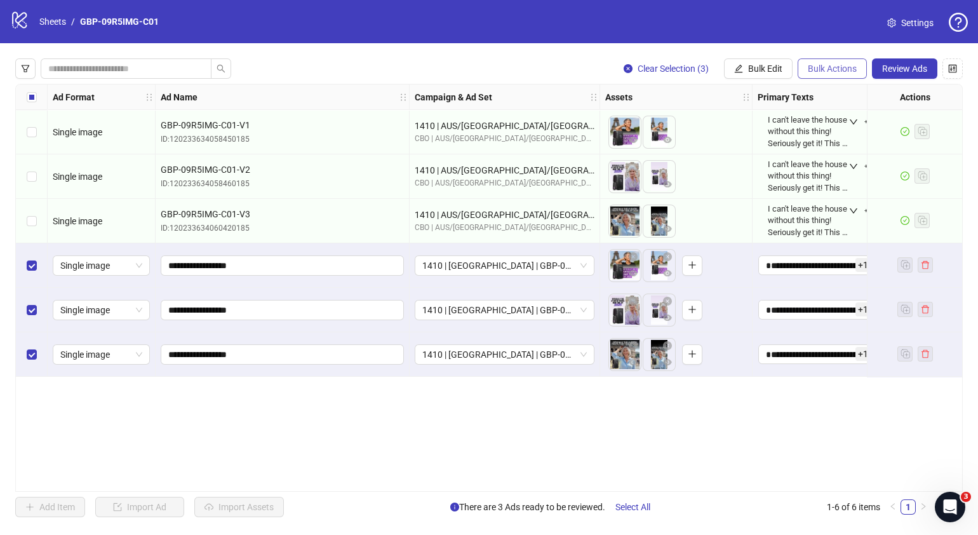
click at [819, 70] on span "Bulk Actions" at bounding box center [832, 69] width 49 height 10
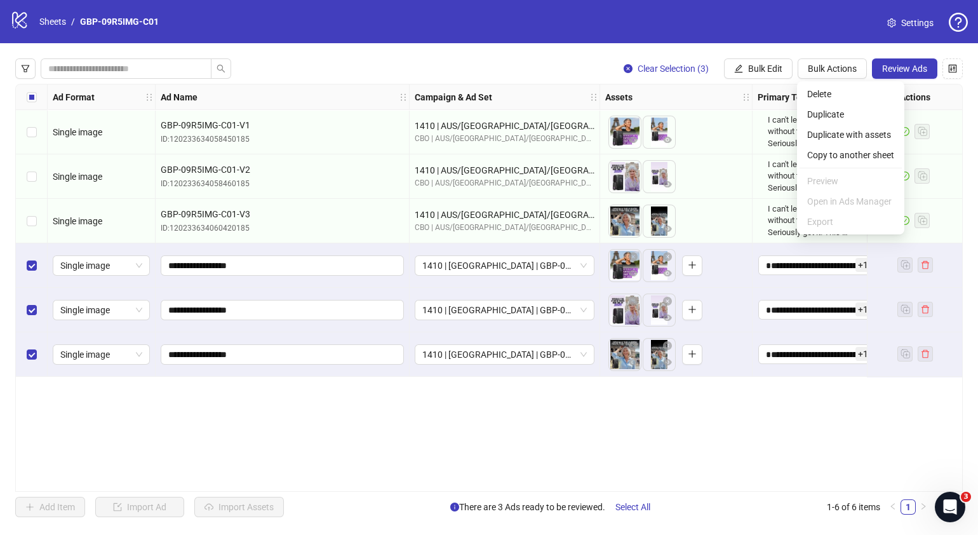
drag, startPoint x: 733, startPoint y: 429, endPoint x: 739, endPoint y: 316, distance: 112.6
click at [733, 422] on div "Ad Format Ad Name Campaign & Ad Set Assets Primary Texts Headlines Descriptions…" at bounding box center [489, 288] width 948 height 408
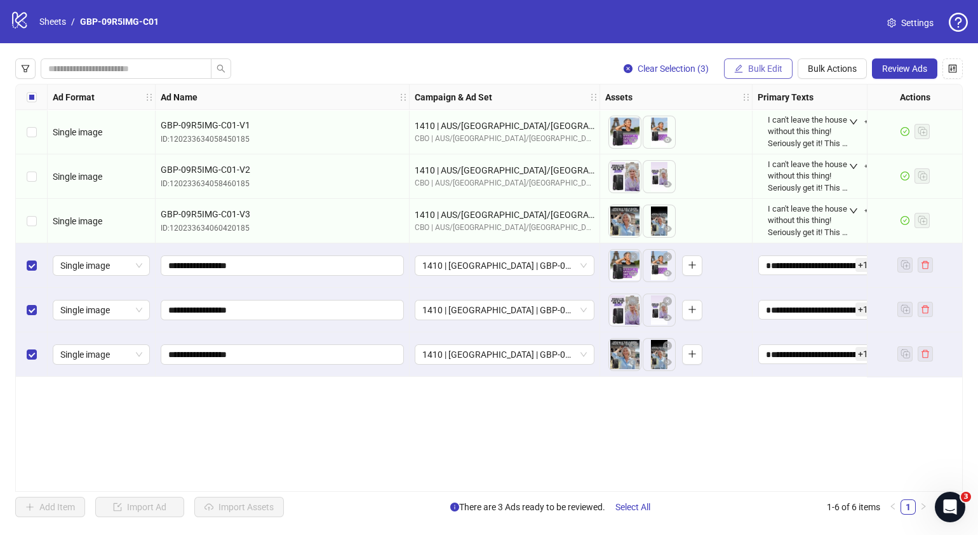
drag, startPoint x: 748, startPoint y: 63, endPoint x: 767, endPoint y: 69, distance: 20.5
click at [748, 62] on button "Bulk Edit" at bounding box center [758, 68] width 69 height 20
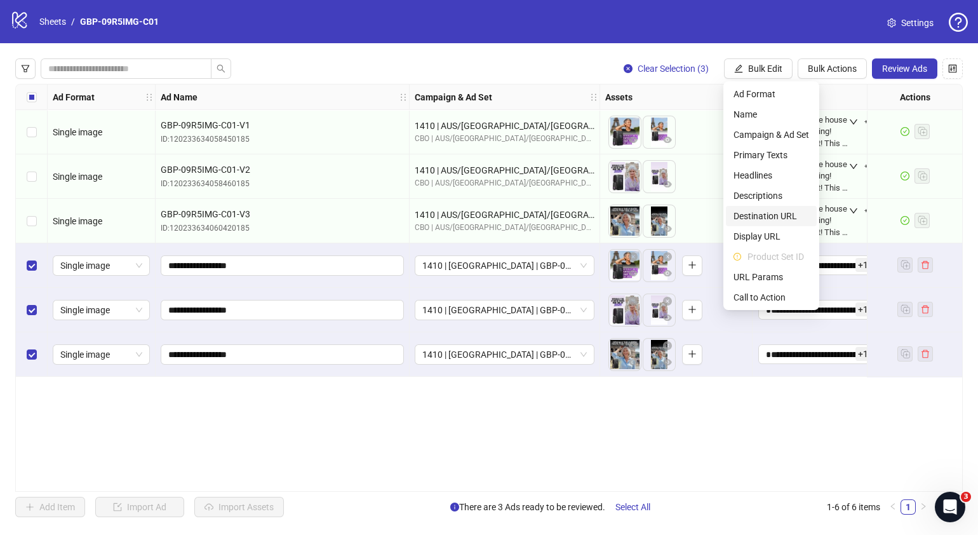
click at [772, 218] on span "Destination URL" at bounding box center [772, 216] width 76 height 14
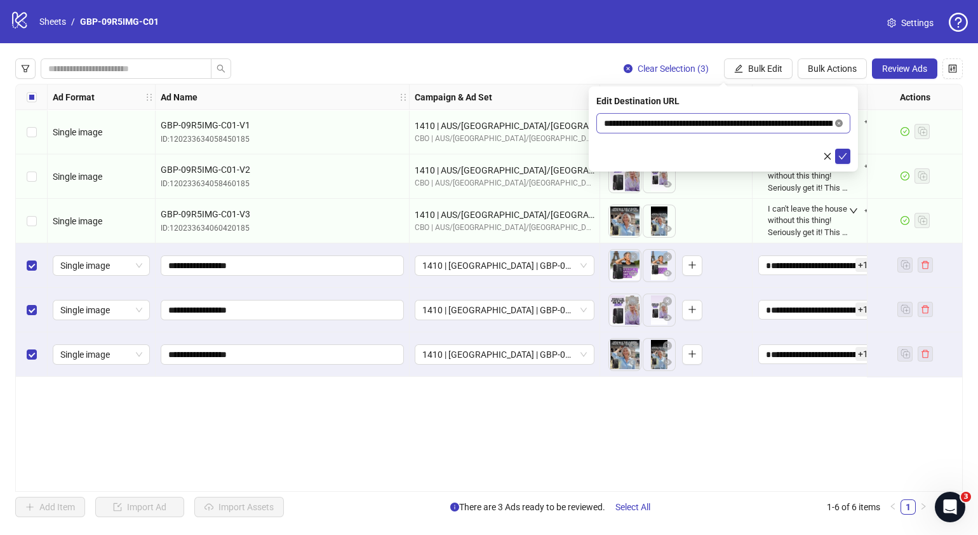
click at [839, 124] on icon "close-circle" at bounding box center [839, 123] width 8 height 8
paste input "**********"
type input "**********"
click at [850, 156] on button "submit" at bounding box center [842, 156] width 15 height 15
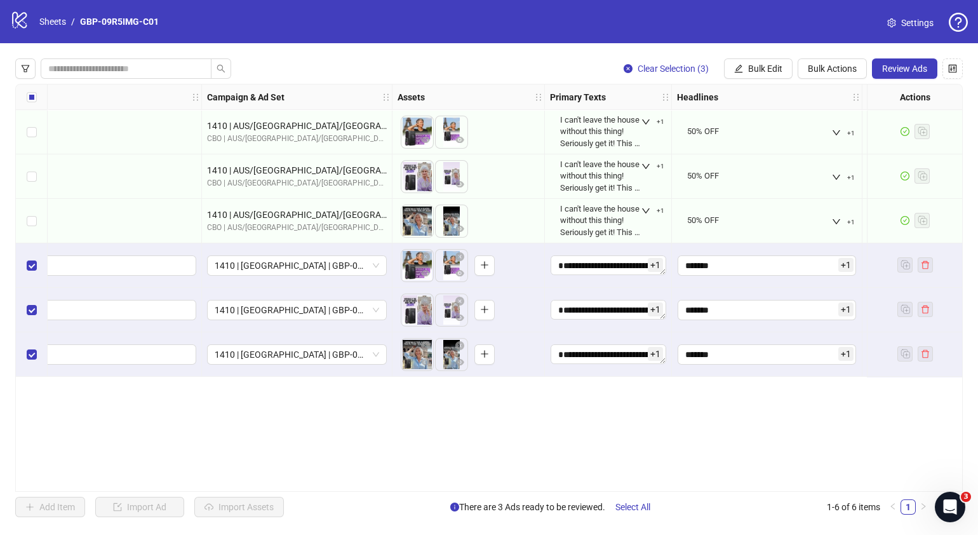
scroll to position [0, 259]
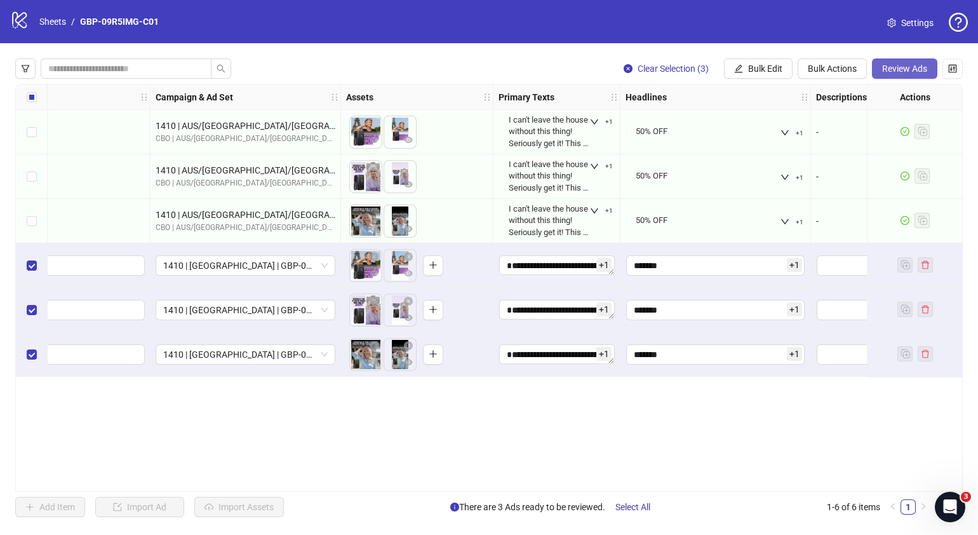
click at [886, 67] on span "Review Ads" at bounding box center [904, 69] width 45 height 10
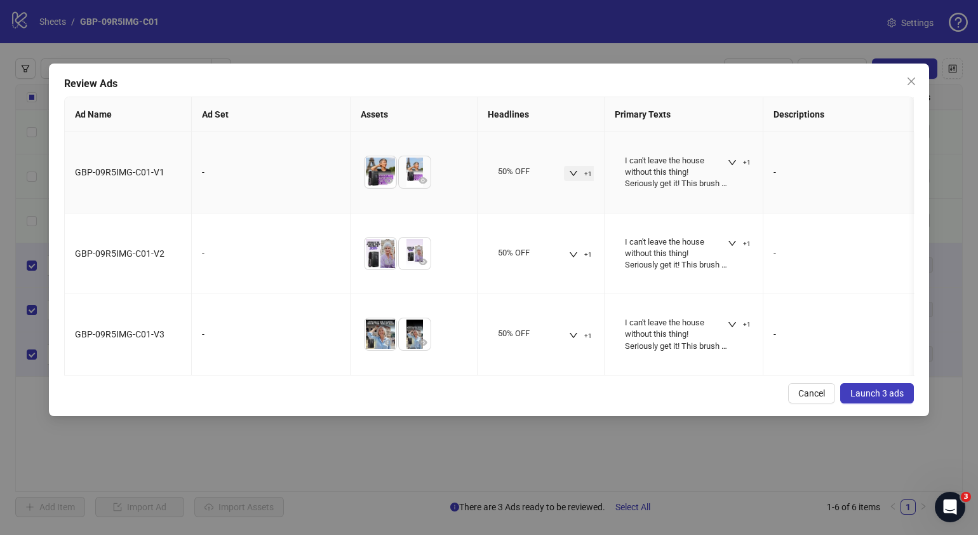
click at [578, 173] on icon "down" at bounding box center [573, 173] width 9 height 9
click at [618, 400] on div "Cancel Launch 3 ads" at bounding box center [489, 393] width 850 height 20
click at [727, 244] on button "+1" at bounding box center [739, 243] width 33 height 15
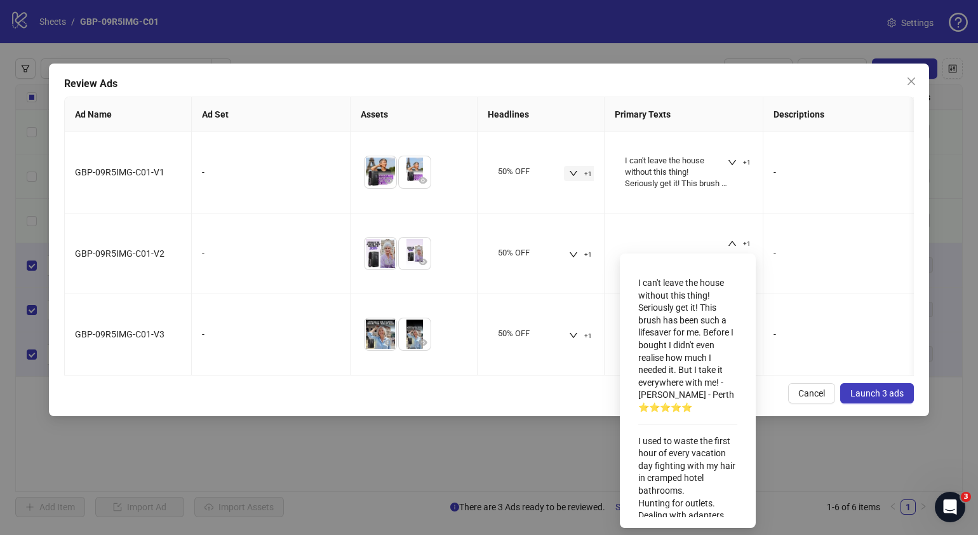
click at [531, 416] on div "Review Ads Ad Name Ad Set Assets Headlines Primary Texts Descriptions Destinati…" at bounding box center [489, 240] width 880 height 353
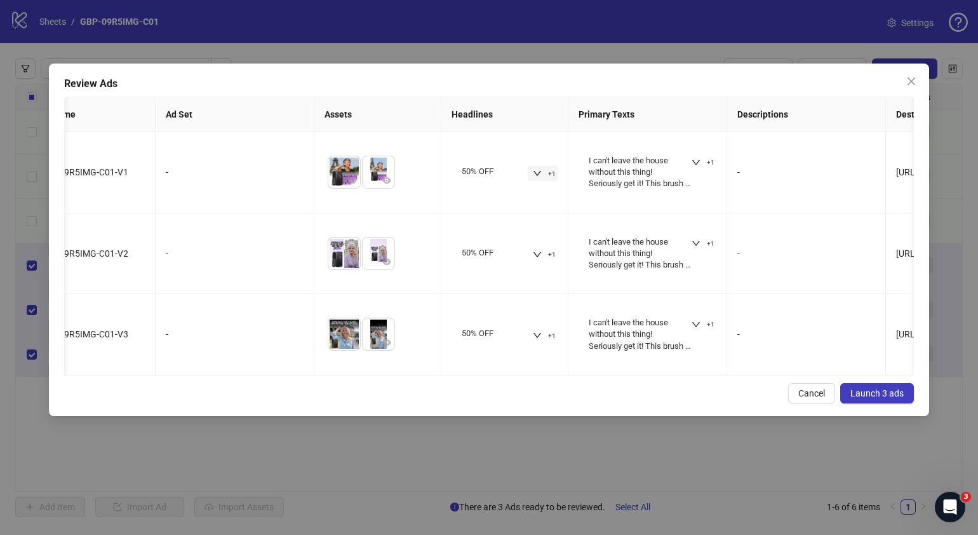
scroll to position [0, 0]
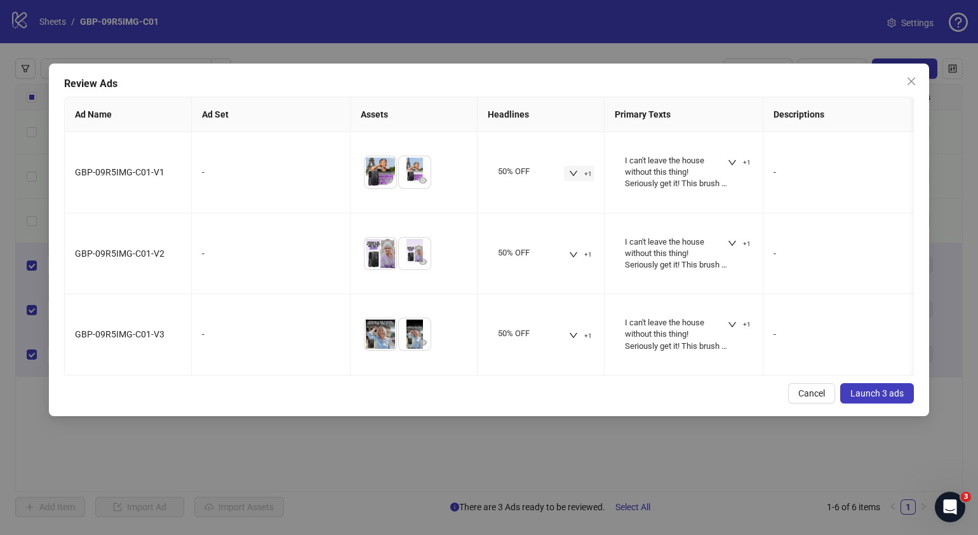
click at [863, 398] on span "Launch 3 ads" at bounding box center [877, 393] width 53 height 10
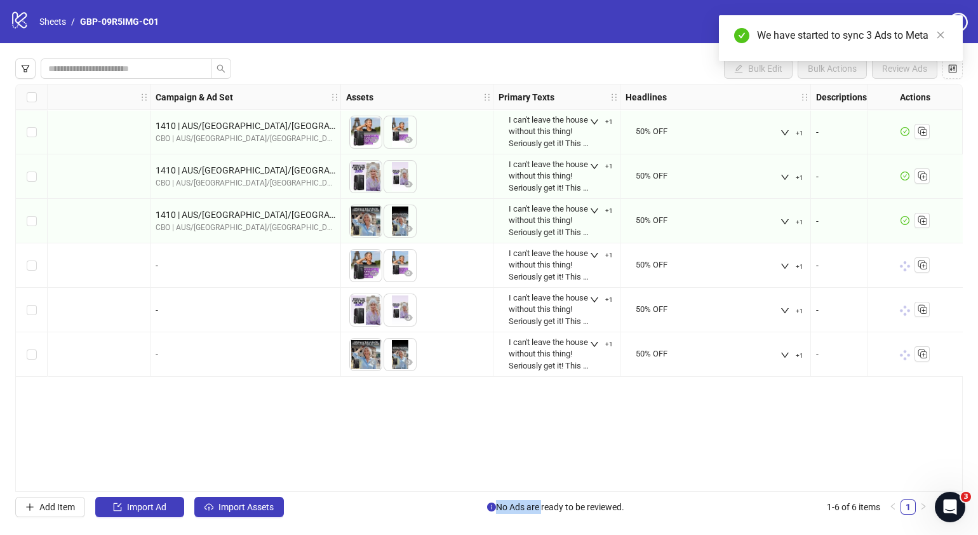
drag, startPoint x: 540, startPoint y: 492, endPoint x: 435, endPoint y: 483, distance: 105.2
click at [435, 483] on div "Bulk Edit Bulk Actions Review Ads Ad Format Ad Name Campaign & Ad Set Assets Pr…" at bounding box center [489, 287] width 978 height 489
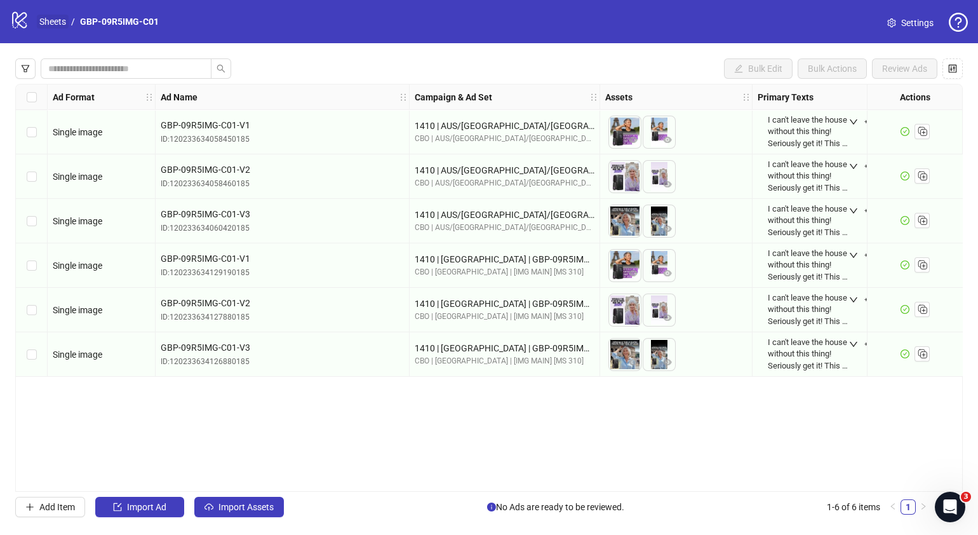
click at [62, 20] on link "Sheets" at bounding box center [53, 22] width 32 height 14
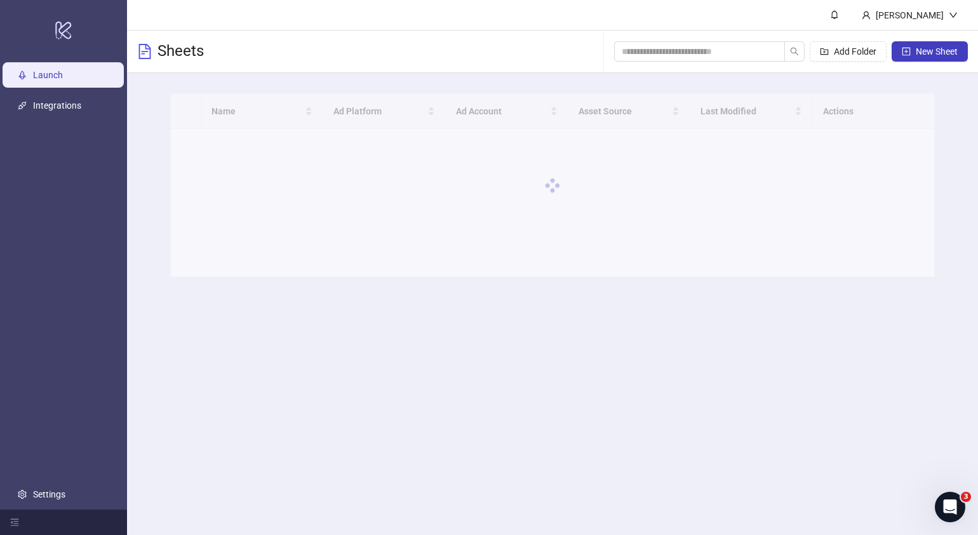
click at [62, 20] on icon "logo/logo-mobile" at bounding box center [64, 30] width 18 height 30
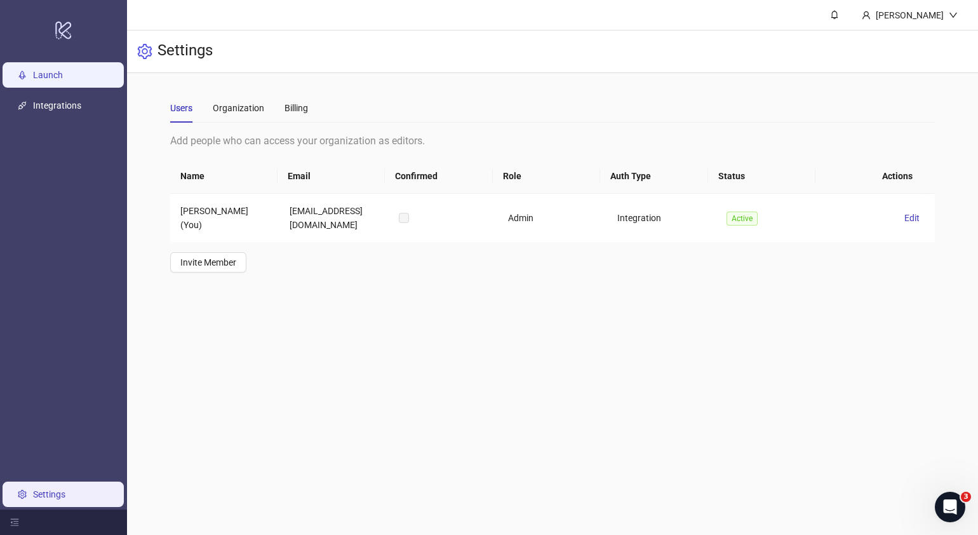
click at [63, 72] on link "Launch" at bounding box center [48, 75] width 30 height 10
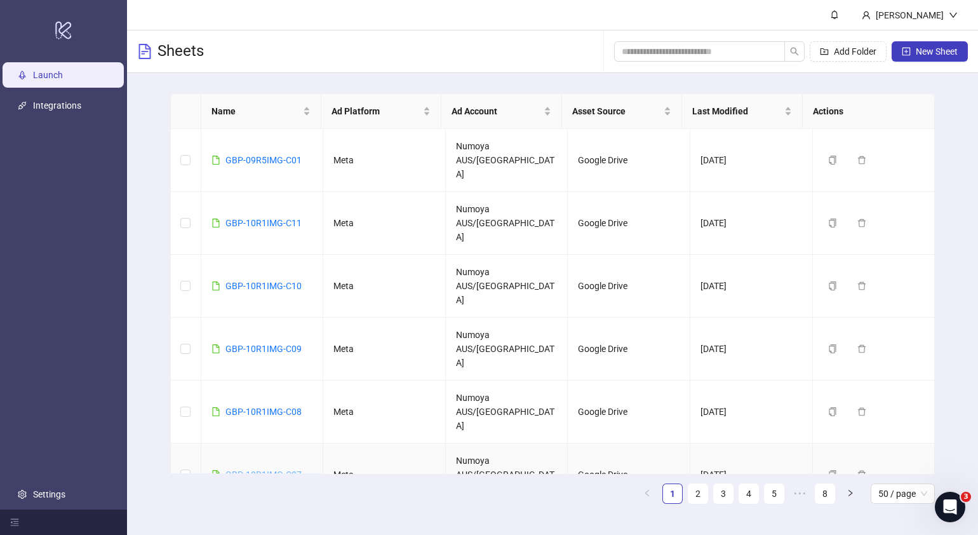
click at [282, 469] on link "GBP-10R1IMG-C07" at bounding box center [264, 474] width 76 height 10
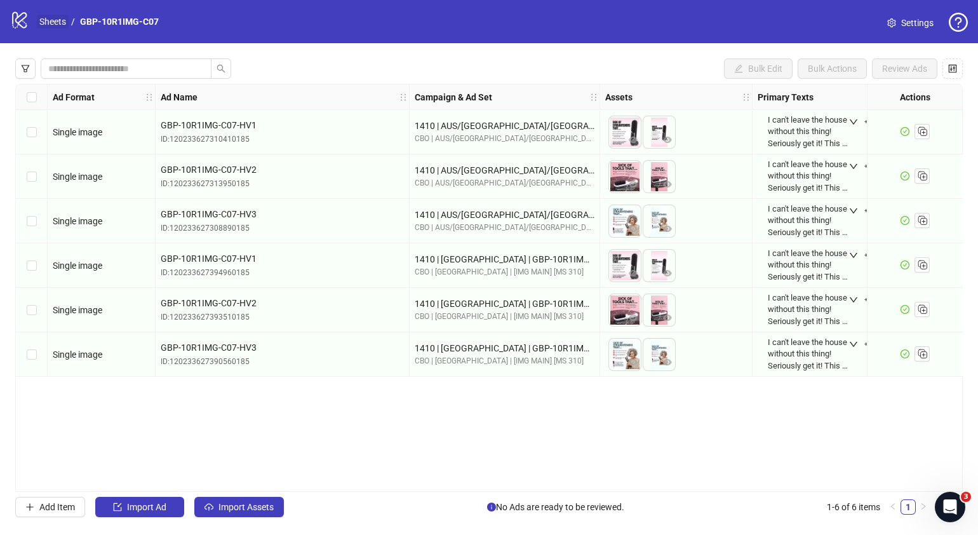
click at [55, 26] on link "Sheets" at bounding box center [53, 22] width 32 height 14
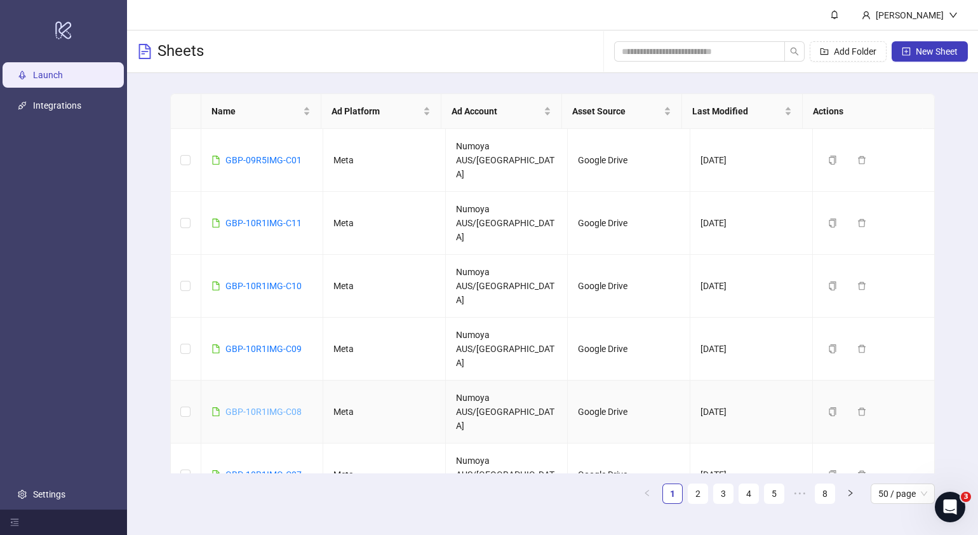
click at [286, 407] on link "GBP-10R1IMG-C08" at bounding box center [264, 412] width 76 height 10
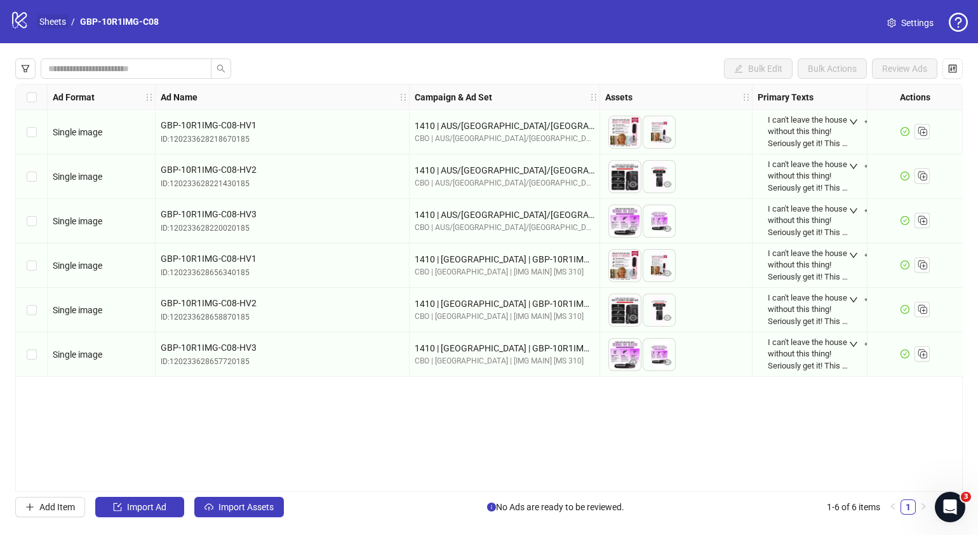
click at [41, 20] on link "Sheets" at bounding box center [53, 22] width 32 height 14
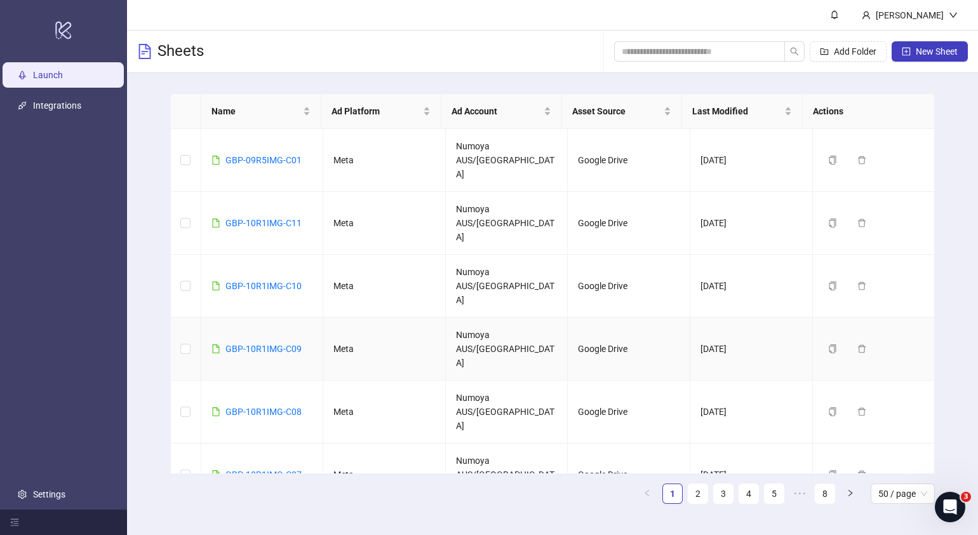
click at [289, 342] on div "GBP-10R1IMG-C09" at bounding box center [264, 349] width 76 height 14
click at [291, 344] on link "GBP-10R1IMG-C09" at bounding box center [264, 349] width 76 height 10
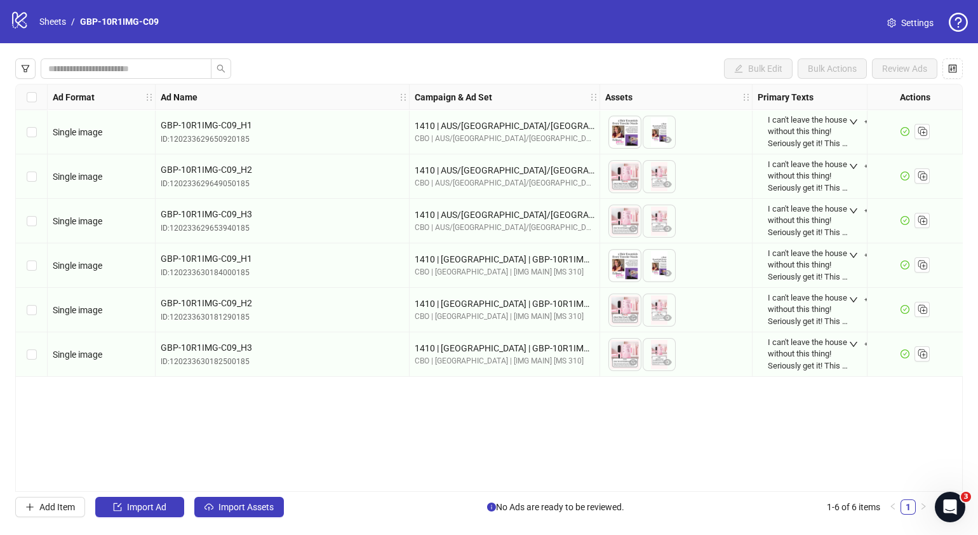
drag, startPoint x: 417, startPoint y: 482, endPoint x: 485, endPoint y: 481, distance: 68.0
click at [485, 481] on div "Ad Format Ad Name Campaign & Ad Set Assets Primary Texts Headlines Descriptions…" at bounding box center [489, 288] width 948 height 408
click at [57, 20] on link "Sheets" at bounding box center [53, 22] width 32 height 14
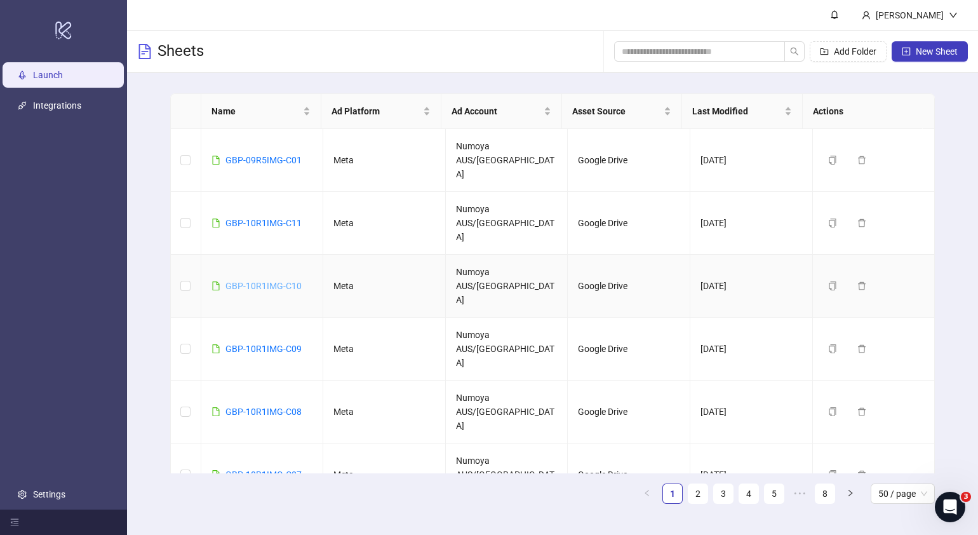
click at [290, 281] on link "GBP-10R1IMG-C10" at bounding box center [264, 286] width 76 height 10
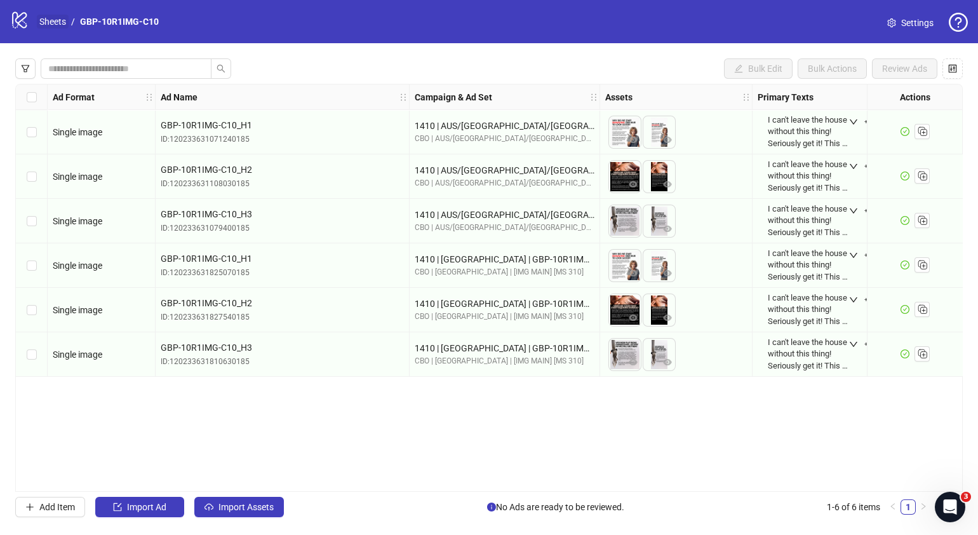
click at [55, 22] on link "Sheets" at bounding box center [53, 22] width 32 height 14
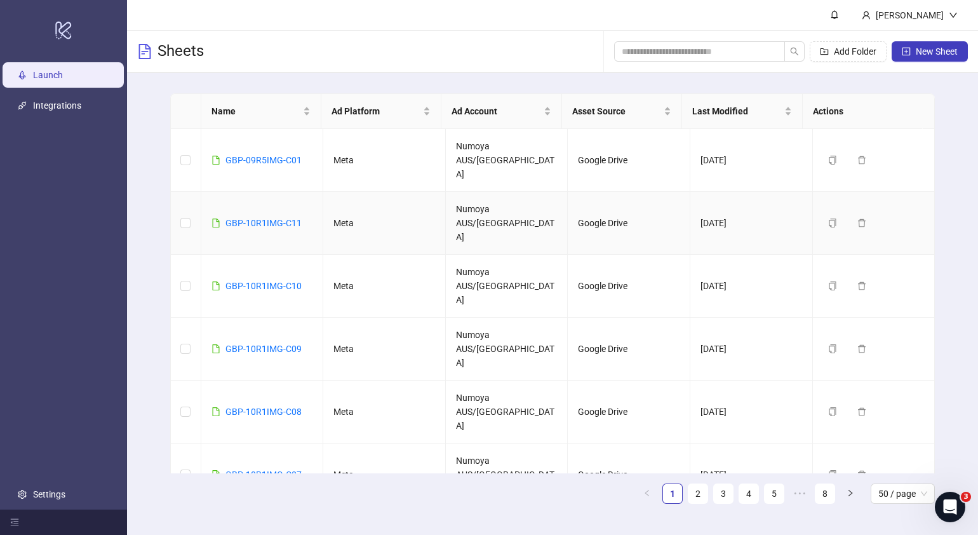
click at [277, 192] on td "GBP-10R1IMG-C11" at bounding box center [262, 223] width 123 height 63
click at [280, 218] on link "GBP-10R1IMG-C11" at bounding box center [264, 223] width 76 height 10
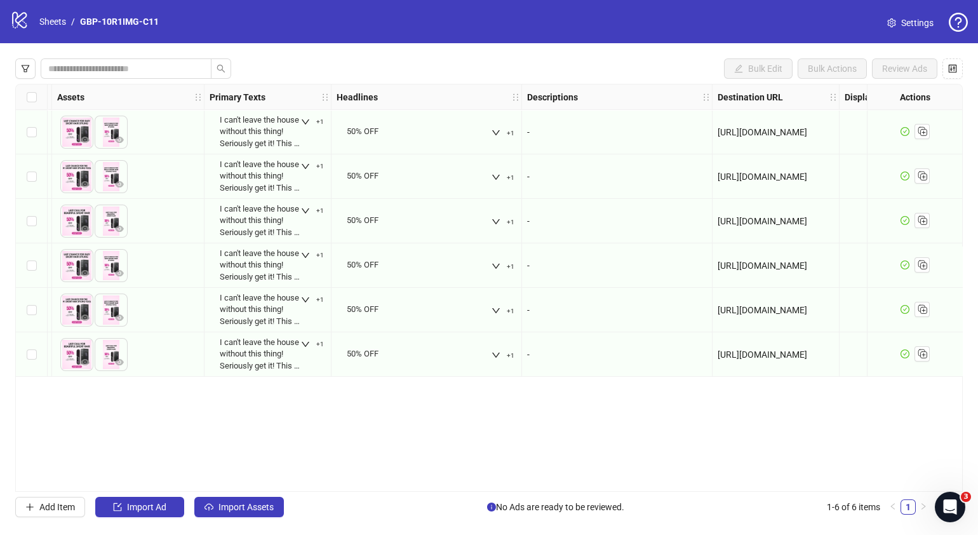
scroll to position [0, 567]
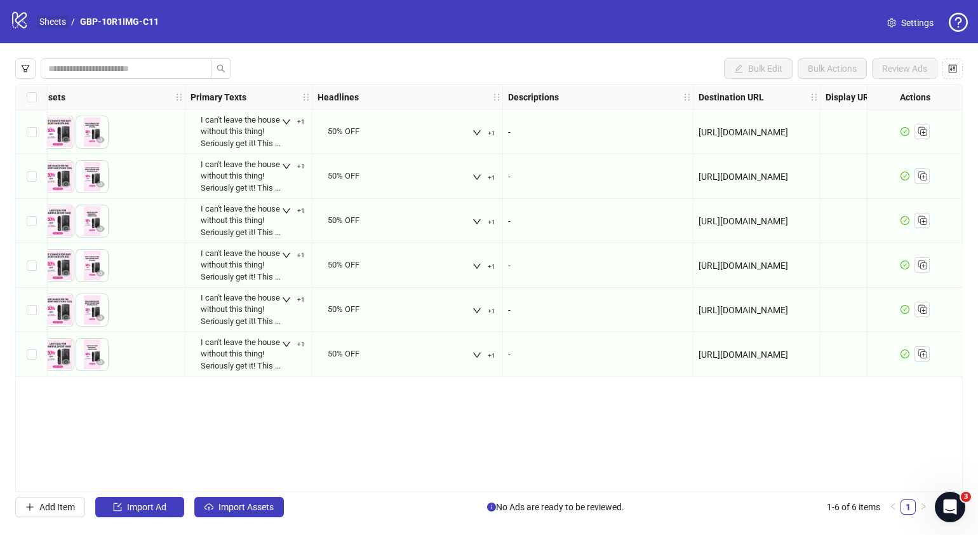
click at [54, 18] on link "Sheets" at bounding box center [53, 22] width 32 height 14
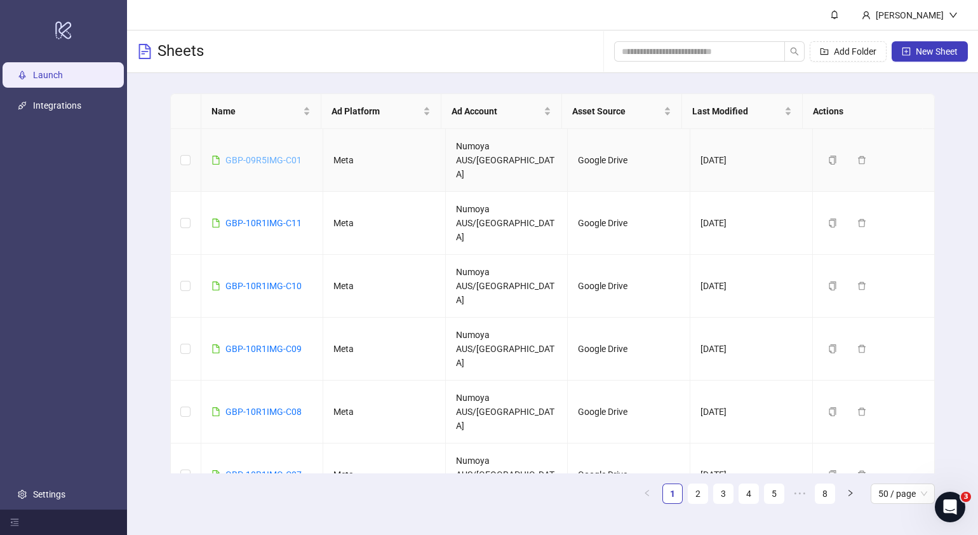
click at [286, 155] on link "GBP-09R5IMG-C01" at bounding box center [264, 160] width 76 height 10
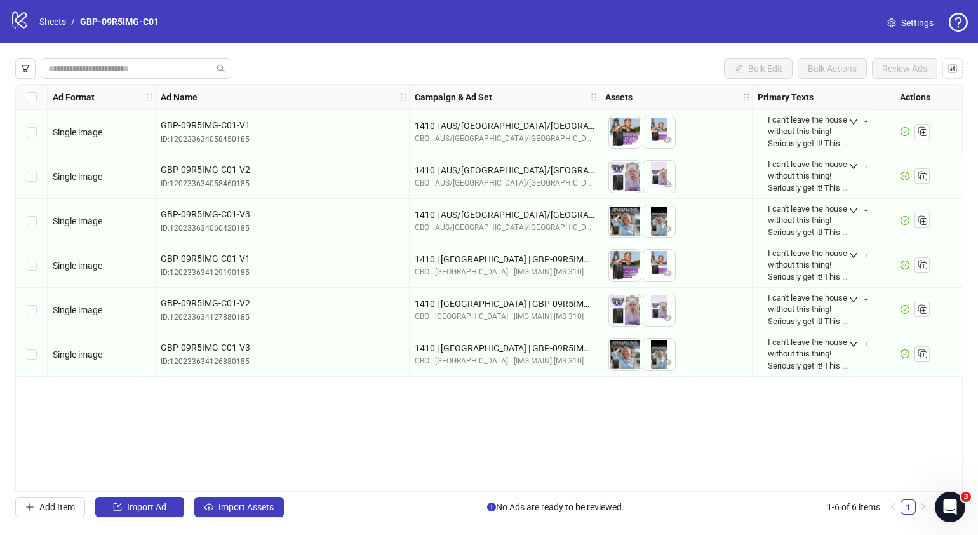
click at [56, 29] on div "logo/logo-mobile Sheets / GBP-09R5IMG-C01" at bounding box center [87, 21] width 154 height 23
click at [55, 21] on link "Sheets" at bounding box center [53, 22] width 32 height 14
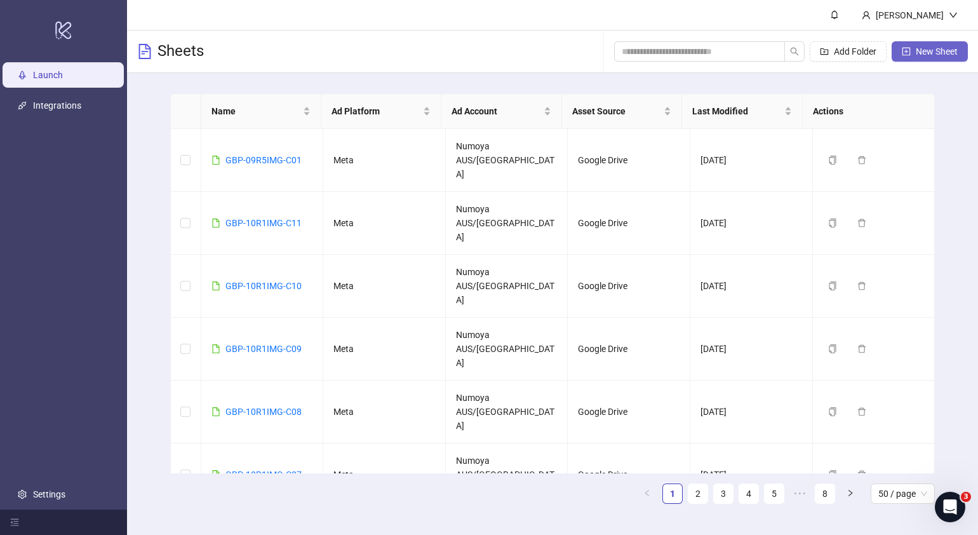
click at [918, 48] on span "New Sheet" at bounding box center [937, 51] width 42 height 10
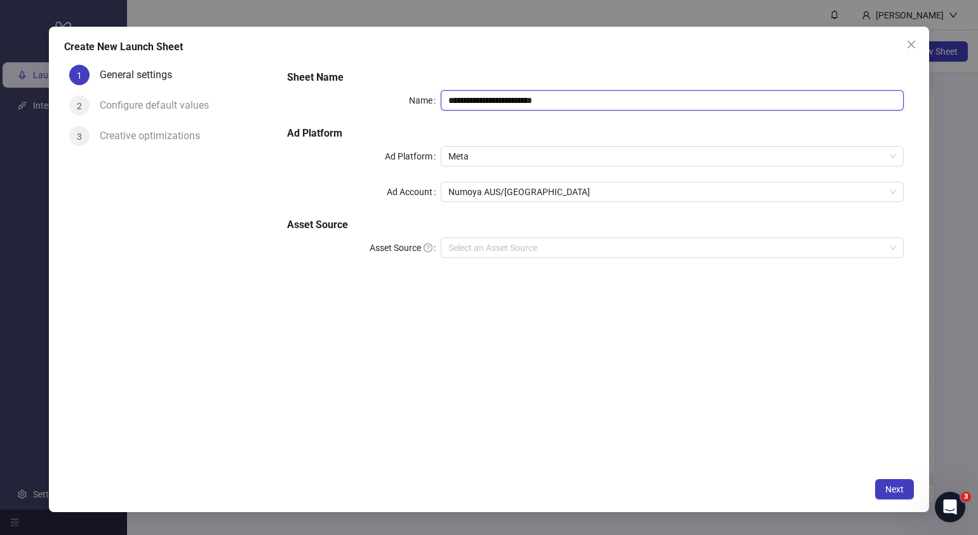
drag, startPoint x: 608, startPoint y: 98, endPoint x: 264, endPoint y: 51, distance: 346.9
click at [116, 111] on div "**********" at bounding box center [489, 266] width 850 height 412
paste input "text"
type input "**********"
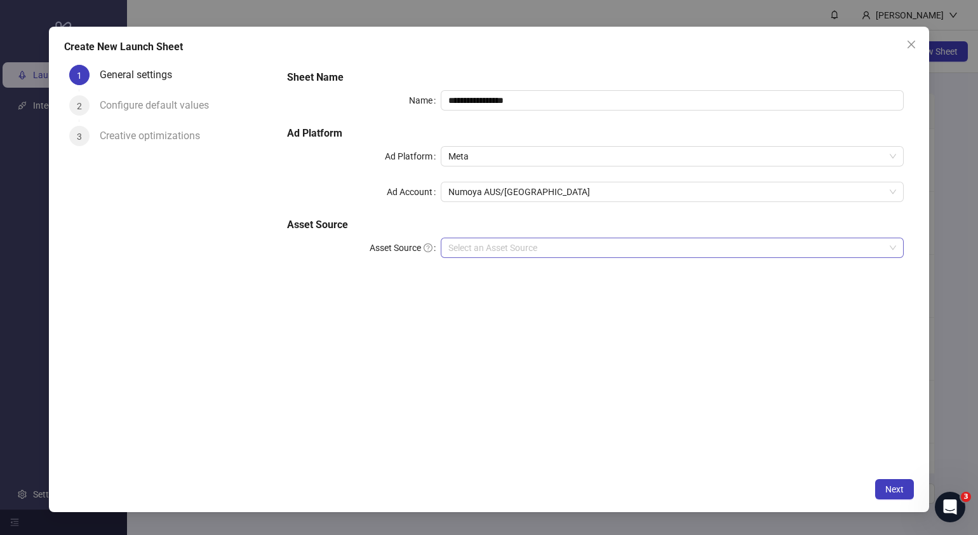
click at [555, 251] on input "Asset Source" at bounding box center [666, 247] width 436 height 19
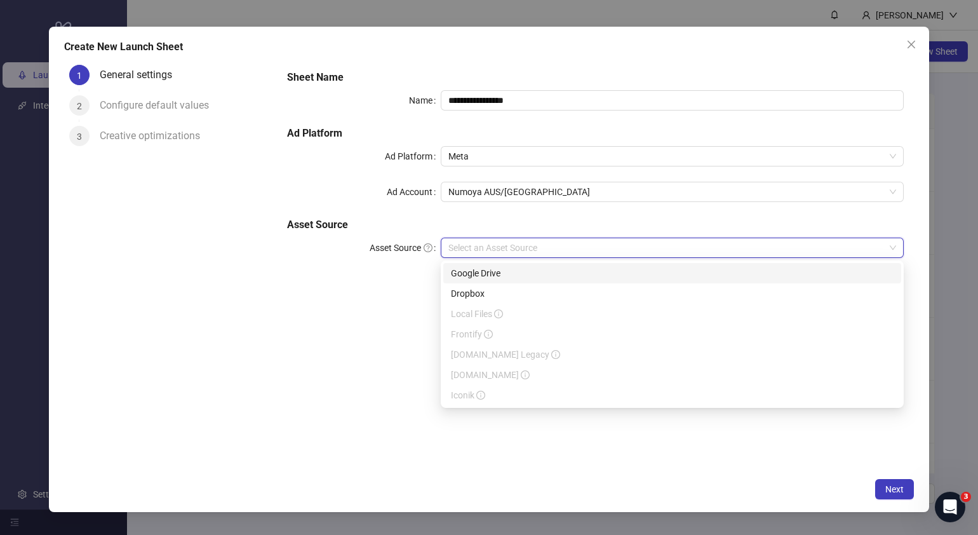
click at [522, 276] on div "Google Drive" at bounding box center [672, 273] width 443 height 14
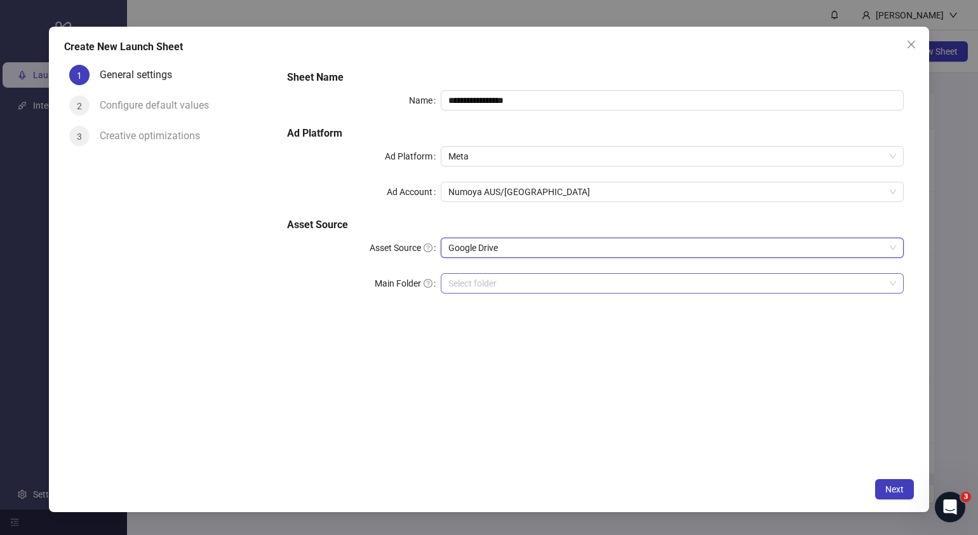
click at [527, 286] on input "Main Folder" at bounding box center [666, 283] width 436 height 19
click at [485, 277] on input "Main Folder" at bounding box center [666, 283] width 436 height 19
click at [902, 491] on span "Next" at bounding box center [895, 489] width 18 height 10
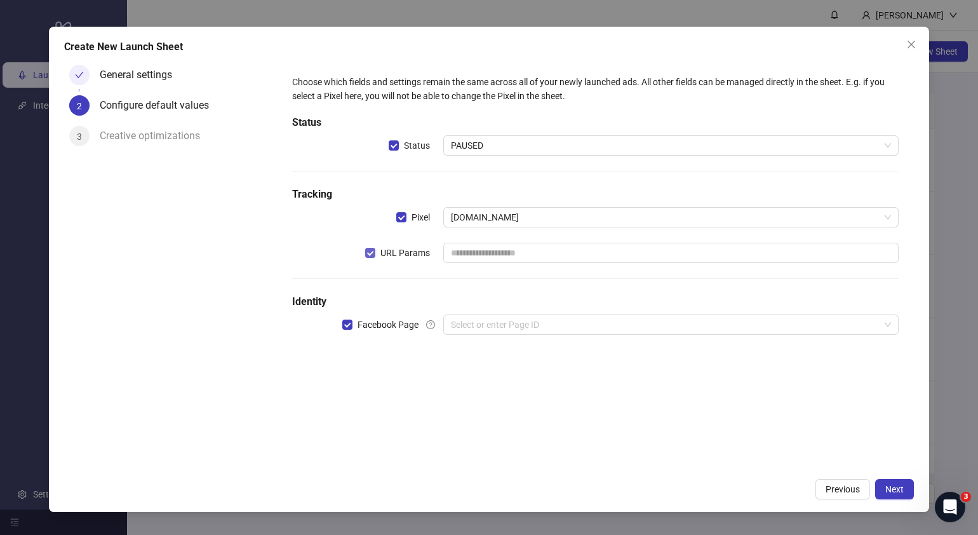
click at [376, 250] on span "URL Params" at bounding box center [405, 253] width 60 height 14
click at [477, 324] on input "search" at bounding box center [665, 324] width 429 height 19
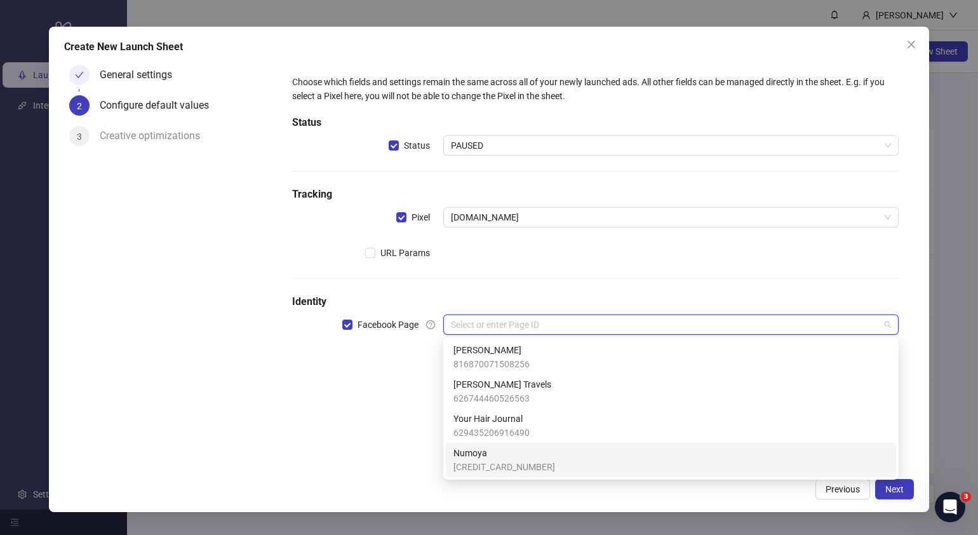
click at [481, 465] on span "364275963430762" at bounding box center [505, 467] width 102 height 14
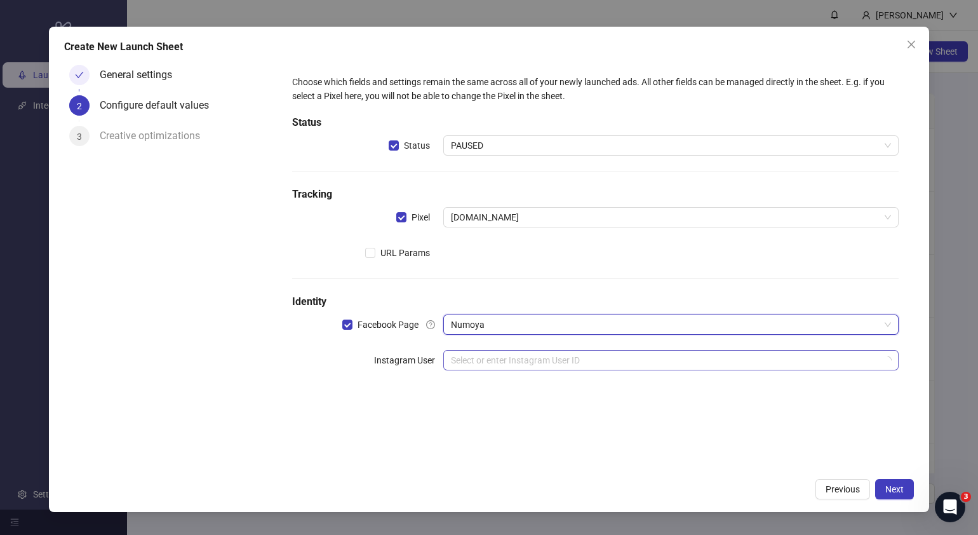
click at [505, 365] on input "search" at bounding box center [665, 360] width 429 height 19
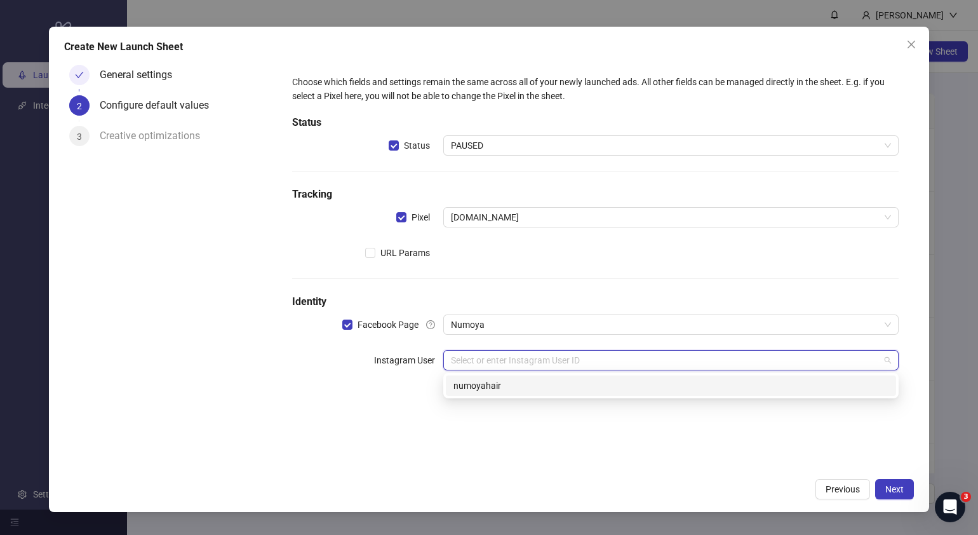
click at [493, 389] on div "numoyahair" at bounding box center [671, 386] width 435 height 14
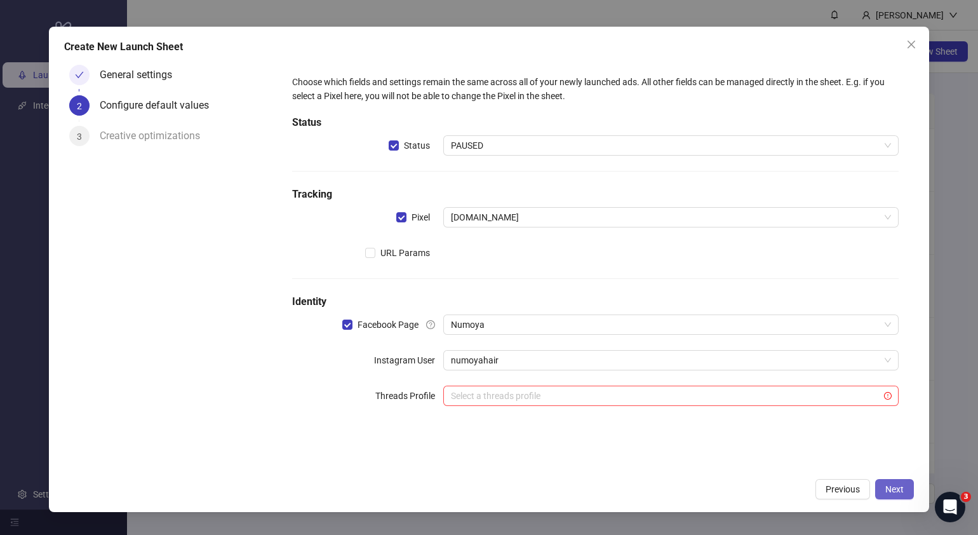
click at [905, 486] on button "Next" at bounding box center [894, 489] width 39 height 20
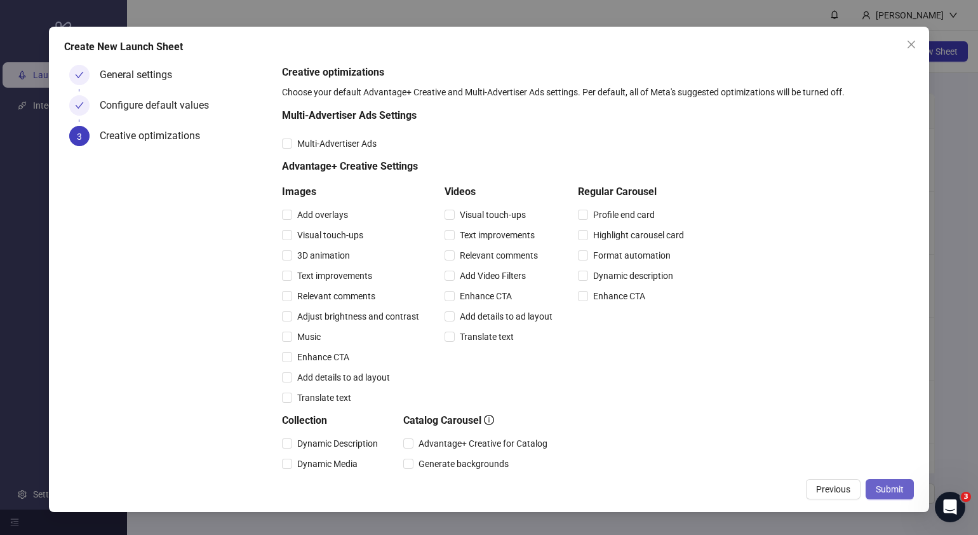
click at [904, 486] on button "Submit" at bounding box center [890, 489] width 48 height 20
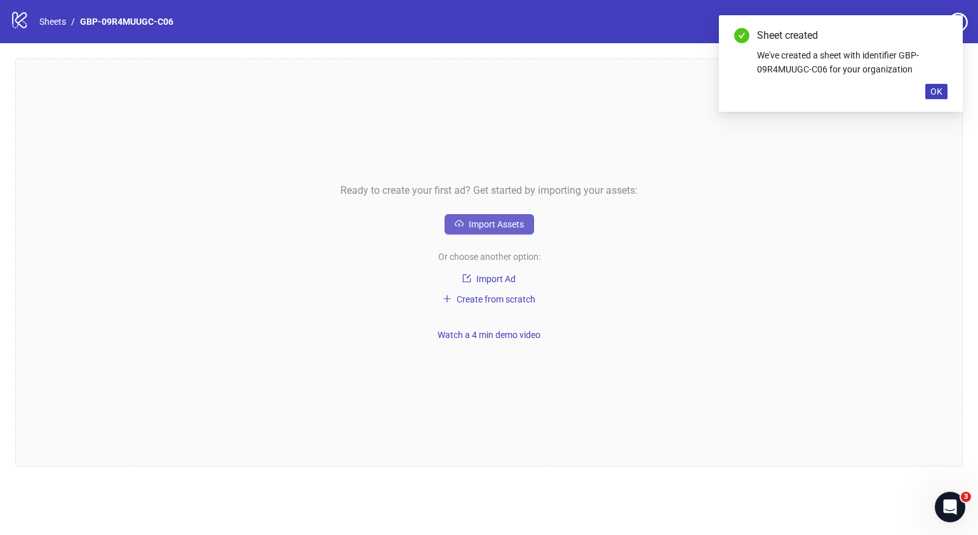
click at [518, 231] on button "Import Assets" at bounding box center [490, 224] width 90 height 20
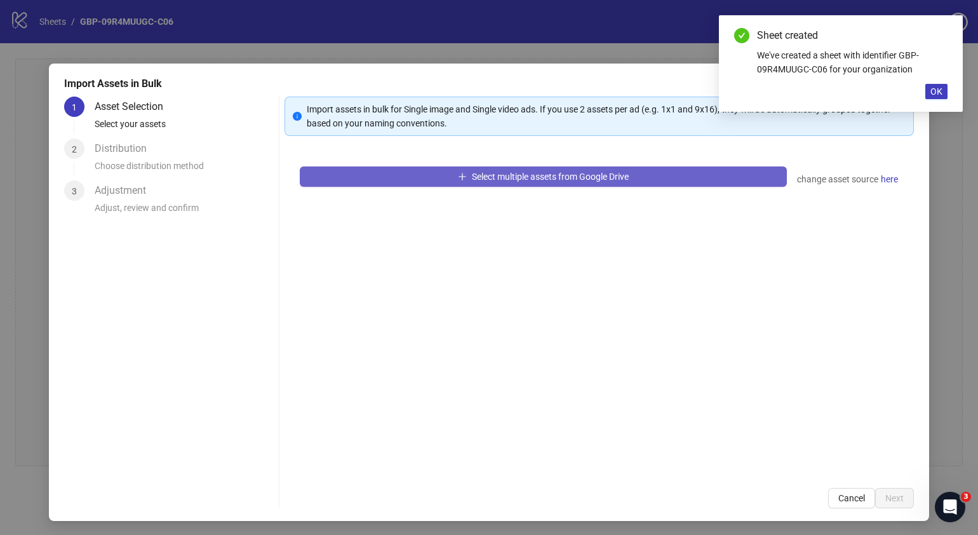
click at [583, 174] on span "Select multiple assets from Google Drive" at bounding box center [550, 177] width 157 height 10
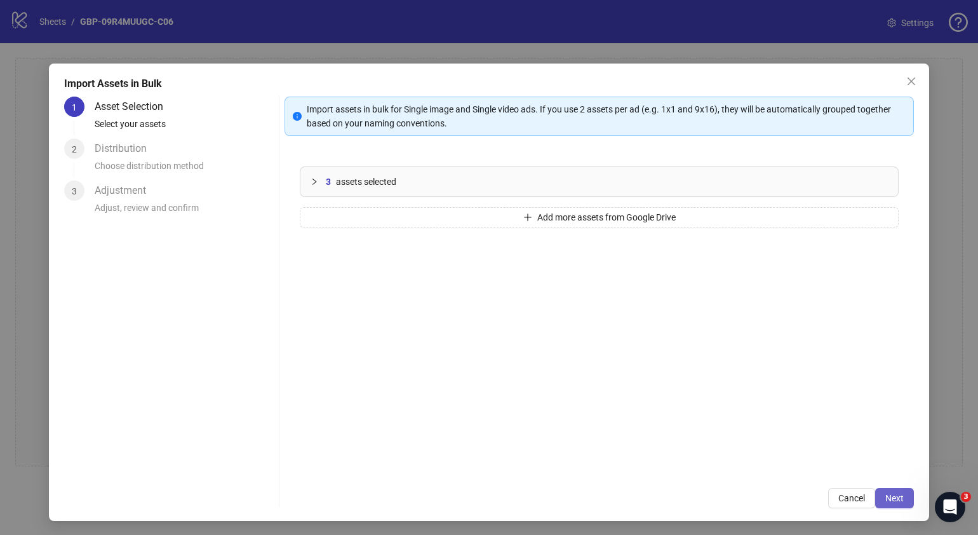
click at [875, 490] on button "Next" at bounding box center [894, 498] width 39 height 20
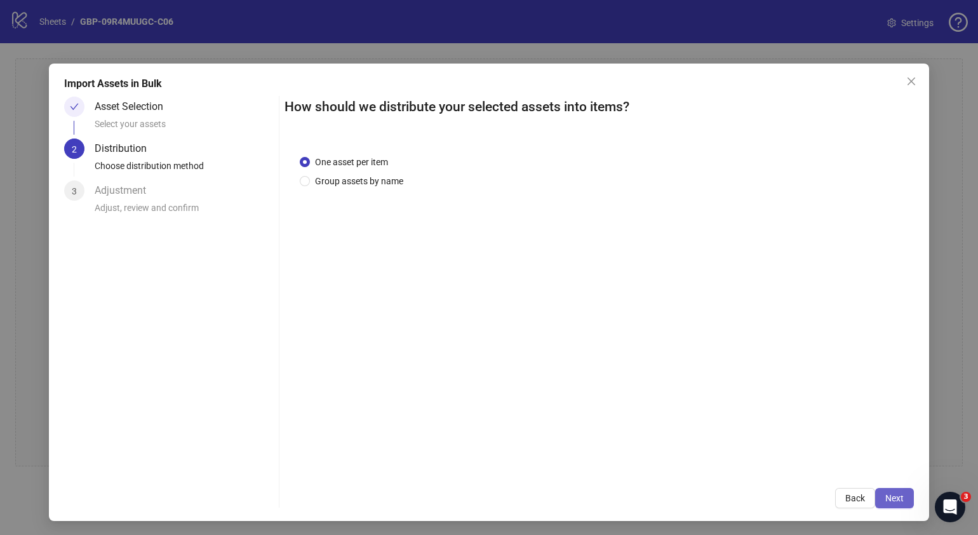
click at [886, 493] on span "Next" at bounding box center [895, 498] width 18 height 10
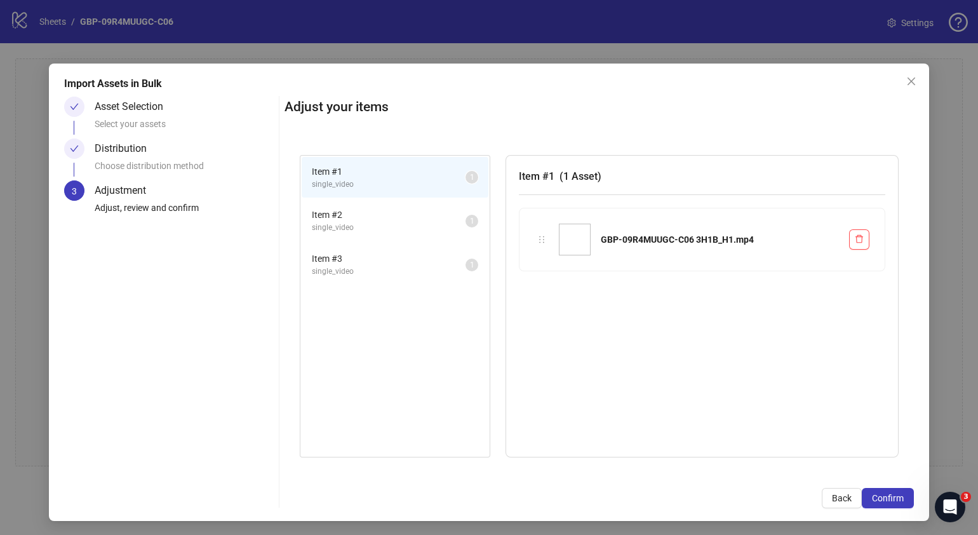
click at [881, 493] on span "Confirm" at bounding box center [888, 498] width 32 height 10
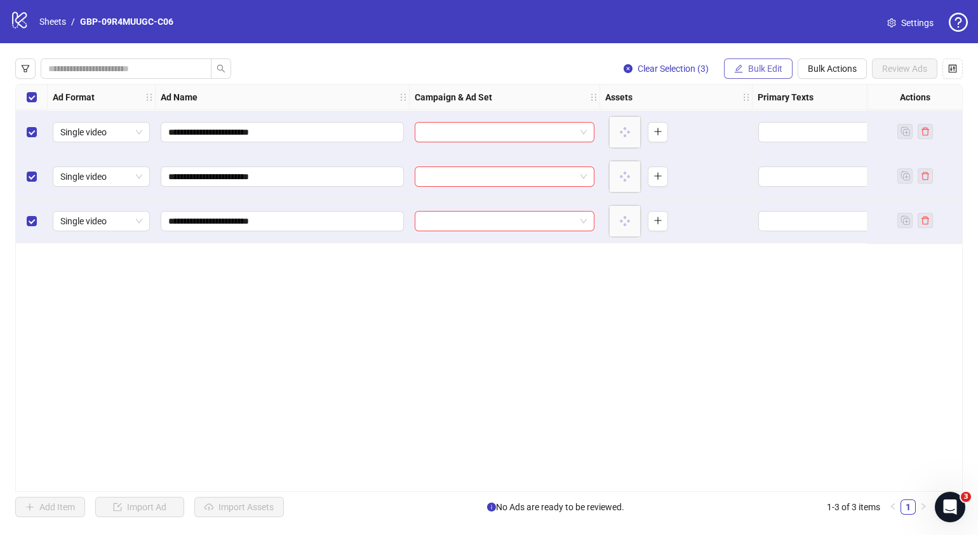
click at [764, 72] on span "Bulk Edit" at bounding box center [765, 69] width 34 height 10
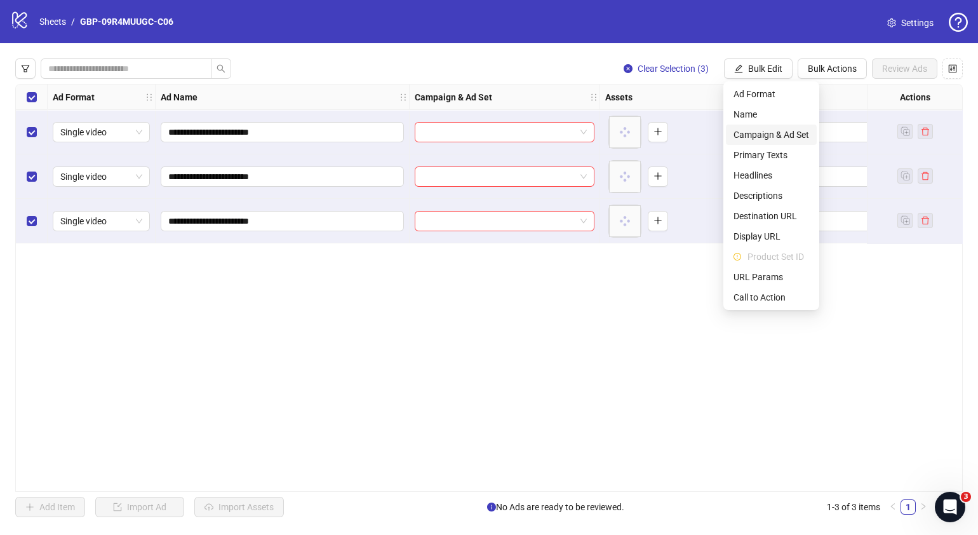
click at [766, 137] on span "Campaign & Ad Set" at bounding box center [772, 135] width 76 height 14
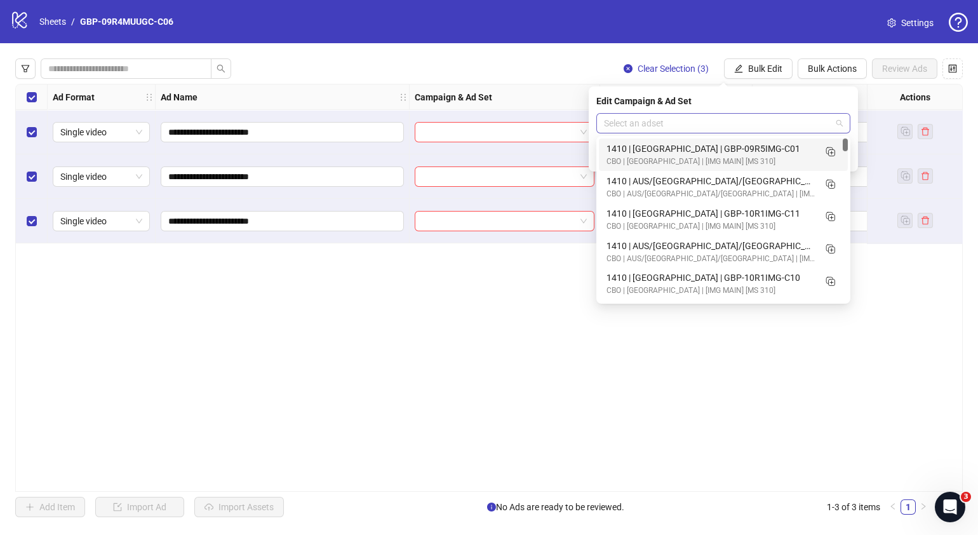
click at [844, 124] on div "Select an adset" at bounding box center [723, 123] width 254 height 20
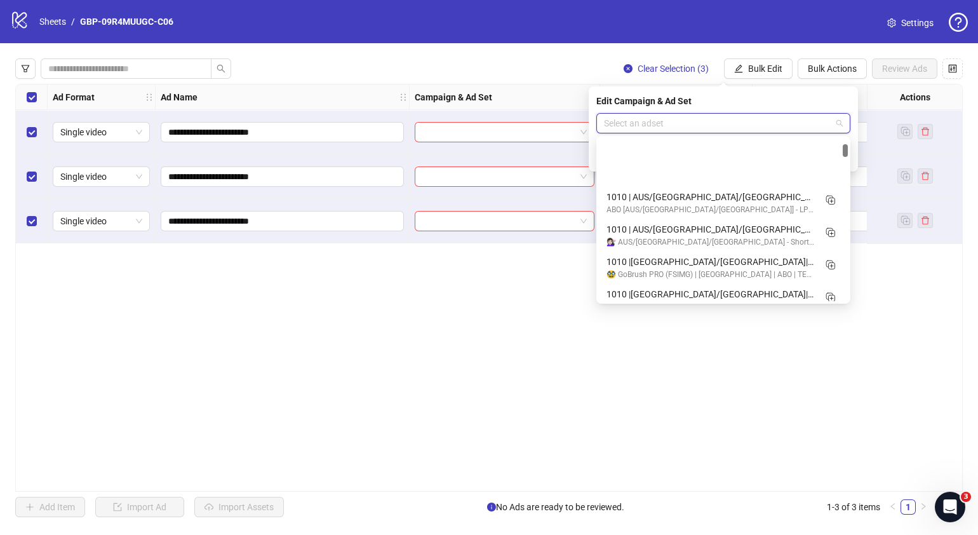
scroll to position [873, 0]
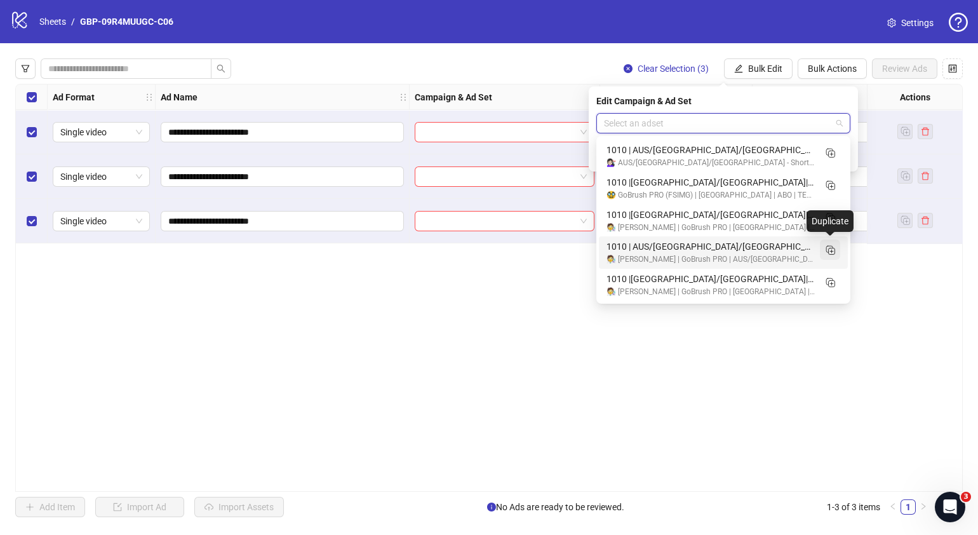
click at [829, 251] on rect "Duplicate" at bounding box center [832, 251] width 6 height 6
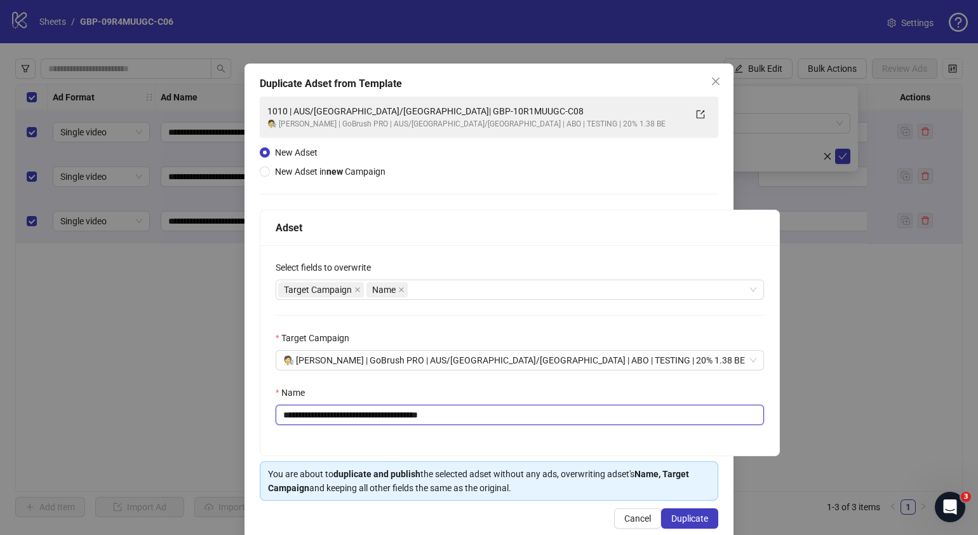
drag, startPoint x: 493, startPoint y: 417, endPoint x: 360, endPoint y: 424, distance: 133.6
click at [360, 424] on input "**********" at bounding box center [520, 415] width 489 height 20
paste input "text"
click at [292, 415] on input "**********" at bounding box center [520, 415] width 489 height 20
type input "**********"
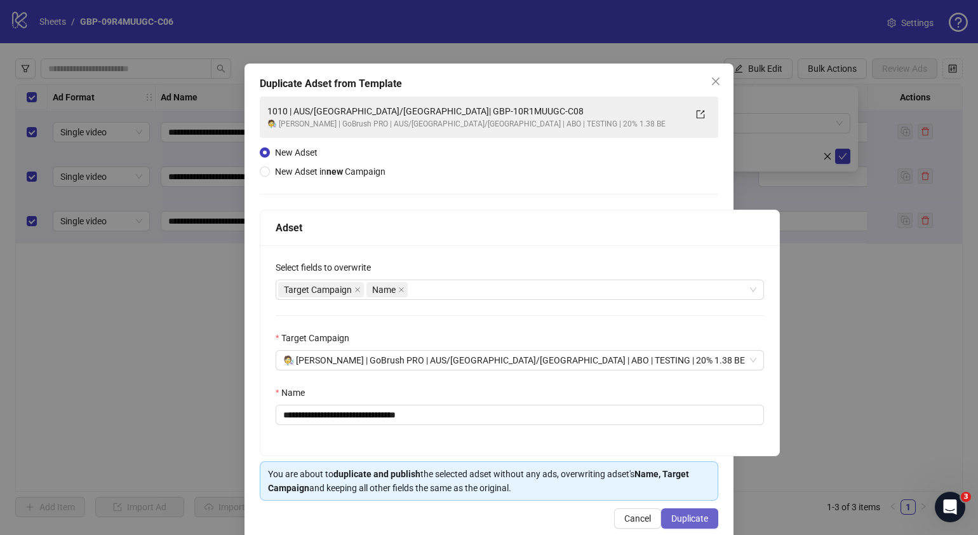
click at [691, 518] on span "Duplicate" at bounding box center [689, 518] width 37 height 10
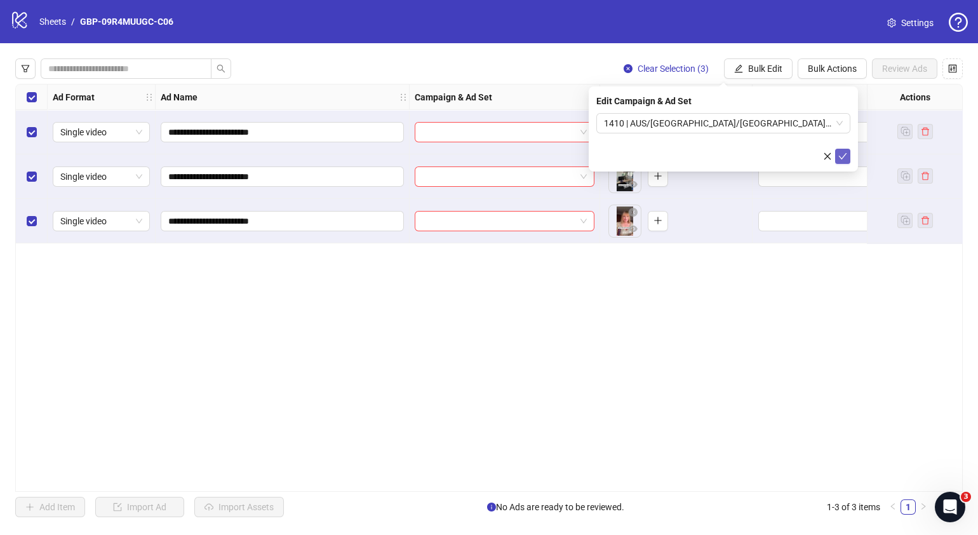
click at [839, 153] on icon "check" at bounding box center [843, 156] width 9 height 9
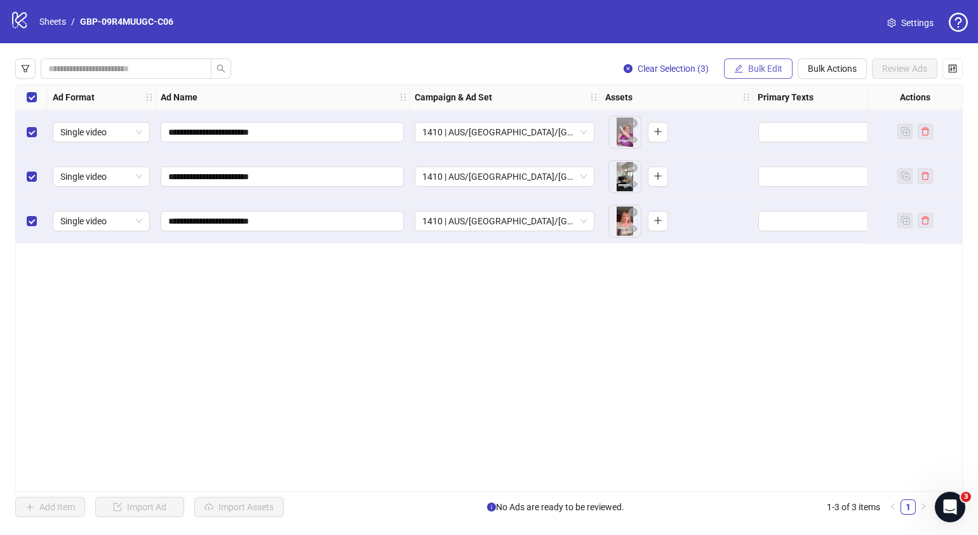
click at [779, 68] on span "Bulk Edit" at bounding box center [765, 69] width 34 height 10
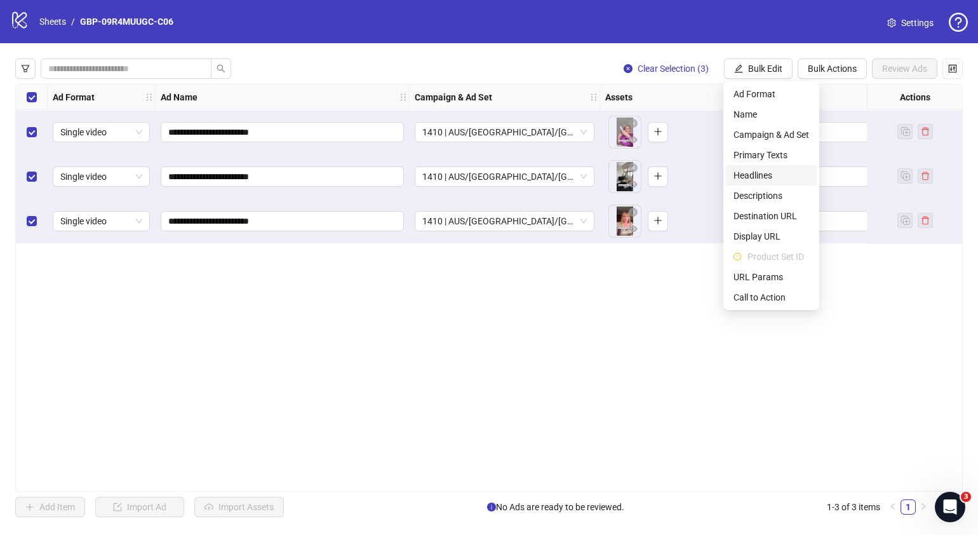
click at [768, 176] on span "Headlines" at bounding box center [772, 175] width 76 height 14
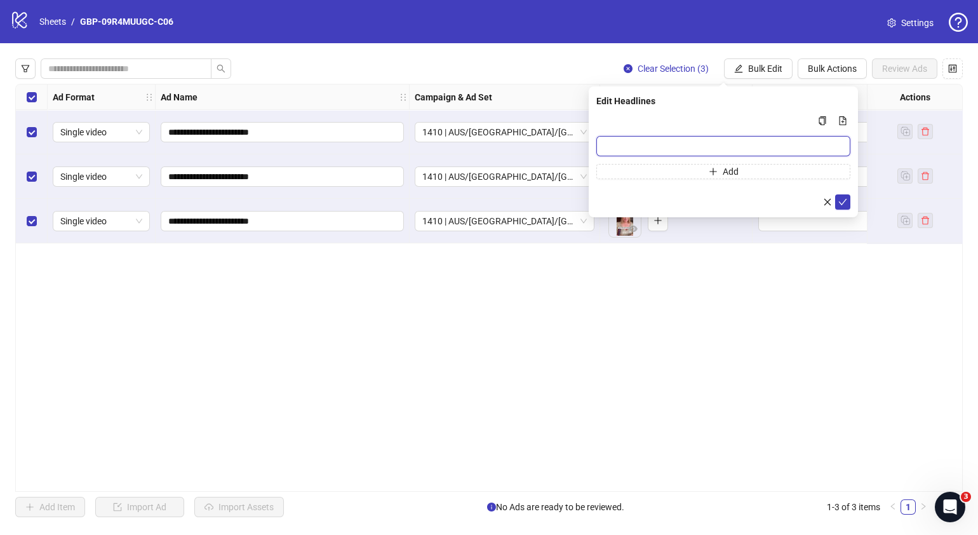
click at [675, 138] on input "Multi-input container - paste or copy values" at bounding box center [723, 146] width 254 height 20
paste input "*******"
type input "*******"
click at [691, 175] on button "Add" at bounding box center [723, 171] width 254 height 15
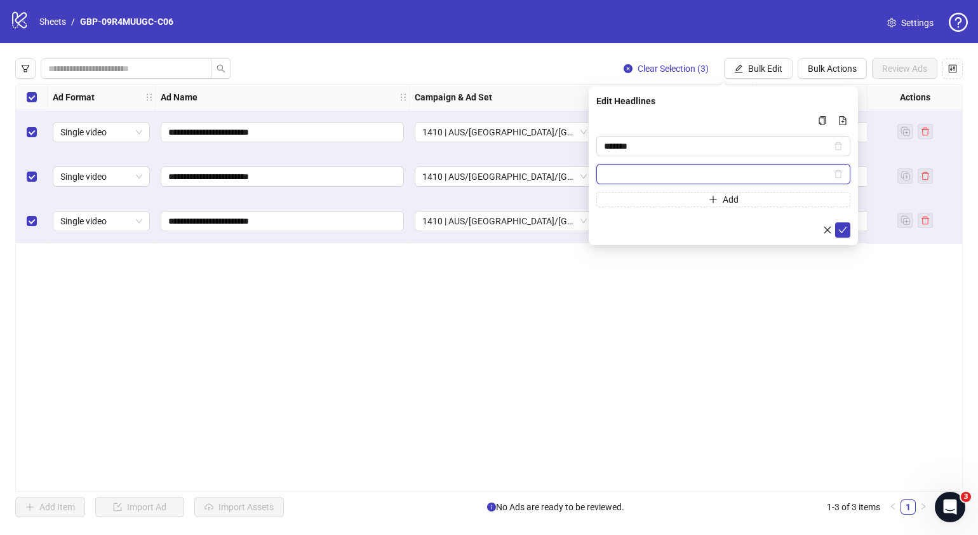
paste input "**********"
type input "**********"
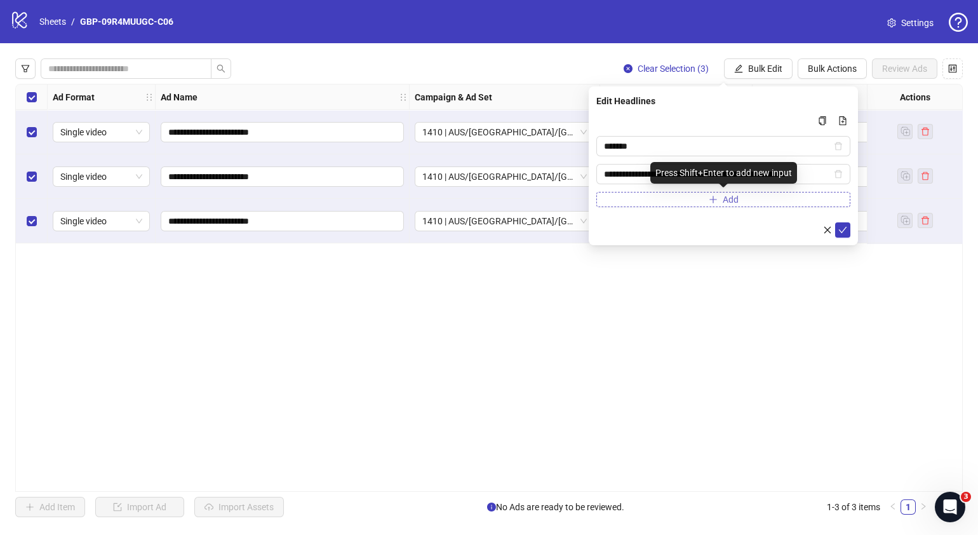
scroll to position [0, 0]
click at [776, 205] on button "Add" at bounding box center [723, 199] width 254 height 15
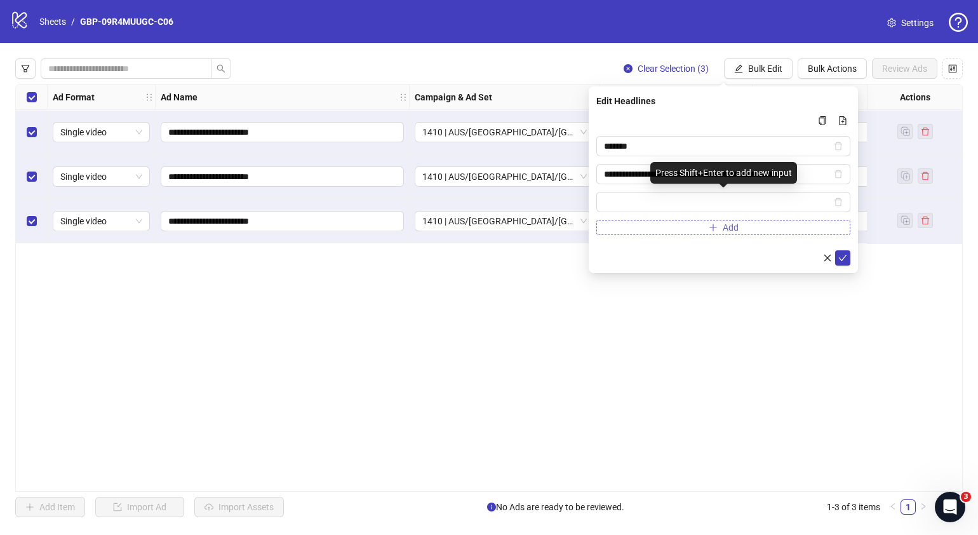
click at [776, 205] on input "Multi-input container - paste or copy values" at bounding box center [717, 202] width 227 height 14
click at [845, 259] on icon "check" at bounding box center [843, 257] width 9 height 9
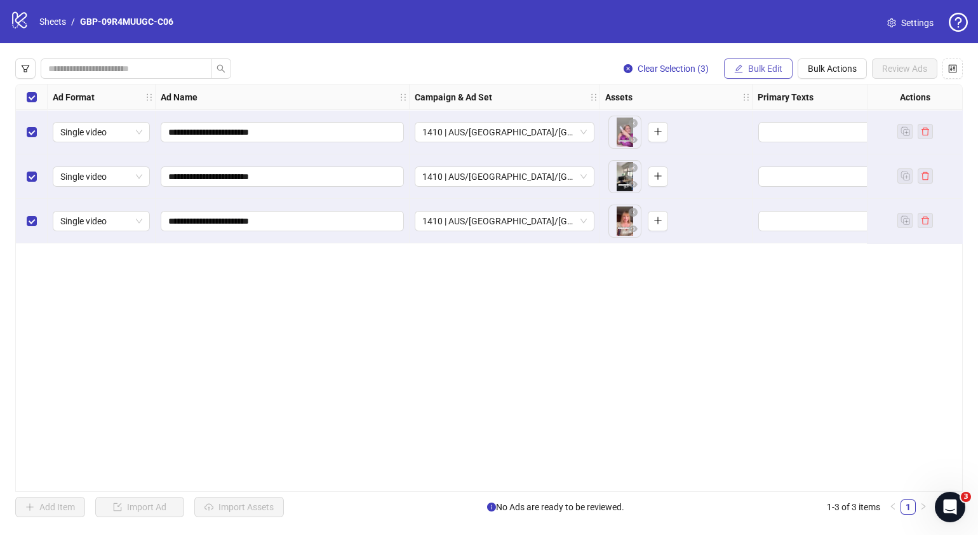
click at [762, 69] on span "Bulk Edit" at bounding box center [765, 69] width 34 height 10
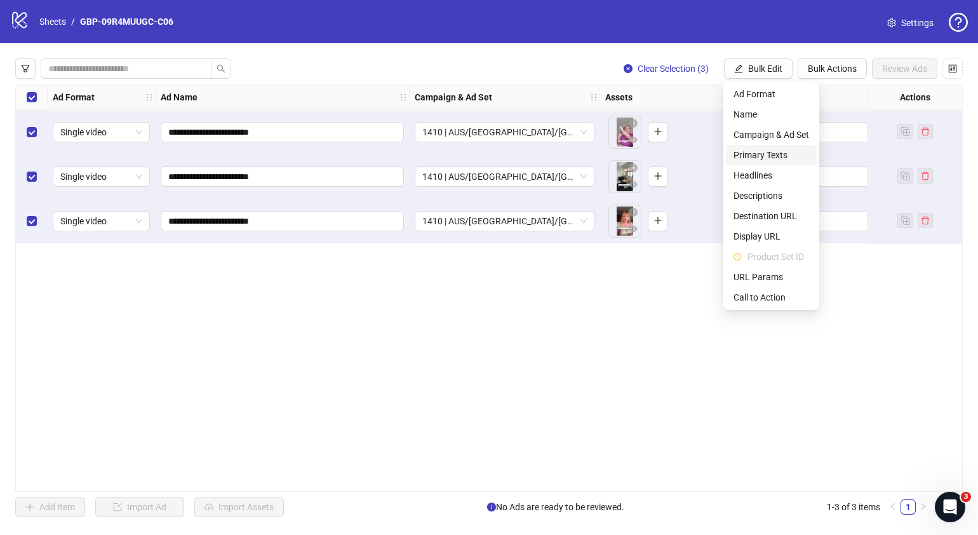
click at [770, 152] on span "Primary Texts" at bounding box center [772, 155] width 76 height 14
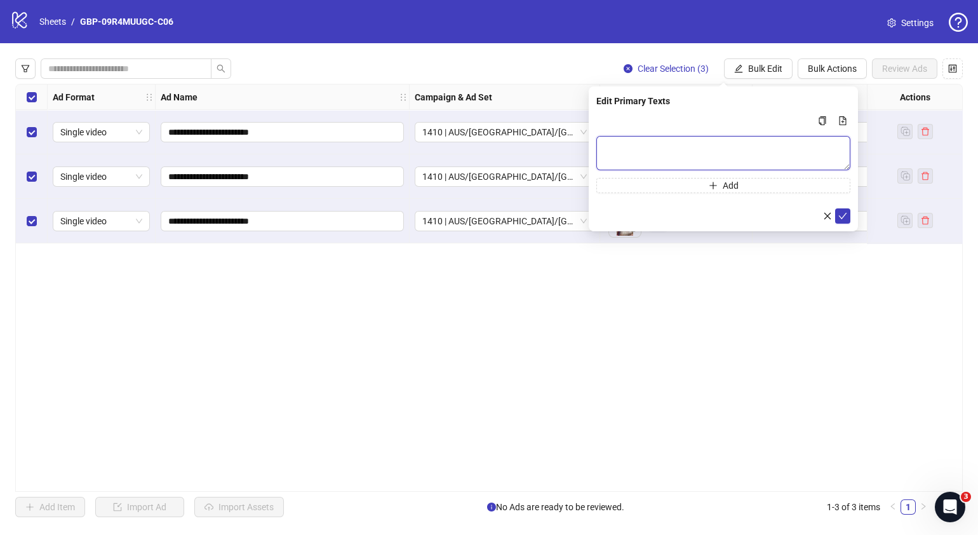
click at [725, 159] on textarea "Multi-text input container - paste or copy values" at bounding box center [723, 153] width 254 height 34
paste textarea "**********"
type textarea "**********"
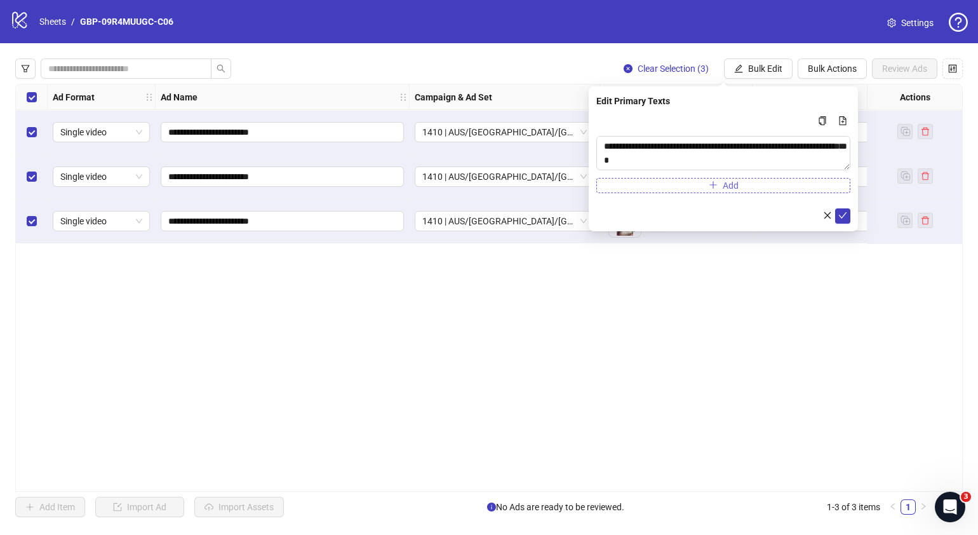
click at [717, 183] on icon "plus" at bounding box center [713, 184] width 9 height 9
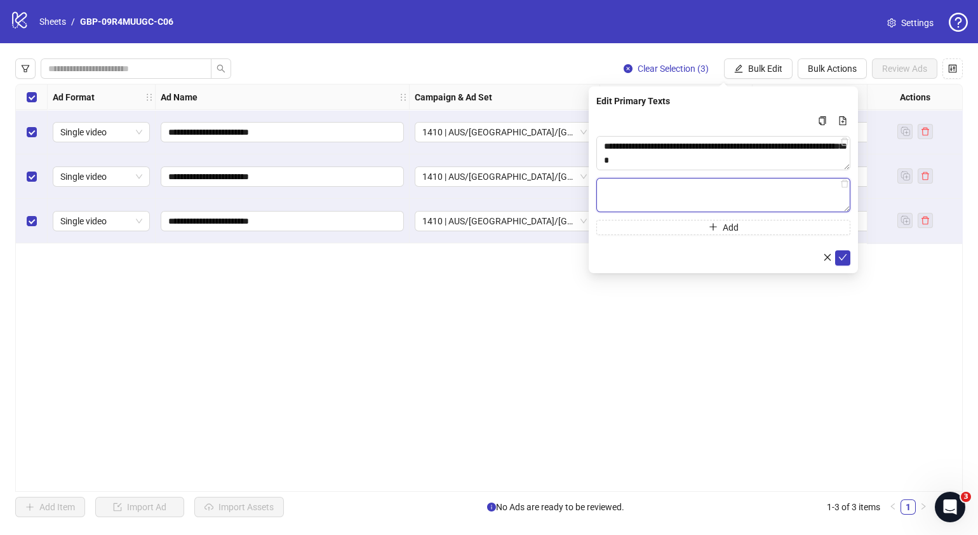
click at [726, 195] on textarea "Multi-text input container - paste or copy values" at bounding box center [723, 195] width 254 height 34
paste textarea "**********"
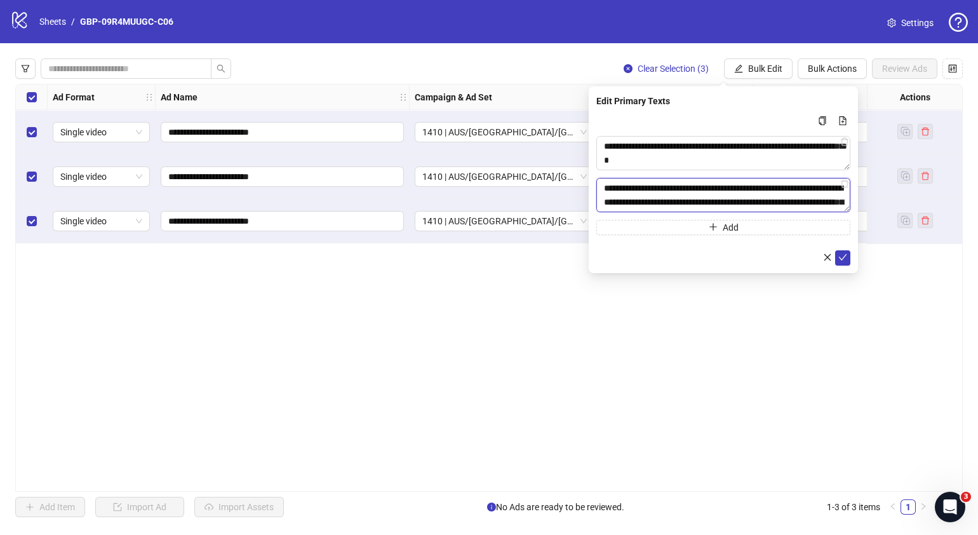
scroll to position [51, 0]
type textarea "**********"
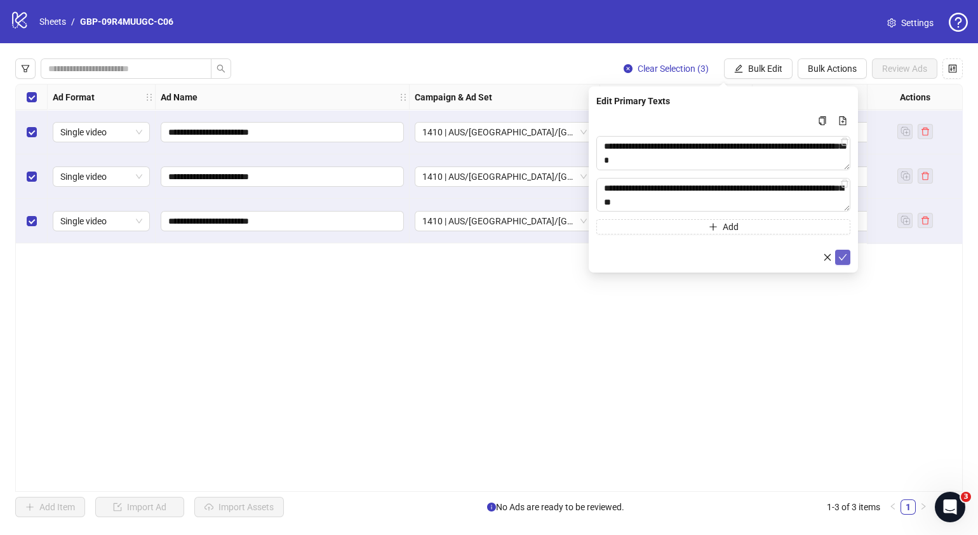
click at [839, 257] on icon "check" at bounding box center [843, 257] width 9 height 9
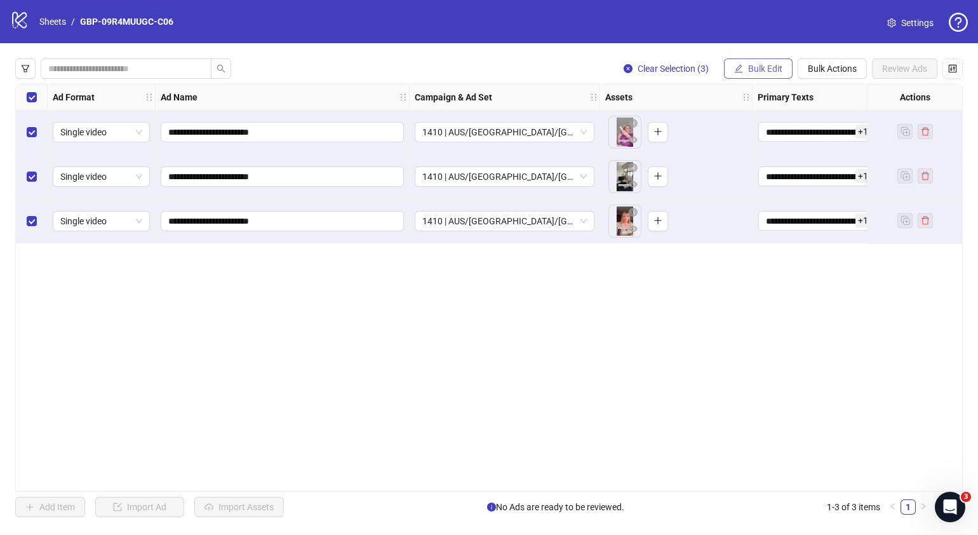
click at [772, 69] on span "Bulk Edit" at bounding box center [765, 69] width 34 height 10
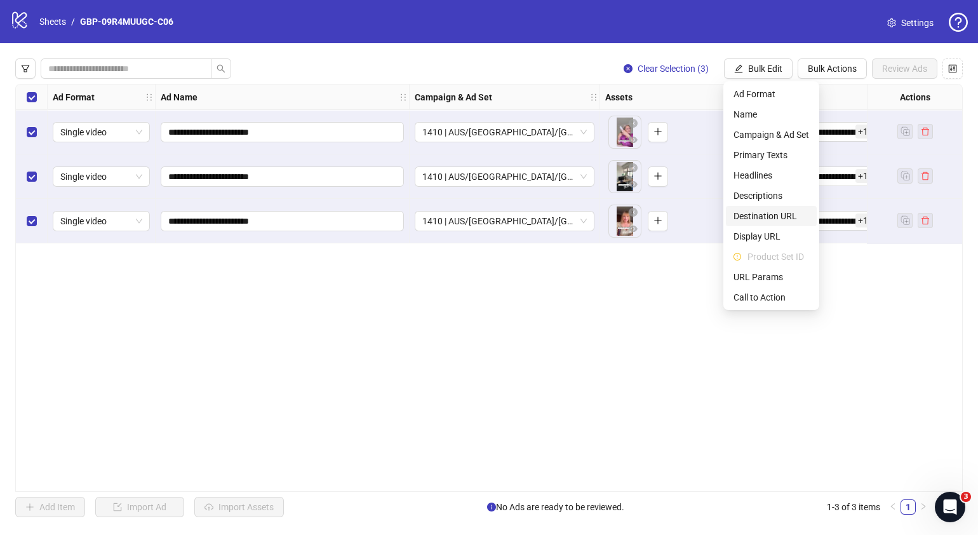
click at [771, 218] on span "Destination URL" at bounding box center [772, 216] width 76 height 14
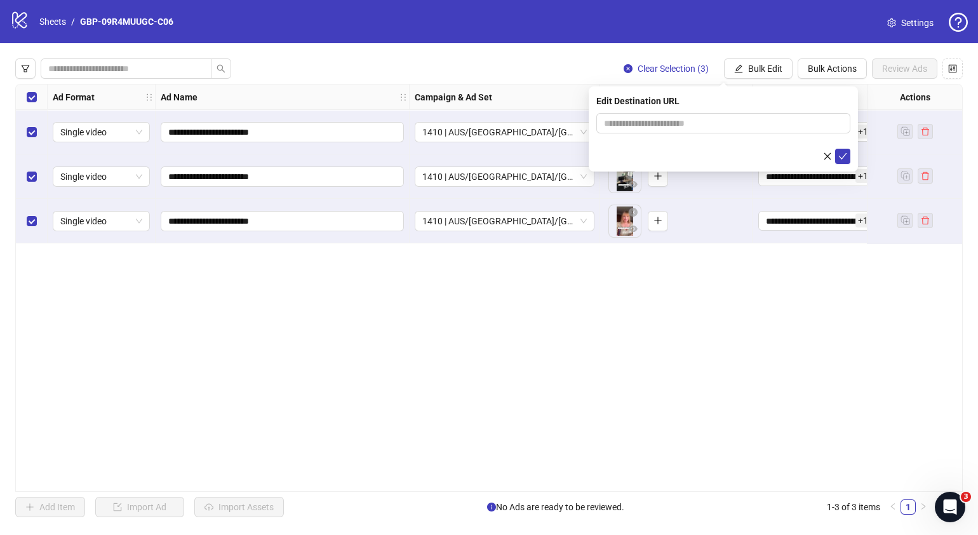
click at [792, 145] on form at bounding box center [723, 138] width 254 height 51
click at [801, 124] on input "text" at bounding box center [718, 123] width 229 height 14
paste input "**********"
type input "**********"
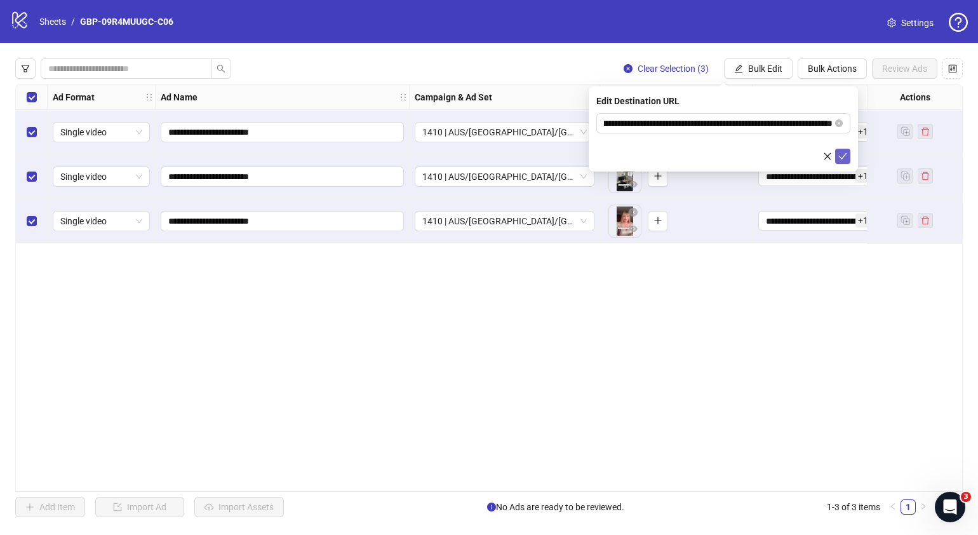
click at [844, 152] on icon "check" at bounding box center [843, 156] width 9 height 9
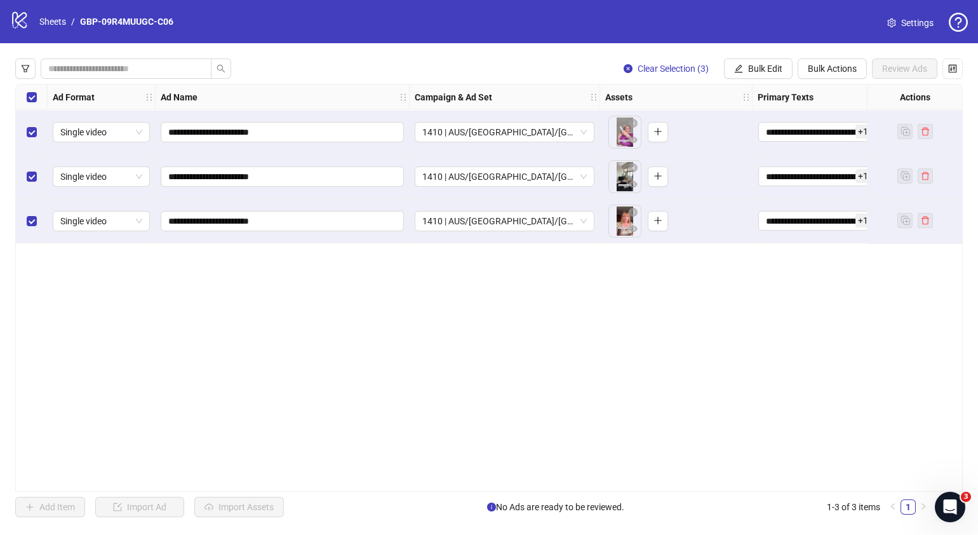
click at [769, 53] on div "**********" at bounding box center [489, 287] width 978 height 489
click at [769, 79] on div "**********" at bounding box center [489, 287] width 978 height 489
click at [772, 70] on span "Bulk Edit" at bounding box center [765, 69] width 34 height 10
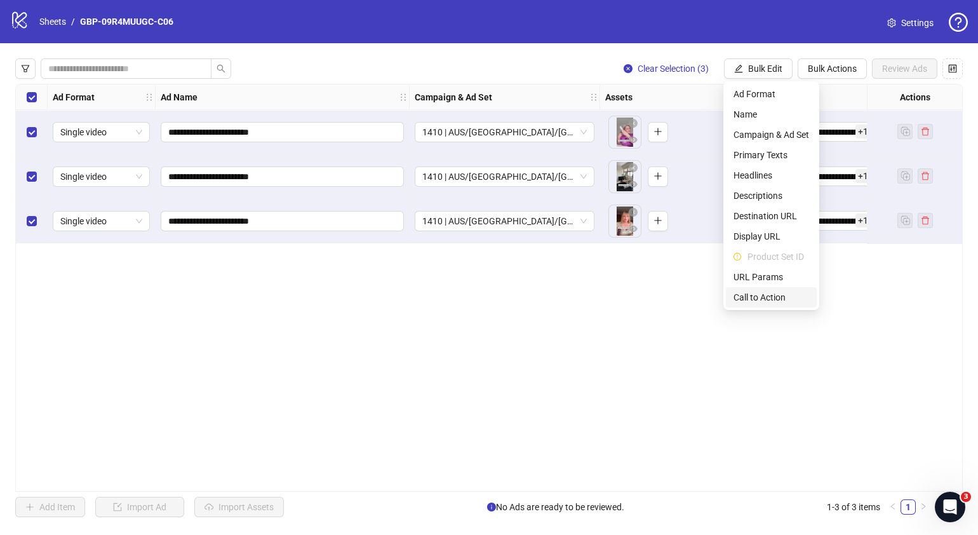
click at [772, 290] on span "Call to Action" at bounding box center [772, 297] width 76 height 14
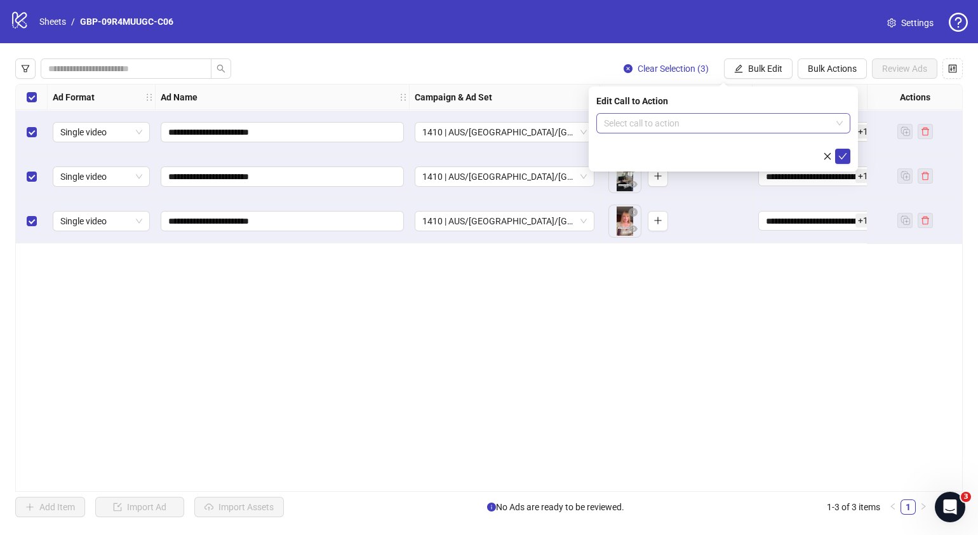
click at [734, 124] on input "search" at bounding box center [717, 123] width 227 height 19
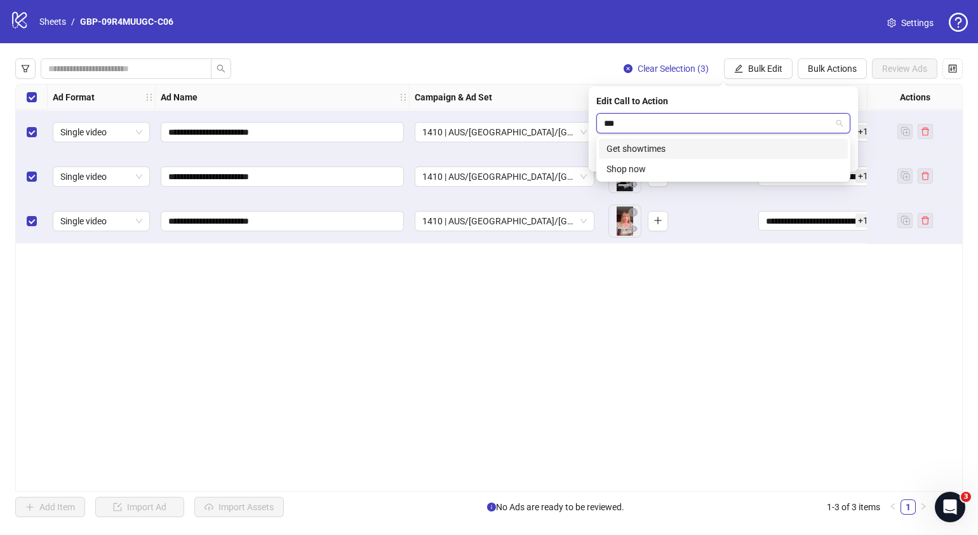
type input "****"
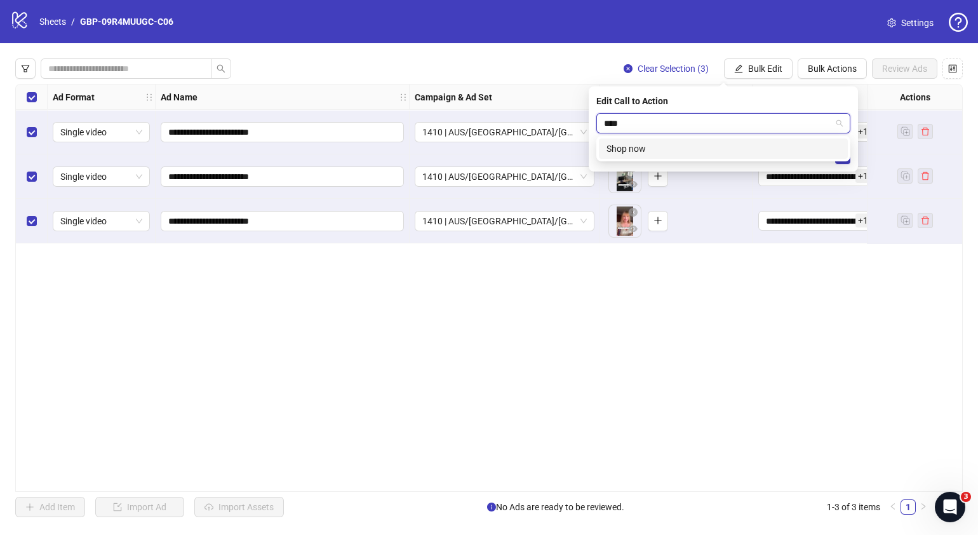
click at [734, 147] on div "Shop now" at bounding box center [724, 149] width 234 height 14
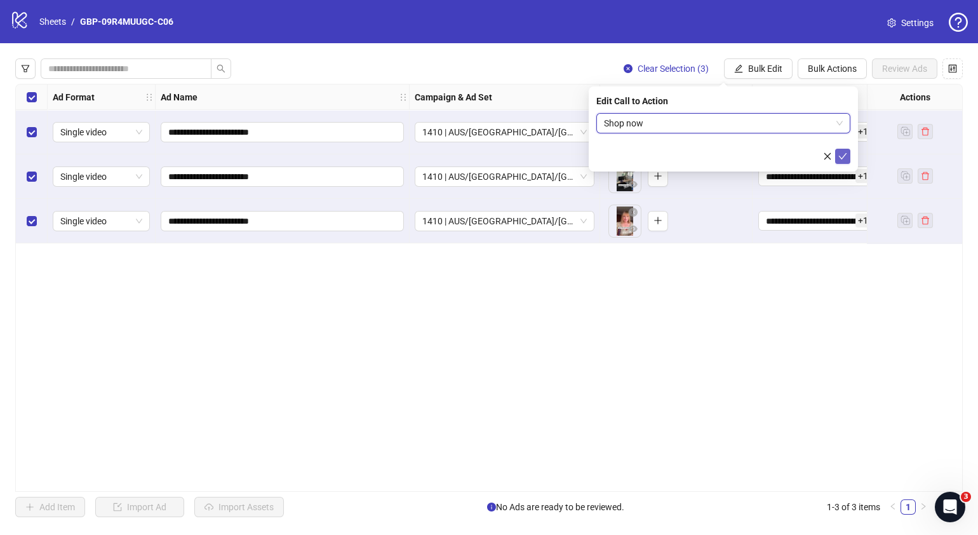
click at [840, 157] on icon "check" at bounding box center [843, 156] width 8 height 6
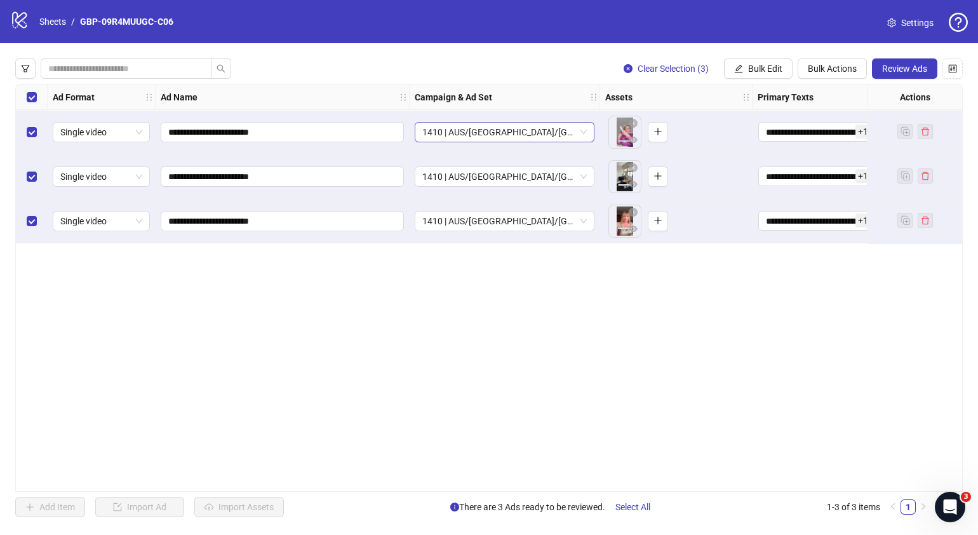
click at [584, 130] on span "1410 | AUS/NZ/UK| GBP-09R4MUUGC-C06" at bounding box center [504, 132] width 165 height 19
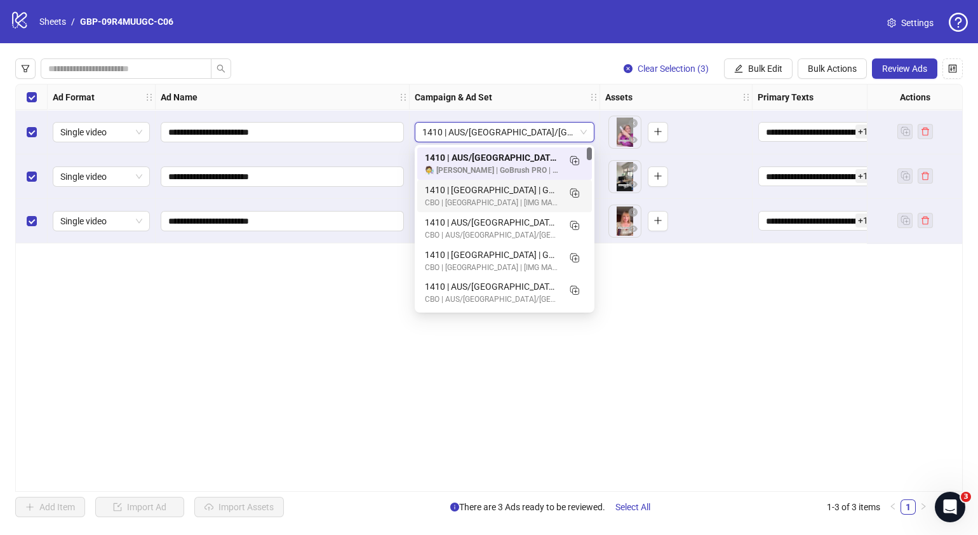
click at [735, 299] on div "**********" at bounding box center [489, 288] width 948 height 408
click at [577, 133] on span "1410 | AUS/NZ/UK| GBP-09R4MUUGC-C06" at bounding box center [504, 132] width 165 height 19
click at [750, 295] on div "**********" at bounding box center [489, 288] width 948 height 408
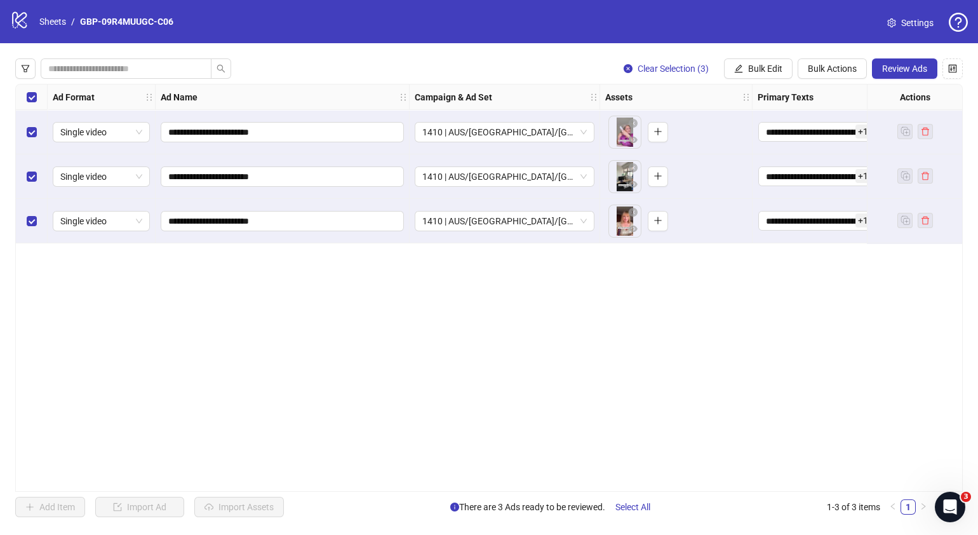
drag, startPoint x: 424, startPoint y: 486, endPoint x: 443, endPoint y: 482, distance: 18.8
click at [443, 482] on div "**********" at bounding box center [489, 288] width 948 height 408
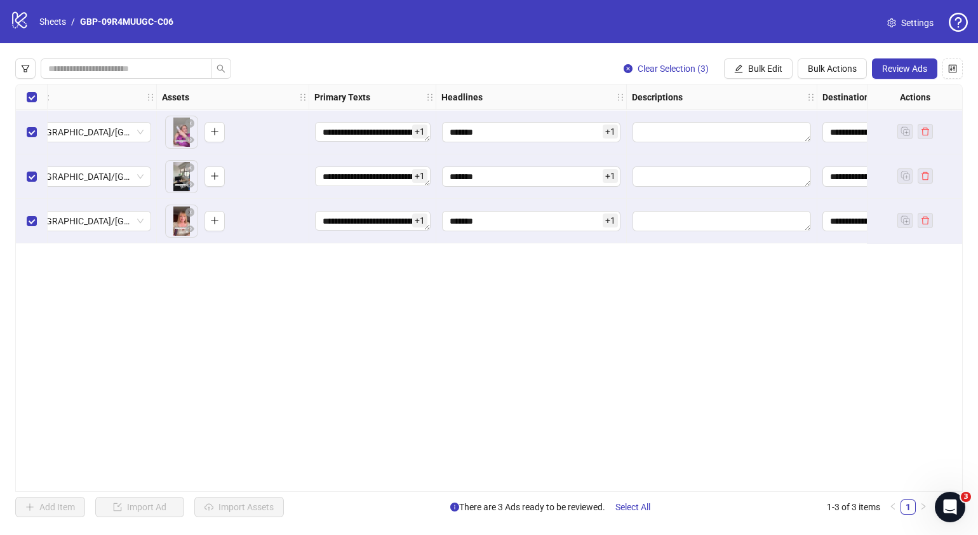
scroll to position [0, 466]
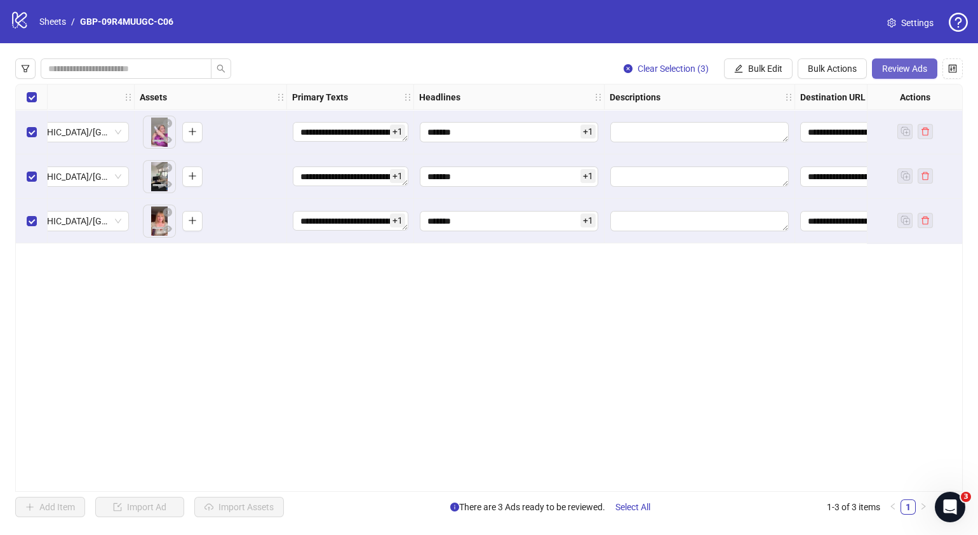
click at [891, 65] on span "Review Ads" at bounding box center [904, 69] width 45 height 10
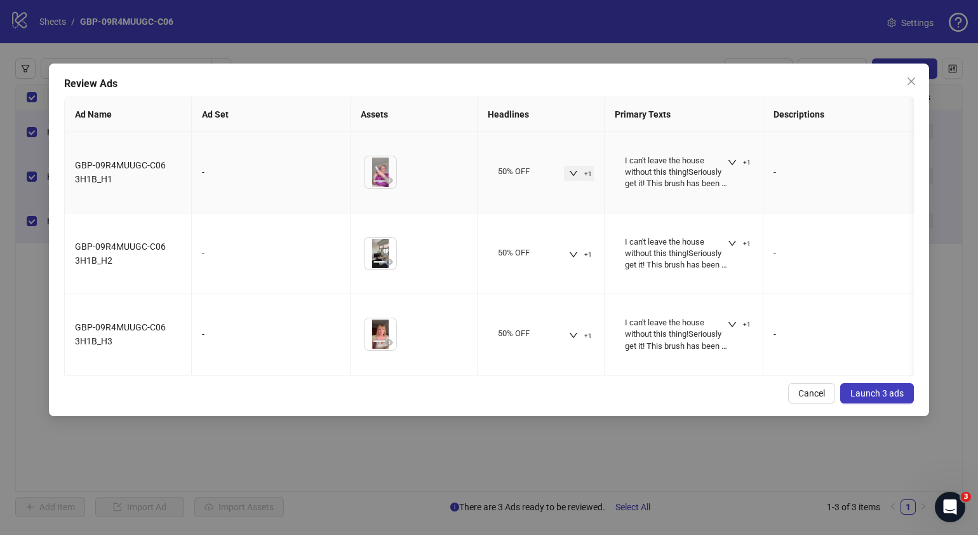
click at [576, 169] on icon "down" at bounding box center [573, 173] width 9 height 9
drag, startPoint x: 648, startPoint y: 403, endPoint x: 659, endPoint y: 378, distance: 27.9
click at [648, 401] on div "Cancel Launch 3 ads" at bounding box center [489, 393] width 850 height 20
click at [728, 159] on icon "down" at bounding box center [732, 162] width 9 height 9
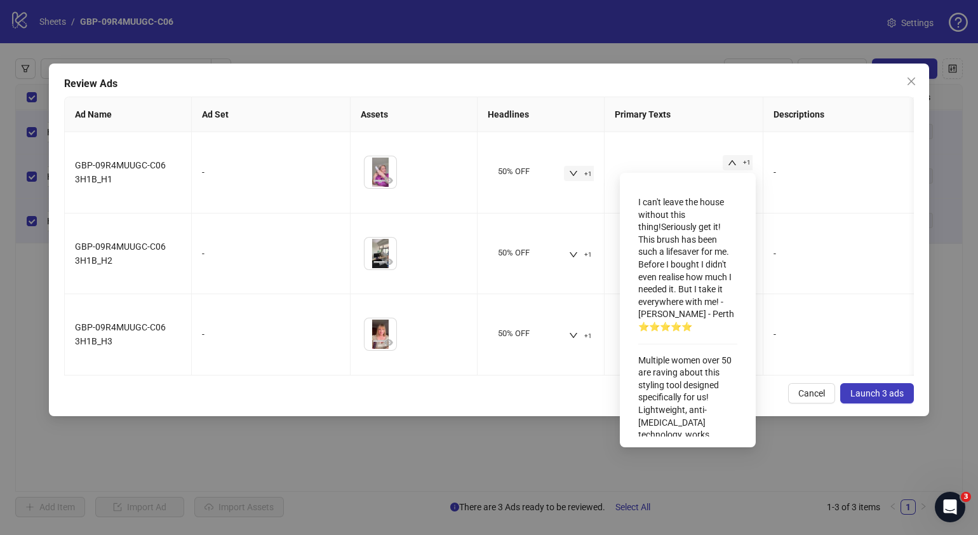
click at [509, 403] on div "Cancel Launch 3 ads" at bounding box center [489, 393] width 850 height 20
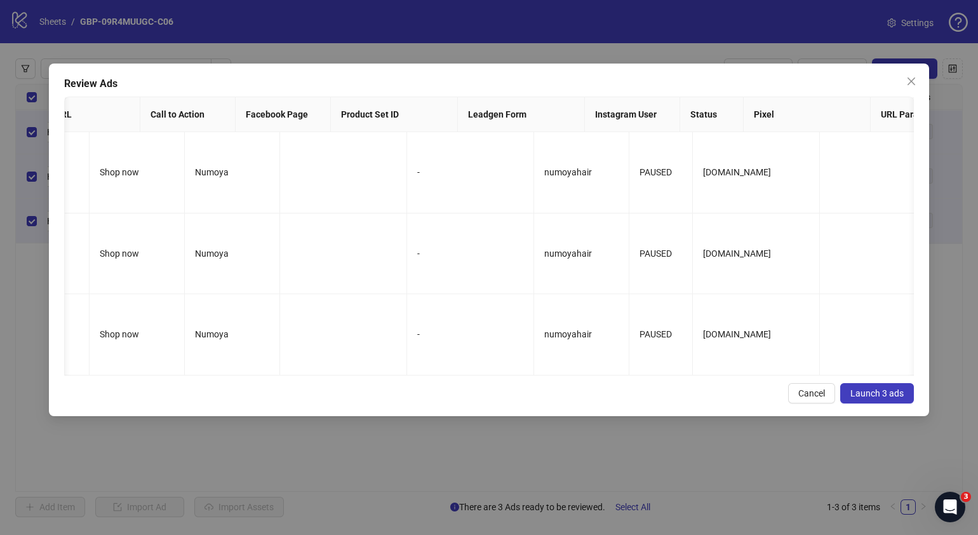
scroll to position [0, 1098]
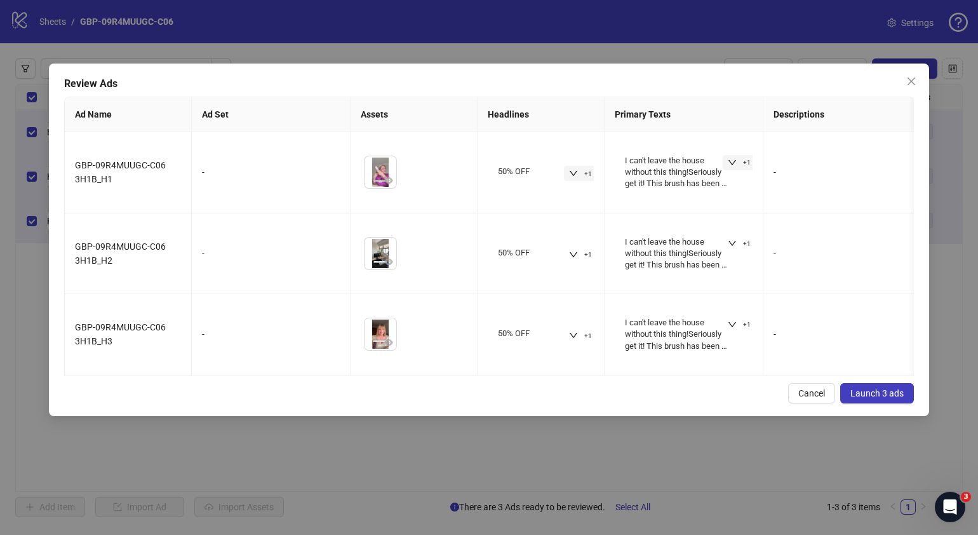
click at [877, 398] on span "Launch 3 ads" at bounding box center [877, 393] width 53 height 10
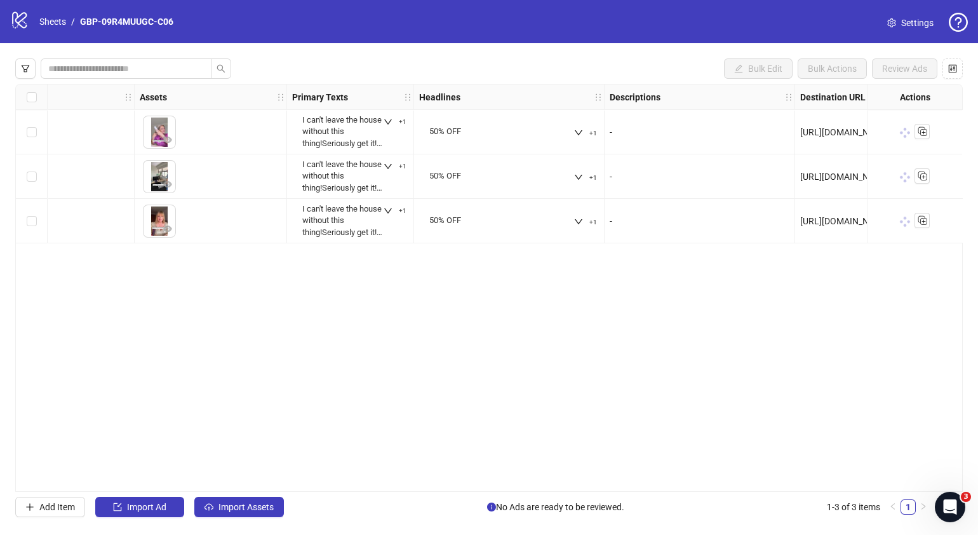
click at [37, 97] on div "Select all rows" at bounding box center [32, 96] width 32 height 25
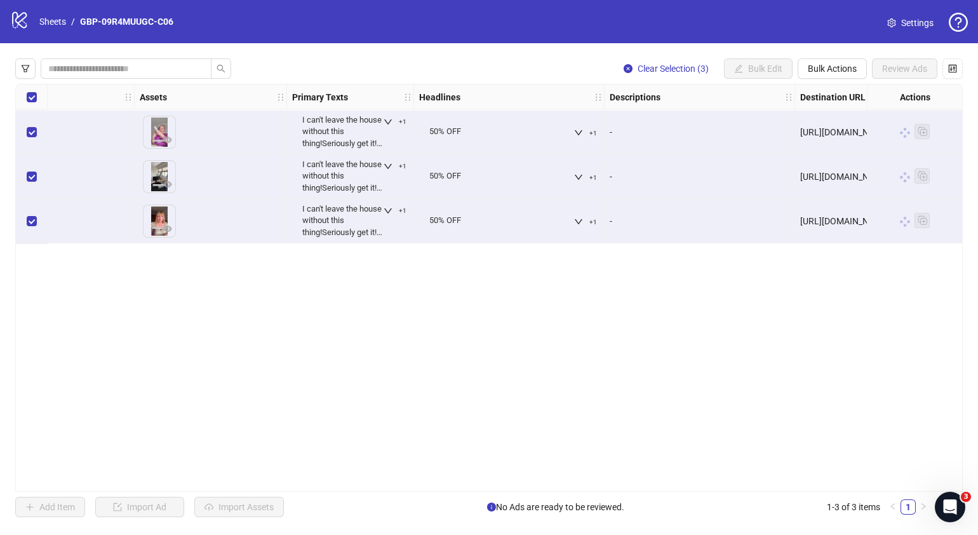
click at [527, 394] on div "Ad Format Ad Name Campaign & Ad Set Assets Primary Texts Headlines Descriptions…" at bounding box center [489, 288] width 948 height 408
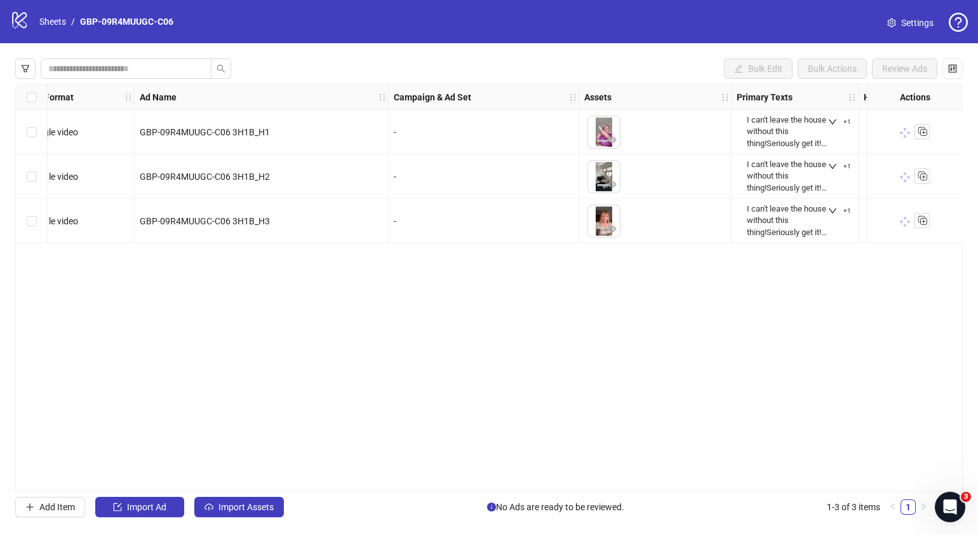
scroll to position [0, 0]
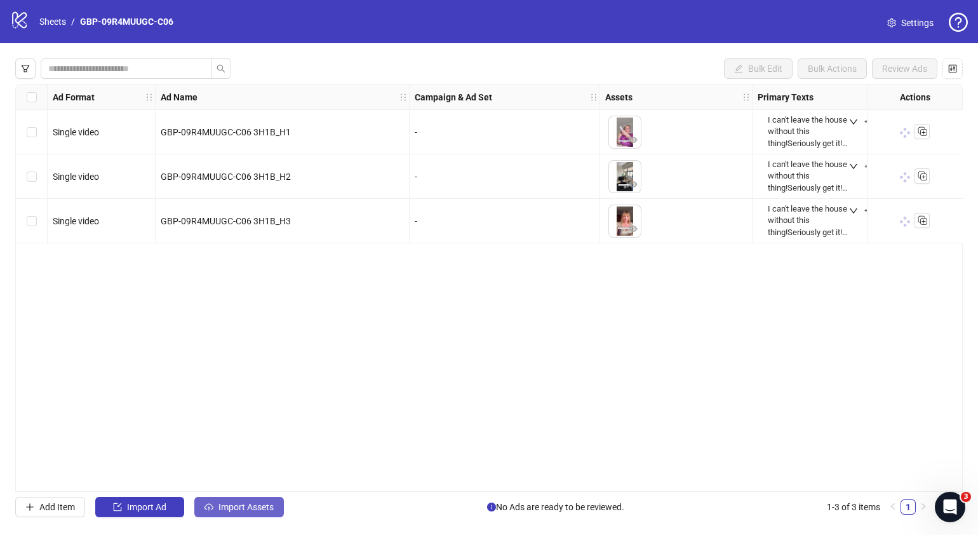
click at [259, 503] on span "Import Assets" at bounding box center [246, 507] width 55 height 10
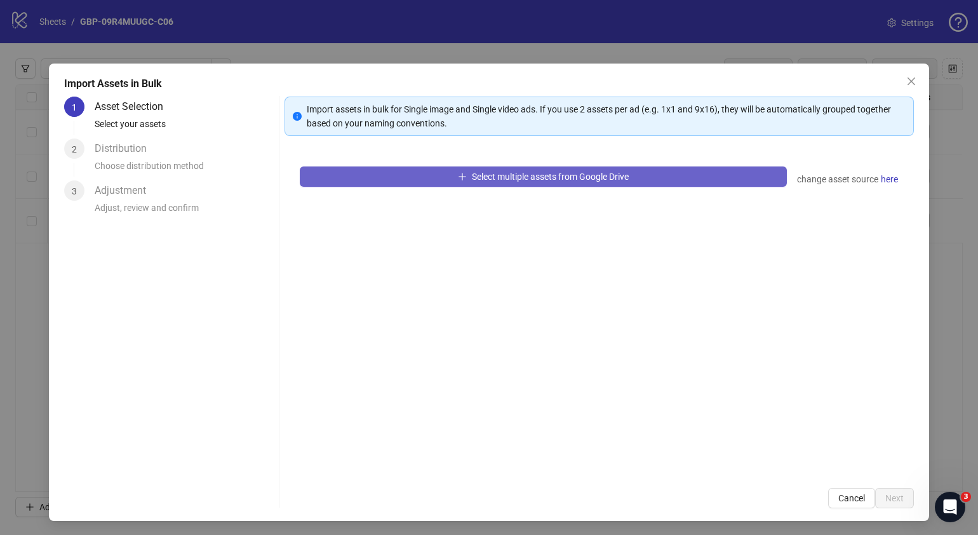
click at [549, 174] on span "Select multiple assets from Google Drive" at bounding box center [550, 177] width 157 height 10
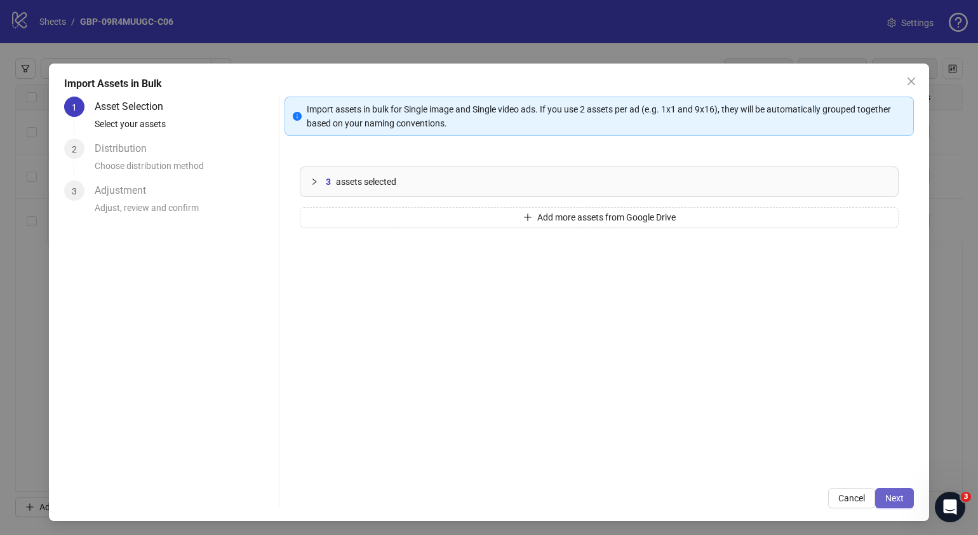
click at [875, 495] on button "Next" at bounding box center [894, 498] width 39 height 20
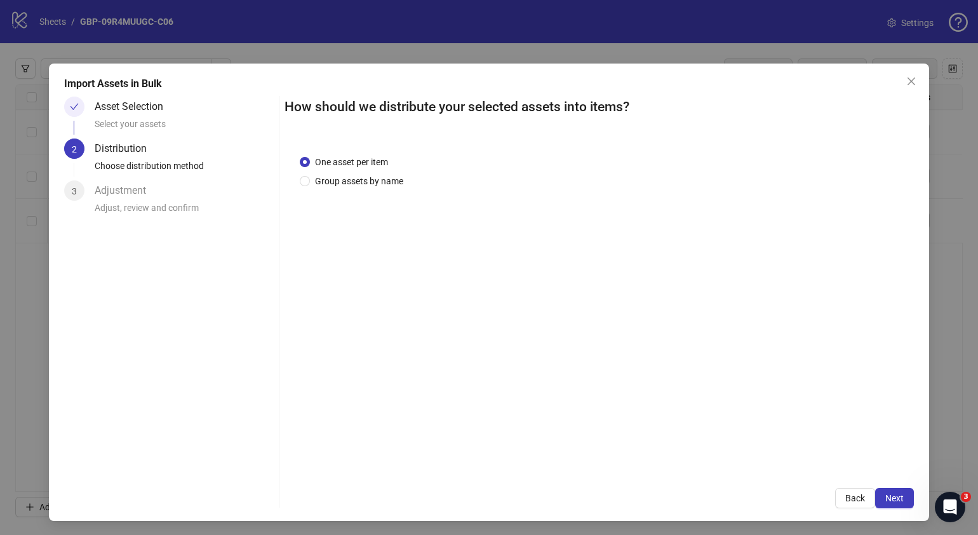
click at [875, 495] on button "Next" at bounding box center [894, 498] width 39 height 20
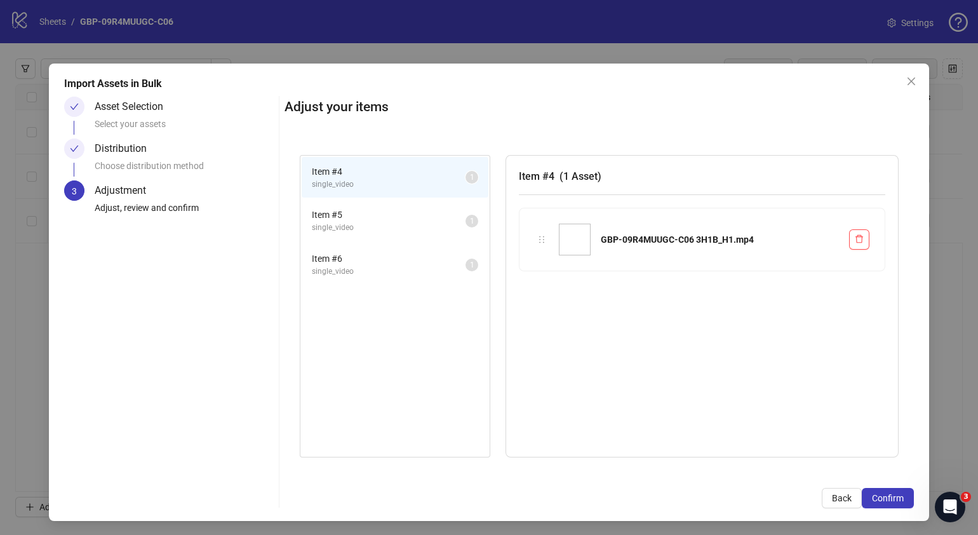
click at [872, 495] on span "Confirm" at bounding box center [888, 498] width 32 height 10
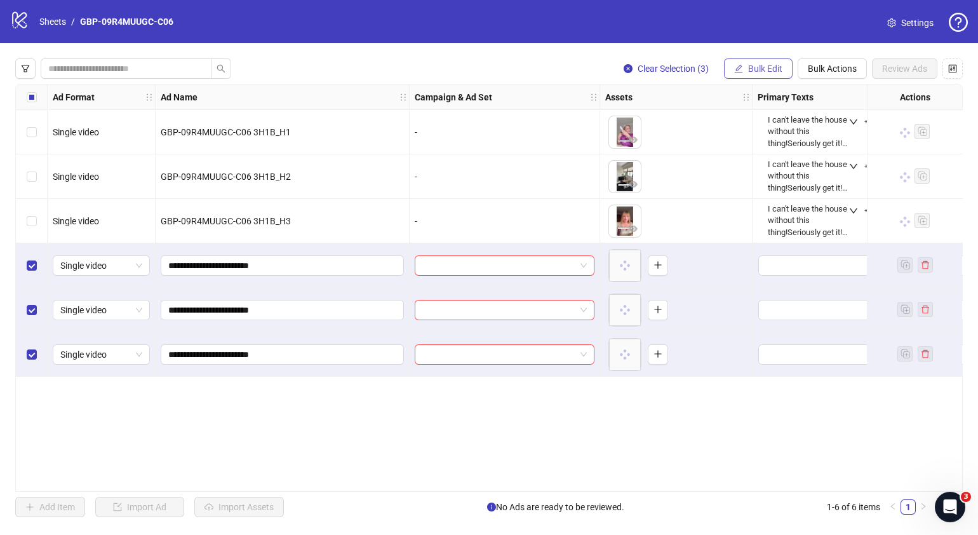
click at [762, 64] on span "Bulk Edit" at bounding box center [765, 69] width 34 height 10
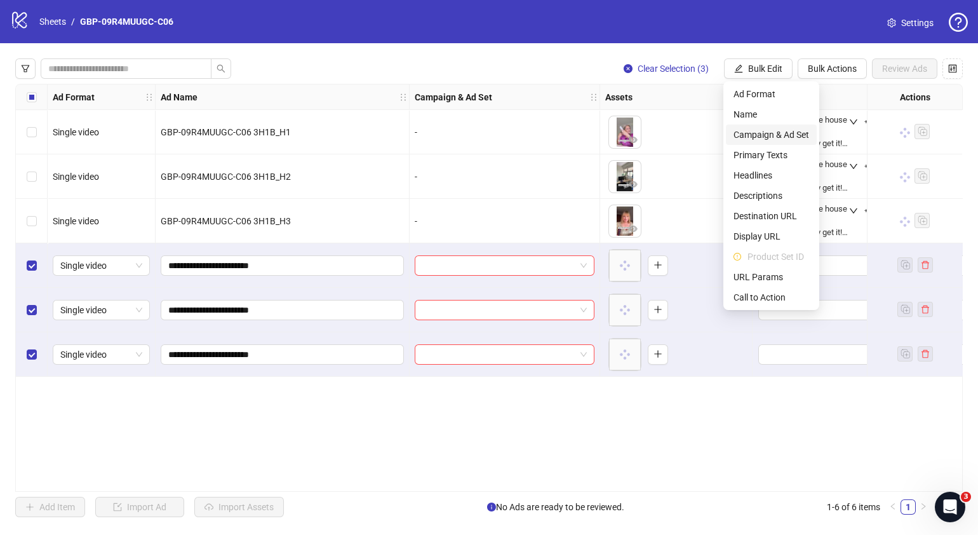
click at [767, 133] on span "Campaign & Ad Set" at bounding box center [772, 135] width 76 height 14
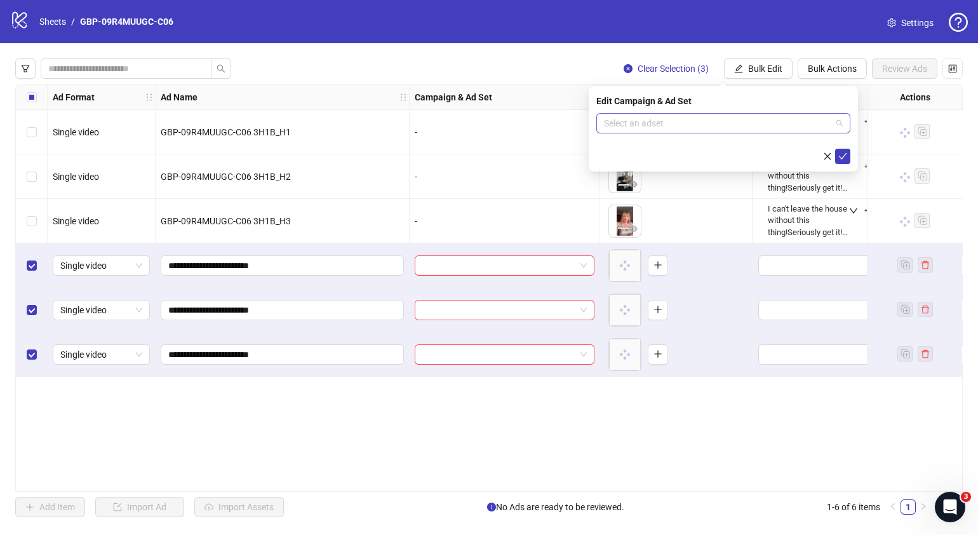
click at [845, 121] on div "Select an adset" at bounding box center [723, 123] width 254 height 20
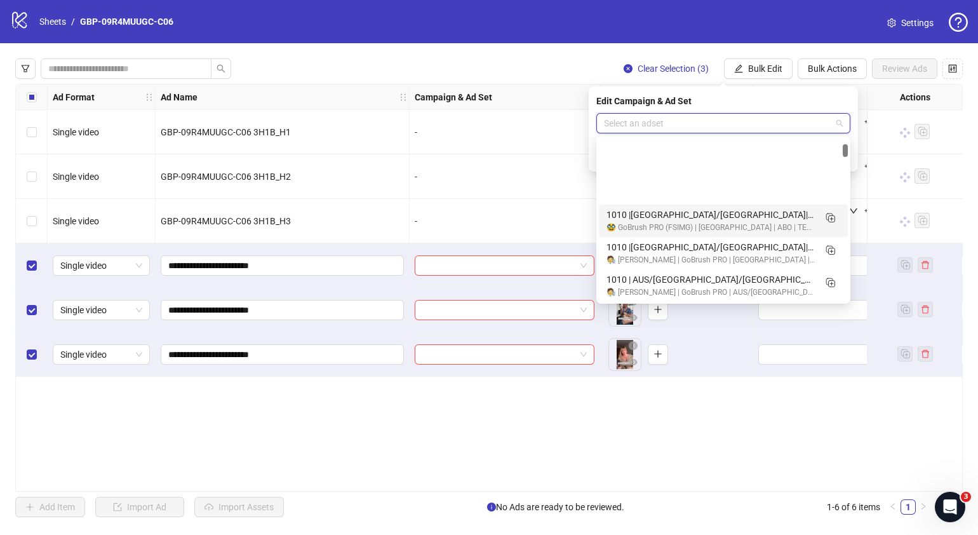
scroll to position [953, 0]
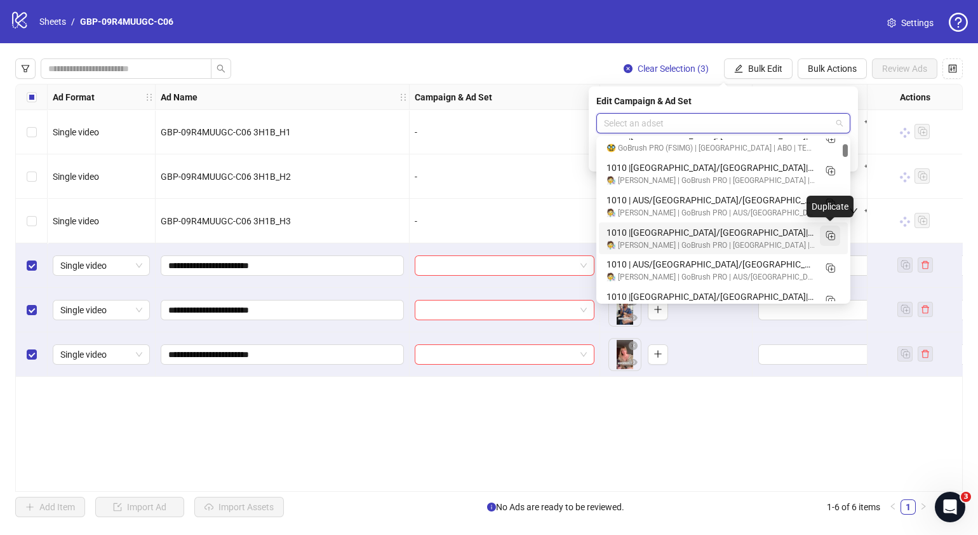
click at [831, 233] on rect "Duplicate" at bounding box center [832, 236] width 6 height 6
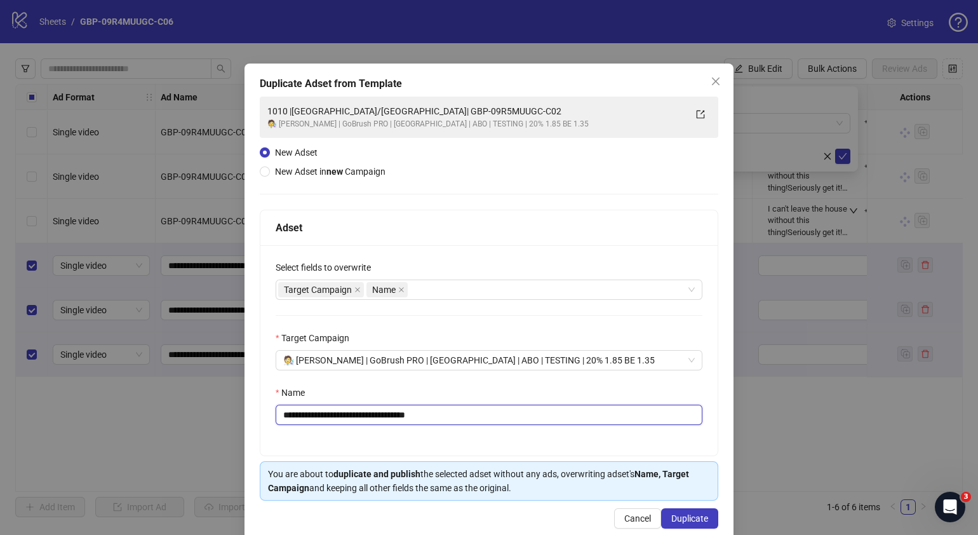
click at [509, 415] on input "**********" at bounding box center [489, 415] width 427 height 20
drag, startPoint x: 473, startPoint y: 410, endPoint x: 342, endPoint y: 428, distance: 131.5
click at [342, 428] on div "**********" at bounding box center [488, 350] width 457 height 210
paste input "text"
click at [293, 415] on input "**********" at bounding box center [489, 415] width 427 height 20
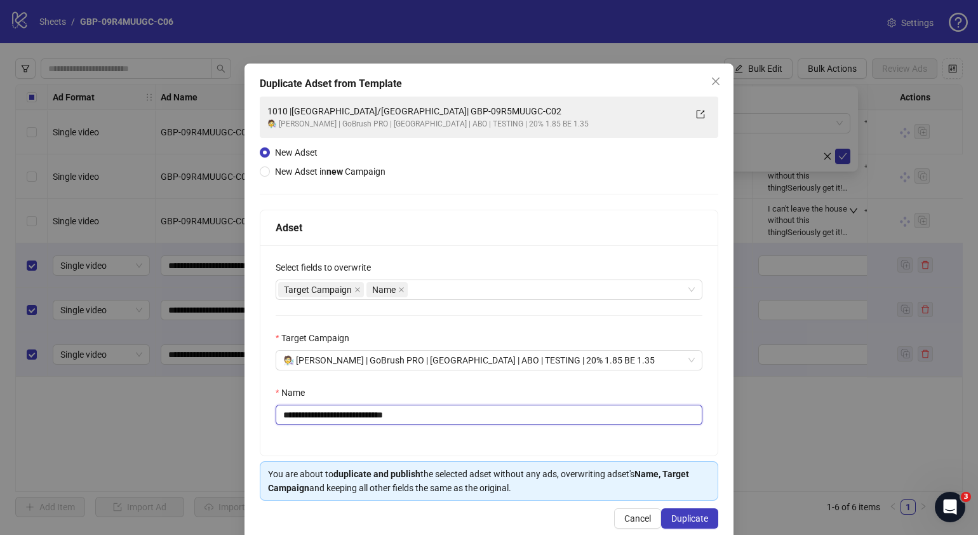
click at [290, 414] on input "**********" at bounding box center [489, 415] width 427 height 20
type input "**********"
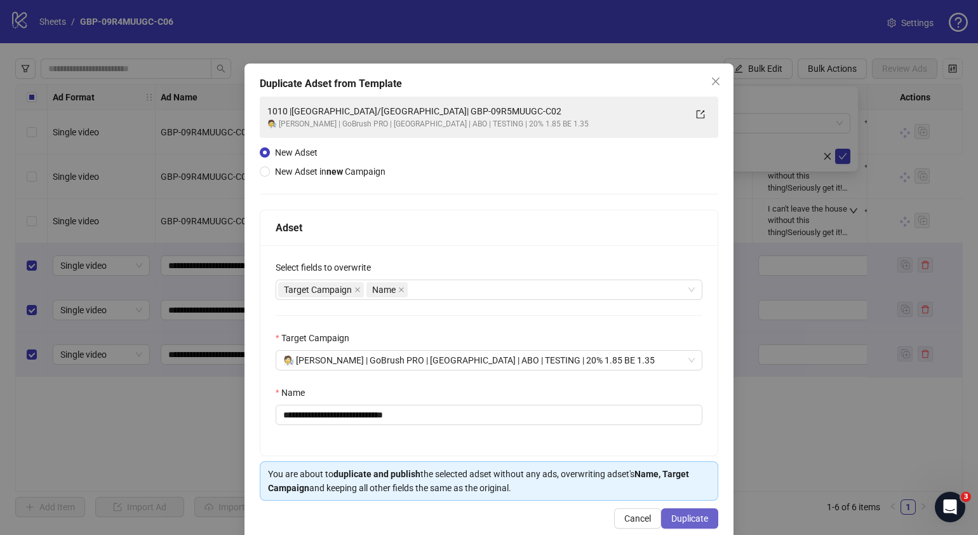
click at [675, 517] on span "Duplicate" at bounding box center [689, 518] width 37 height 10
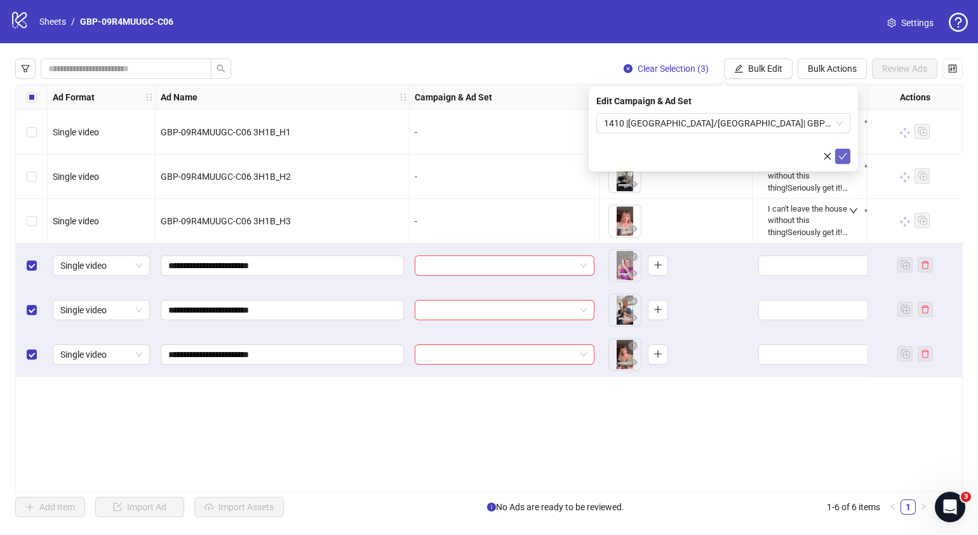
click at [844, 152] on icon "check" at bounding box center [843, 156] width 9 height 9
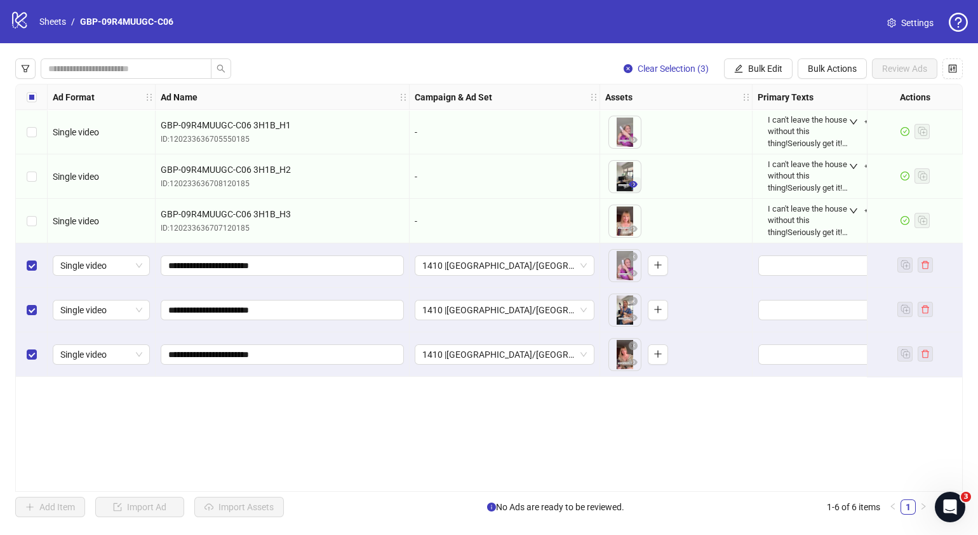
click at [632, 183] on icon "eye" at bounding box center [633, 184] width 9 height 9
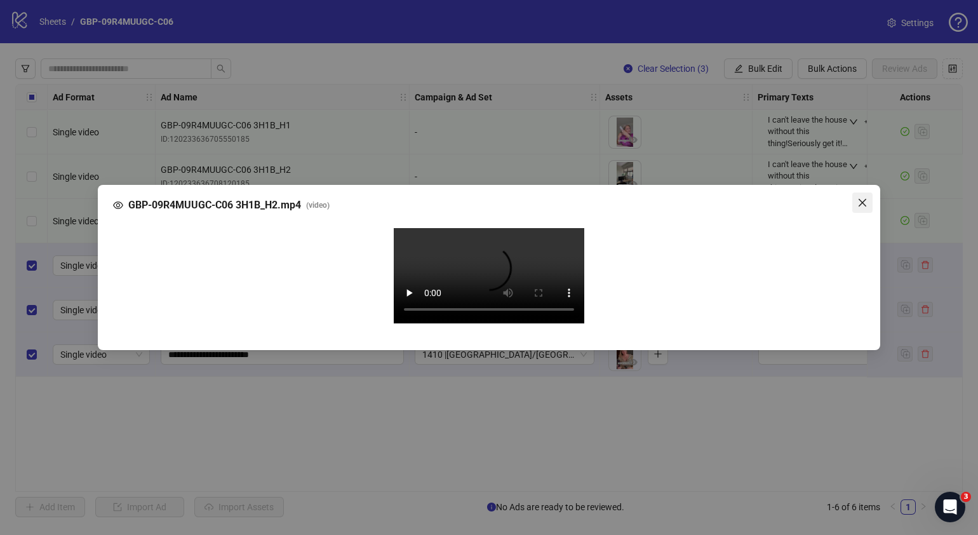
click at [861, 192] on button "Close" at bounding box center [862, 202] width 20 height 20
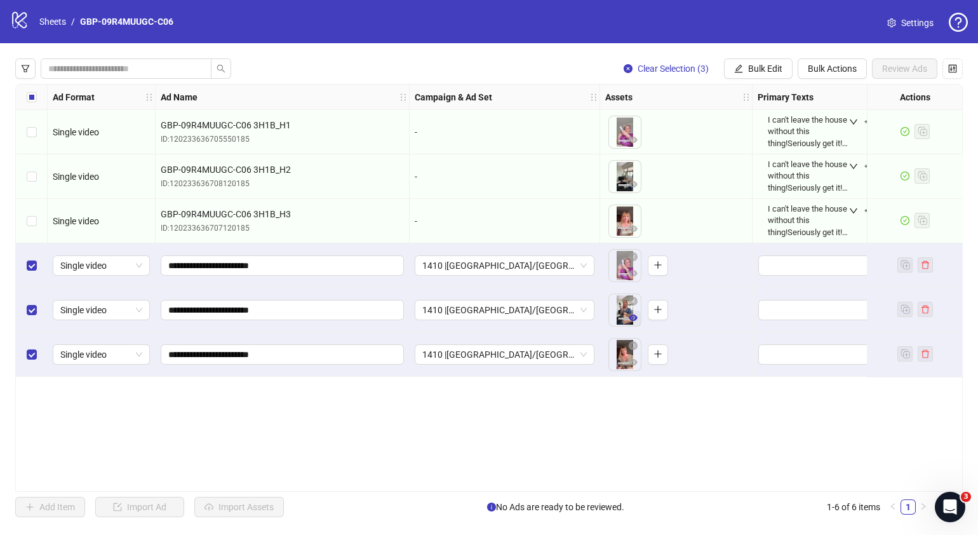
click at [630, 318] on icon "eye" at bounding box center [633, 317] width 9 height 6
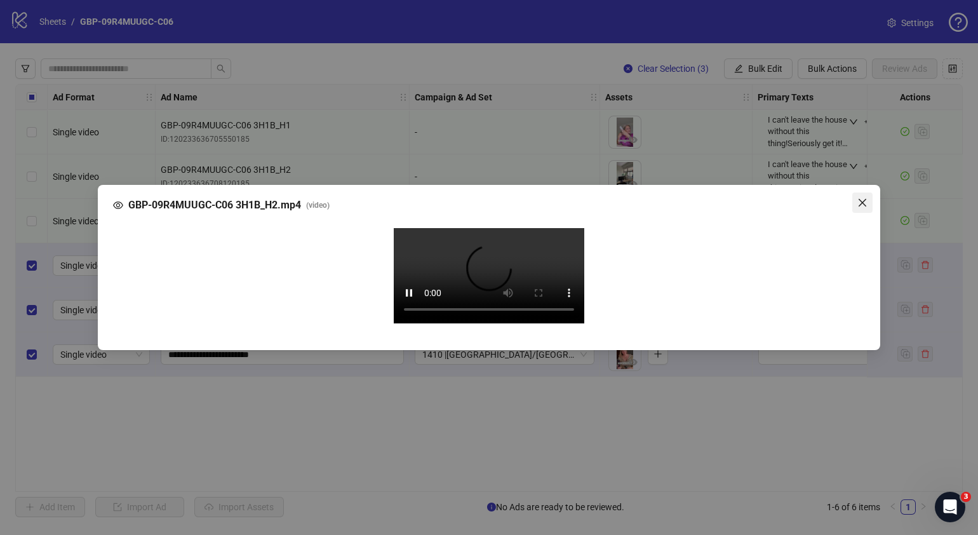
click at [864, 198] on icon "close" at bounding box center [863, 203] width 10 height 10
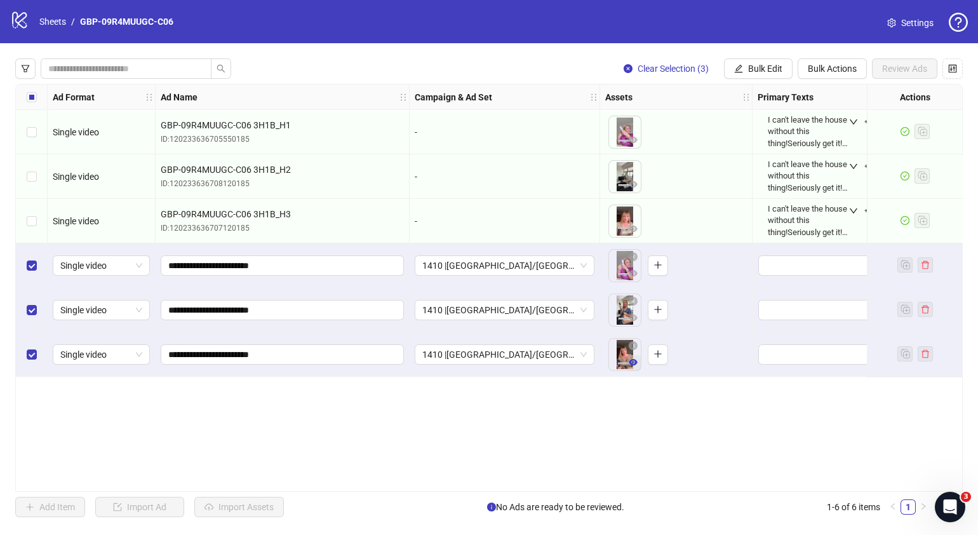
click at [636, 358] on icon "eye" at bounding box center [633, 362] width 9 height 9
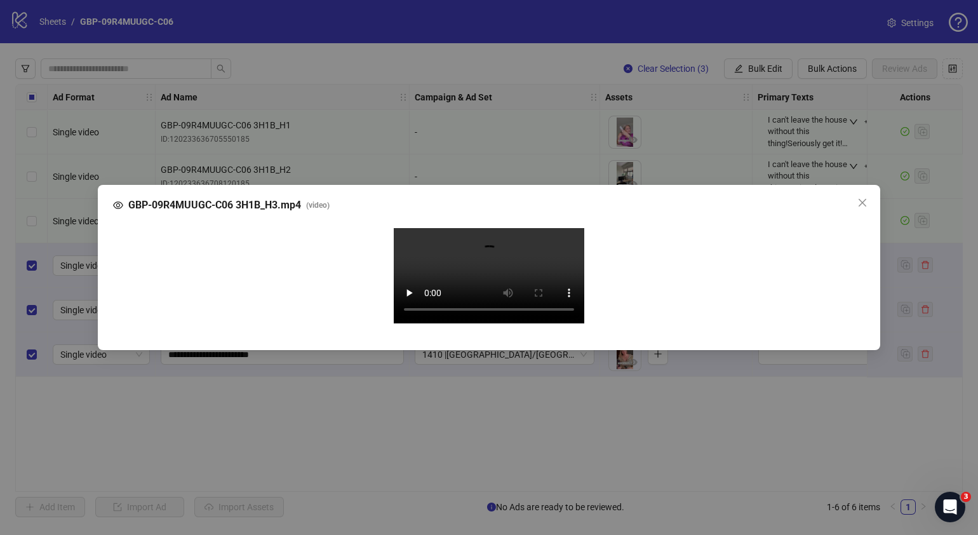
click at [407, 292] on video "Your browser does not support the video tag." at bounding box center [489, 275] width 191 height 95
click at [863, 198] on icon "close" at bounding box center [863, 203] width 10 height 10
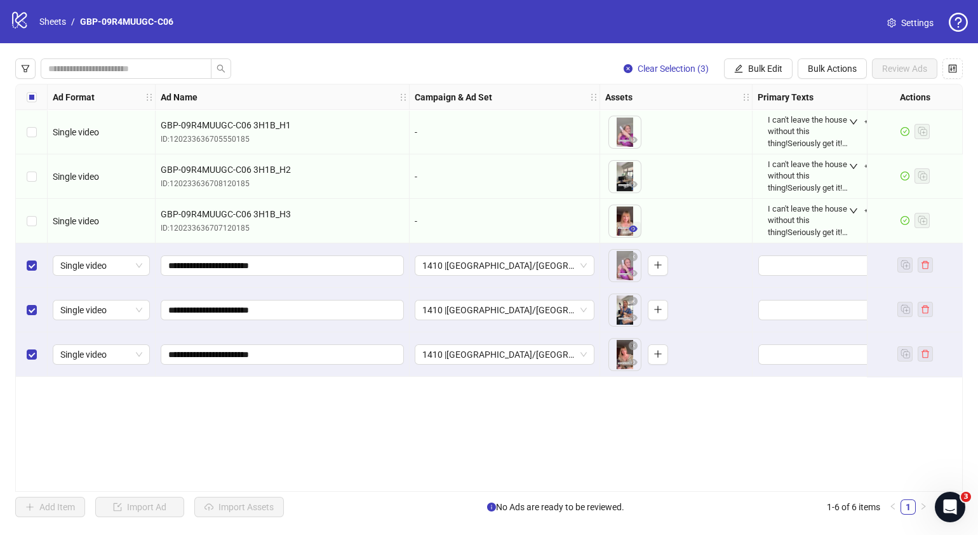
click at [635, 230] on icon "eye" at bounding box center [633, 229] width 9 height 6
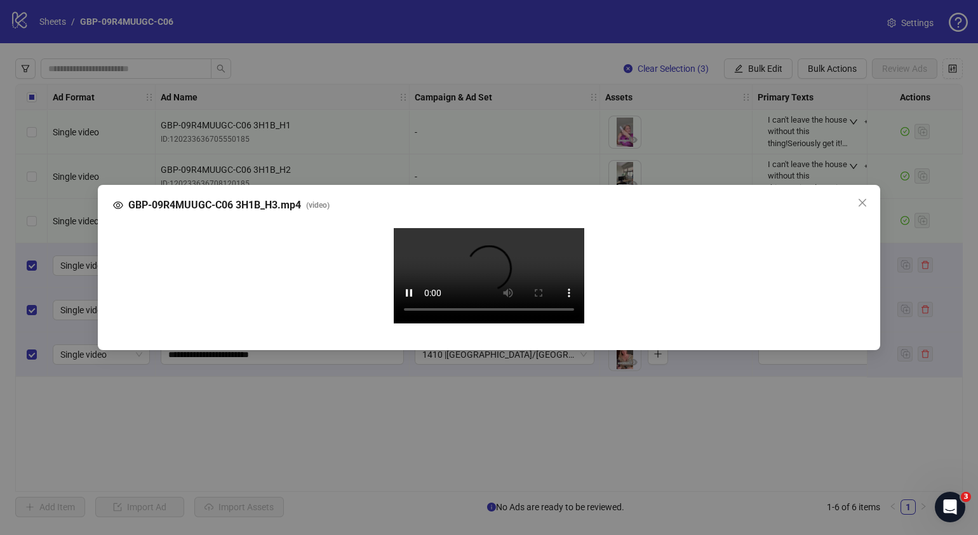
click at [861, 198] on icon "close" at bounding box center [863, 203] width 10 height 10
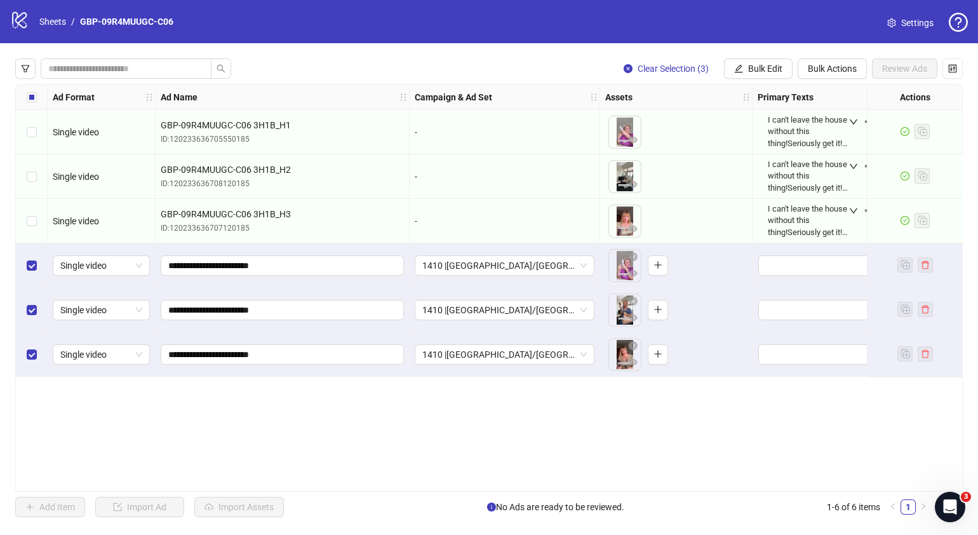
click at [553, 416] on div "Ad Format Ad Name Campaign & Ad Set Assets Primary Texts Headlines Descriptions…" at bounding box center [489, 288] width 948 height 408
click at [568, 424] on div "Ad Format Ad Name Campaign & Ad Set Assets Primary Texts Headlines Descriptions…" at bounding box center [489, 288] width 948 height 408
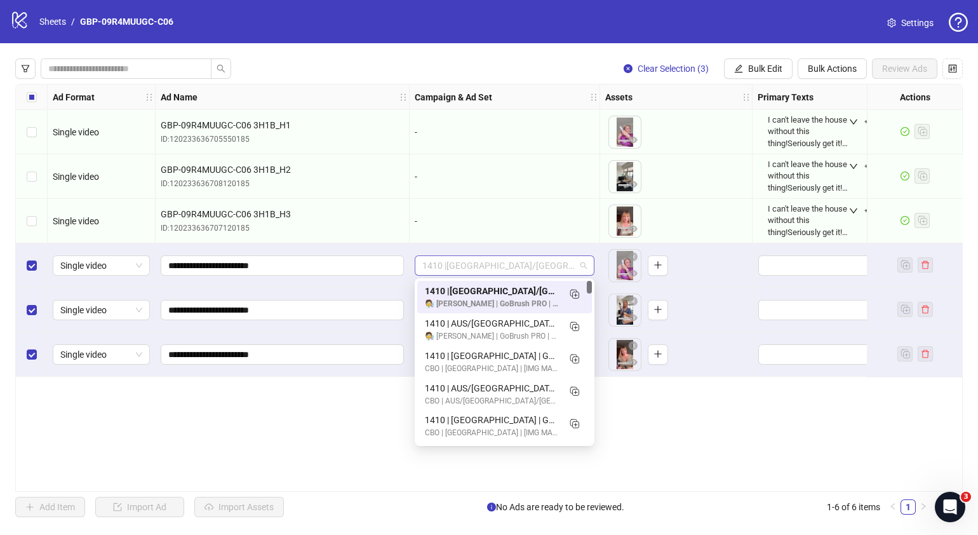
click at [584, 264] on span "1410 |USA/CA| GBP-09R4MUUGC-C06" at bounding box center [504, 265] width 165 height 19
click at [744, 423] on div "Ad Format Ad Name Campaign & Ad Set Assets Primary Texts Headlines Descriptions…" at bounding box center [489, 288] width 948 height 408
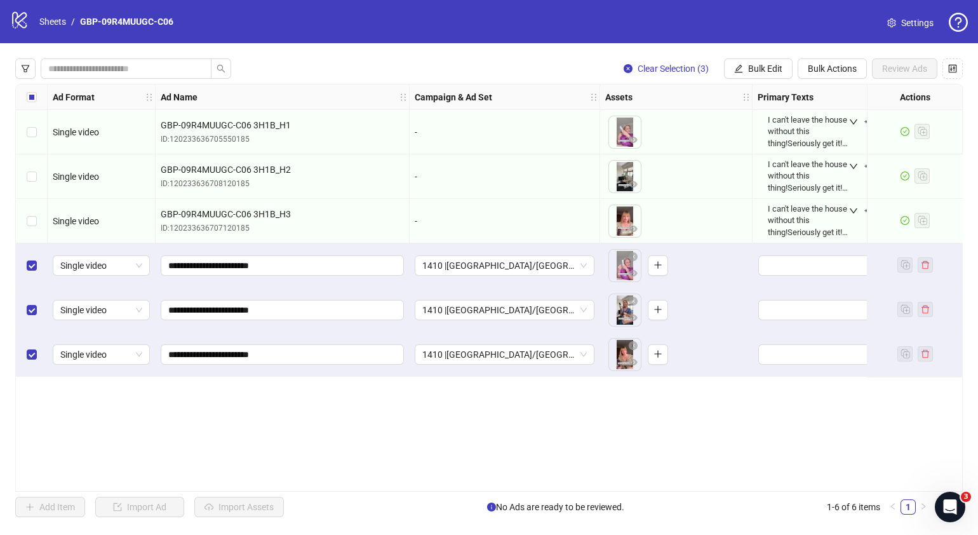
drag, startPoint x: 398, startPoint y: 483, endPoint x: 400, endPoint y: 490, distance: 8.0
click at [398, 483] on div "Ad Format Ad Name Campaign & Ad Set Assets Primary Texts Headlines Descriptions…" at bounding box center [489, 288] width 948 height 408
drag, startPoint x: 400, startPoint y: 490, endPoint x: 497, endPoint y: 478, distance: 98.0
click at [497, 478] on div "Ad Format Ad Name Campaign & Ad Set Assets Primary Texts Headlines Descriptions…" at bounding box center [489, 288] width 948 height 408
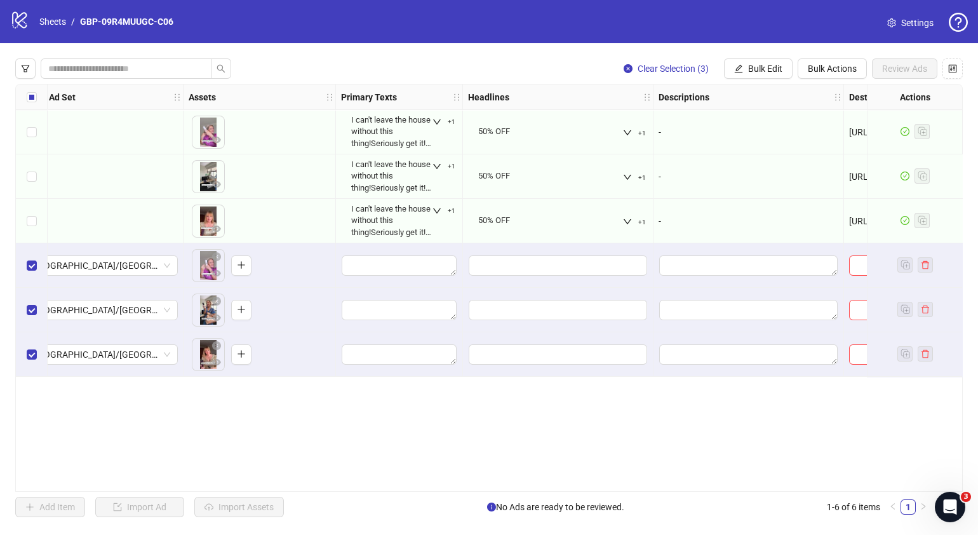
scroll to position [0, 426]
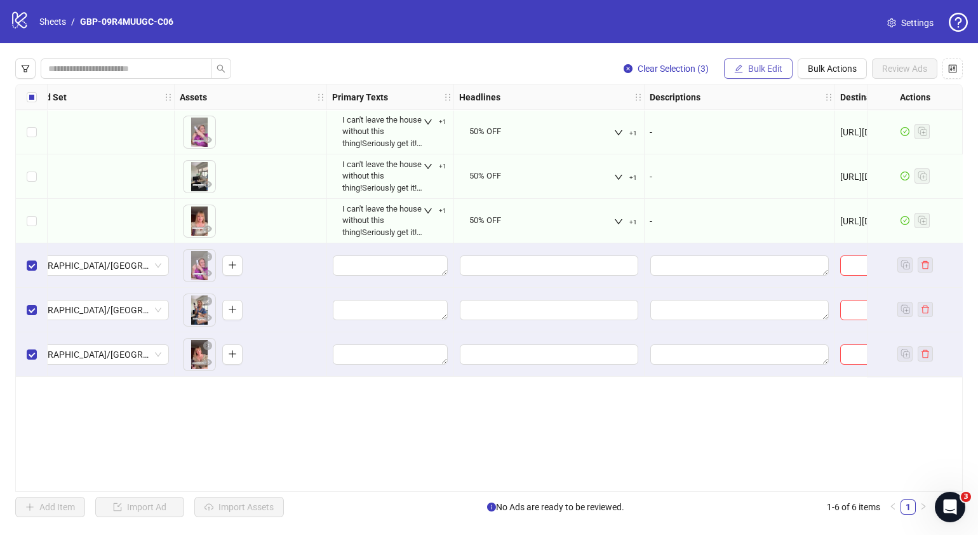
click at [749, 62] on button "Bulk Edit" at bounding box center [758, 68] width 69 height 20
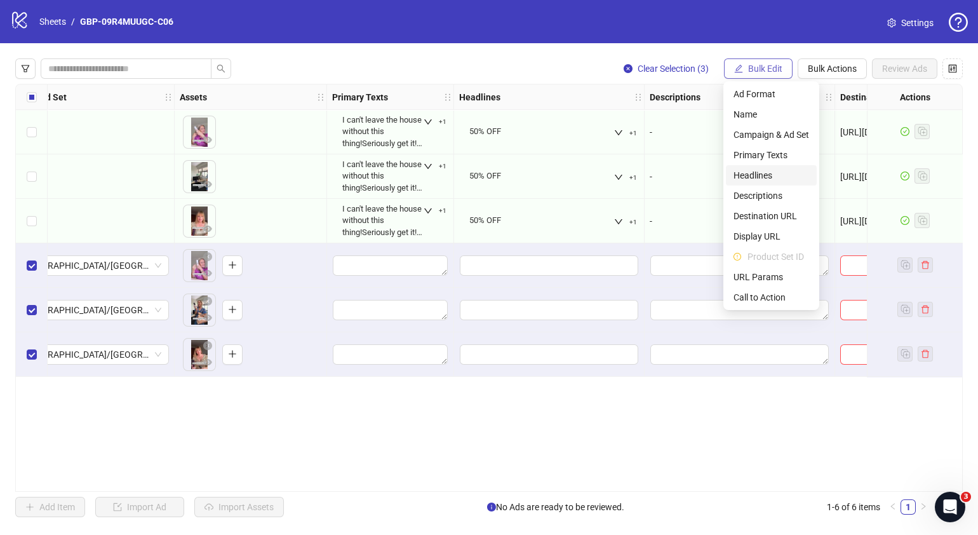
drag, startPoint x: 762, startPoint y: 170, endPoint x: 727, endPoint y: 71, distance: 104.7
click at [762, 170] on span "Headlines" at bounding box center [772, 175] width 76 height 14
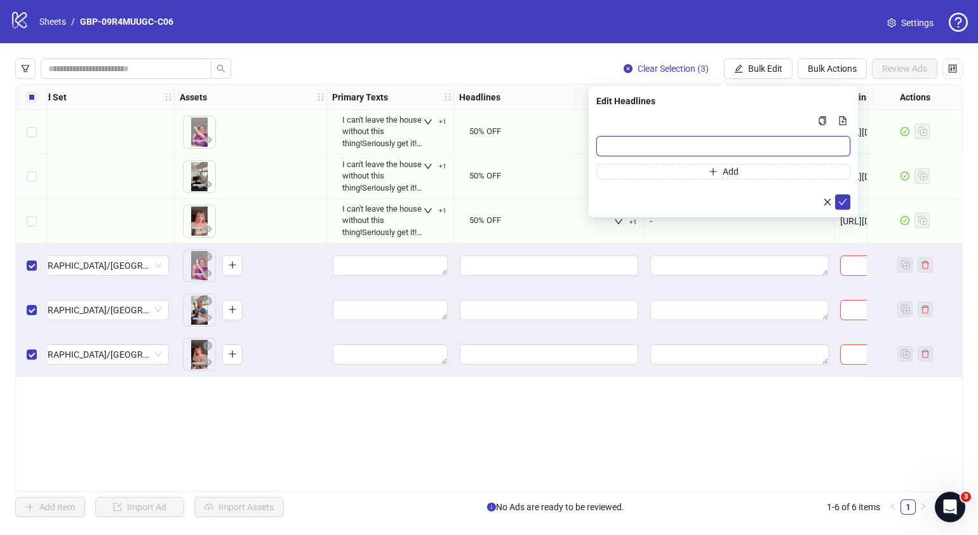
click at [670, 139] on input "Multi-input container - paste or copy values" at bounding box center [723, 146] width 254 height 20
paste input "*******"
type input "*******"
click at [680, 176] on button "Add" at bounding box center [723, 171] width 254 height 15
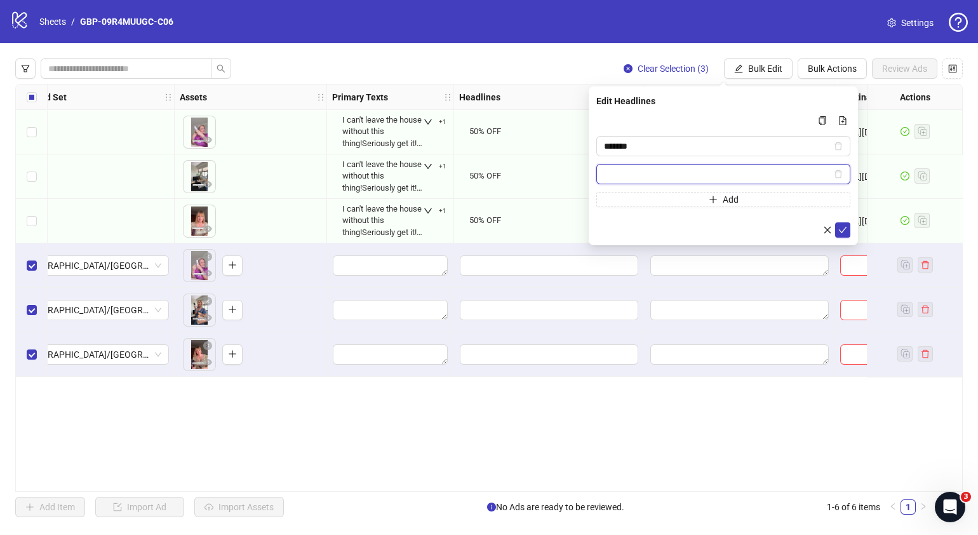
paste input "**********"
type input "**********"
click at [843, 230] on icon "check" at bounding box center [843, 230] width 8 height 6
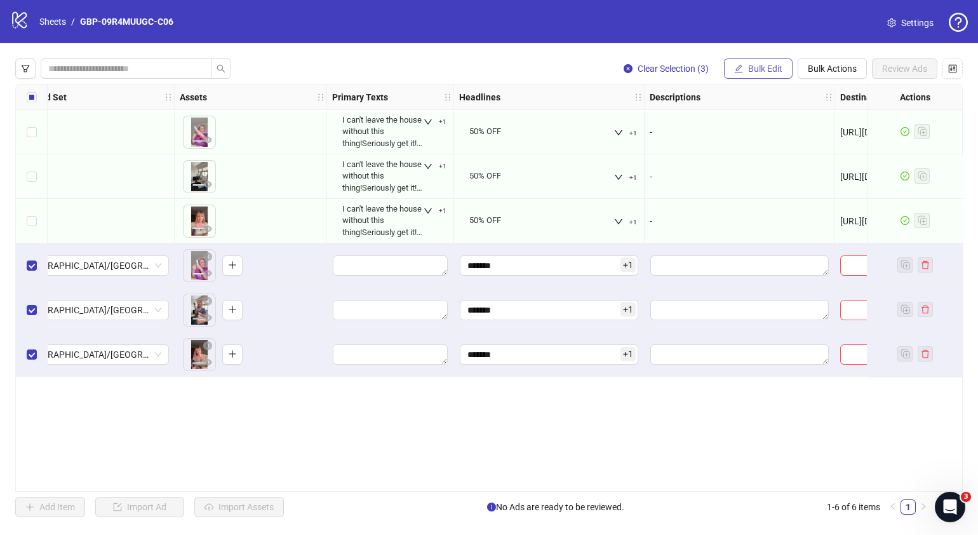
click at [741, 64] on icon "edit" at bounding box center [738, 68] width 9 height 9
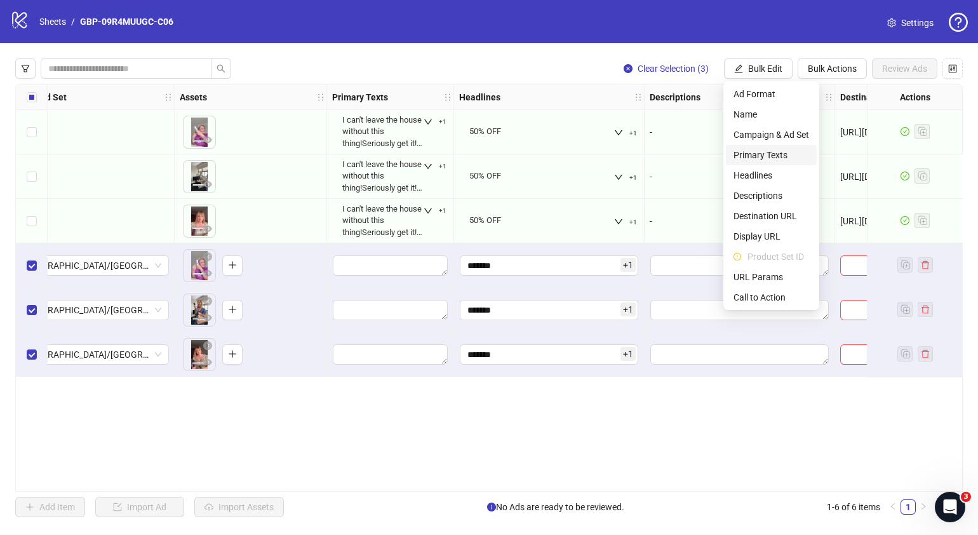
click at [761, 154] on span "Primary Texts" at bounding box center [772, 155] width 76 height 14
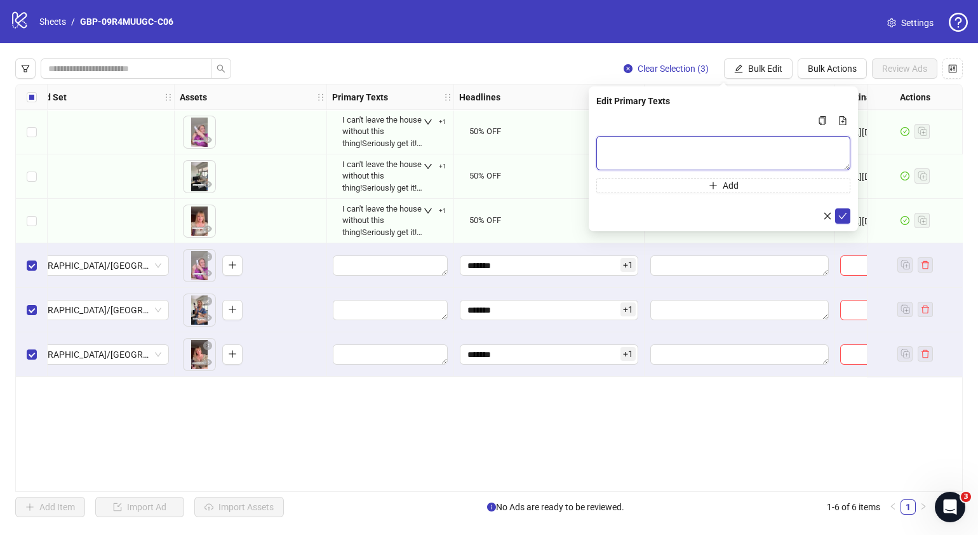
click at [717, 154] on textarea "Multi-text input container - paste or copy values" at bounding box center [723, 153] width 254 height 34
paste textarea "**********"
type textarea "**********"
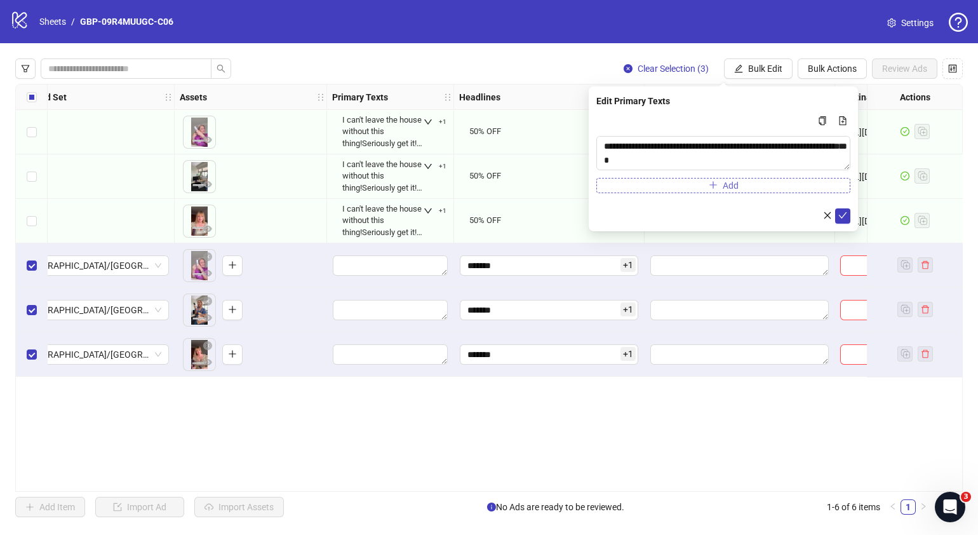
click at [717, 181] on icon "plus" at bounding box center [713, 184] width 9 height 9
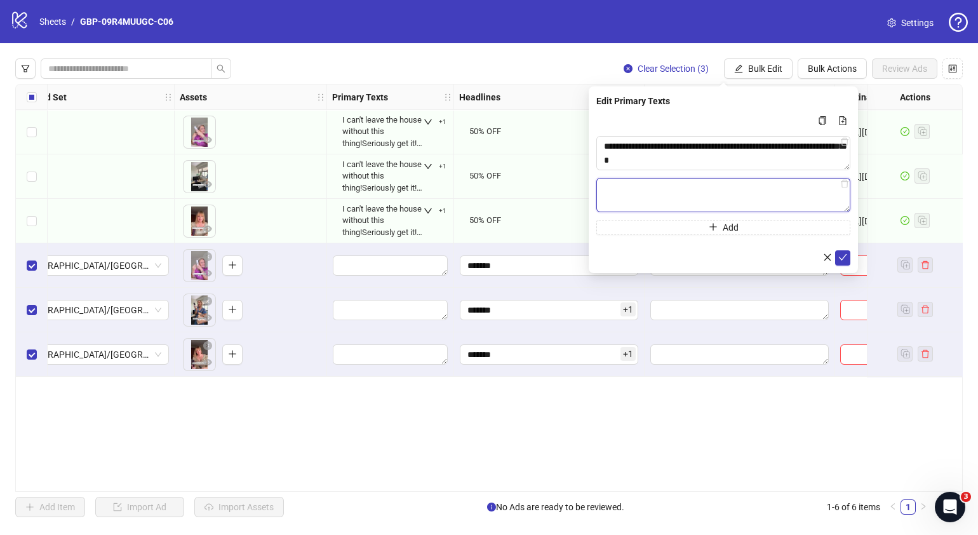
paste textarea "**********"
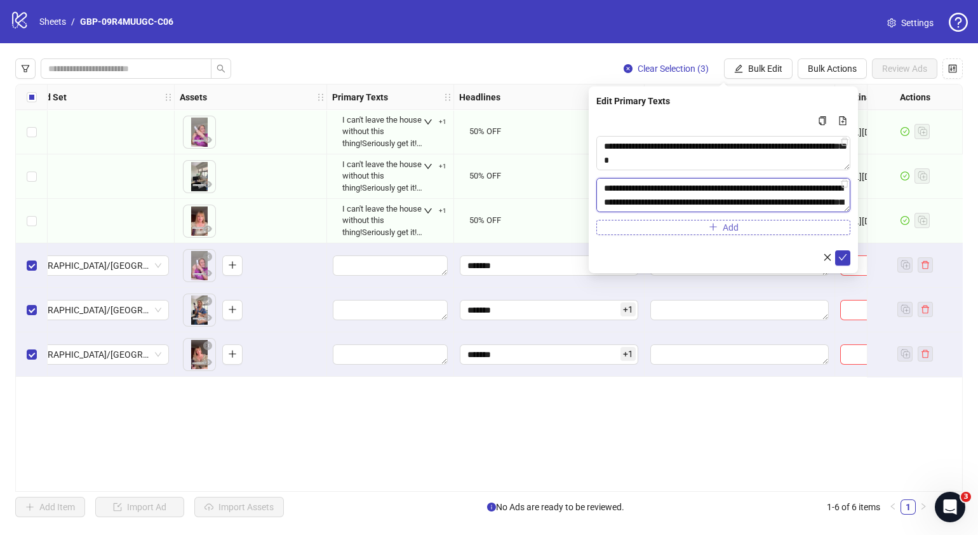
scroll to position [51, 0]
type textarea "**********"
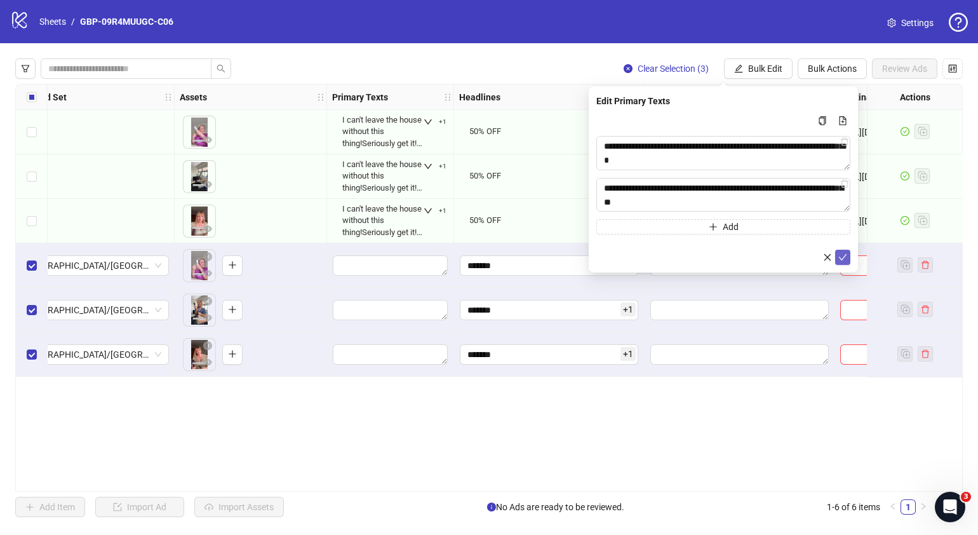
click at [839, 259] on icon "check" at bounding box center [843, 257] width 9 height 9
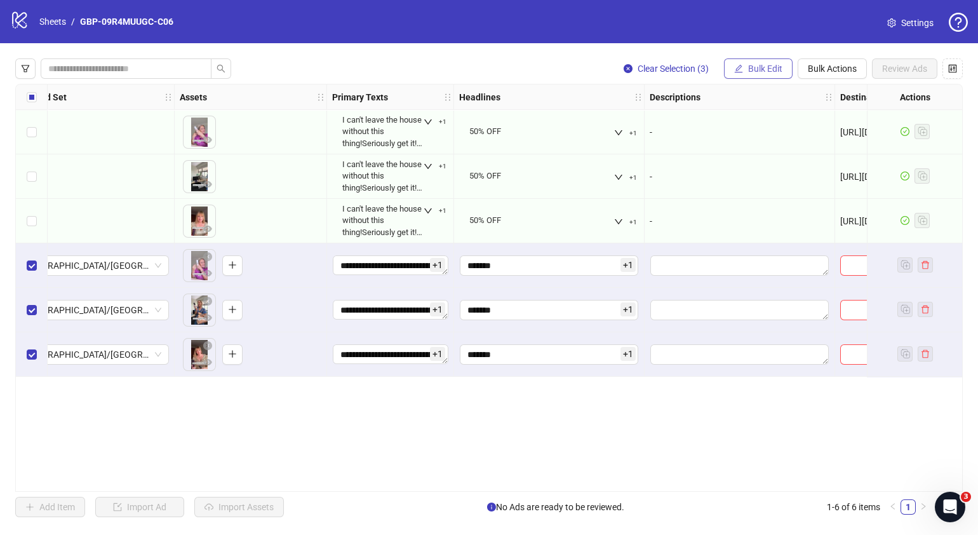
click at [745, 64] on button "Bulk Edit" at bounding box center [758, 68] width 69 height 20
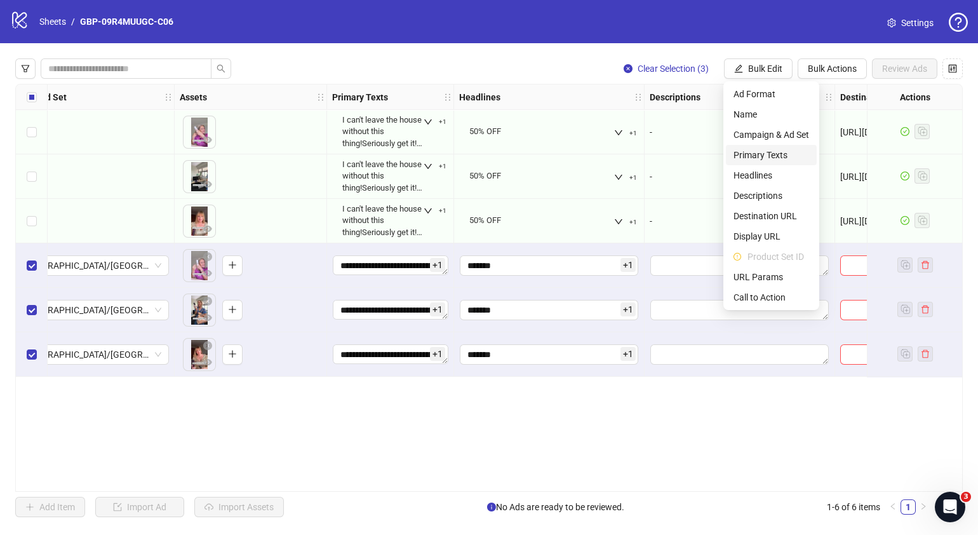
click at [775, 152] on span "Primary Texts" at bounding box center [772, 155] width 76 height 14
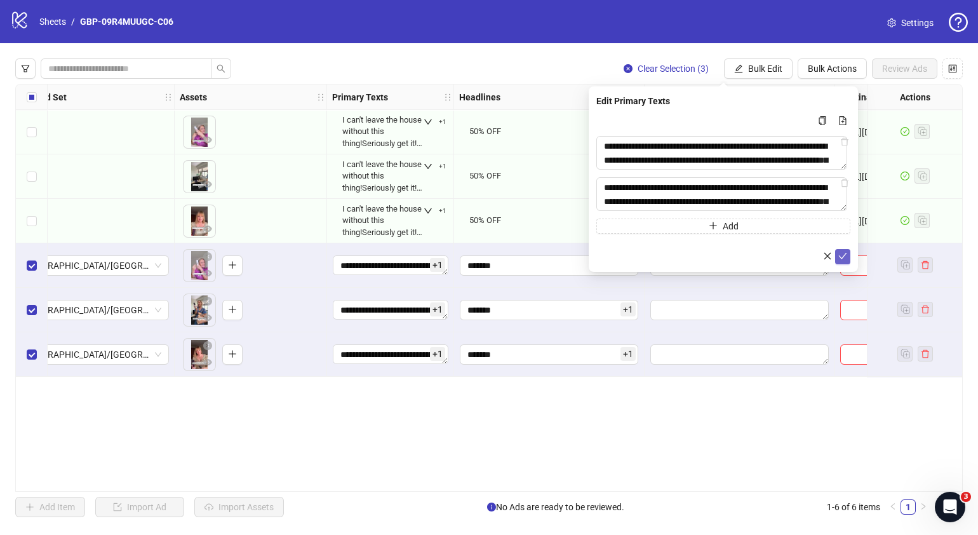
click at [842, 259] on icon "check" at bounding box center [843, 256] width 9 height 9
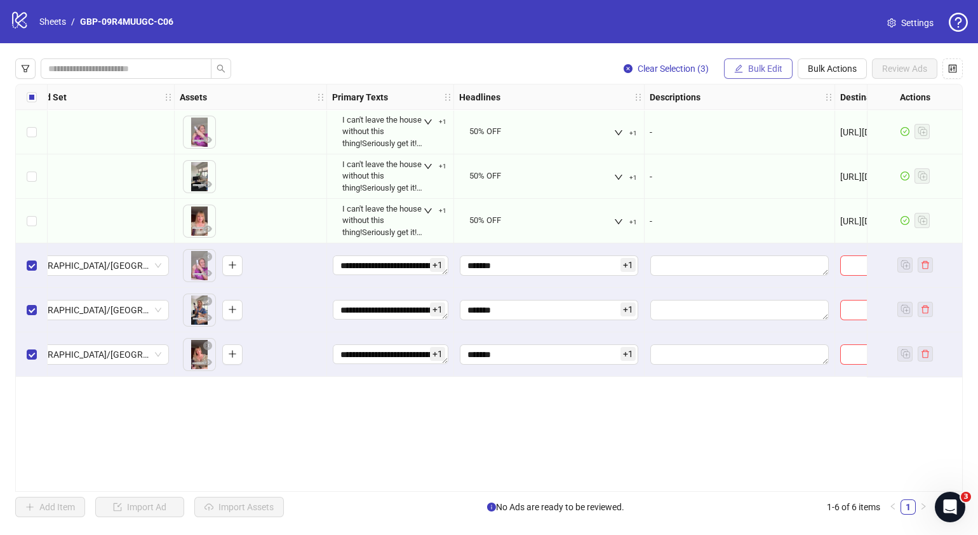
click at [736, 67] on icon "edit" at bounding box center [738, 68] width 9 height 9
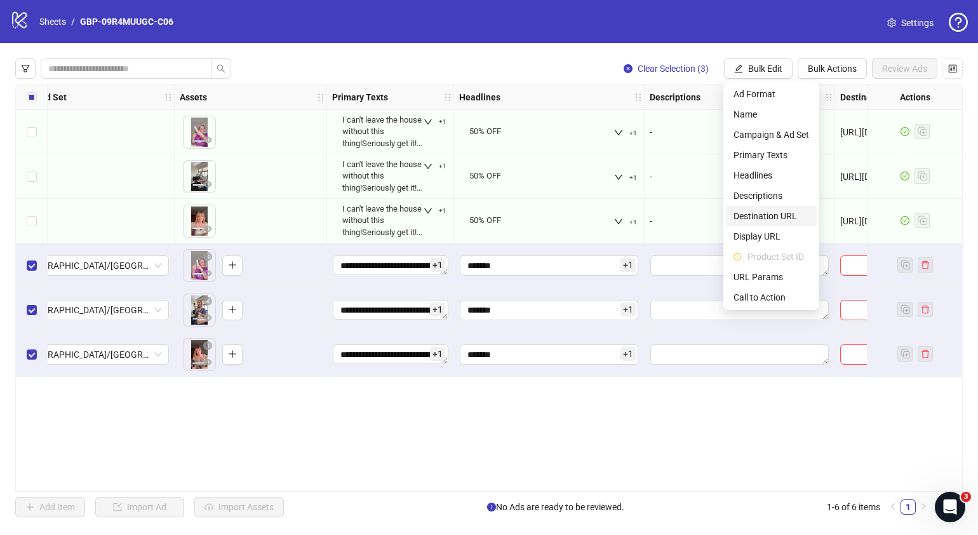
click at [766, 212] on span "Destination URL" at bounding box center [772, 216] width 76 height 14
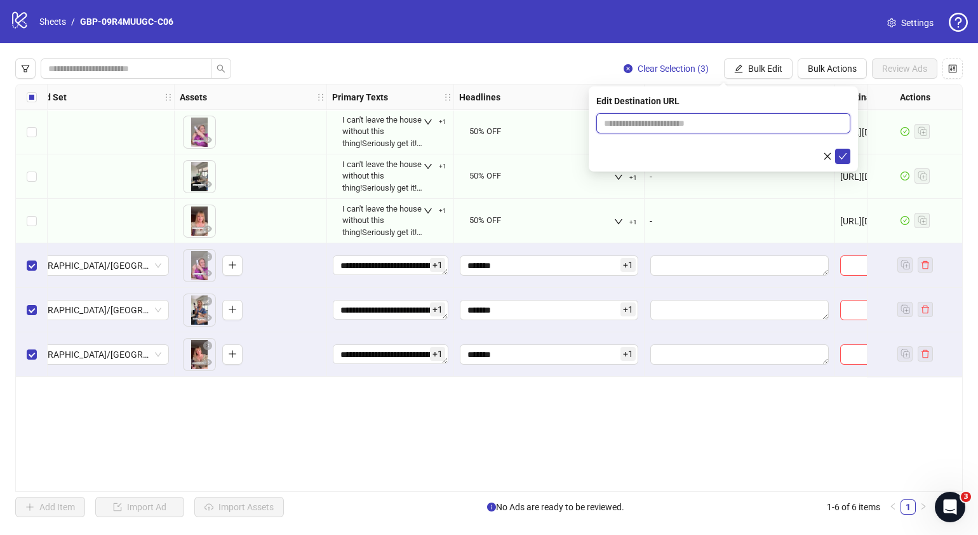
click at [758, 121] on input "text" at bounding box center [718, 123] width 229 height 14
paste input "**********"
type input "**********"
click at [852, 159] on div "**********" at bounding box center [723, 128] width 269 height 85
click at [845, 156] on icon "check" at bounding box center [843, 156] width 9 height 9
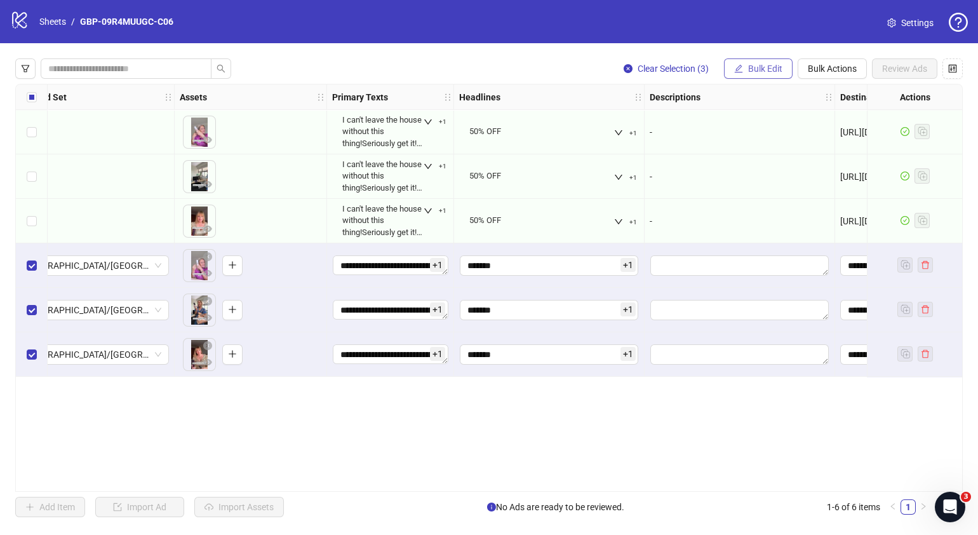
click at [773, 69] on span "Bulk Edit" at bounding box center [765, 69] width 34 height 10
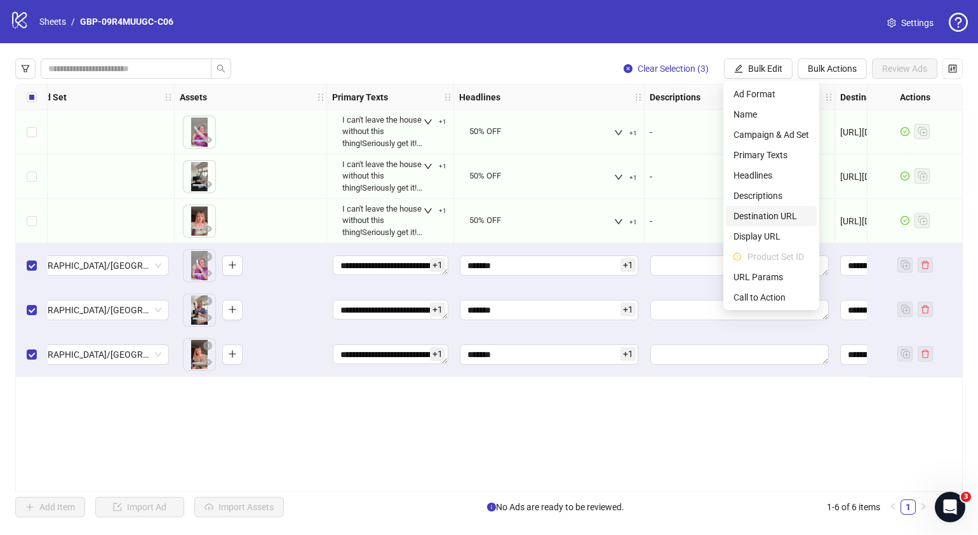
click at [785, 209] on span "Destination URL" at bounding box center [772, 216] width 76 height 14
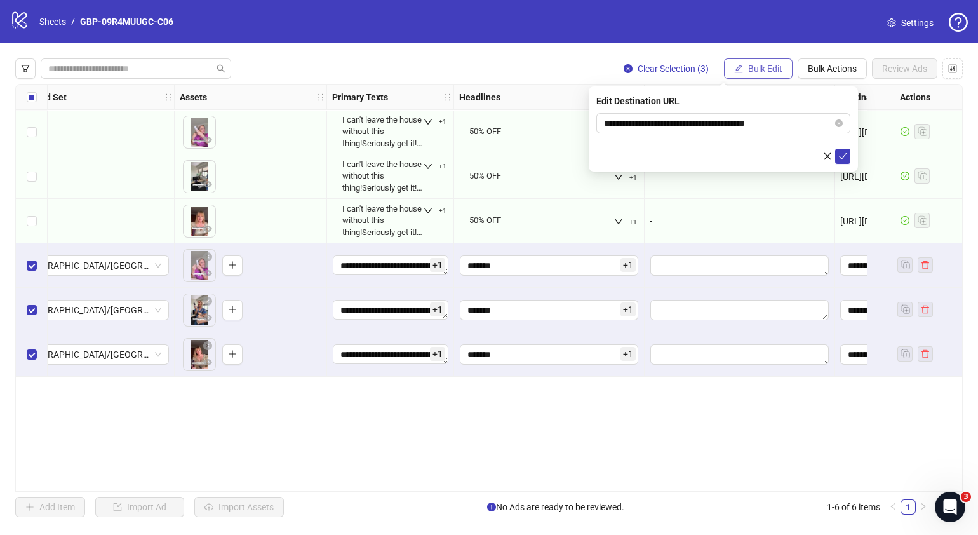
click at [770, 60] on button "Bulk Edit" at bounding box center [758, 68] width 69 height 20
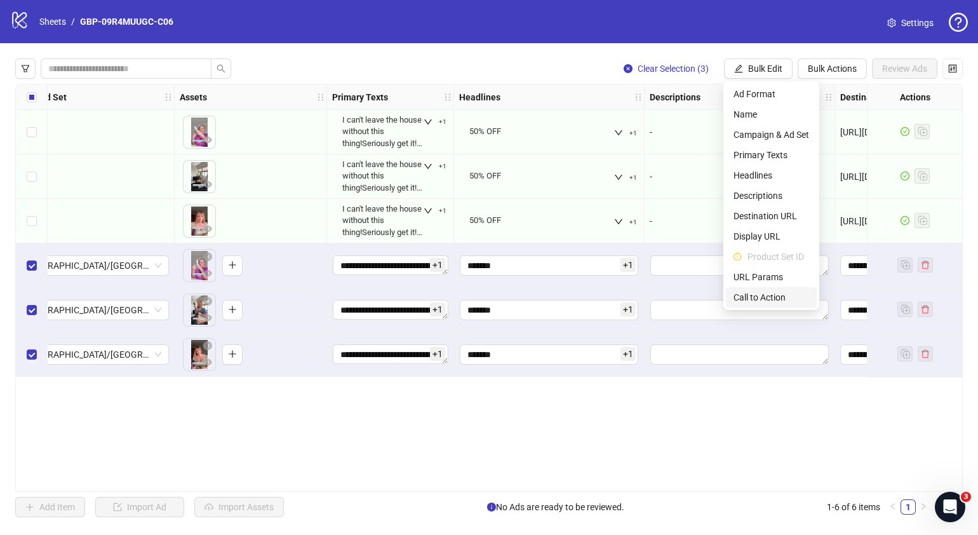
click at [768, 293] on span "Call to Action" at bounding box center [772, 297] width 76 height 14
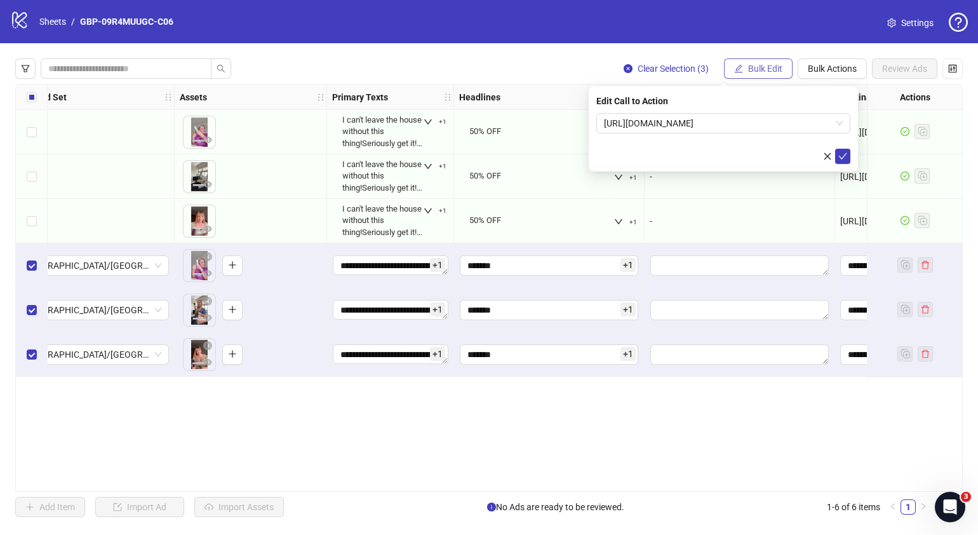
click at [758, 64] on span "Bulk Edit" at bounding box center [765, 69] width 34 height 10
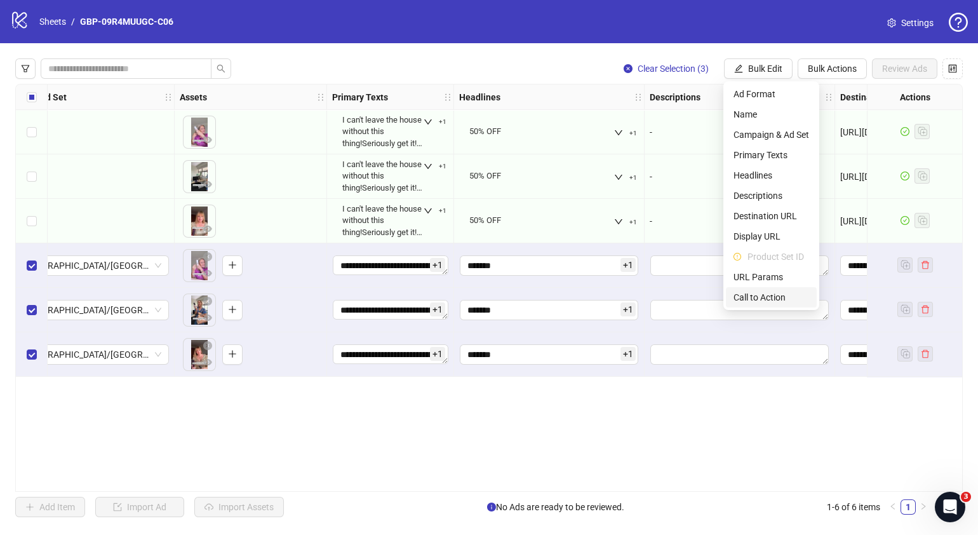
click at [779, 297] on span "Call to Action" at bounding box center [772, 297] width 76 height 14
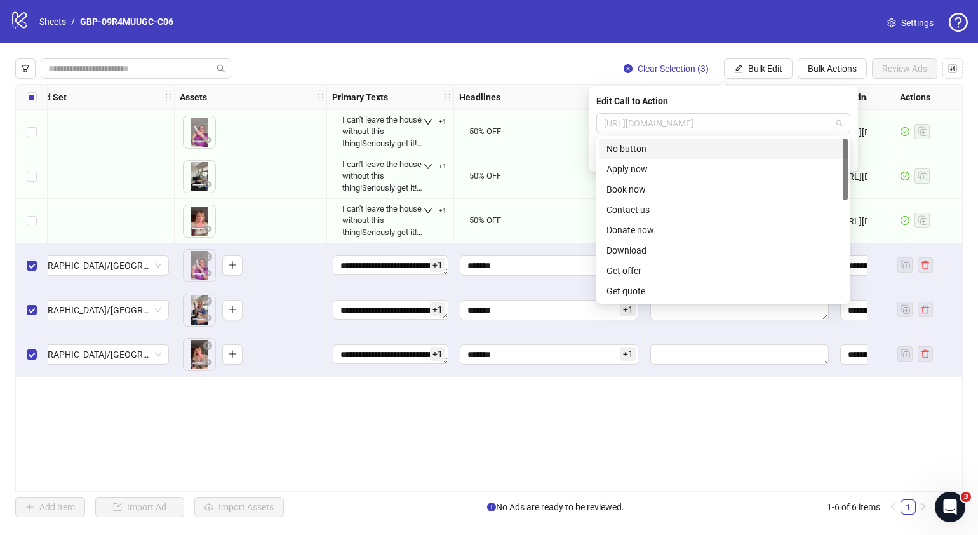
drag, startPoint x: 811, startPoint y: 126, endPoint x: 377, endPoint y: 138, distance: 434.0
click at [377, 138] on body "logo/logo-mobile Sheets / GBP-09R4MUUGC-C06 Settings Clear Selection (3) Bulk E…" at bounding box center [489, 267] width 978 height 535
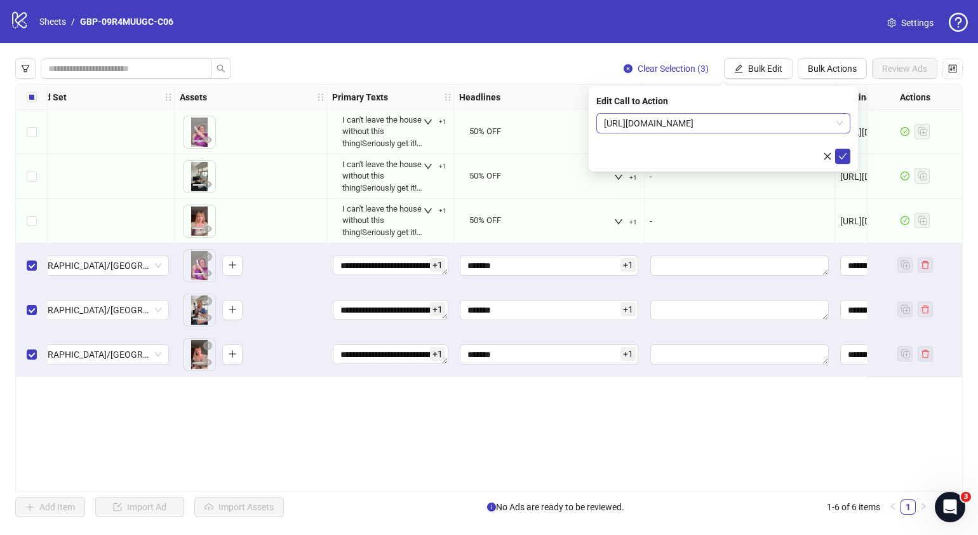
click at [666, 121] on span "[URL][DOMAIN_NAME]" at bounding box center [723, 123] width 239 height 19
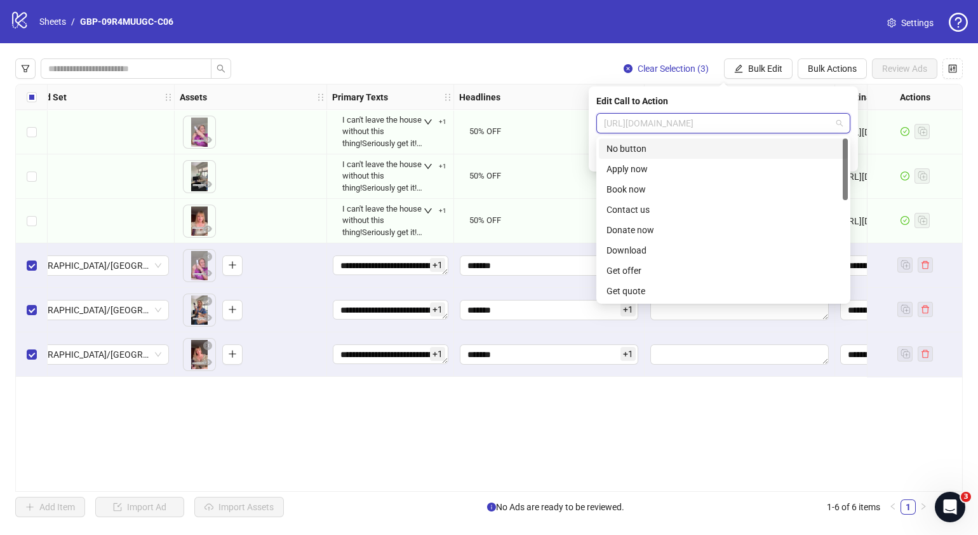
drag, startPoint x: 743, startPoint y: 126, endPoint x: 252, endPoint y: 127, distance: 491.0
click at [260, 127] on body "logo/logo-mobile Sheets / GBP-09R4MUUGC-C06 Settings Clear Selection (3) Bulk E…" at bounding box center [489, 267] width 978 height 535
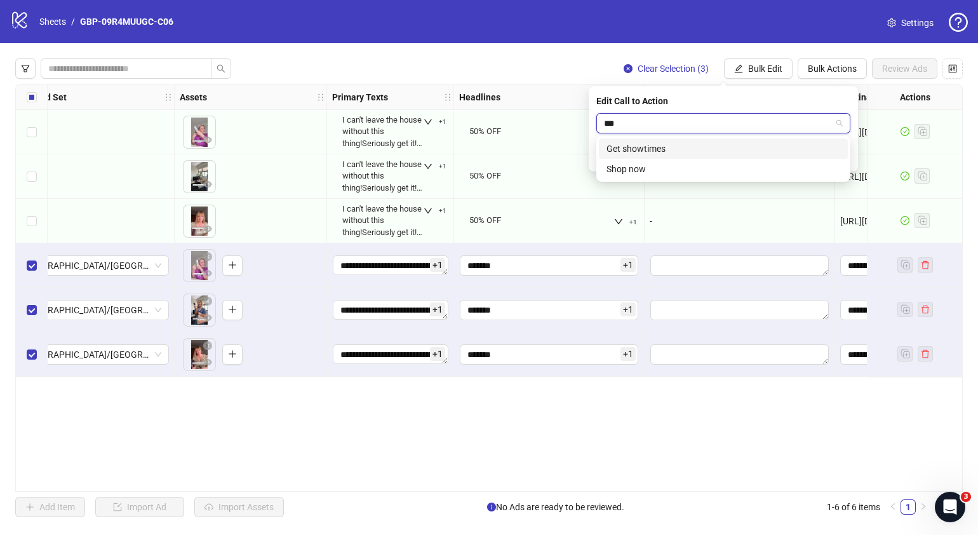
type input "****"
click at [657, 149] on div "Shop now" at bounding box center [724, 149] width 234 height 14
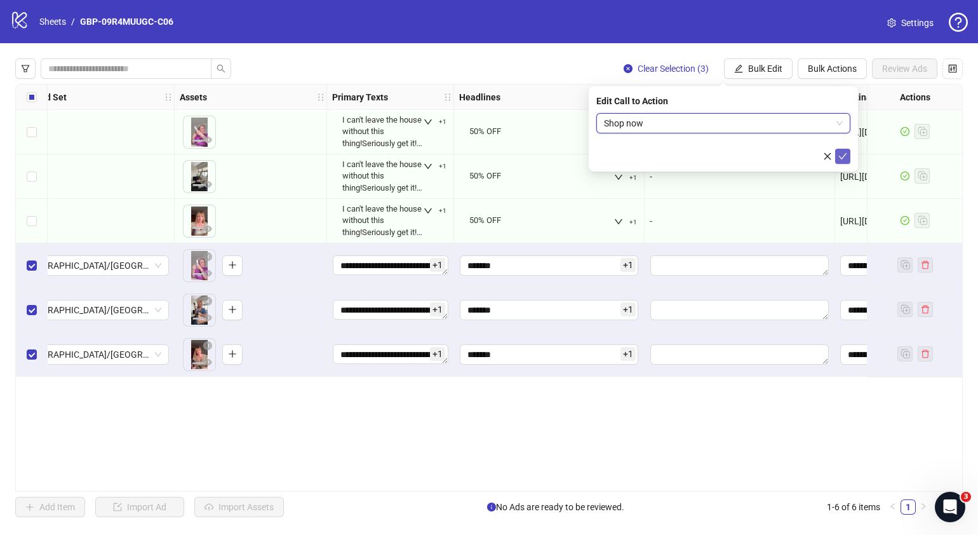
click at [848, 157] on button "submit" at bounding box center [842, 156] width 15 height 15
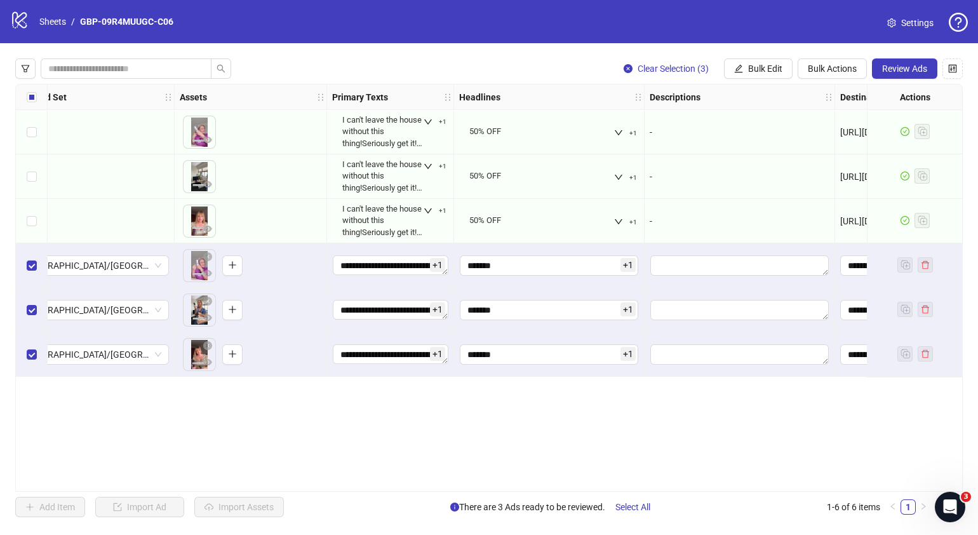
scroll to position [0, 0]
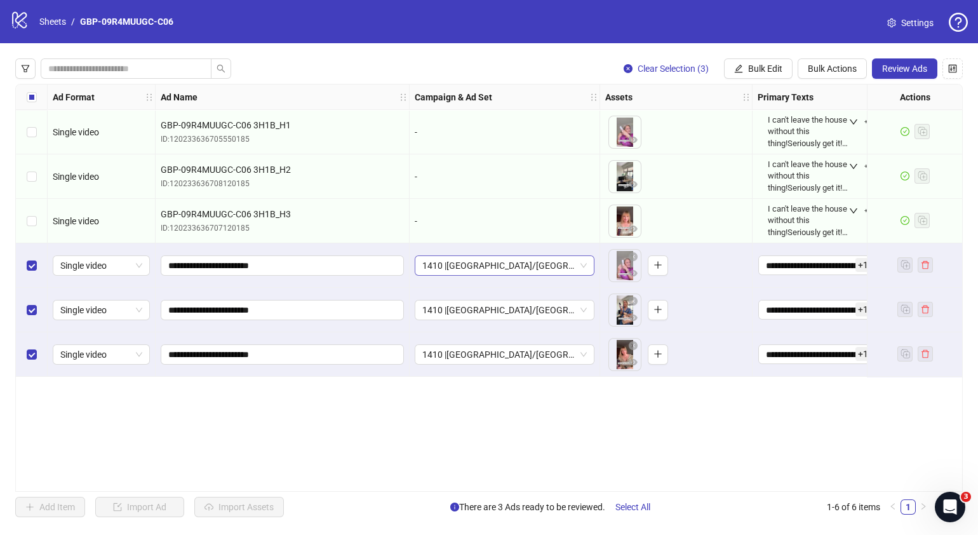
click at [590, 269] on div "1410 |USA/CA| GBP-09R4MUUGC-C06" at bounding box center [505, 265] width 180 height 20
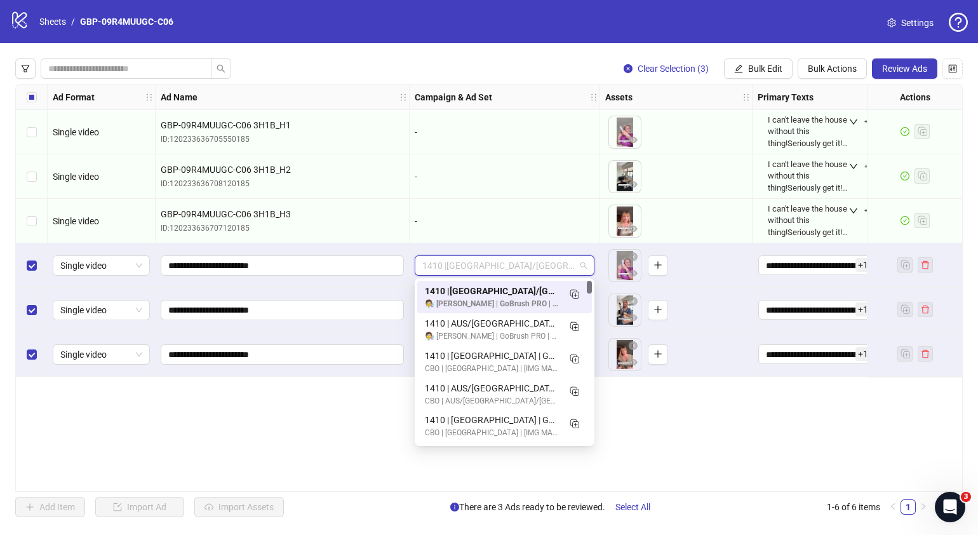
click at [718, 420] on div "Ad Format Ad Name Campaign & Ad Set Assets Primary Texts Headlines Descriptions…" at bounding box center [489, 288] width 948 height 408
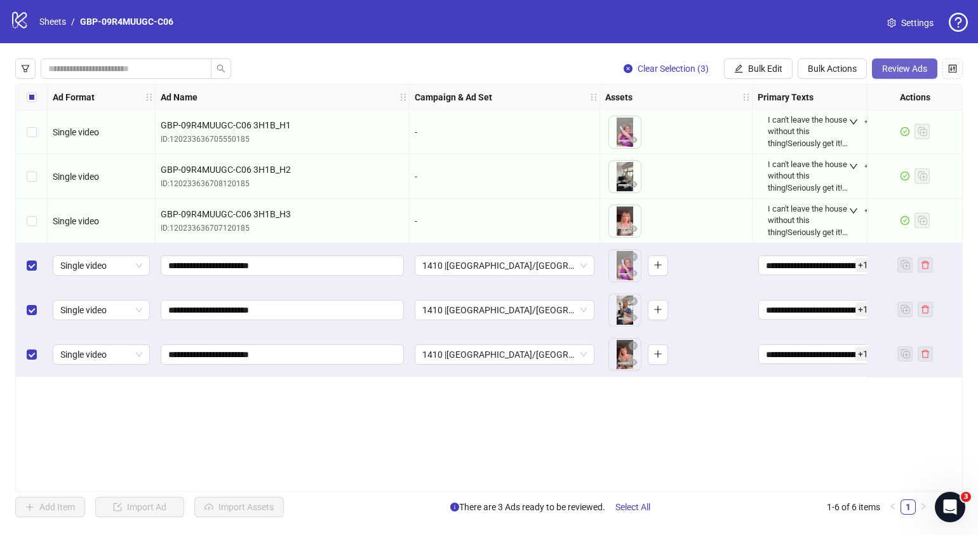
click at [910, 67] on span "Review Ads" at bounding box center [904, 69] width 45 height 10
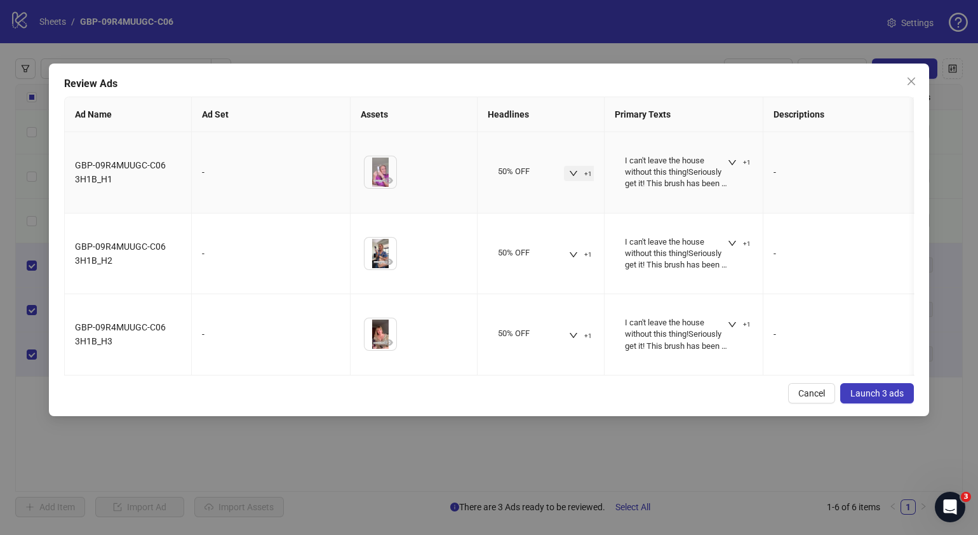
click at [578, 172] on button "+1" at bounding box center [580, 173] width 33 height 15
click at [732, 239] on icon "down" at bounding box center [732, 243] width 9 height 9
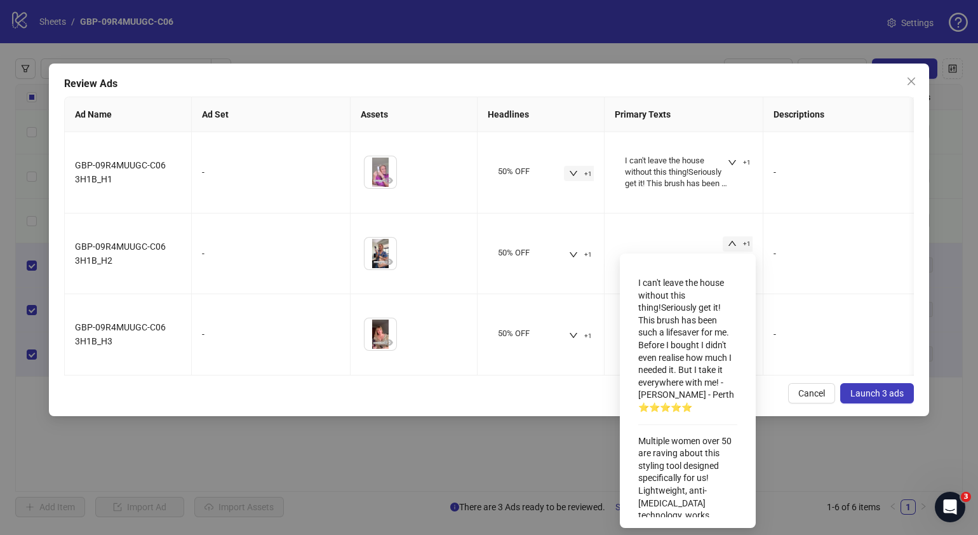
click at [470, 403] on div "Cancel Launch 3 ads" at bounding box center [489, 393] width 850 height 20
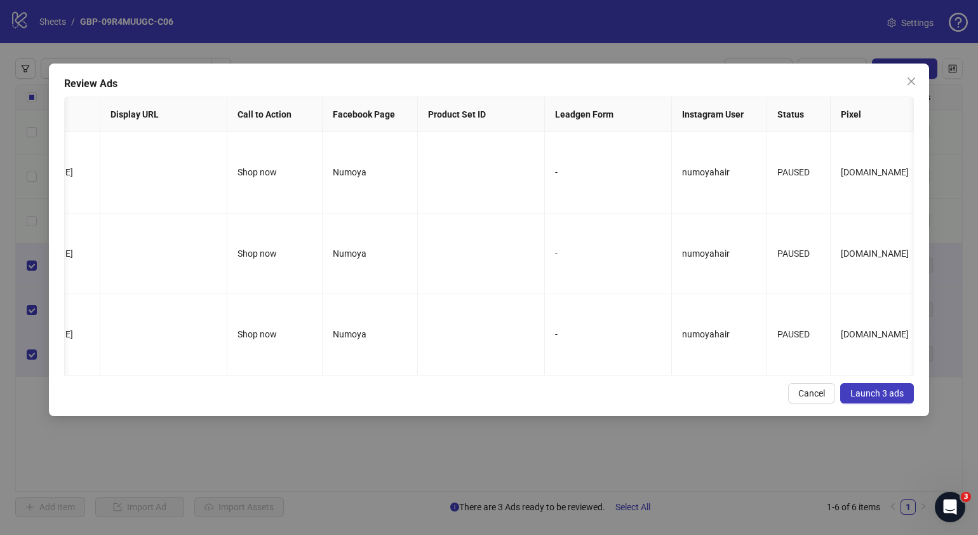
scroll to position [0, 1093]
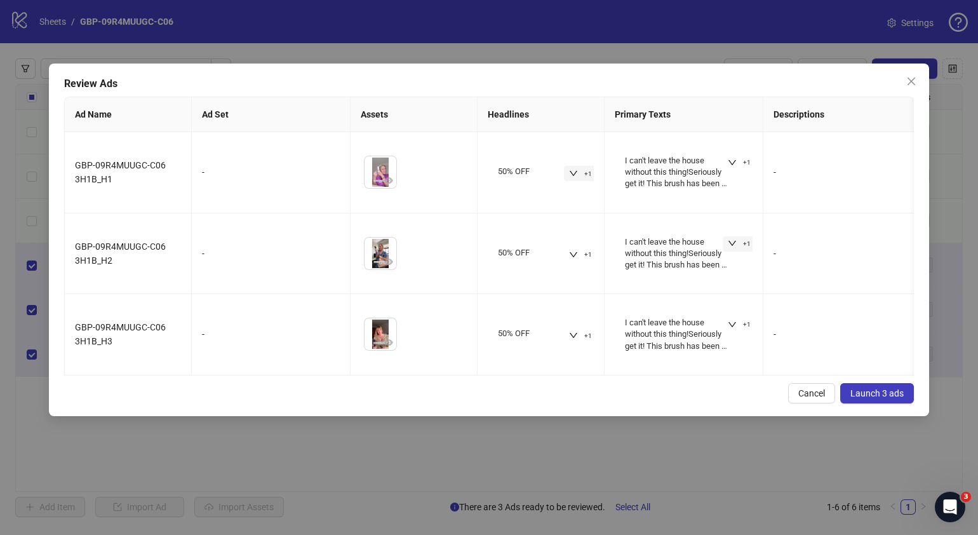
click at [887, 398] on span "Launch 3 ads" at bounding box center [877, 393] width 53 height 10
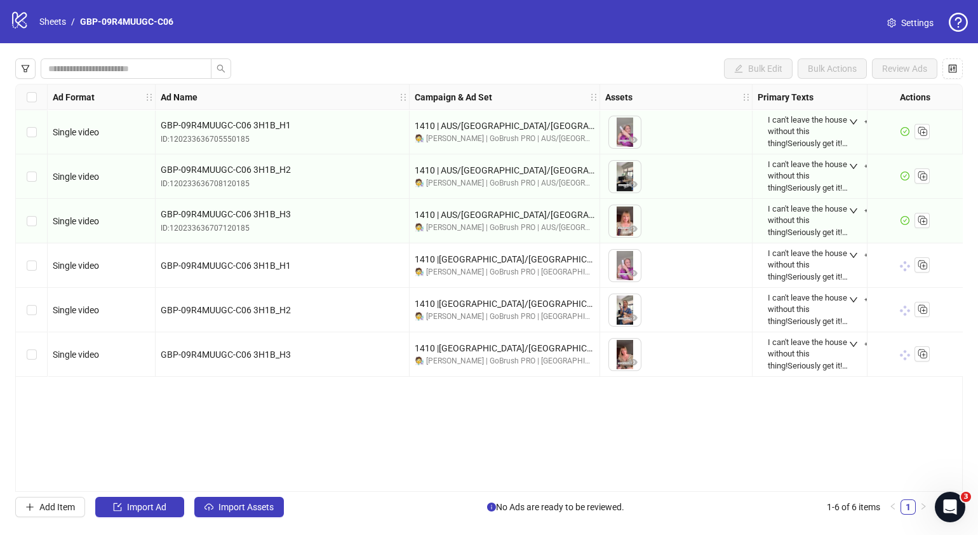
scroll to position [0, 127]
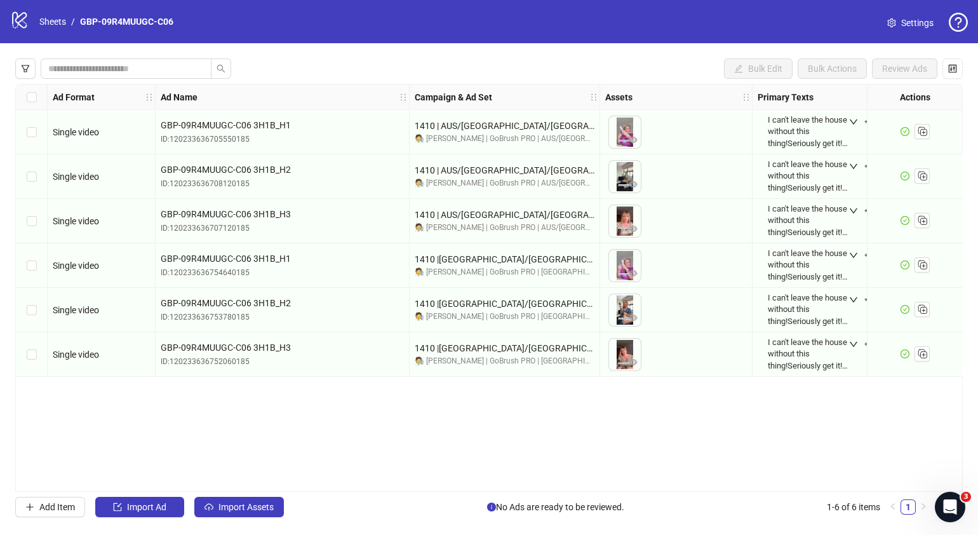
click at [65, 30] on div "logo/logo-mobile Sheets / GBP-09R4MUUGC-C06" at bounding box center [94, 21] width 168 height 23
click at [47, 24] on link "Sheets" at bounding box center [53, 22] width 32 height 14
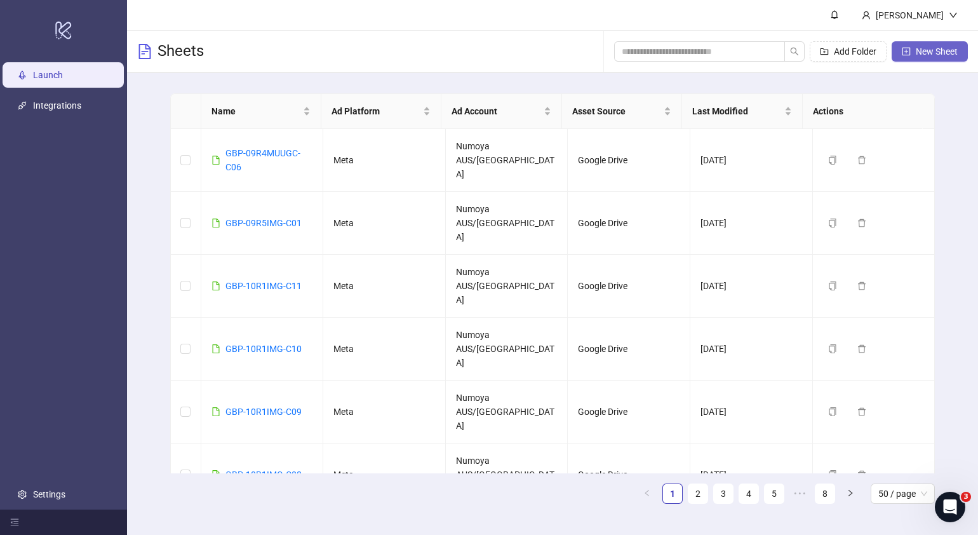
click at [940, 50] on span "New Sheet" at bounding box center [937, 51] width 42 height 10
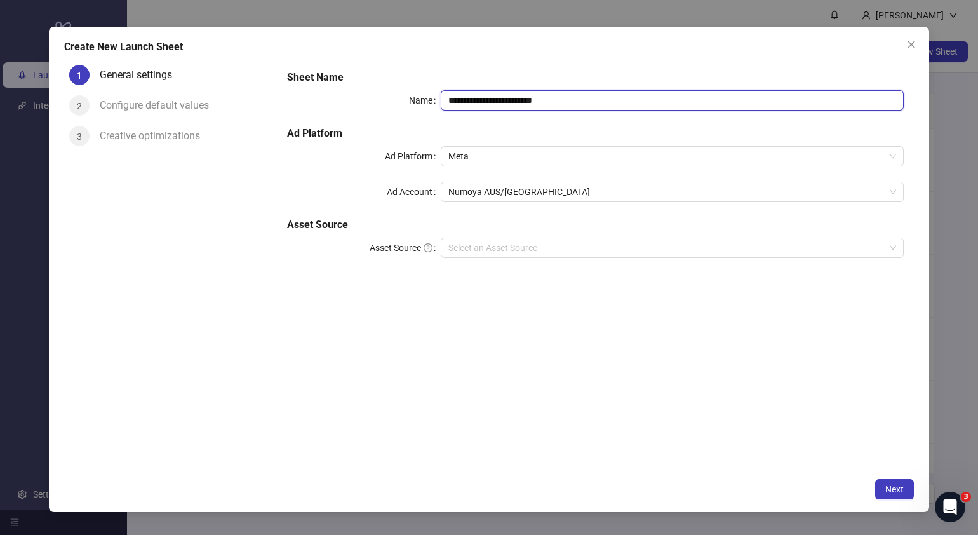
drag, startPoint x: 606, startPoint y: 100, endPoint x: 130, endPoint y: 130, distance: 476.8
click at [140, 130] on div "**********" at bounding box center [489, 266] width 850 height 412
paste input "text"
type input "**********"
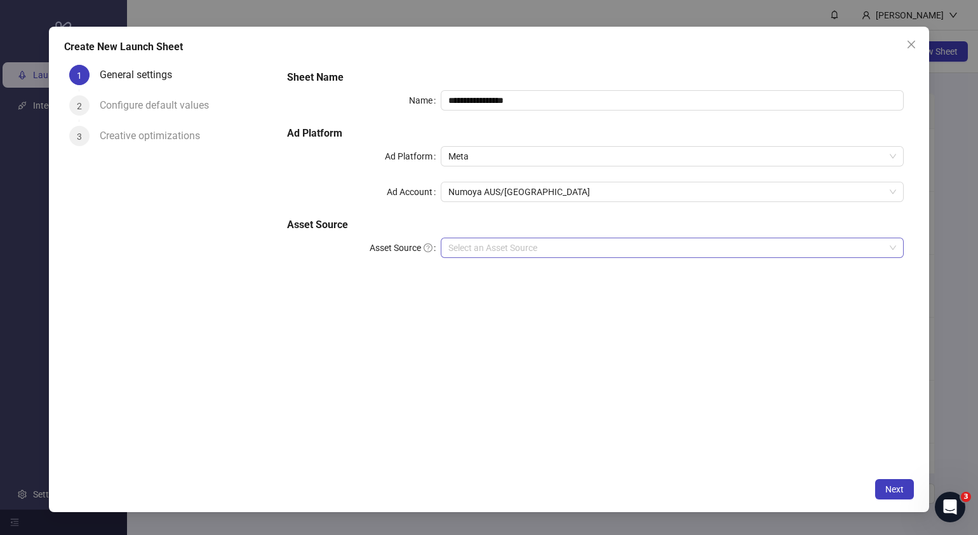
click at [537, 245] on input "Asset Source" at bounding box center [666, 247] width 436 height 19
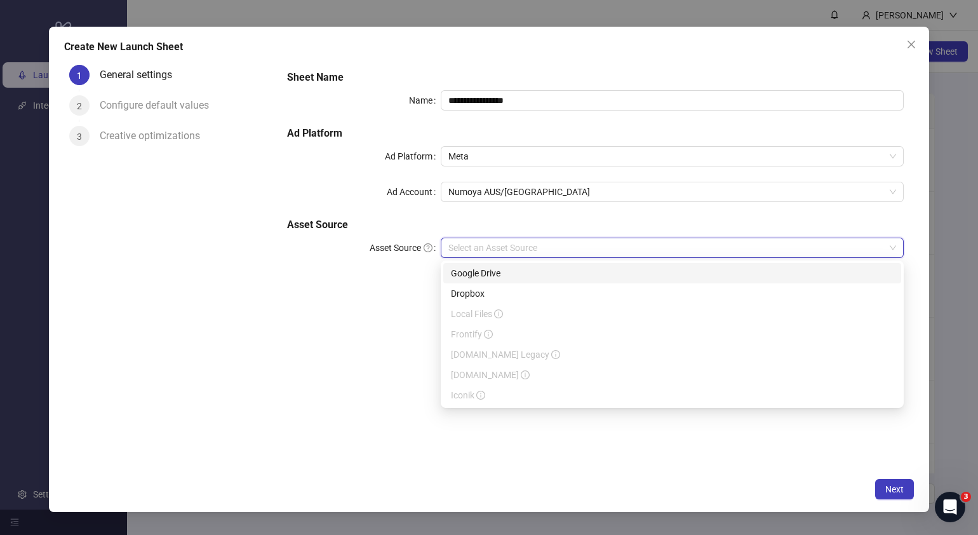
click at [514, 274] on div "Google Drive" at bounding box center [672, 273] width 443 height 14
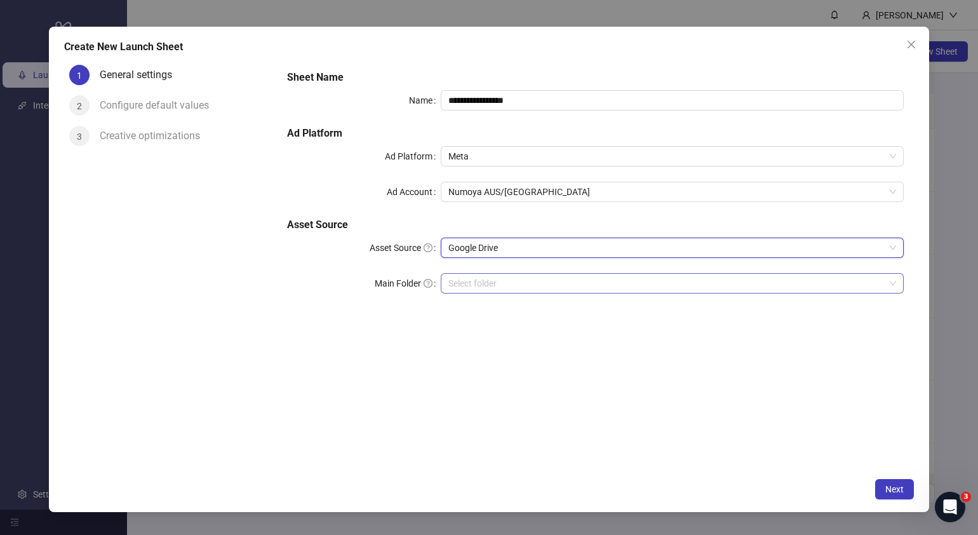
click at [474, 285] on input "Main Folder" at bounding box center [666, 283] width 436 height 19
click at [478, 285] on input "Main Folder" at bounding box center [666, 283] width 436 height 19
click at [895, 489] on span "Next" at bounding box center [895, 489] width 18 height 10
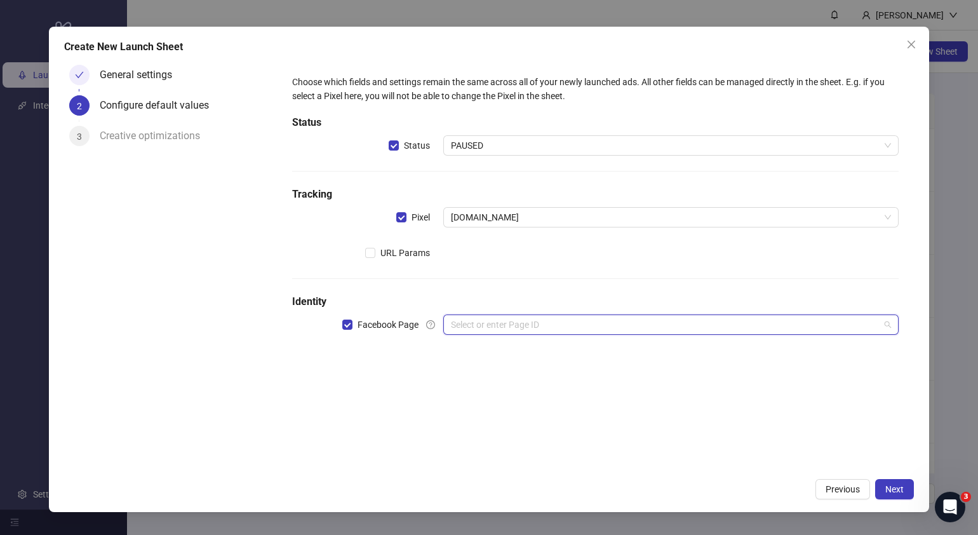
click at [502, 318] on input "search" at bounding box center [665, 324] width 429 height 19
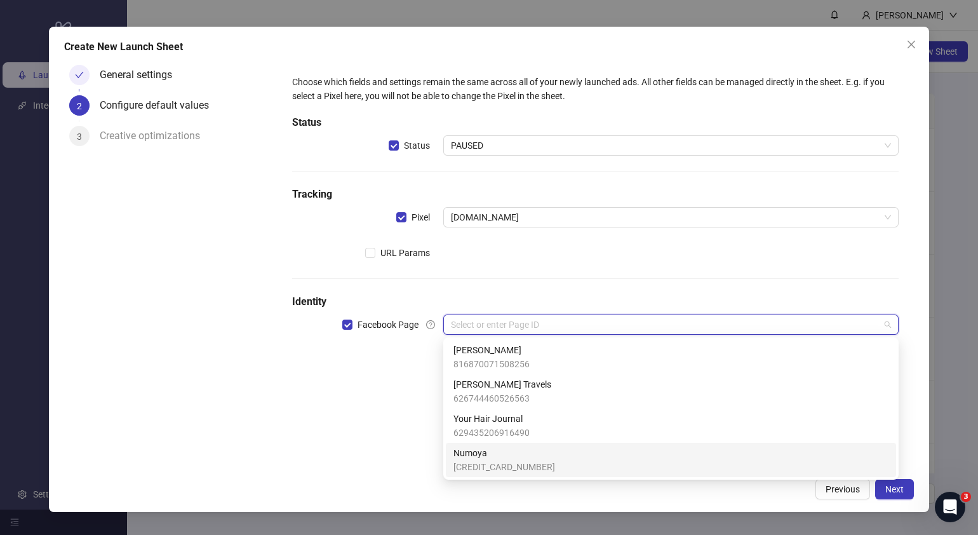
click at [486, 457] on span "Numoya" at bounding box center [505, 453] width 102 height 14
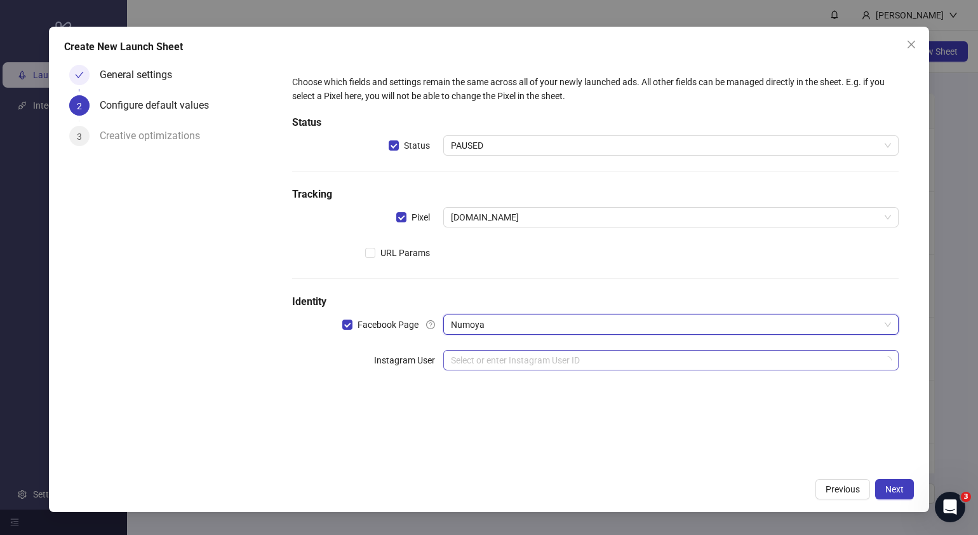
click at [527, 362] on input "search" at bounding box center [665, 360] width 429 height 19
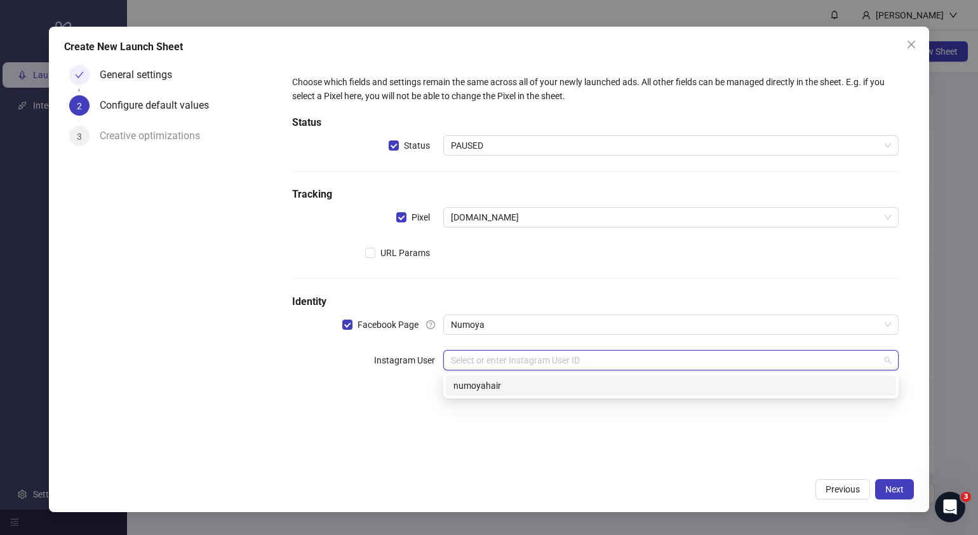
click at [515, 391] on div "numoyahair" at bounding box center [671, 386] width 435 height 14
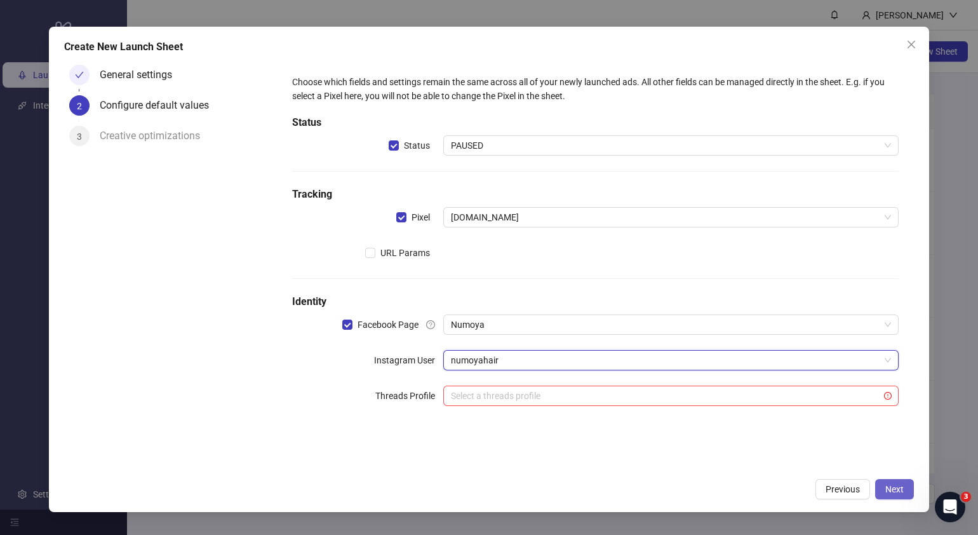
click at [900, 489] on span "Next" at bounding box center [895, 489] width 18 height 10
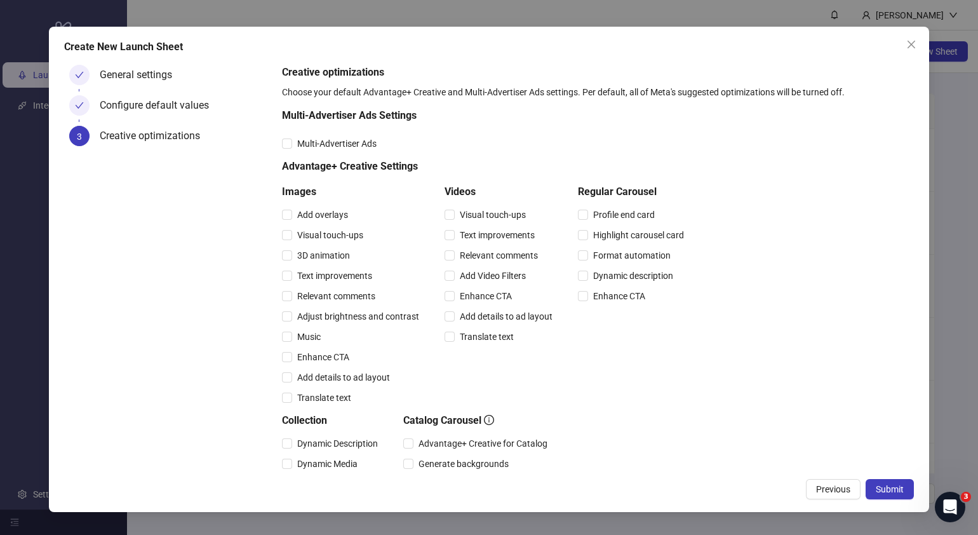
click at [900, 489] on span "Submit" at bounding box center [890, 489] width 28 height 10
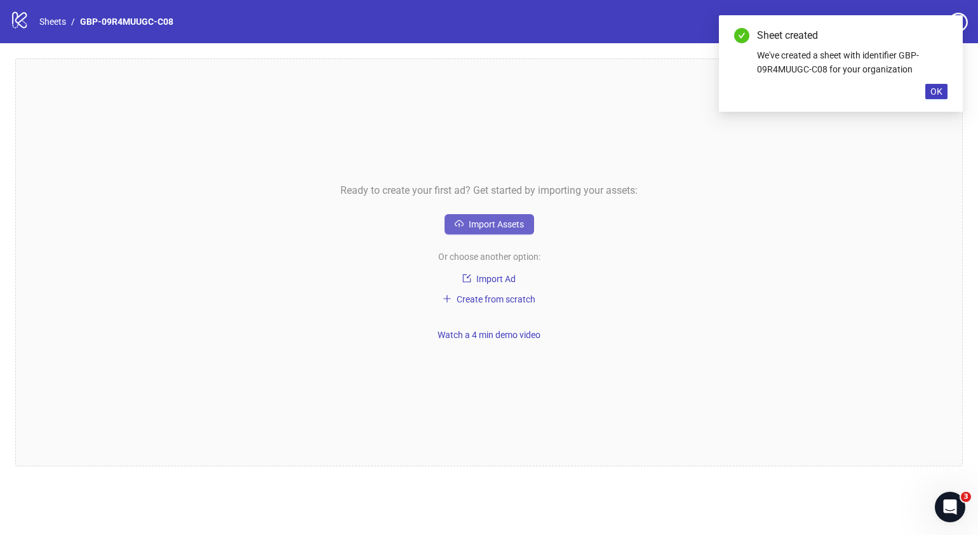
click at [477, 217] on button "Import Assets" at bounding box center [490, 224] width 90 height 20
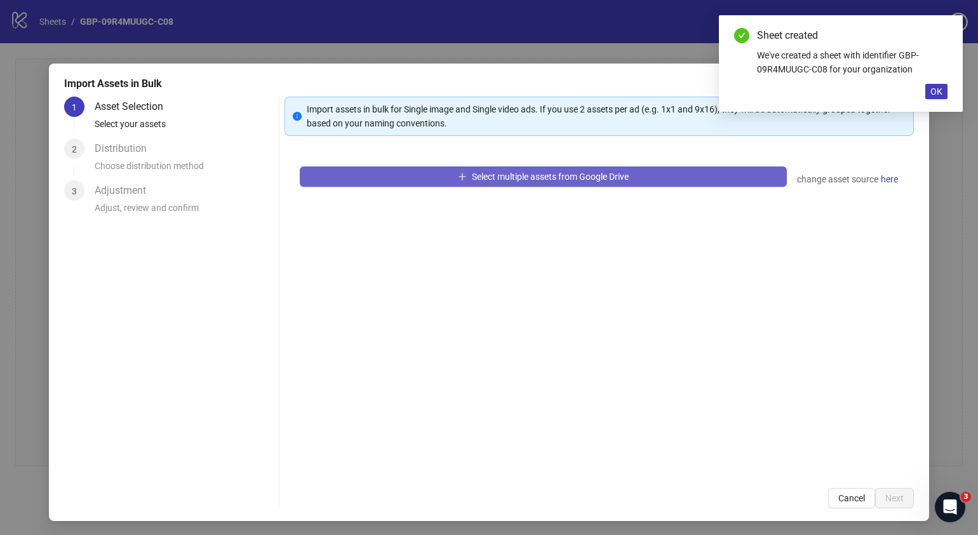
click at [532, 172] on span "Select multiple assets from Google Drive" at bounding box center [550, 177] width 157 height 10
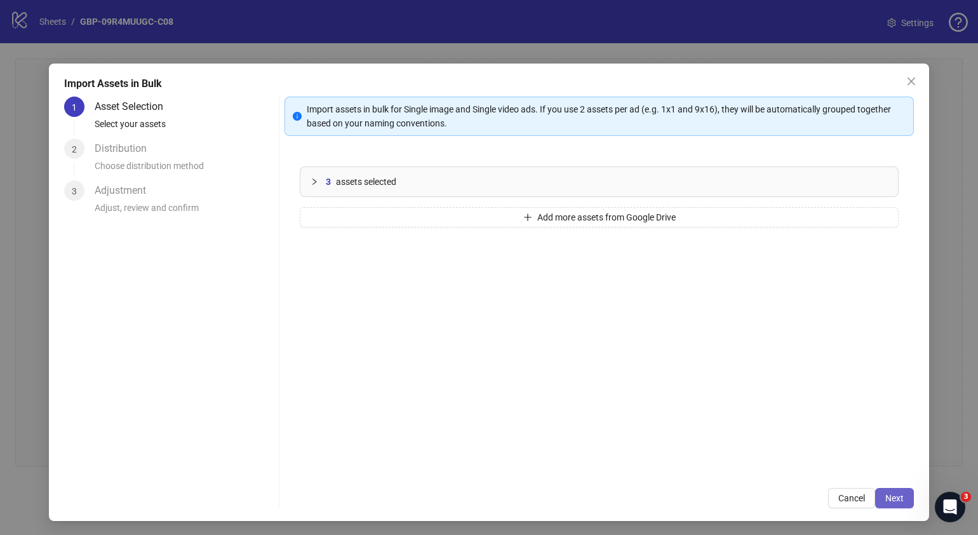
click at [886, 501] on span "Next" at bounding box center [895, 498] width 18 height 10
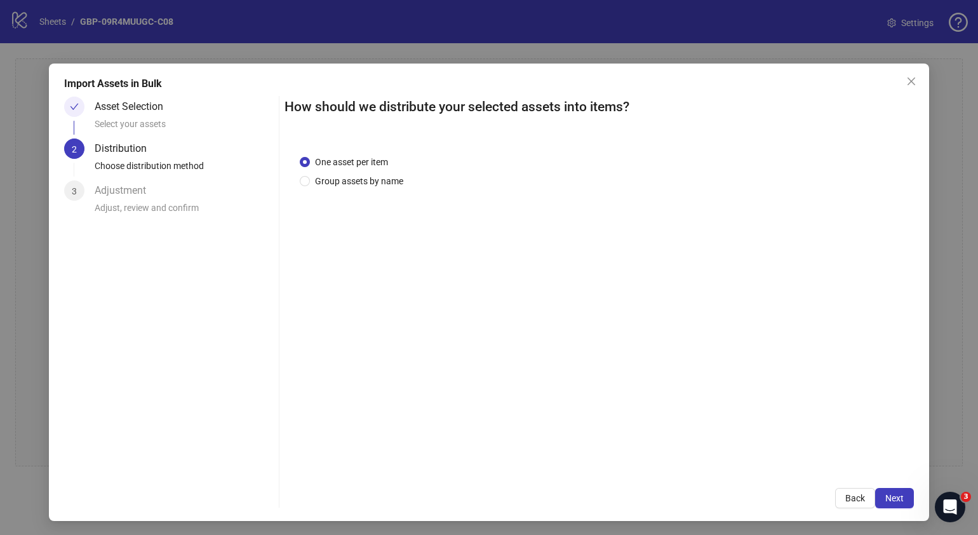
click at [886, 499] on span "Next" at bounding box center [895, 498] width 18 height 10
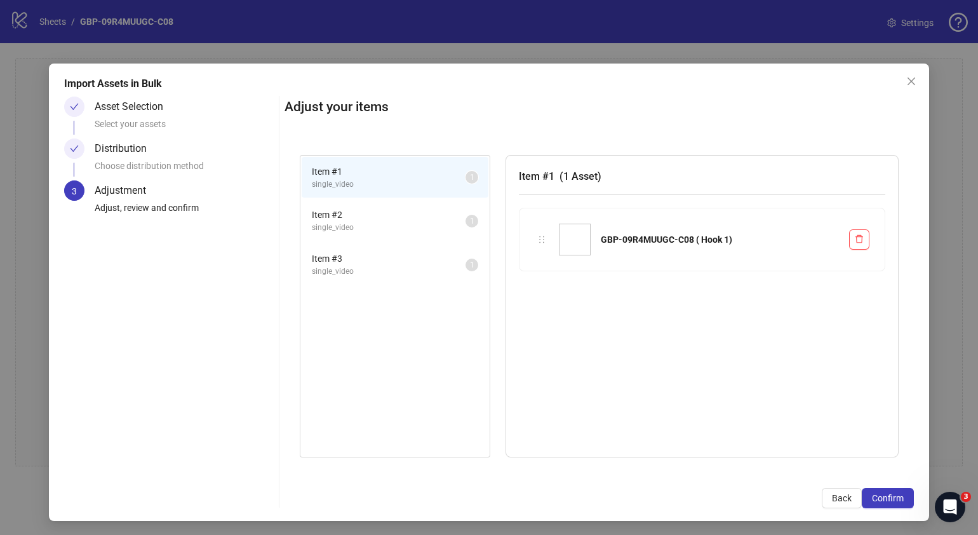
click at [880, 499] on span "Confirm" at bounding box center [888, 498] width 32 height 10
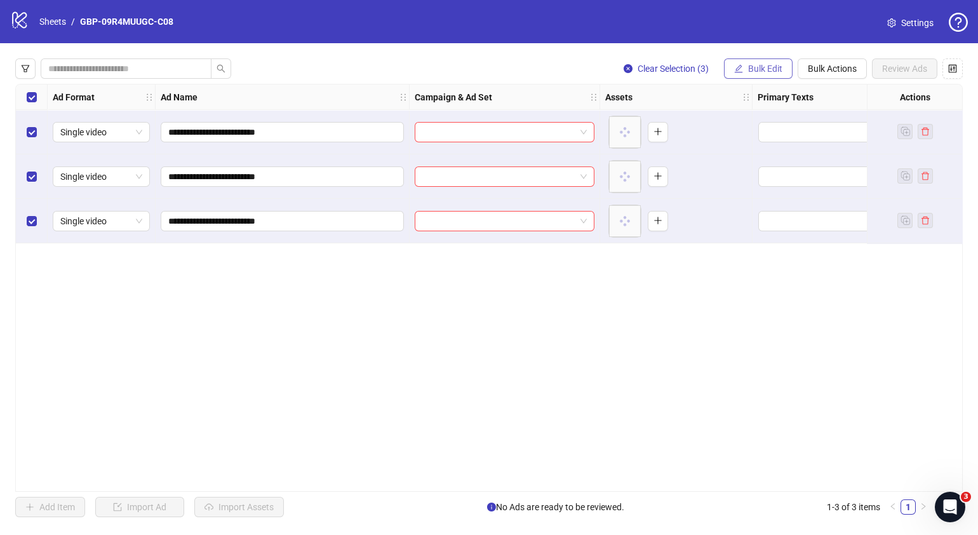
click at [770, 73] on span "Bulk Edit" at bounding box center [765, 69] width 34 height 10
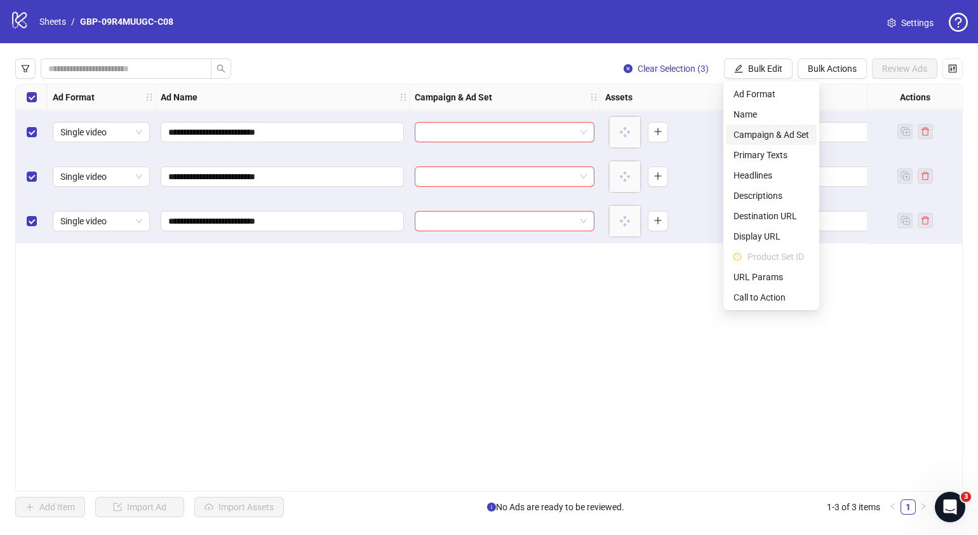
click at [779, 135] on span "Campaign & Ad Set" at bounding box center [772, 135] width 76 height 14
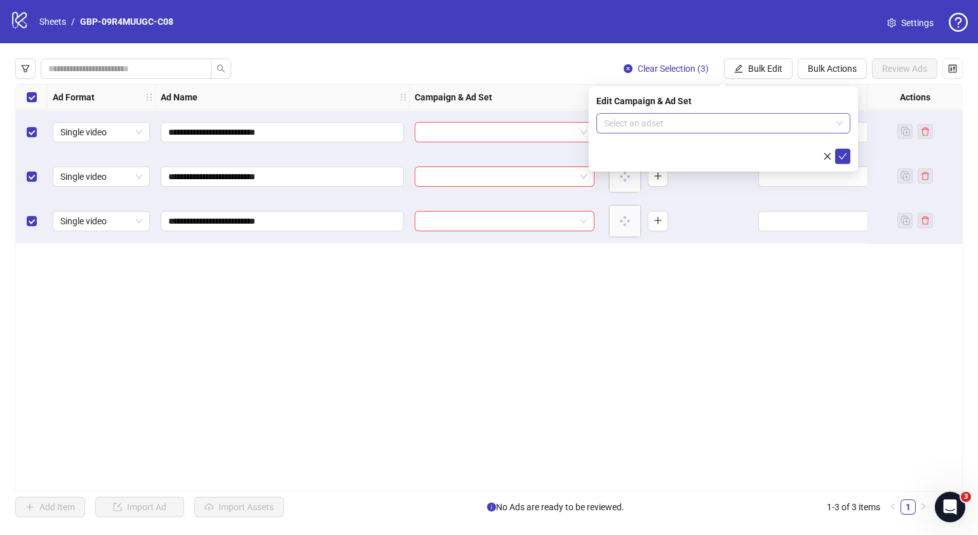
click at [833, 125] on span at bounding box center [723, 123] width 239 height 19
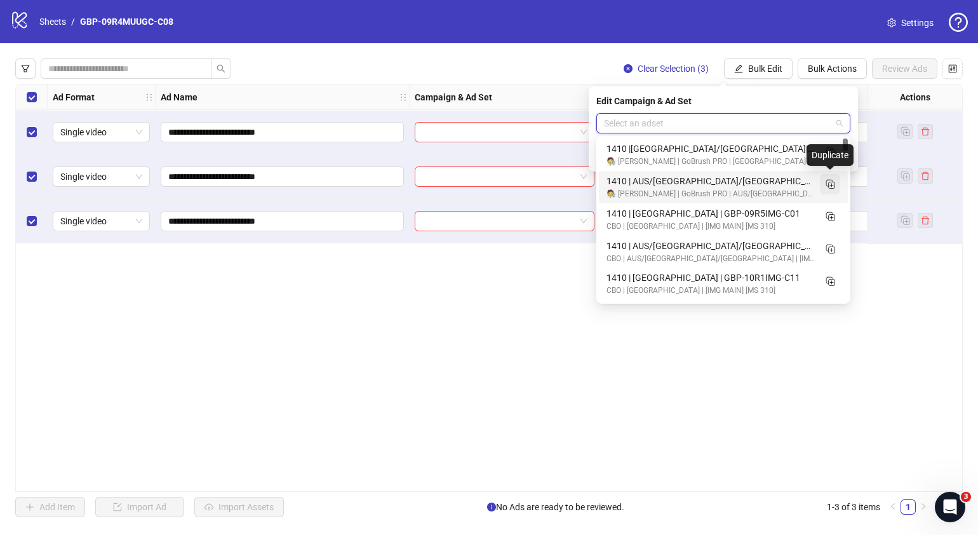
click at [832, 187] on icon "Duplicate" at bounding box center [830, 183] width 13 height 13
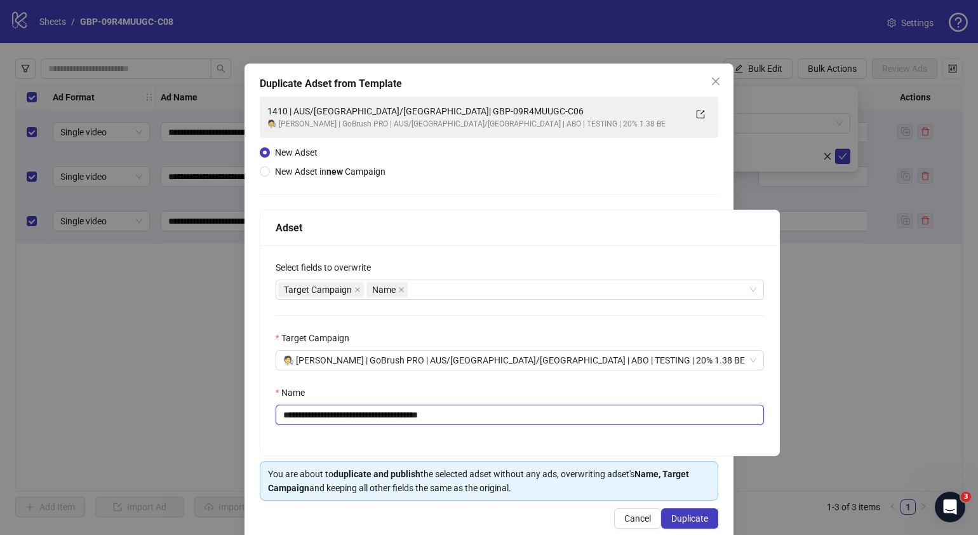
drag, startPoint x: 490, startPoint y: 412, endPoint x: 360, endPoint y: 422, distance: 130.6
click at [360, 422] on input "**********" at bounding box center [520, 415] width 489 height 20
paste input "text"
type input "**********"
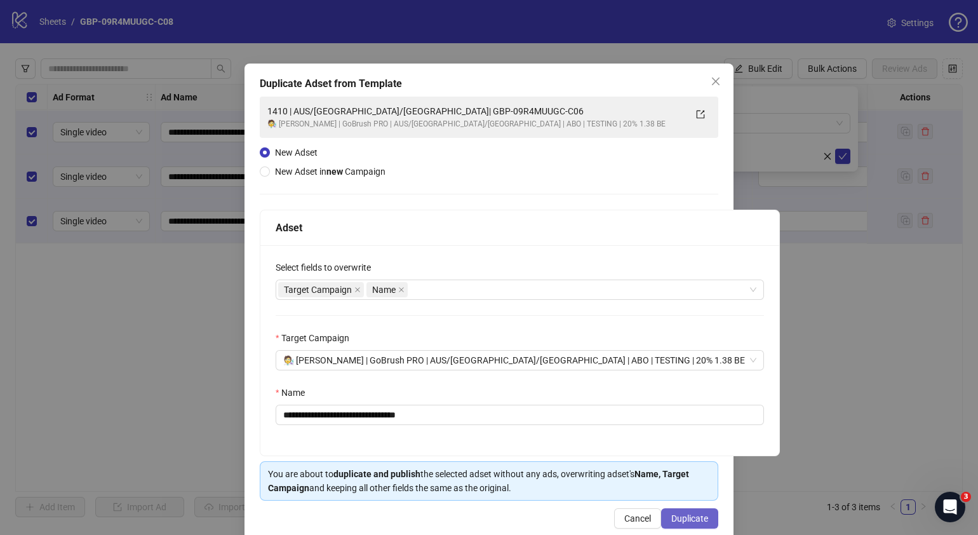
click at [673, 515] on span "Duplicate" at bounding box center [689, 518] width 37 height 10
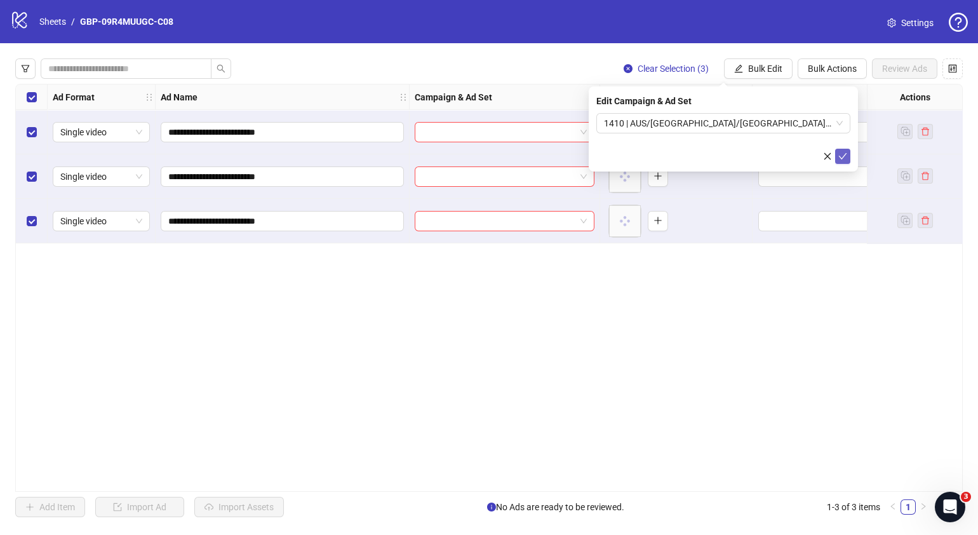
click at [845, 161] on span "submit" at bounding box center [843, 156] width 9 height 10
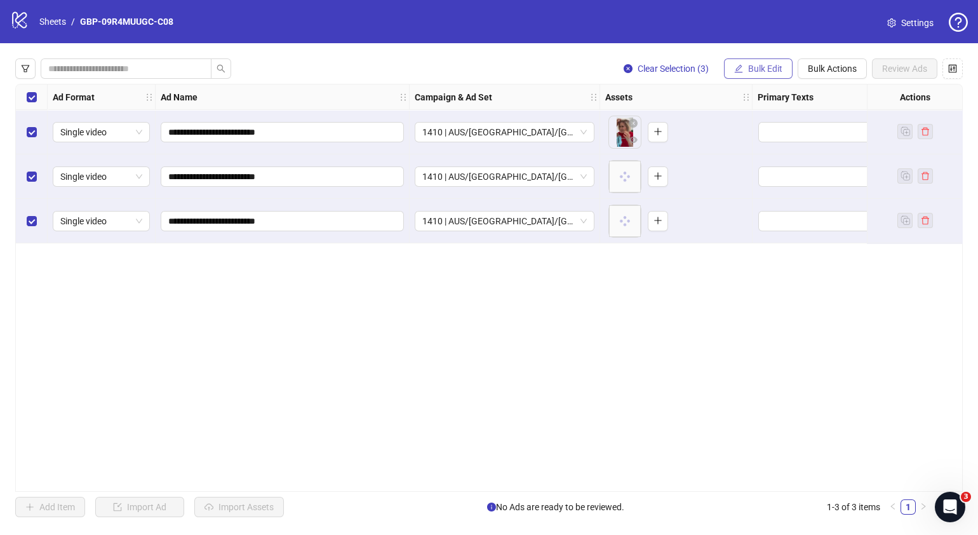
click at [750, 61] on button "Bulk Edit" at bounding box center [758, 68] width 69 height 20
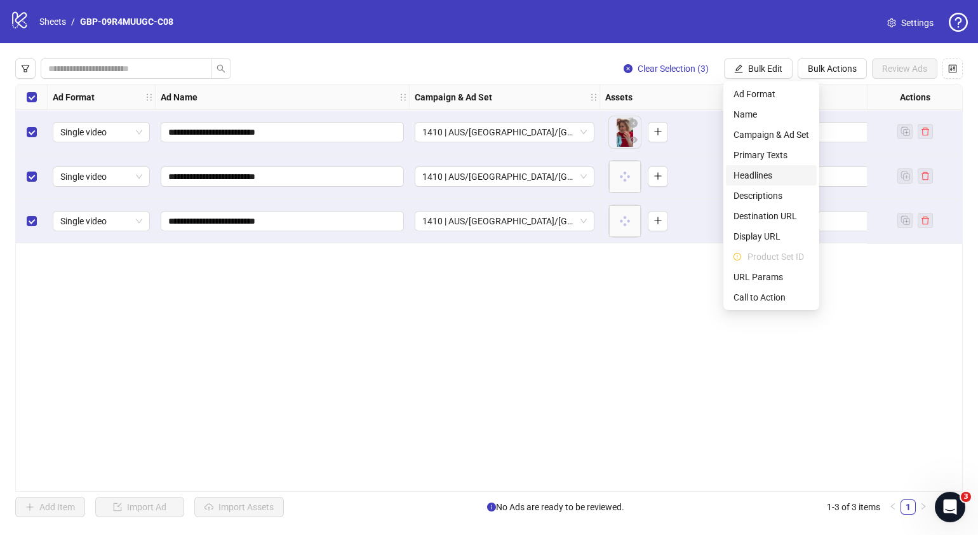
click at [765, 175] on span "Headlines" at bounding box center [772, 175] width 76 height 14
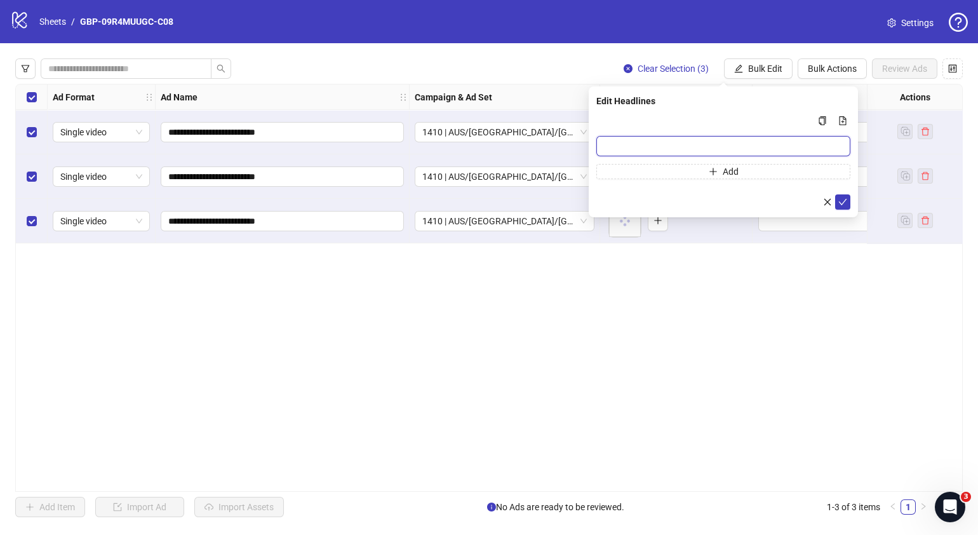
click at [735, 143] on input "Multi-input container - paste or copy values" at bounding box center [723, 146] width 254 height 20
paste input "*******"
type input "*******"
click at [664, 171] on button "Add" at bounding box center [723, 171] width 254 height 15
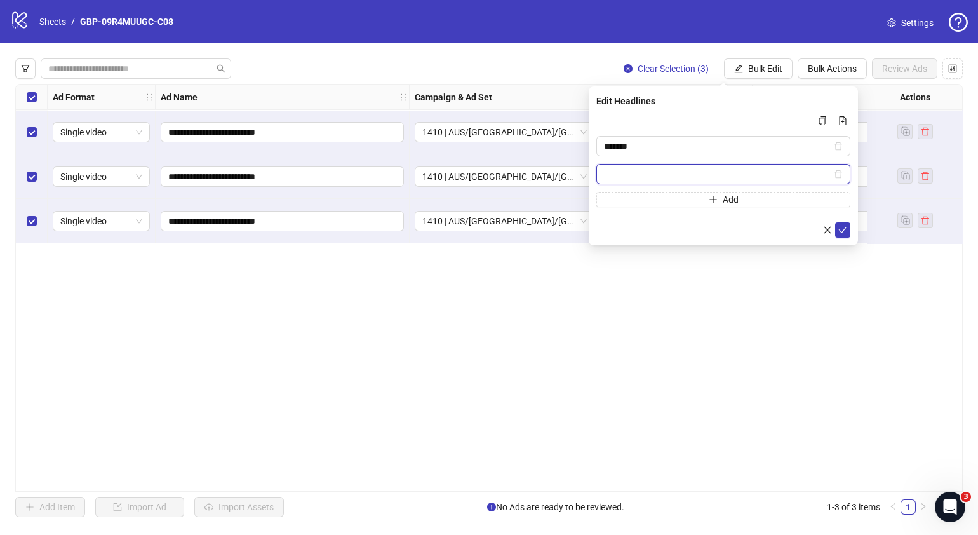
paste input "**********"
type input "**********"
click at [849, 229] on button "submit" at bounding box center [842, 229] width 15 height 15
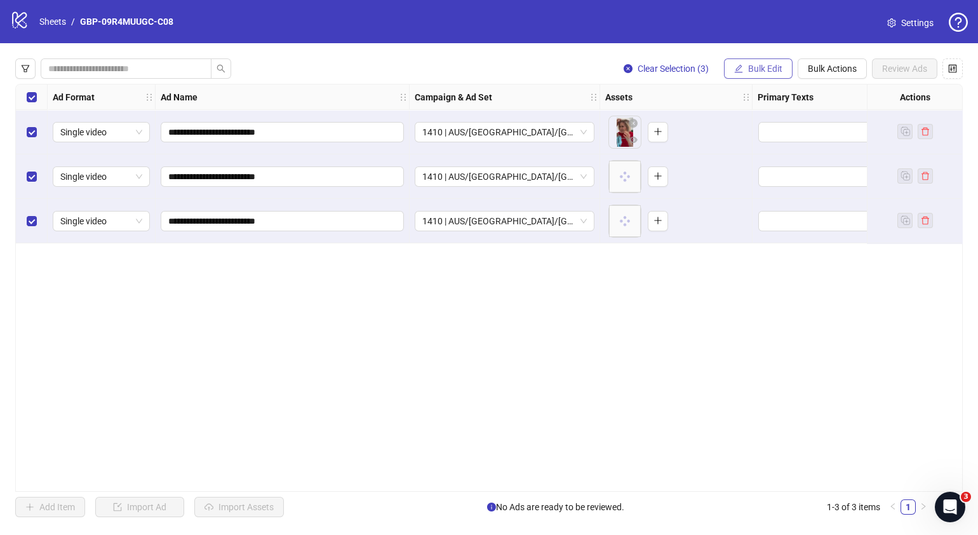
click at [763, 69] on span "Bulk Edit" at bounding box center [765, 69] width 34 height 10
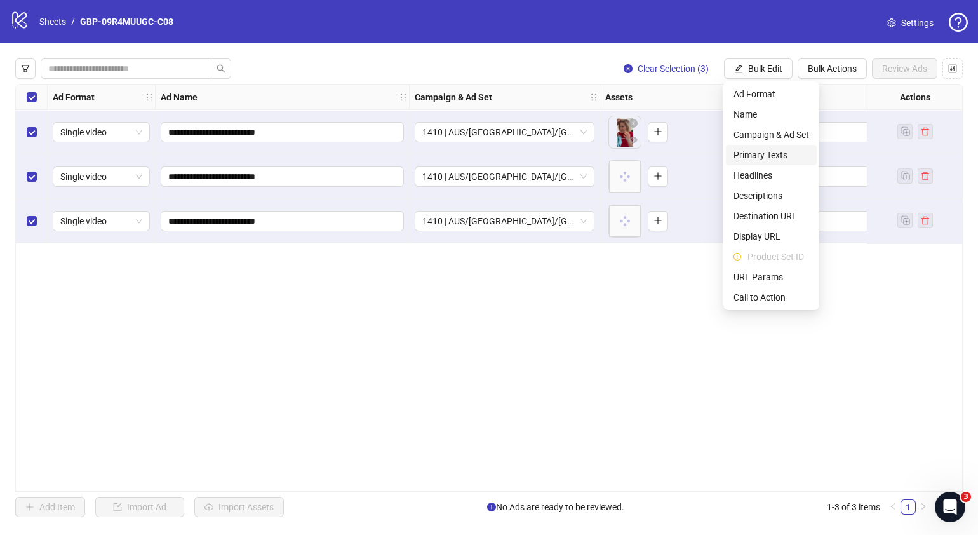
click at [772, 156] on span "Primary Texts" at bounding box center [772, 155] width 76 height 14
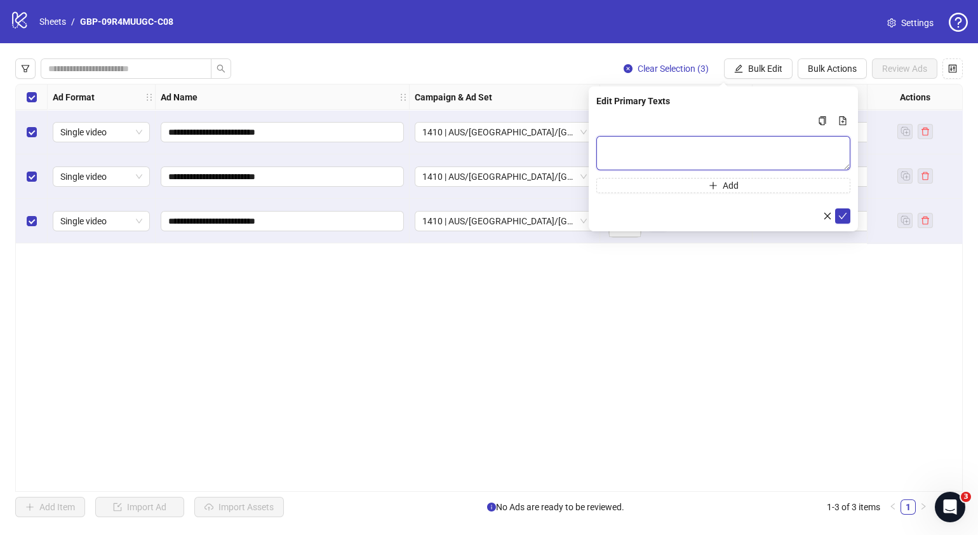
click at [696, 152] on textarea "Multi-text input container - paste or copy values" at bounding box center [723, 153] width 254 height 34
paste textarea "**********"
type textarea "**********"
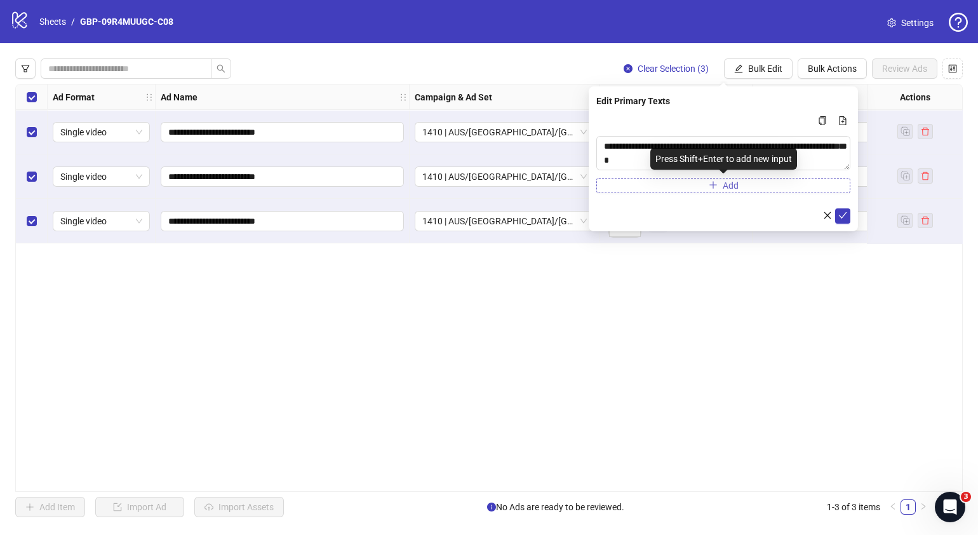
click at [686, 184] on button "Add" at bounding box center [723, 185] width 254 height 15
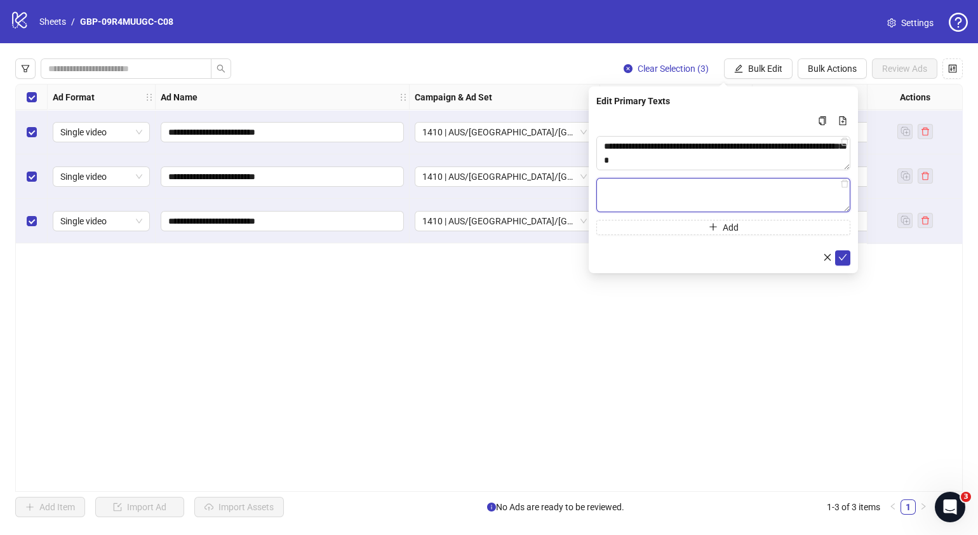
drag, startPoint x: 663, startPoint y: 189, endPoint x: 713, endPoint y: 184, distance: 51.0
click at [662, 188] on textarea "Multi-text input container - paste or copy values" at bounding box center [723, 195] width 254 height 34
paste textarea "**********"
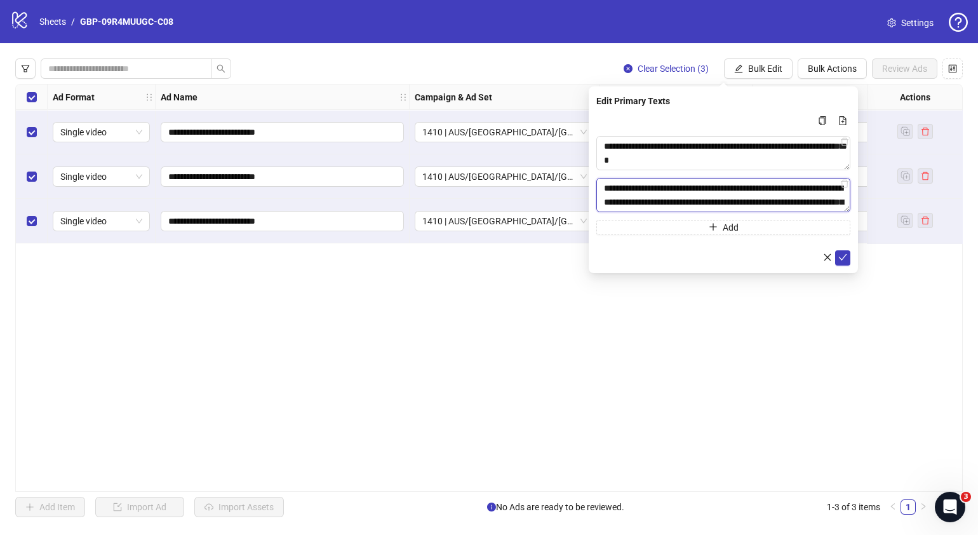
scroll to position [261, 0]
type textarea "**********"
click at [844, 261] on span "submit" at bounding box center [843, 257] width 9 height 10
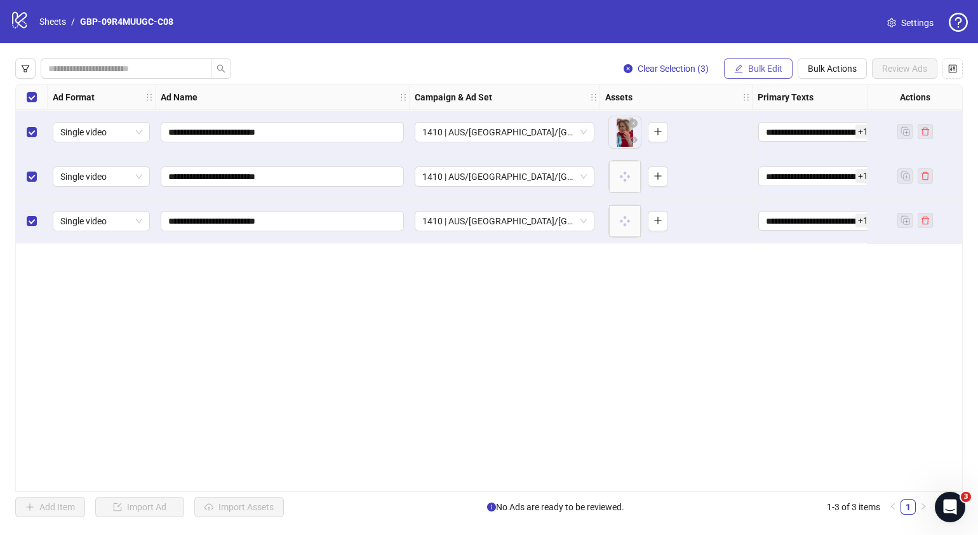
click at [763, 70] on span "Bulk Edit" at bounding box center [765, 69] width 34 height 10
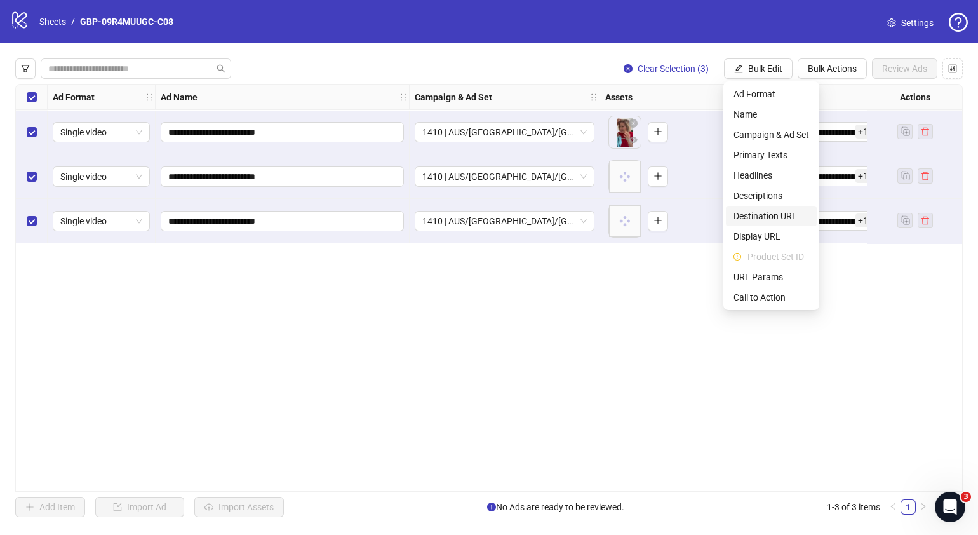
click at [759, 210] on span "Destination URL" at bounding box center [772, 216] width 76 height 14
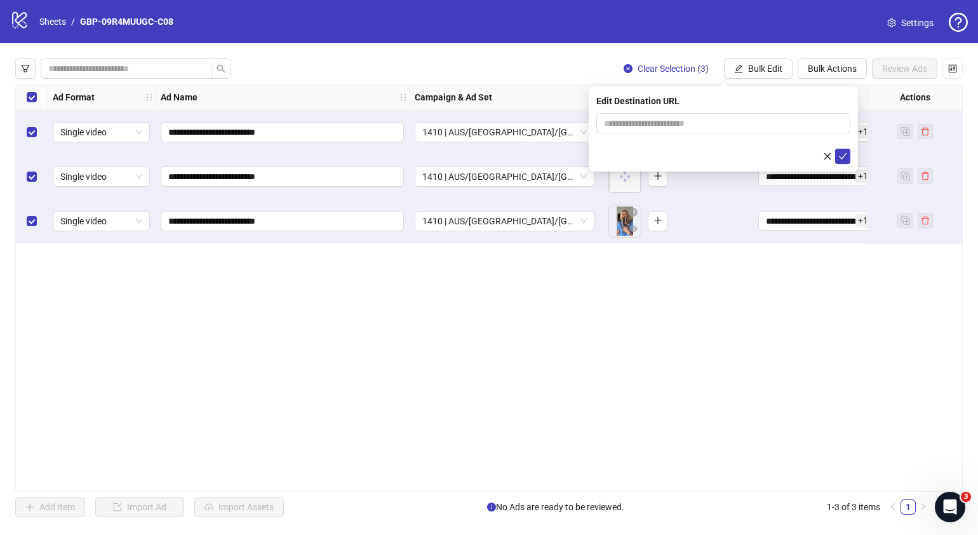
click at [735, 133] on form at bounding box center [723, 138] width 254 height 51
click at [739, 123] on input "text" at bounding box center [718, 123] width 229 height 14
paste input "**********"
type input "**********"
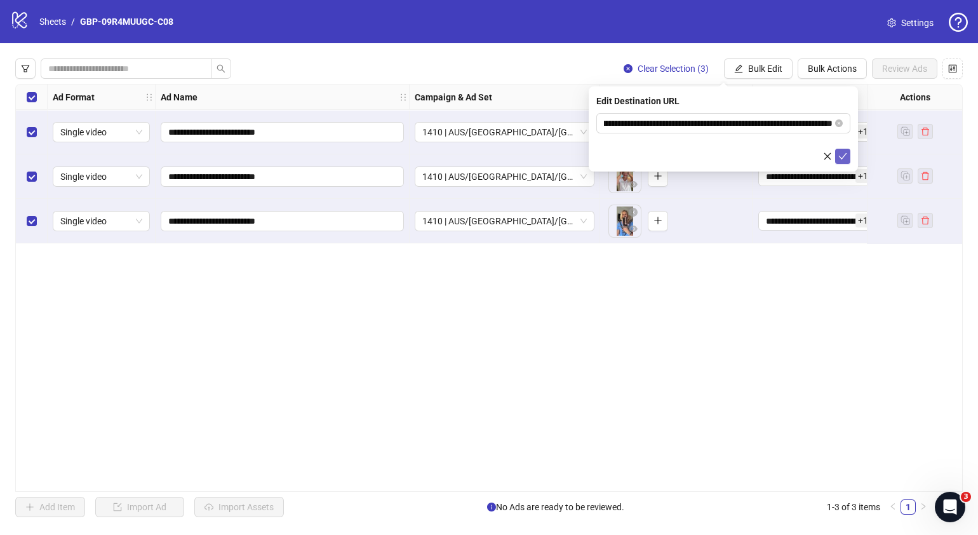
click at [837, 153] on button "submit" at bounding box center [842, 156] width 15 height 15
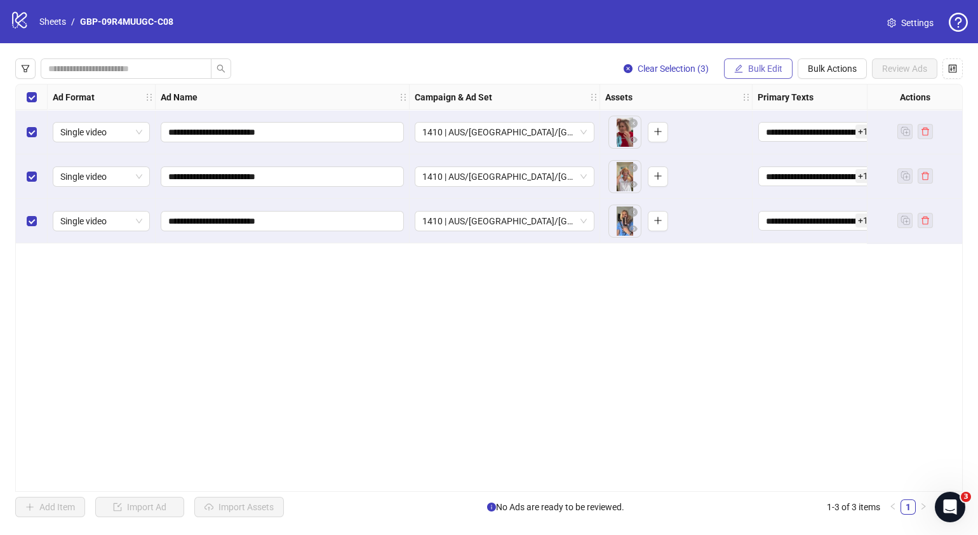
click at [779, 62] on button "Bulk Edit" at bounding box center [758, 68] width 69 height 20
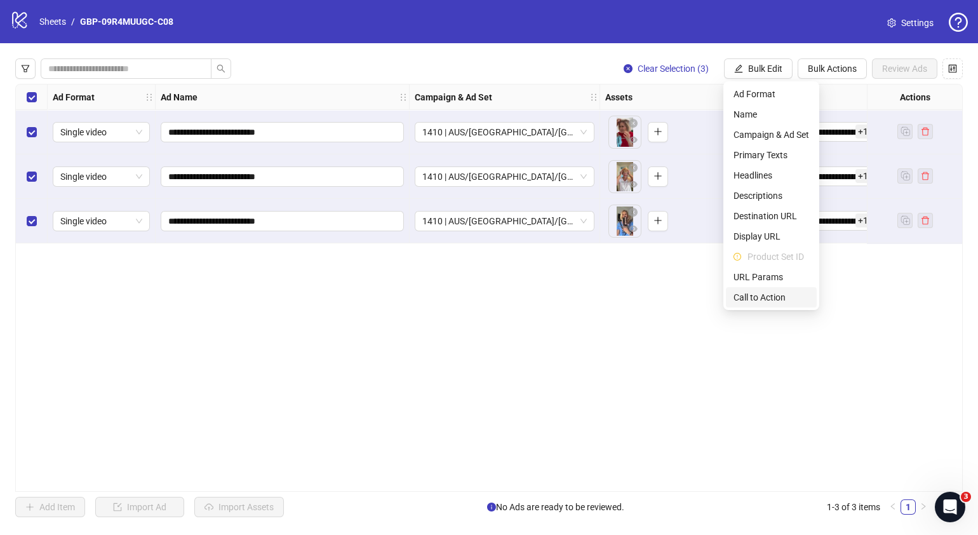
click at [776, 291] on span "Call to Action" at bounding box center [772, 297] width 76 height 14
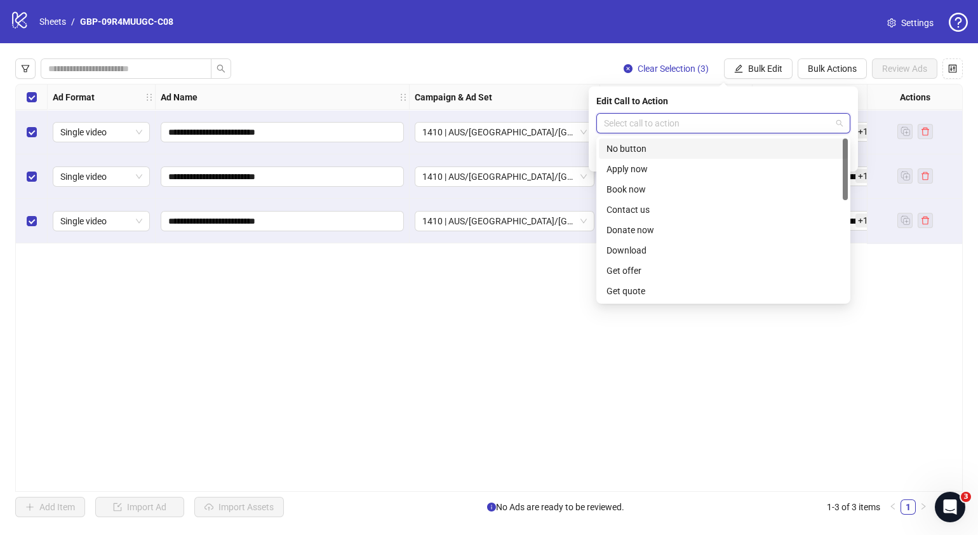
click at [766, 120] on input "search" at bounding box center [717, 123] width 227 height 19
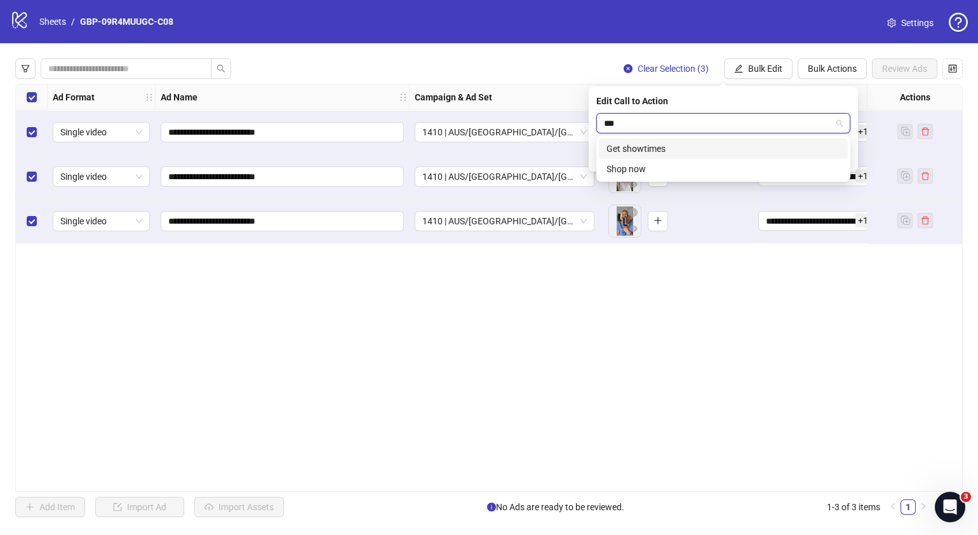
type input "****"
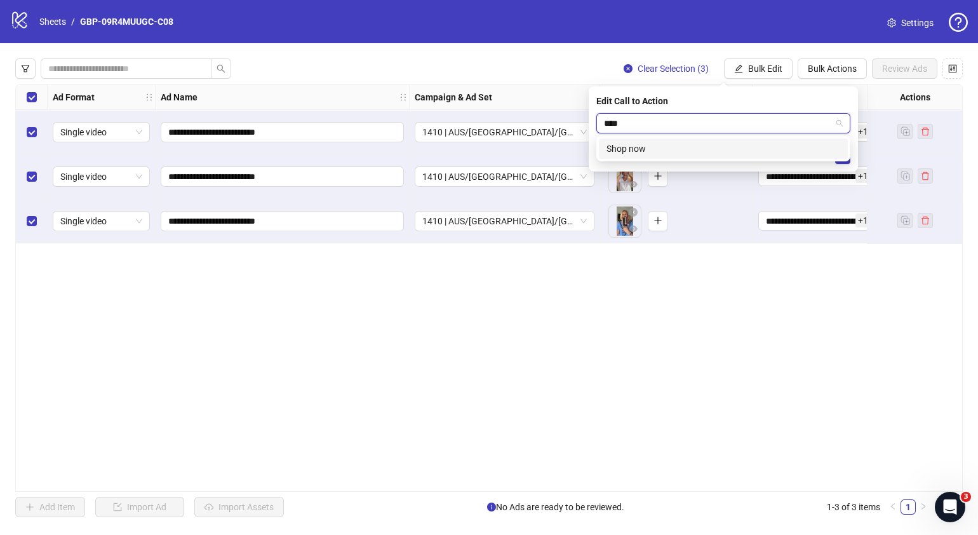
click at [735, 149] on div "Shop now" at bounding box center [724, 149] width 234 height 14
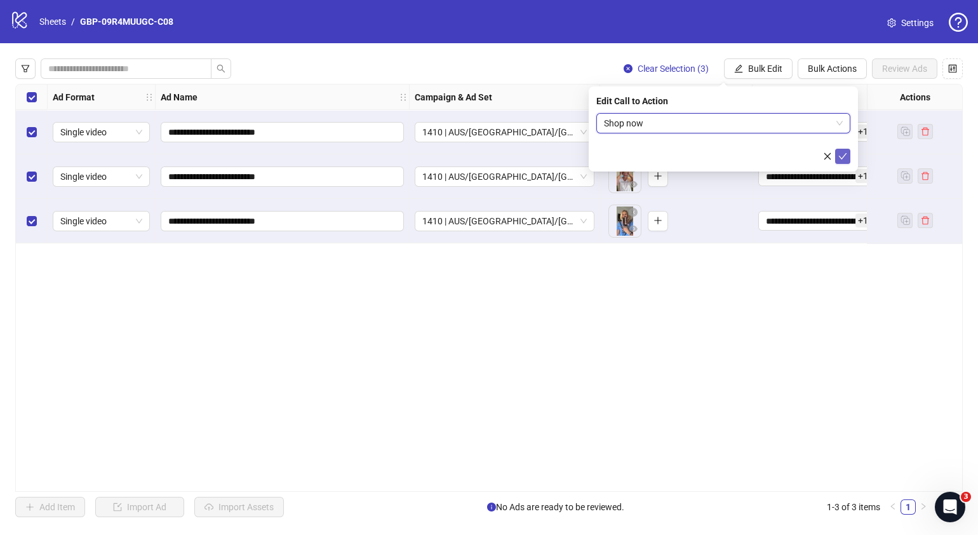
click at [839, 154] on icon "check" at bounding box center [843, 156] width 9 height 9
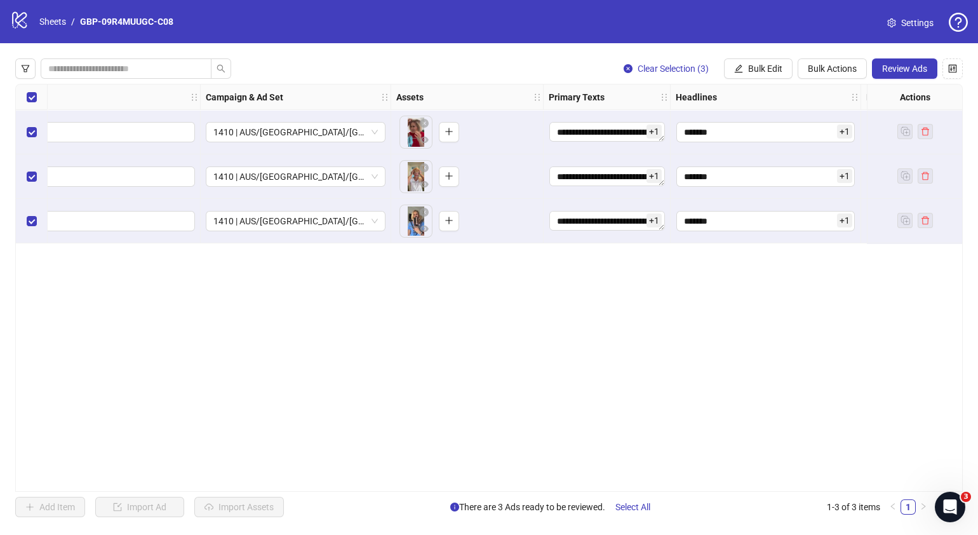
scroll to position [0, 215]
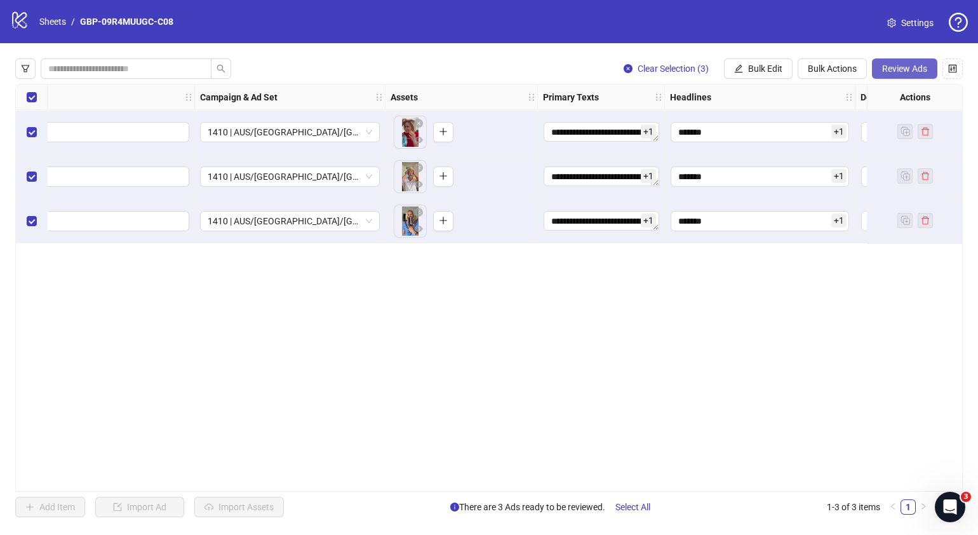
click at [913, 71] on span "Review Ads" at bounding box center [904, 69] width 45 height 10
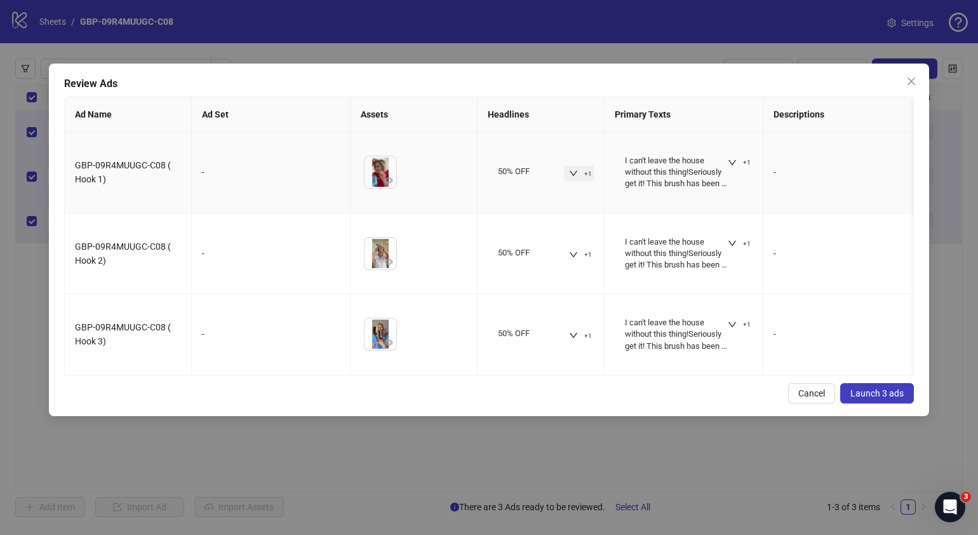
click at [569, 178] on button "+1" at bounding box center [580, 173] width 33 height 15
click at [729, 159] on icon "down" at bounding box center [732, 162] width 9 height 9
click at [539, 394] on div "Cancel Launch 3 ads" at bounding box center [489, 393] width 850 height 20
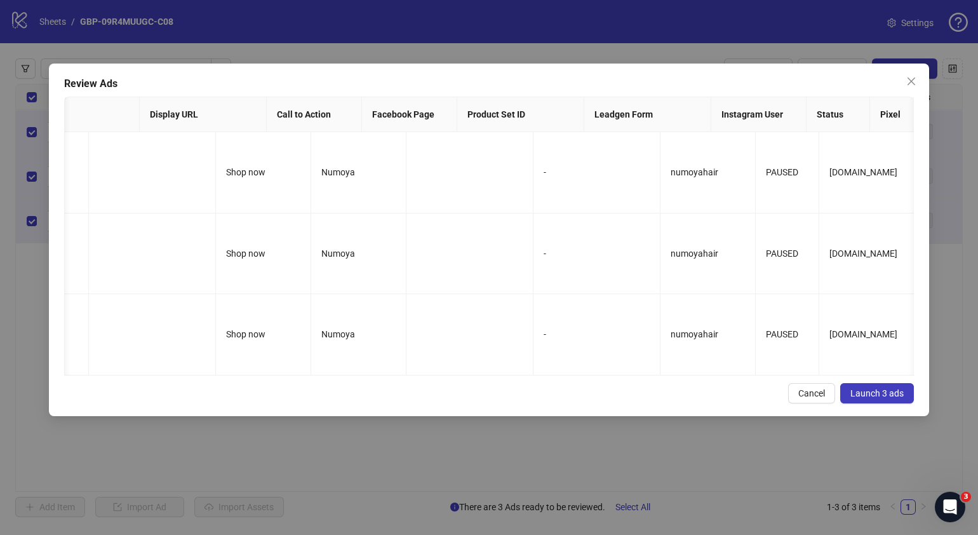
scroll to position [0, 0]
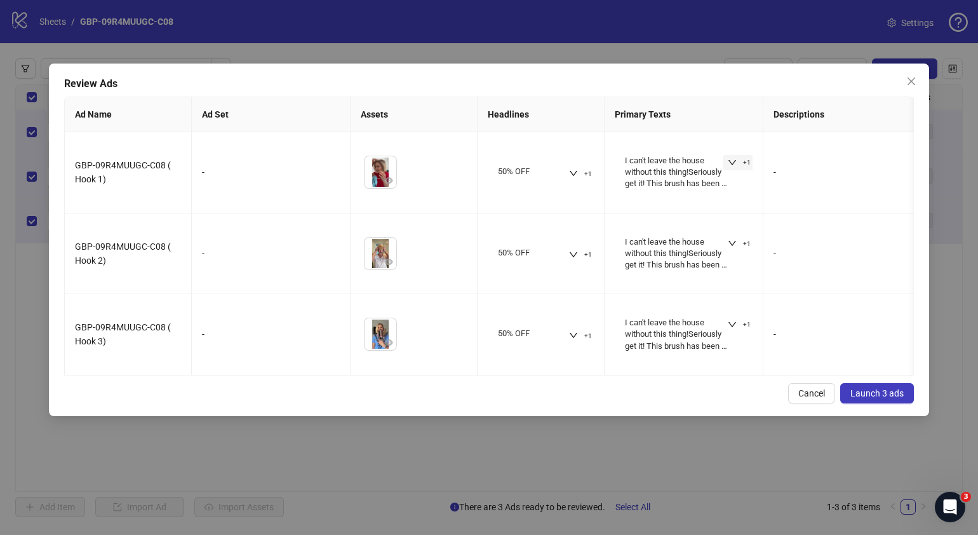
click at [875, 398] on span "Launch 3 ads" at bounding box center [877, 393] width 53 height 10
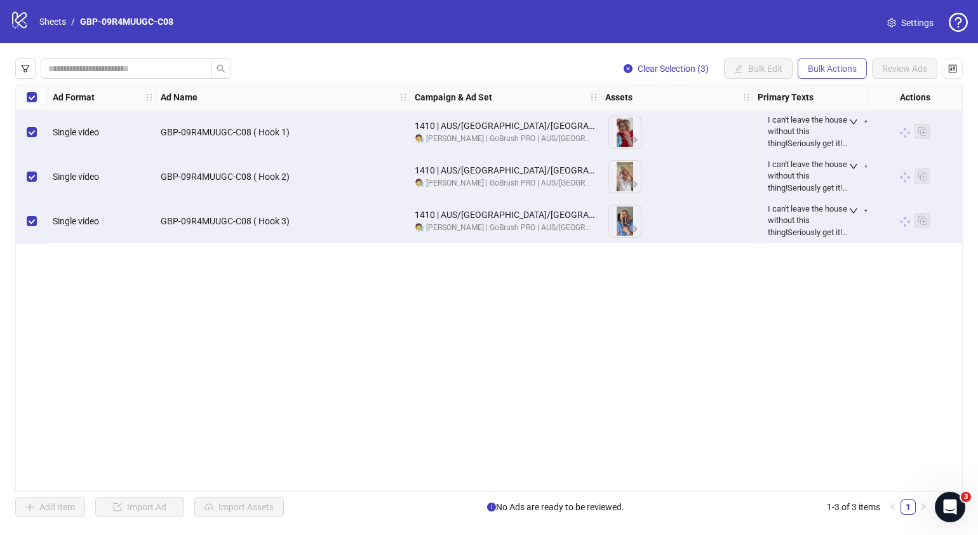
click at [851, 67] on span "Bulk Actions" at bounding box center [832, 69] width 49 height 10
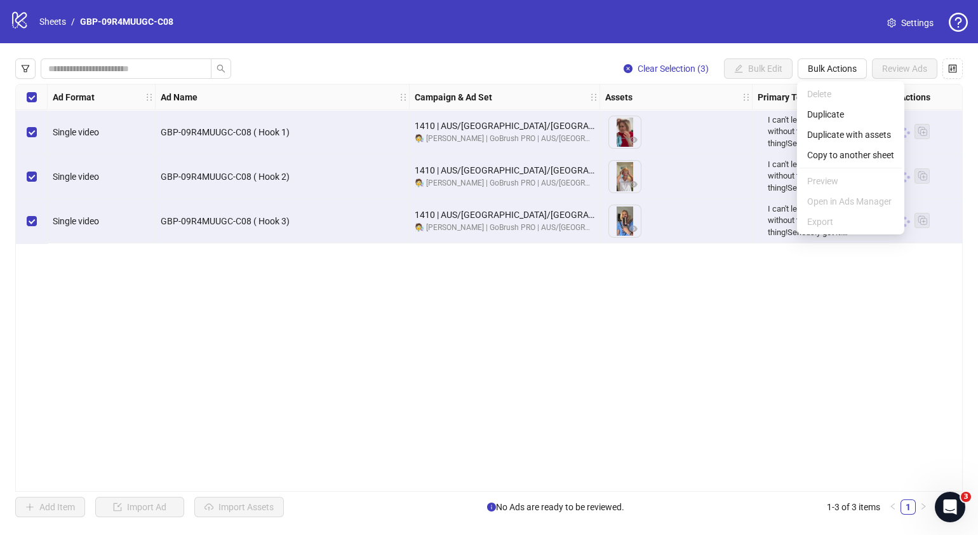
click at [657, 359] on div "Ad Format Ad Name Campaign & Ad Set Assets Primary Texts Headlines Descriptions…" at bounding box center [489, 288] width 948 height 408
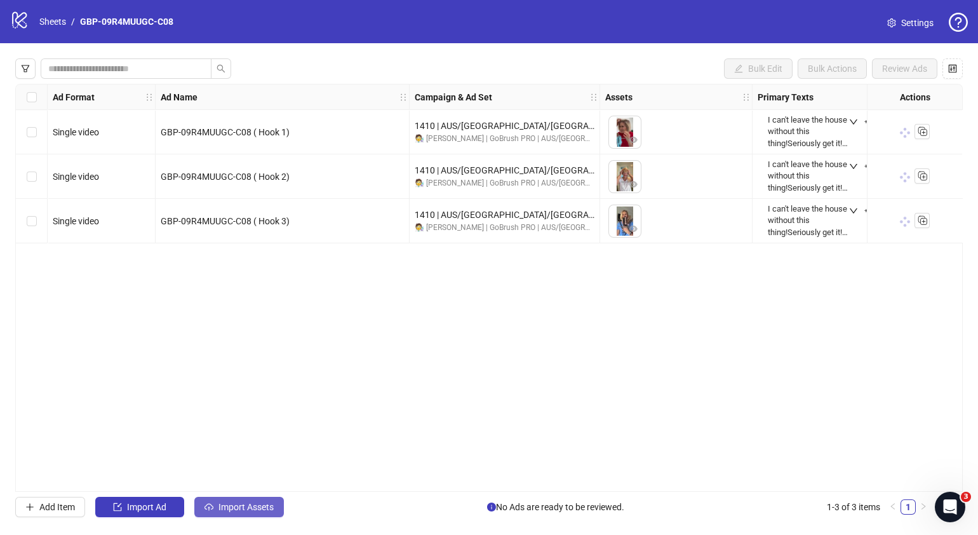
click at [257, 511] on span "Import Assets" at bounding box center [246, 507] width 55 height 10
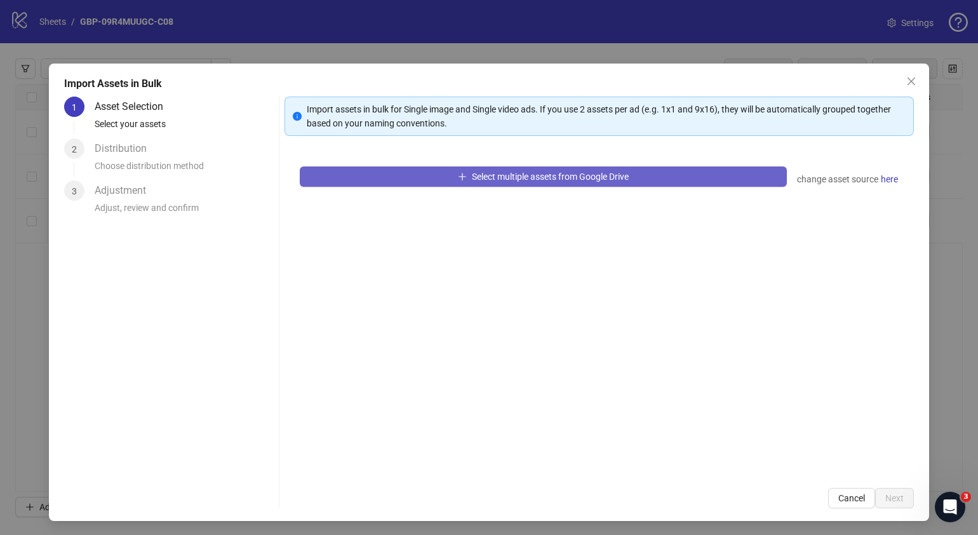
click at [577, 166] on button "Select multiple assets from Google Drive" at bounding box center [543, 176] width 487 height 20
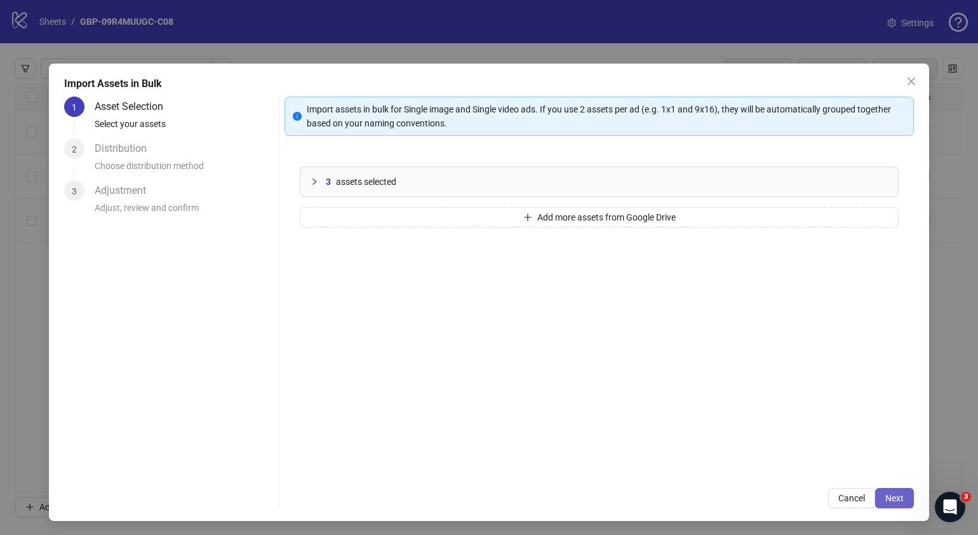
click at [886, 491] on button "Next" at bounding box center [894, 498] width 39 height 20
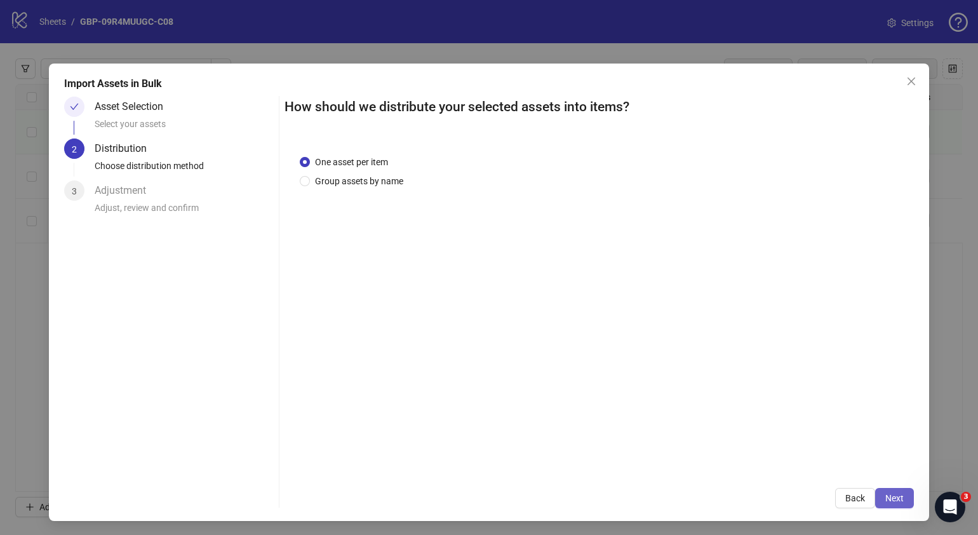
click at [886, 499] on span "Next" at bounding box center [895, 498] width 18 height 10
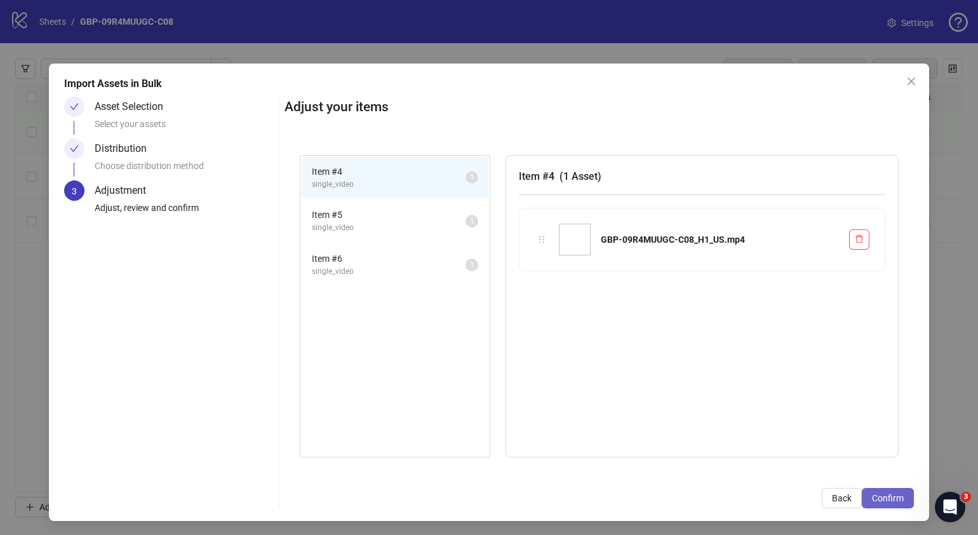
click at [876, 497] on span "Confirm" at bounding box center [888, 498] width 32 height 10
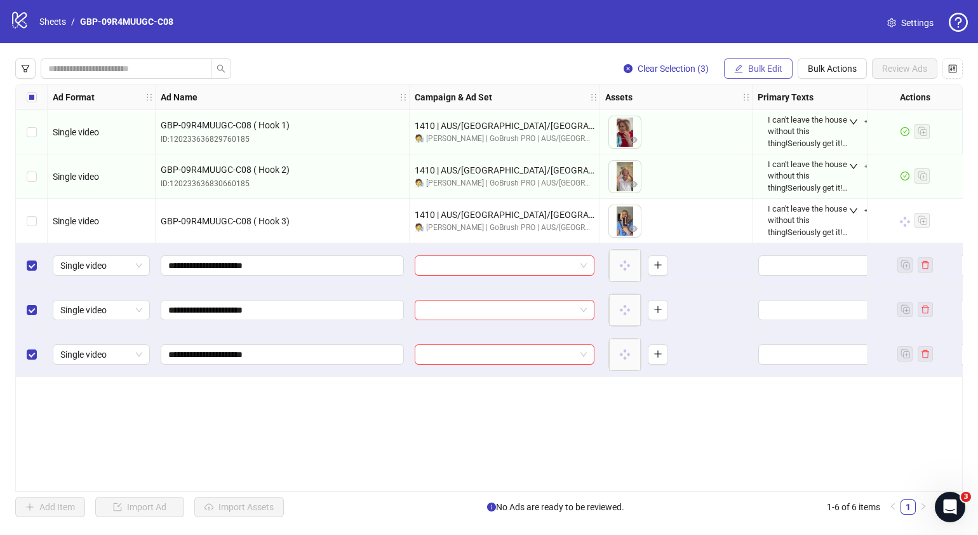
click at [754, 65] on span "Bulk Edit" at bounding box center [765, 69] width 34 height 10
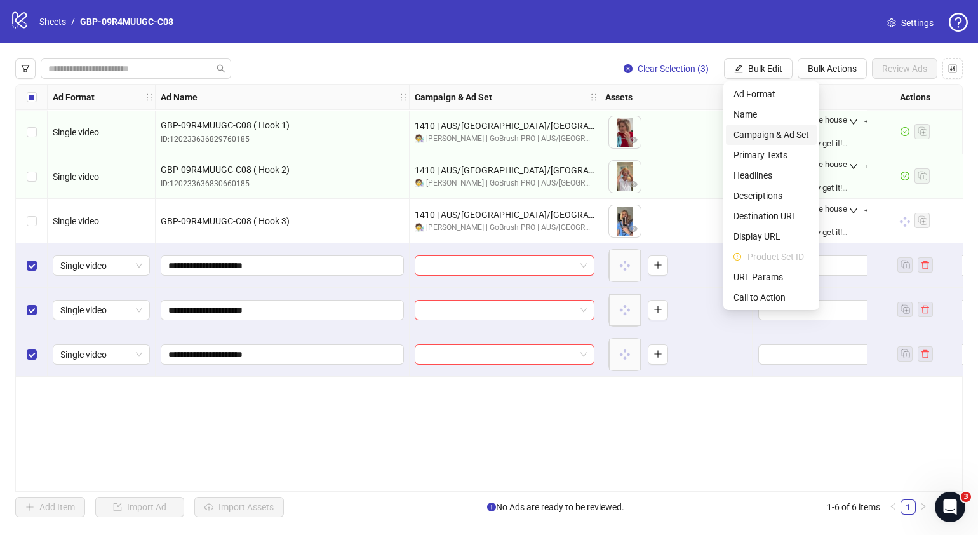
click at [754, 138] on span "Campaign & Ad Set" at bounding box center [772, 135] width 76 height 14
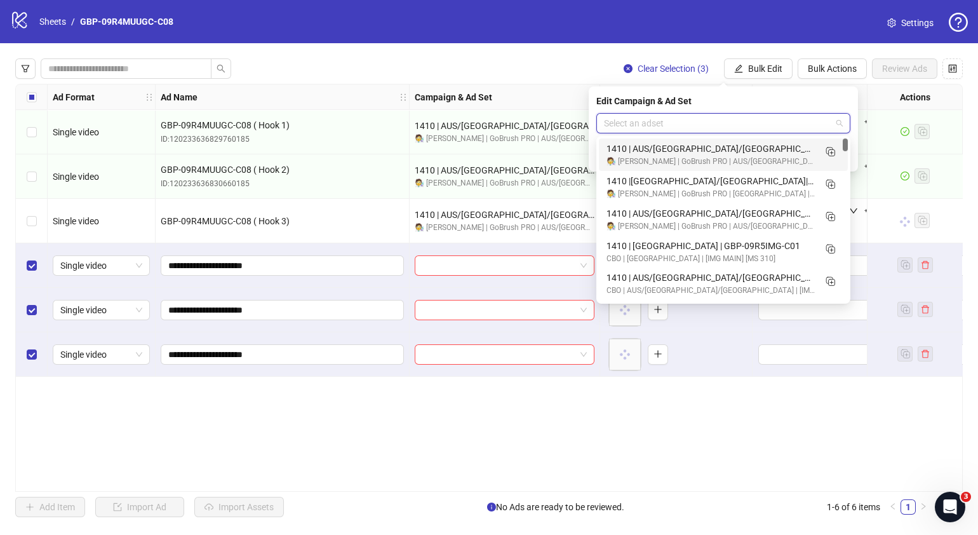
click at [701, 123] on input "search" at bounding box center [717, 123] width 227 height 19
click at [834, 184] on icon "Duplicate" at bounding box center [830, 183] width 13 height 13
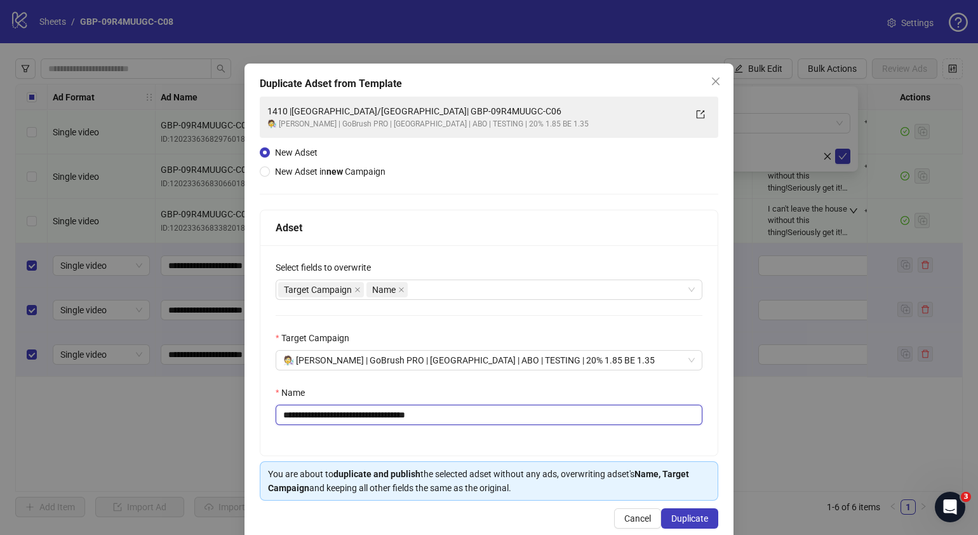
drag, startPoint x: 511, startPoint y: 421, endPoint x: 341, endPoint y: 429, distance: 170.4
click at [341, 429] on div "**********" at bounding box center [488, 350] width 457 height 210
paste input "text"
type input "**********"
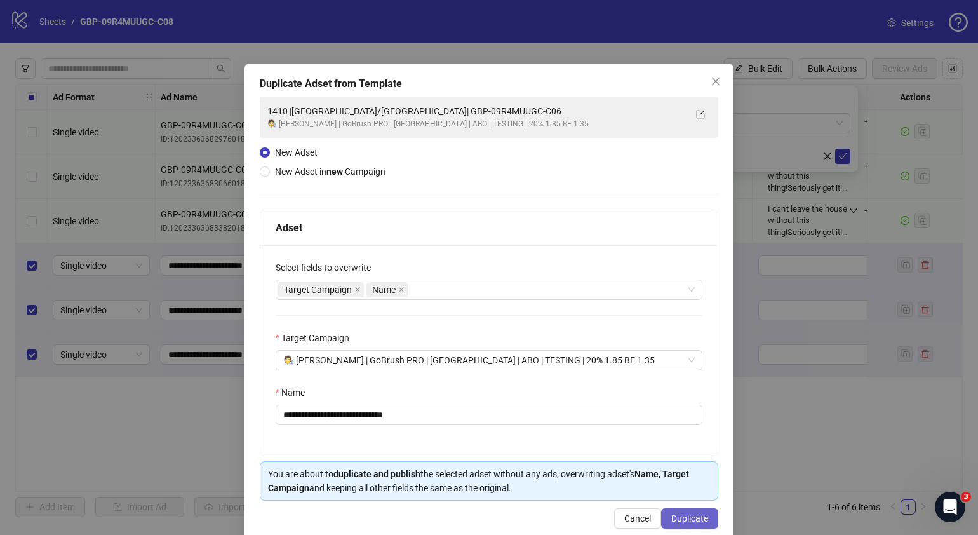
click at [685, 515] on span "Duplicate" at bounding box center [689, 518] width 37 height 10
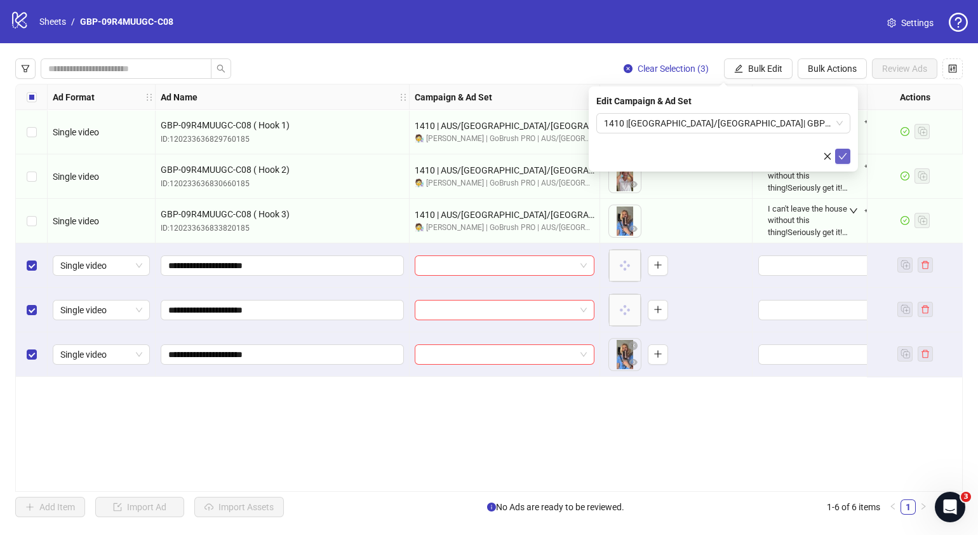
click at [842, 154] on icon "check" at bounding box center [843, 156] width 9 height 9
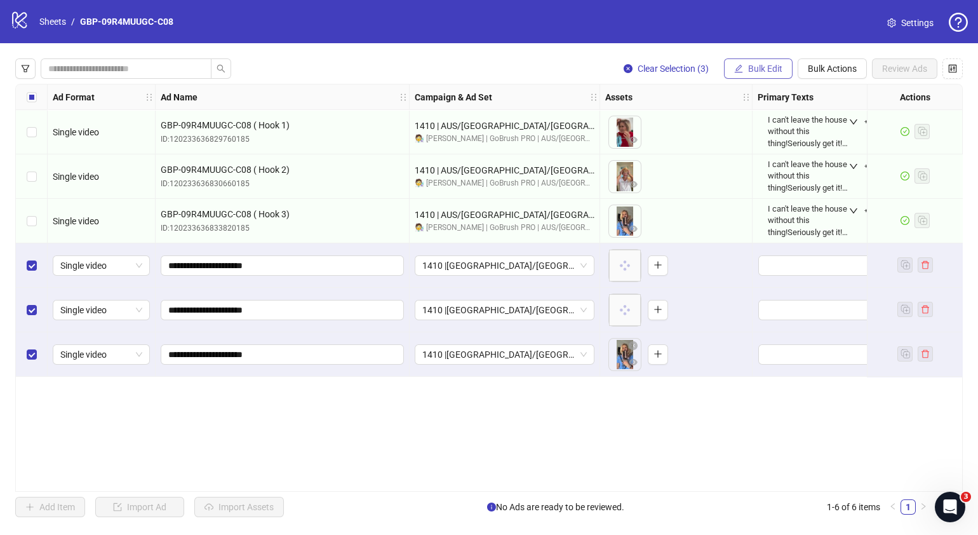
click at [770, 65] on span "Bulk Edit" at bounding box center [765, 69] width 34 height 10
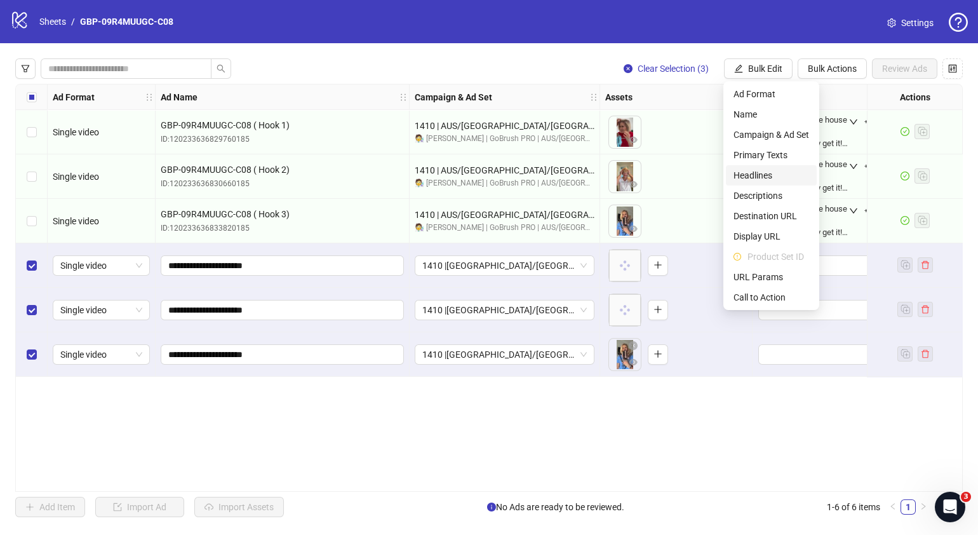
click at [774, 168] on span "Headlines" at bounding box center [772, 175] width 76 height 14
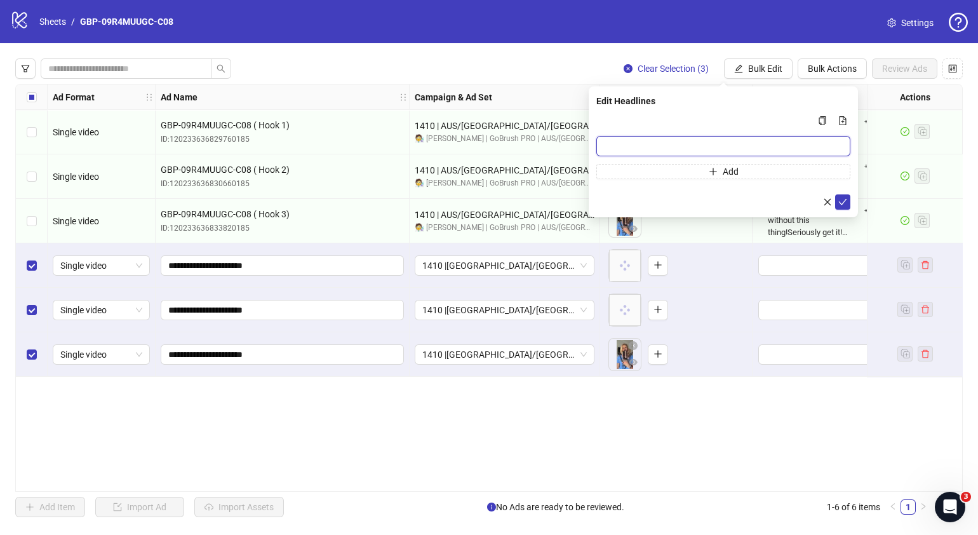
click at [729, 140] on input "Multi-input container - paste or copy values" at bounding box center [723, 146] width 254 height 20
paste input "*******"
type input "*******"
click at [733, 170] on span "Add" at bounding box center [731, 171] width 16 height 10
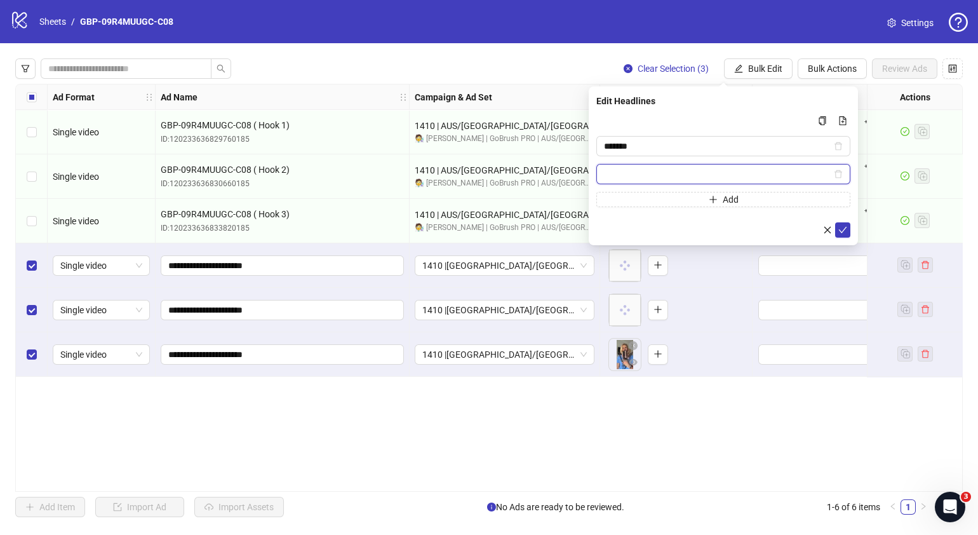
paste input "**********"
type input "**********"
click at [845, 229] on icon "check" at bounding box center [843, 230] width 9 height 9
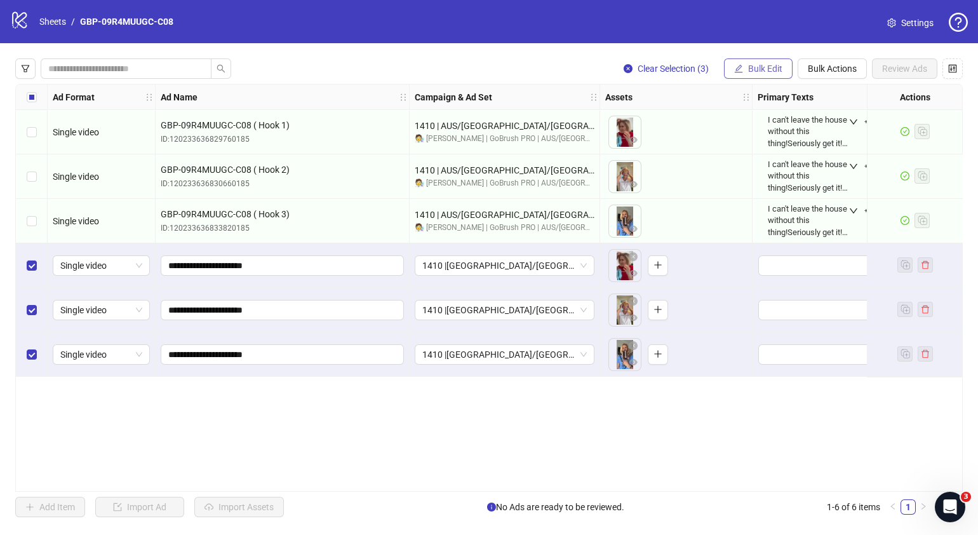
click at [771, 72] on span "Bulk Edit" at bounding box center [765, 69] width 34 height 10
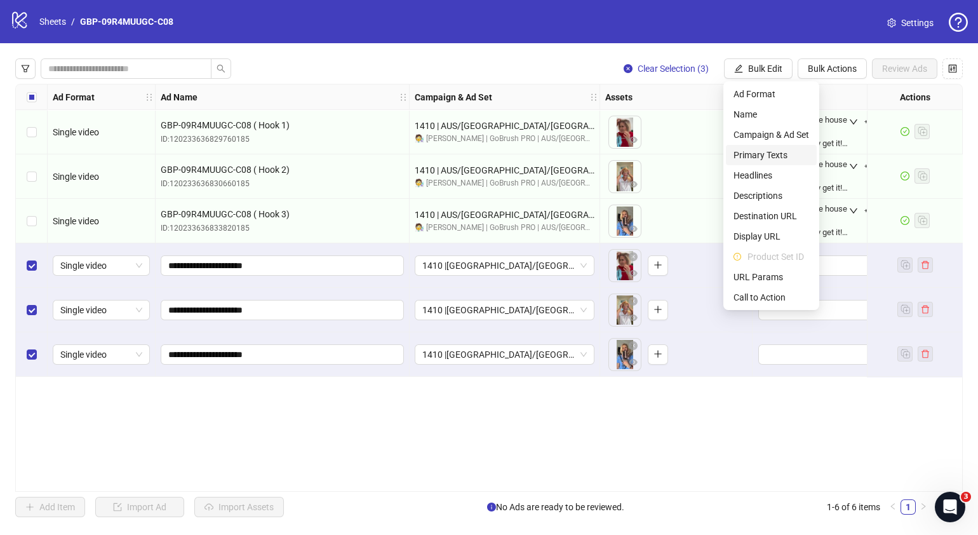
click at [781, 158] on span "Primary Texts" at bounding box center [772, 155] width 76 height 14
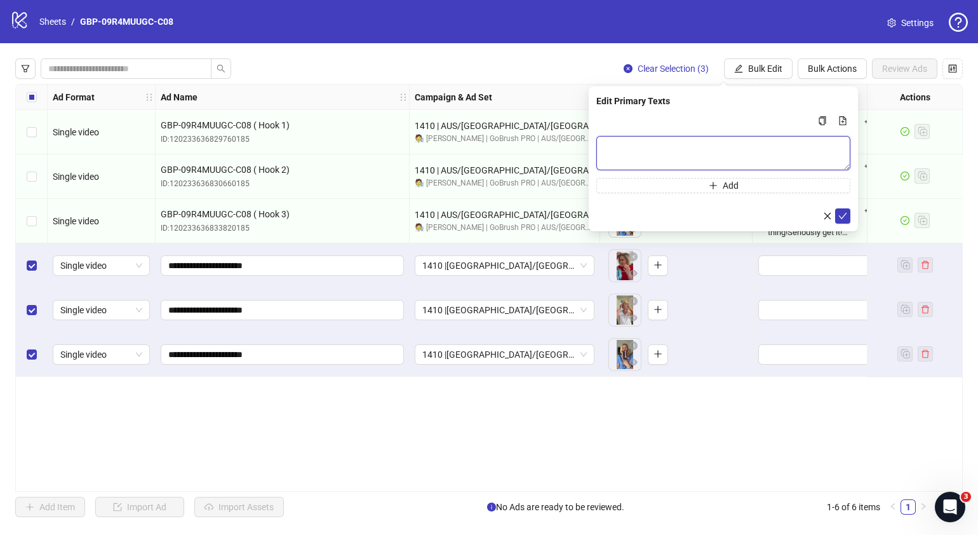
click at [710, 152] on textarea "Multi-text input container - paste or copy values" at bounding box center [723, 153] width 254 height 34
paste textarea "**********"
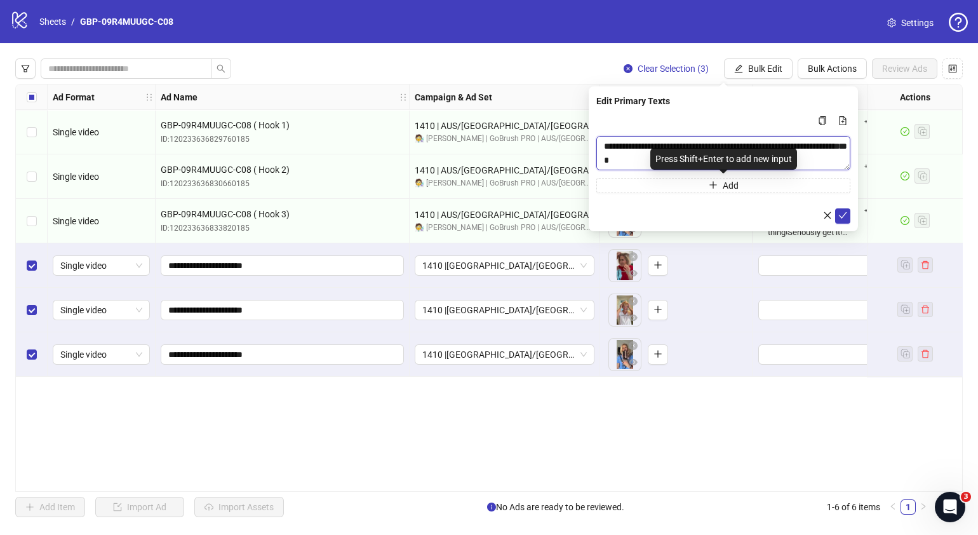
type textarea "**********"
click at [703, 193] on form "**********" at bounding box center [723, 168] width 254 height 111
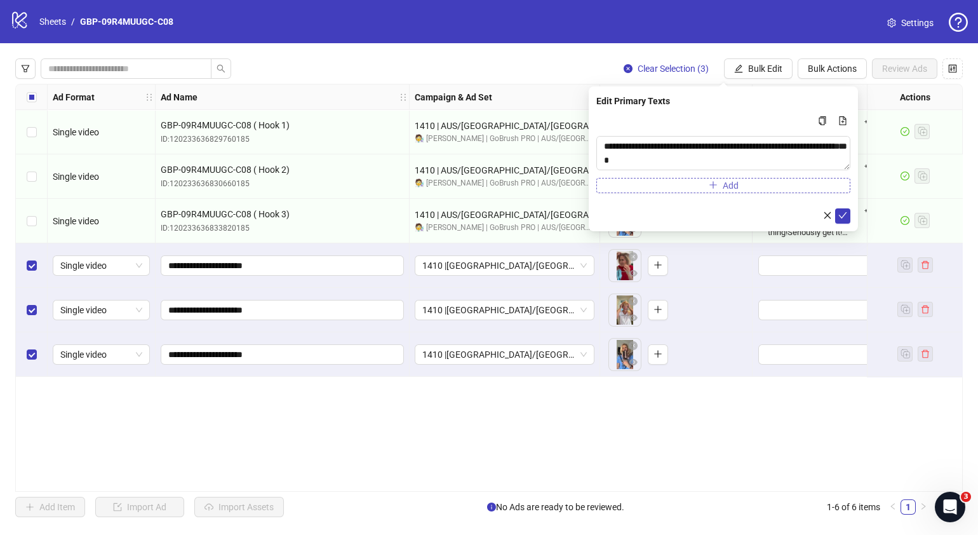
click at [707, 184] on button "Add" at bounding box center [723, 185] width 254 height 15
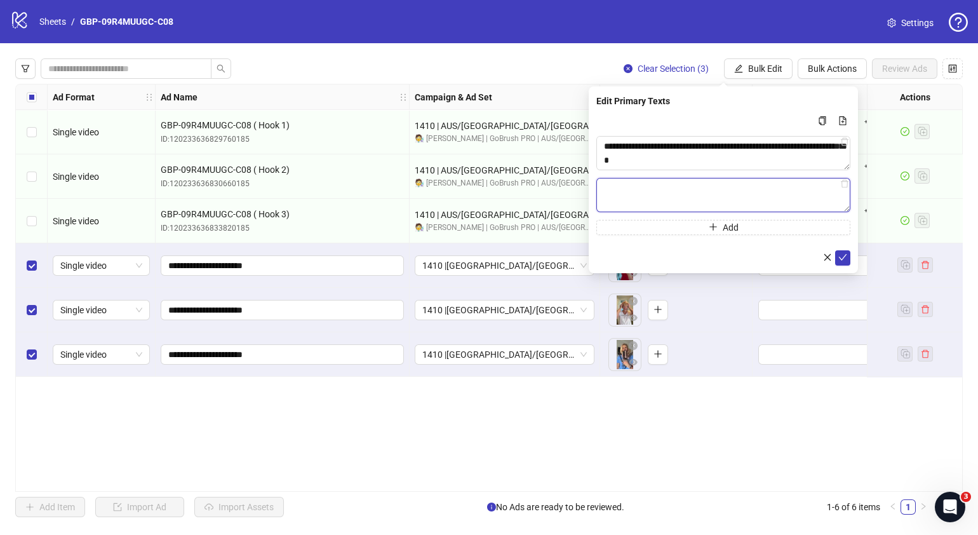
click at [760, 194] on textarea "Multi-text input container - paste or copy values" at bounding box center [723, 195] width 254 height 34
paste textarea "**********"
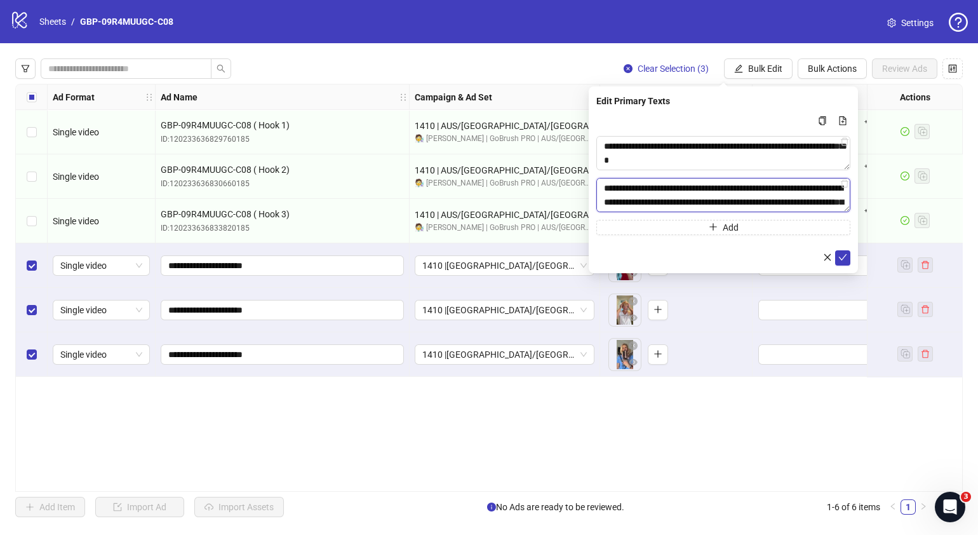
scroll to position [261, 0]
type textarea "**********"
click at [844, 257] on icon "check" at bounding box center [843, 257] width 9 height 9
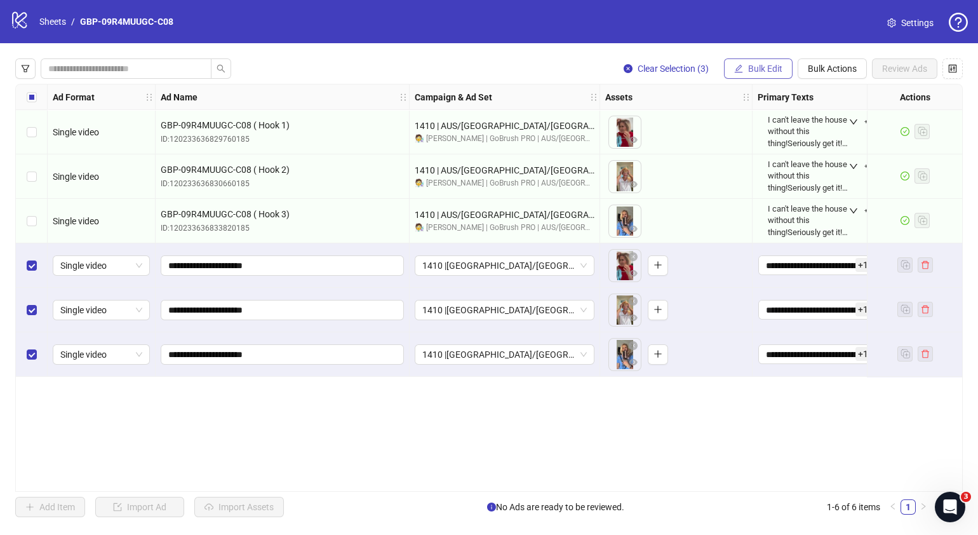
click at [765, 67] on span "Bulk Edit" at bounding box center [765, 69] width 34 height 10
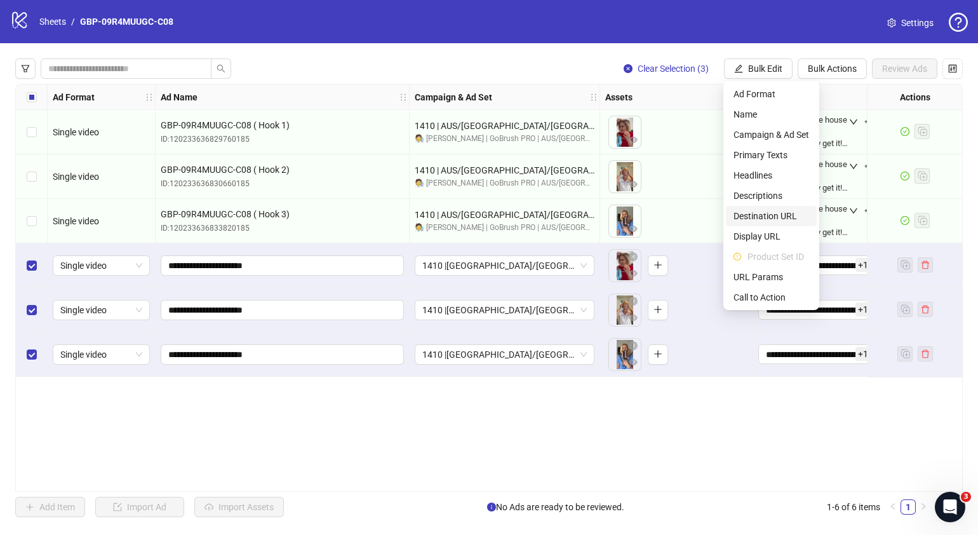
click at [769, 214] on span "Destination URL" at bounding box center [772, 216] width 76 height 14
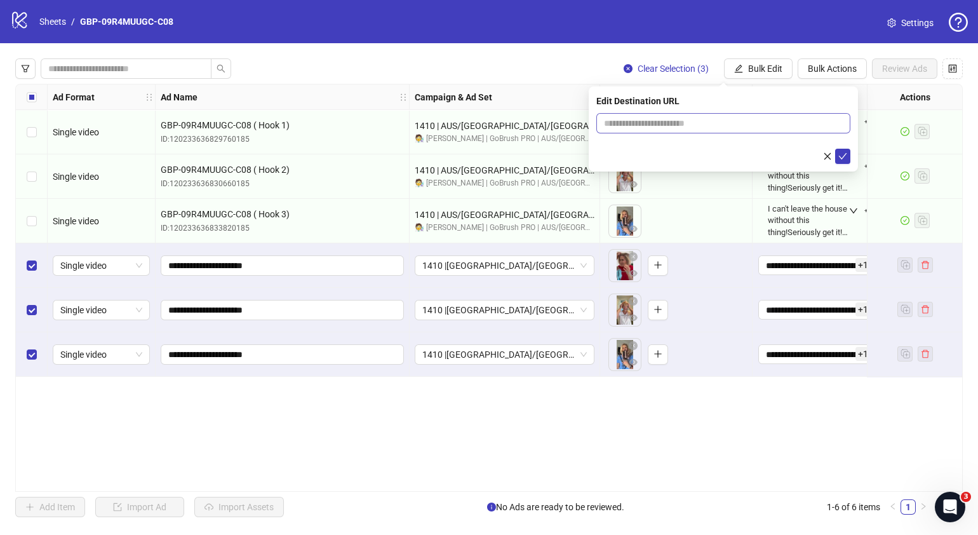
click at [751, 132] on span at bounding box center [723, 123] width 254 height 20
click at [753, 124] on input "text" at bounding box center [718, 123] width 229 height 14
paste input "**********"
type input "**********"
click at [845, 159] on icon "check" at bounding box center [843, 156] width 9 height 9
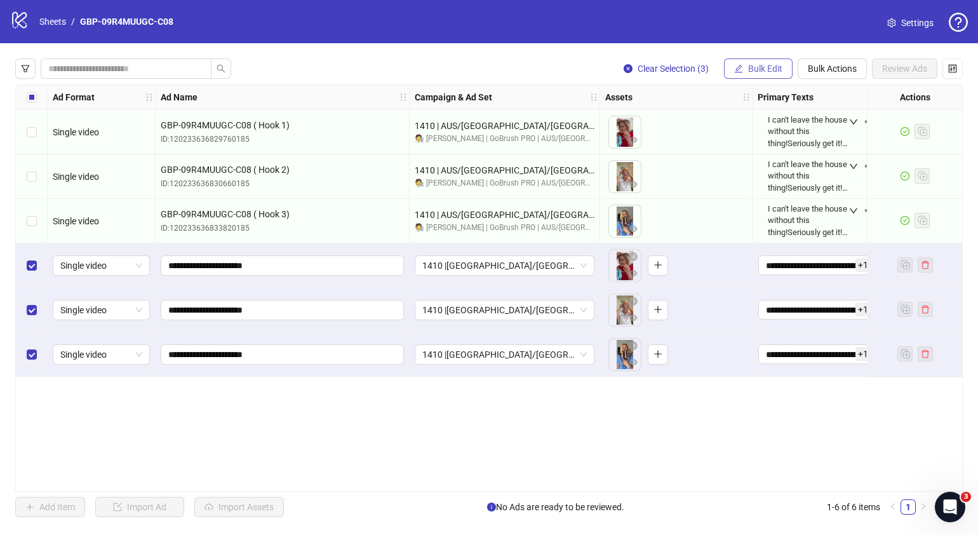
click at [760, 58] on button "Bulk Edit" at bounding box center [758, 68] width 69 height 20
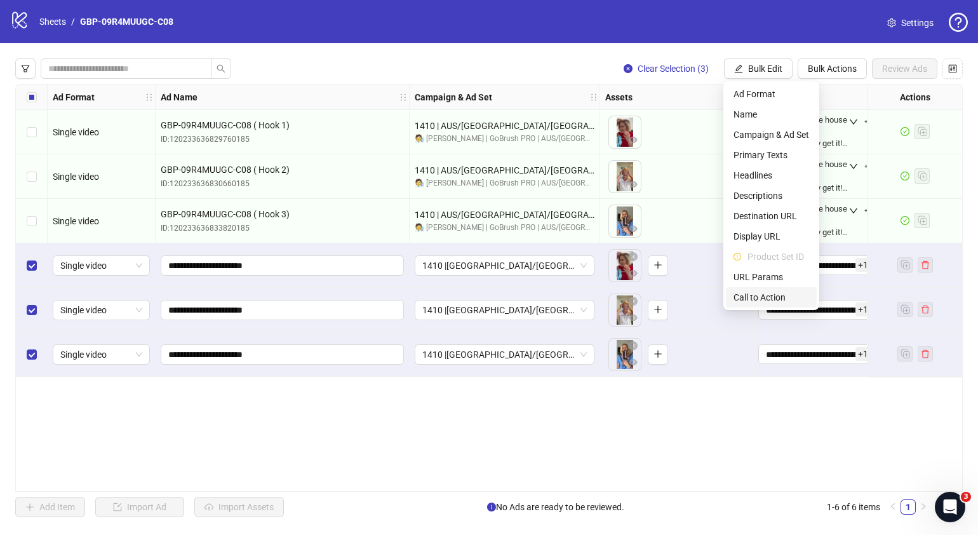
click at [772, 295] on span "Call to Action" at bounding box center [772, 297] width 76 height 14
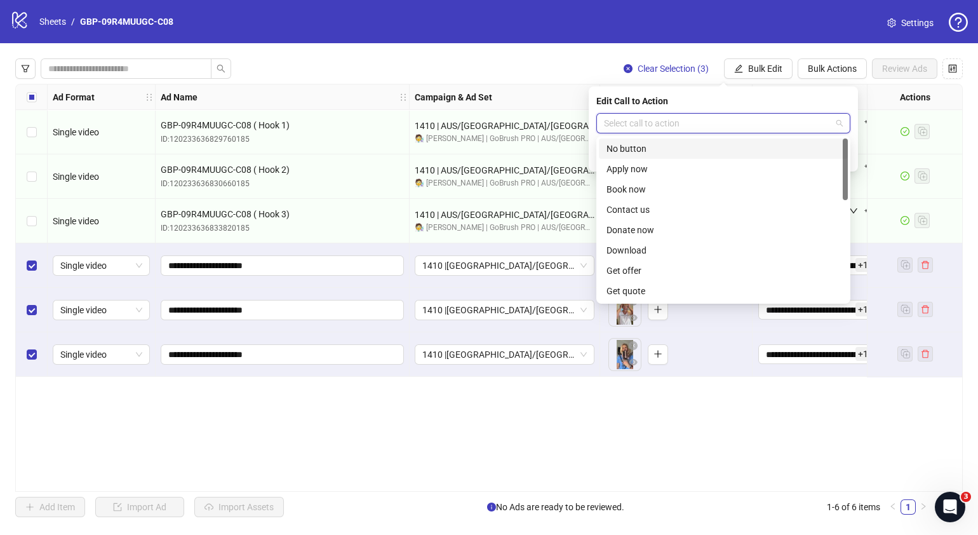
click at [750, 119] on input "search" at bounding box center [717, 123] width 227 height 19
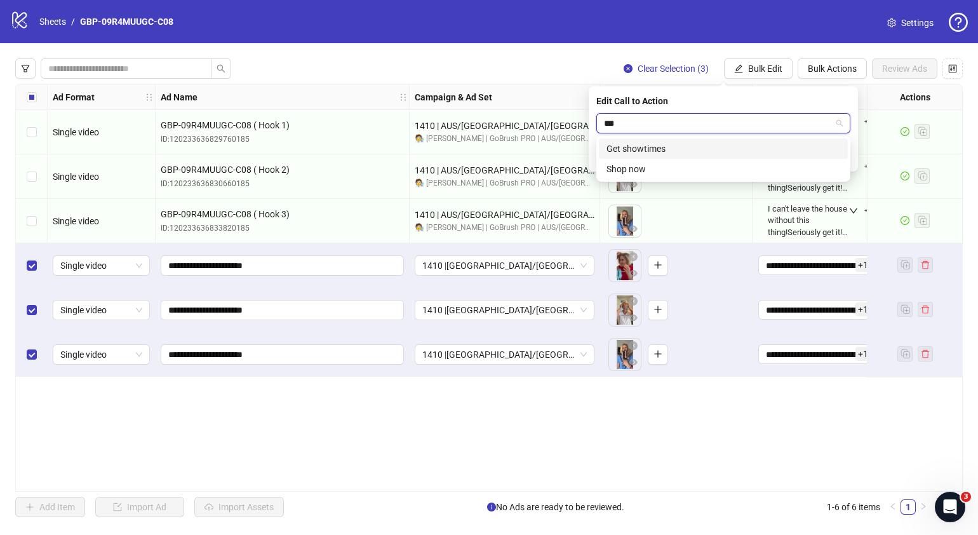
type input "****"
click at [735, 142] on div "Shop now" at bounding box center [724, 149] width 234 height 14
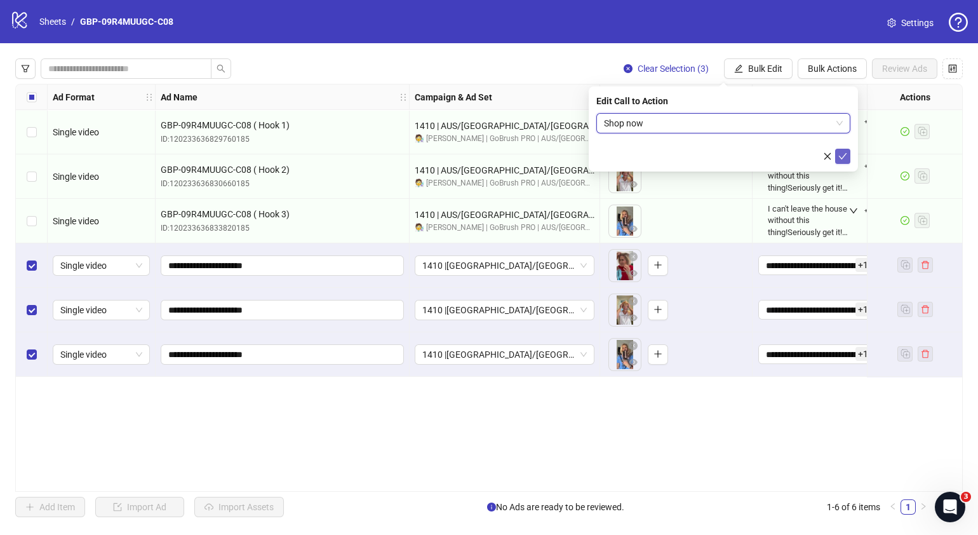
click at [844, 157] on icon "check" at bounding box center [843, 156] width 9 height 9
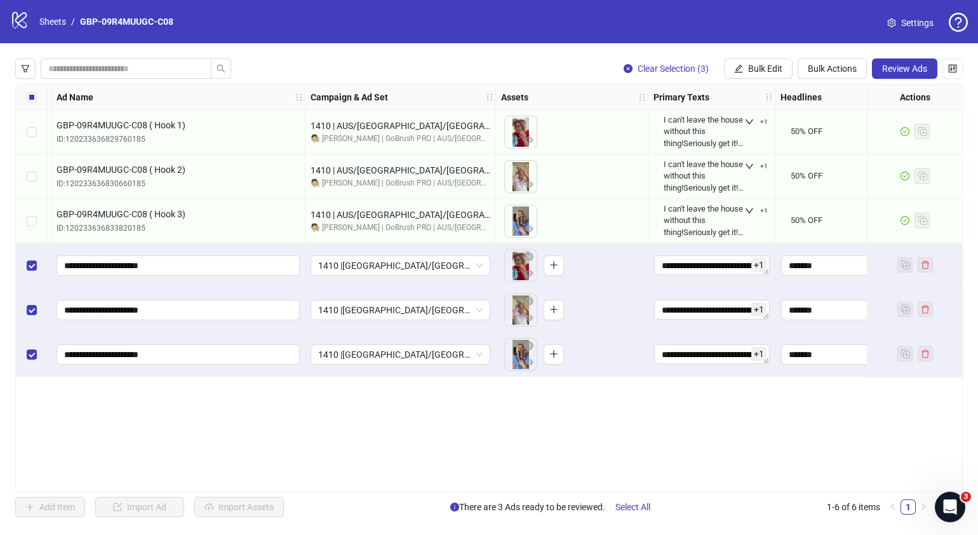
scroll to position [0, 0]
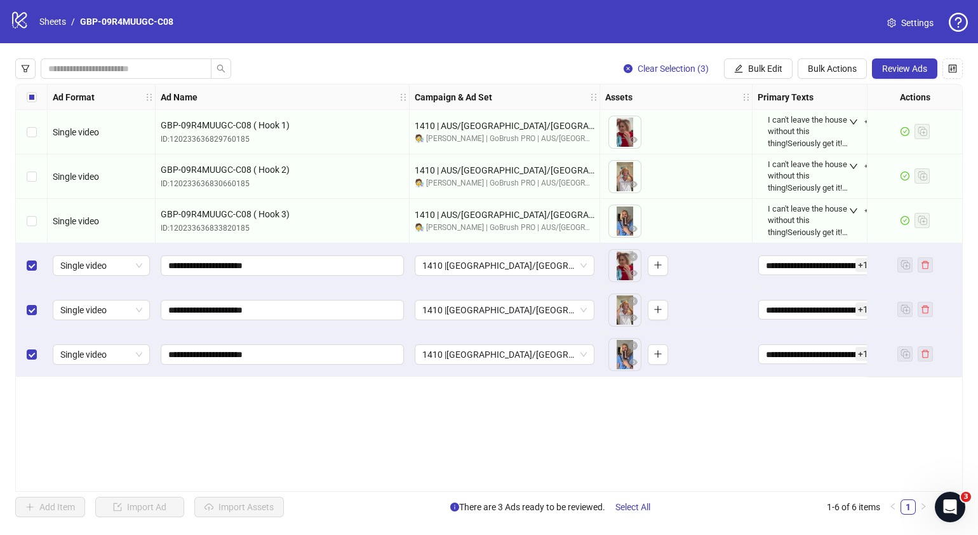
drag, startPoint x: 457, startPoint y: 490, endPoint x: 469, endPoint y: 489, distance: 12.1
click at [469, 489] on div "Ad Format Ad Name Campaign & Ad Set Assets Primary Texts Headlines Descriptions…" at bounding box center [489, 288] width 948 height 408
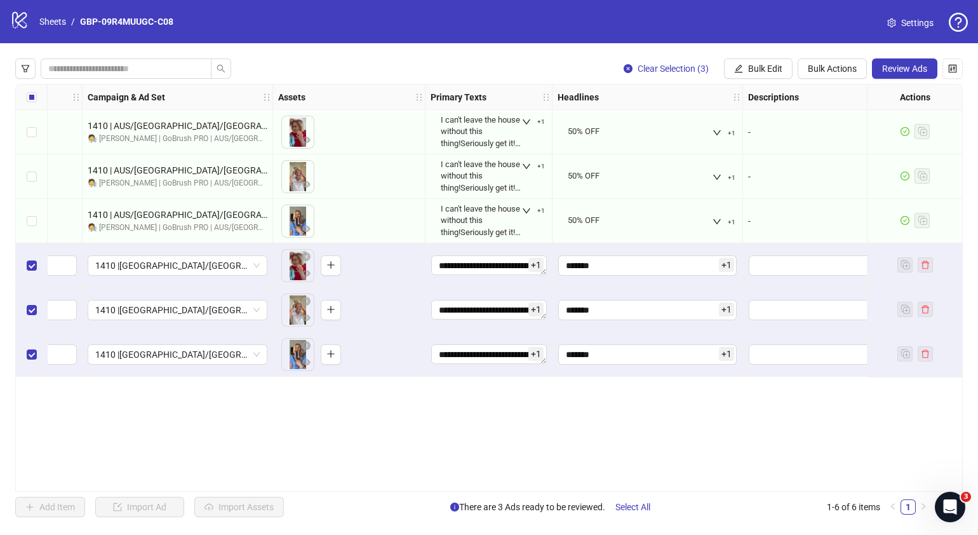
scroll to position [0, 327]
click at [901, 58] on button "Review Ads" at bounding box center [904, 68] width 65 height 20
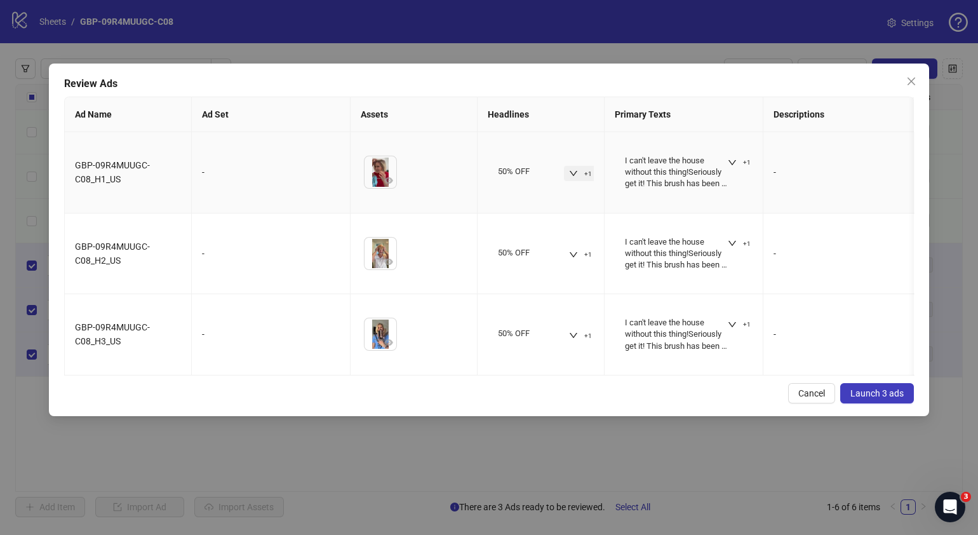
click at [568, 172] on button "+1" at bounding box center [580, 173] width 33 height 15
click at [622, 391] on div "Review Ads Ad Name Ad Set Assets Headlines Primary Texts Descriptions Destinati…" at bounding box center [489, 240] width 880 height 353
click at [738, 159] on button "+1" at bounding box center [739, 162] width 33 height 15
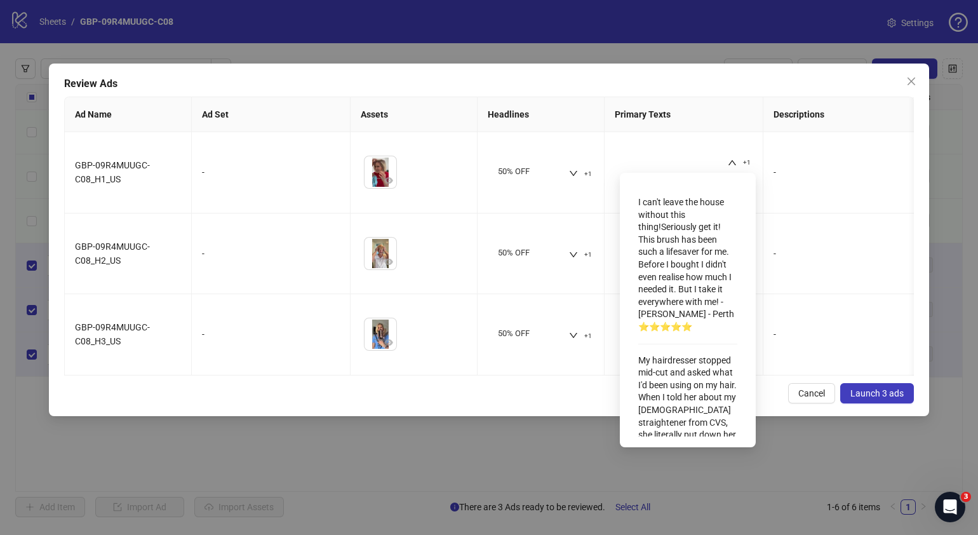
click at [550, 403] on div "Cancel Launch 3 ads" at bounding box center [489, 393] width 850 height 20
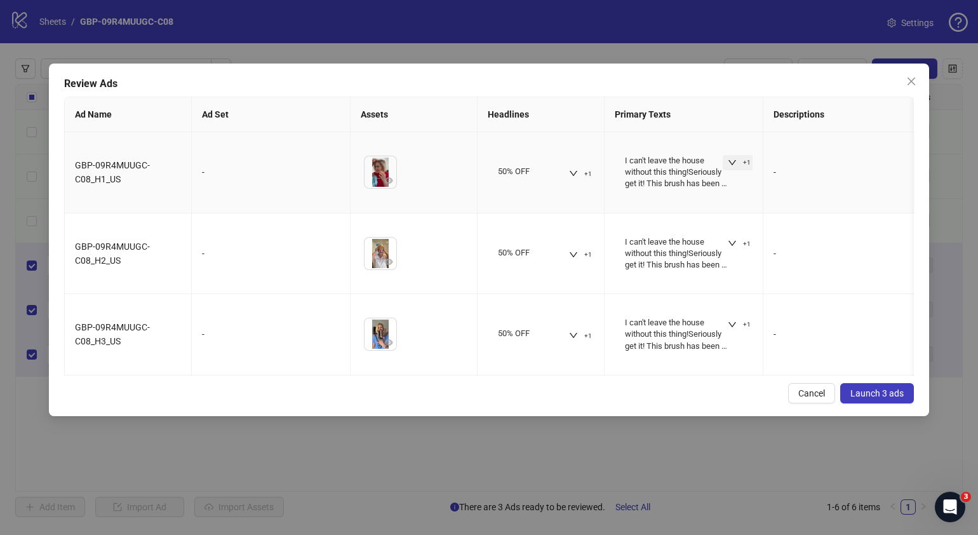
click at [734, 158] on icon "down" at bounding box center [732, 162] width 9 height 9
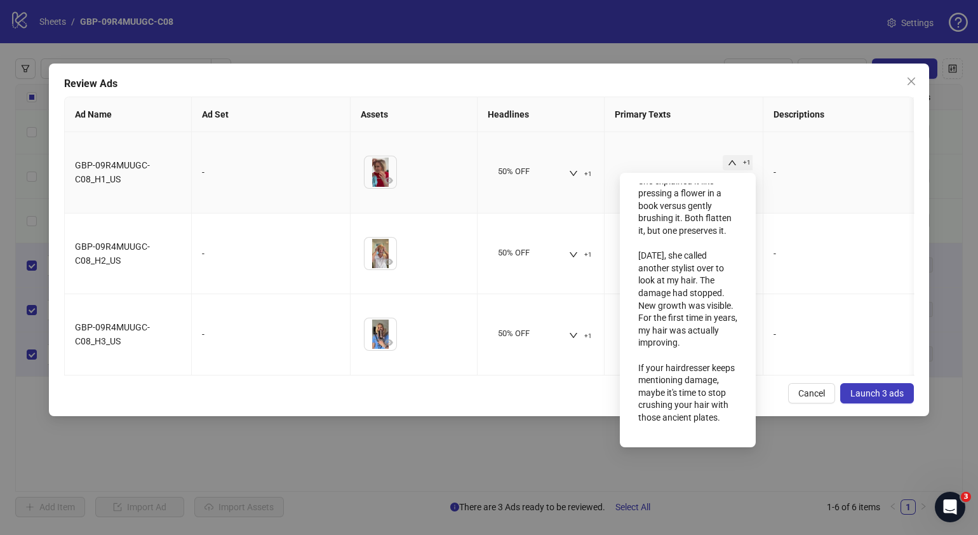
scroll to position [539, 0]
drag, startPoint x: 499, startPoint y: 407, endPoint x: 461, endPoint y: 400, distance: 38.2
click at [499, 403] on div "Cancel Launch 3 ads" at bounding box center [489, 393] width 850 height 20
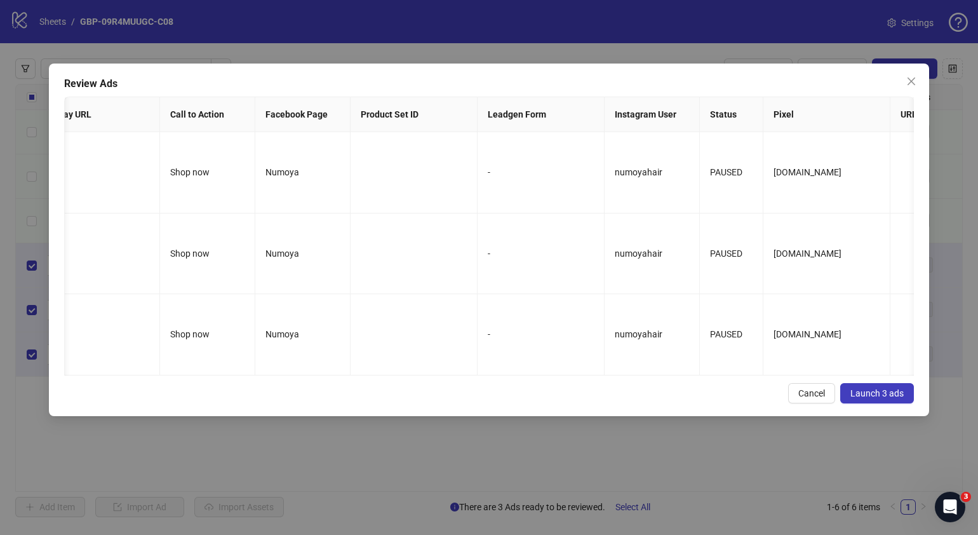
scroll to position [0, 0]
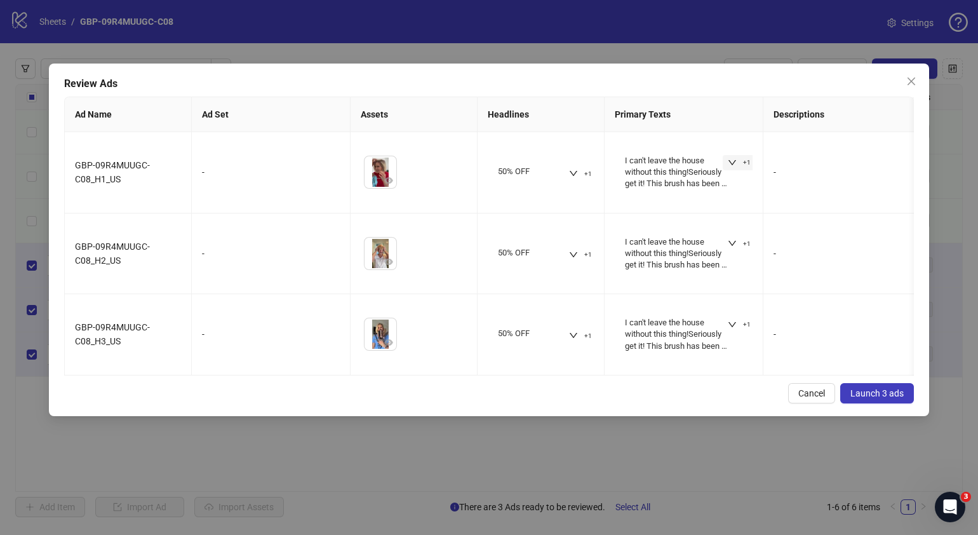
click at [875, 398] on span "Launch 3 ads" at bounding box center [877, 393] width 53 height 10
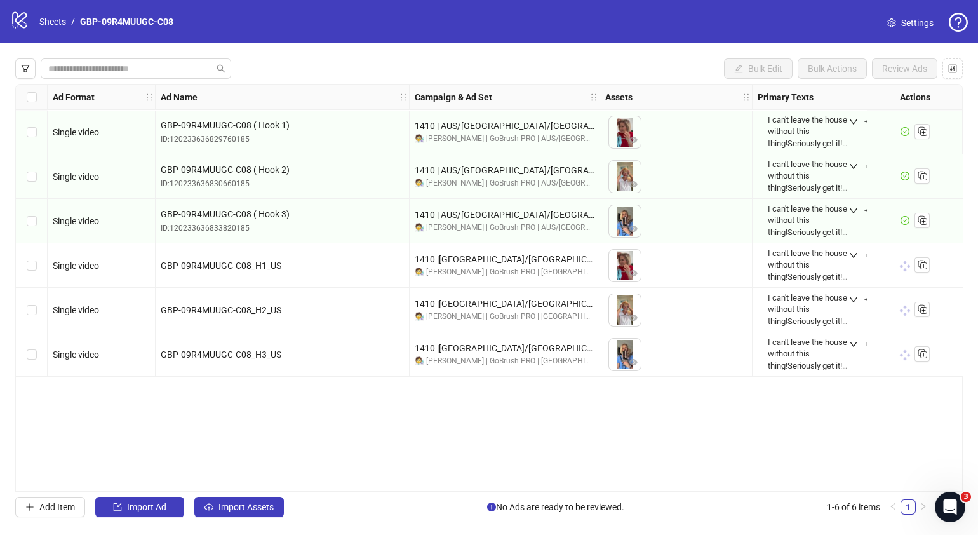
click at [460, 487] on div "Ad Format Ad Name Campaign & Ad Set Assets Primary Texts Headlines Descriptions…" at bounding box center [489, 288] width 948 height 408
click at [461, 490] on div "Bulk Edit Bulk Actions Review Ads Ad Format Ad Name Campaign & Ad Set Assets Pr…" at bounding box center [489, 287] width 978 height 489
drag, startPoint x: 461, startPoint y: 490, endPoint x: 399, endPoint y: 447, distance: 75.8
click at [400, 446] on div "Ad Format Ad Name Campaign & Ad Set Assets Primary Texts Headlines Descriptions…" at bounding box center [489, 288] width 948 height 408
drag, startPoint x: 415, startPoint y: 483, endPoint x: 425, endPoint y: 489, distance: 11.1
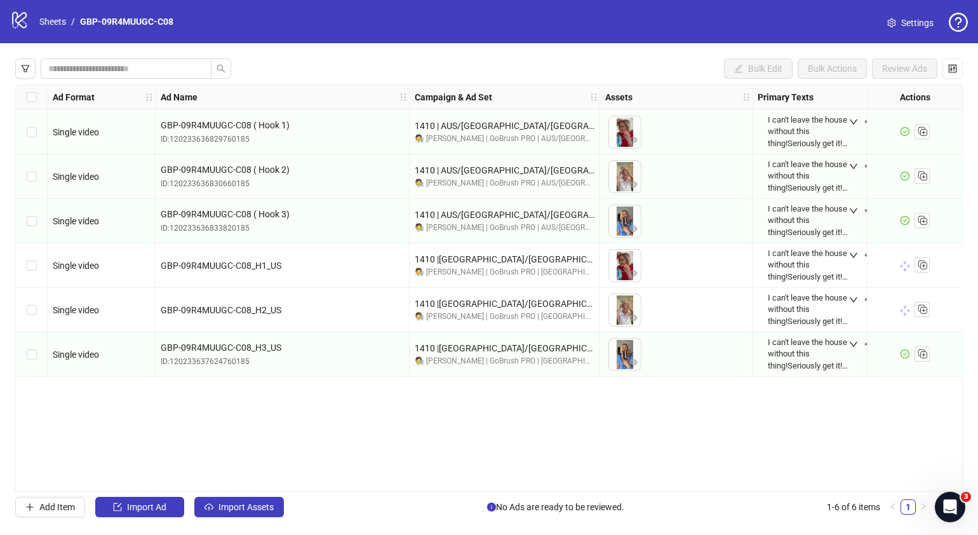
click at [426, 486] on div "Ad Format Ad Name Campaign & Ad Set Assets Primary Texts Headlines Descriptions…" at bounding box center [489, 288] width 948 height 408
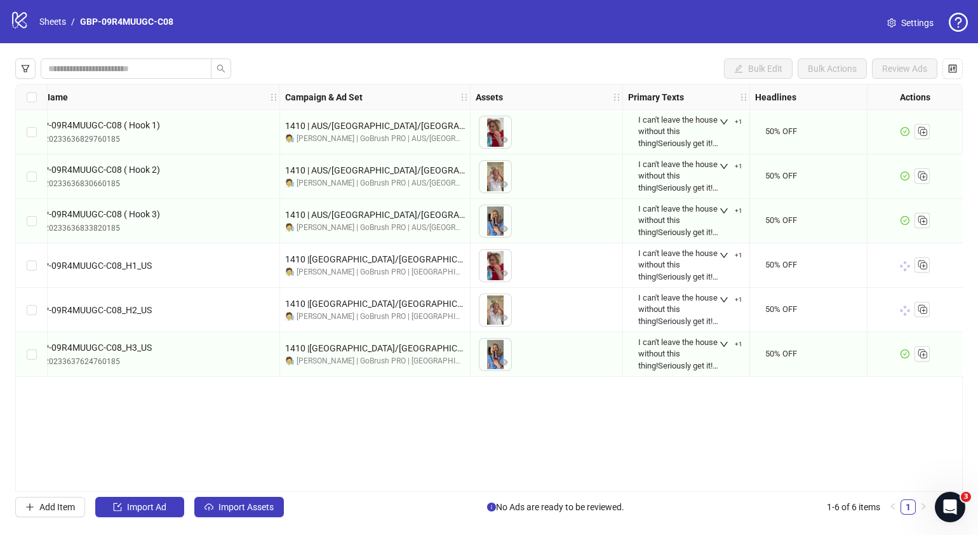
scroll to position [0, 189]
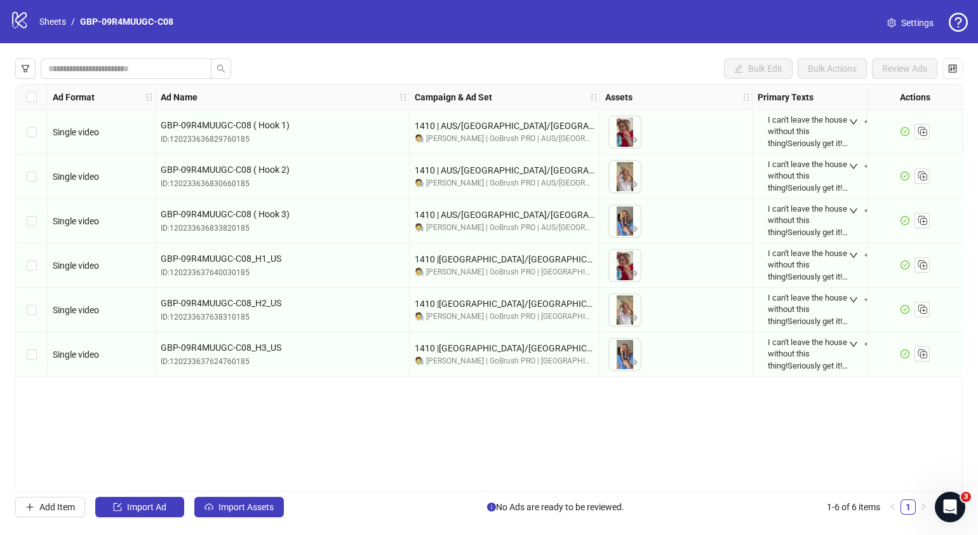
click at [565, 445] on div "Ad Format Ad Name Campaign & Ad Set Assets Primary Texts Headlines Descriptions…" at bounding box center [489, 288] width 948 height 408
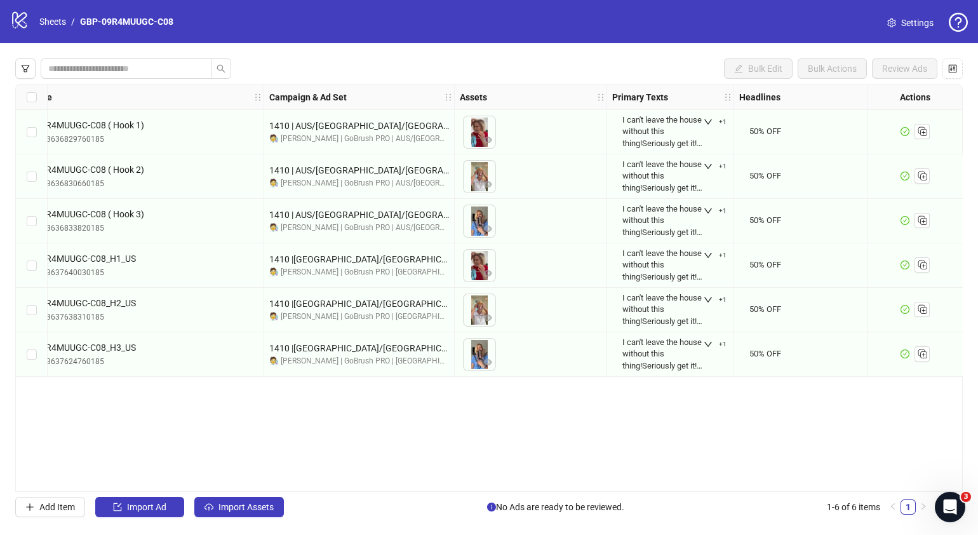
scroll to position [0, 152]
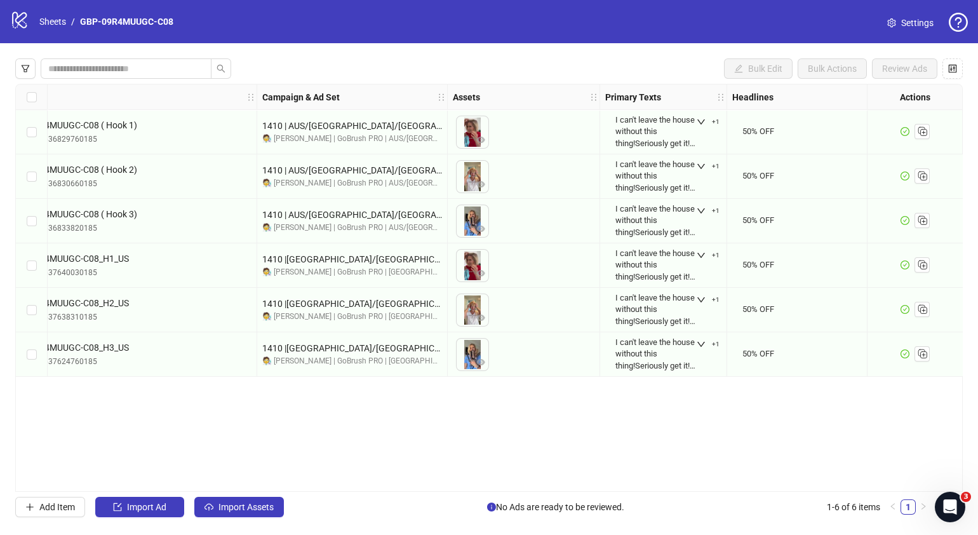
drag, startPoint x: 536, startPoint y: 483, endPoint x: 530, endPoint y: 490, distance: 8.6
click at [537, 483] on div "Ad Format Ad Name Campaign & Ad Set Assets Primary Texts Headlines Descriptions…" at bounding box center [489, 288] width 948 height 408
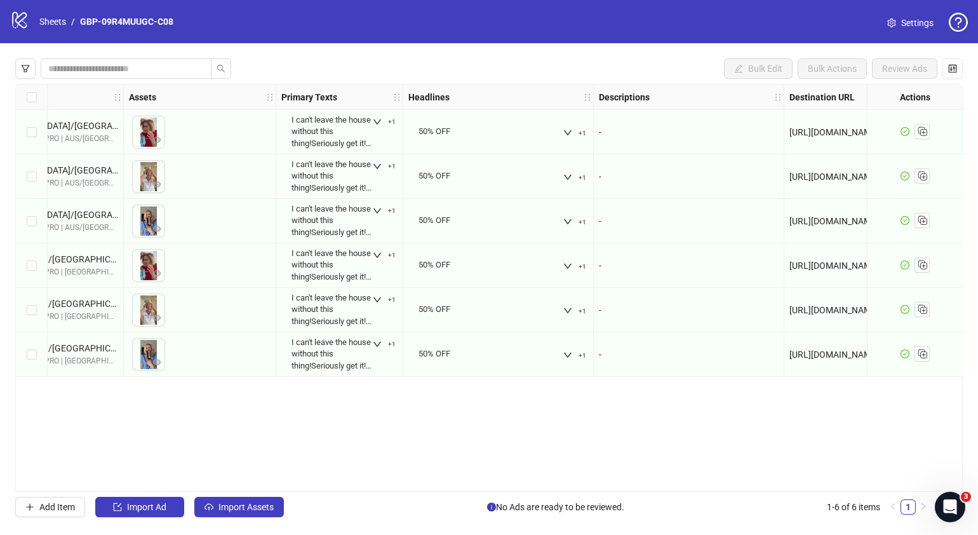
scroll to position [0, 480]
click at [565, 130] on icon "down" at bounding box center [564, 132] width 9 height 9
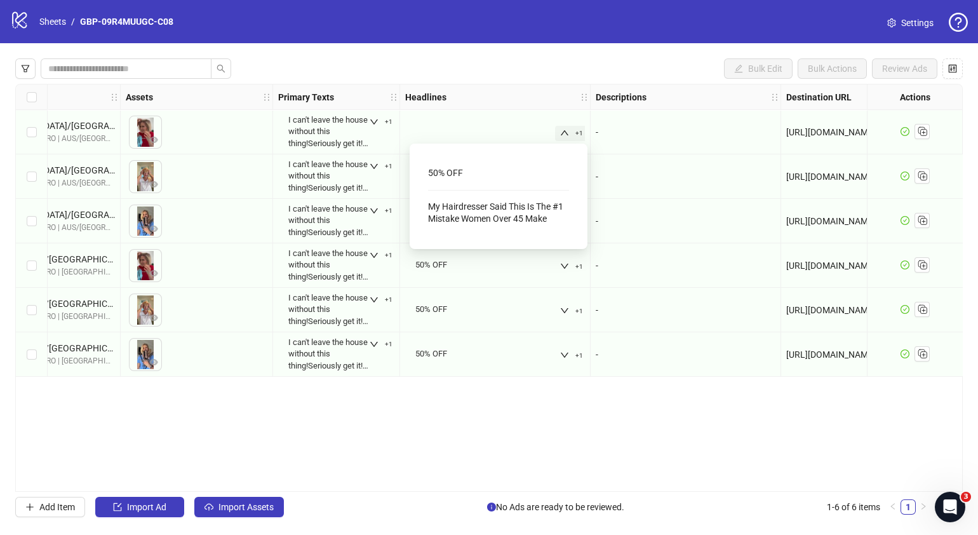
click at [668, 440] on div "Ad Format Ad Name Campaign & Ad Set Assets Primary Texts Headlines Descriptions…" at bounding box center [489, 288] width 948 height 408
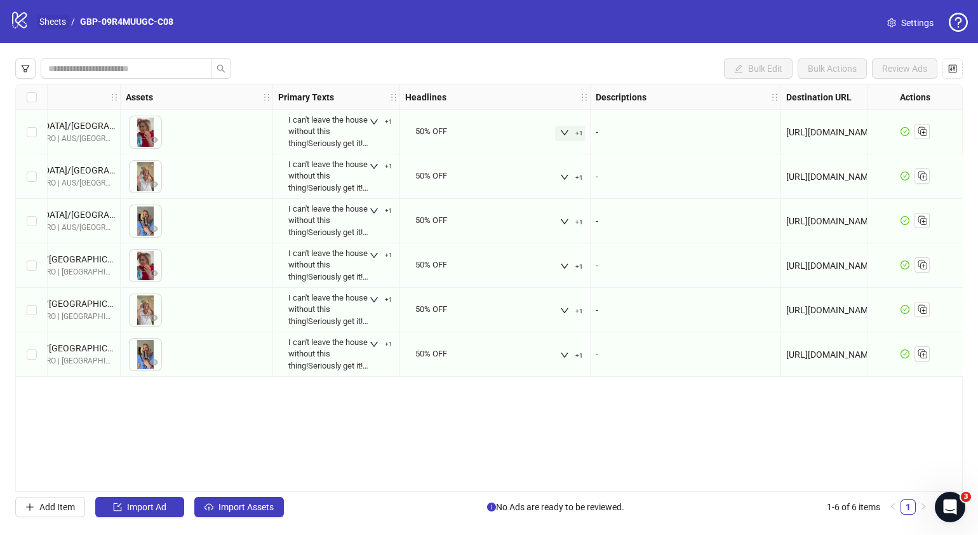
click at [54, 17] on link "Sheets" at bounding box center [53, 22] width 32 height 14
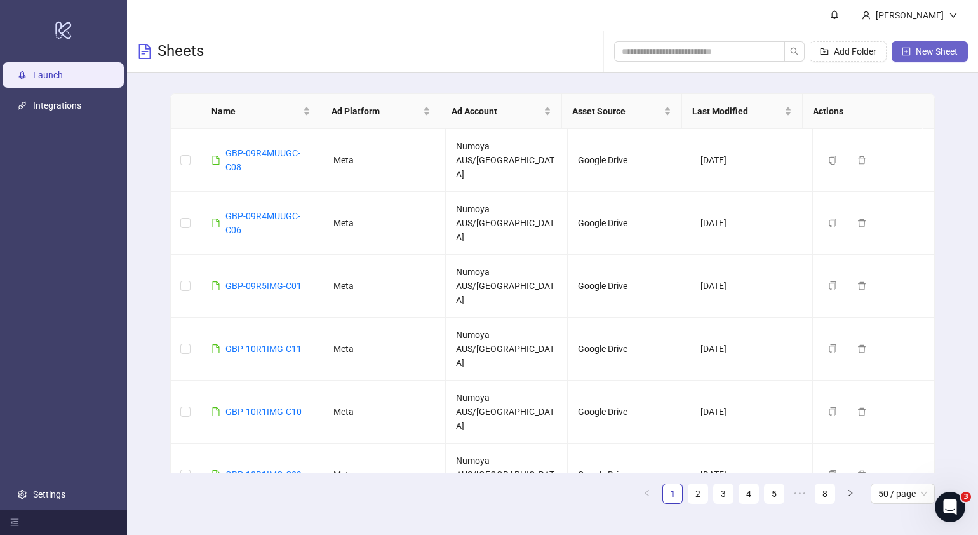
click at [916, 51] on span "New Sheet" at bounding box center [937, 51] width 42 height 10
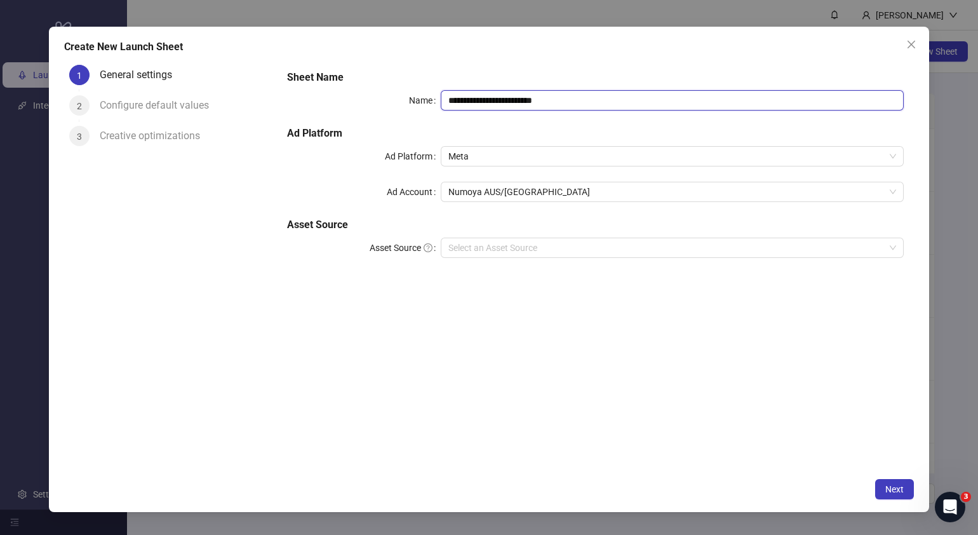
drag, startPoint x: 593, startPoint y: 102, endPoint x: 18, endPoint y: 127, distance: 575.5
click at [57, 124] on div "**********" at bounding box center [489, 269] width 880 height 485
paste input "text"
type input "**********"
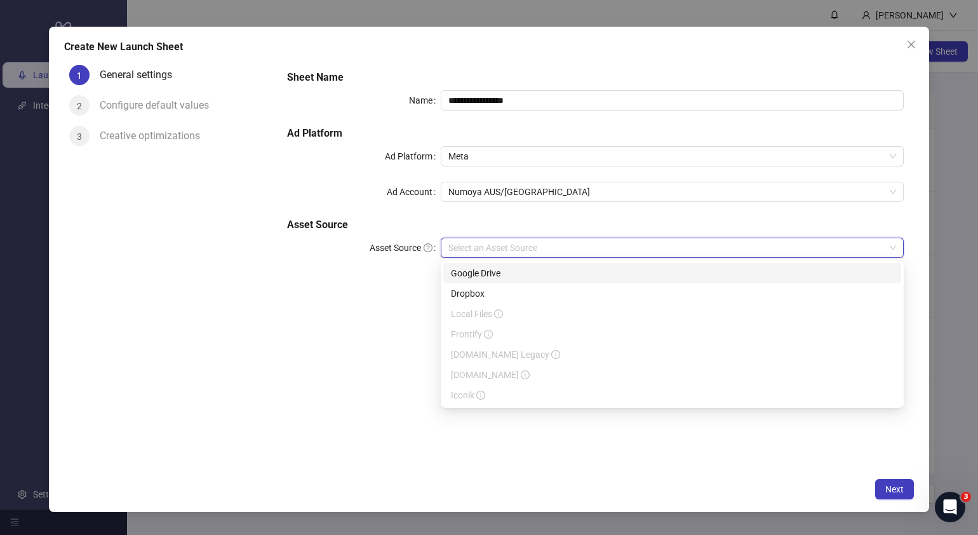
click at [534, 253] on input "Asset Source" at bounding box center [666, 247] width 436 height 19
click at [515, 273] on div "Google Drive" at bounding box center [672, 273] width 443 height 14
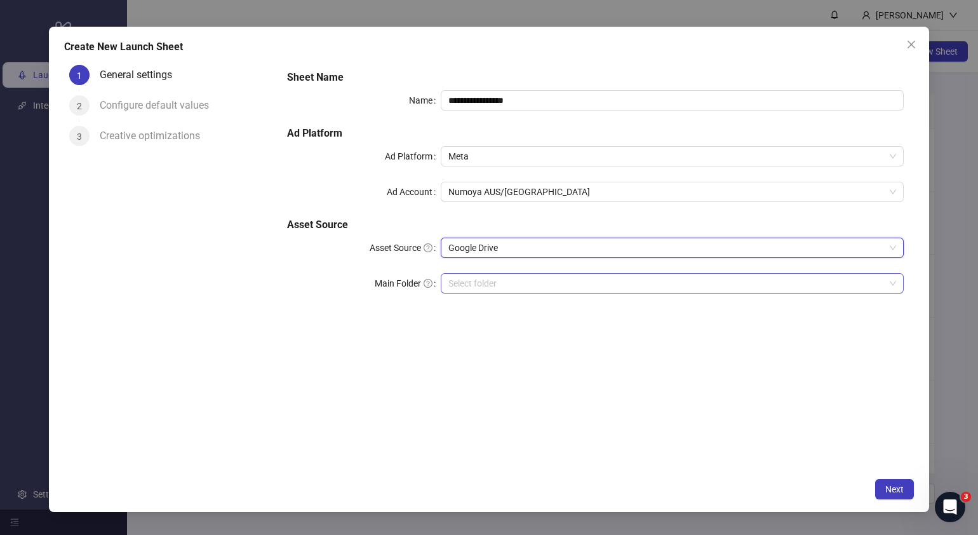
click at [502, 276] on input "Main Folder" at bounding box center [666, 283] width 436 height 19
click at [488, 281] on input "Main Folder" at bounding box center [666, 283] width 436 height 19
click at [477, 274] on input "Main Folder" at bounding box center [666, 283] width 436 height 19
click at [908, 492] on button "Next" at bounding box center [894, 489] width 39 height 20
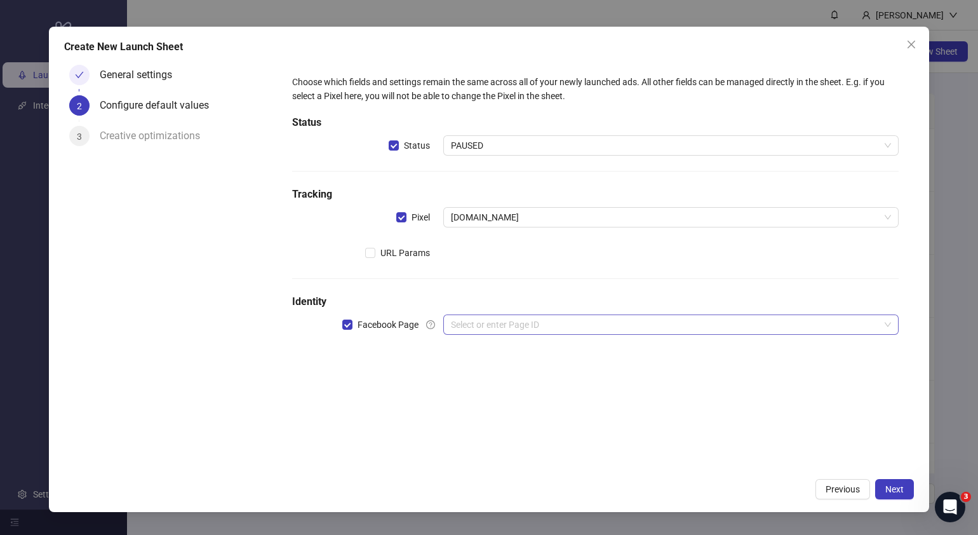
click at [525, 320] on input "search" at bounding box center [665, 324] width 429 height 19
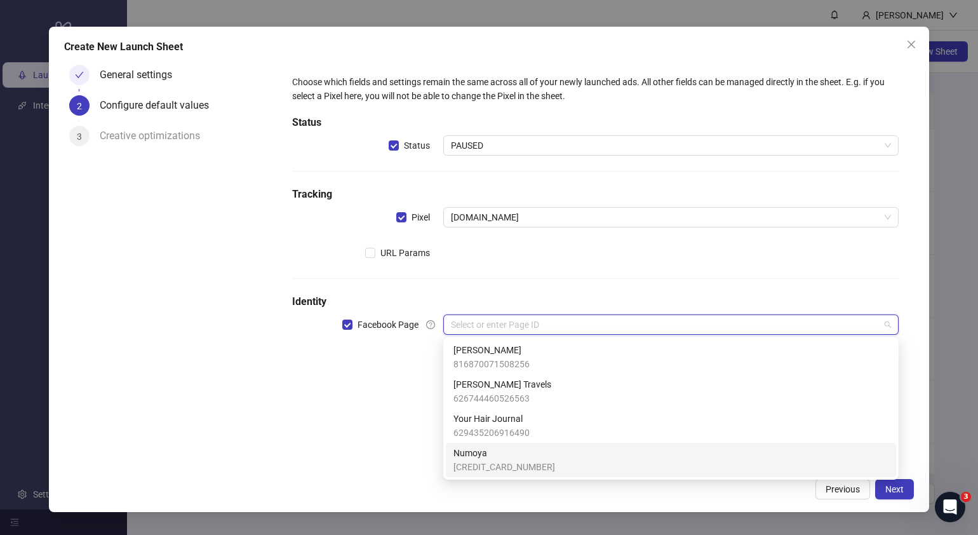
click at [502, 458] on span "Numoya" at bounding box center [505, 453] width 102 height 14
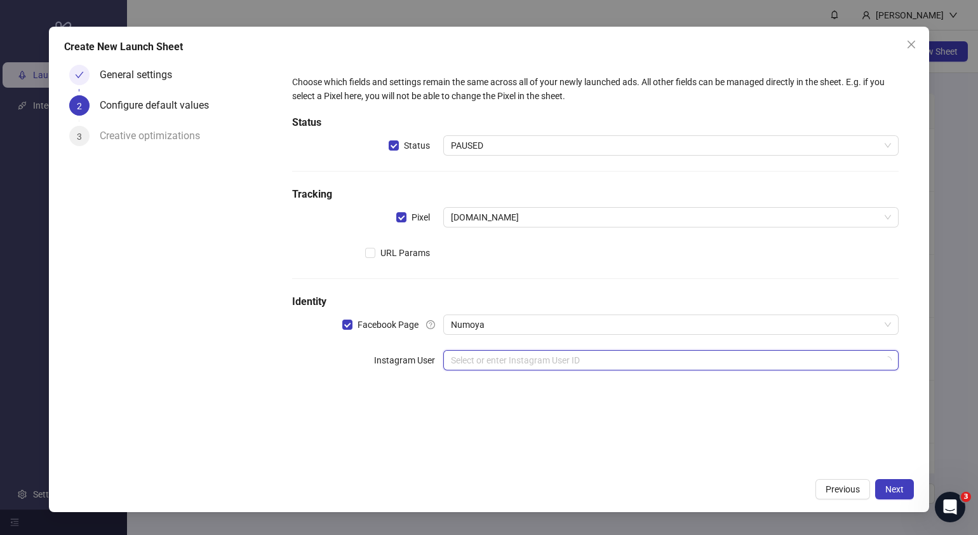
click at [505, 367] on input "search" at bounding box center [665, 360] width 429 height 19
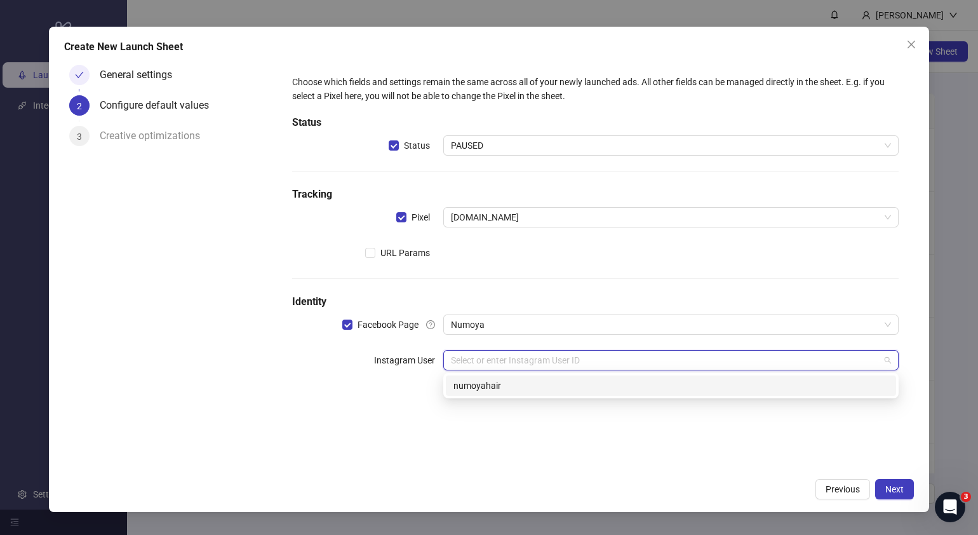
click at [505, 384] on div "numoyahair" at bounding box center [671, 386] width 435 height 14
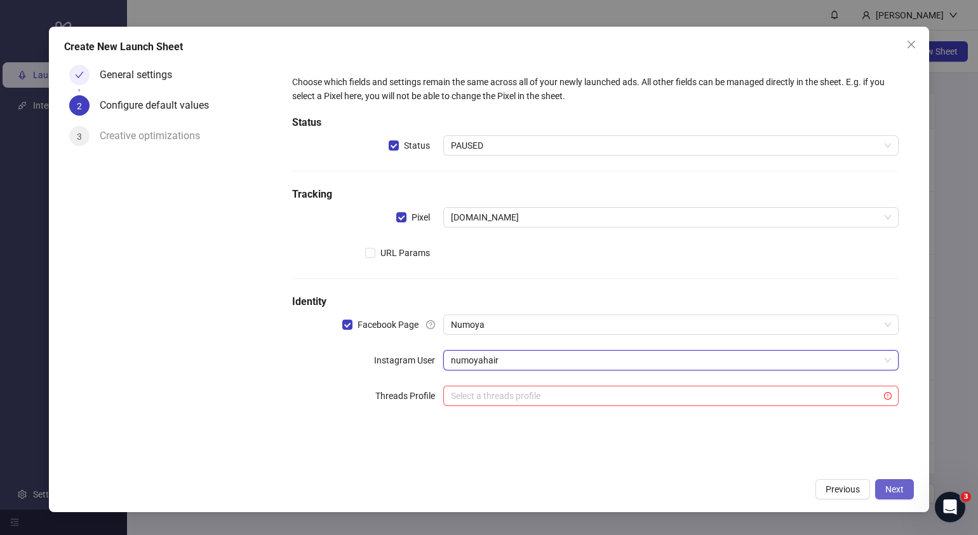
click at [903, 487] on span "Next" at bounding box center [895, 489] width 18 height 10
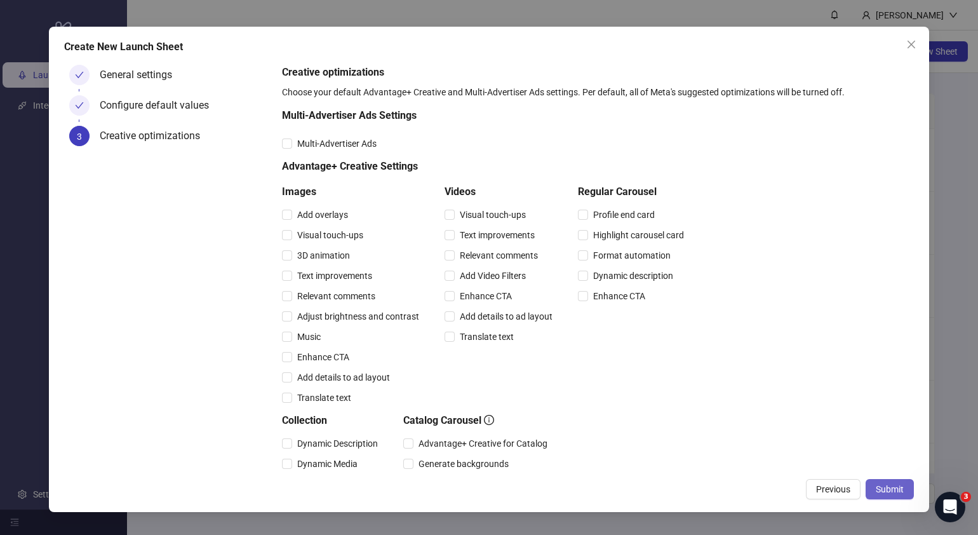
click at [903, 486] on span "Submit" at bounding box center [890, 489] width 28 height 10
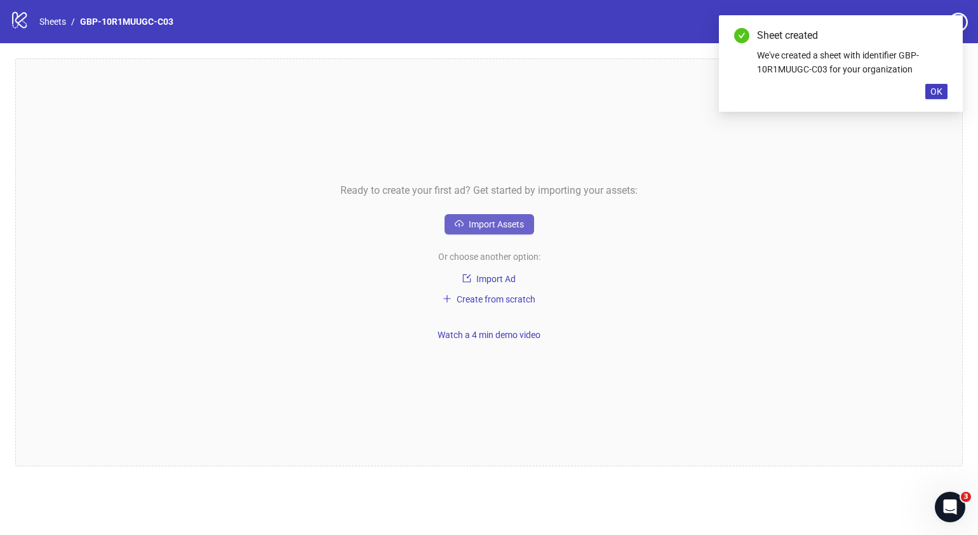
click at [501, 219] on span "Import Assets" at bounding box center [496, 224] width 55 height 10
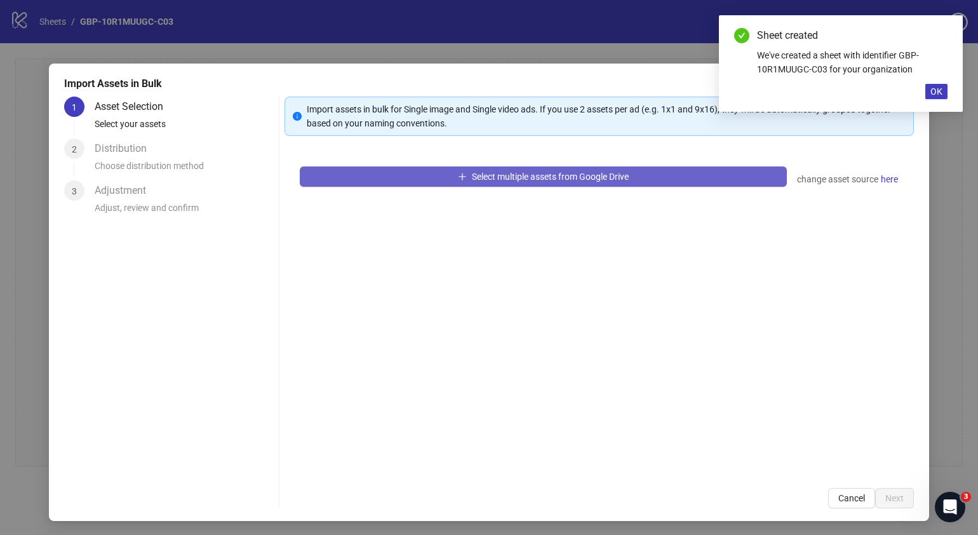
click at [570, 178] on span "Select multiple assets from Google Drive" at bounding box center [550, 177] width 157 height 10
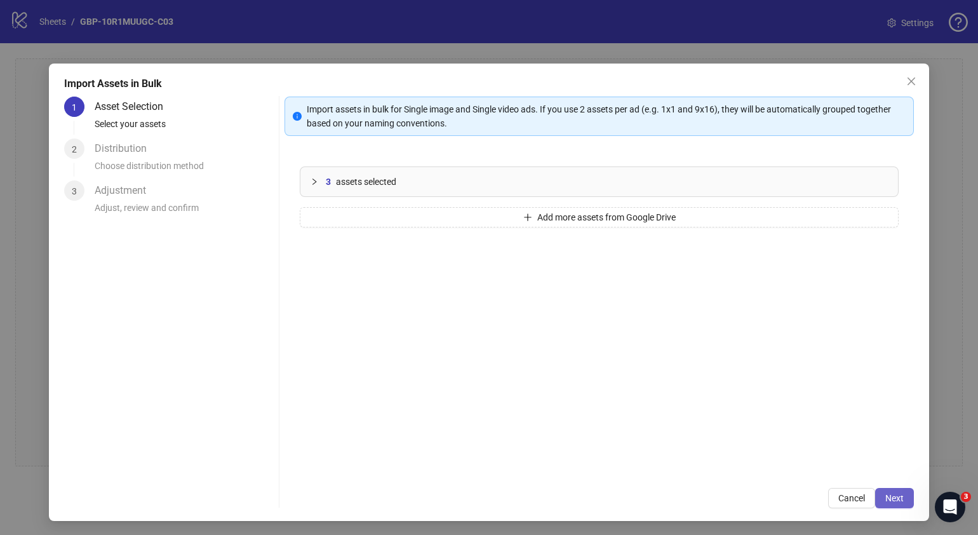
click at [886, 502] on span "Next" at bounding box center [895, 498] width 18 height 10
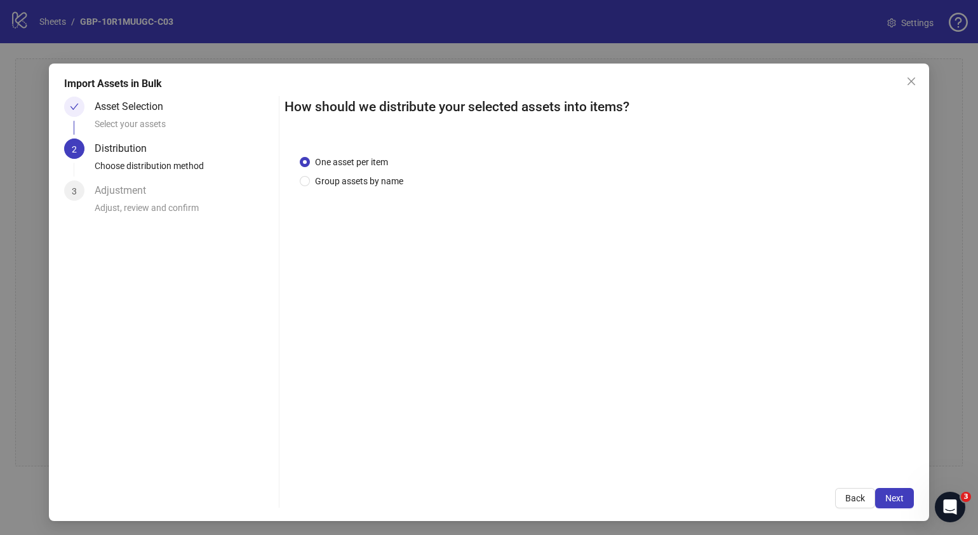
click at [886, 502] on span "Next" at bounding box center [895, 498] width 18 height 10
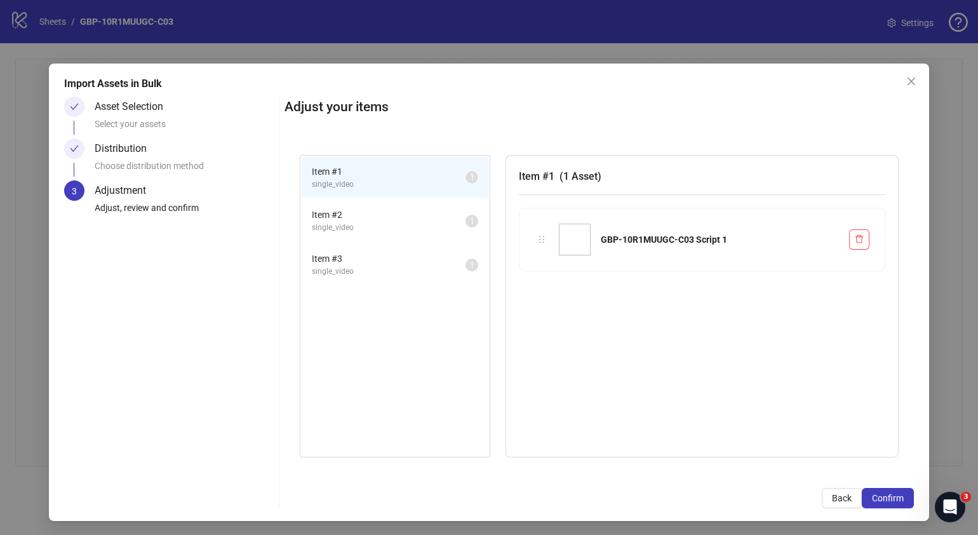
click at [883, 502] on span "Confirm" at bounding box center [888, 498] width 32 height 10
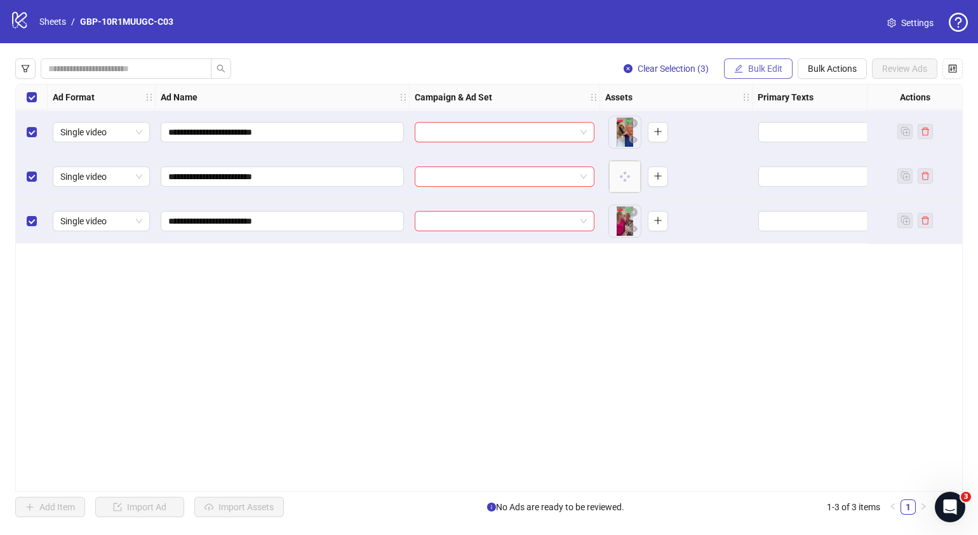
click at [782, 66] on button "Bulk Edit" at bounding box center [758, 68] width 69 height 20
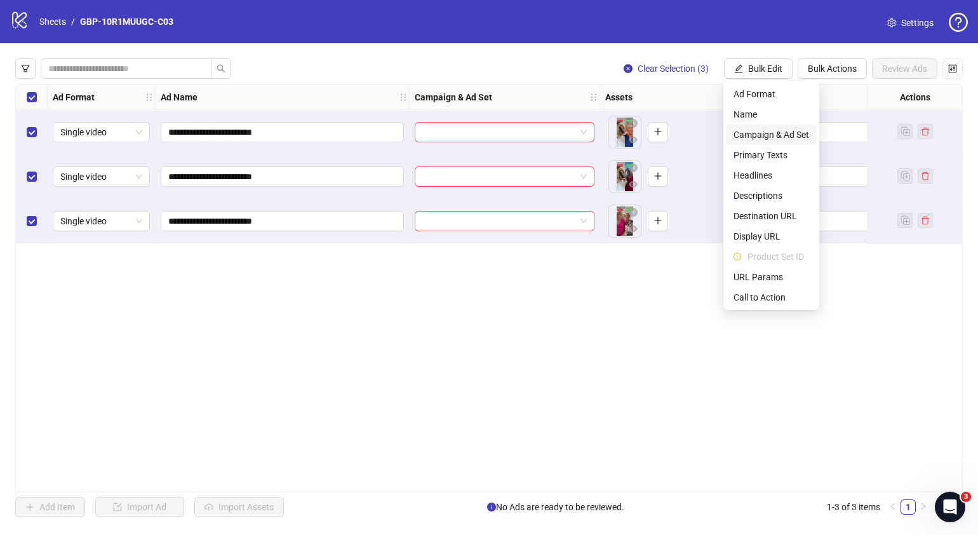
click at [775, 138] on span "Campaign & Ad Set" at bounding box center [772, 135] width 76 height 14
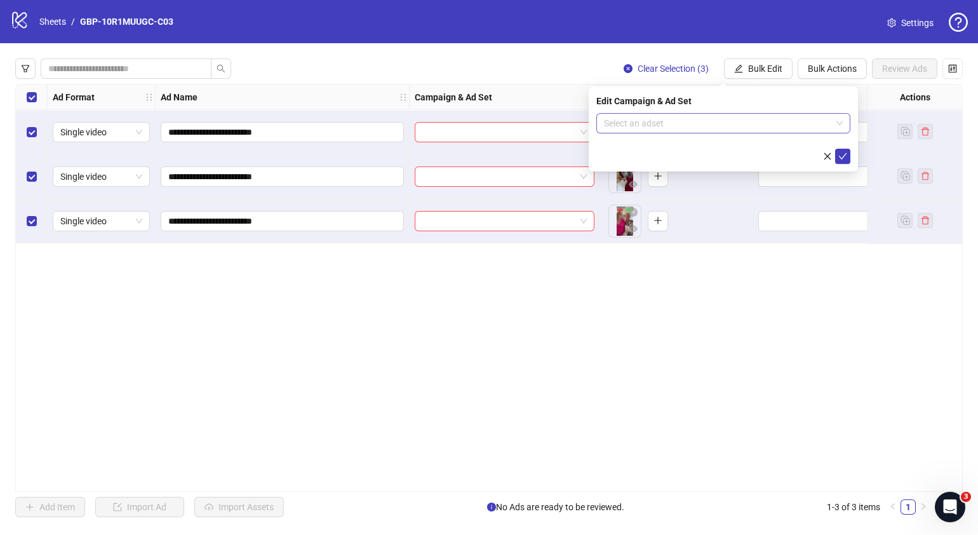
click at [839, 120] on span at bounding box center [723, 123] width 239 height 19
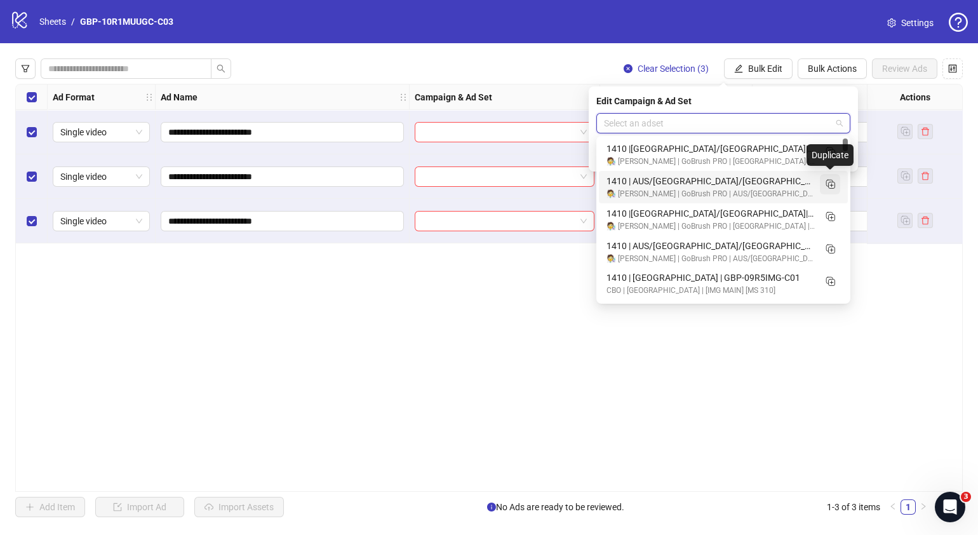
click at [829, 186] on rect "Duplicate" at bounding box center [829, 183] width 6 height 6
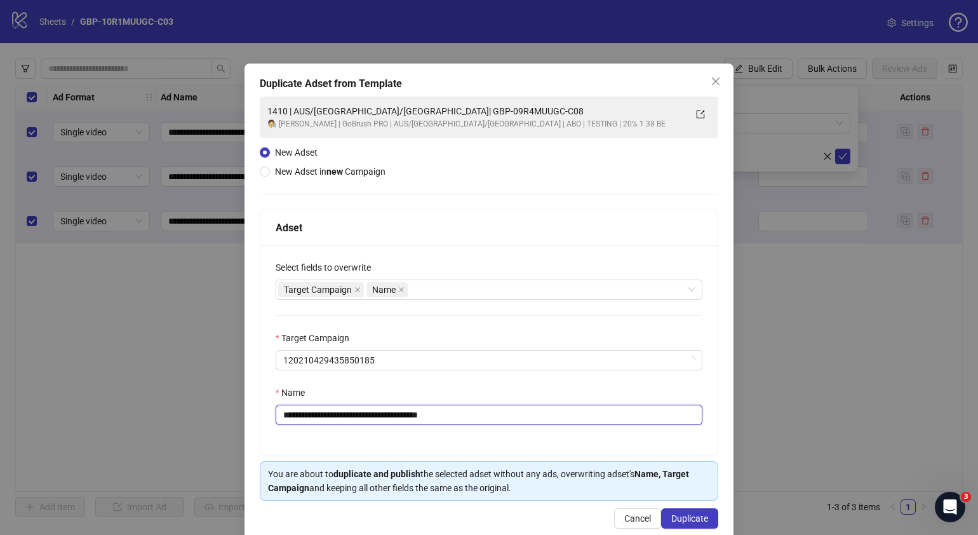
drag, startPoint x: 490, startPoint y: 413, endPoint x: 357, endPoint y: 421, distance: 133.0
click at [357, 421] on input "**********" at bounding box center [489, 415] width 427 height 20
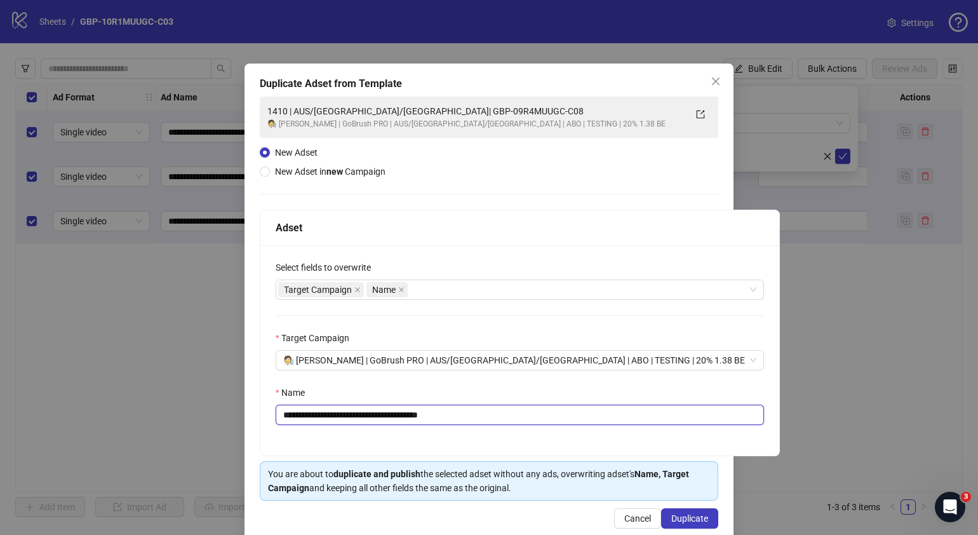
paste input "text"
type input "**********"
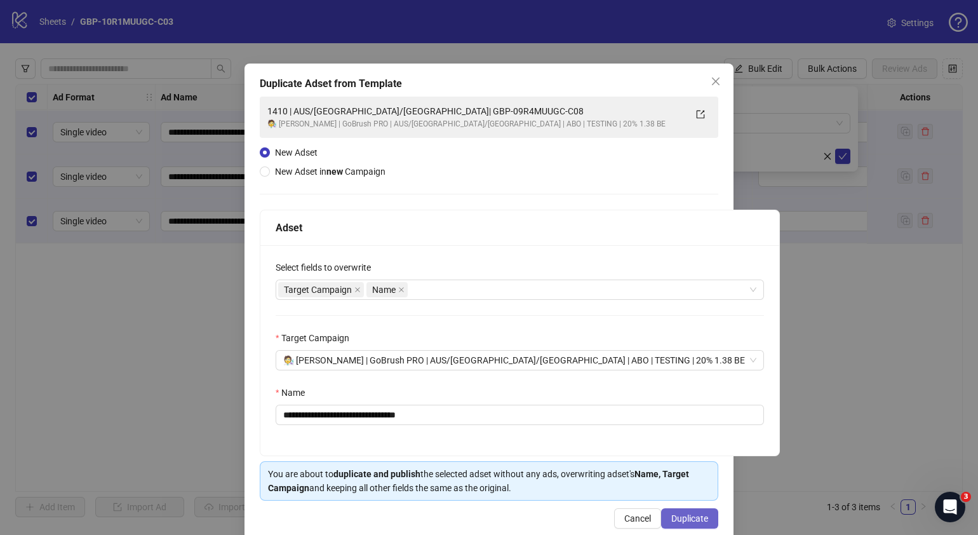
click at [673, 516] on span "Duplicate" at bounding box center [689, 518] width 37 height 10
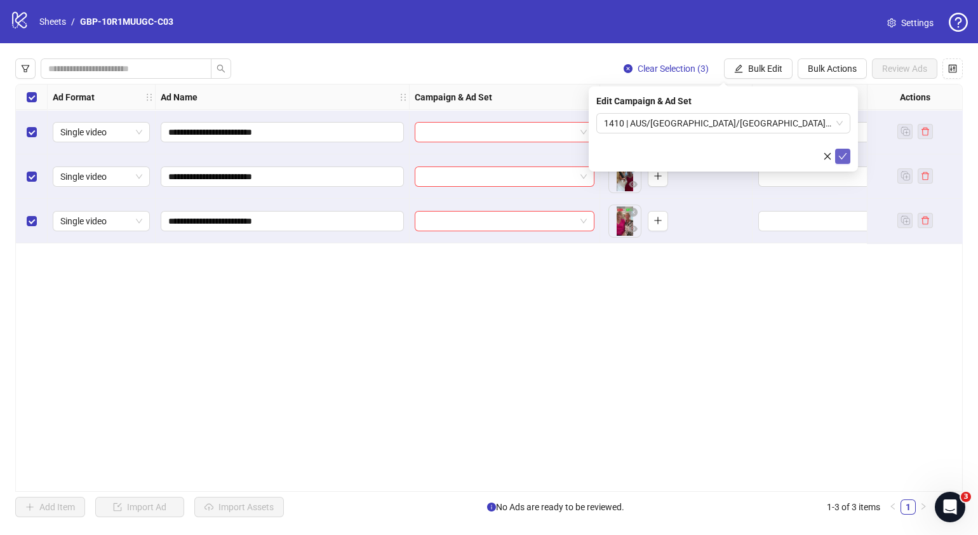
click at [844, 154] on icon "check" at bounding box center [843, 156] width 9 height 9
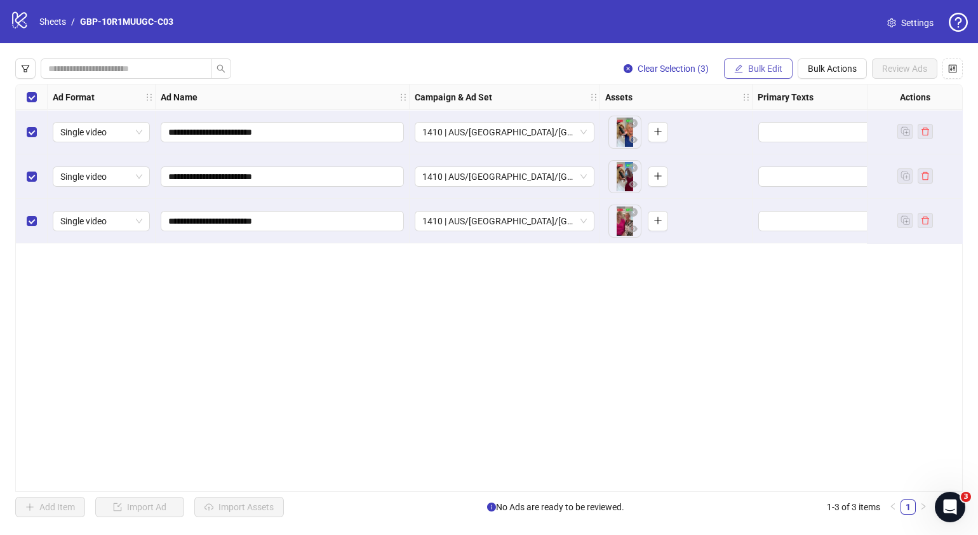
click at [785, 64] on button "Bulk Edit" at bounding box center [758, 68] width 69 height 20
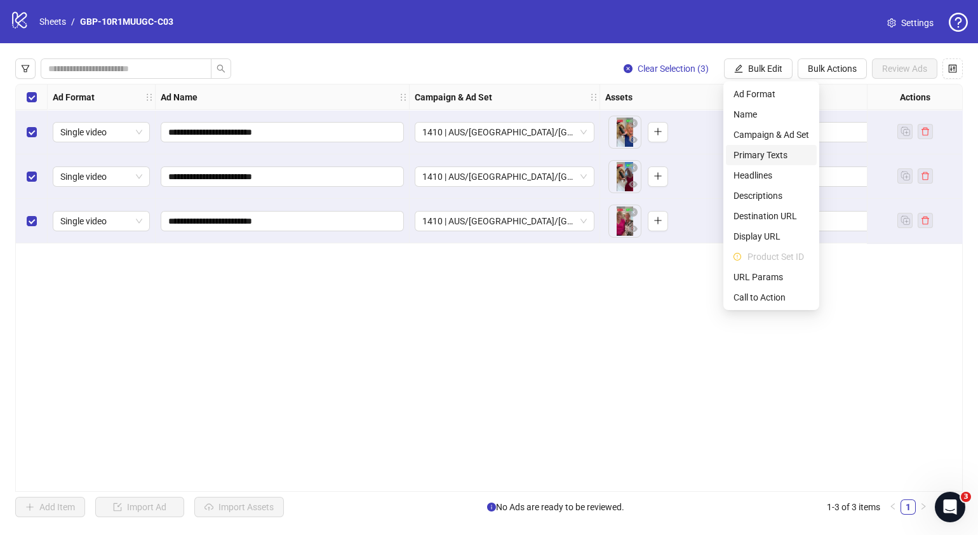
click at [778, 151] on span "Primary Texts" at bounding box center [772, 155] width 76 height 14
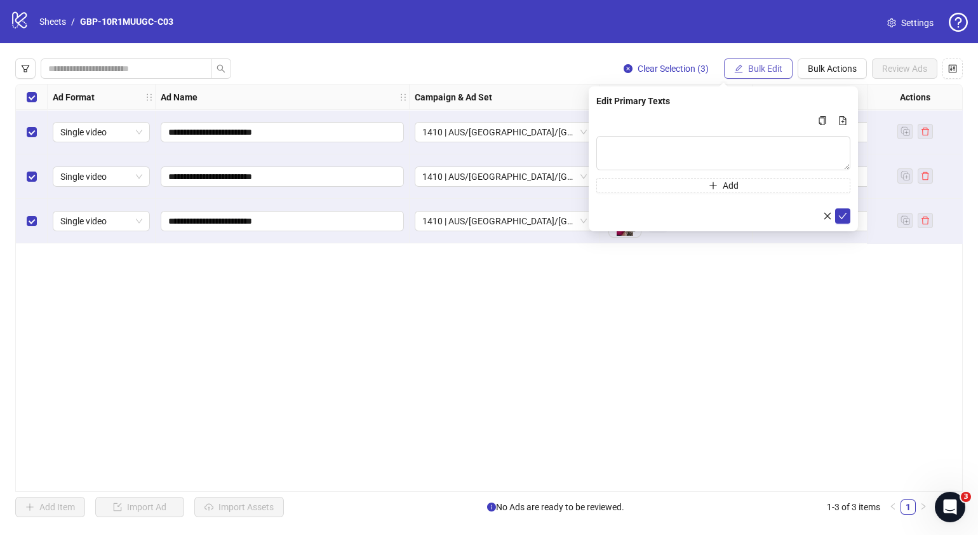
click at [780, 69] on span "Bulk Edit" at bounding box center [765, 69] width 34 height 10
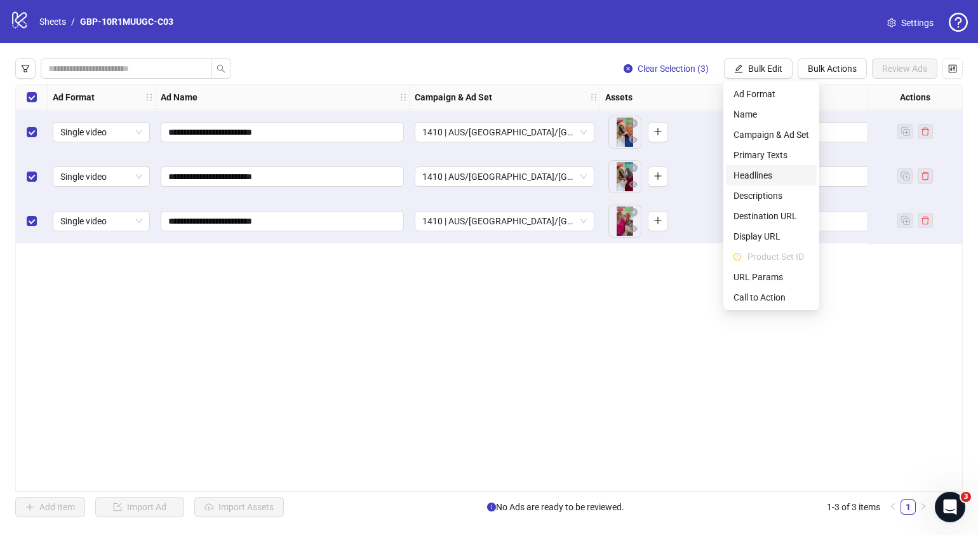
click at [772, 178] on span "Headlines" at bounding box center [772, 175] width 76 height 14
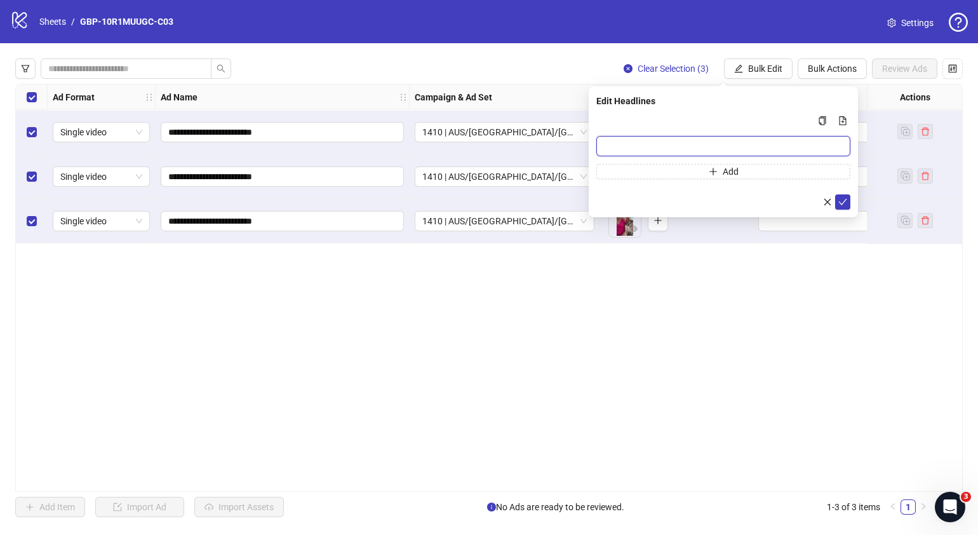
click at [718, 145] on input "Multi-input container - paste or copy values" at bounding box center [723, 146] width 254 height 20
paste input "*******"
type input "*******"
click at [694, 168] on button "Add" at bounding box center [723, 171] width 254 height 15
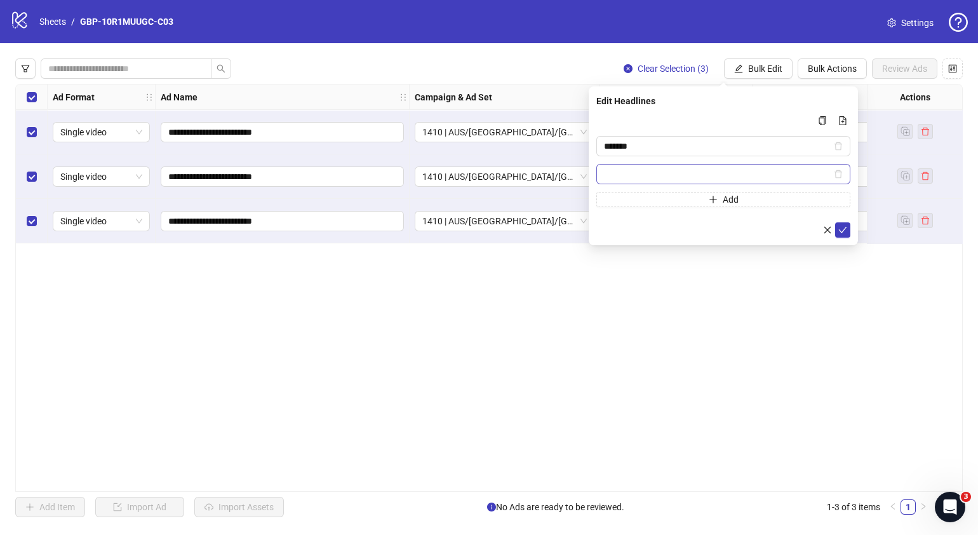
click at [739, 181] on span "Multi-input container - paste or copy values" at bounding box center [723, 174] width 254 height 20
click at [741, 174] on input "Multi-input container - paste or copy values" at bounding box center [717, 174] width 227 height 14
paste input "**********"
type input "**********"
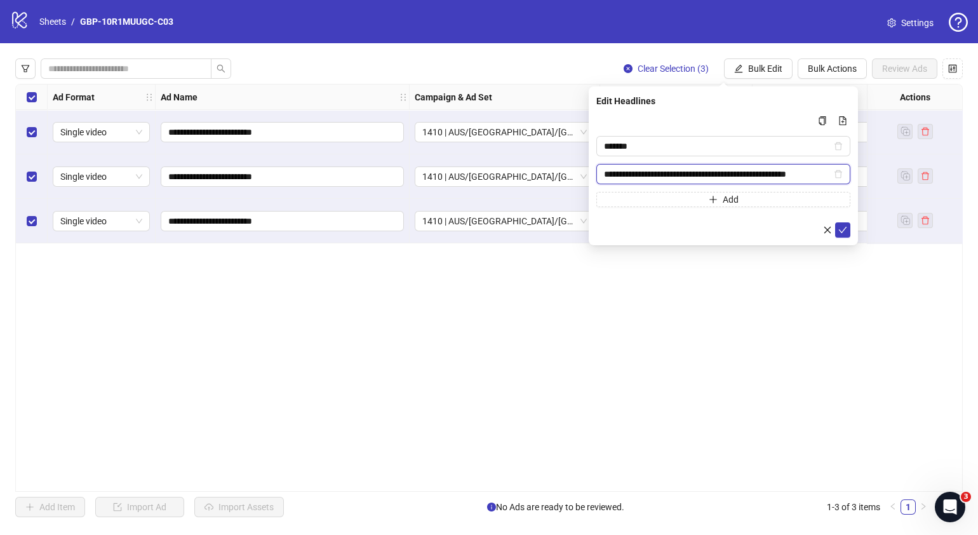
scroll to position [0, 0]
click at [842, 234] on span "submit" at bounding box center [843, 230] width 9 height 10
click at [767, 67] on span "Bulk Edit" at bounding box center [765, 69] width 34 height 10
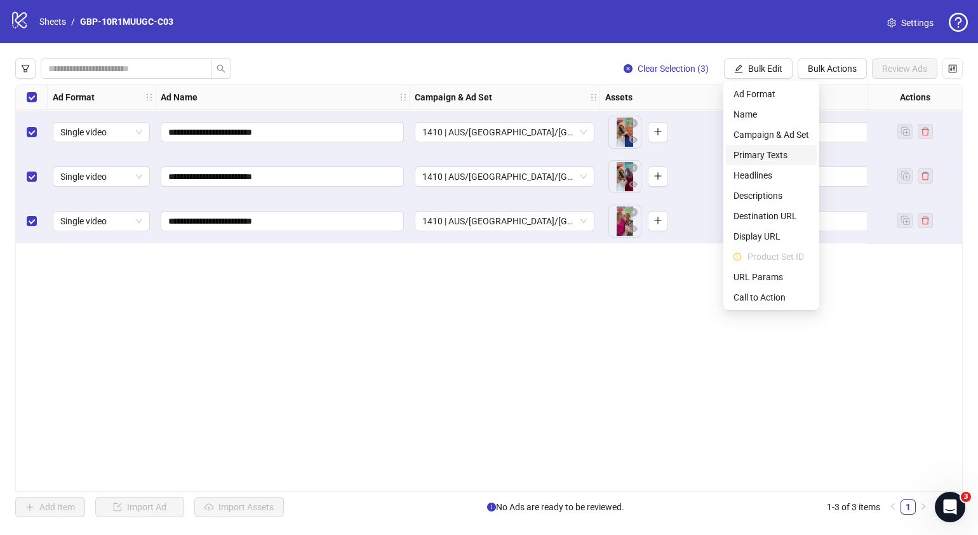
click at [778, 156] on span "Primary Texts" at bounding box center [772, 155] width 76 height 14
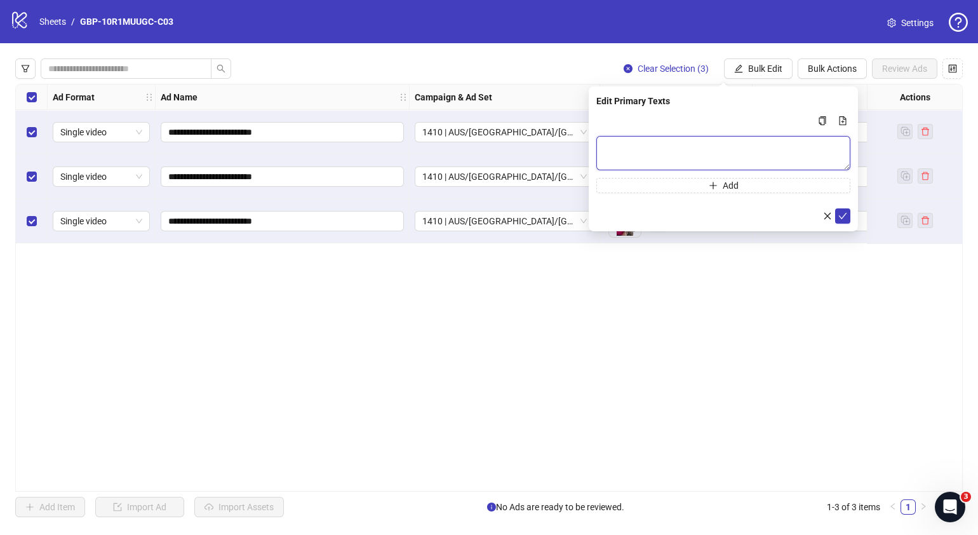
click at [718, 153] on textarea "Multi-text input container - paste or copy values" at bounding box center [723, 153] width 254 height 34
paste textarea "**********"
type textarea "**********"
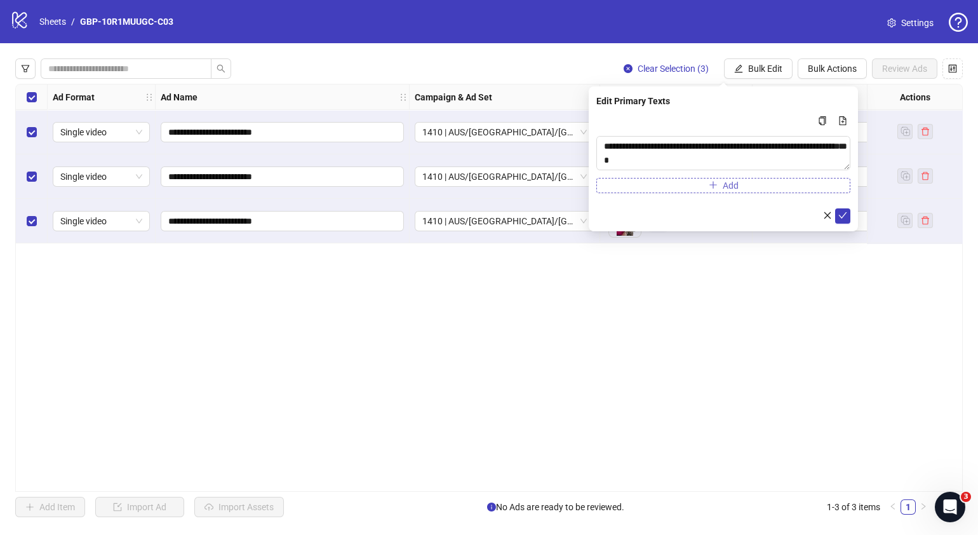
click at [692, 184] on button "Add" at bounding box center [723, 185] width 254 height 15
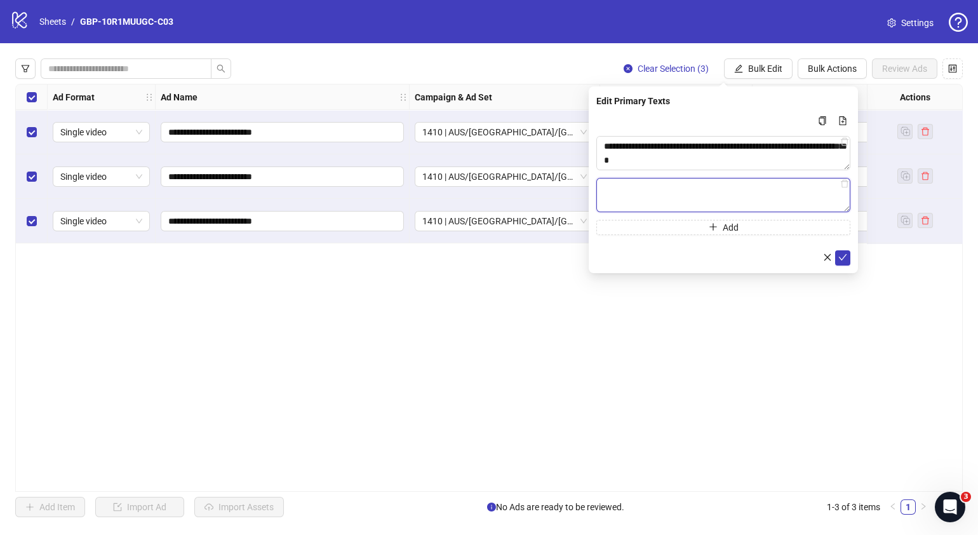
click at [701, 201] on textarea "Multi-text input container - paste or copy values" at bounding box center [723, 195] width 254 height 34
paste textarea "**********"
type textarea "**********"
click at [842, 258] on icon "check" at bounding box center [843, 257] width 8 height 6
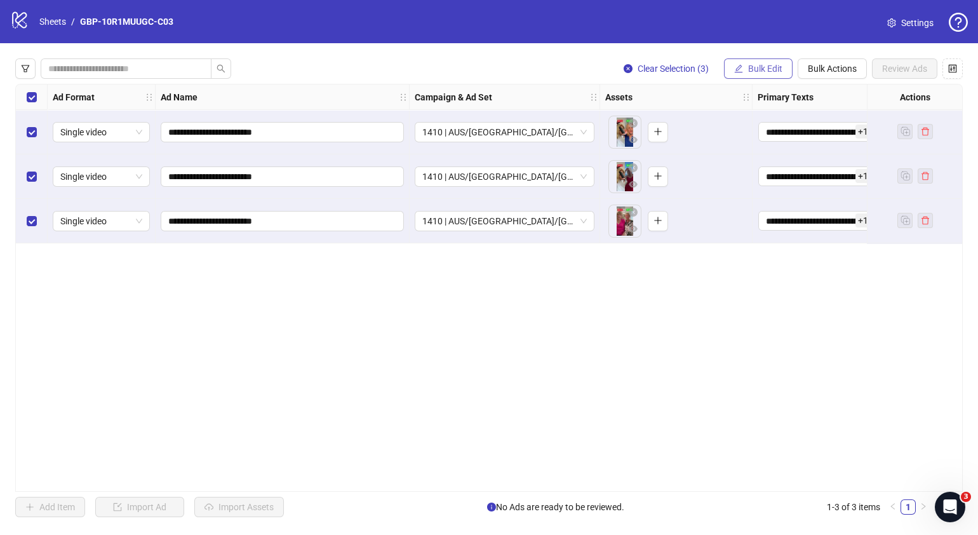
click at [782, 64] on button "Bulk Edit" at bounding box center [758, 68] width 69 height 20
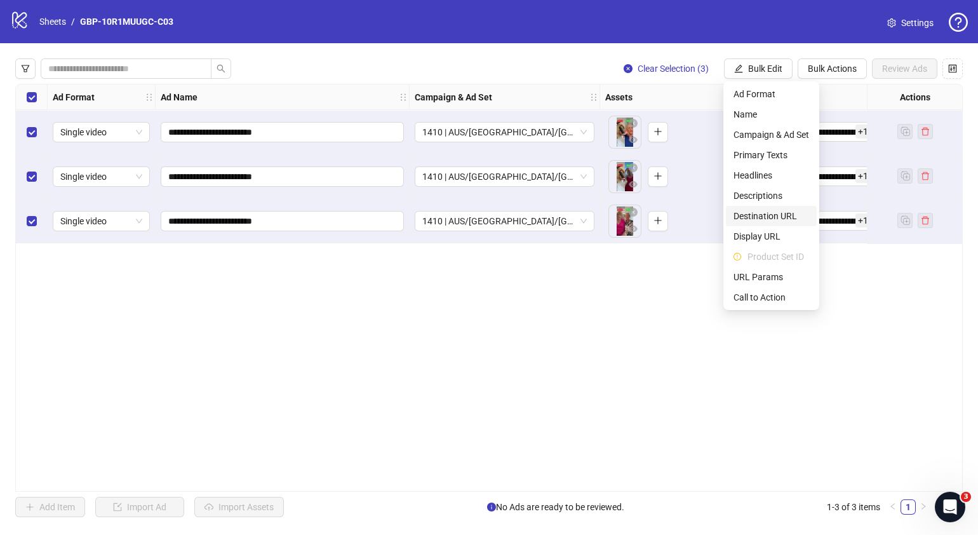
click at [772, 219] on span "Destination URL" at bounding box center [772, 216] width 76 height 14
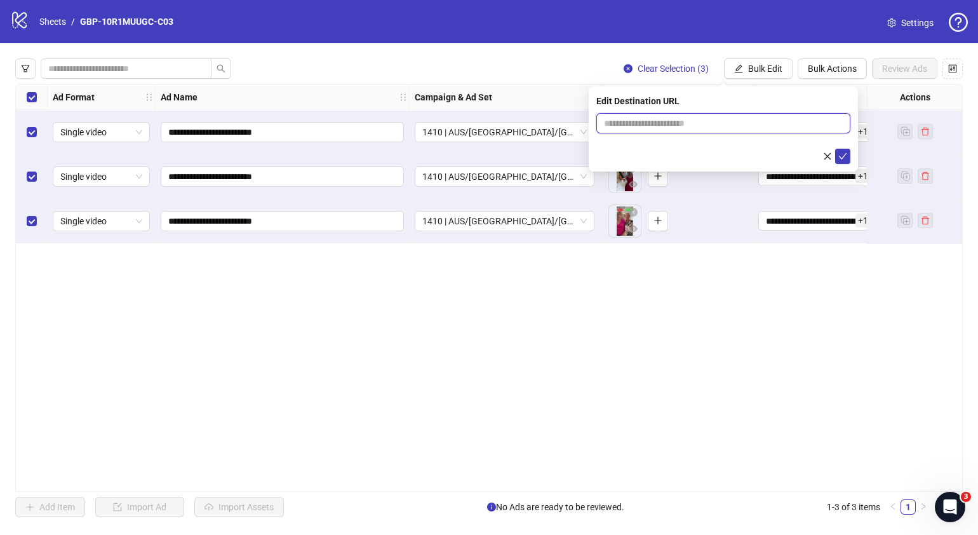
click at [715, 126] on input "text" at bounding box center [718, 123] width 229 height 14
paste input "**********"
type input "**********"
click at [845, 153] on icon "check" at bounding box center [843, 156] width 9 height 9
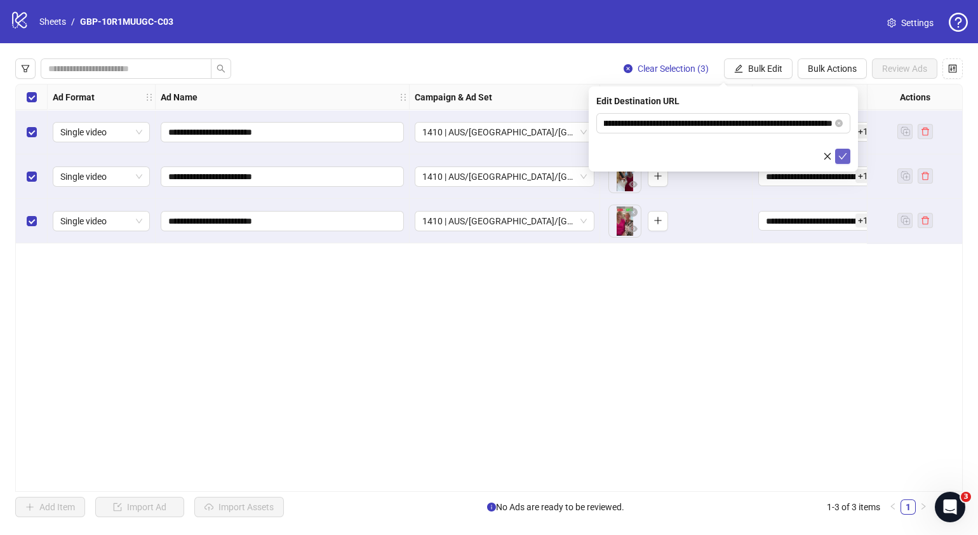
scroll to position [0, 0]
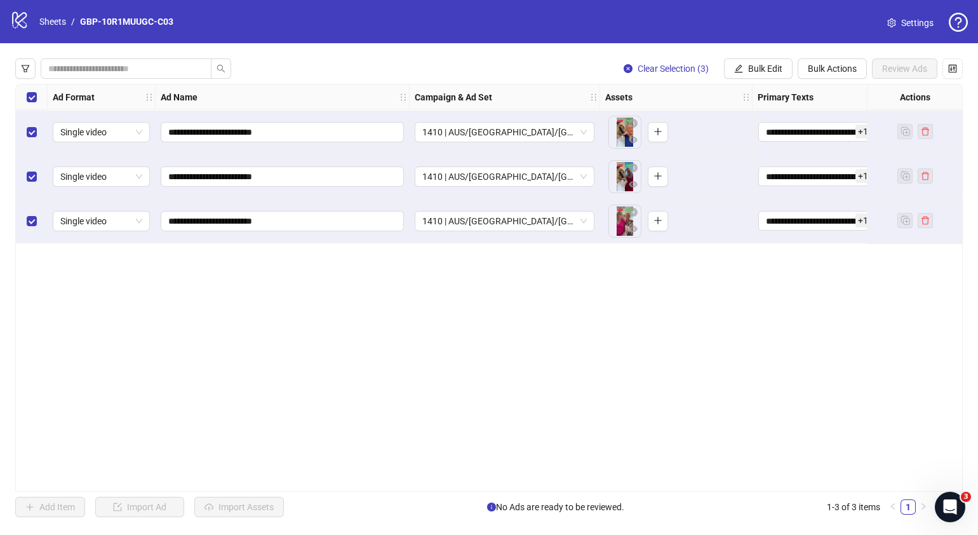
drag, startPoint x: 760, startPoint y: 68, endPoint x: 770, endPoint y: 90, distance: 24.2
click at [761, 68] on span "Bulk Edit" at bounding box center [765, 69] width 34 height 10
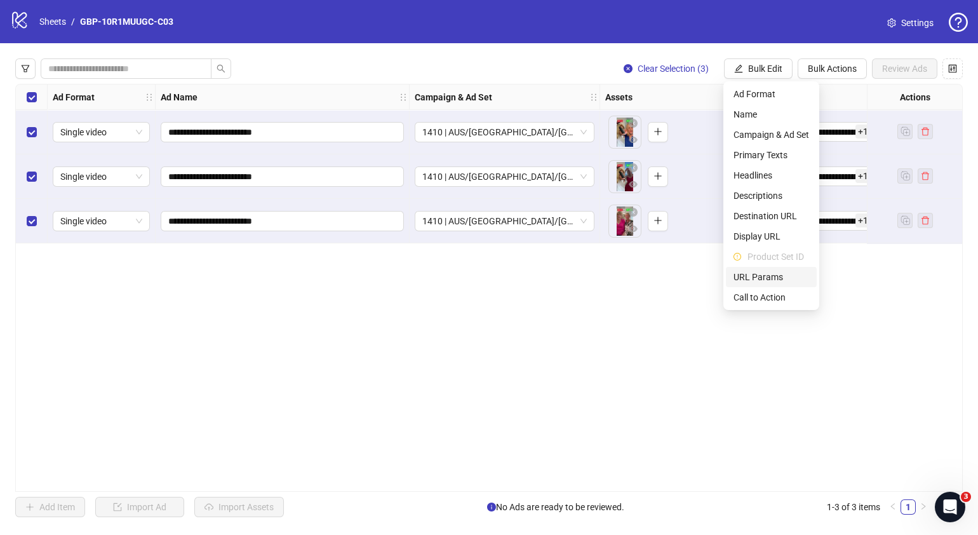
click at [760, 291] on span "Call to Action" at bounding box center [772, 297] width 76 height 14
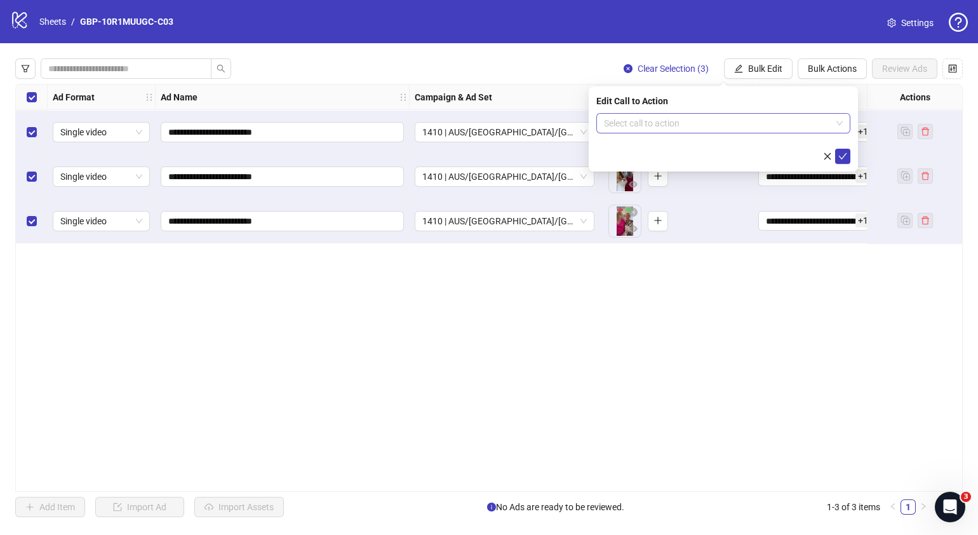
click at [726, 114] on input "search" at bounding box center [717, 123] width 227 height 19
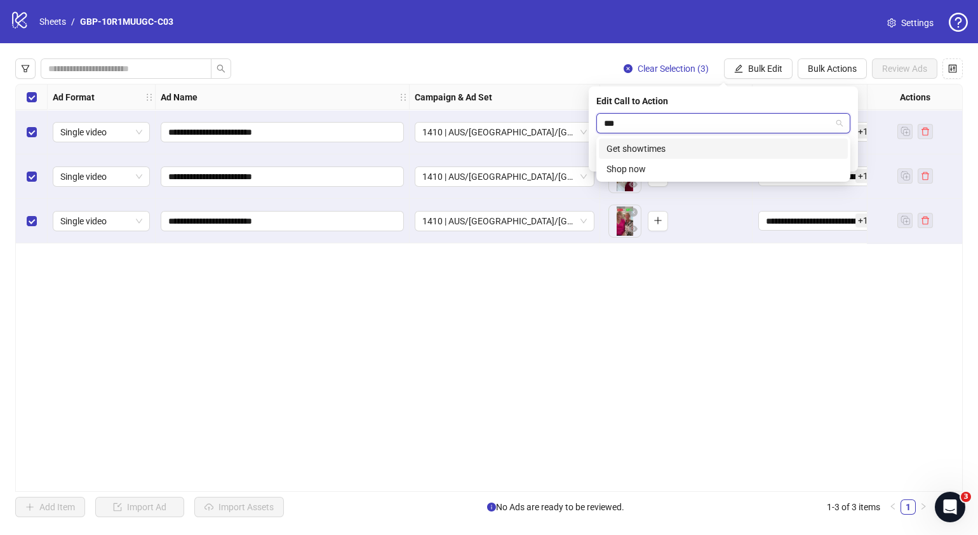
type input "****"
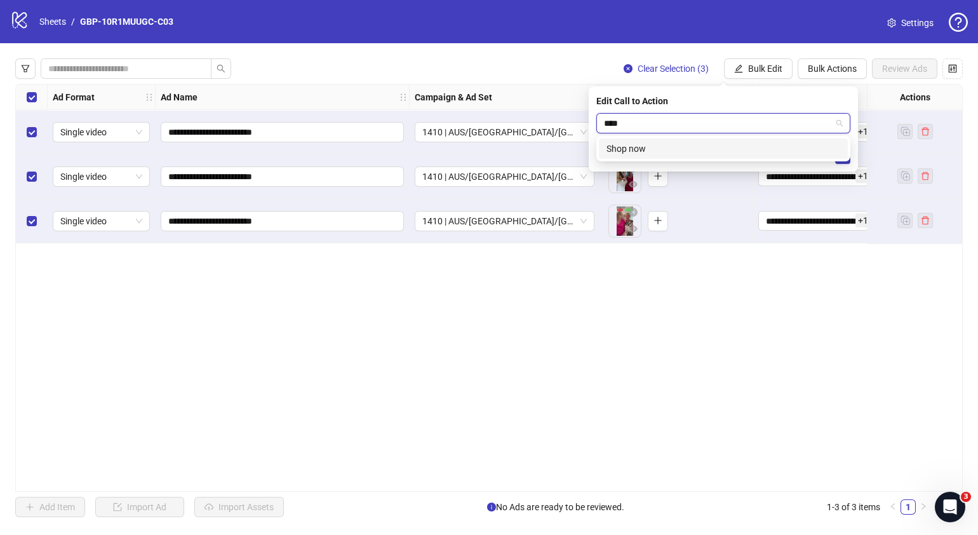
click at [689, 147] on div "Shop now" at bounding box center [724, 149] width 234 height 14
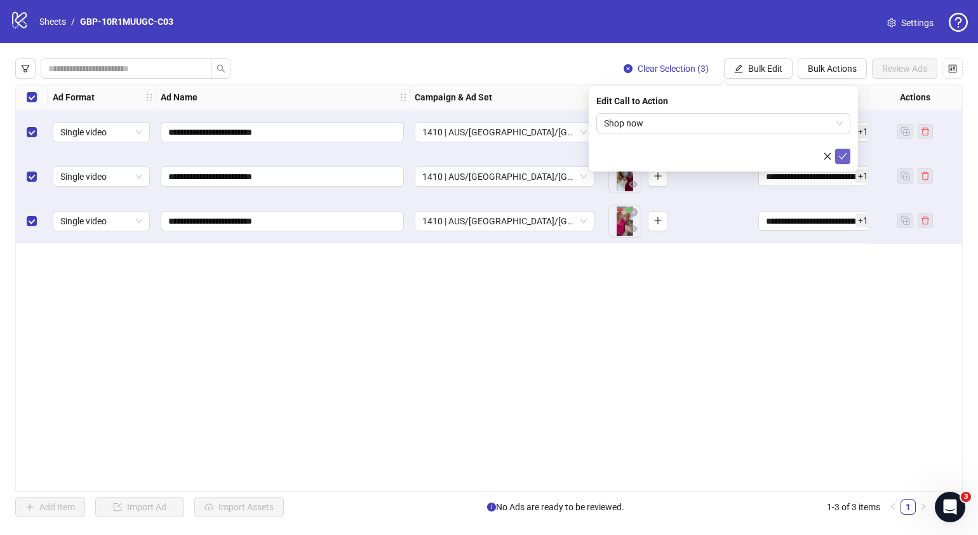
click at [844, 156] on icon "check" at bounding box center [843, 156] width 9 height 9
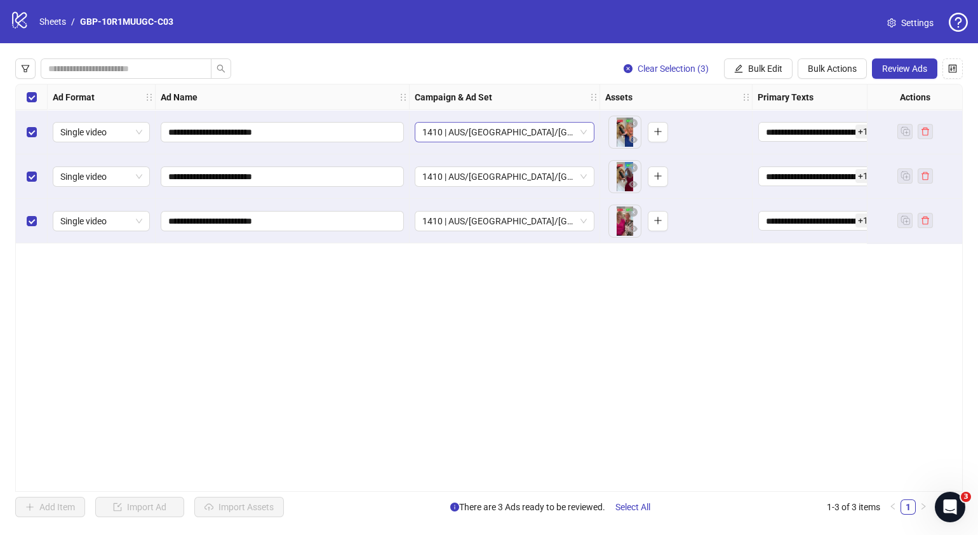
click at [588, 128] on div "1410 | AUS/[GEOGRAPHIC_DATA]/[GEOGRAPHIC_DATA]| GBP-10R1MUUGC-C03" at bounding box center [505, 132] width 180 height 20
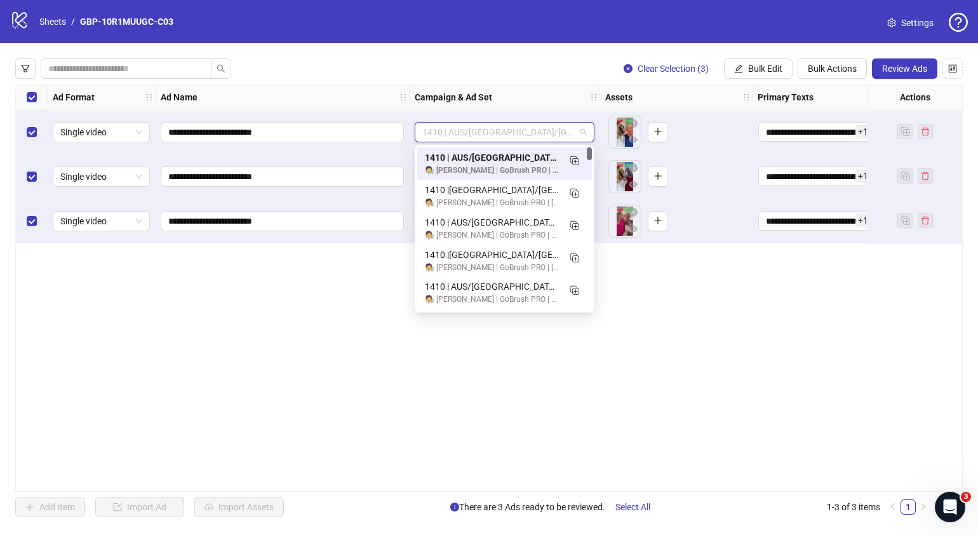
click at [779, 362] on div "**********" at bounding box center [489, 288] width 948 height 408
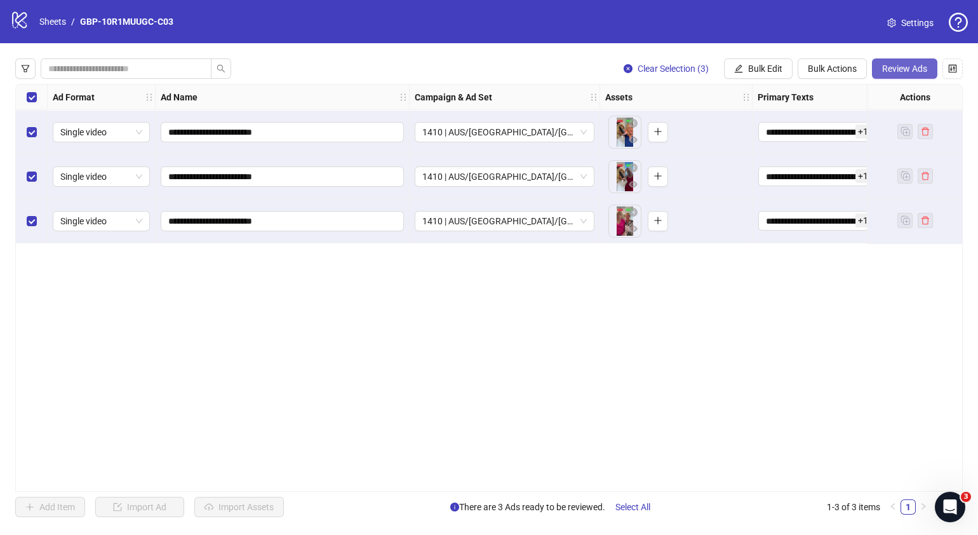
click at [894, 67] on span "Review Ads" at bounding box center [904, 69] width 45 height 10
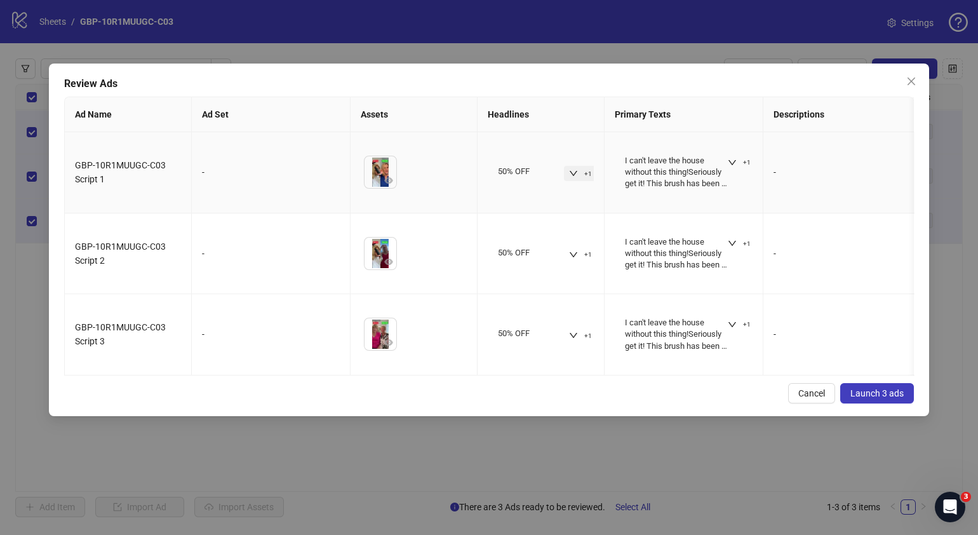
click at [570, 171] on icon "down" at bounding box center [573, 173] width 9 height 9
click at [732, 159] on icon "down" at bounding box center [732, 162] width 9 height 9
click at [555, 415] on div "Review Ads Ad Name Ad Set Assets Headlines Primary Texts Descriptions Destinati…" at bounding box center [489, 240] width 880 height 353
click at [867, 398] on span "Launch 3 ads" at bounding box center [877, 393] width 53 height 10
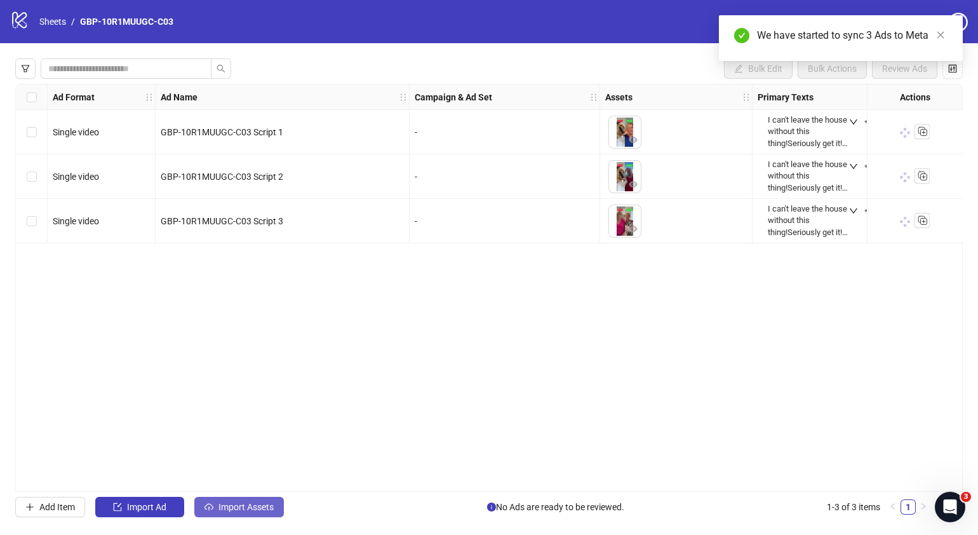
click at [253, 506] on span "Import Assets" at bounding box center [246, 507] width 55 height 10
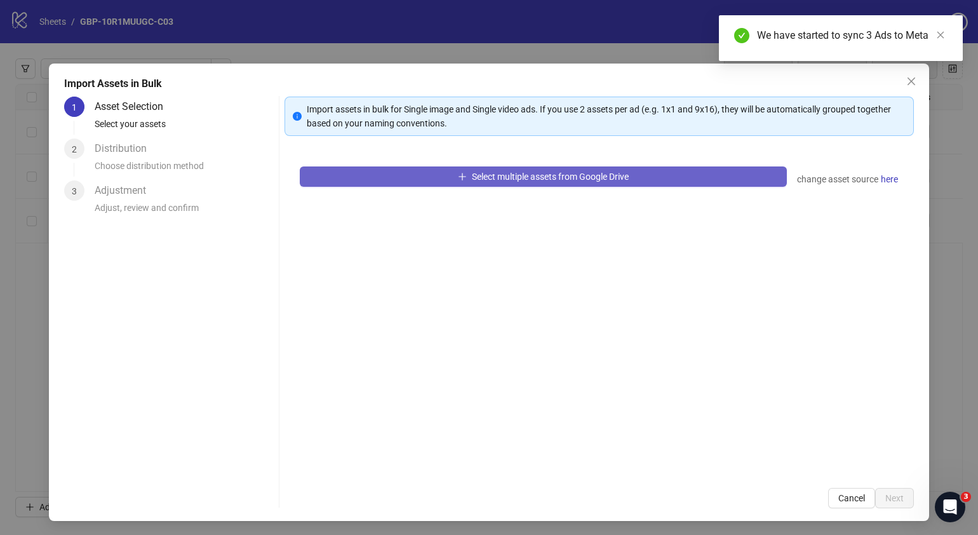
click at [581, 180] on span "Select multiple assets from Google Drive" at bounding box center [550, 177] width 157 height 10
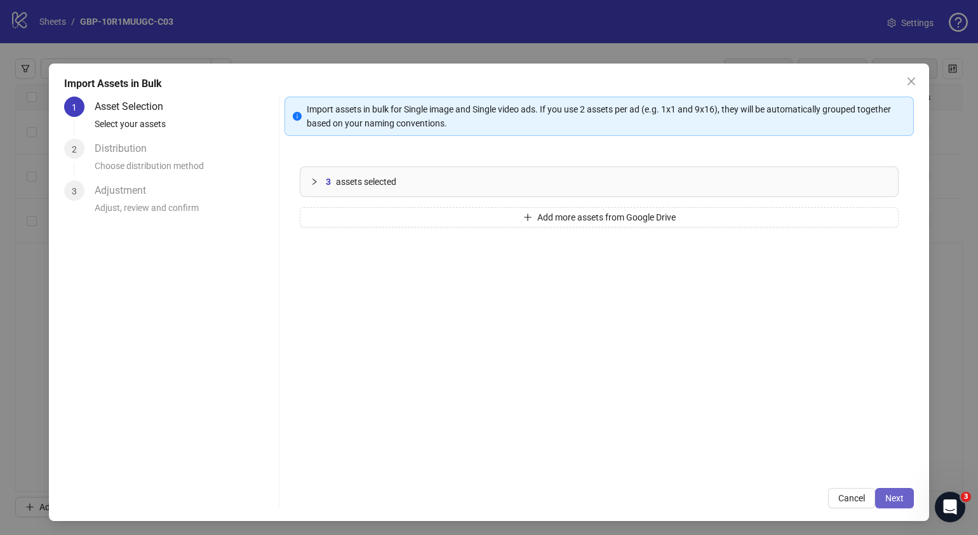
click at [875, 495] on button "Next" at bounding box center [894, 498] width 39 height 20
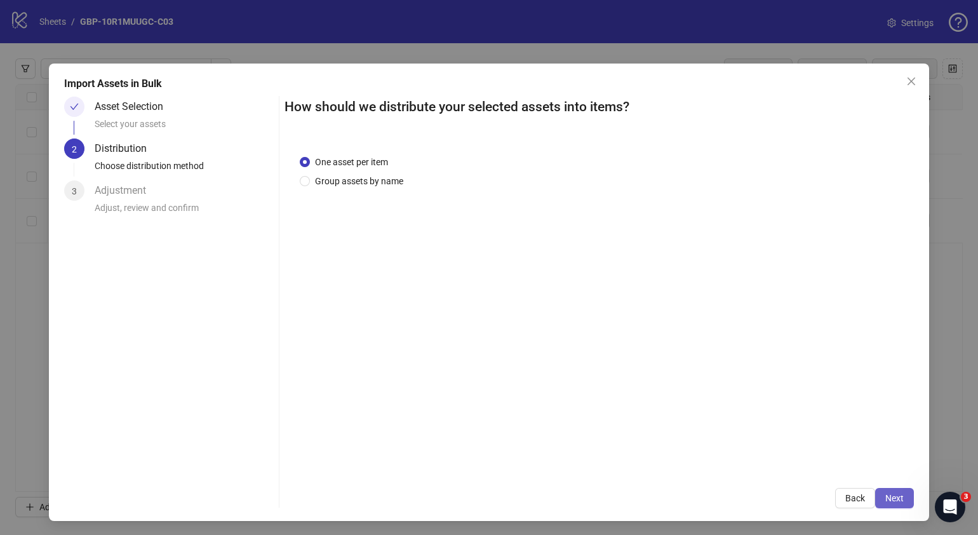
click at [891, 495] on span "Next" at bounding box center [895, 498] width 18 height 10
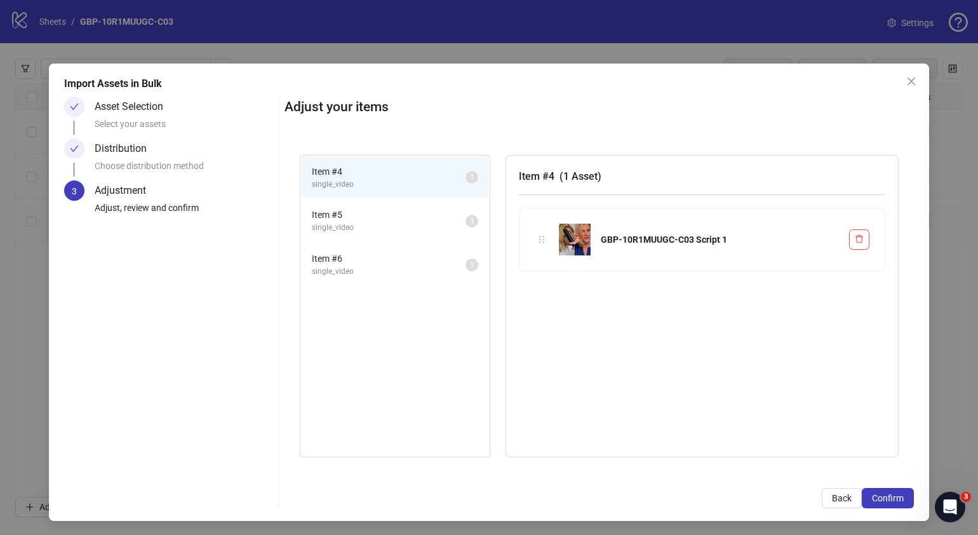
click at [891, 495] on span "Confirm" at bounding box center [888, 498] width 32 height 10
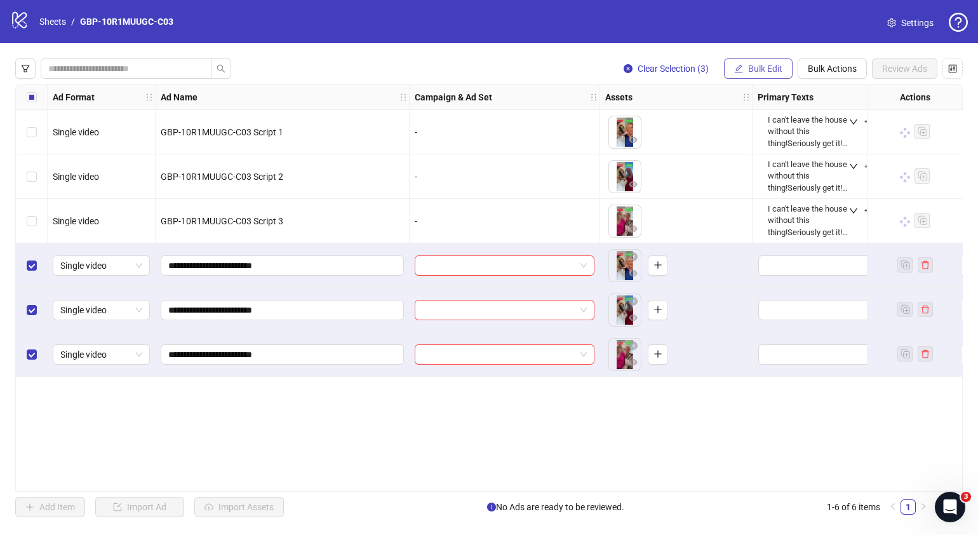
click at [770, 69] on span "Bulk Edit" at bounding box center [765, 69] width 34 height 10
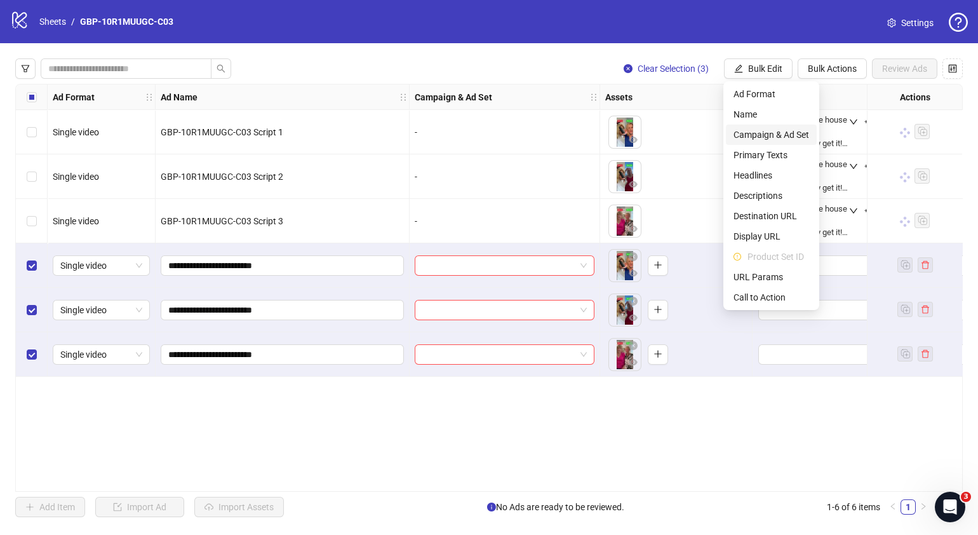
click at [797, 131] on span "Campaign & Ad Set" at bounding box center [772, 135] width 76 height 14
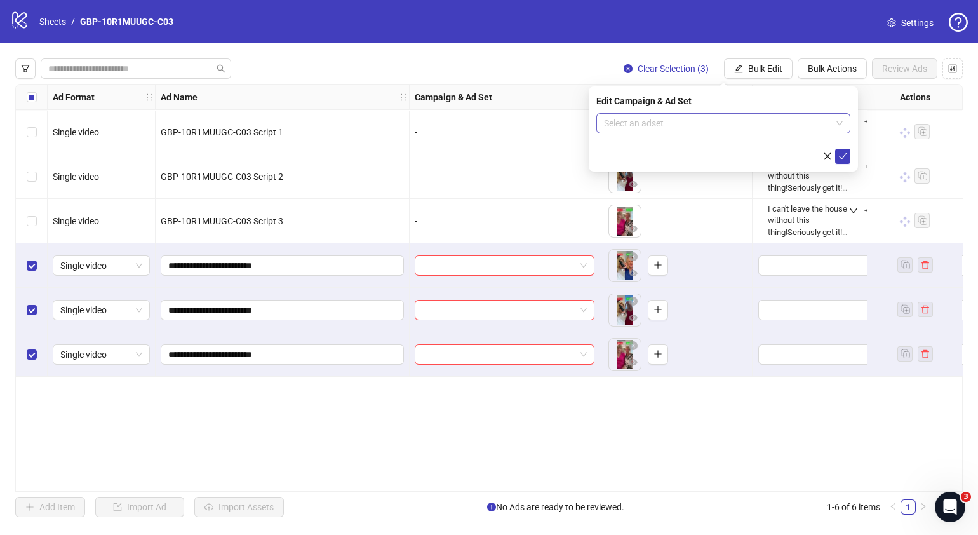
click at [839, 121] on span at bounding box center [723, 123] width 239 height 19
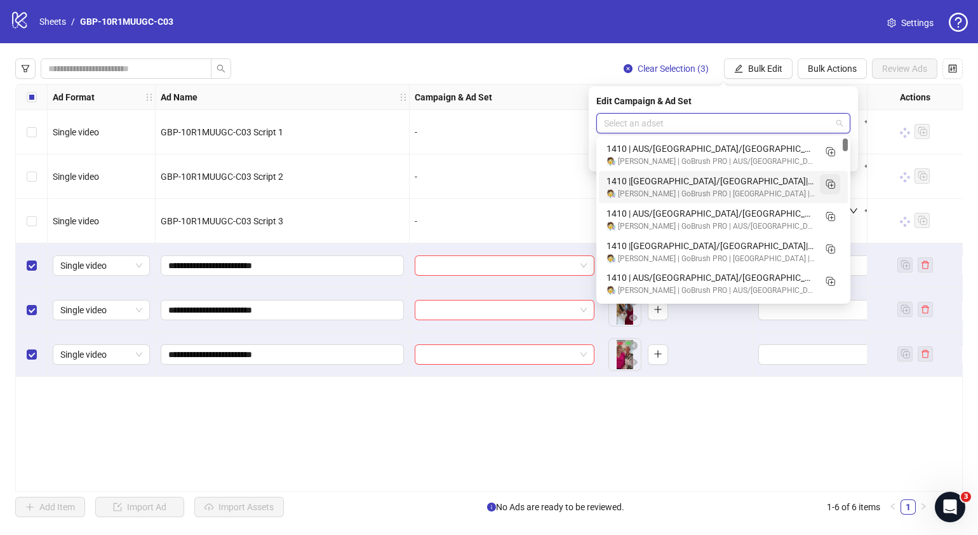
click at [832, 183] on icon "Duplicate" at bounding box center [830, 183] width 13 height 13
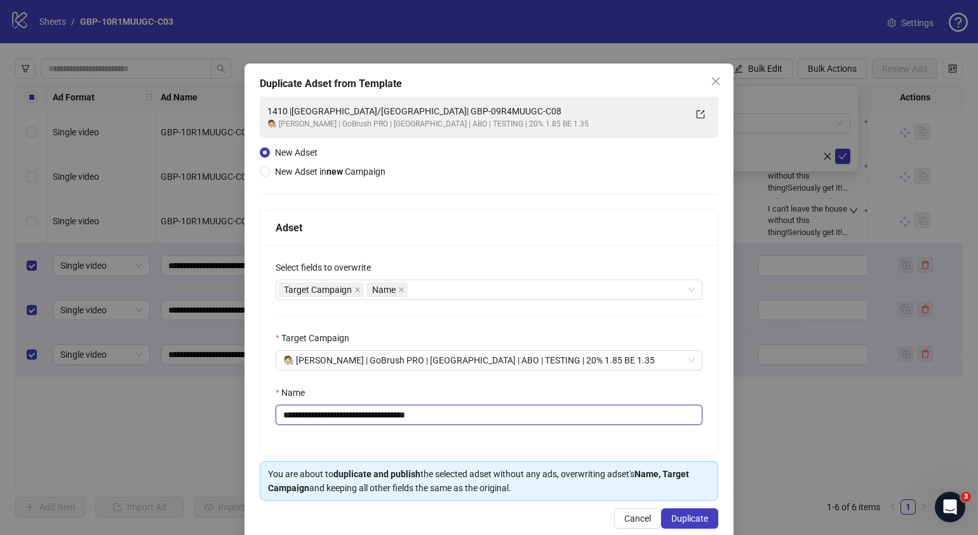
drag, startPoint x: 501, startPoint y: 413, endPoint x: 342, endPoint y: 430, distance: 160.4
click at [342, 430] on div "**********" at bounding box center [488, 350] width 457 height 210
paste input "text"
type input "**********"
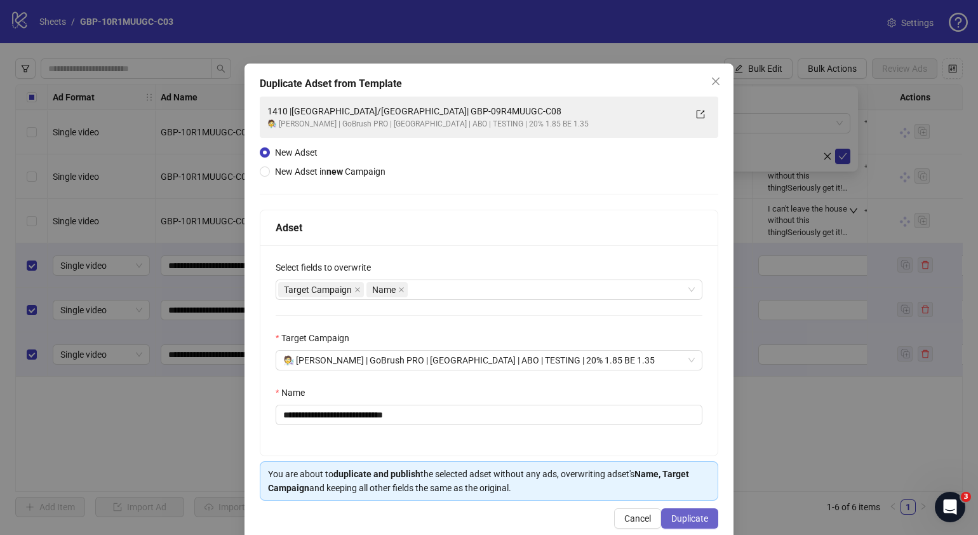
click at [671, 514] on span "Duplicate" at bounding box center [689, 518] width 37 height 10
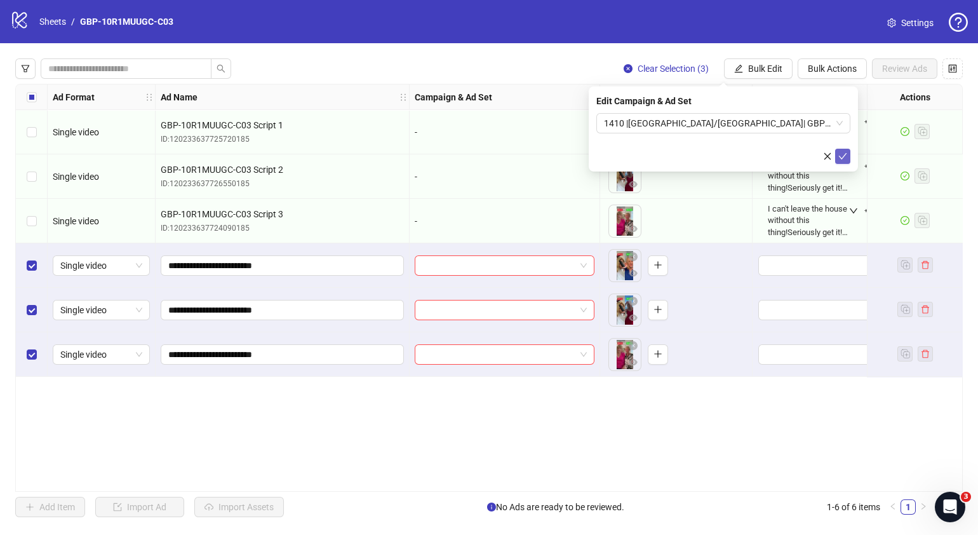
click at [847, 156] on button "submit" at bounding box center [842, 156] width 15 height 15
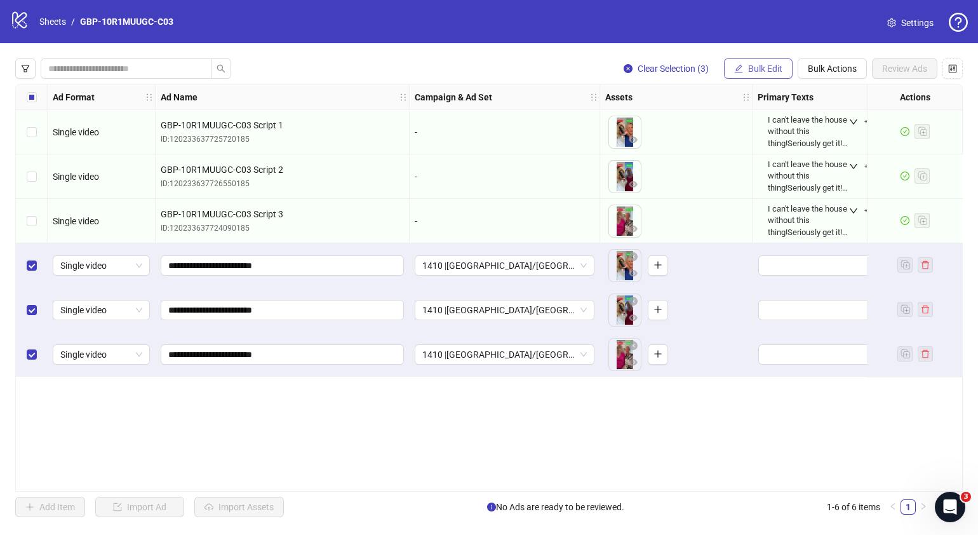
click at [775, 66] on span "Bulk Edit" at bounding box center [765, 69] width 34 height 10
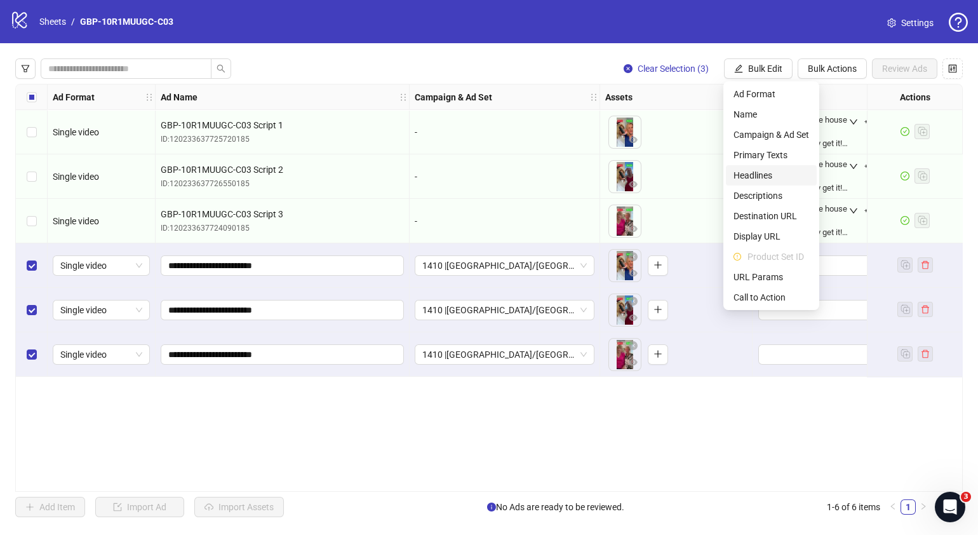
click at [756, 174] on span "Headlines" at bounding box center [772, 175] width 76 height 14
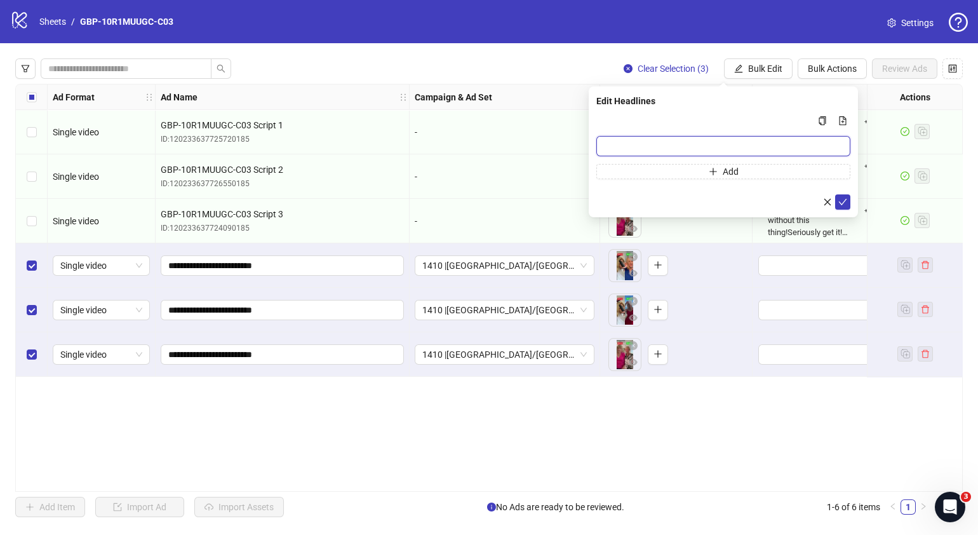
click at [696, 136] on input "Multi-input container - paste or copy values" at bounding box center [723, 146] width 254 height 20
paste input "*******"
type input "*******"
click at [715, 172] on icon "plus" at bounding box center [713, 171] width 9 height 9
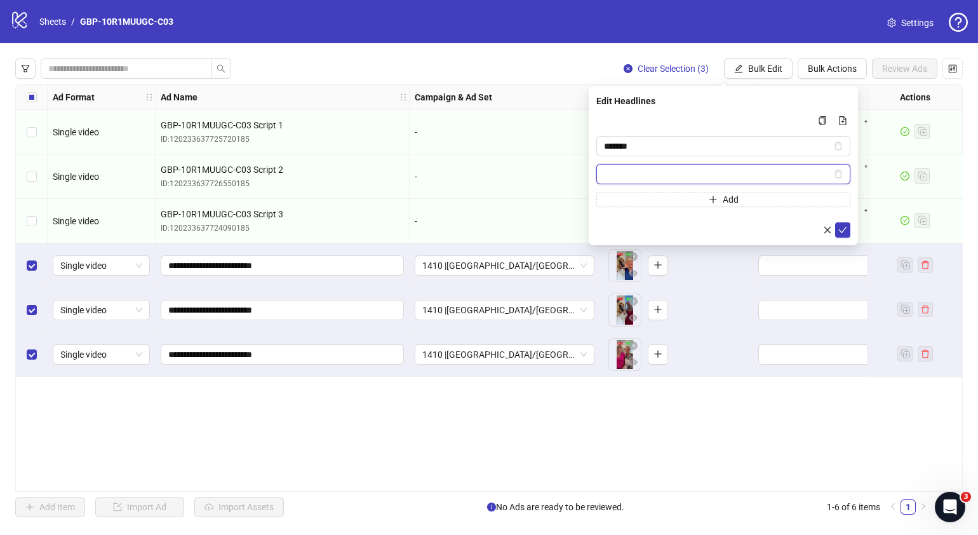
paste input "**********"
type input "**********"
click at [842, 231] on icon "check" at bounding box center [843, 230] width 8 height 6
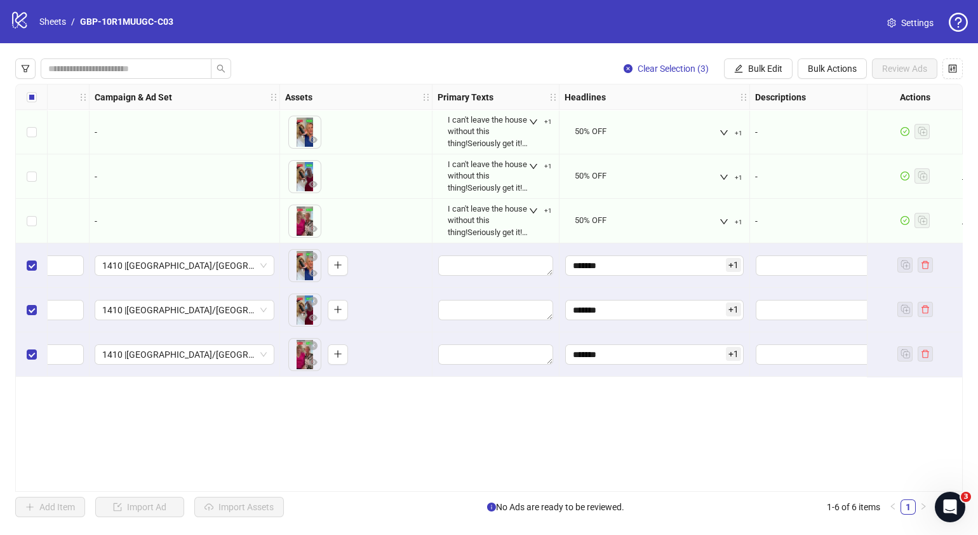
scroll to position [0, 321]
click at [772, 68] on span "Bulk Edit" at bounding box center [765, 69] width 34 height 10
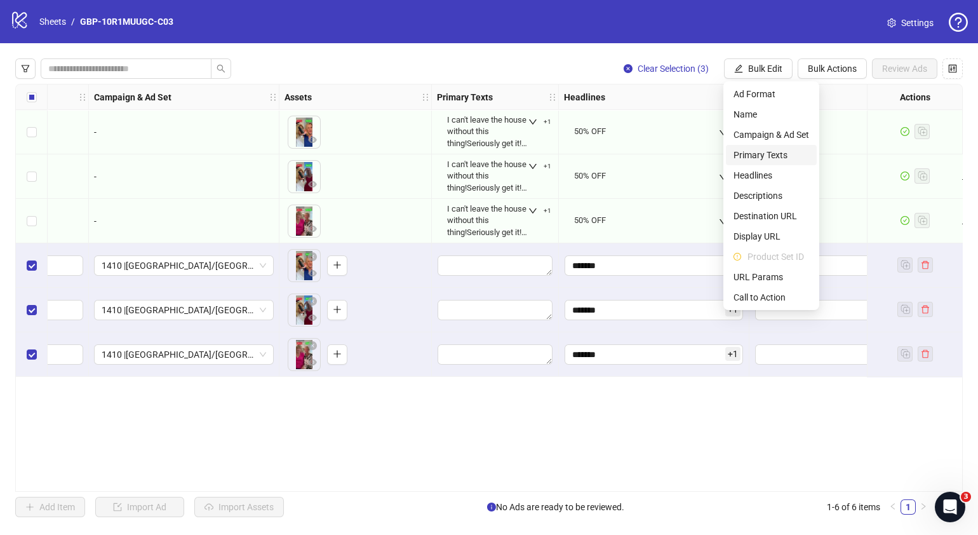
click at [776, 159] on span "Primary Texts" at bounding box center [772, 155] width 76 height 14
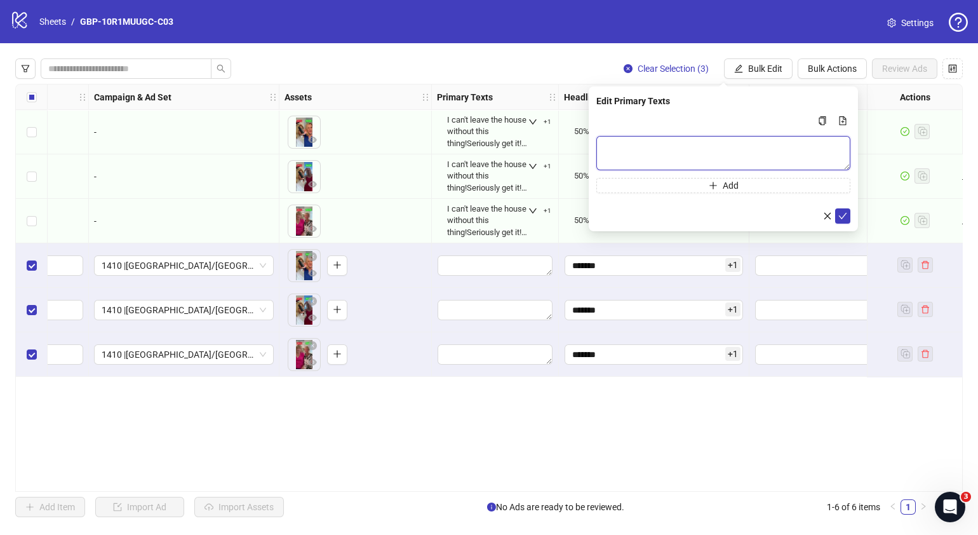
click at [652, 154] on textarea "Multi-text input container - paste or copy values" at bounding box center [723, 153] width 254 height 34
paste textarea "**********"
type textarea "**********"
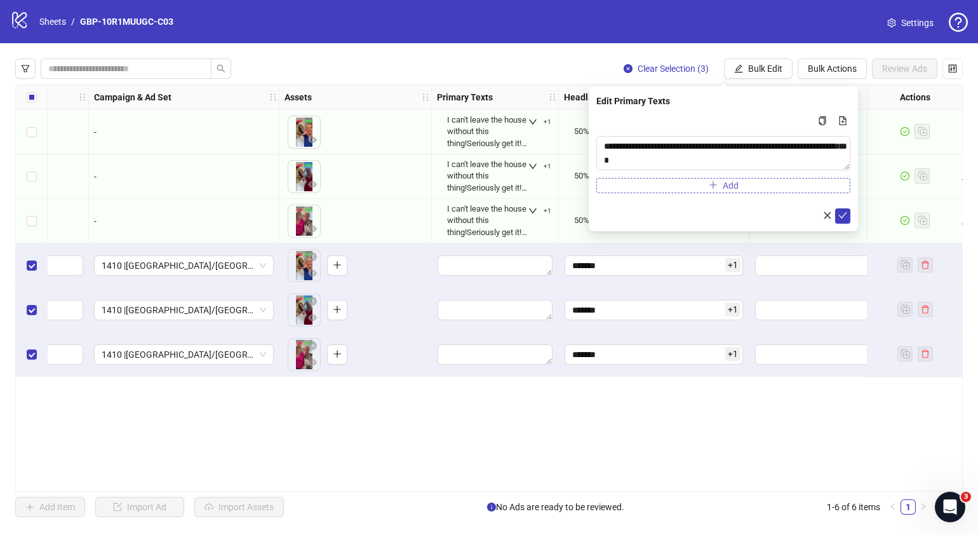
click at [644, 184] on button "Add" at bounding box center [723, 185] width 254 height 15
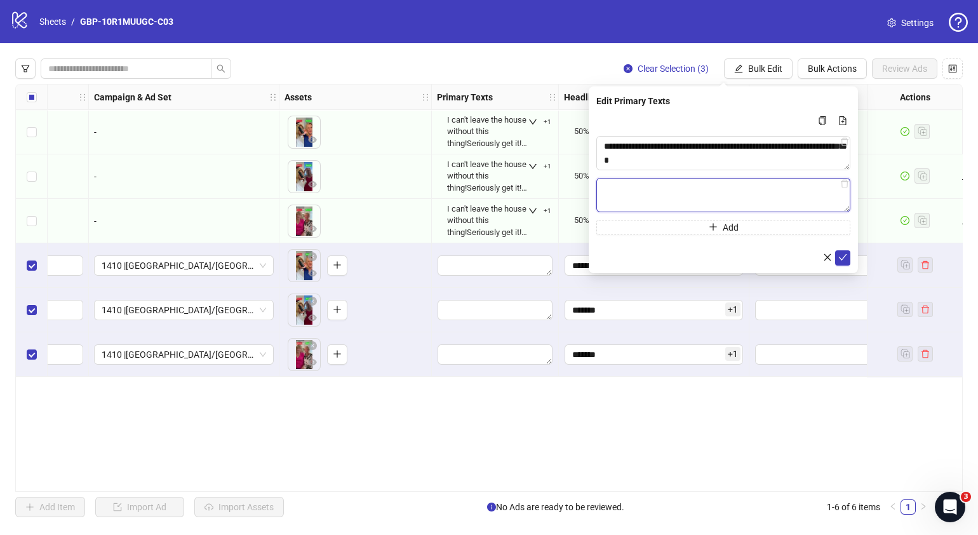
paste textarea "**********"
type textarea "**********"
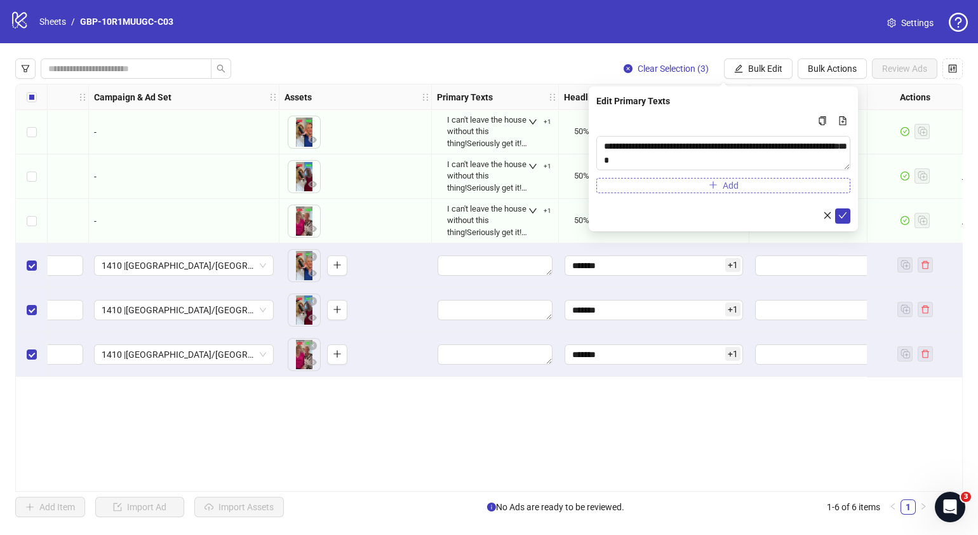
click at [733, 184] on span "Add" at bounding box center [731, 185] width 16 height 10
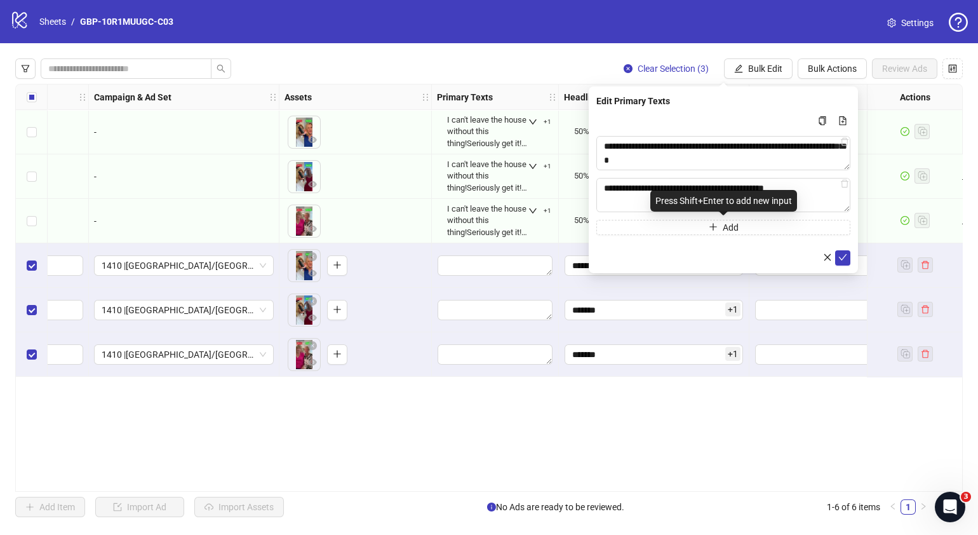
scroll to position [107, 0]
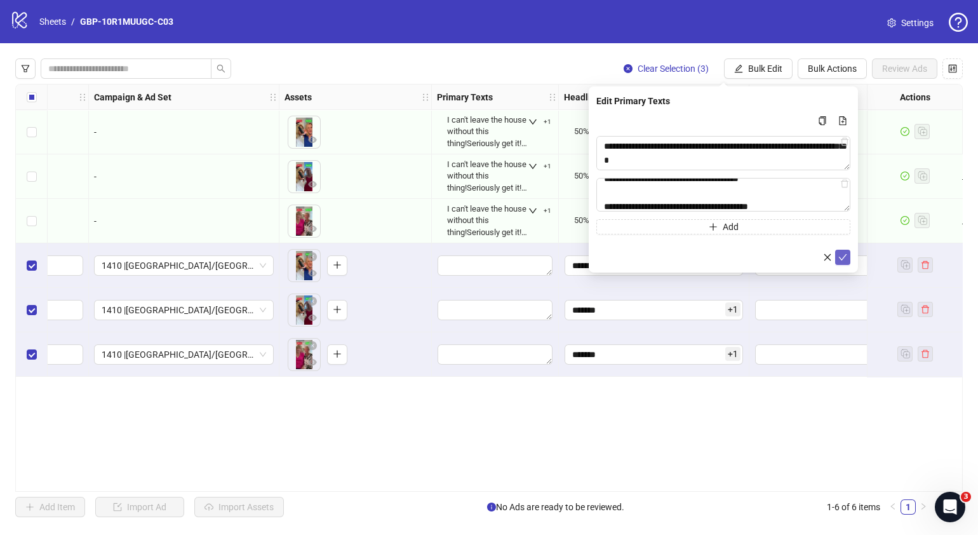
type textarea "**********"
click at [845, 255] on icon "check" at bounding box center [843, 257] width 9 height 9
click at [774, 71] on span "Bulk Edit" at bounding box center [765, 69] width 34 height 10
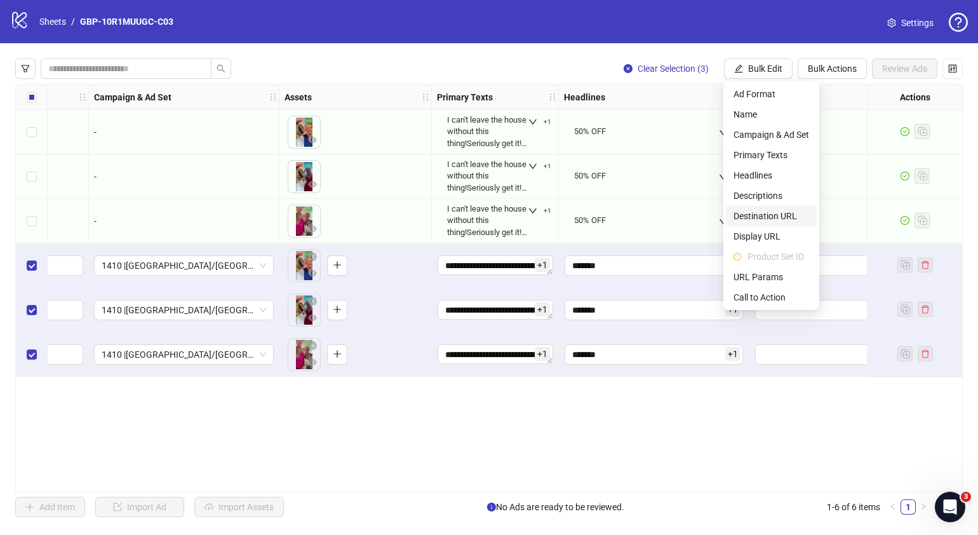
click at [777, 219] on span "Destination URL" at bounding box center [772, 216] width 76 height 14
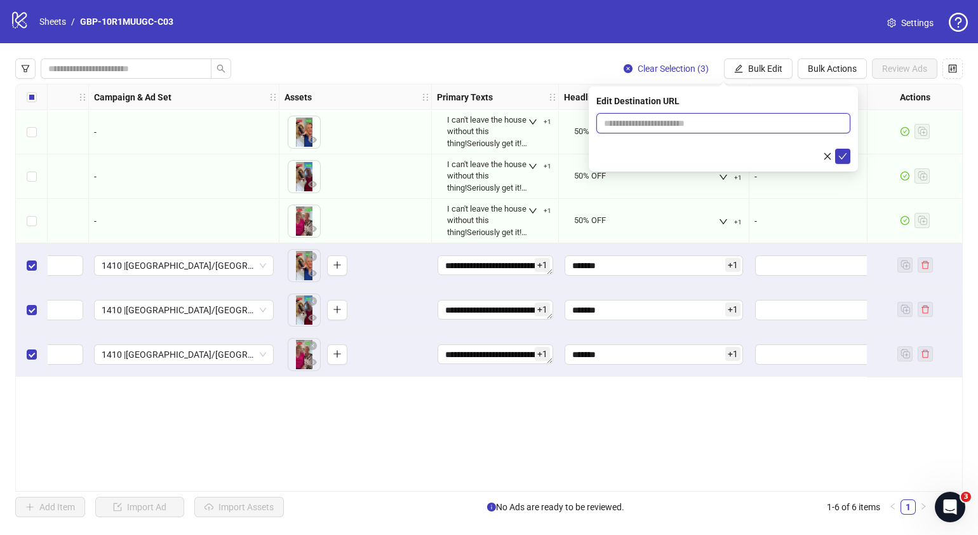
click at [799, 123] on input "text" at bounding box center [718, 123] width 229 height 14
paste input "**********"
type input "**********"
click at [847, 158] on icon "check" at bounding box center [843, 156] width 9 height 9
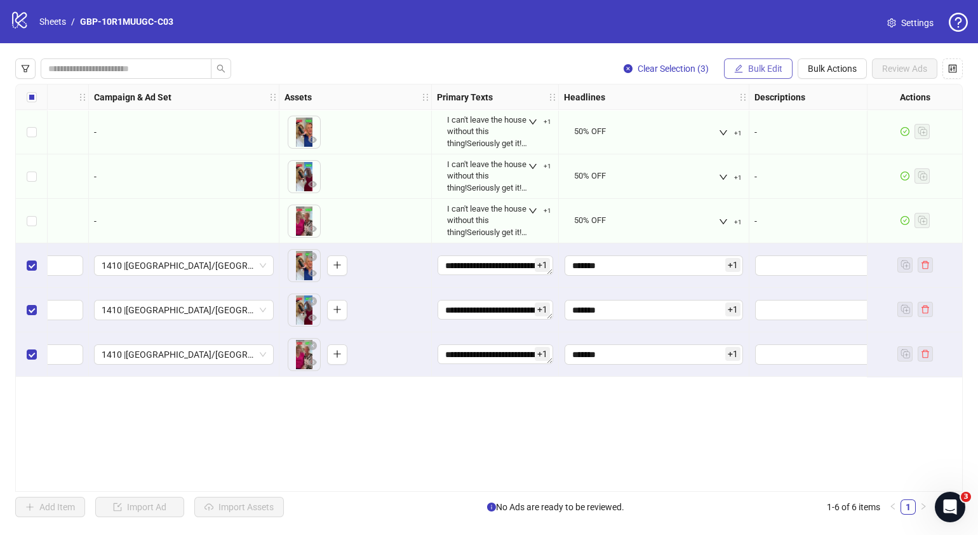
click at [778, 69] on span "Bulk Edit" at bounding box center [765, 69] width 34 height 10
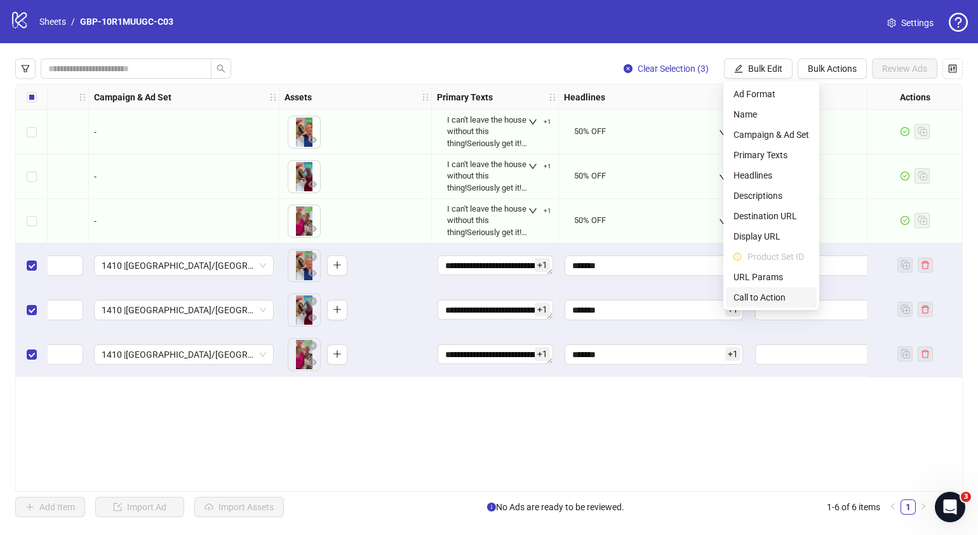
click at [771, 297] on span "Call to Action" at bounding box center [772, 297] width 76 height 14
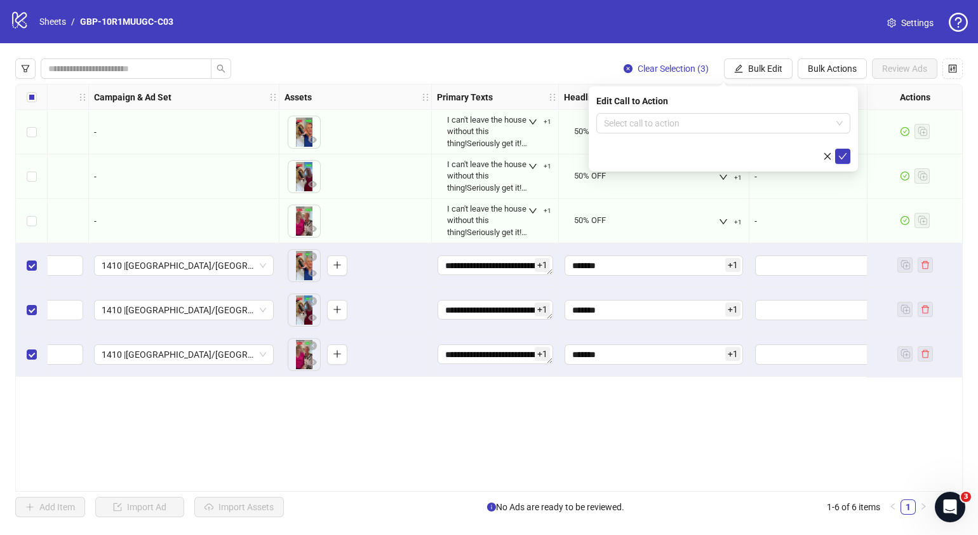
click at [786, 112] on div "Edit Call to Action Select call to action" at bounding box center [723, 128] width 269 height 85
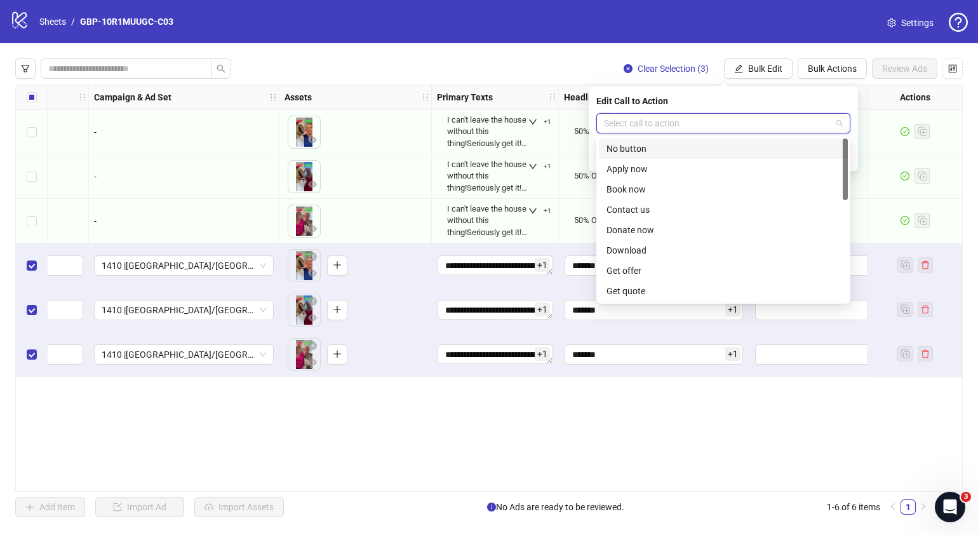
click at [789, 118] on input "search" at bounding box center [717, 123] width 227 height 19
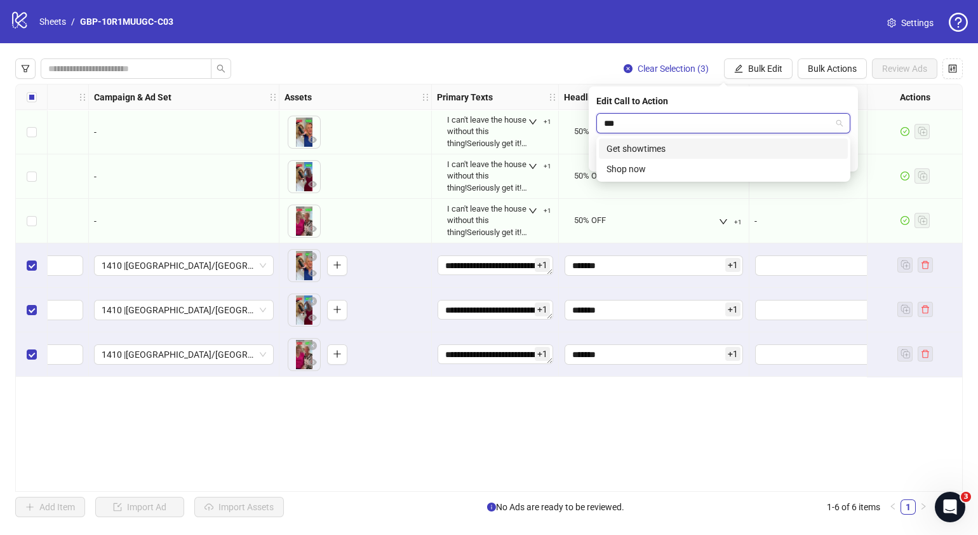
type input "****"
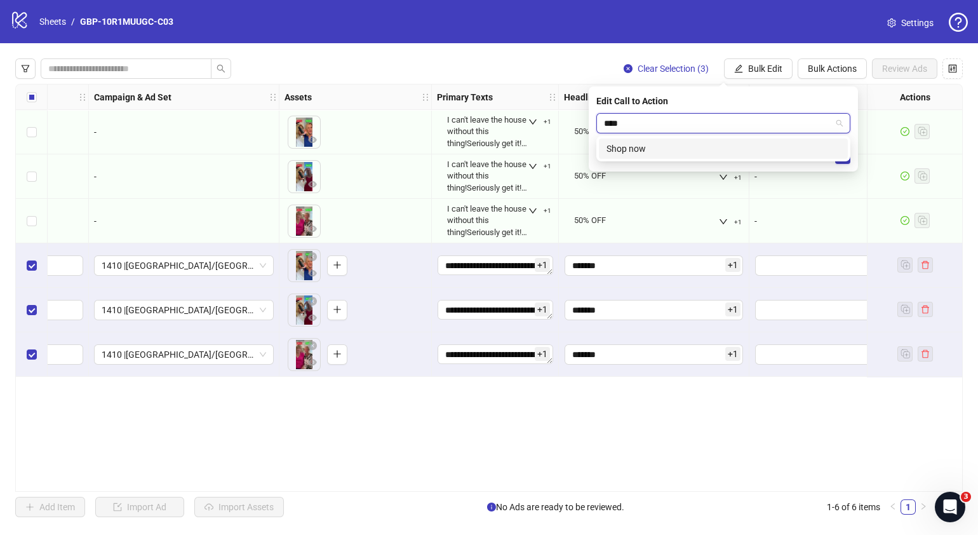
click at [758, 147] on div "Shop now" at bounding box center [724, 149] width 234 height 14
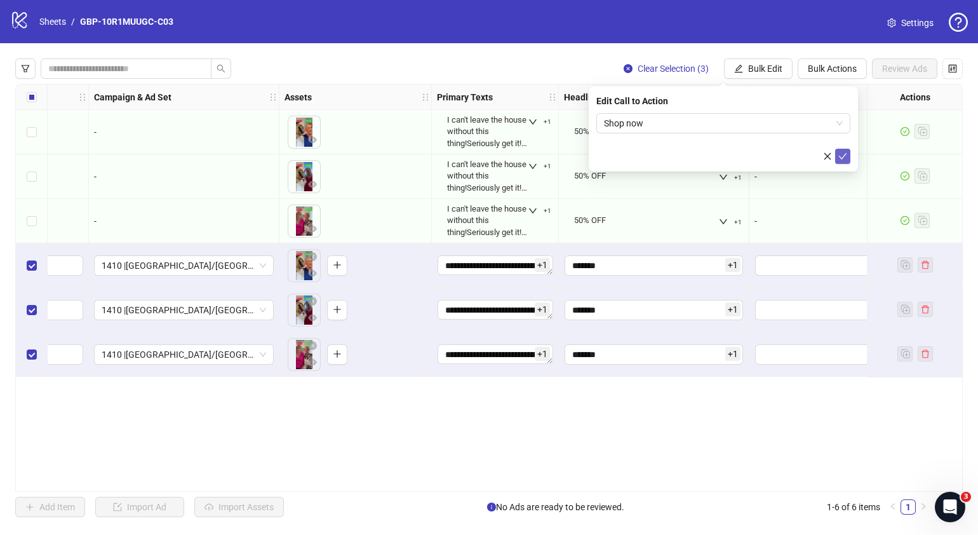
click at [842, 158] on icon "check" at bounding box center [843, 156] width 8 height 6
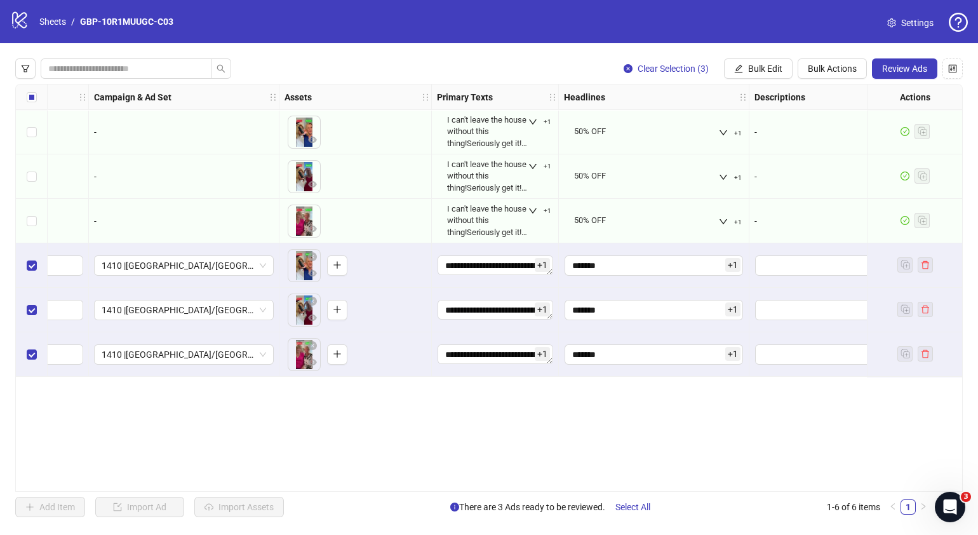
scroll to position [0, 0]
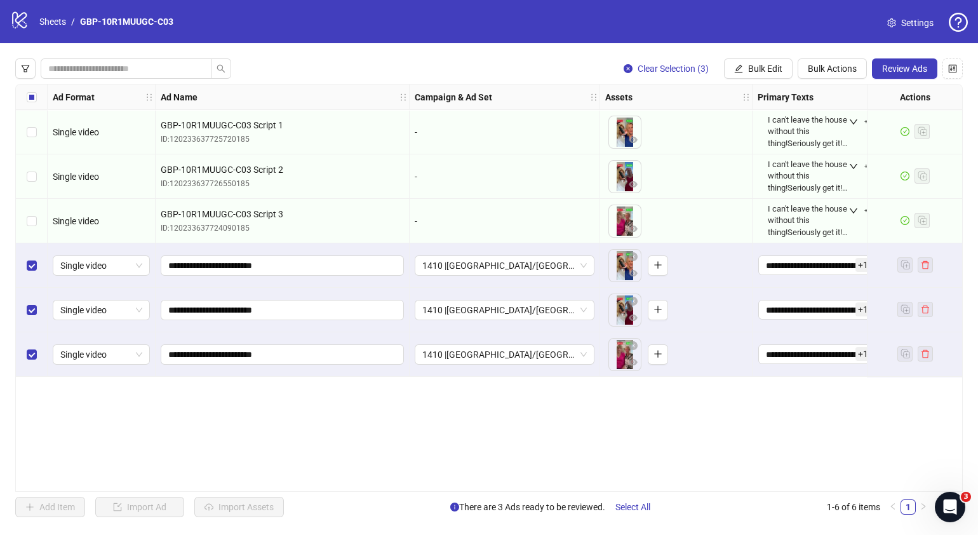
drag, startPoint x: 423, startPoint y: 492, endPoint x: 441, endPoint y: 487, distance: 19.0
click at [441, 487] on div "Ad Format Ad Name Campaign & Ad Set Assets Primary Texts Headlines Descriptions…" at bounding box center [489, 288] width 948 height 408
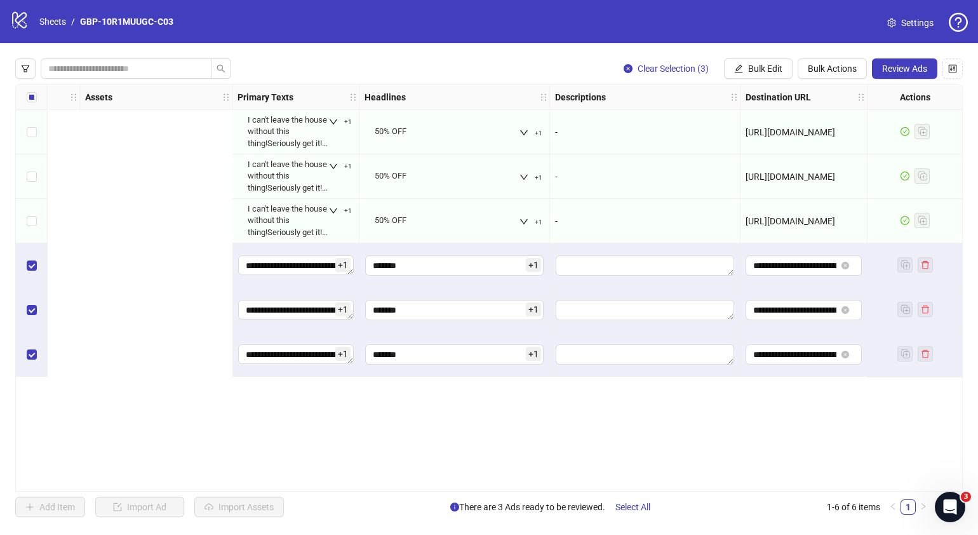
scroll to position [0, 1018]
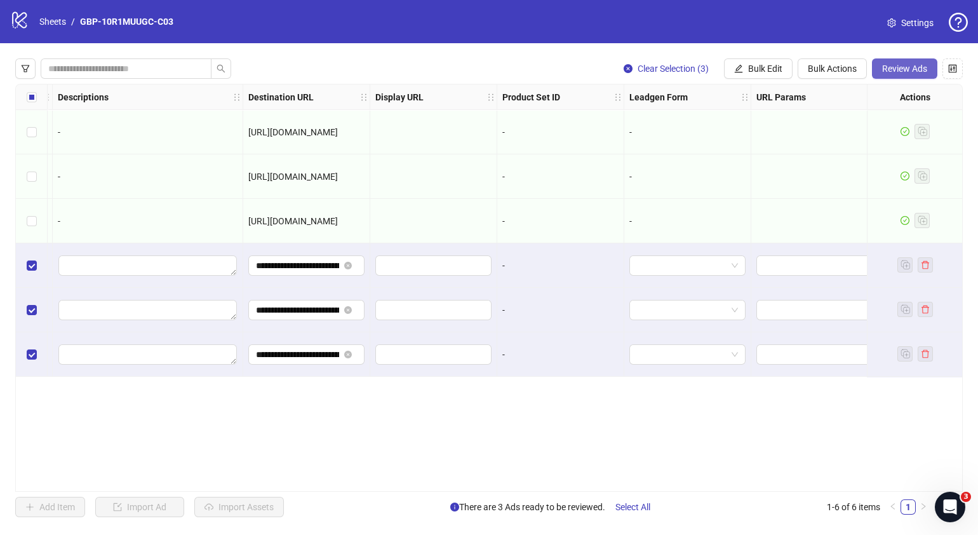
click at [892, 64] on span "Review Ads" at bounding box center [904, 69] width 45 height 10
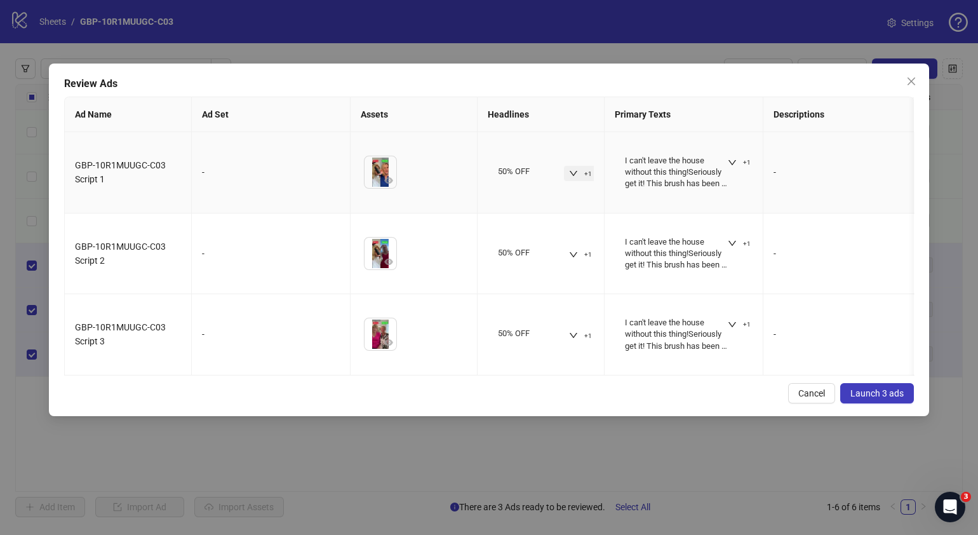
click at [573, 175] on icon "down" at bounding box center [573, 173] width 9 height 9
click at [637, 400] on div "Cancel Launch 3 ads" at bounding box center [489, 393] width 850 height 20
click at [731, 243] on icon "down" at bounding box center [732, 243] width 9 height 9
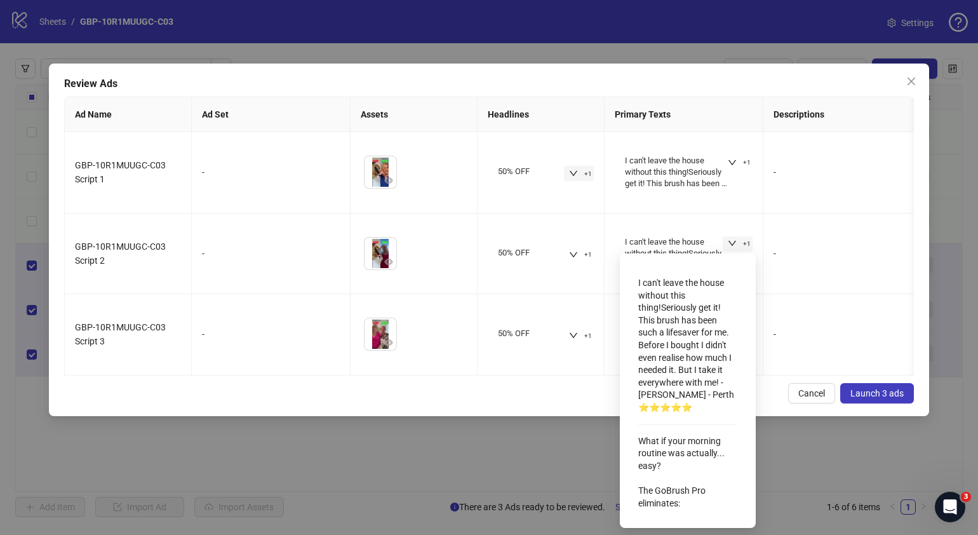
click at [464, 432] on div "Review Ads Ad Name Ad Set Assets Headlines Primary Texts Descriptions Destinati…" at bounding box center [489, 267] width 978 height 535
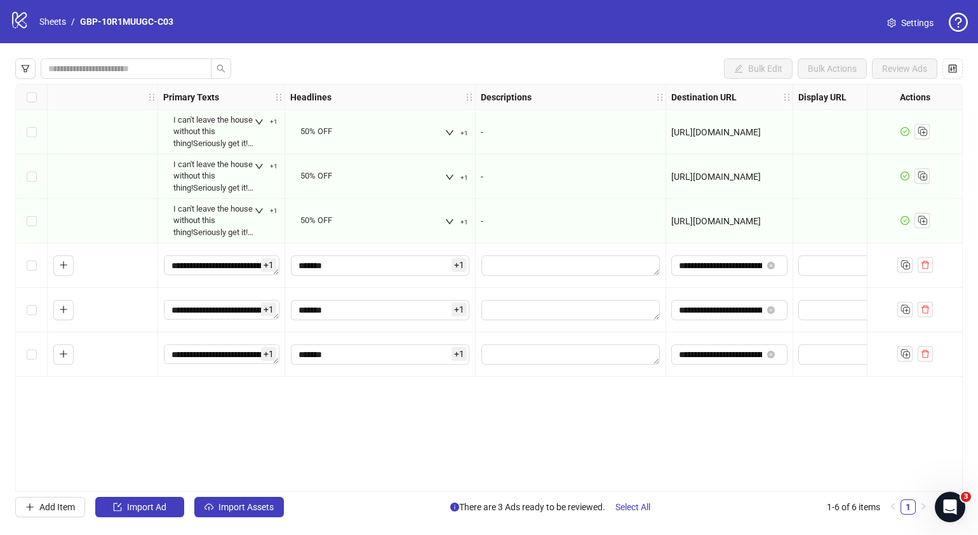
scroll to position [0, 192]
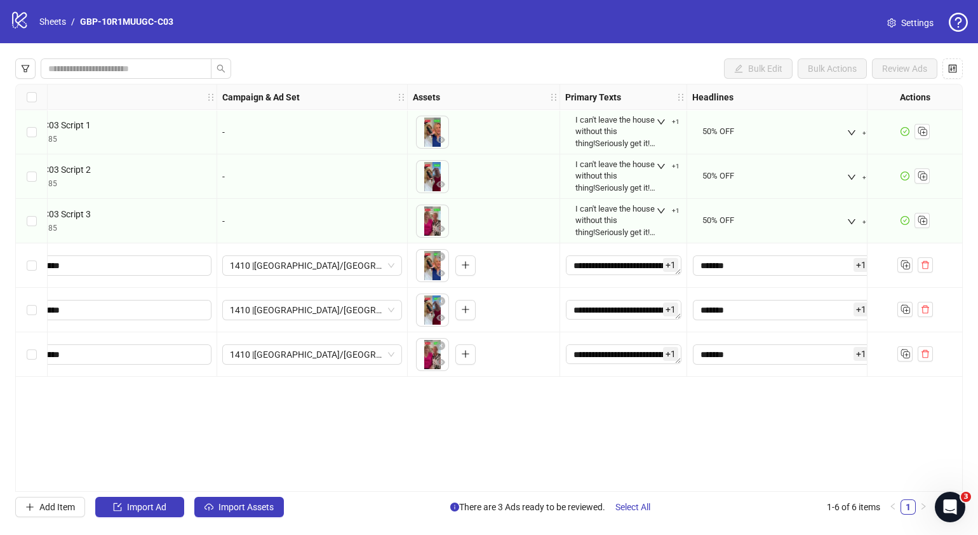
click at [39, 264] on div "Select row 4" at bounding box center [32, 265] width 32 height 44
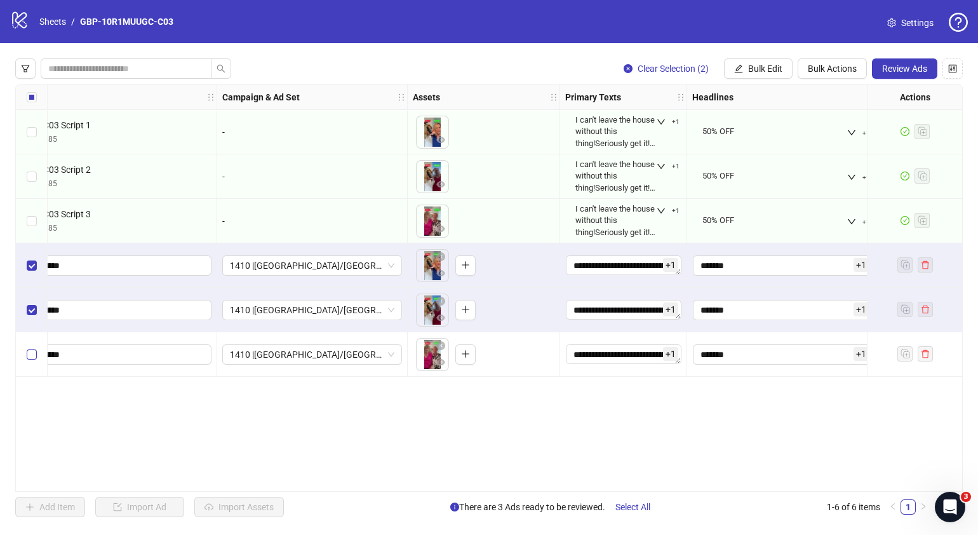
click at [29, 347] on div "Select row 6" at bounding box center [32, 354] width 32 height 44
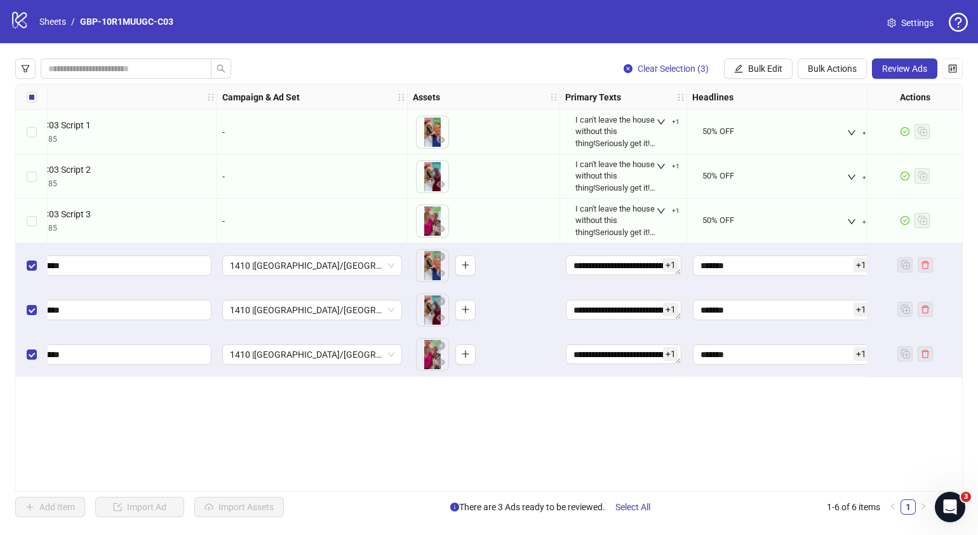
drag, startPoint x: 323, startPoint y: 483, endPoint x: 344, endPoint y: 487, distance: 22.1
click at [344, 487] on div "Ad Format Ad Name Campaign & Ad Set Assets Primary Texts Headlines Descriptions…" at bounding box center [489, 288] width 948 height 408
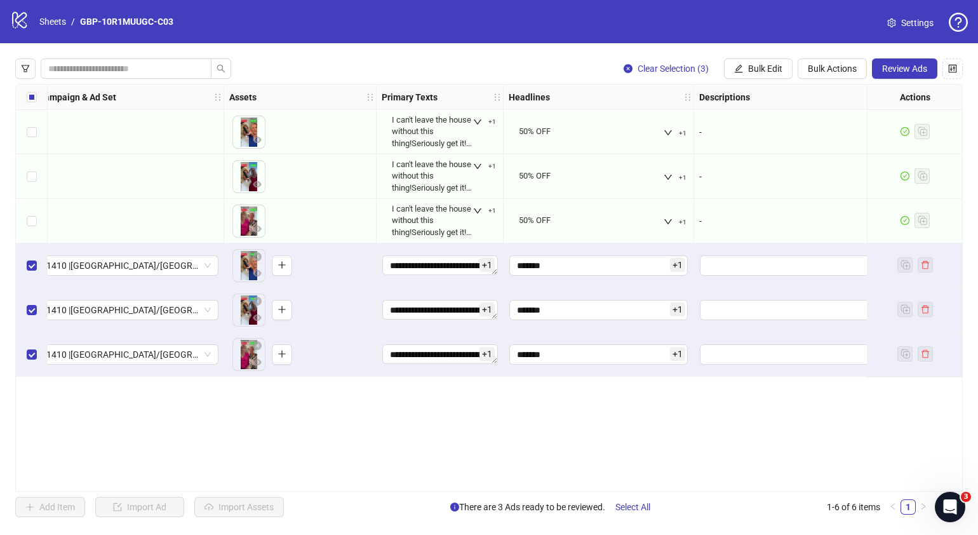
scroll to position [0, 825]
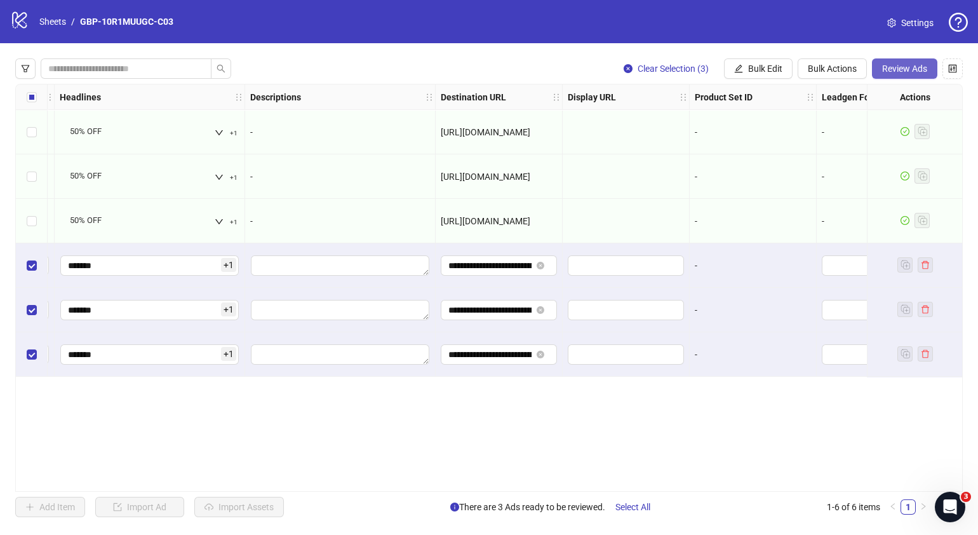
click at [918, 61] on button "Review Ads" at bounding box center [904, 68] width 65 height 20
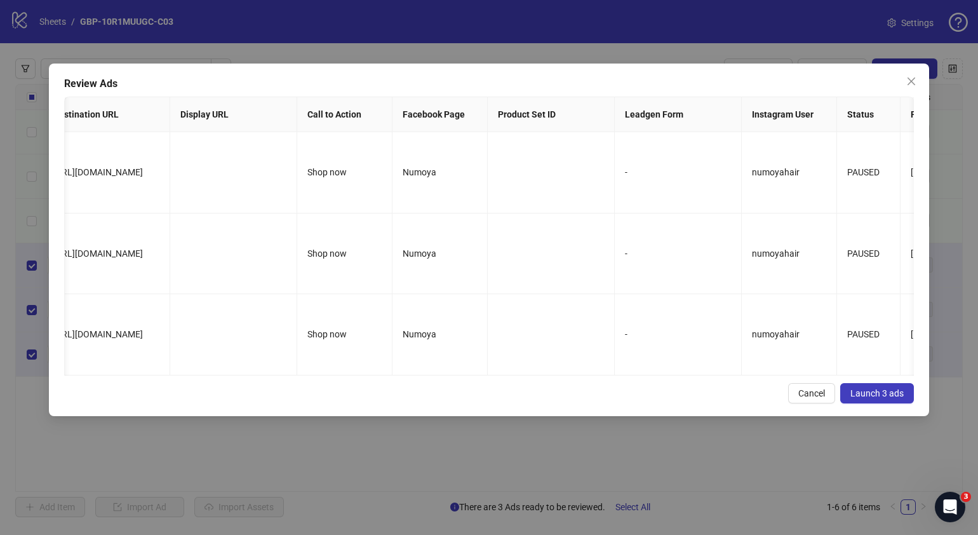
scroll to position [0, 1180]
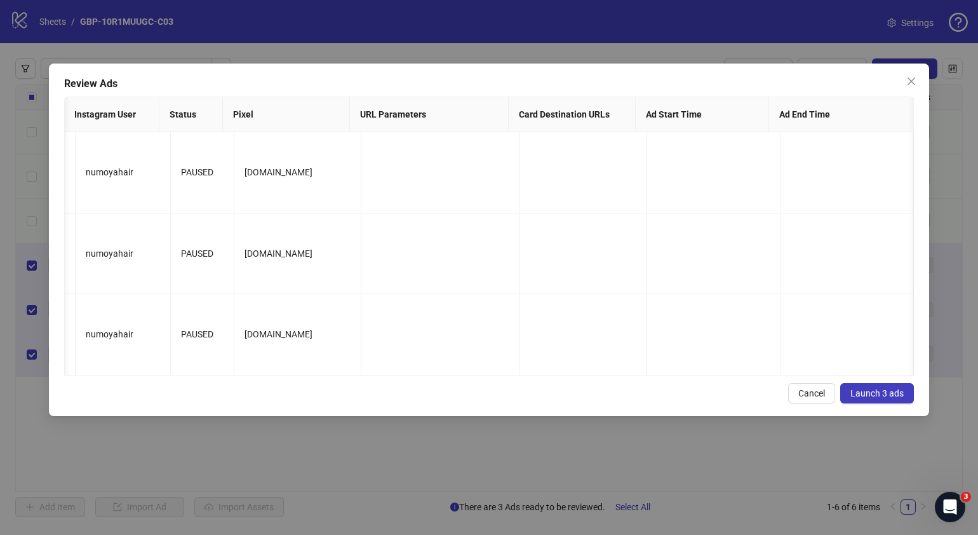
click at [887, 398] on span "Launch 3 ads" at bounding box center [877, 393] width 53 height 10
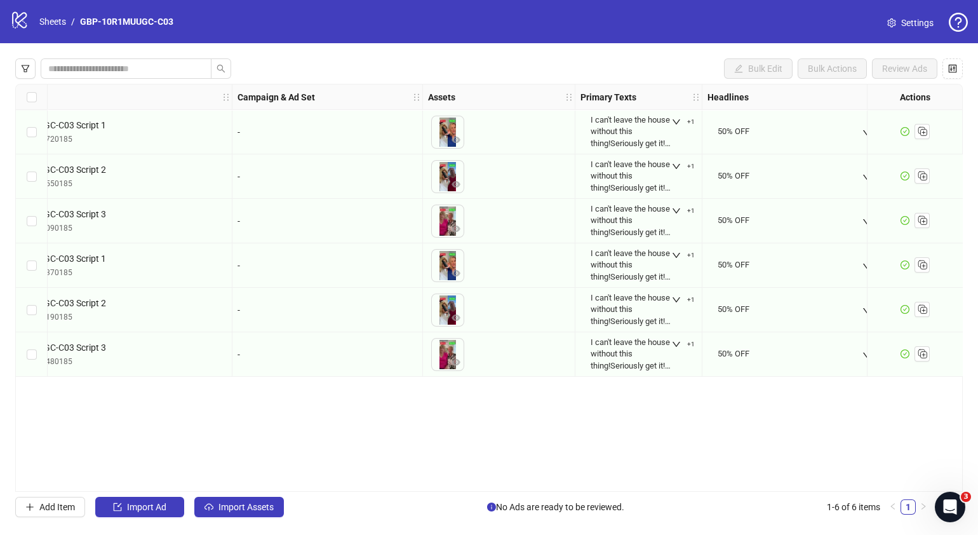
scroll to position [0, 181]
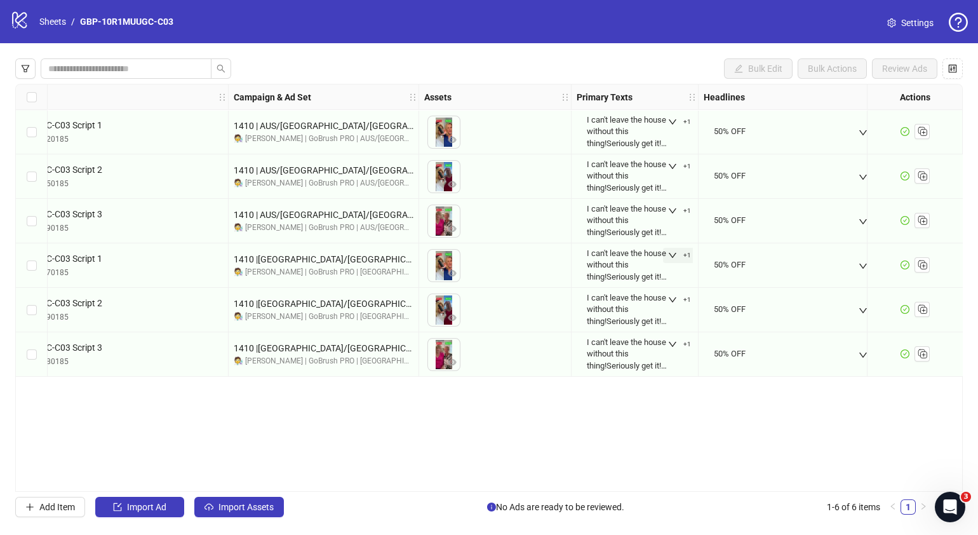
click at [675, 250] on button "+1" at bounding box center [679, 255] width 33 height 15
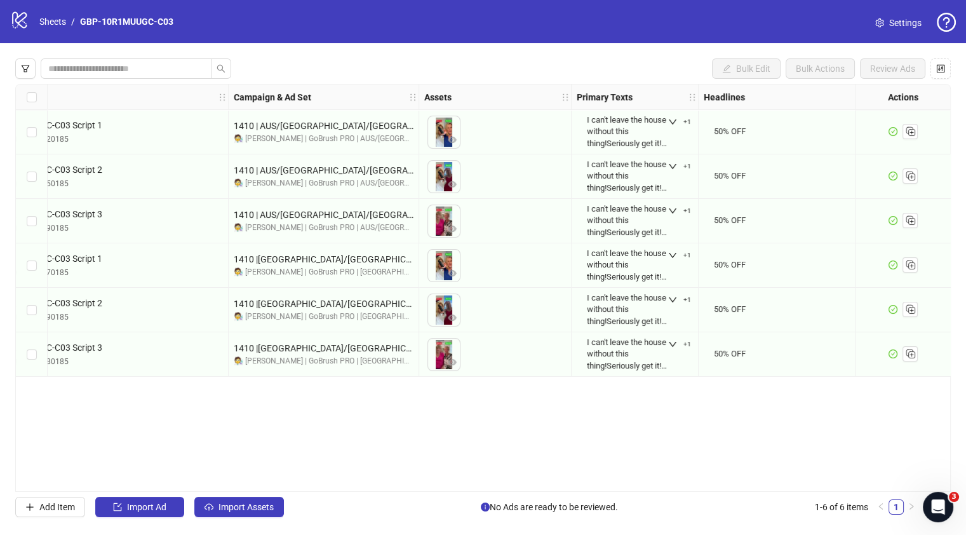
click at [772, 428] on div "Ad Format Ad Name Campaign & Ad Set Assets Primary Texts Headlines Descriptions…" at bounding box center [483, 288] width 936 height 408
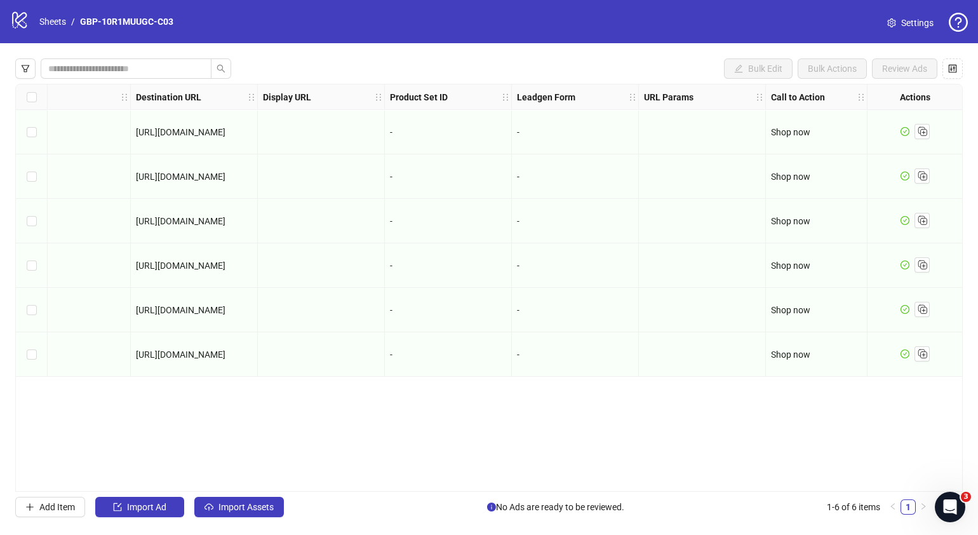
scroll to position [0, 0]
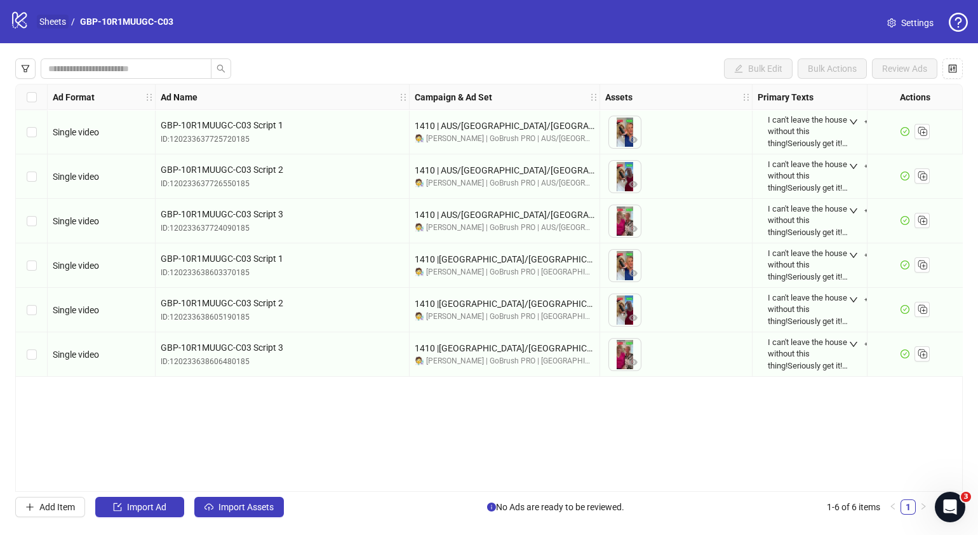
click at [58, 22] on link "Sheets" at bounding box center [53, 22] width 32 height 14
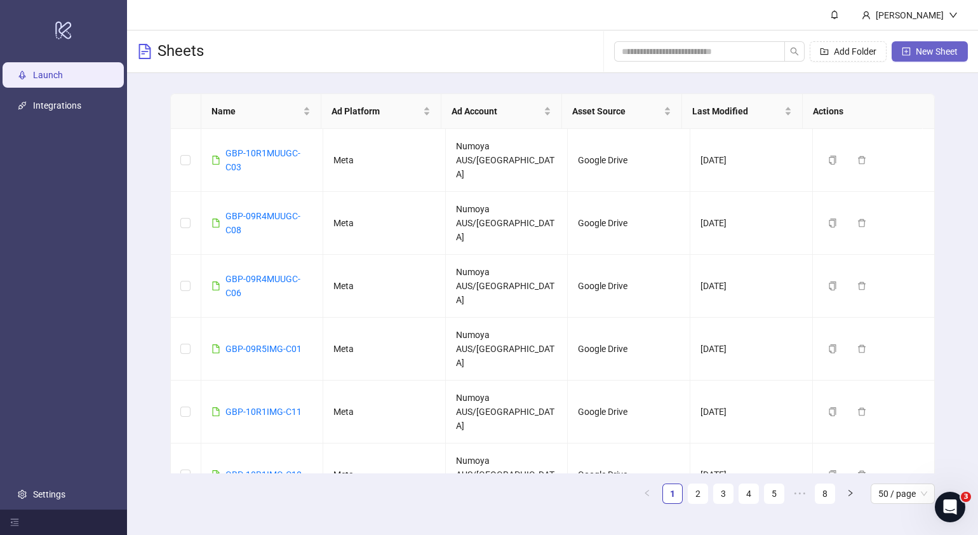
click at [926, 51] on span "New Sheet" at bounding box center [937, 51] width 42 height 10
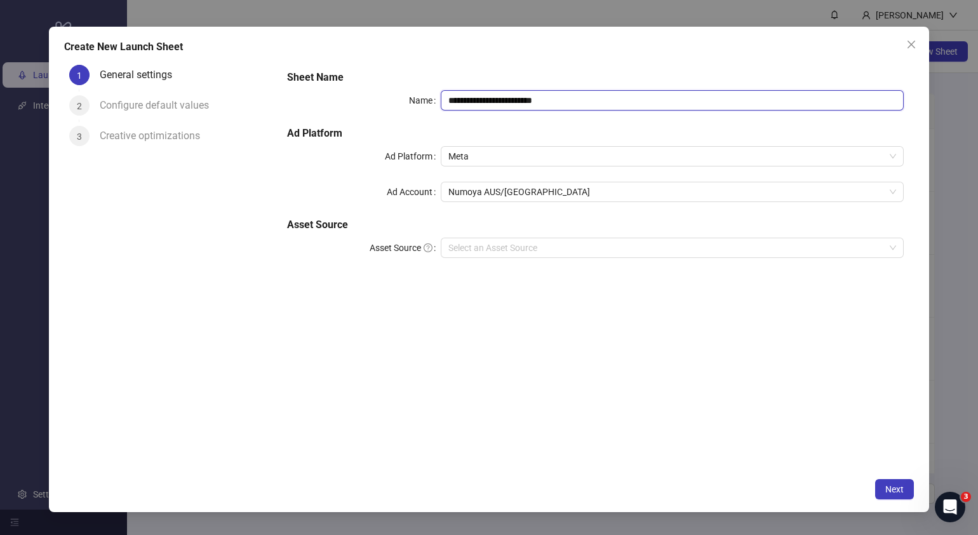
drag, startPoint x: 562, startPoint y: 111, endPoint x: 1, endPoint y: 125, distance: 561.1
click at [37, 125] on div "**********" at bounding box center [489, 267] width 978 height 535
paste input "text"
type input "**********"
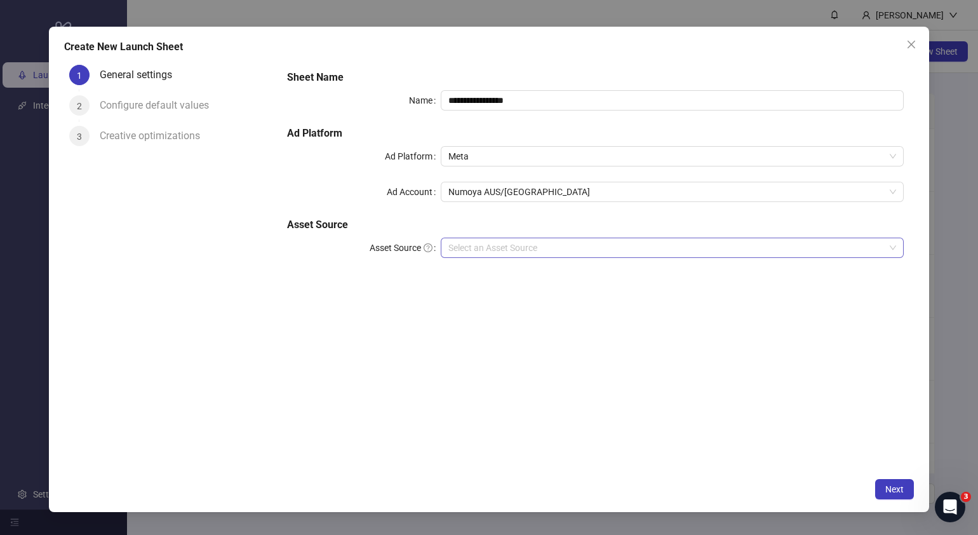
click at [541, 254] on input "Asset Source" at bounding box center [666, 247] width 436 height 19
